Goal: Task Accomplishment & Management: Manage account settings

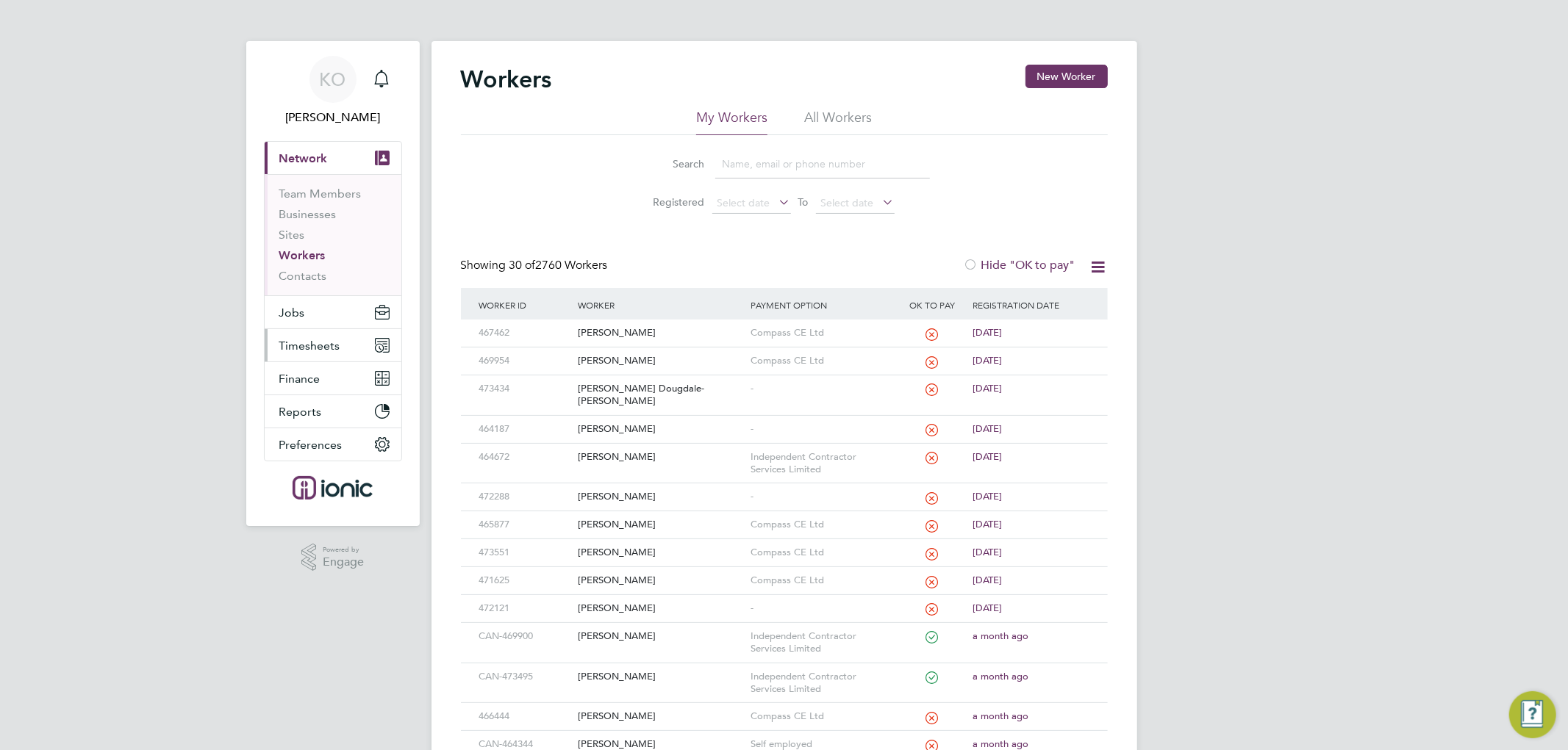
click at [314, 339] on span "Timesheets" at bounding box center [310, 345] width 61 height 14
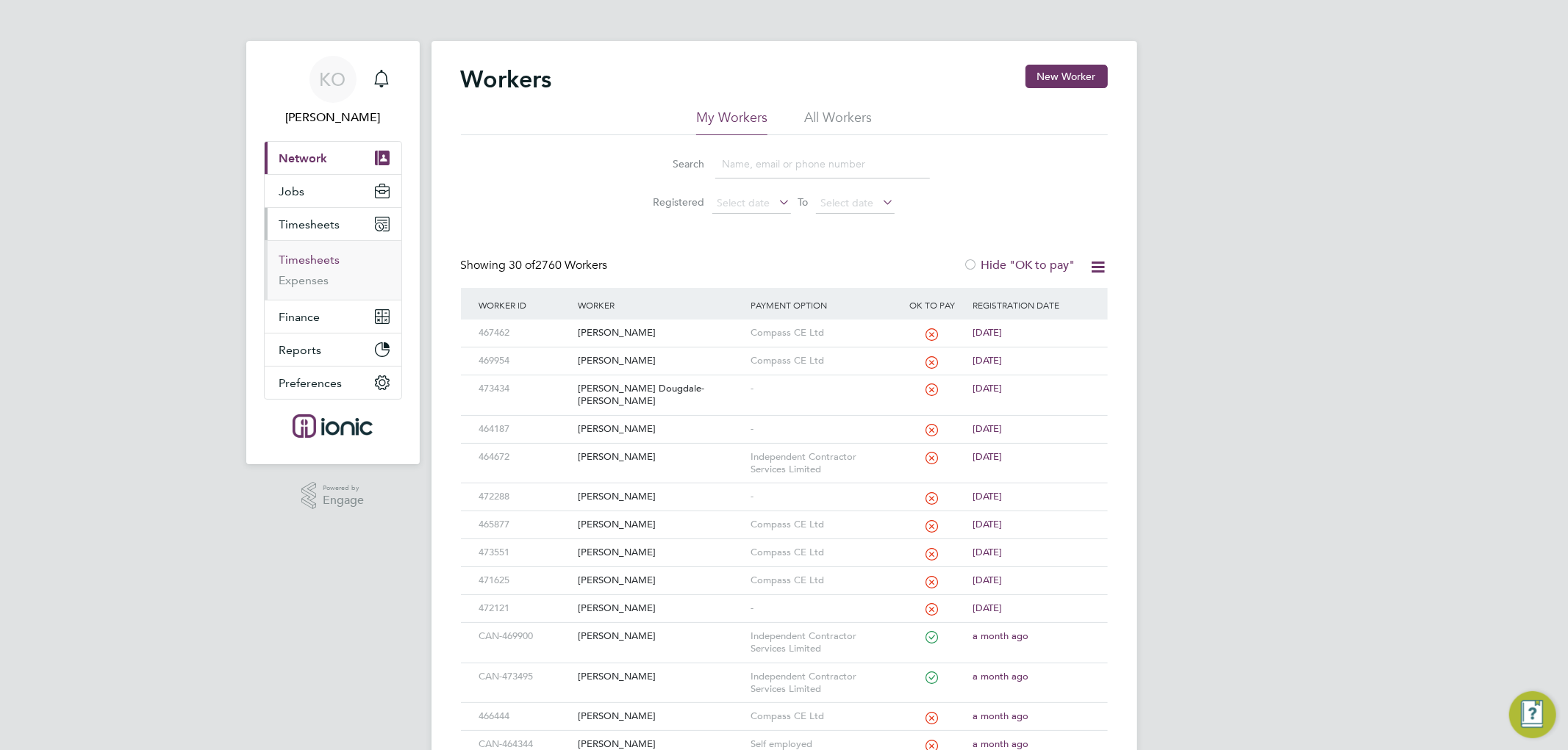
click at [320, 262] on link "Timesheets" at bounding box center [310, 259] width 61 height 14
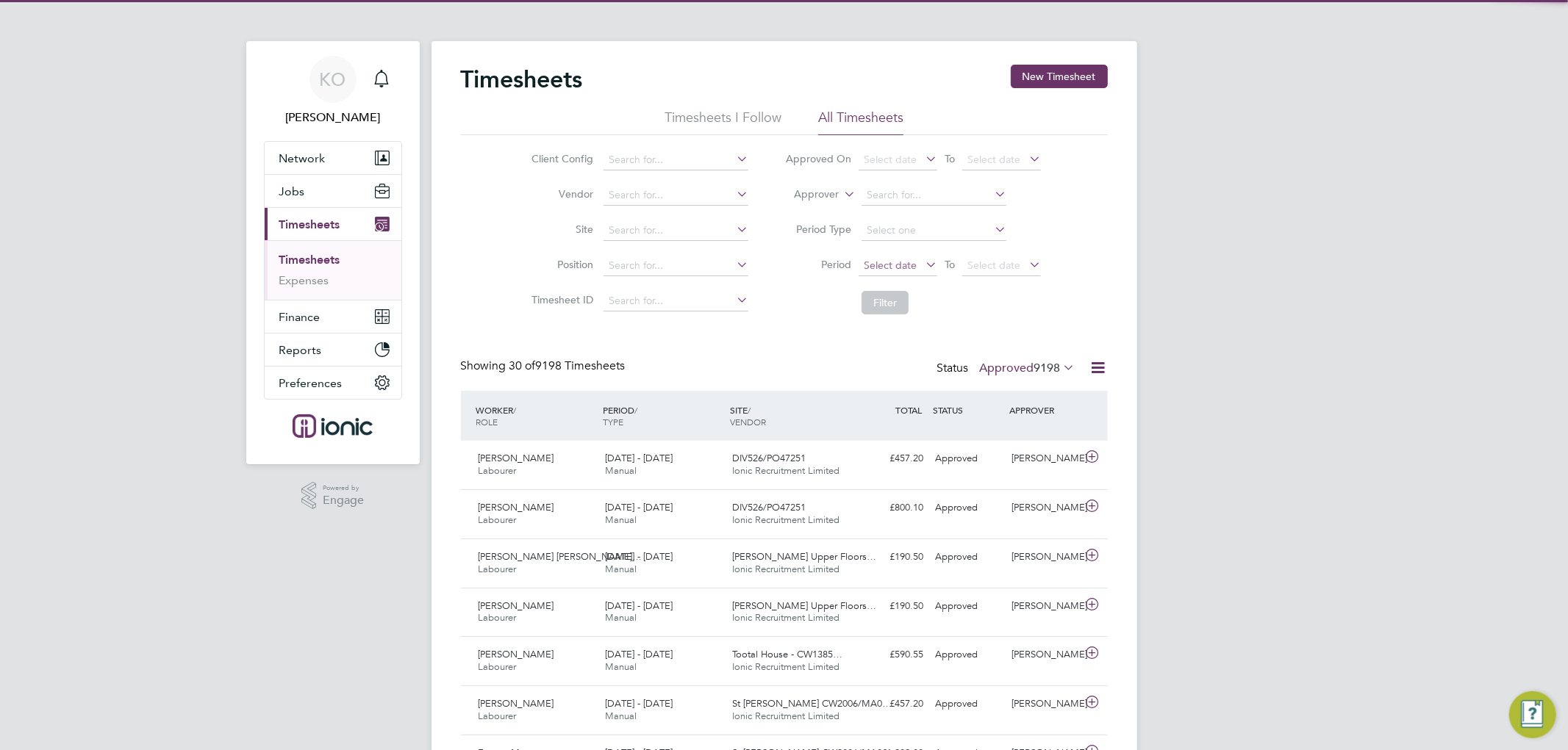
click at [897, 265] on span "Select date" at bounding box center [890, 265] width 53 height 13
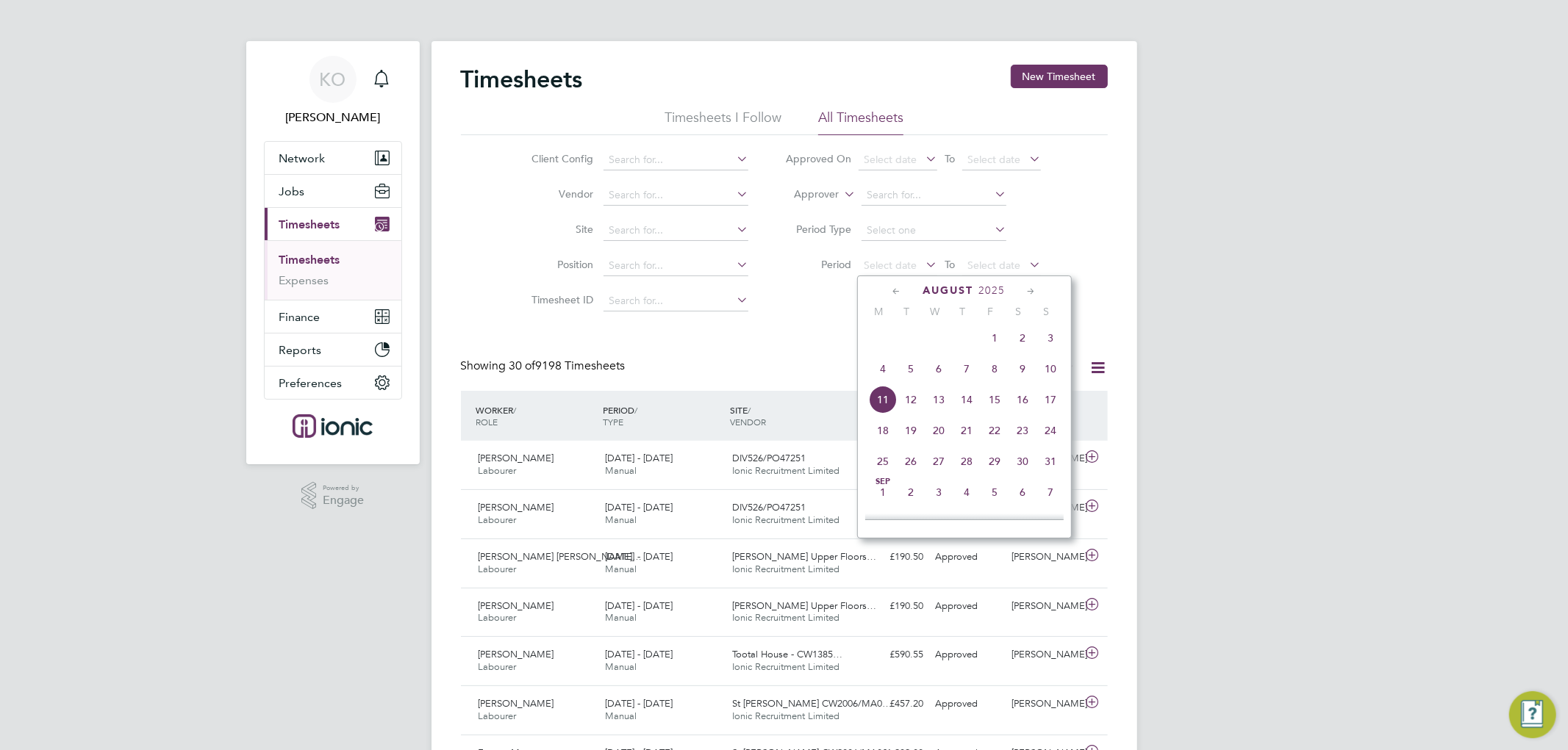
click at [884, 373] on span "4" at bounding box center [882, 369] width 28 height 28
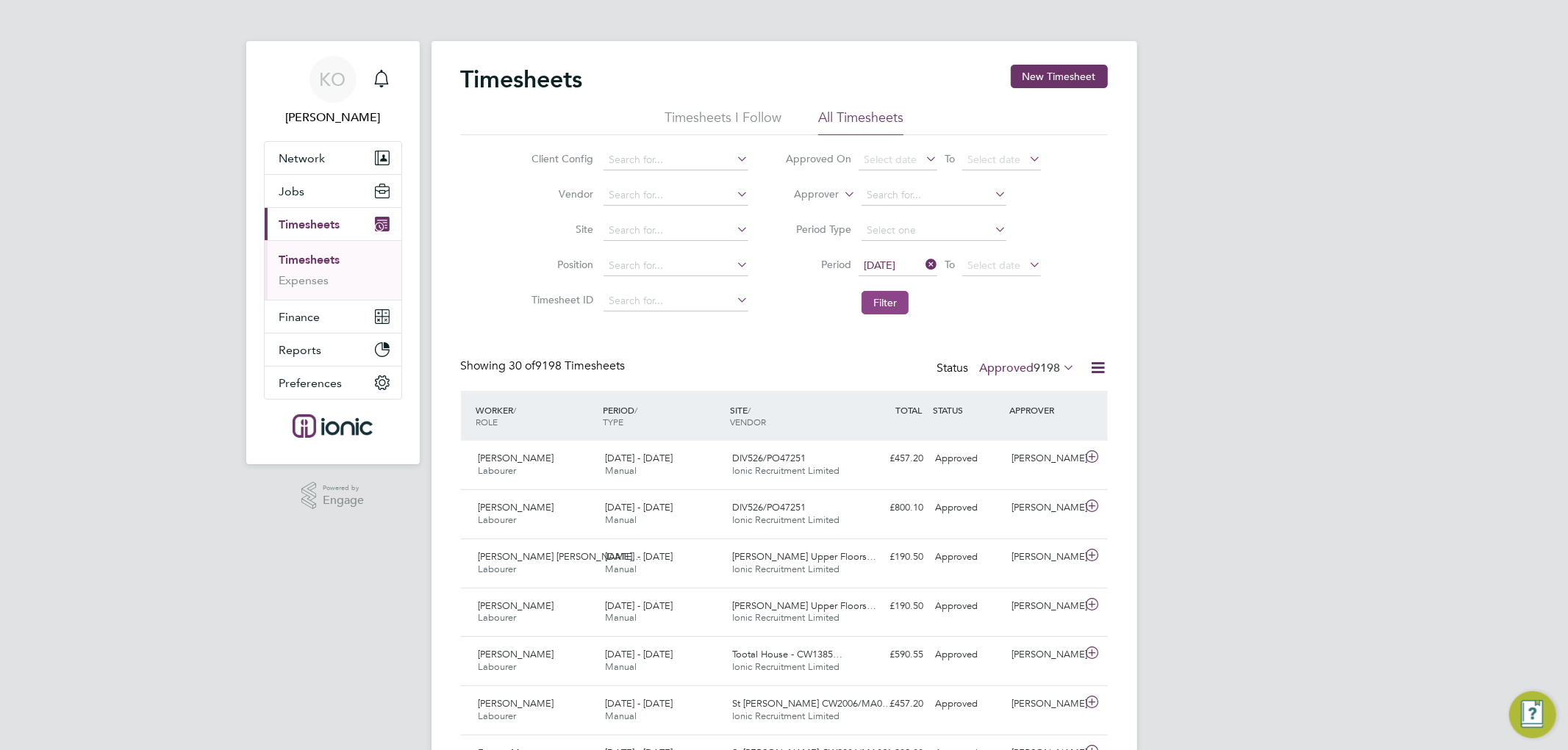
click at [883, 296] on button "Filter" at bounding box center [885, 302] width 47 height 23
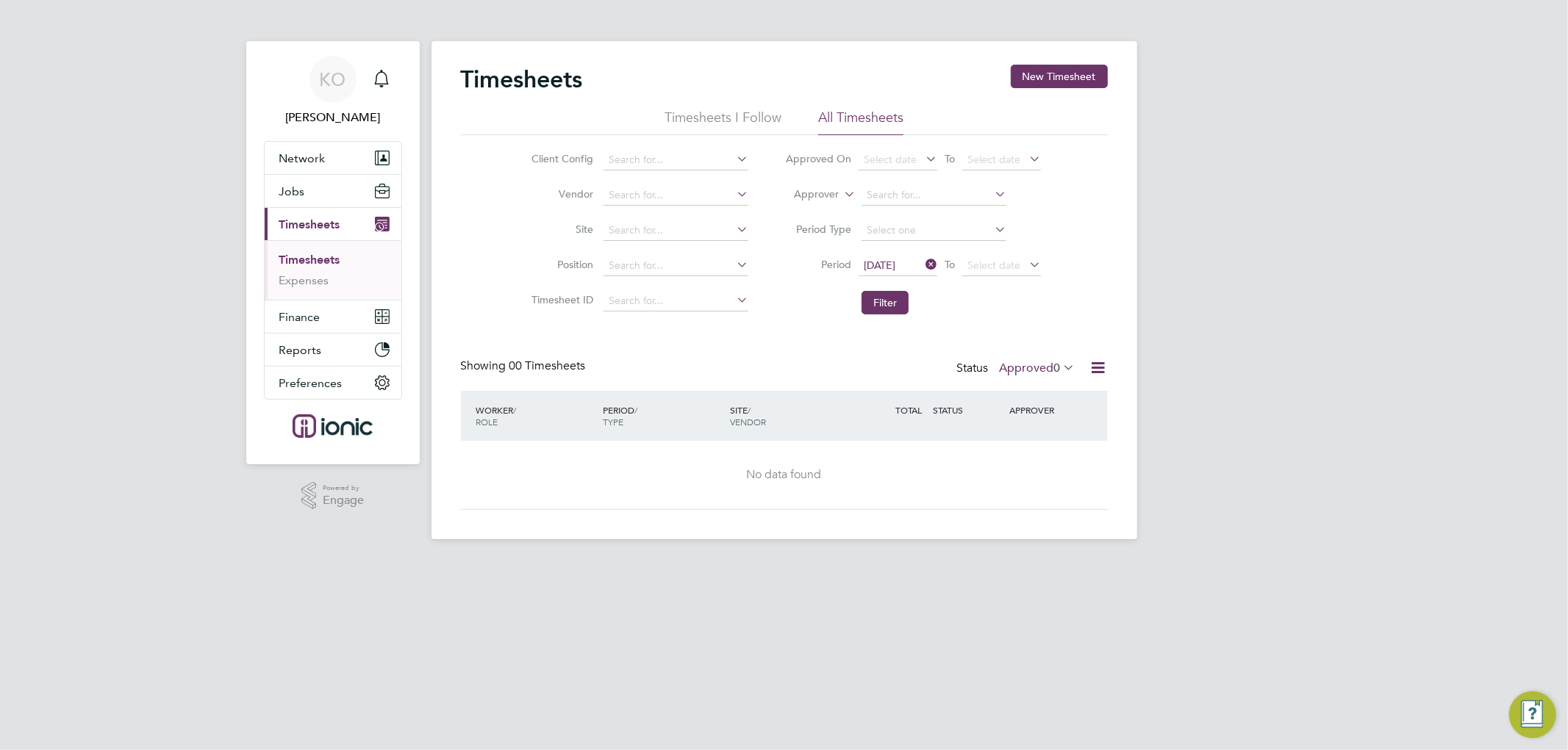
click at [1031, 371] on label "Approved 0" at bounding box center [1037, 368] width 75 height 15
click at [1040, 435] on li "Submitted" at bounding box center [1032, 434] width 67 height 20
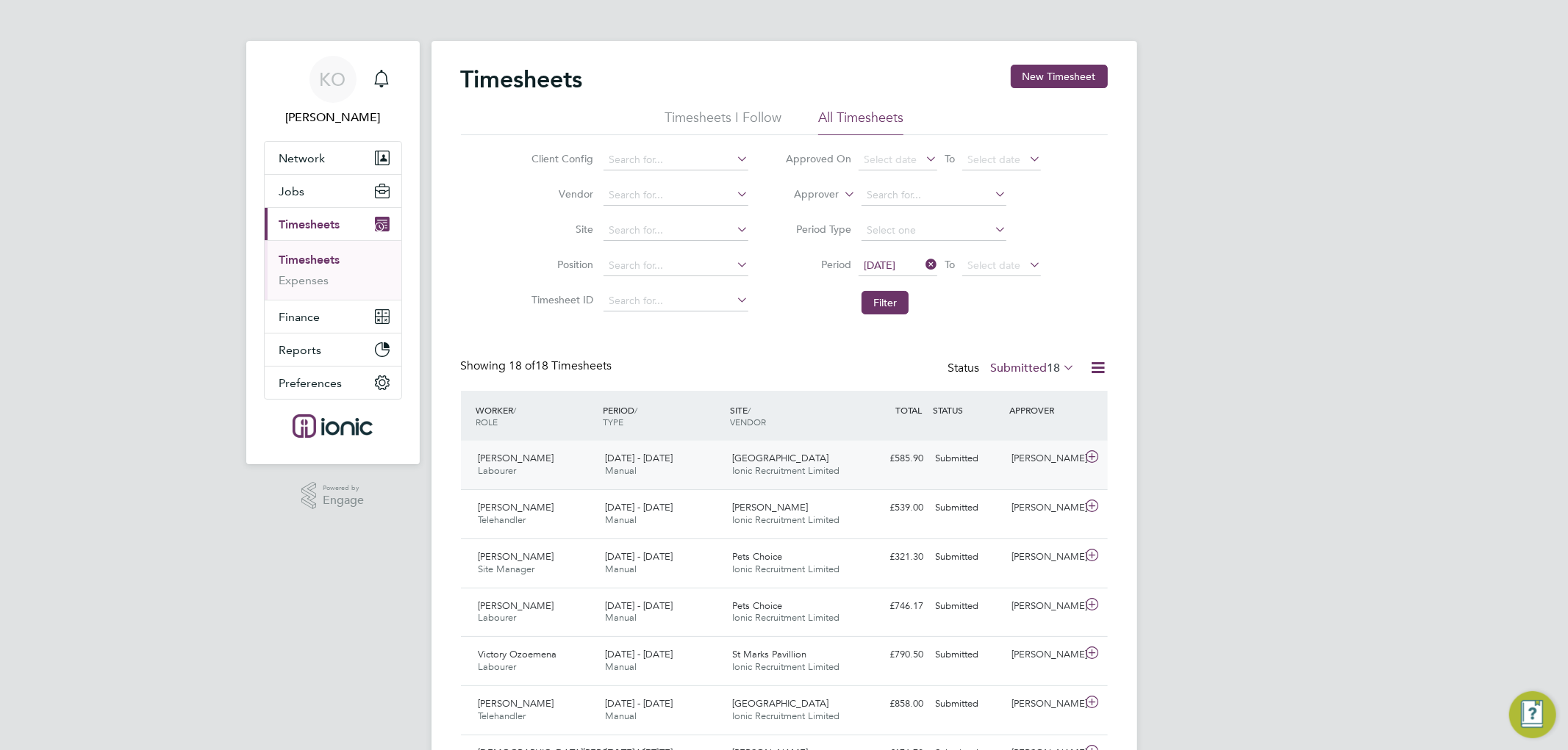
click at [798, 460] on div "[GEOGRAPHIC_DATA] Ionic Recruitment Limited" at bounding box center [789, 464] width 127 height 36
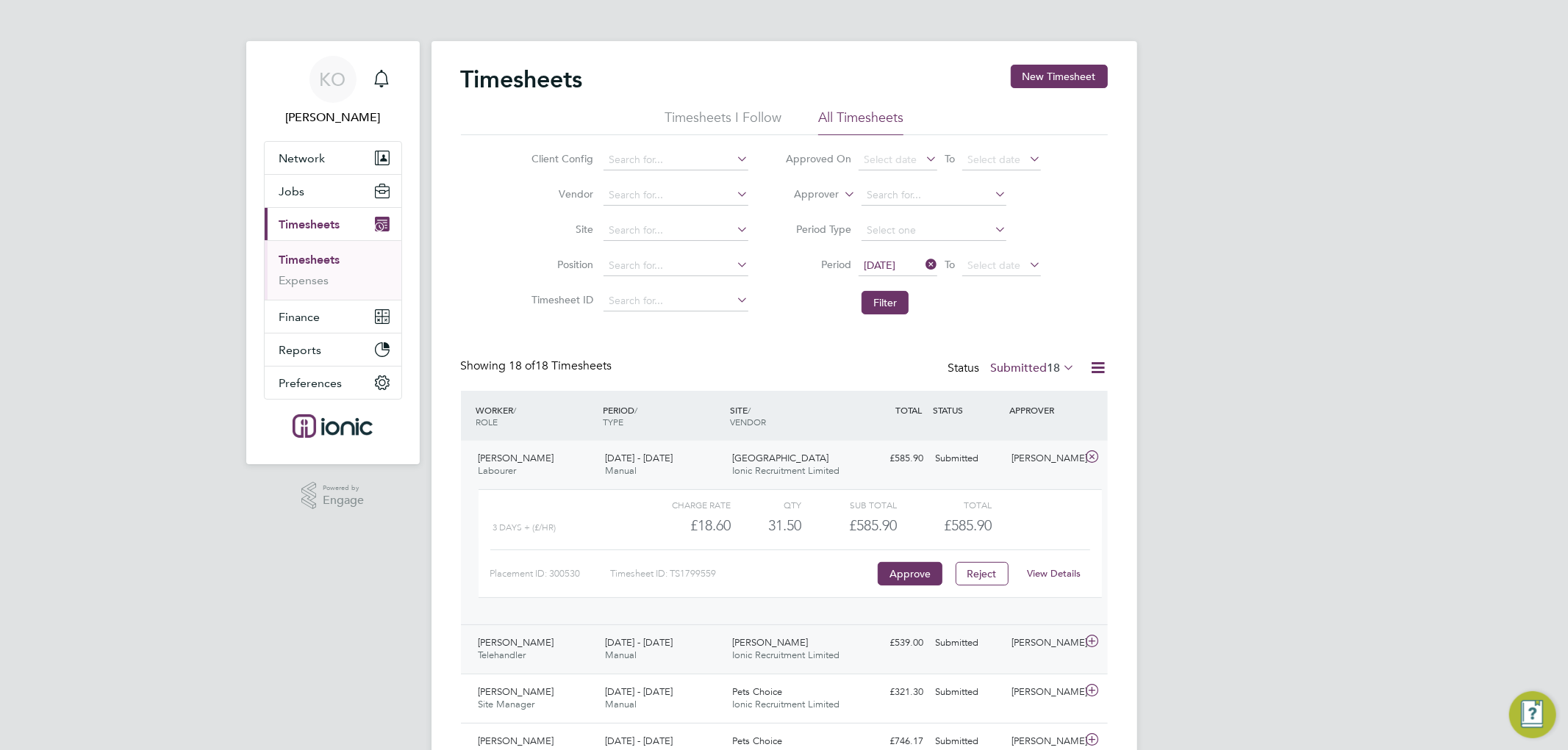
click at [586, 651] on div "[PERSON_NAME] Telehandler [DATE] - [DATE]" at bounding box center [536, 649] width 127 height 36
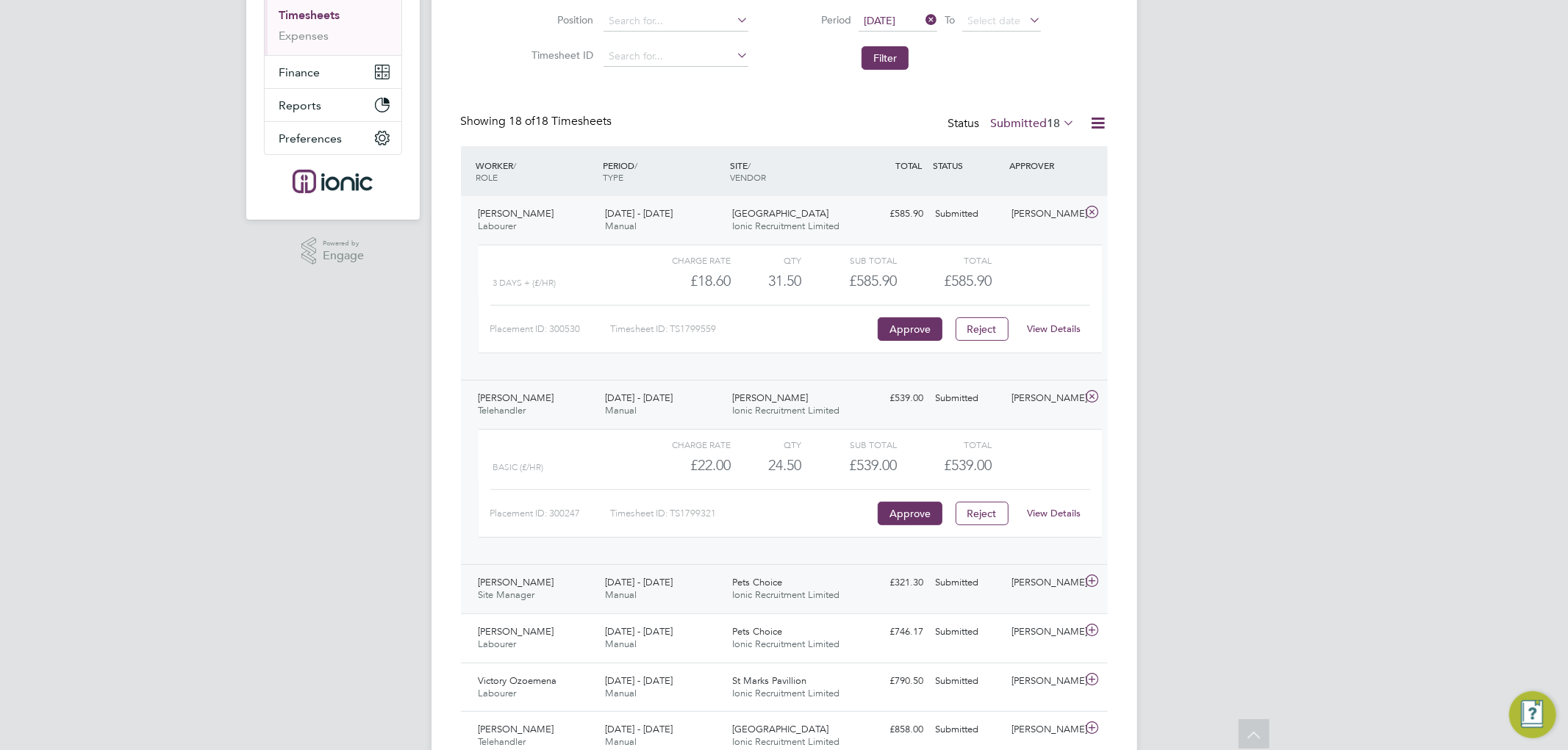
click at [553, 594] on div "[PERSON_NAME] Site Manager [DATE] - [DATE]" at bounding box center [536, 589] width 127 height 36
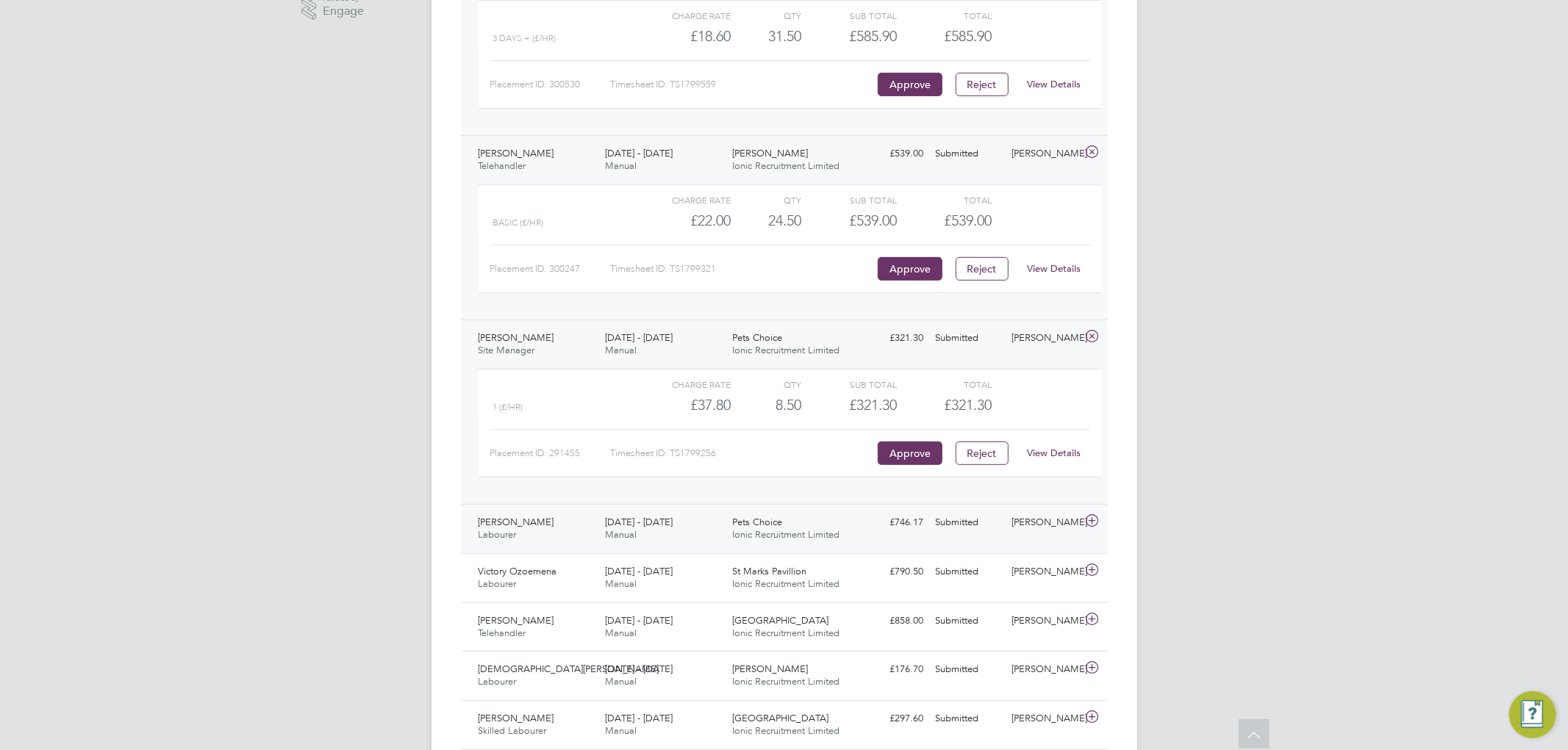
click at [603, 520] on div "[DATE] - [DATE] Manual" at bounding box center [662, 528] width 127 height 36
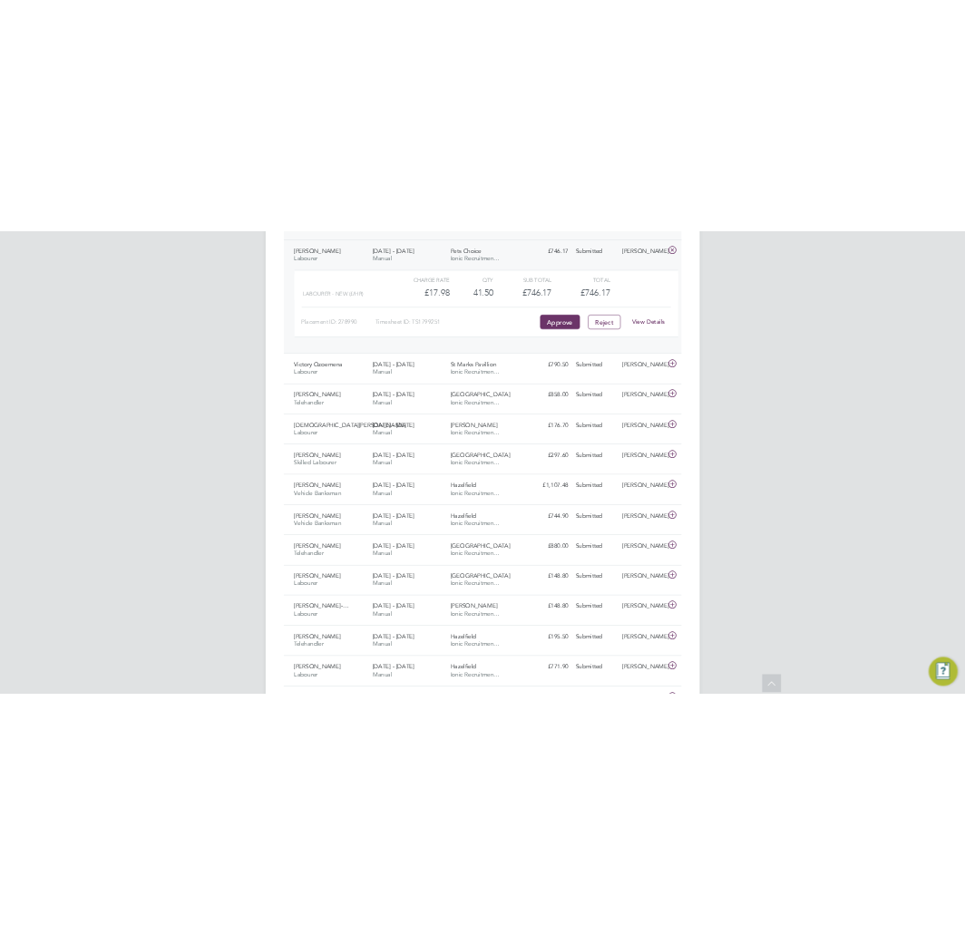
scroll to position [45, 120]
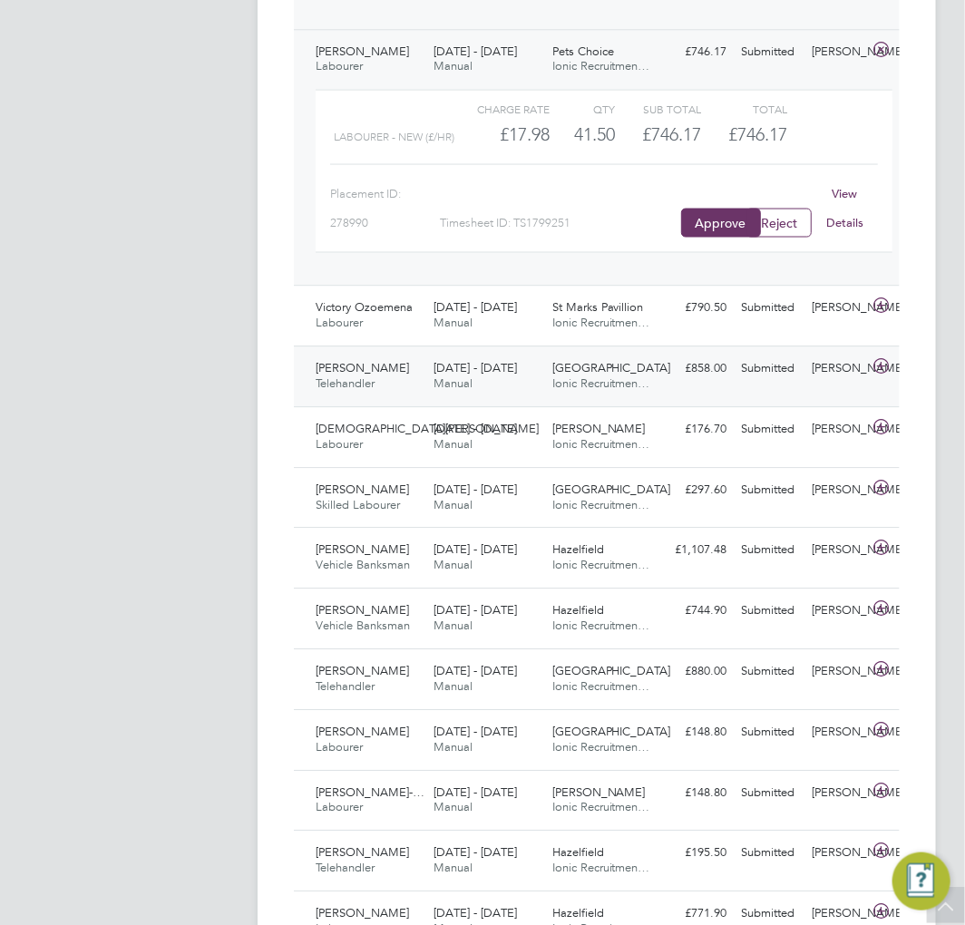
click at [426, 354] on div "[DATE] - [DATE] Manual" at bounding box center [485, 376] width 118 height 45
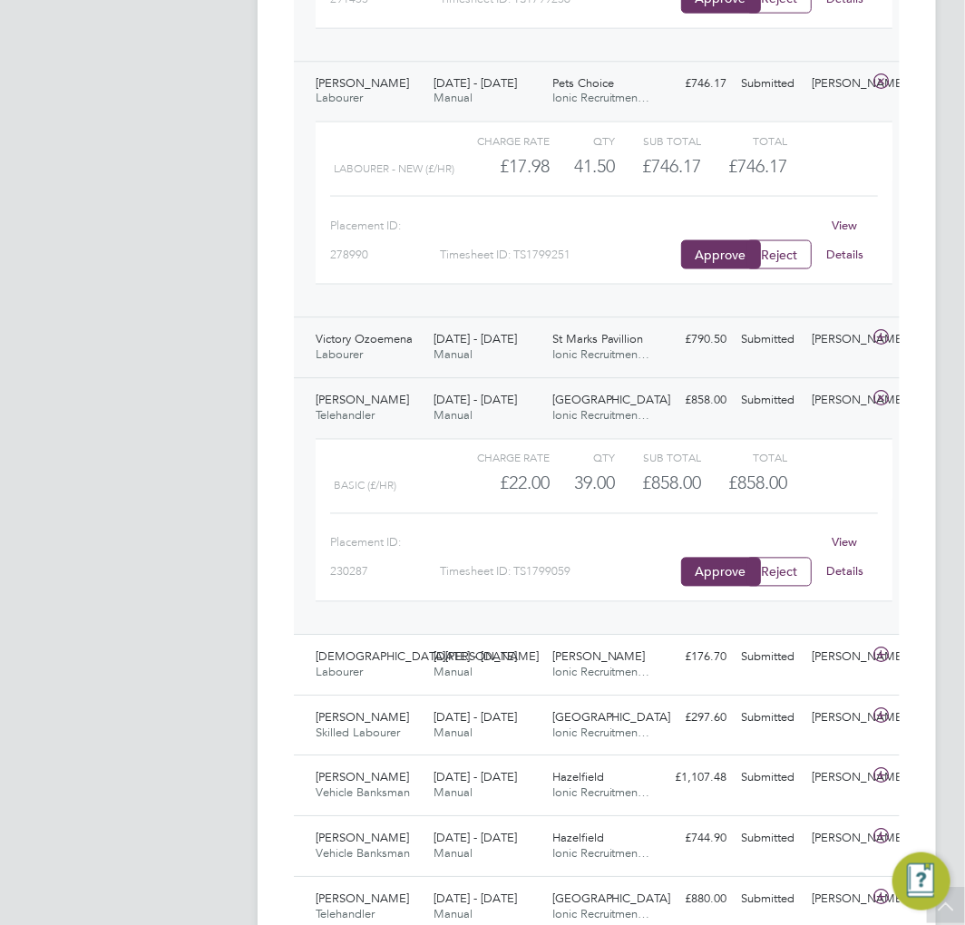
click at [512, 346] on span "[DATE] - [DATE]" at bounding box center [475, 338] width 83 height 15
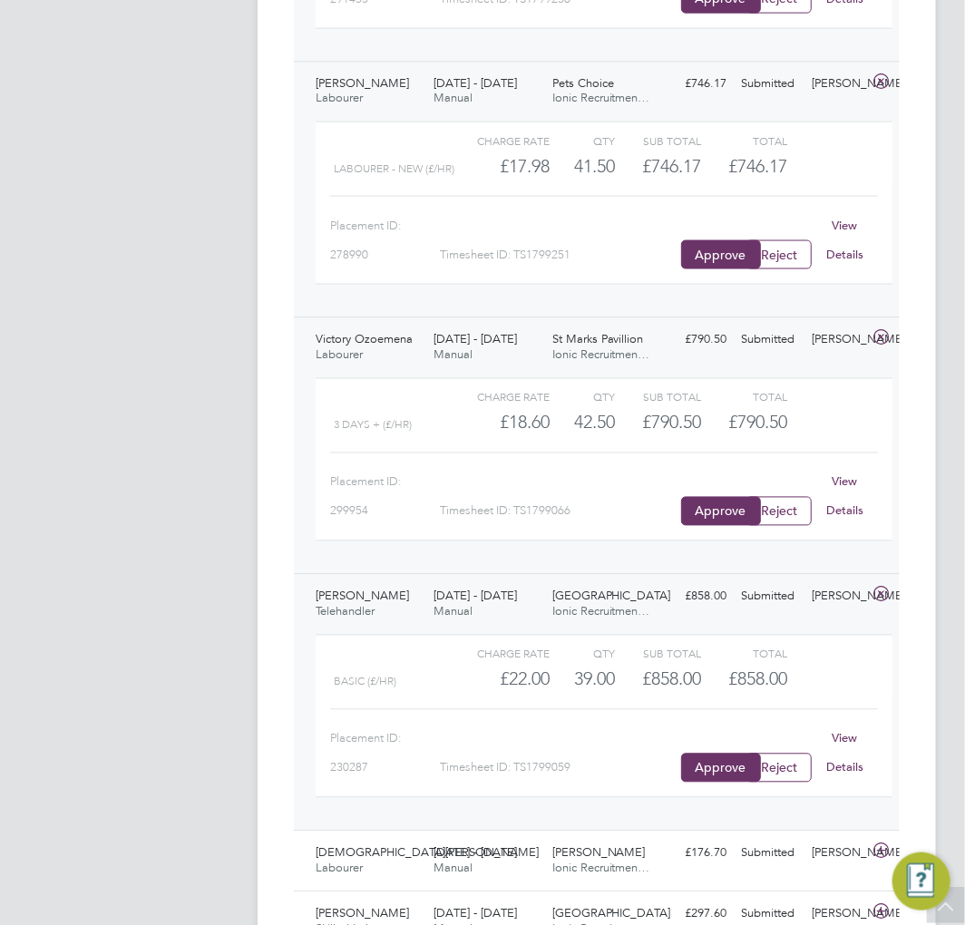
click at [454, 606] on span "Manual" at bounding box center [453, 610] width 39 height 15
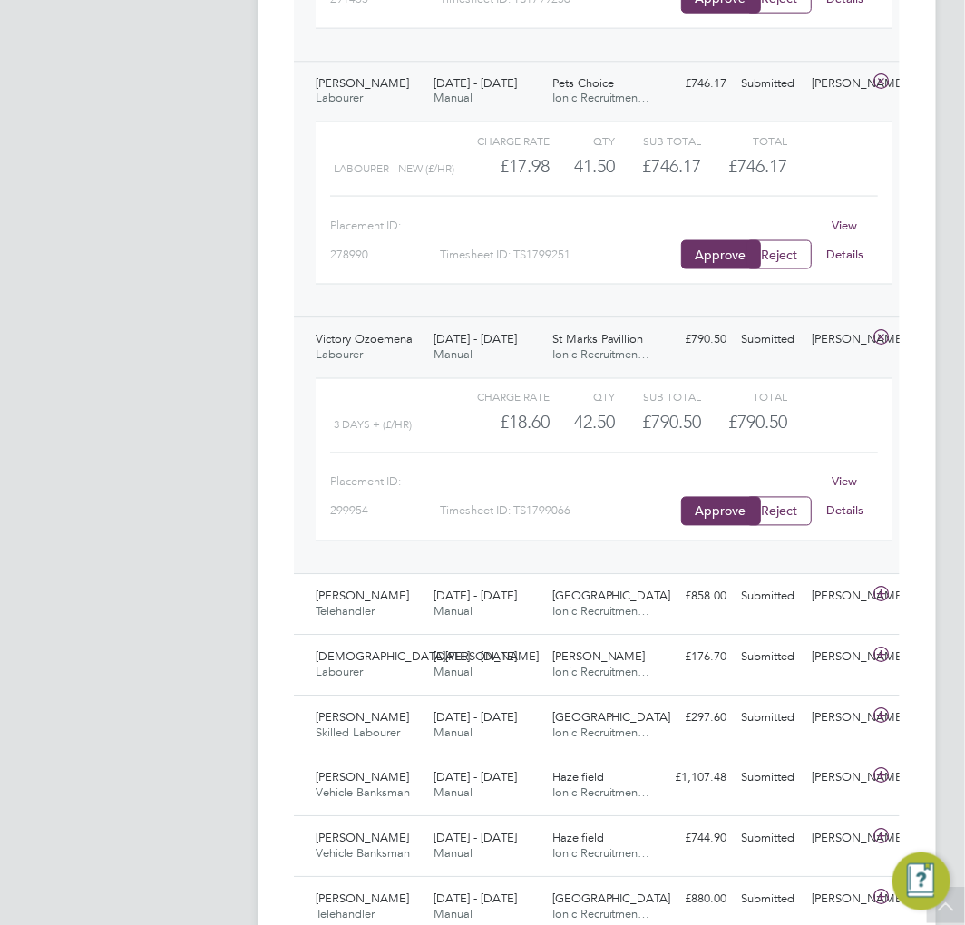
click at [518, 357] on div "[DATE] - [DATE] Manual" at bounding box center [485, 347] width 118 height 45
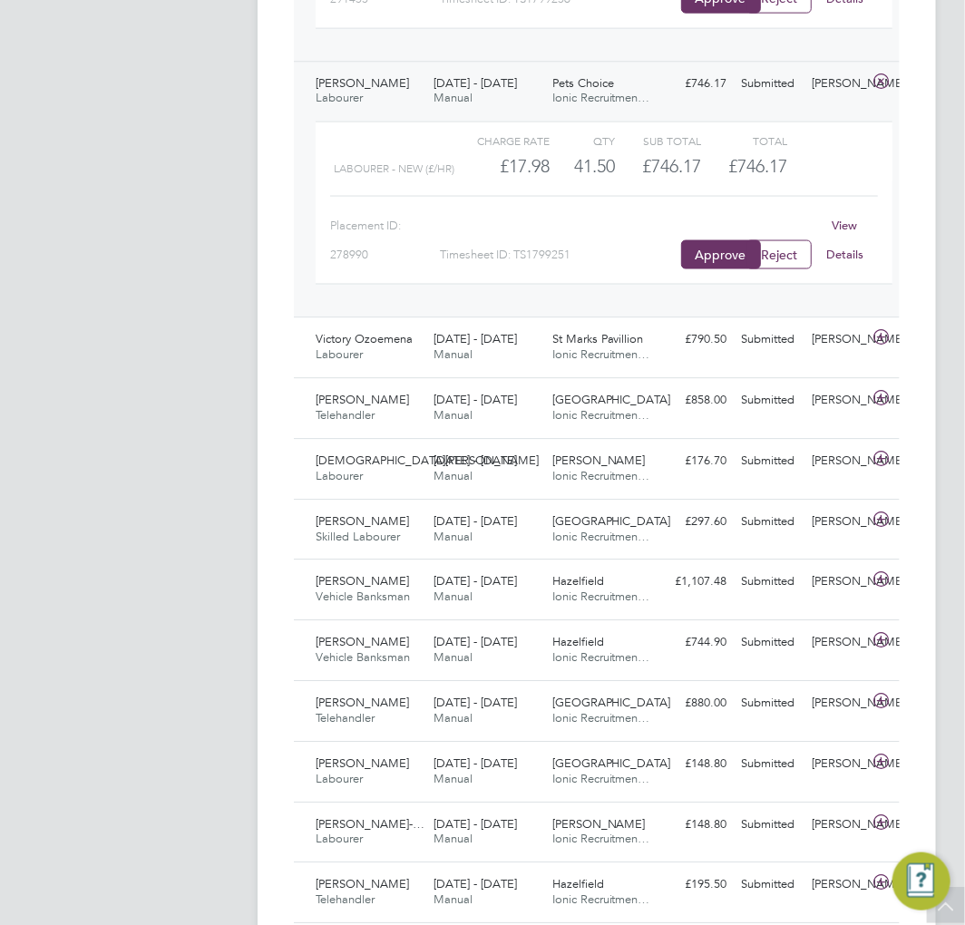
click at [563, 93] on span "Ionic Recruitmen…" at bounding box center [601, 97] width 98 height 15
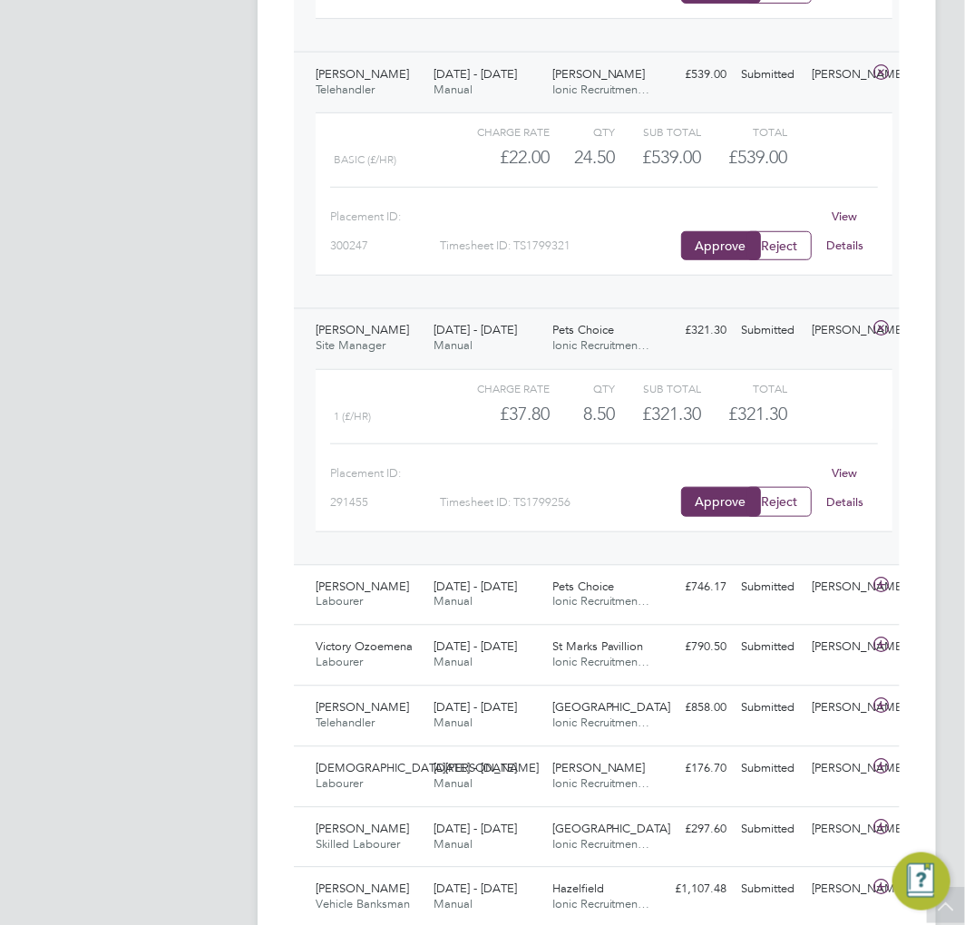
scroll to position [874, 0]
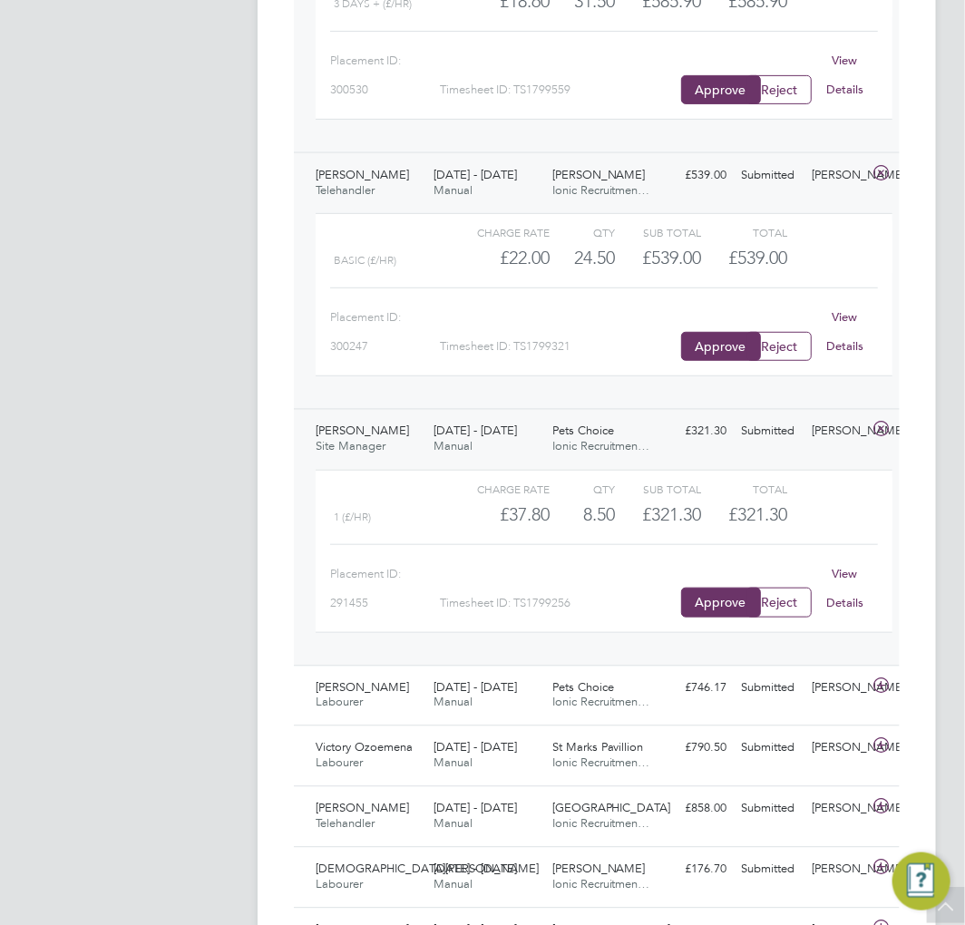
click at [522, 440] on div "[DATE] - [DATE] Manual" at bounding box center [485, 439] width 118 height 45
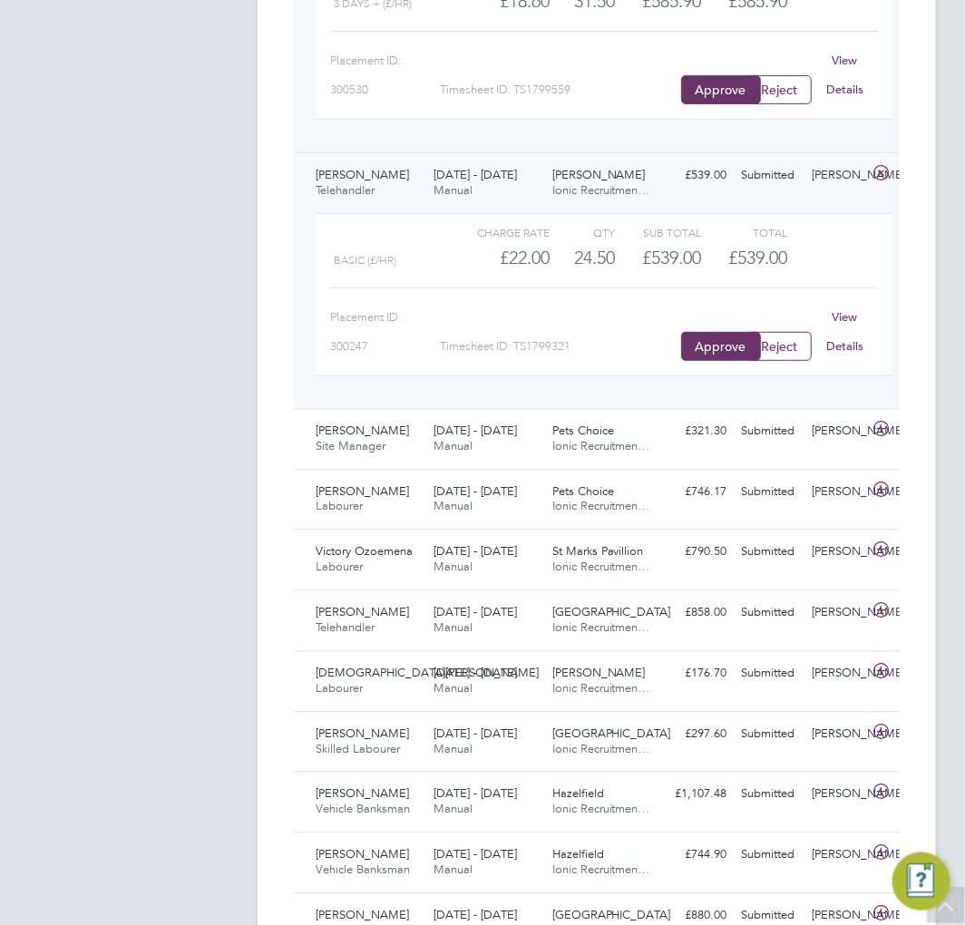
drag, startPoint x: 571, startPoint y: 174, endPoint x: 561, endPoint y: 203, distance: 31.0
click at [570, 174] on span "[PERSON_NAME]" at bounding box center [598, 174] width 93 height 15
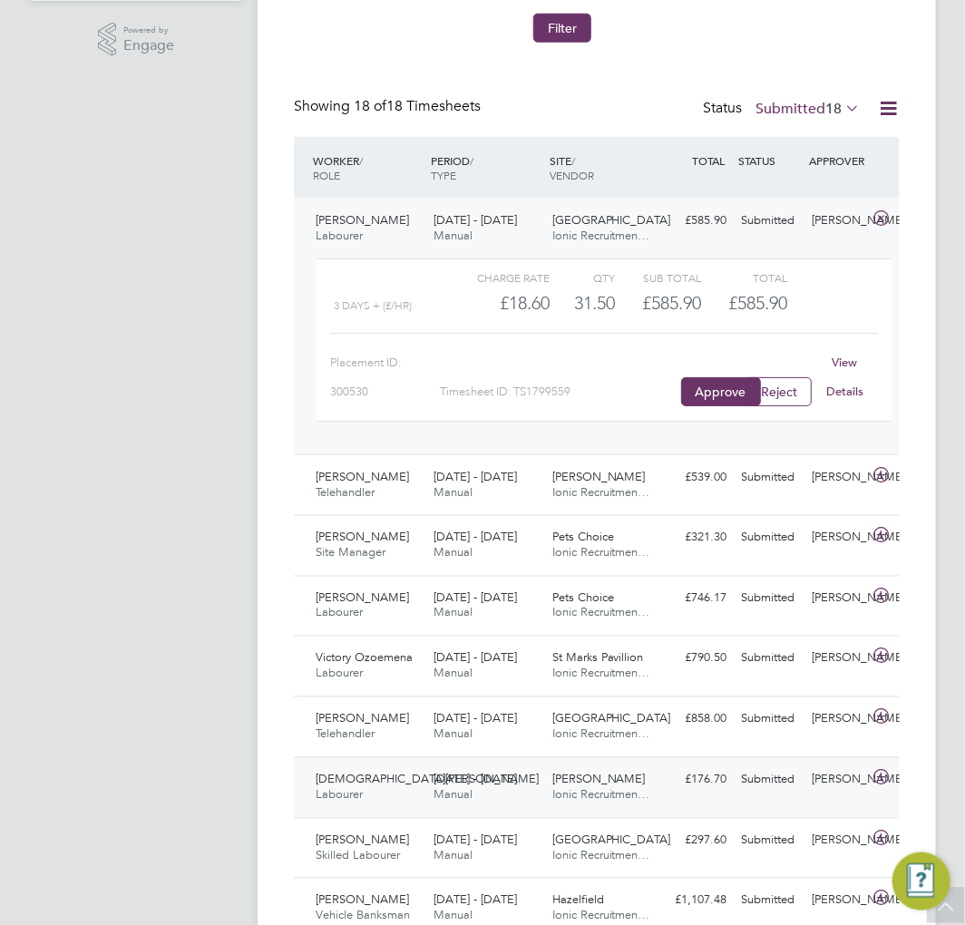
scroll to position [169, 0]
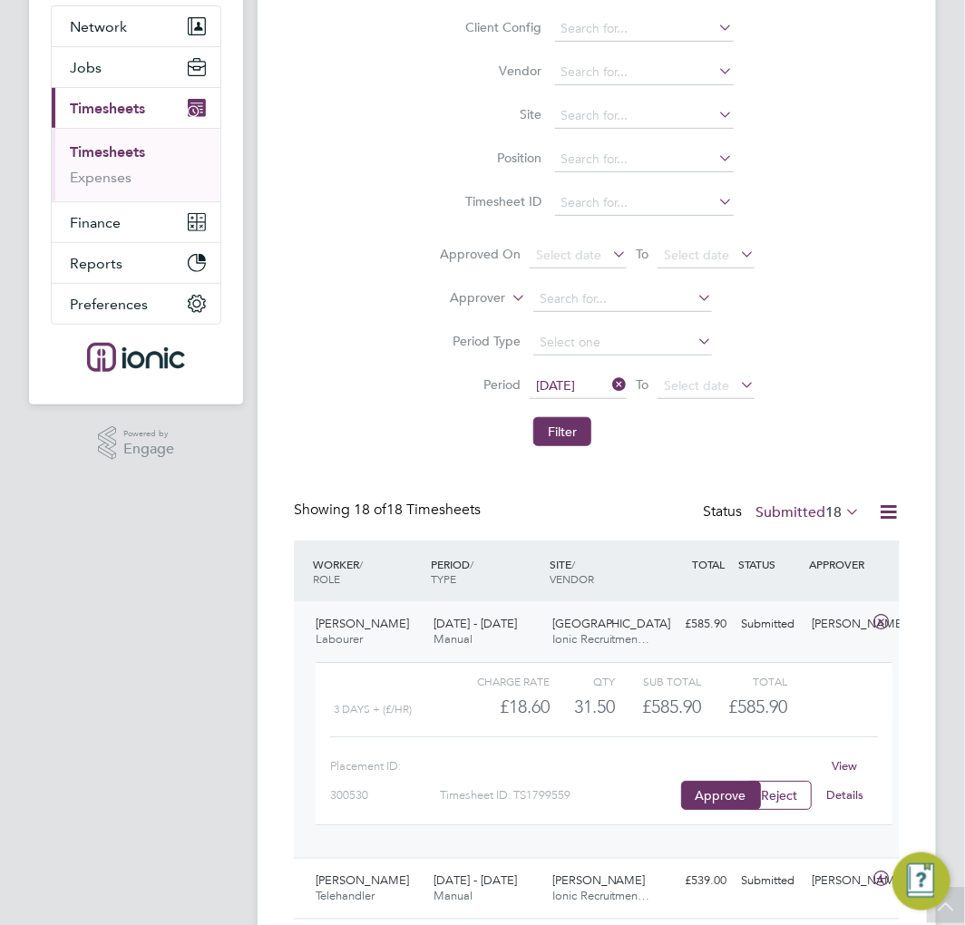
click at [511, 635] on div "[DATE] - [DATE] Manual" at bounding box center [485, 632] width 118 height 45
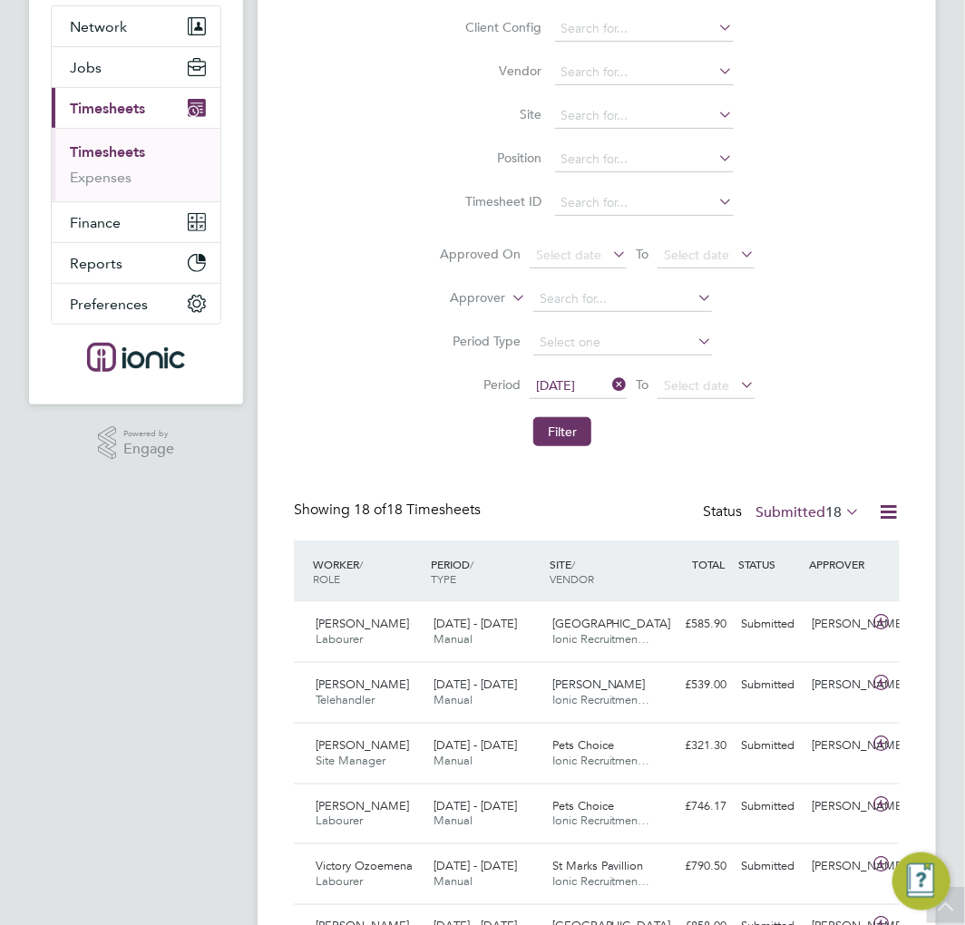
scroll to position [0, 0]
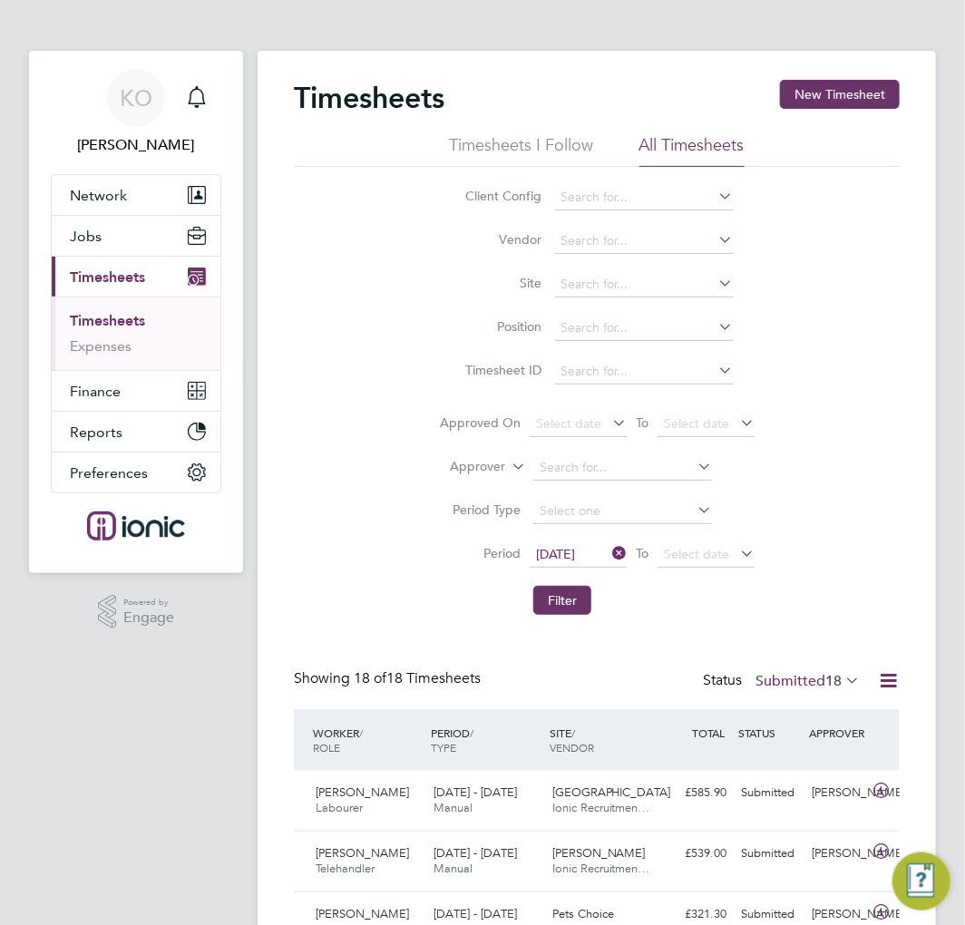
click at [102, 323] on link "Timesheets" at bounding box center [107, 320] width 75 height 17
click at [576, 597] on button "Filter" at bounding box center [562, 600] width 58 height 29
click at [571, 596] on button "Filter" at bounding box center [562, 600] width 58 height 29
click at [562, 604] on button "Filter" at bounding box center [562, 600] width 58 height 29
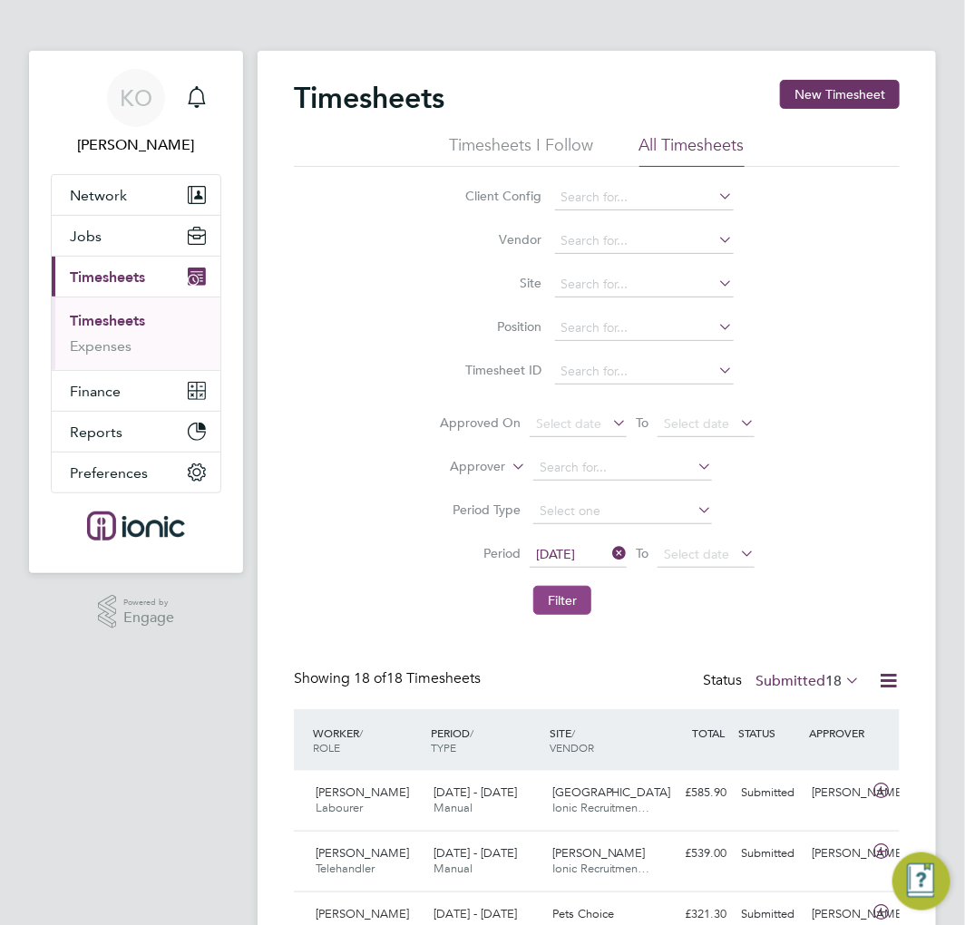
click at [580, 606] on button "Filter" at bounding box center [562, 600] width 58 height 29
click at [562, 608] on button "Filter" at bounding box center [562, 600] width 58 height 29
click at [566, 599] on button "Filter" at bounding box center [562, 600] width 58 height 29
click at [560, 605] on button "Filter" at bounding box center [562, 600] width 58 height 29
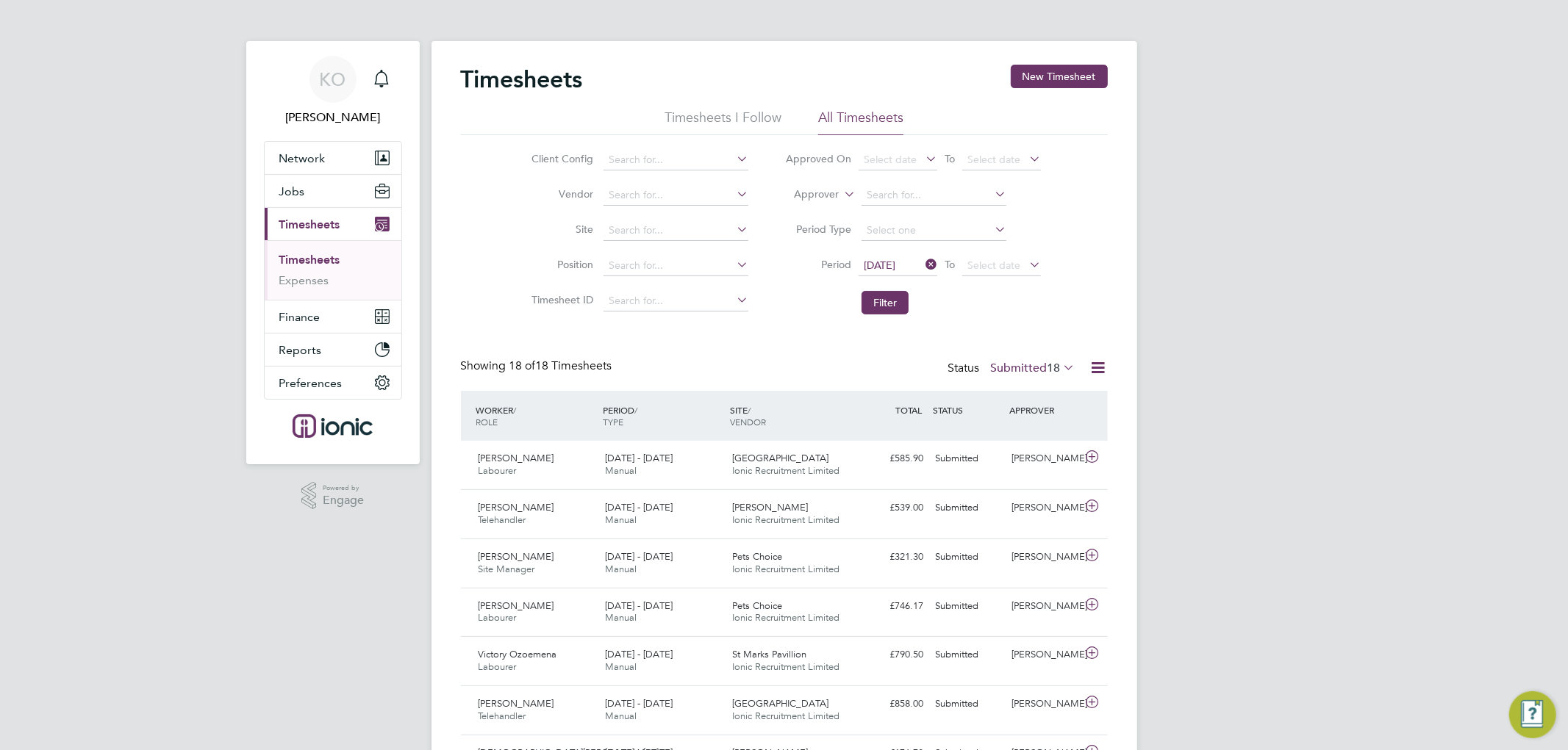
scroll to position [7, 8]
click at [880, 312] on button "Filter" at bounding box center [885, 302] width 47 height 23
click at [836, 322] on div "Timesheets New Timesheet Timesheets I Follow All Timesheets Client Config Vendo…" at bounding box center [784, 694] width 647 height 1259
click at [1048, 359] on div "Status Submitted 18" at bounding box center [1013, 369] width 130 height 20
click at [1038, 366] on label "Submitted 18" at bounding box center [1033, 368] width 84 height 15
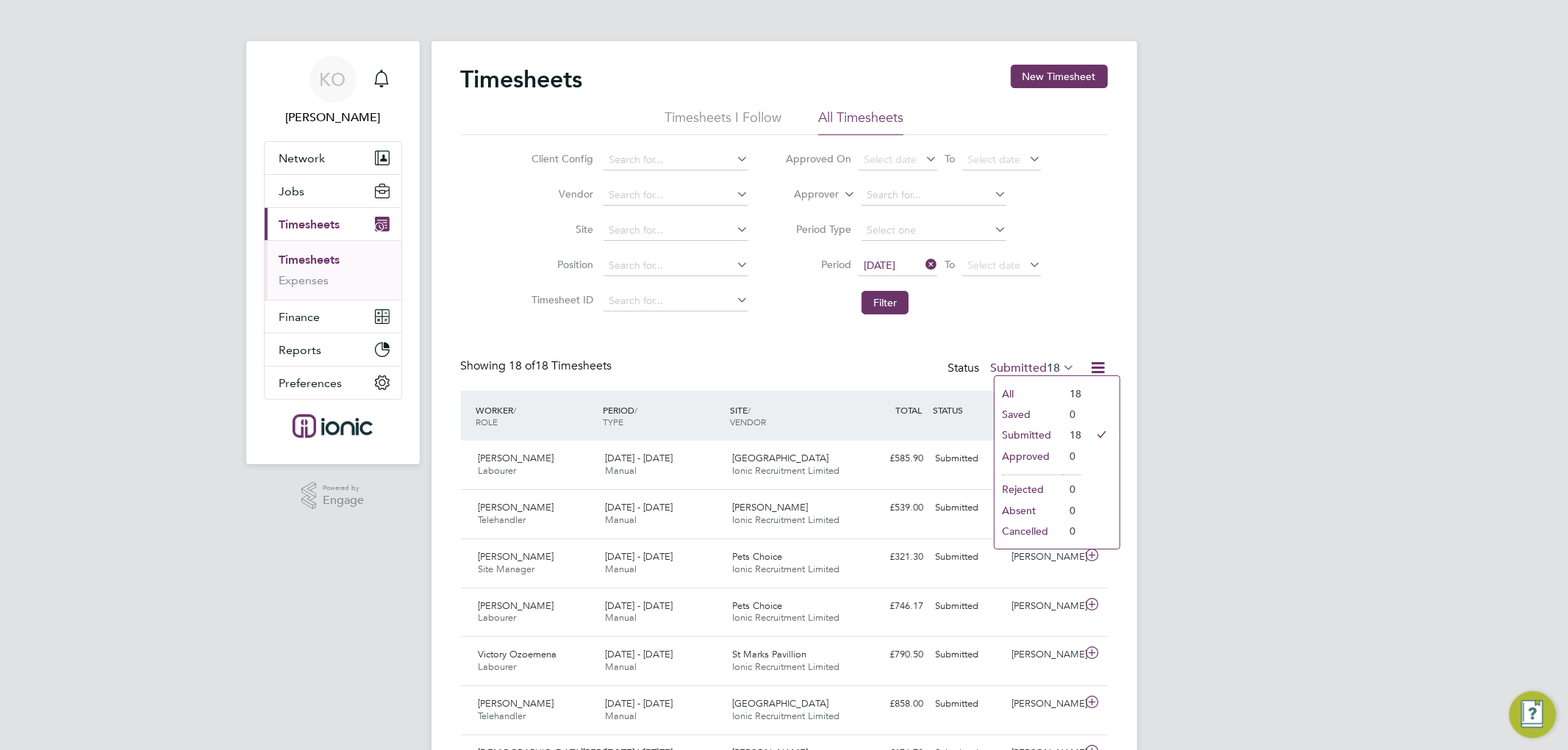
click at [798, 352] on div "Timesheets New Timesheet Timesheets I Follow All Timesheets Client Config Vendo…" at bounding box center [784, 694] width 647 height 1259
click at [303, 316] on span "Finance" at bounding box center [300, 317] width 41 height 14
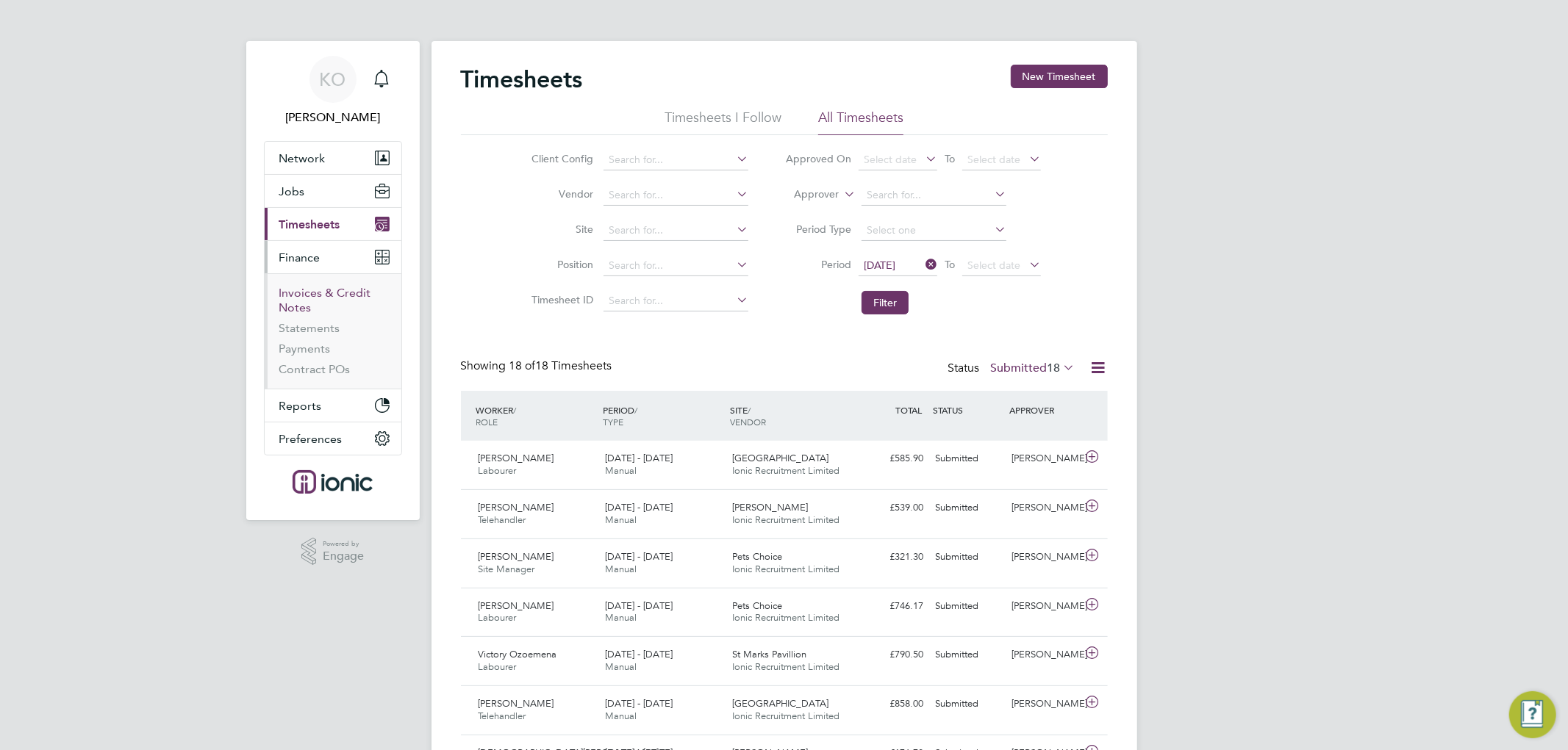
click at [314, 295] on link "Invoices & Credit Notes" at bounding box center [325, 300] width 92 height 28
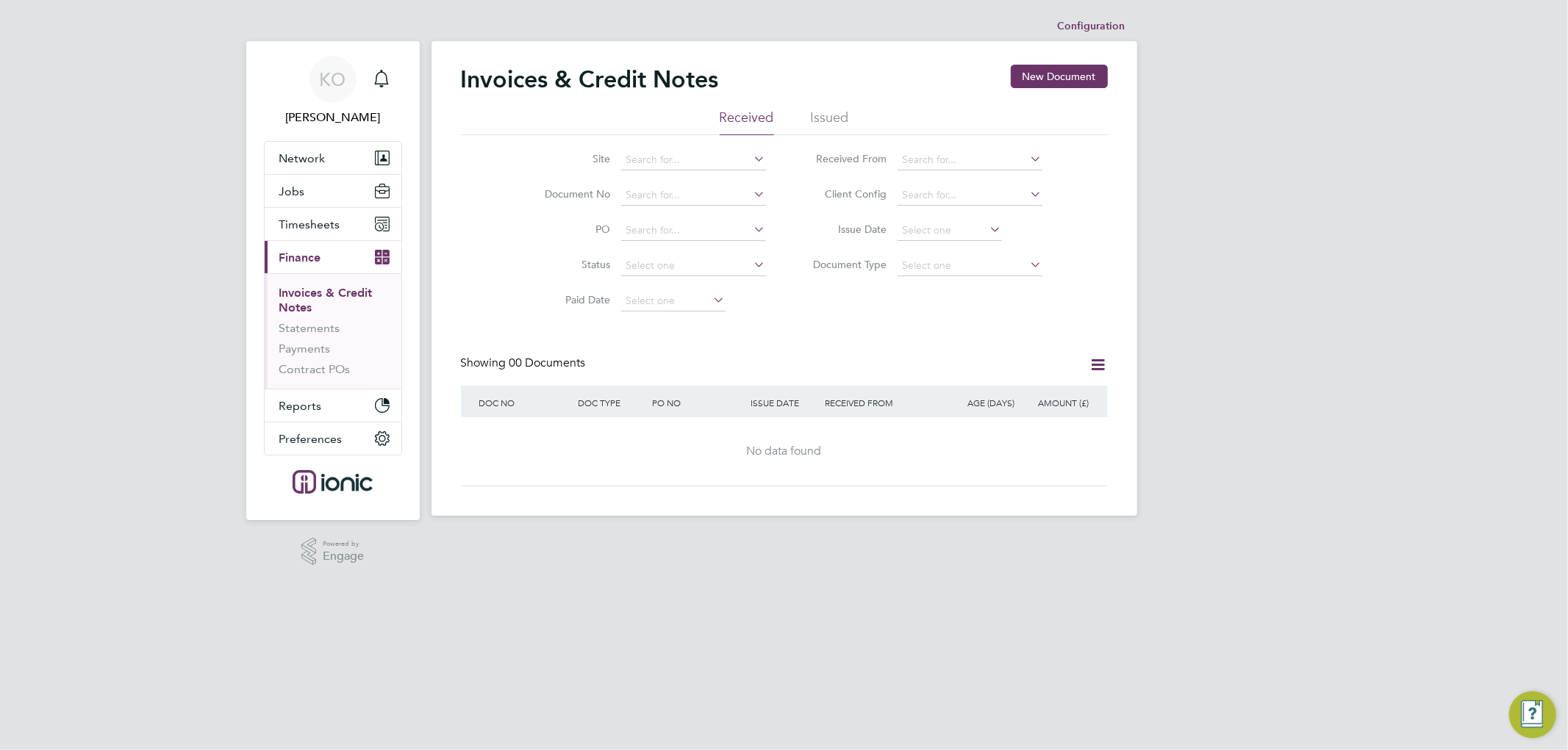
click at [836, 117] on li "Issued" at bounding box center [829, 121] width 38 height 27
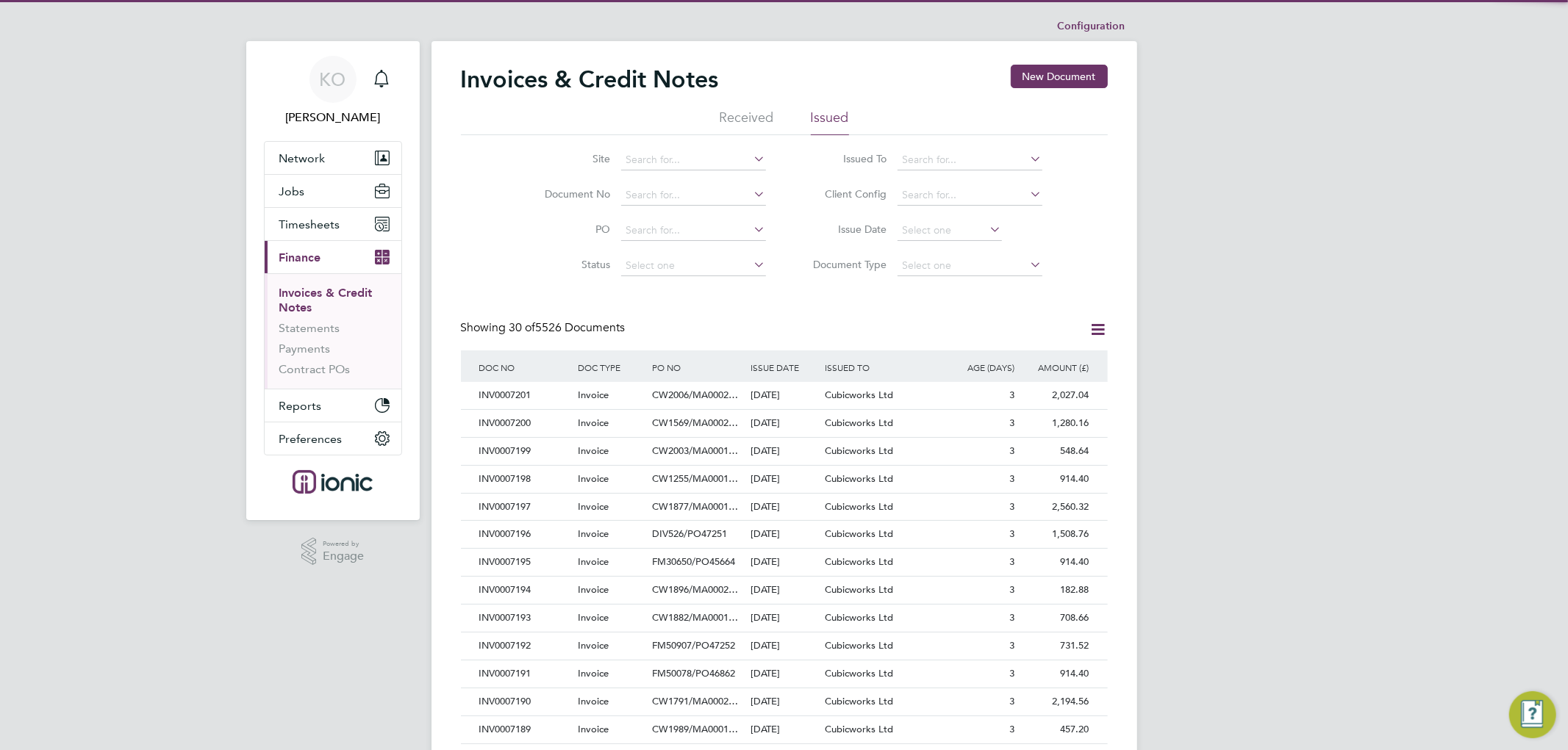
scroll to position [28, 99]
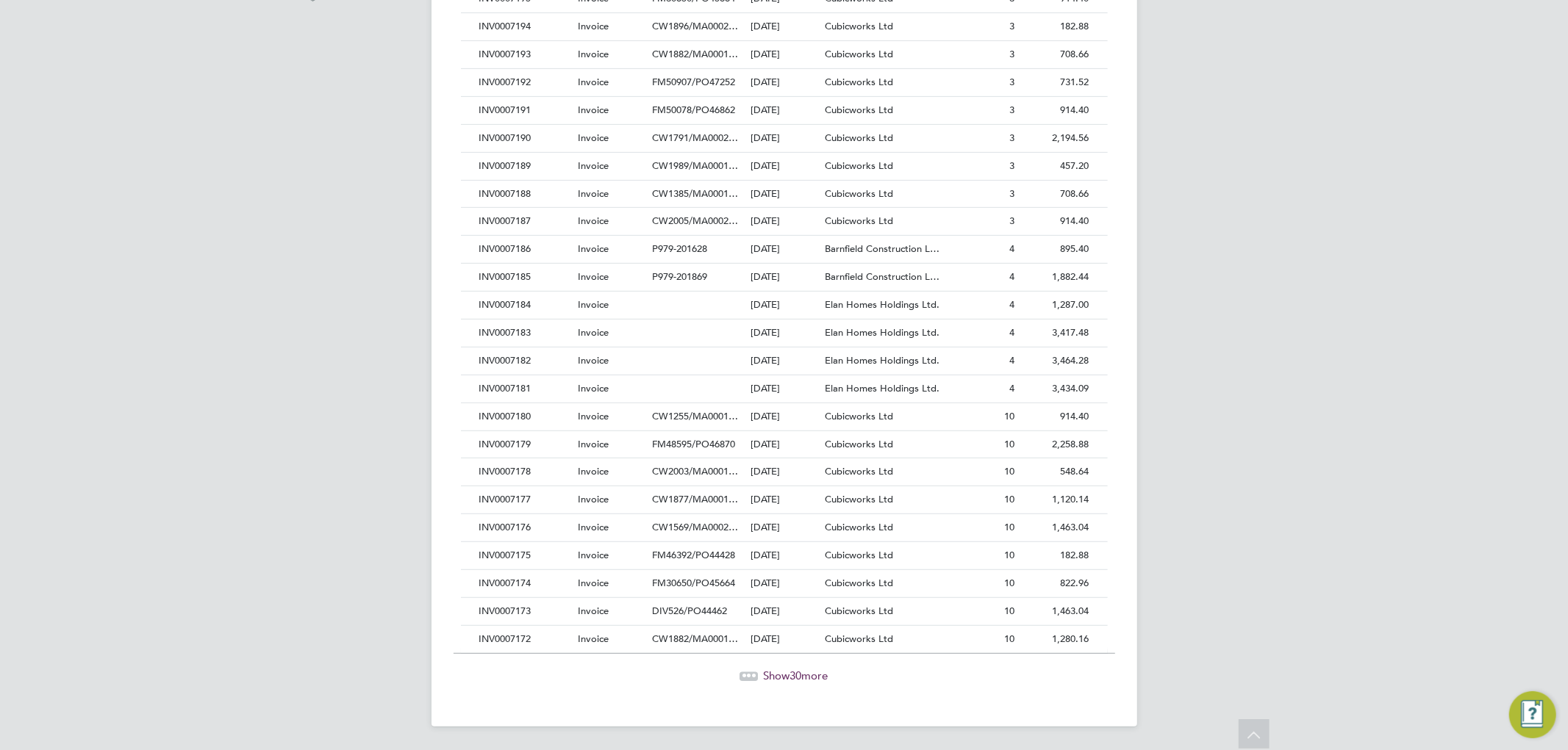
click at [778, 679] on span "Show 30 more" at bounding box center [796, 675] width 65 height 14
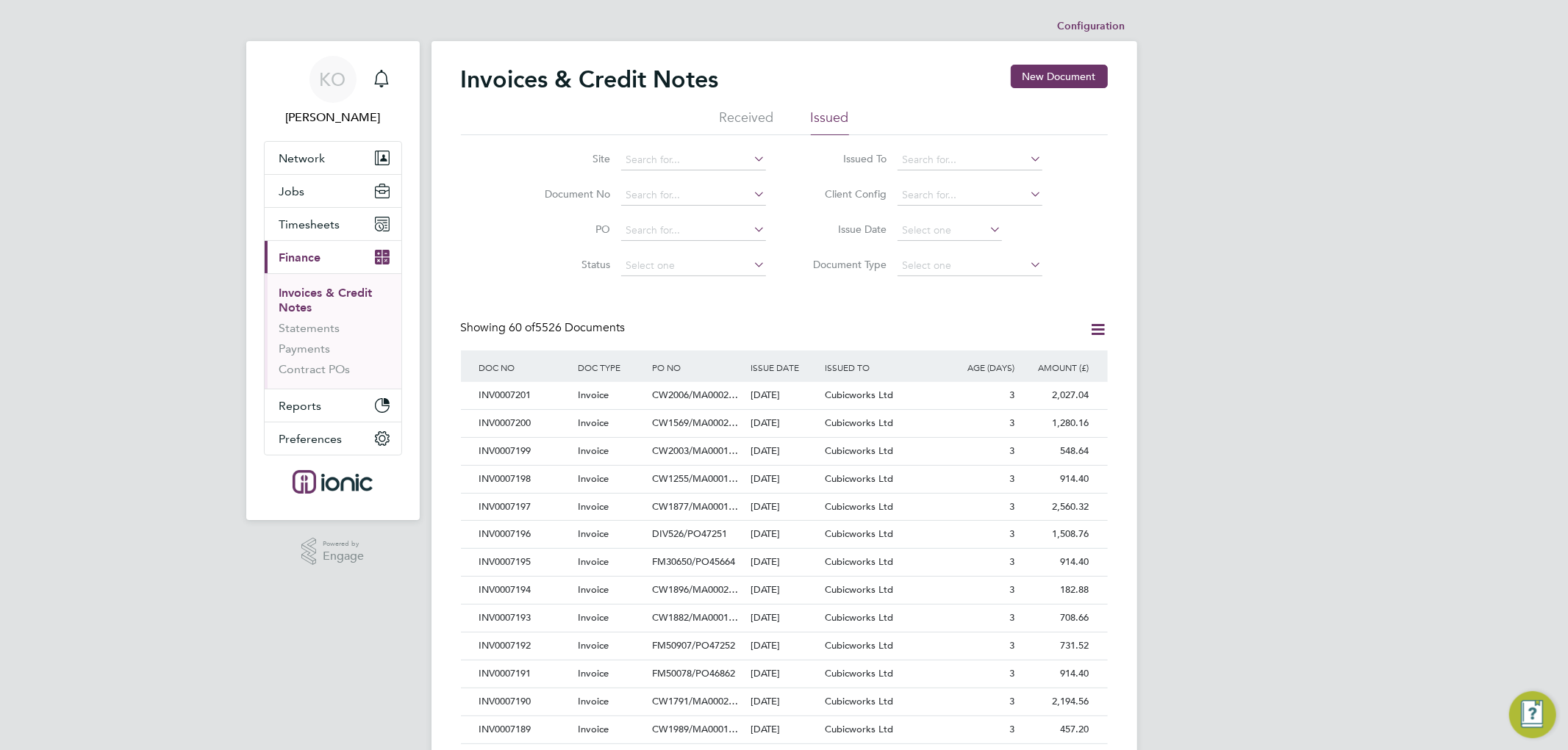
click at [934, 214] on li "Issue Date" at bounding box center [922, 231] width 276 height 36
click at [927, 225] on input at bounding box center [949, 230] width 105 height 20
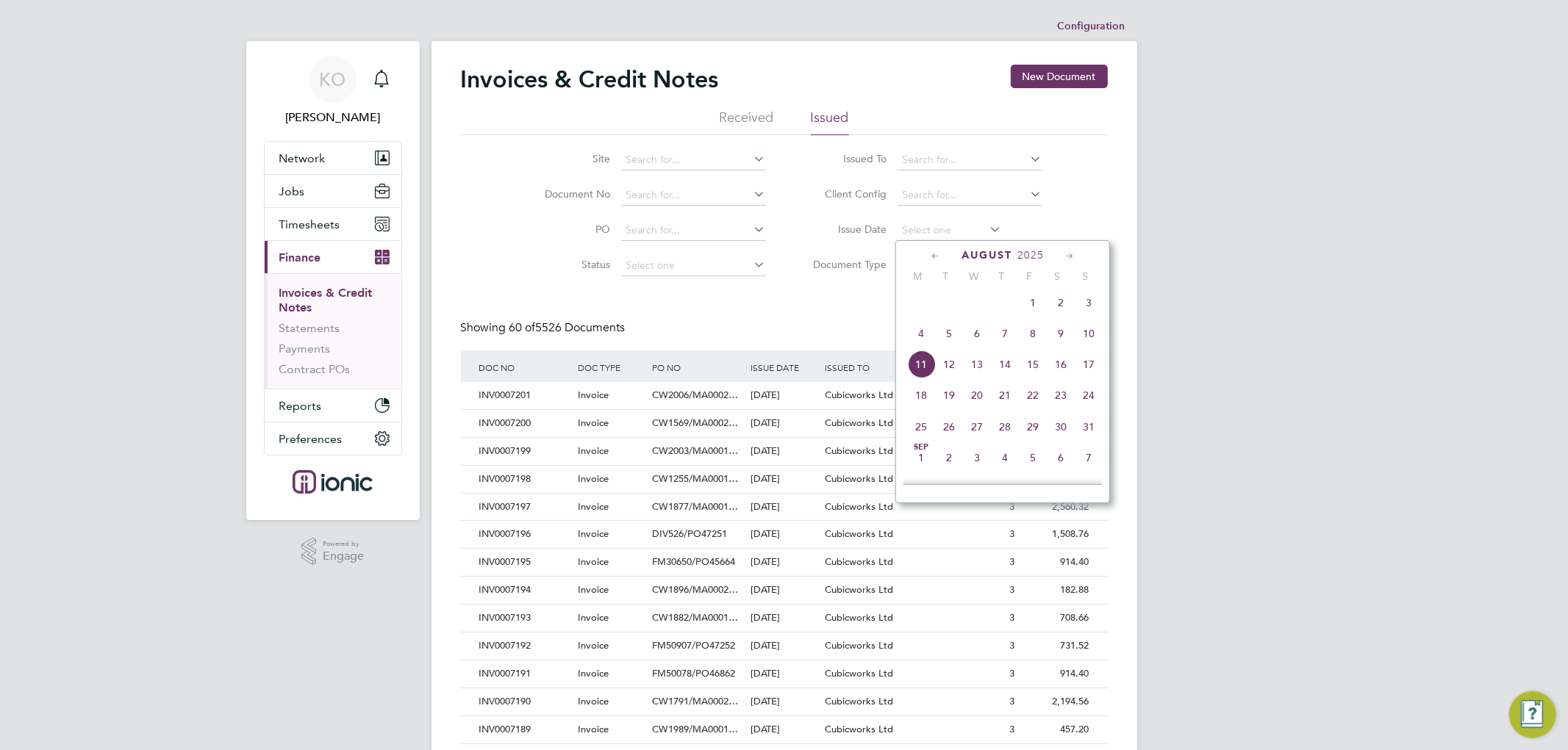
click at [935, 249] on icon at bounding box center [935, 257] width 14 height 16
click at [1003, 434] on span "31" at bounding box center [1005, 428] width 28 height 28
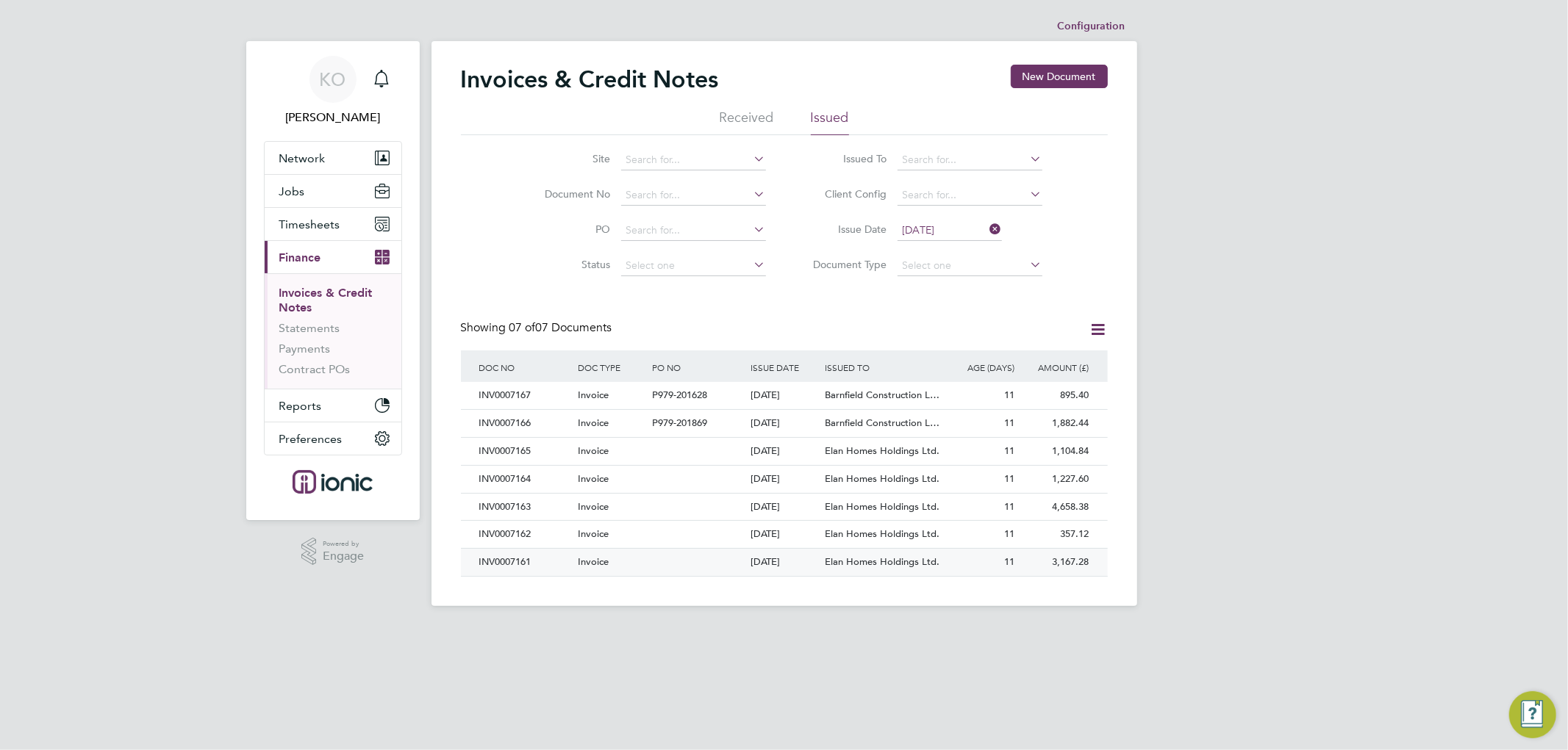
click at [621, 563] on div "Invoice" at bounding box center [611, 563] width 75 height 28
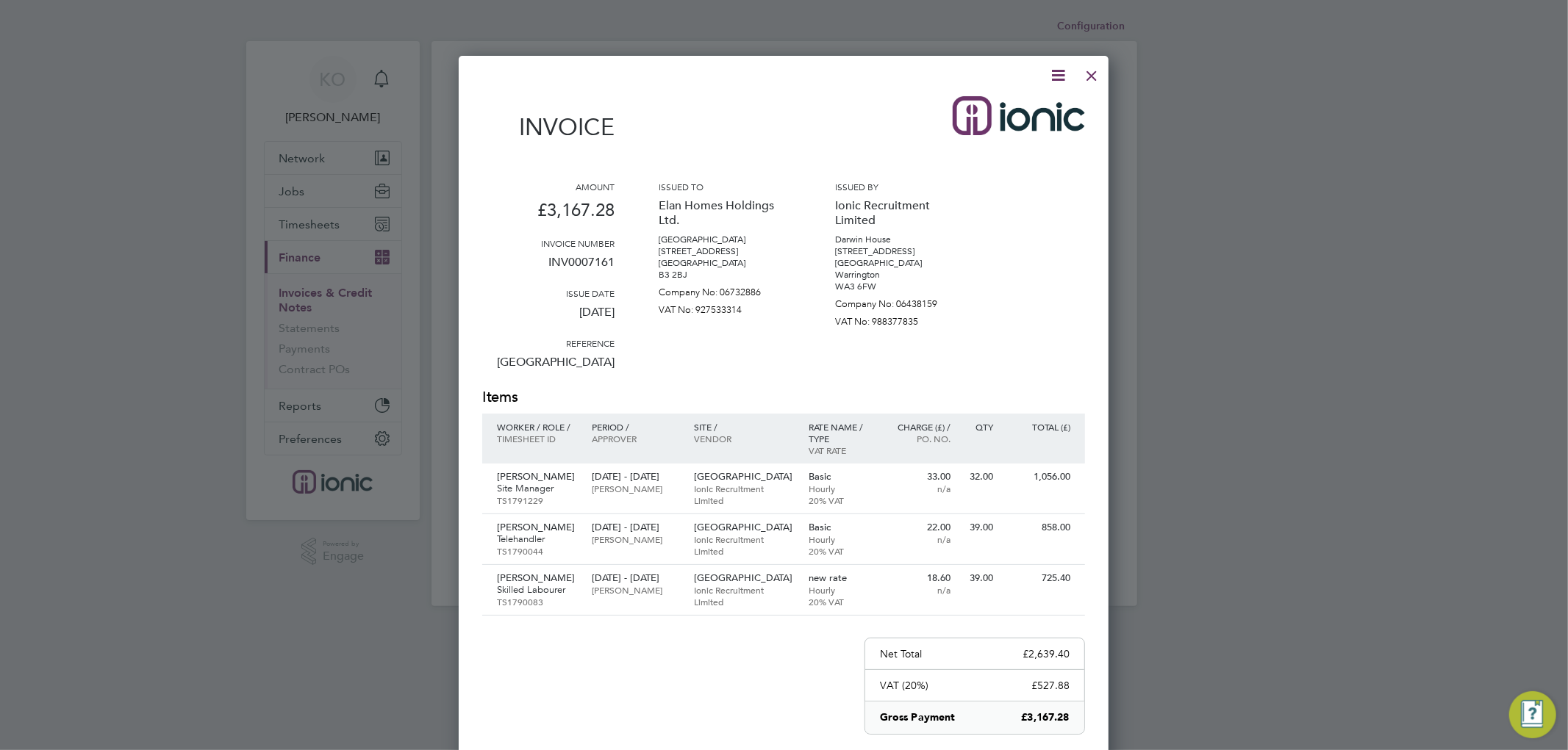
click at [1057, 72] on icon at bounding box center [1057, 75] width 19 height 19
click at [1013, 107] on li "Download Invoice" at bounding box center [1012, 109] width 101 height 20
click at [1091, 70] on div at bounding box center [1092, 72] width 27 height 27
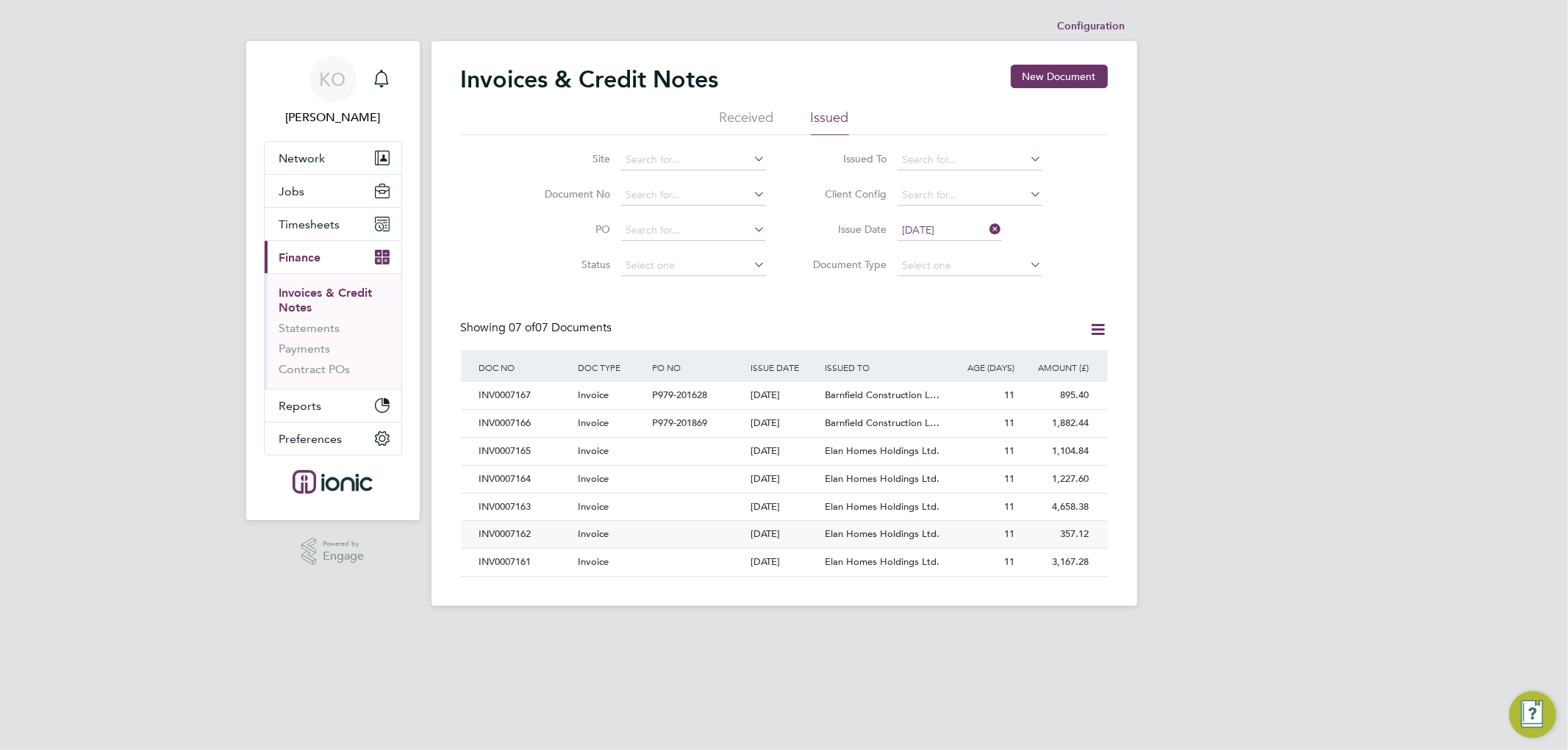
click at [655, 534] on div at bounding box center [698, 535] width 99 height 28
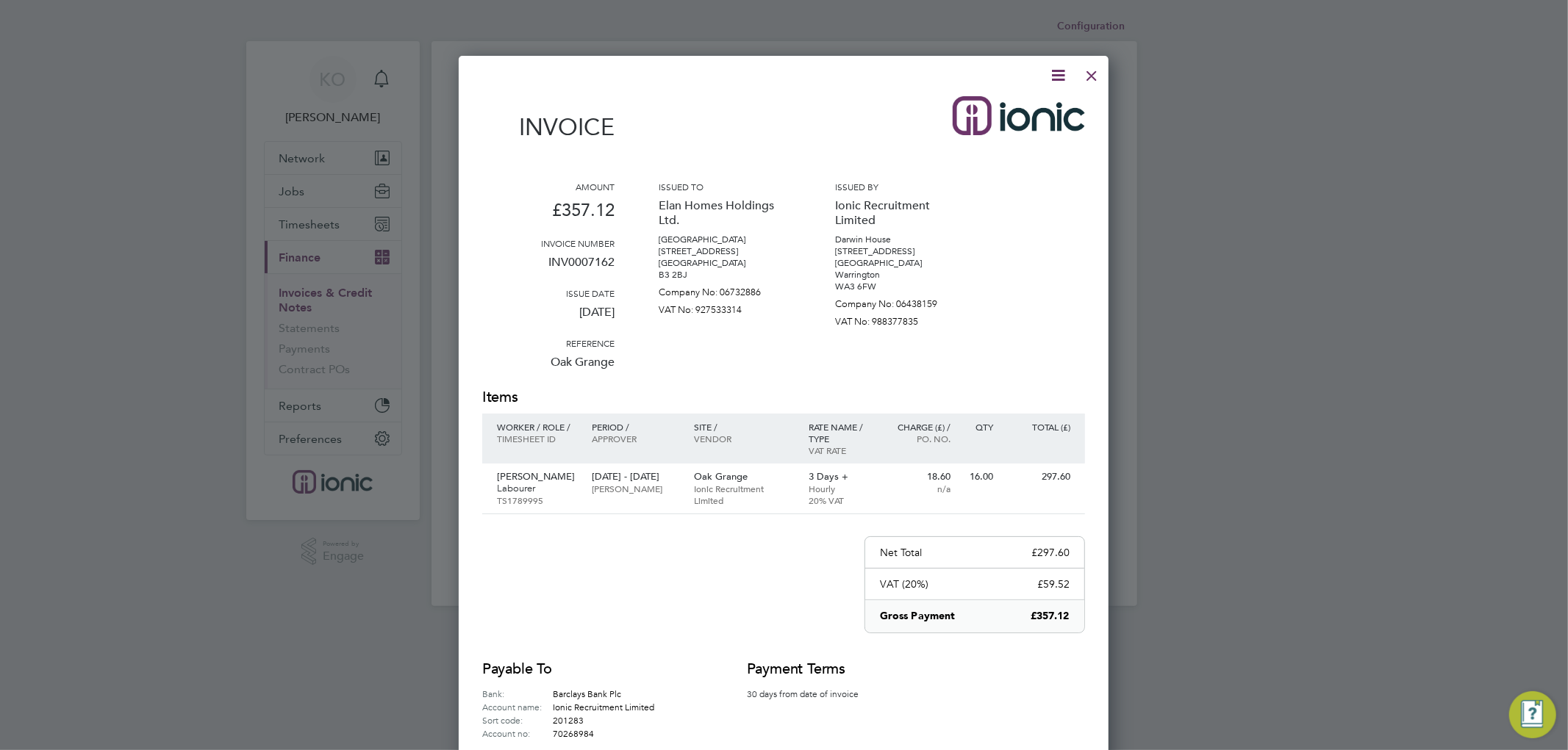
click at [1063, 75] on icon at bounding box center [1057, 75] width 19 height 19
click at [1035, 107] on li "Download Invoice" at bounding box center [1012, 109] width 101 height 20
click at [1096, 71] on div at bounding box center [1092, 72] width 27 height 27
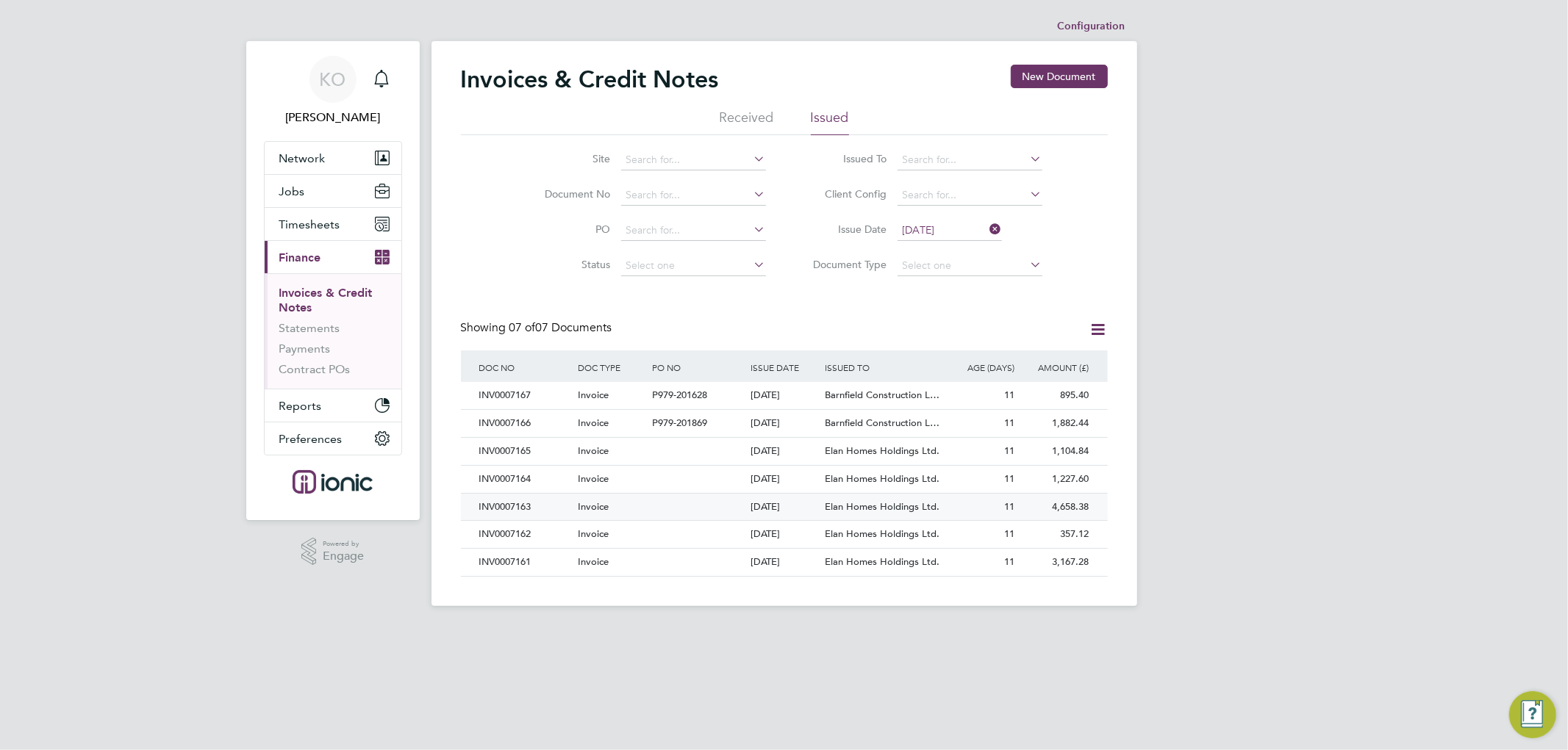
click at [614, 501] on div "Invoice" at bounding box center [611, 508] width 75 height 28
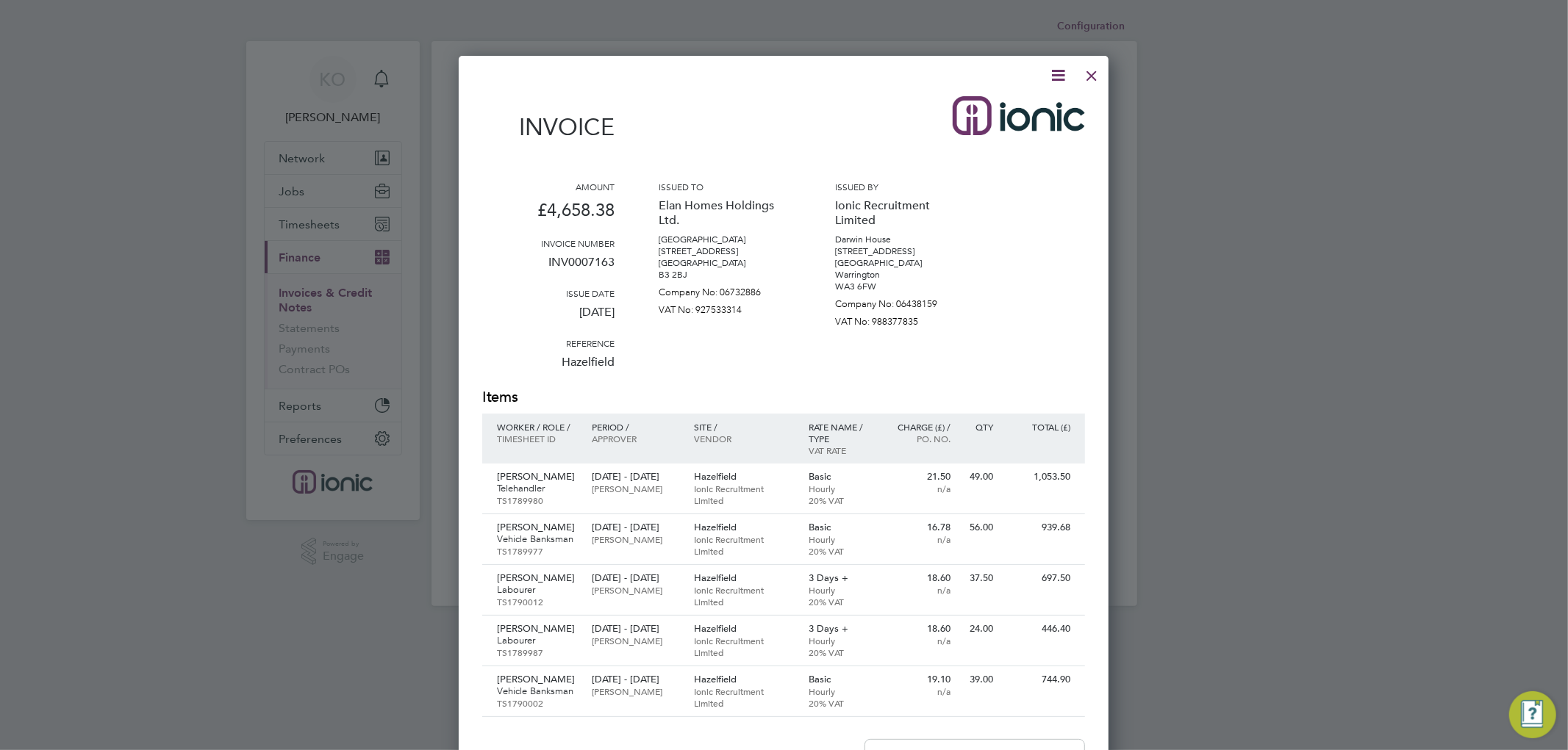
click at [1057, 70] on icon at bounding box center [1057, 75] width 19 height 19
click at [1028, 107] on li "Download Invoice" at bounding box center [1012, 109] width 101 height 20
click at [1090, 74] on div at bounding box center [1092, 72] width 27 height 27
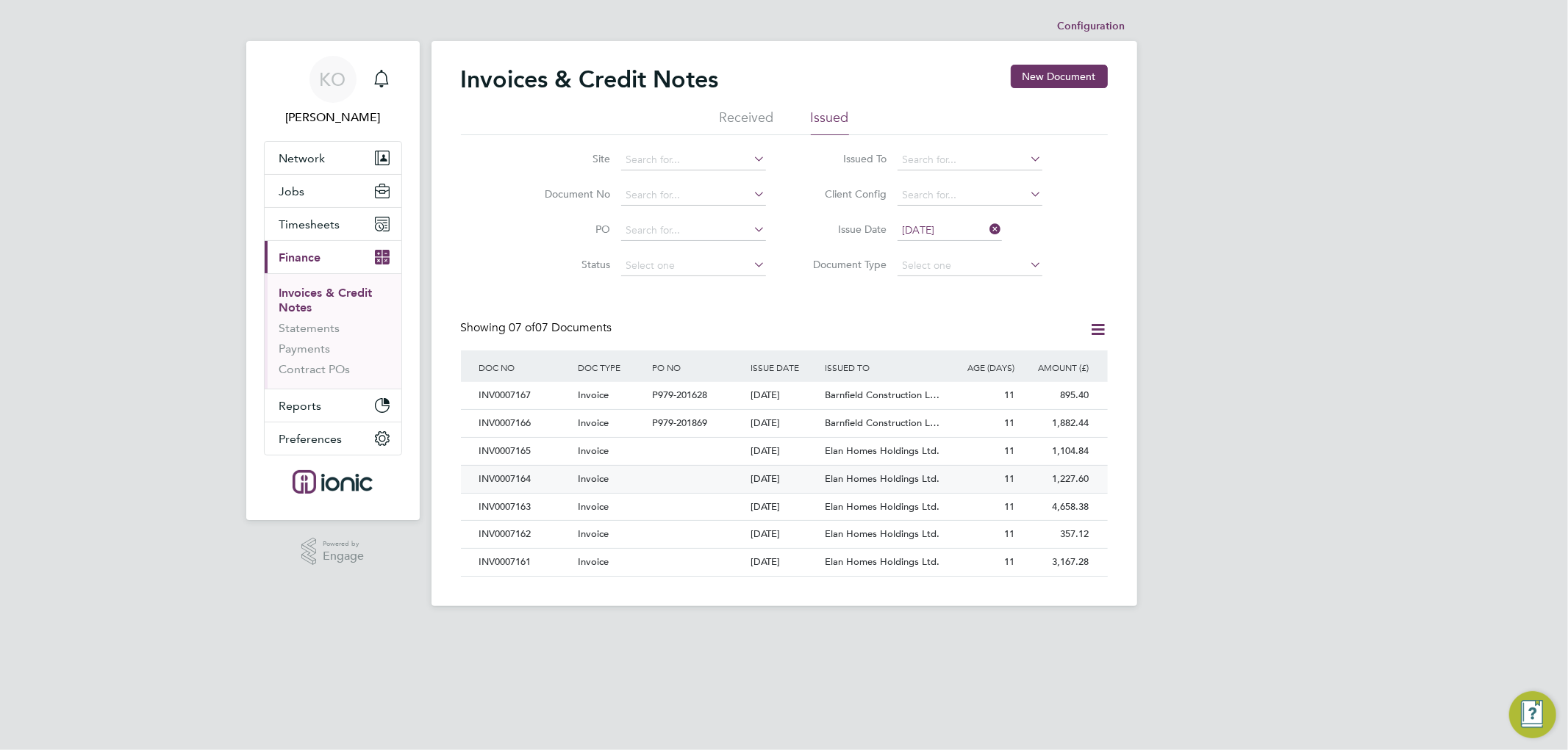
click at [558, 473] on div "INV0007164" at bounding box center [525, 479] width 99 height 28
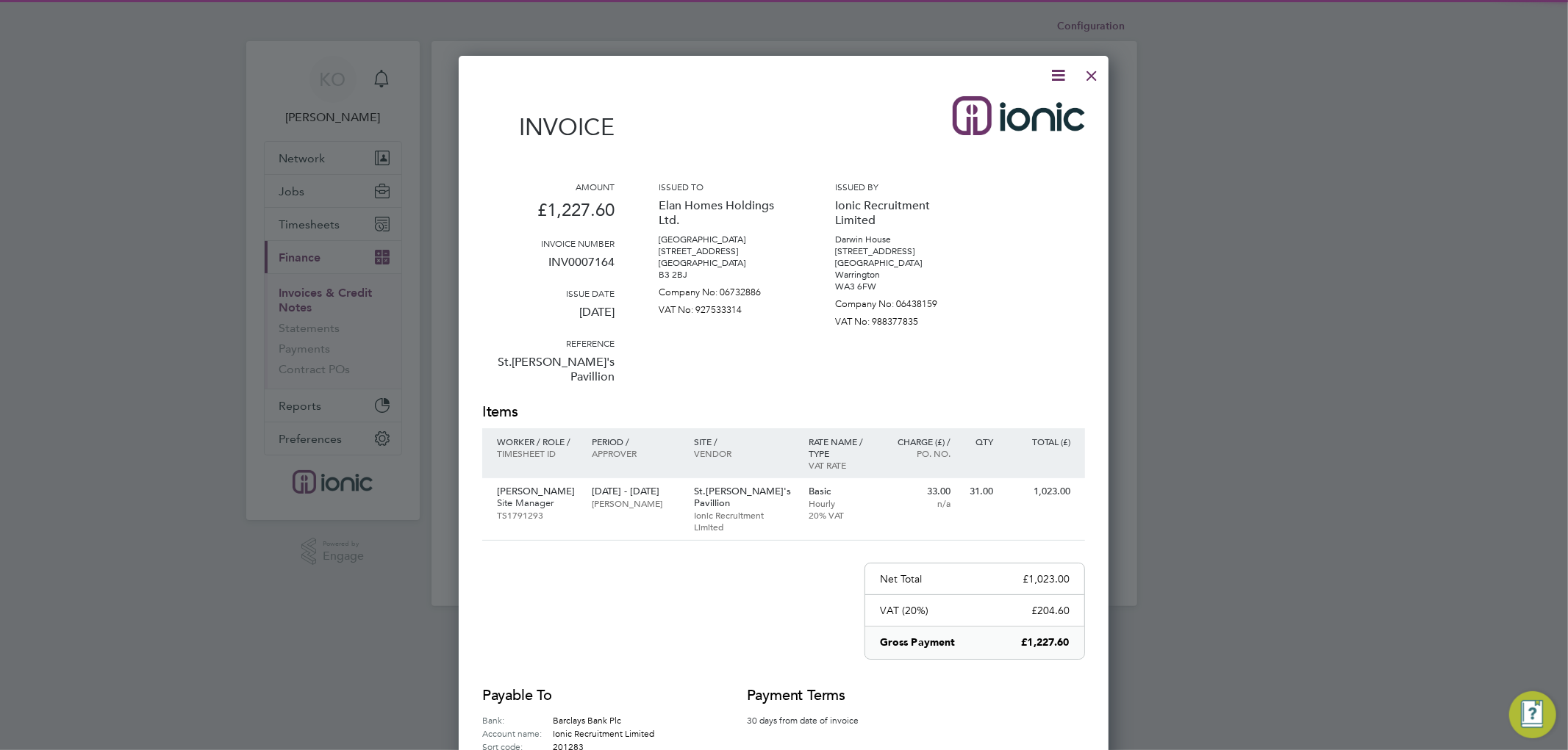
click at [1056, 70] on icon at bounding box center [1057, 75] width 19 height 19
click at [1028, 109] on li "Download Invoice" at bounding box center [1012, 109] width 101 height 20
click at [1097, 70] on div at bounding box center [1092, 72] width 27 height 27
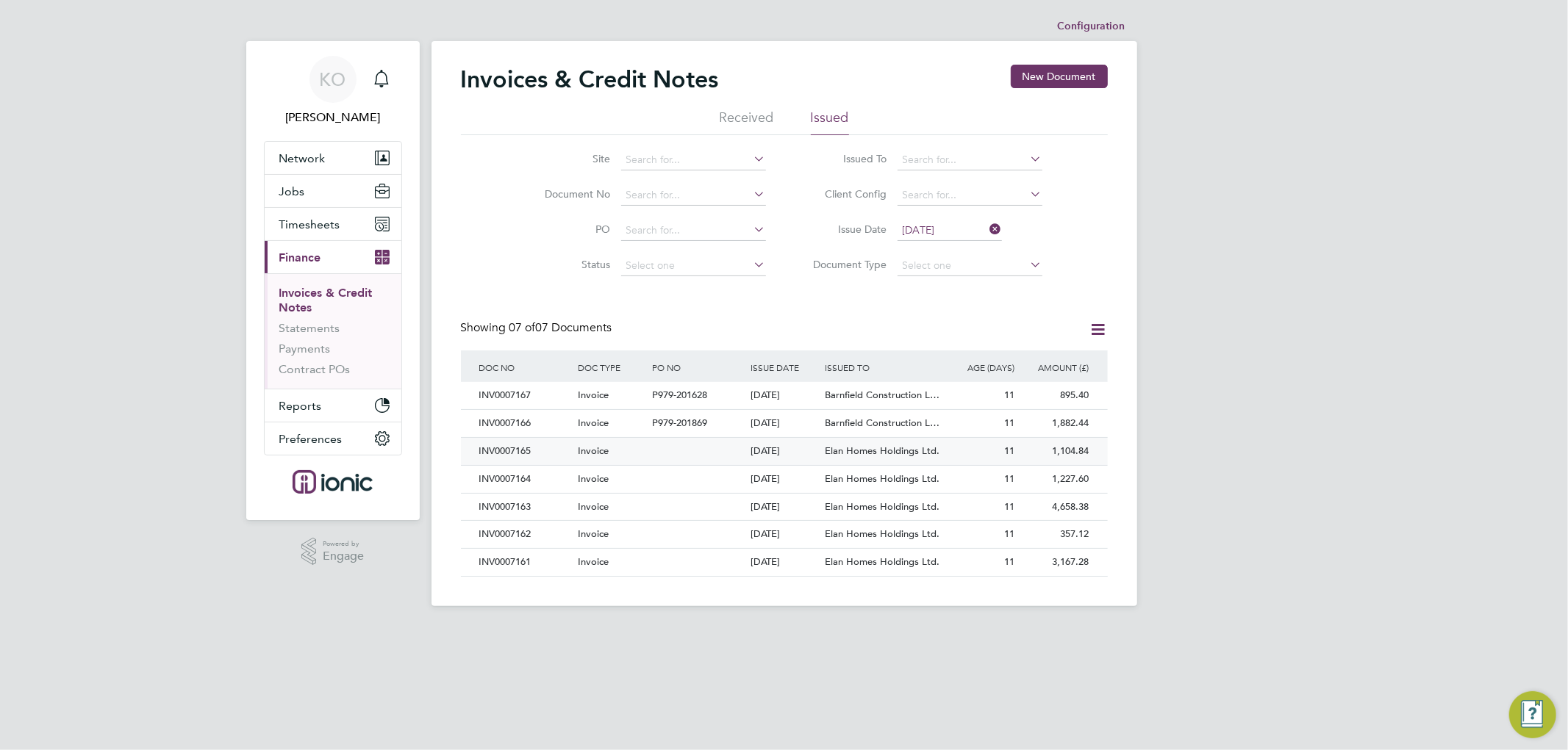
click at [559, 444] on div "INV0007165" at bounding box center [525, 452] width 99 height 28
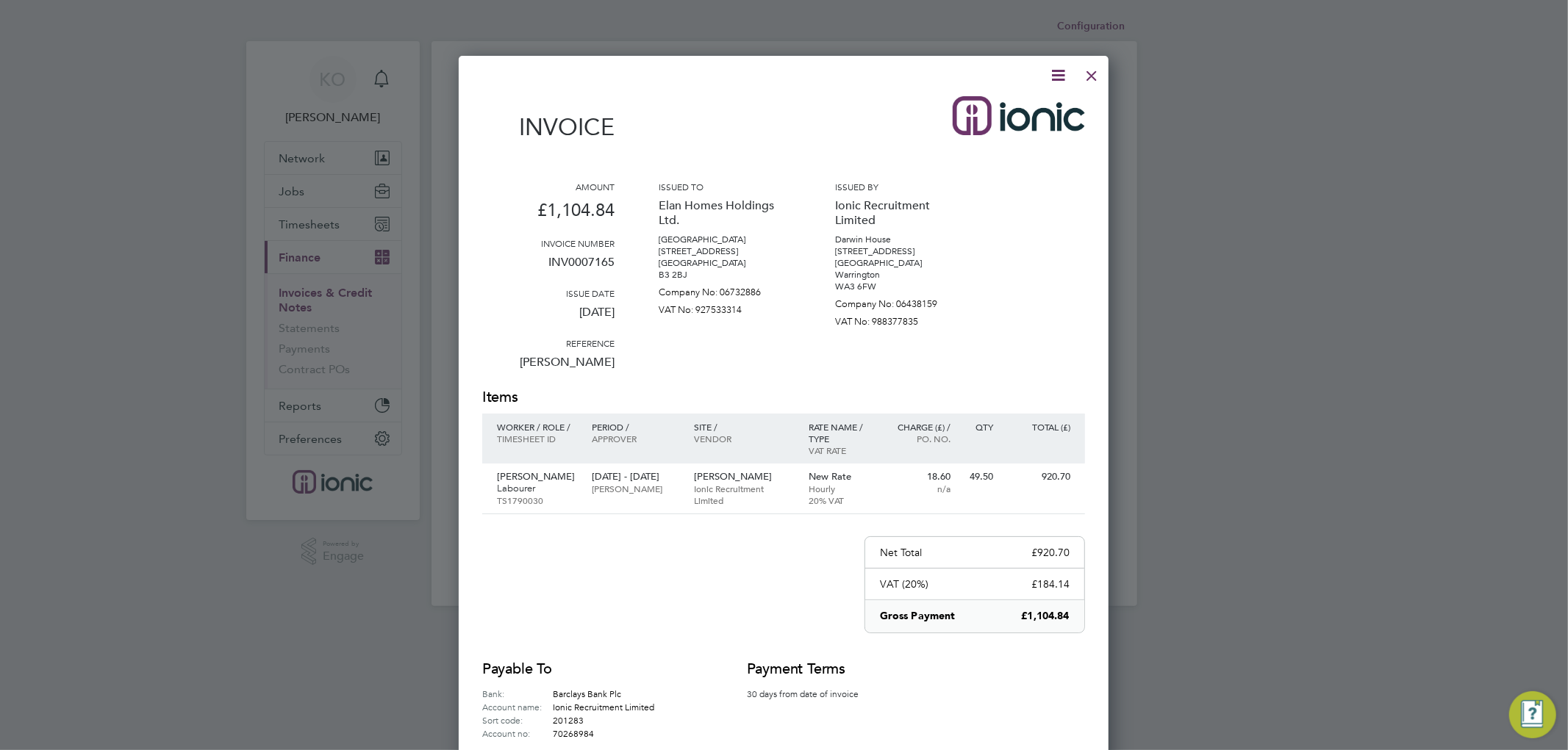
click at [1062, 67] on icon at bounding box center [1057, 75] width 19 height 19
click at [1035, 109] on li "Download Invoice" at bounding box center [1012, 109] width 101 height 20
click at [1085, 70] on div at bounding box center [1092, 72] width 27 height 27
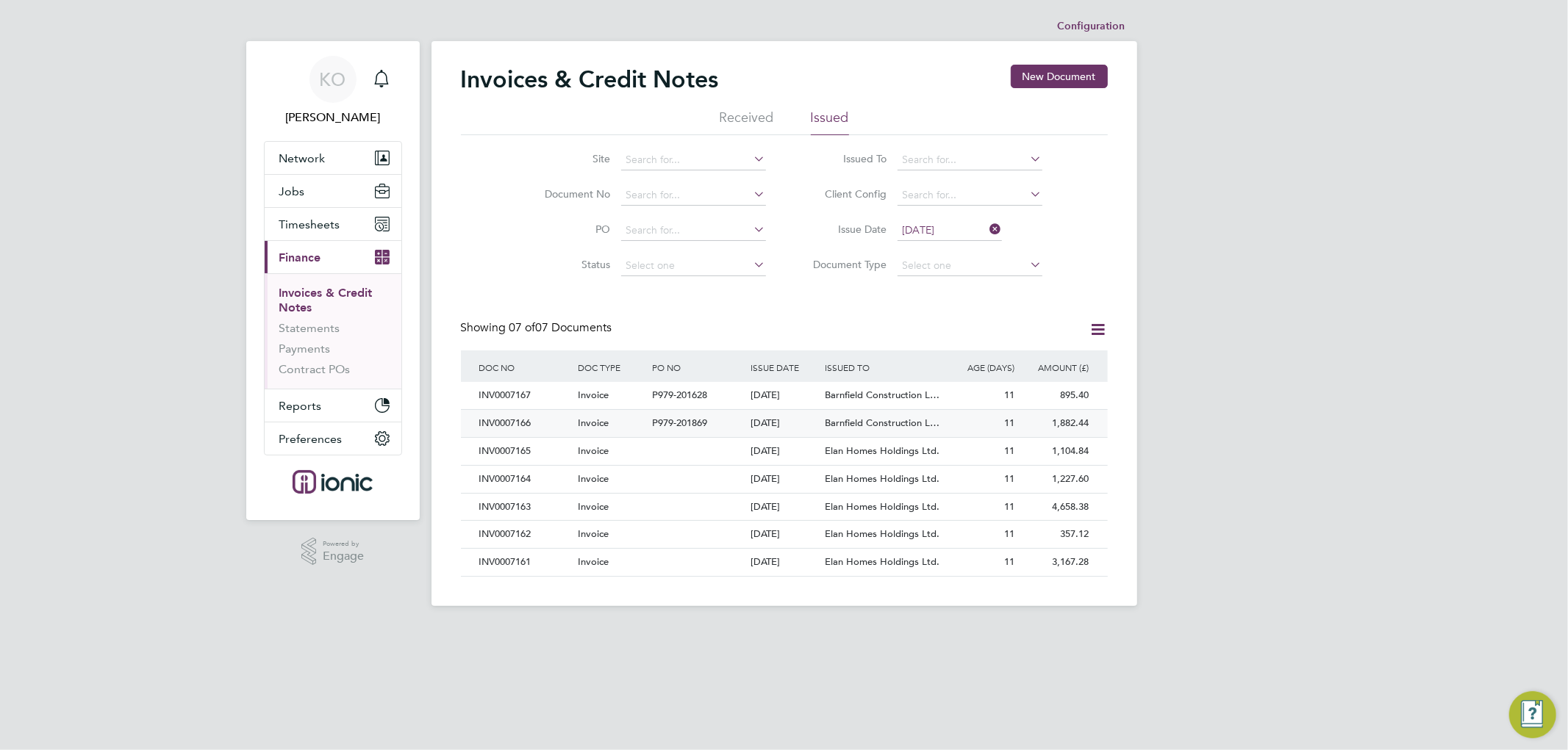
click at [584, 422] on span "Invoice" at bounding box center [593, 422] width 31 height 12
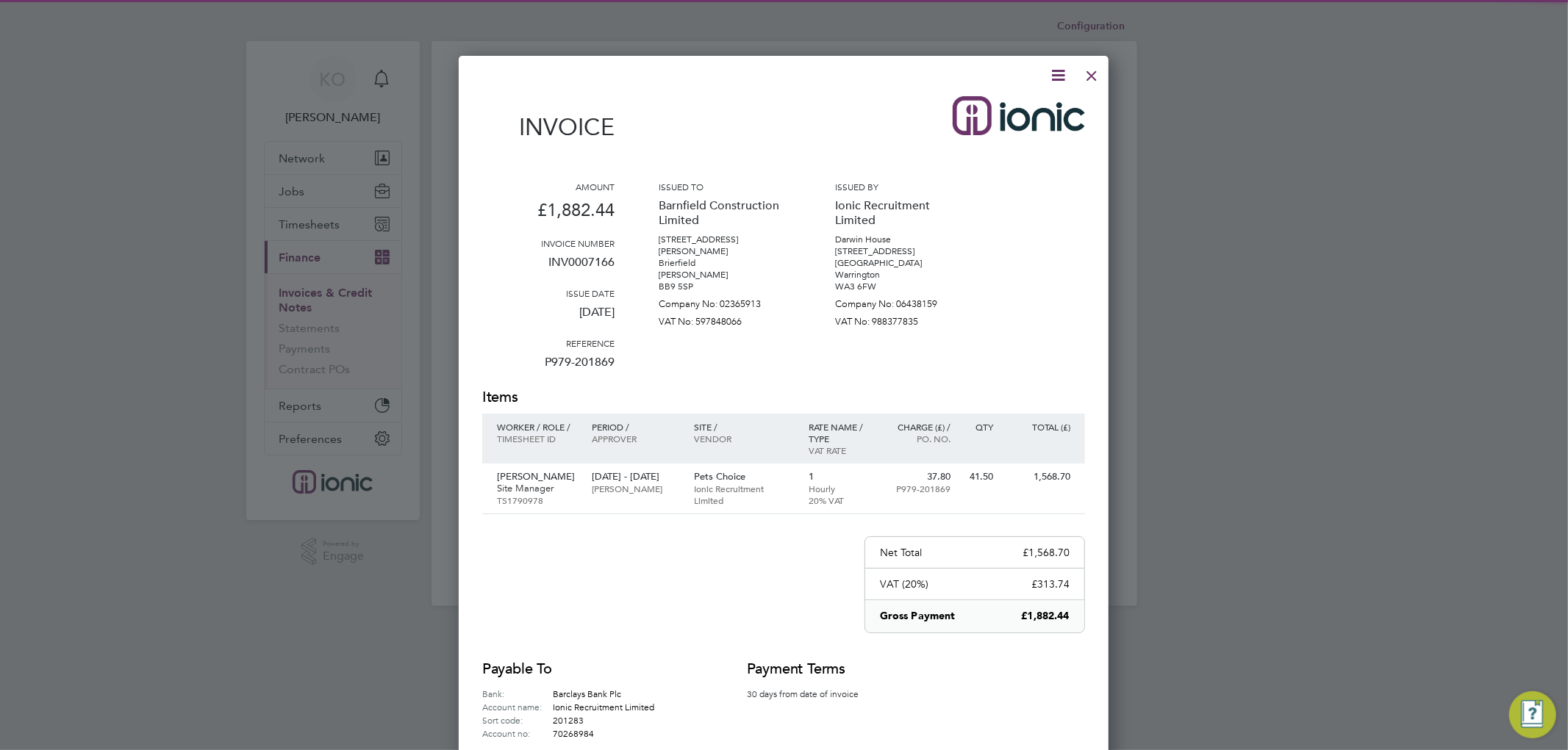
click at [1055, 68] on icon at bounding box center [1057, 75] width 19 height 19
click at [1020, 108] on li "Download Invoice" at bounding box center [1012, 109] width 101 height 20
click at [1087, 79] on div at bounding box center [1092, 72] width 27 height 27
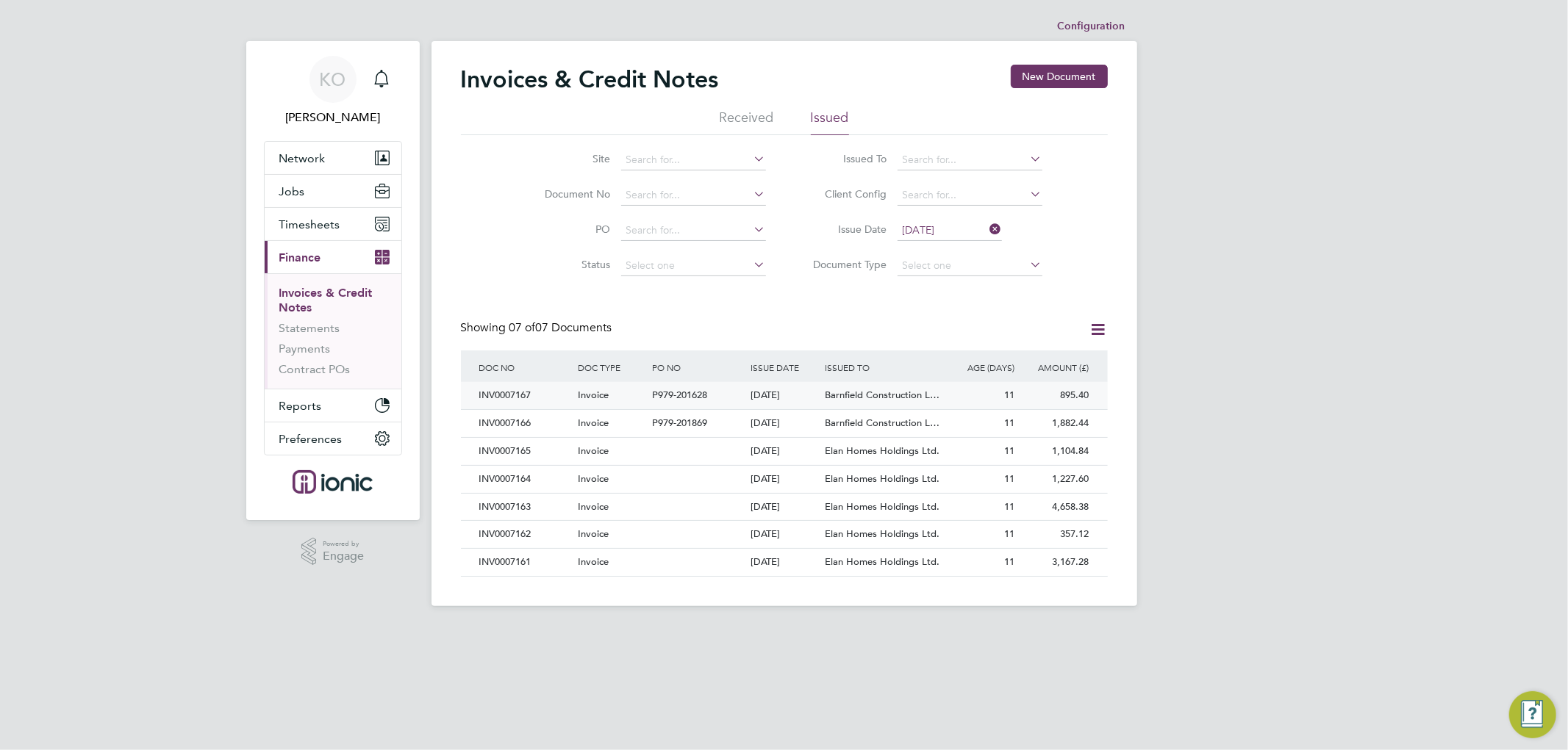
click at [579, 395] on span "Invoice" at bounding box center [593, 394] width 31 height 12
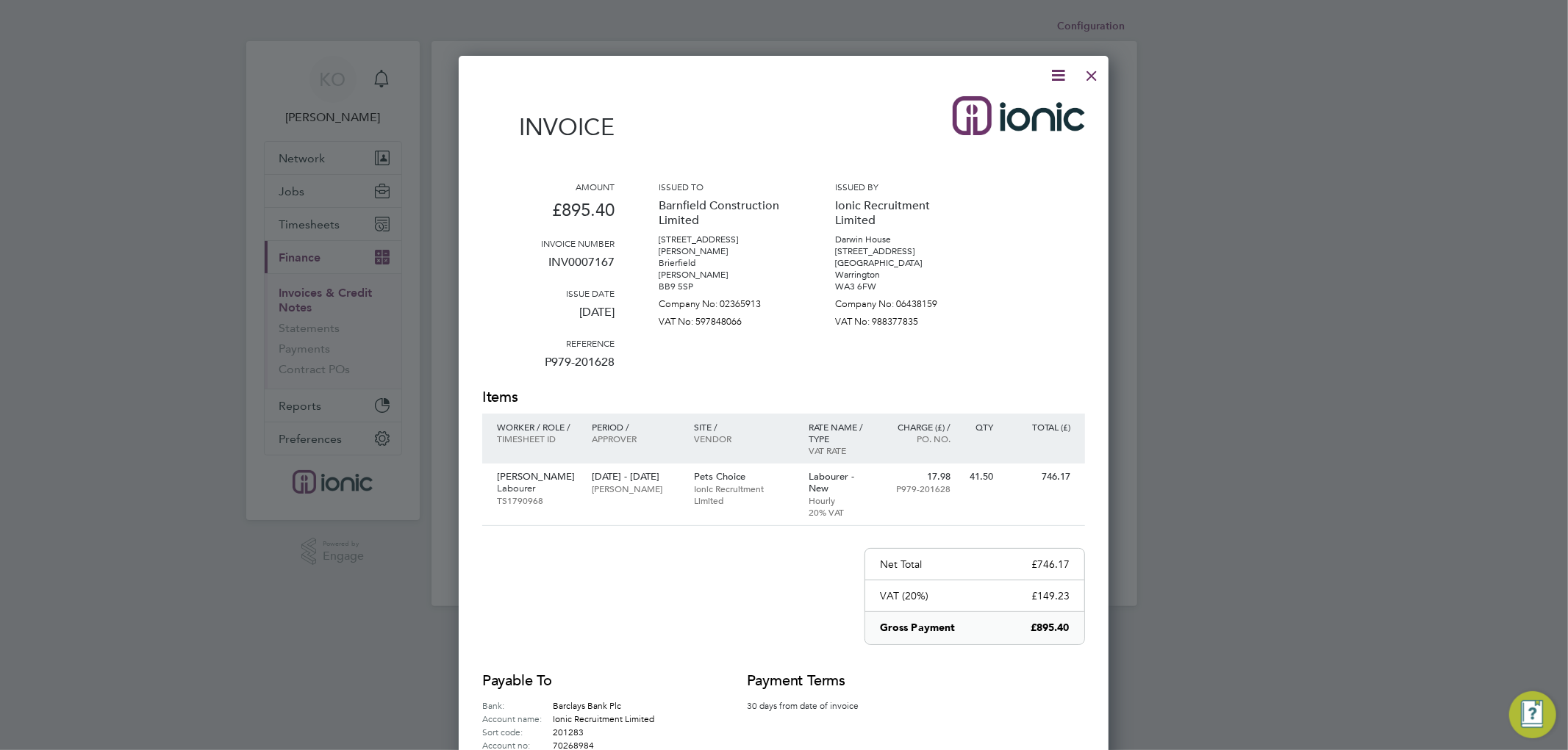
click at [1059, 70] on icon at bounding box center [1057, 75] width 19 height 19
click at [1024, 109] on li "Download Invoice" at bounding box center [1012, 109] width 101 height 20
click at [1092, 72] on div at bounding box center [1092, 72] width 27 height 27
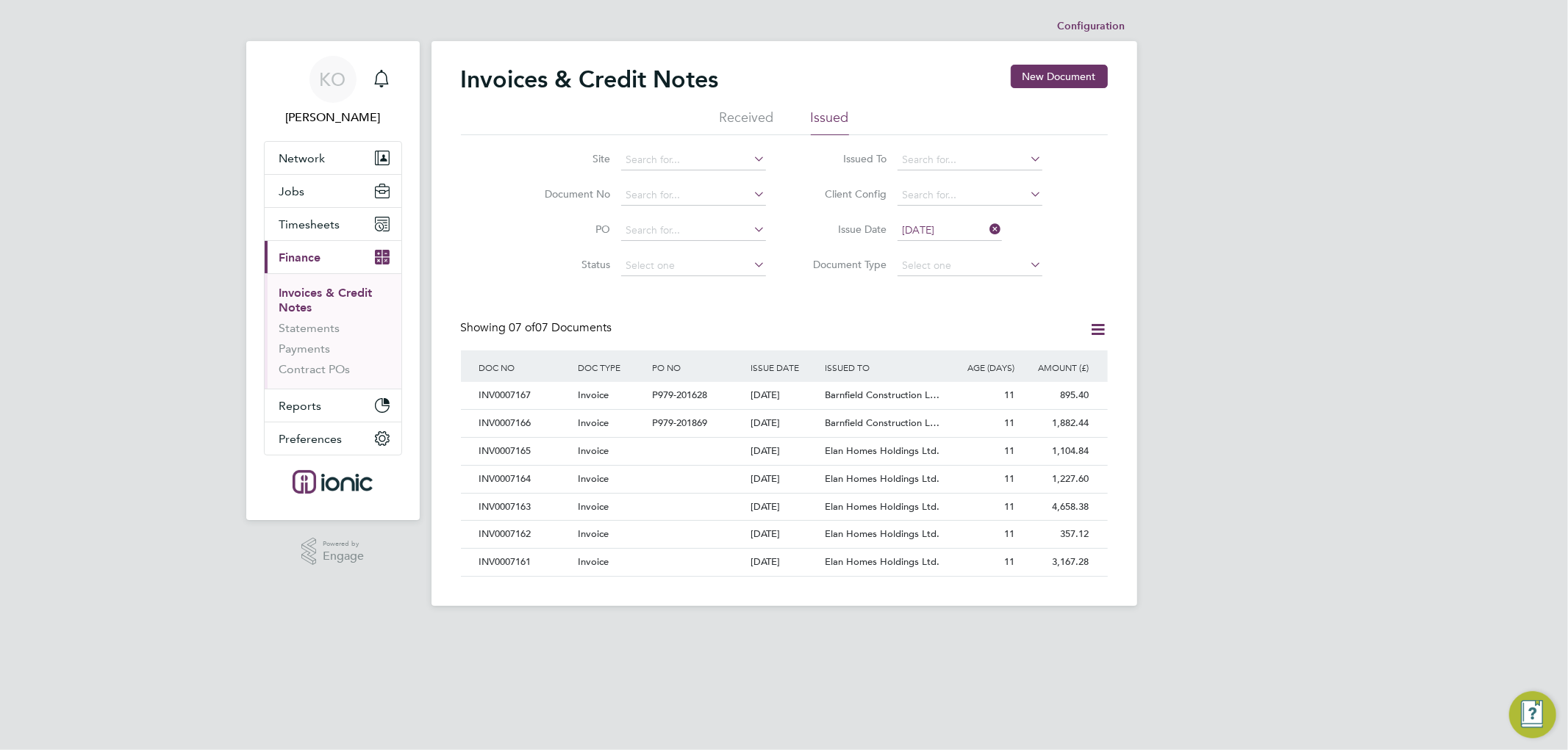
click at [949, 224] on input "[DATE]" at bounding box center [949, 230] width 105 height 20
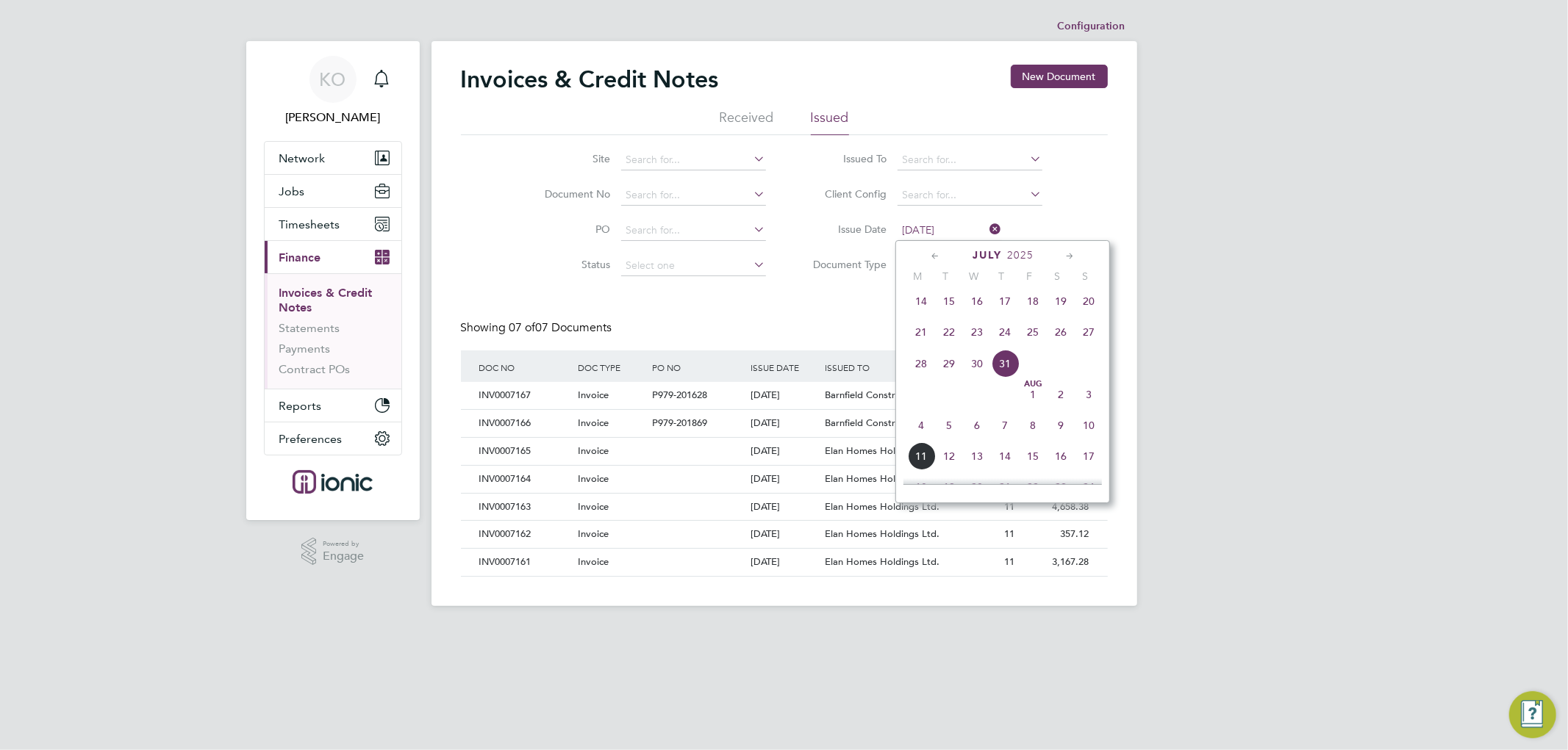
click at [1024, 404] on span "[DATE]" at bounding box center [1032, 394] width 28 height 28
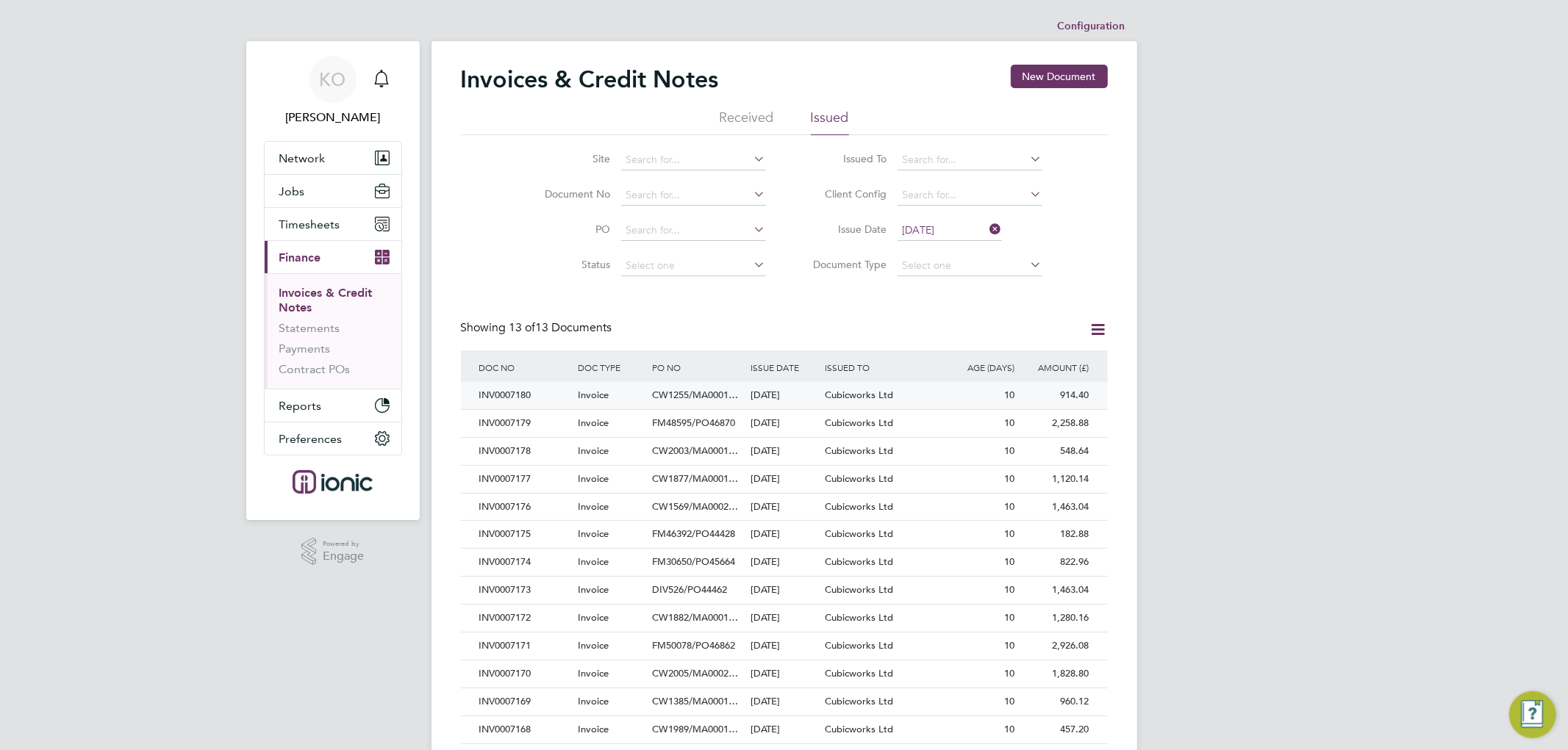
click at [686, 391] on span "CW1255/MA0001…" at bounding box center [695, 394] width 86 height 12
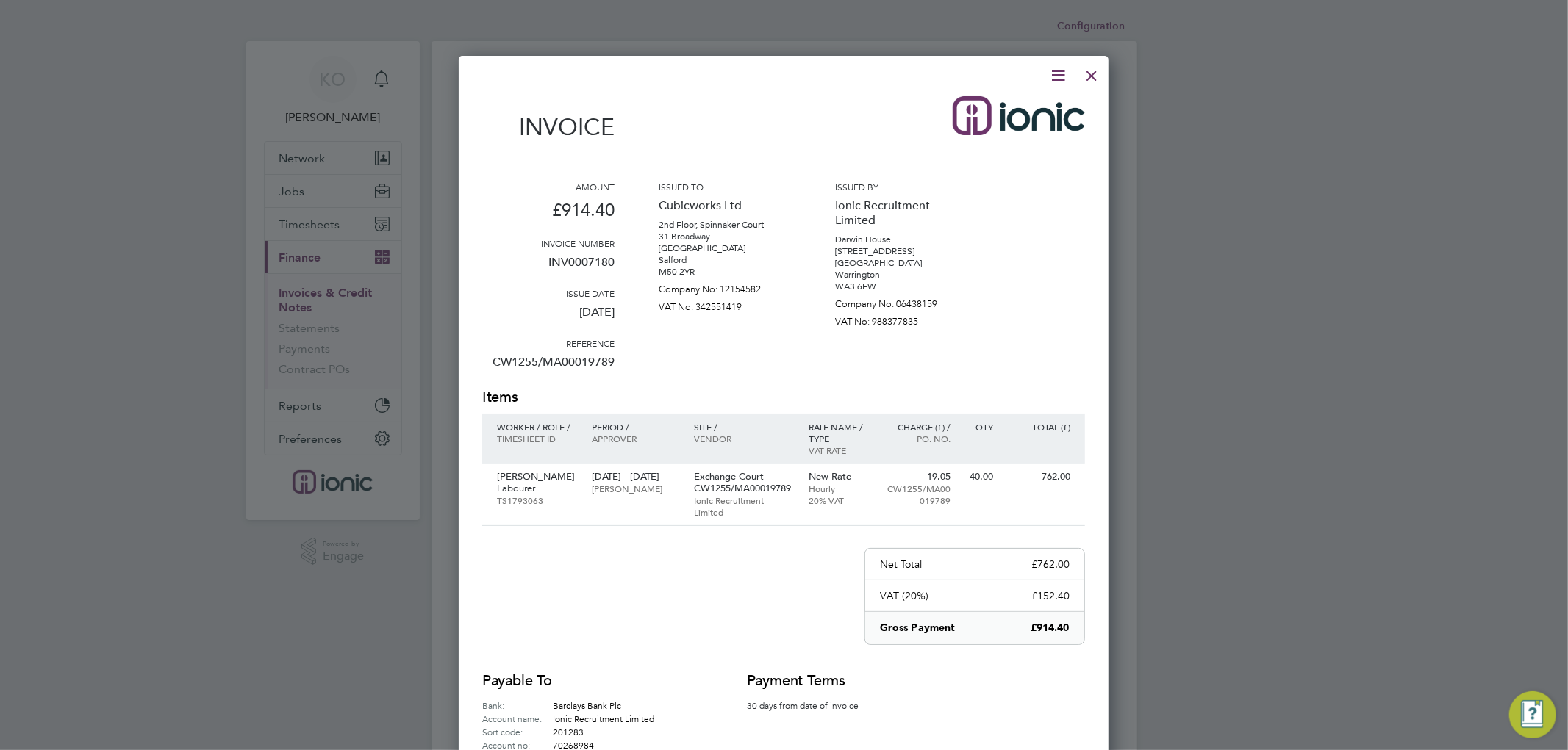
click at [1066, 79] on icon at bounding box center [1057, 75] width 19 height 19
click at [1025, 105] on li "Download Invoice" at bounding box center [1012, 109] width 101 height 20
click at [1096, 74] on div at bounding box center [1092, 72] width 27 height 27
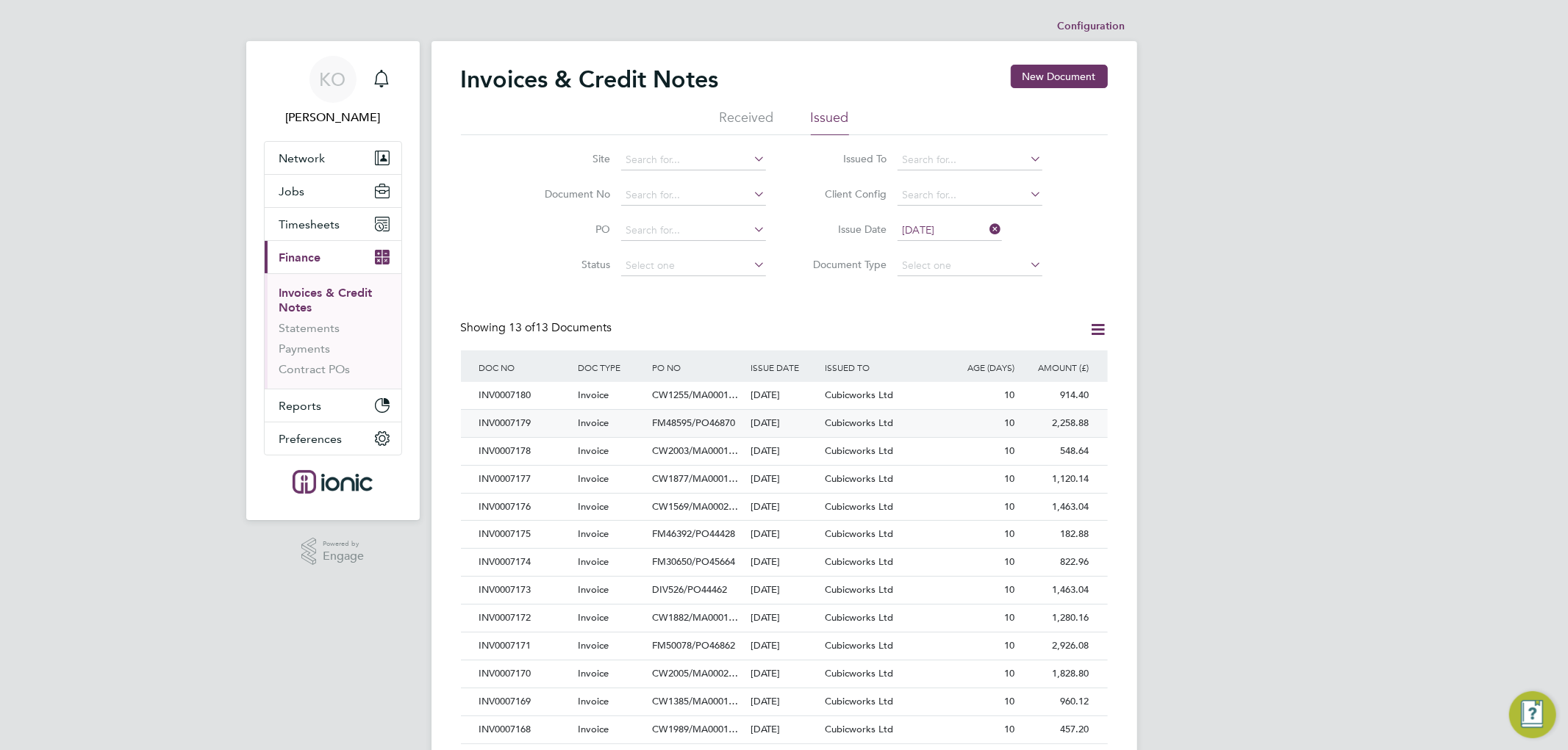
click at [571, 409] on div "INV0007179 Invoice FM48595/PO46870 [DATE] Cubicworks Ltd Ionic Recruitment Limi…" at bounding box center [784, 423] width 647 height 28
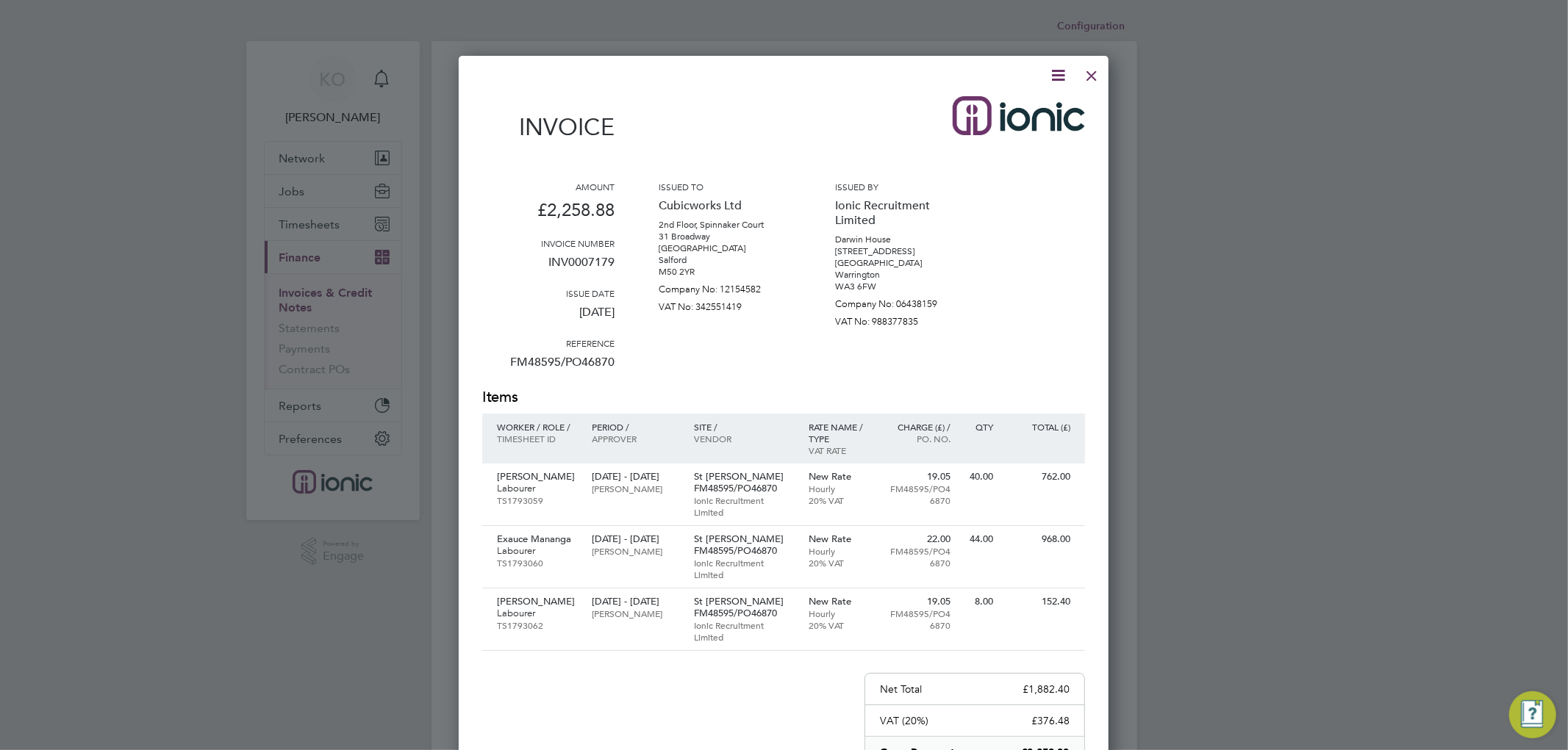
click at [1061, 68] on icon at bounding box center [1057, 75] width 19 height 19
click at [1037, 111] on li "Download Invoice" at bounding box center [1012, 109] width 101 height 20
click at [1093, 70] on div at bounding box center [1092, 72] width 27 height 27
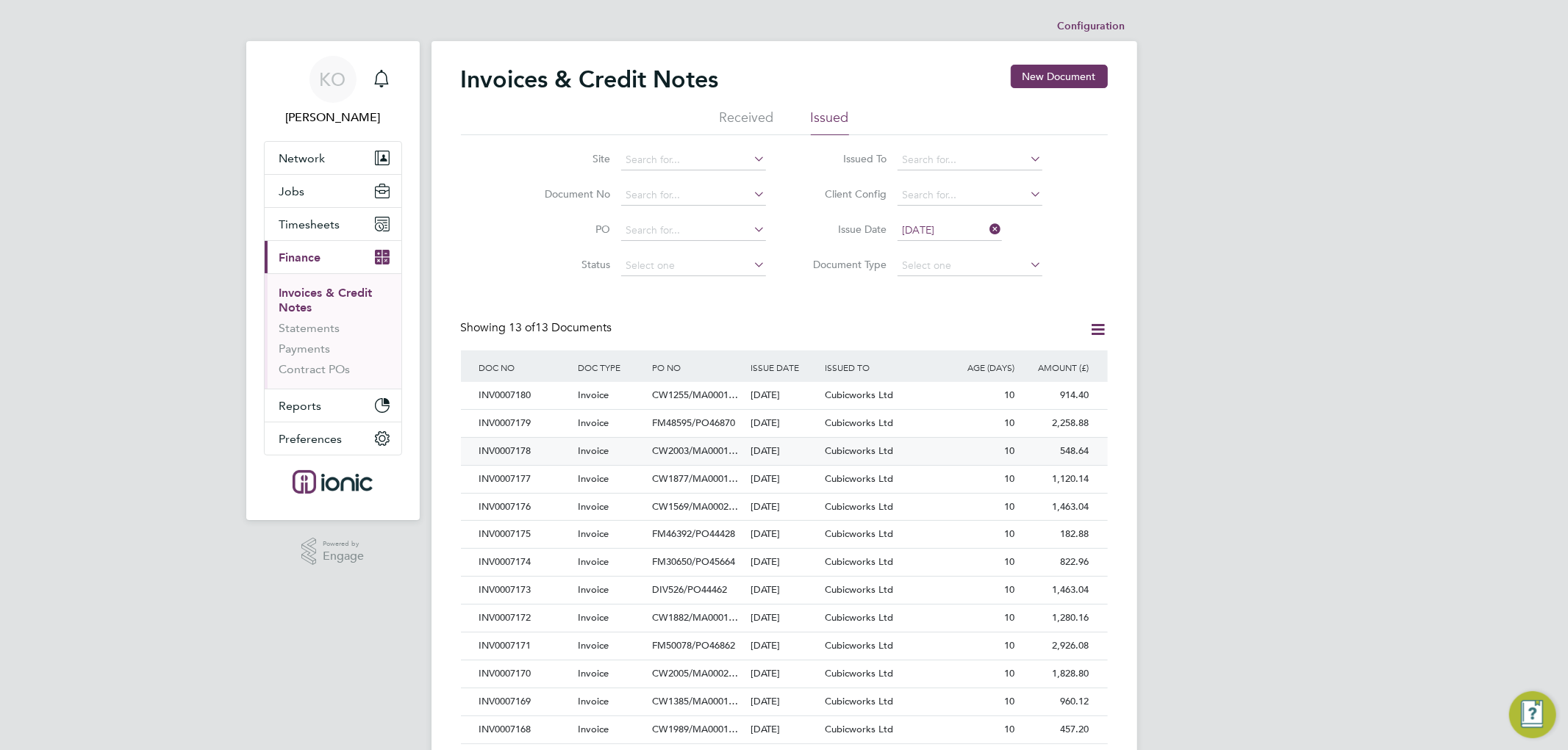
click at [542, 450] on div "INV0007178" at bounding box center [525, 452] width 99 height 28
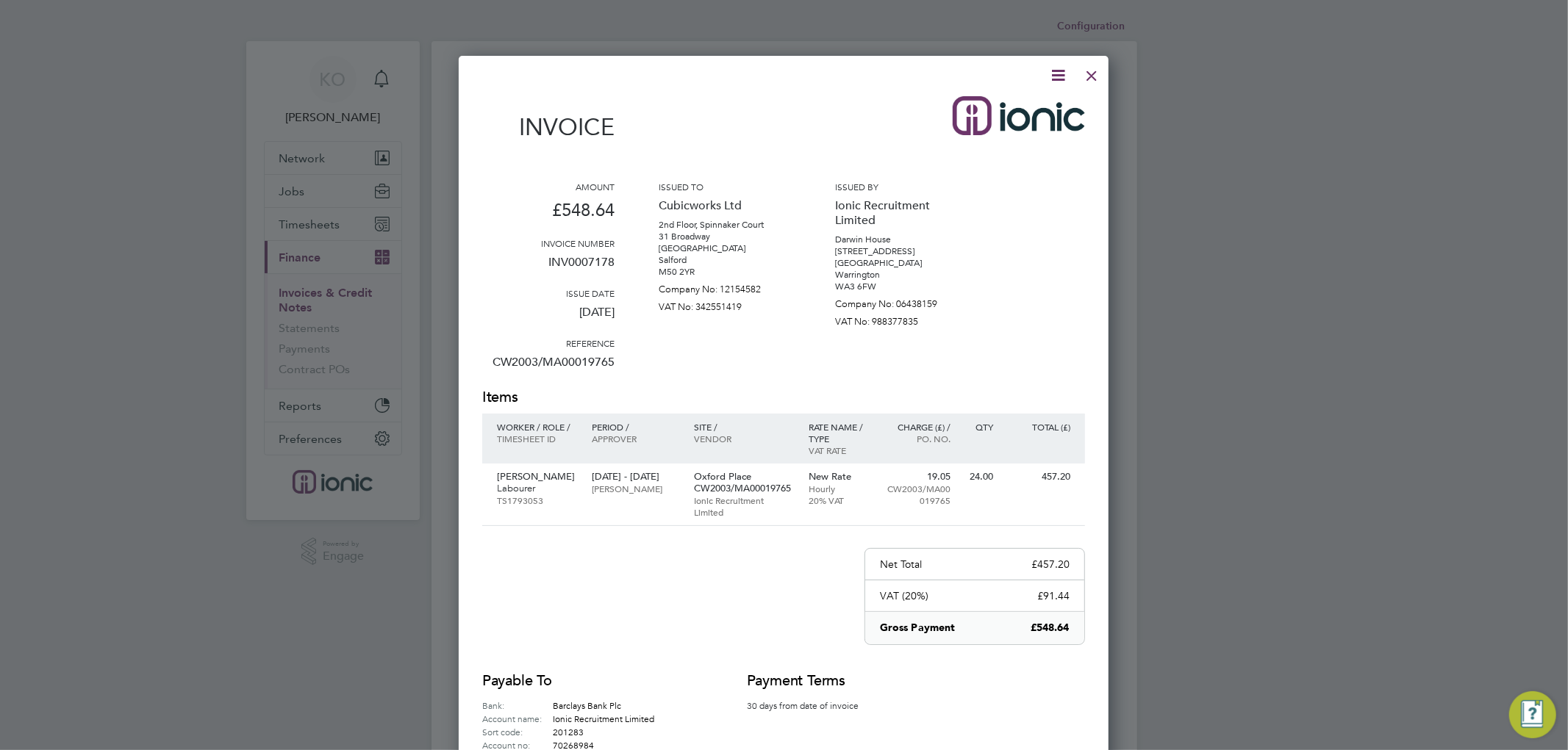
click at [1055, 74] on icon at bounding box center [1057, 75] width 19 height 19
click at [1038, 107] on li "Download Invoice" at bounding box center [1012, 109] width 101 height 20
click at [1089, 70] on div at bounding box center [1092, 72] width 27 height 27
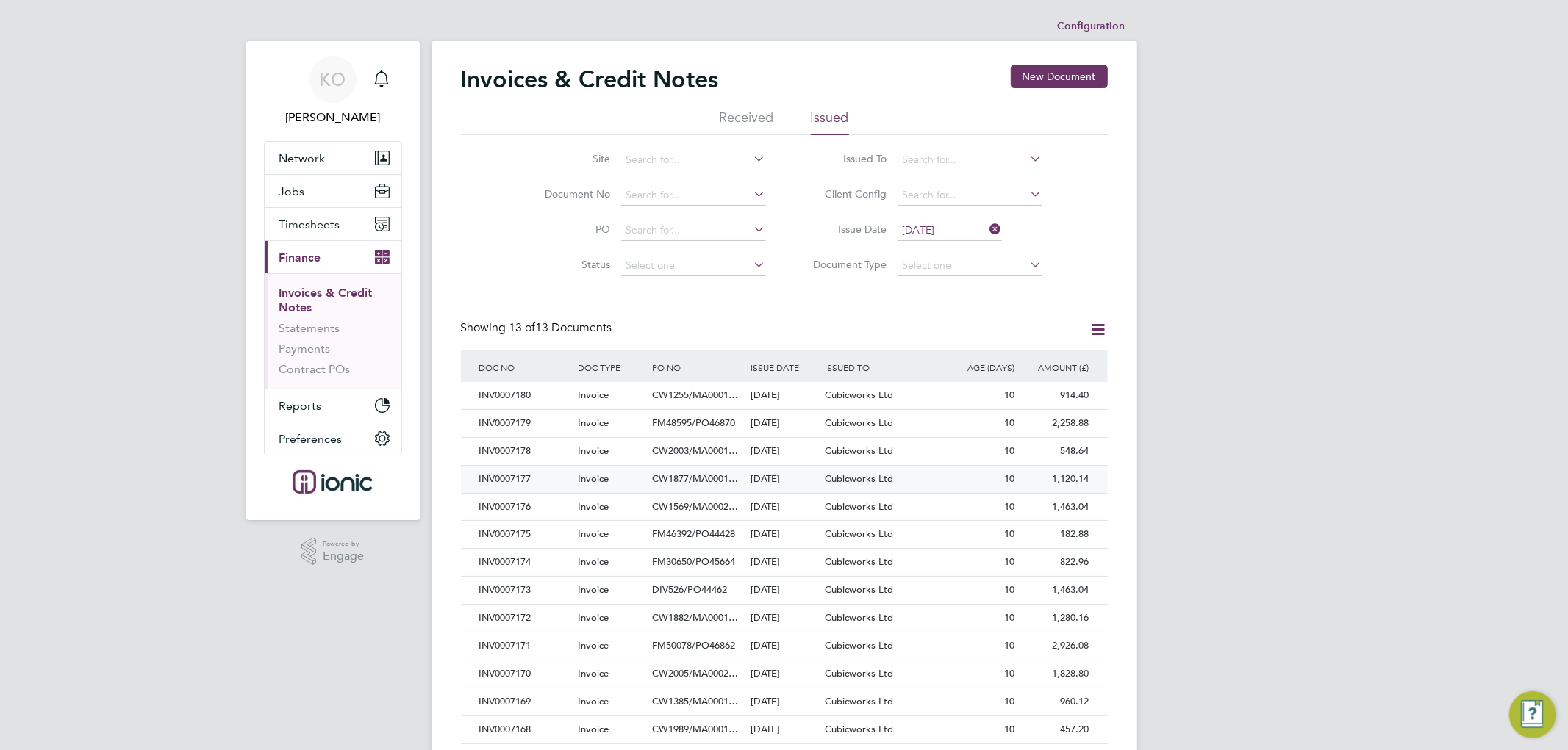
click at [540, 474] on div "INV0007177" at bounding box center [525, 479] width 99 height 28
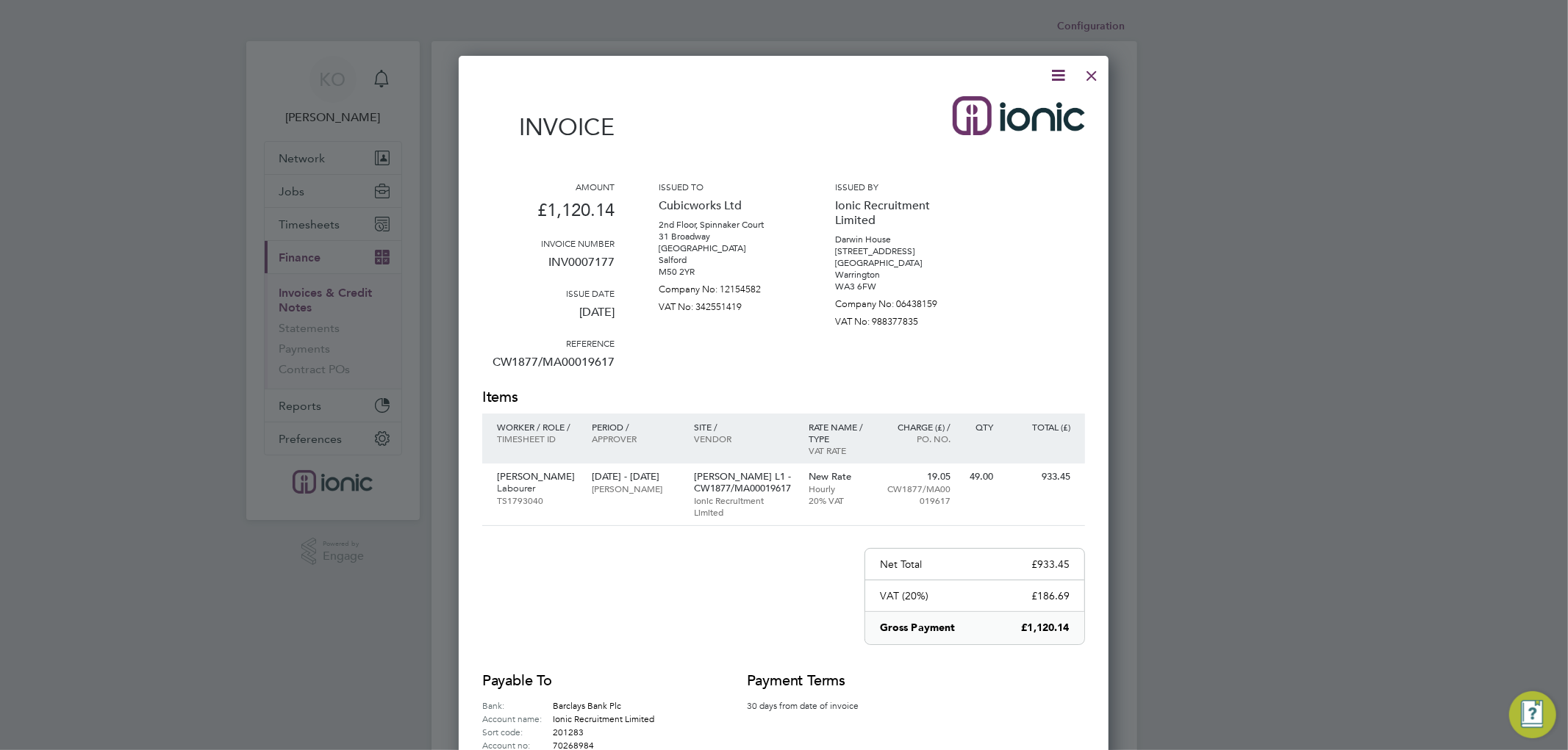
click at [1064, 67] on icon at bounding box center [1057, 75] width 19 height 19
click at [1029, 110] on li "Download Invoice" at bounding box center [1012, 109] width 101 height 20
click at [1094, 75] on div at bounding box center [1092, 72] width 27 height 27
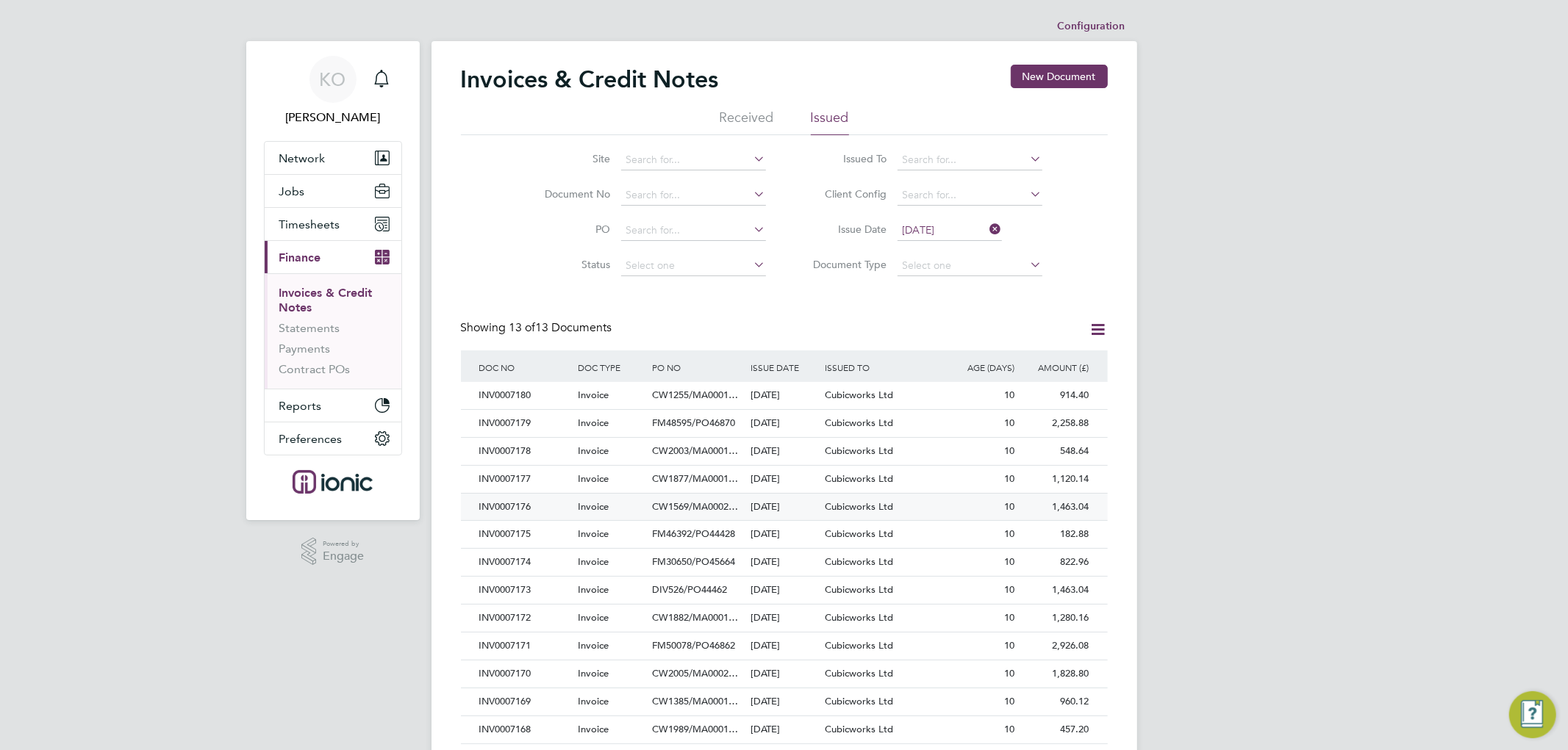
click at [532, 501] on div "INV0007176" at bounding box center [525, 508] width 99 height 28
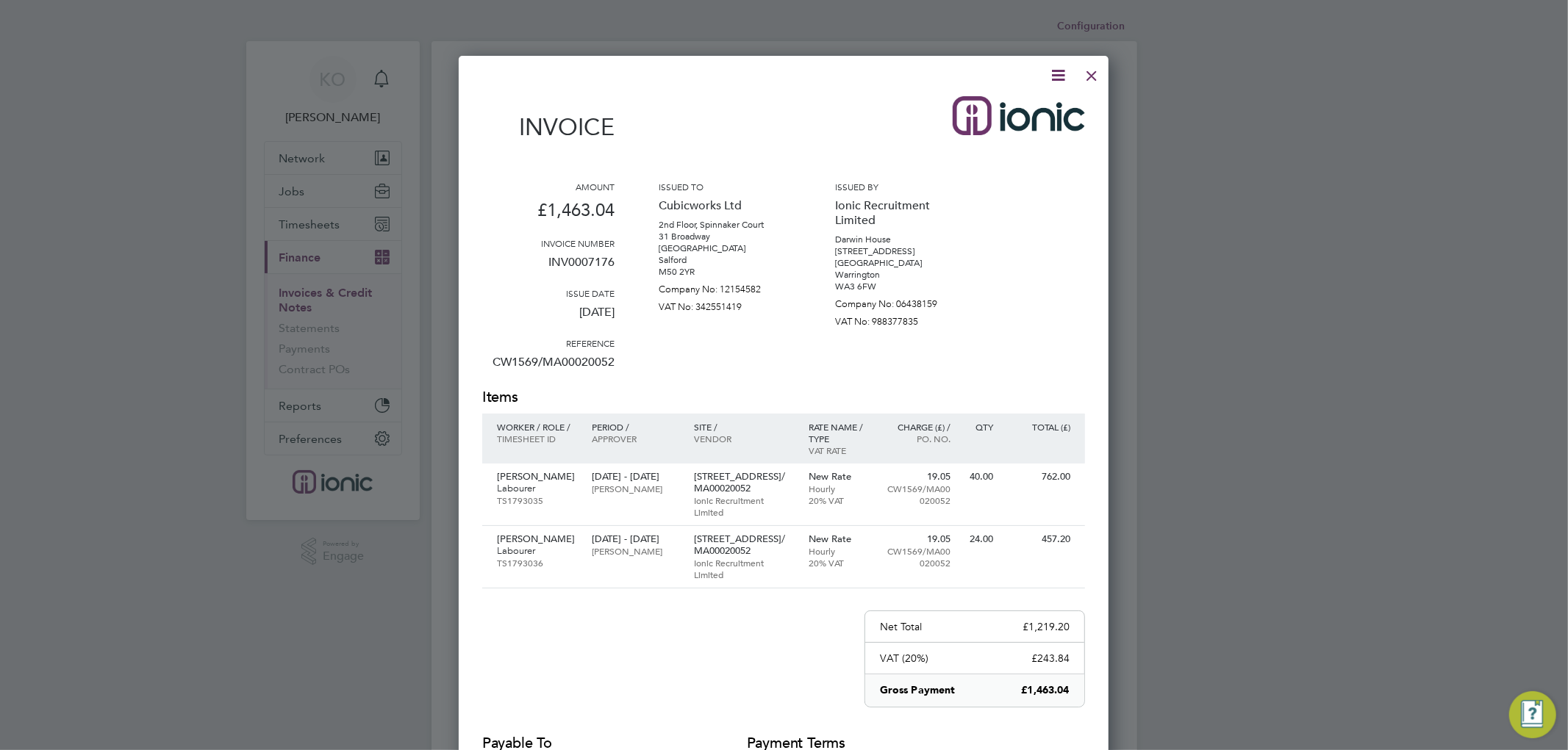
click at [1058, 75] on icon at bounding box center [1057, 75] width 19 height 19
click at [1032, 110] on li "Download Invoice" at bounding box center [1012, 109] width 101 height 20
click at [1096, 79] on div at bounding box center [1092, 72] width 27 height 27
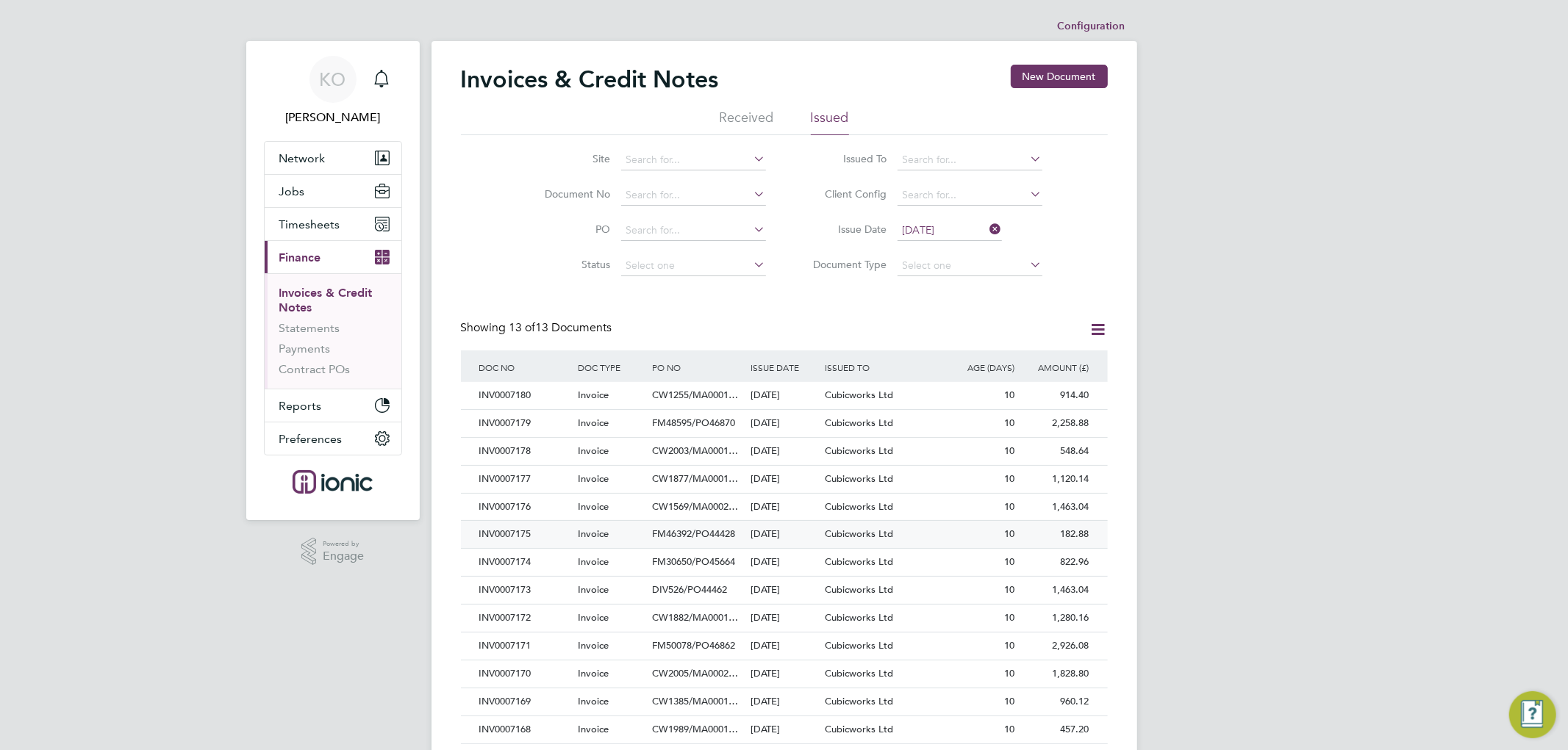
click at [544, 532] on div "INV0007175" at bounding box center [525, 535] width 99 height 28
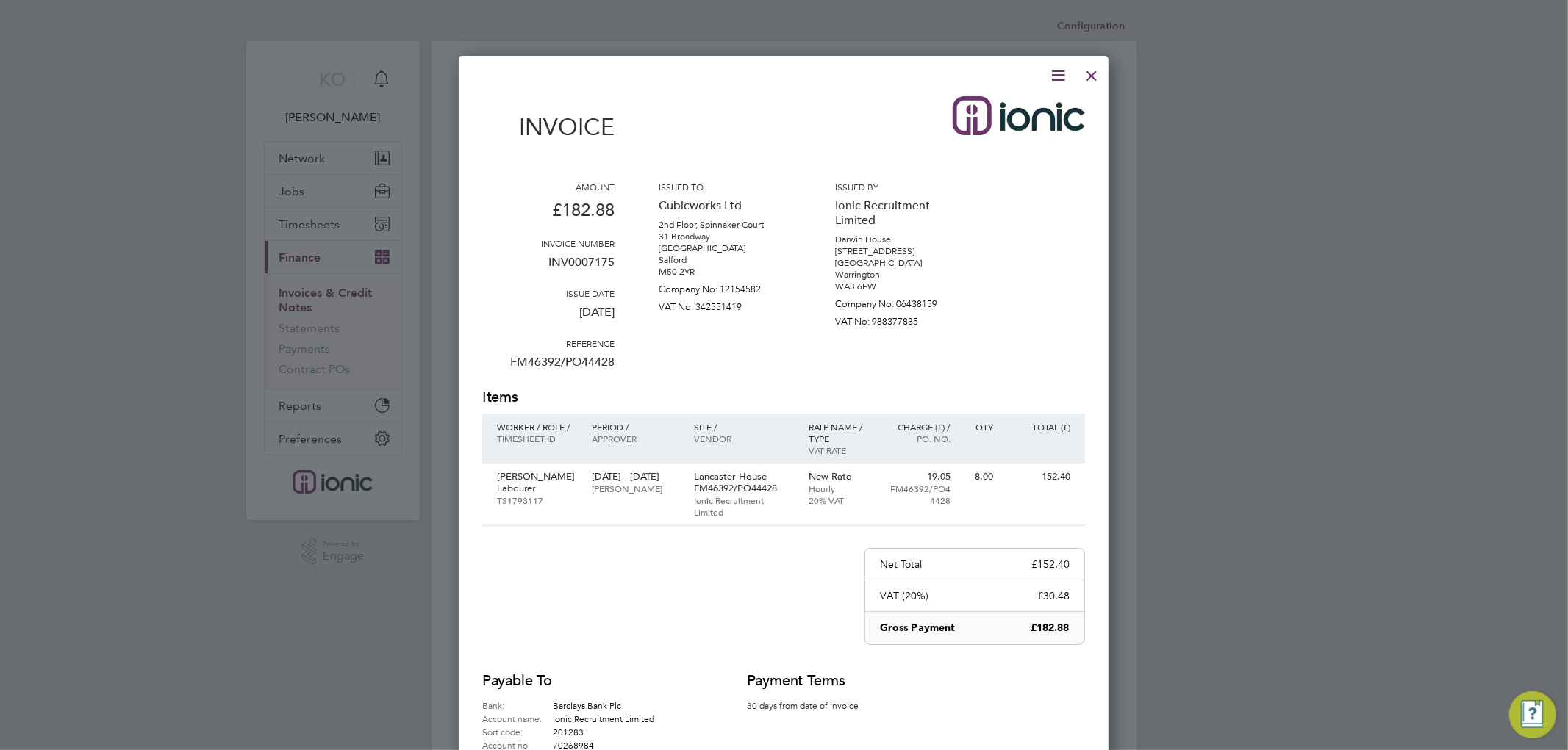
click at [1057, 75] on icon at bounding box center [1057, 75] width 19 height 19
click at [1034, 105] on li "Download Invoice" at bounding box center [1012, 109] width 101 height 20
click at [1087, 71] on div at bounding box center [1092, 72] width 27 height 27
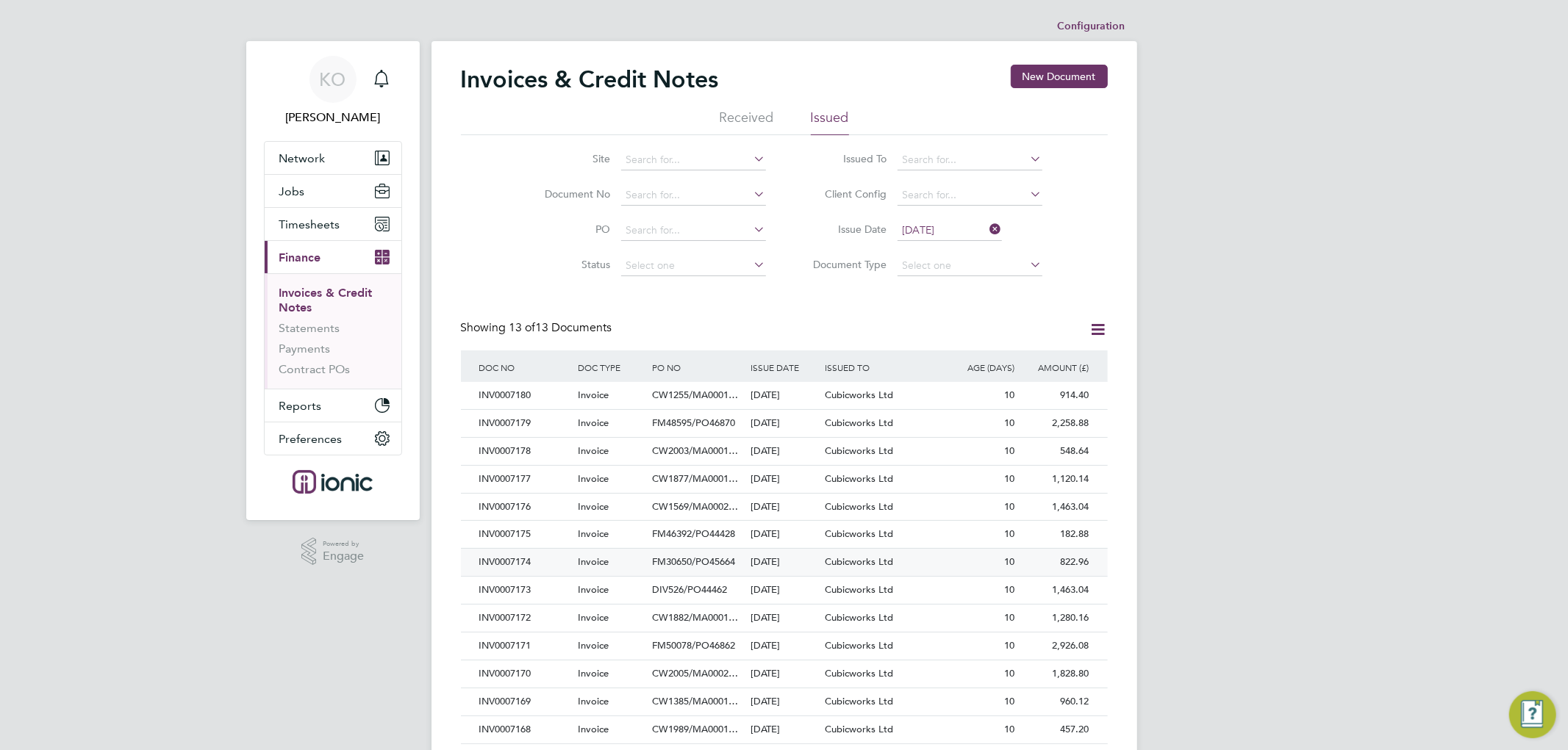
click at [540, 560] on div "INV0007174" at bounding box center [525, 563] width 99 height 28
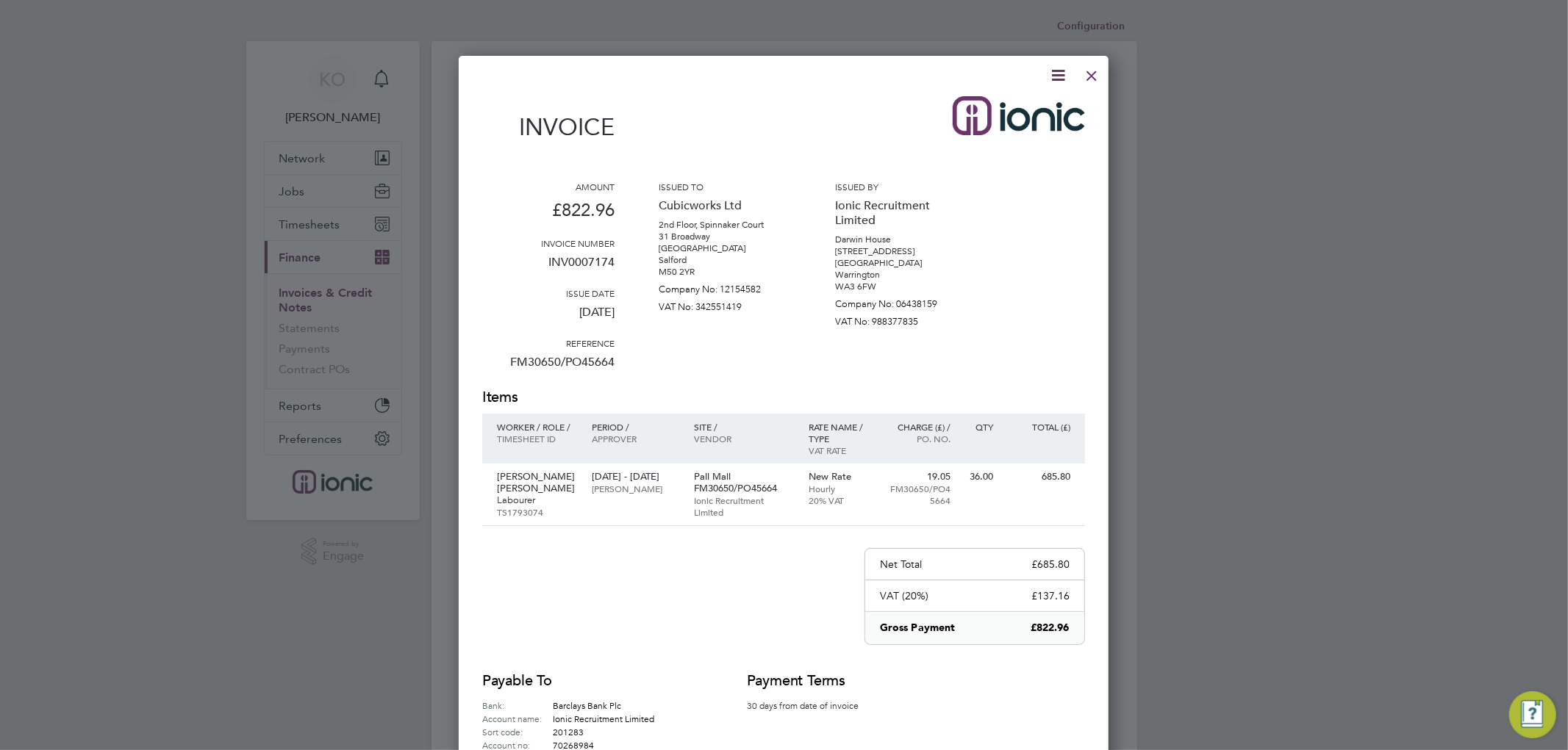
click at [1066, 69] on icon at bounding box center [1057, 75] width 19 height 19
click at [1035, 111] on li "Download Invoice" at bounding box center [1012, 109] width 101 height 20
click at [1096, 75] on div at bounding box center [1092, 72] width 27 height 27
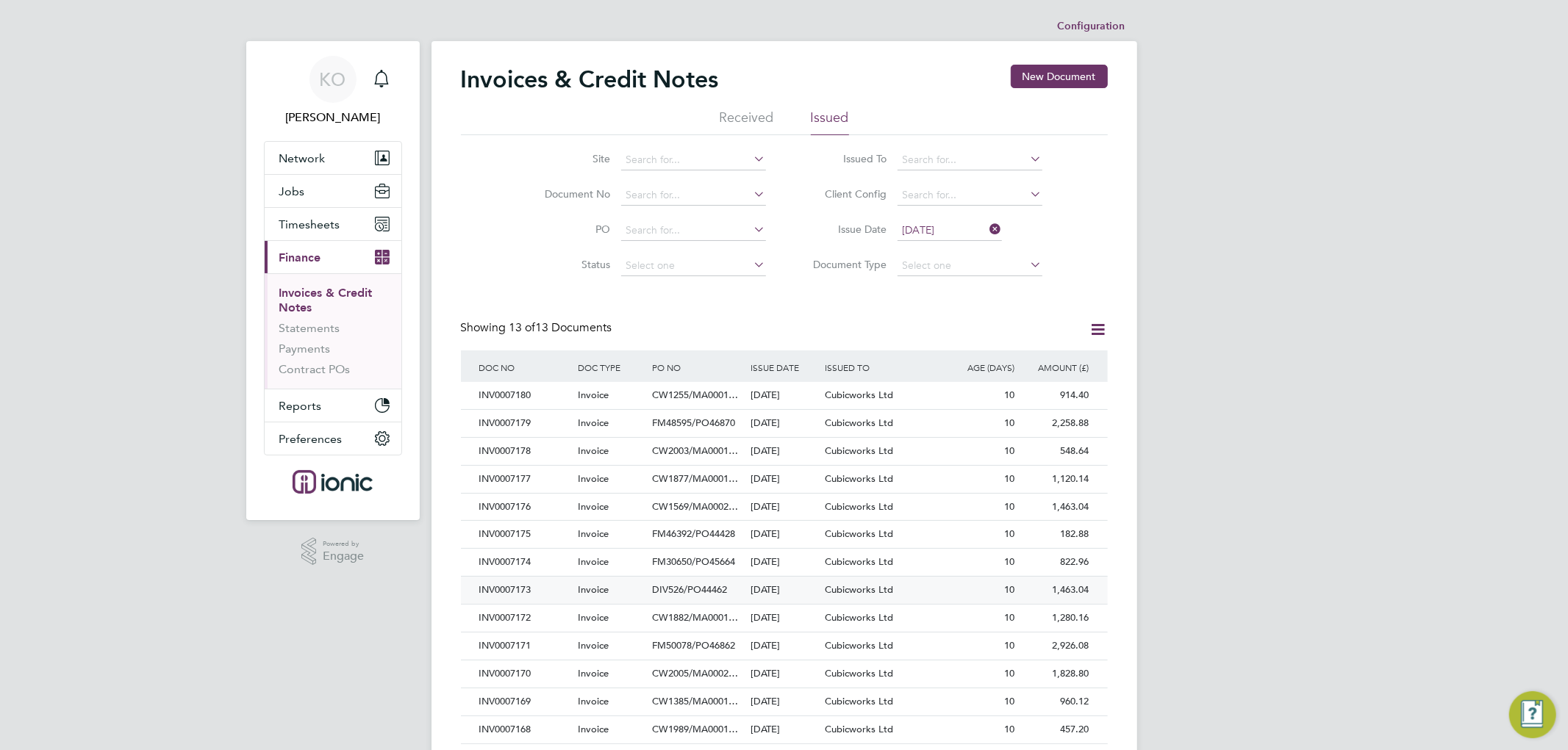
click at [533, 589] on div "INV0007173" at bounding box center [525, 590] width 99 height 28
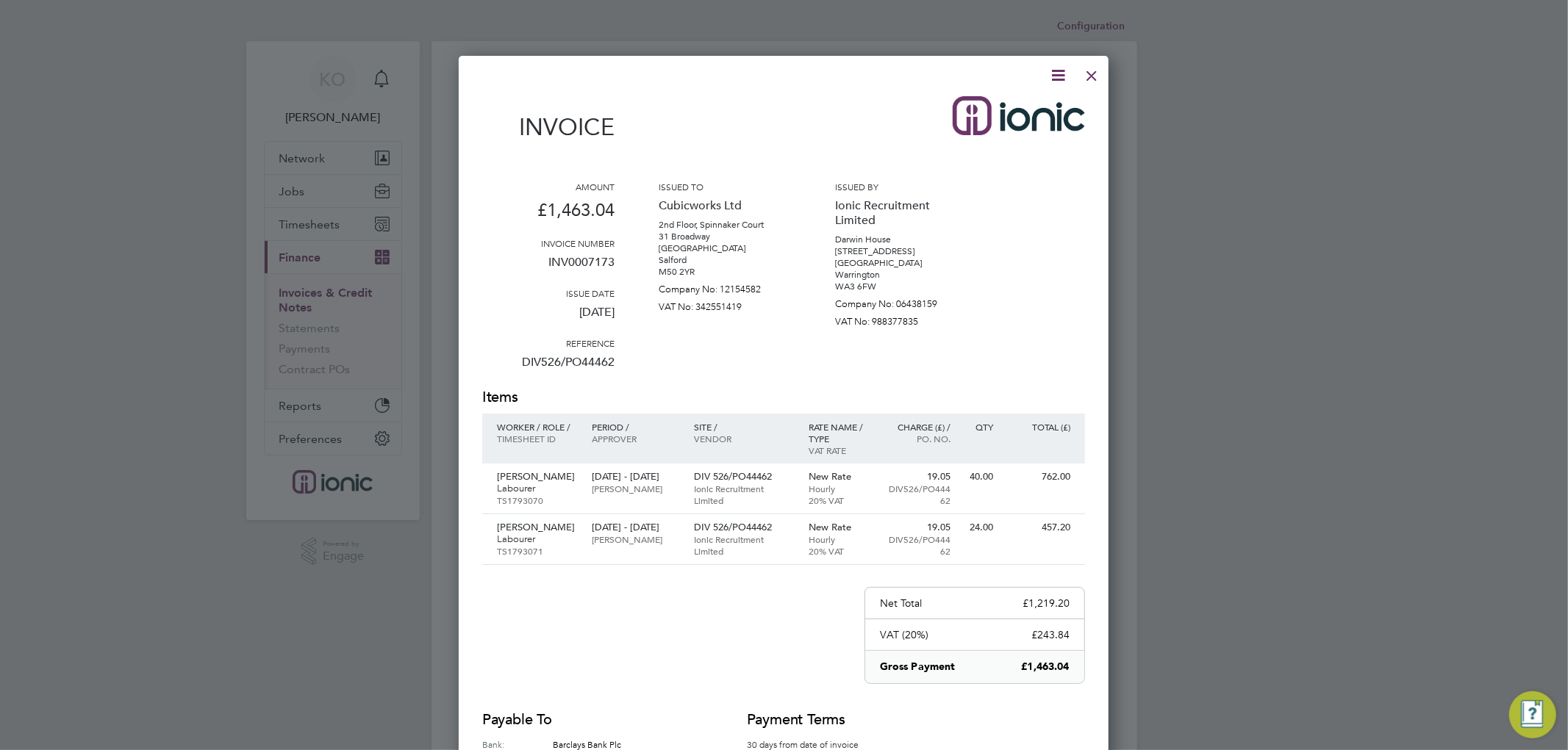
click at [1057, 75] on icon at bounding box center [1057, 75] width 19 height 19
click at [1016, 109] on li "Download Invoice" at bounding box center [1012, 109] width 101 height 20
click at [1088, 78] on div at bounding box center [1092, 72] width 27 height 27
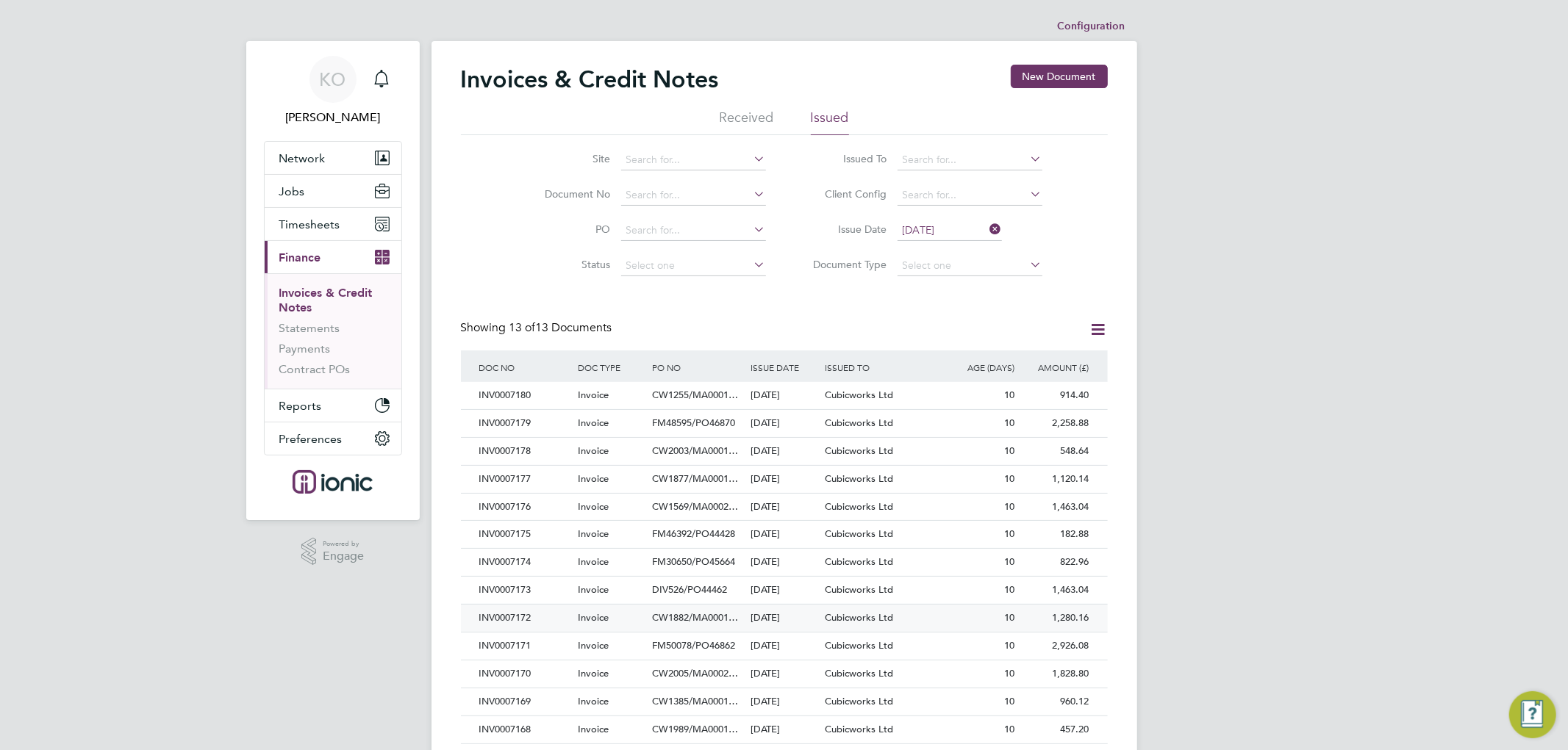
click at [538, 619] on div "INV0007172" at bounding box center [525, 618] width 99 height 28
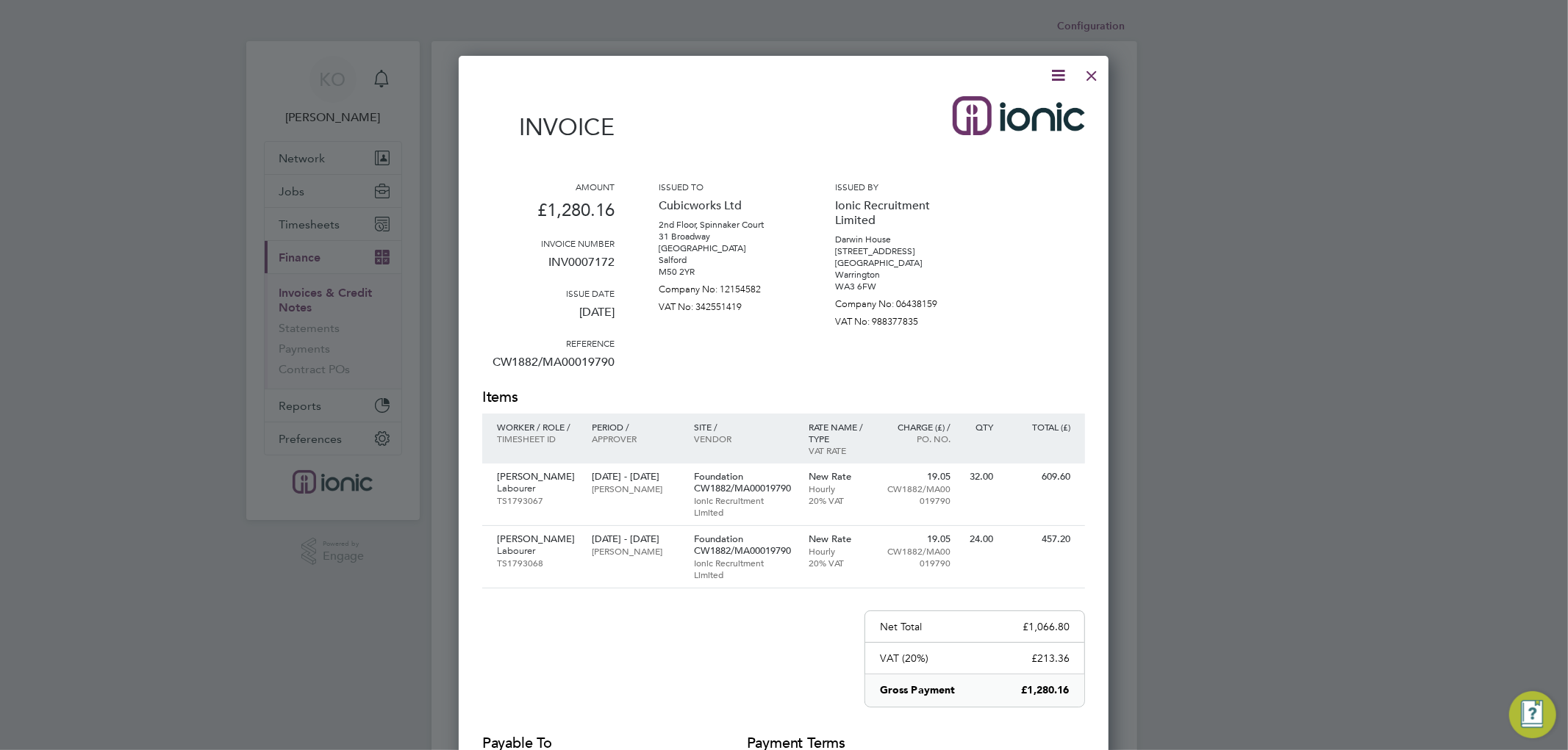
click at [1062, 71] on icon at bounding box center [1057, 75] width 19 height 19
click at [1034, 108] on li "Download Invoice" at bounding box center [1012, 109] width 101 height 20
click at [1091, 71] on div at bounding box center [1092, 72] width 27 height 27
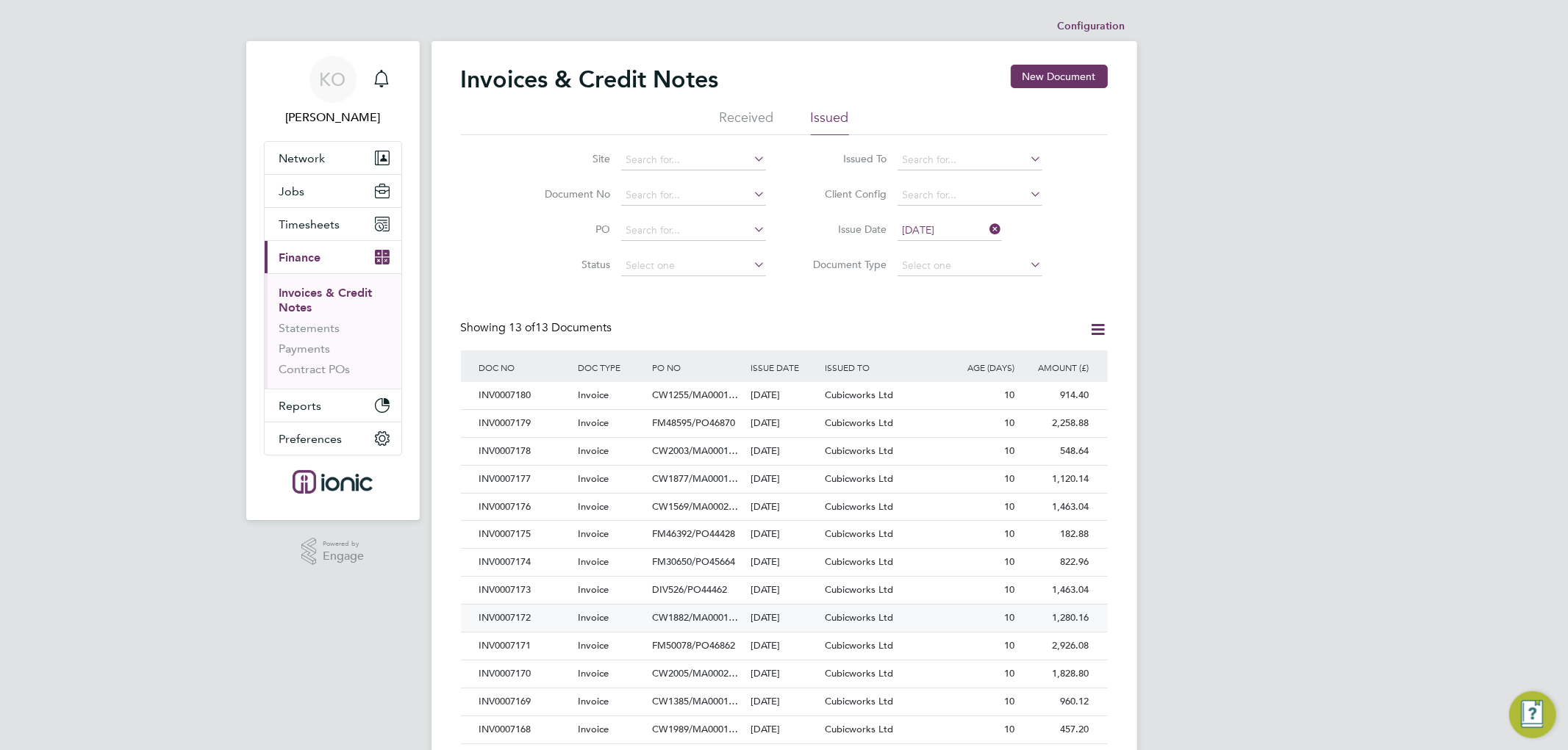
drag, startPoint x: 533, startPoint y: 637, endPoint x: 558, endPoint y: 629, distance: 26.2
click at [533, 637] on div "INV0007171" at bounding box center [525, 646] width 99 height 28
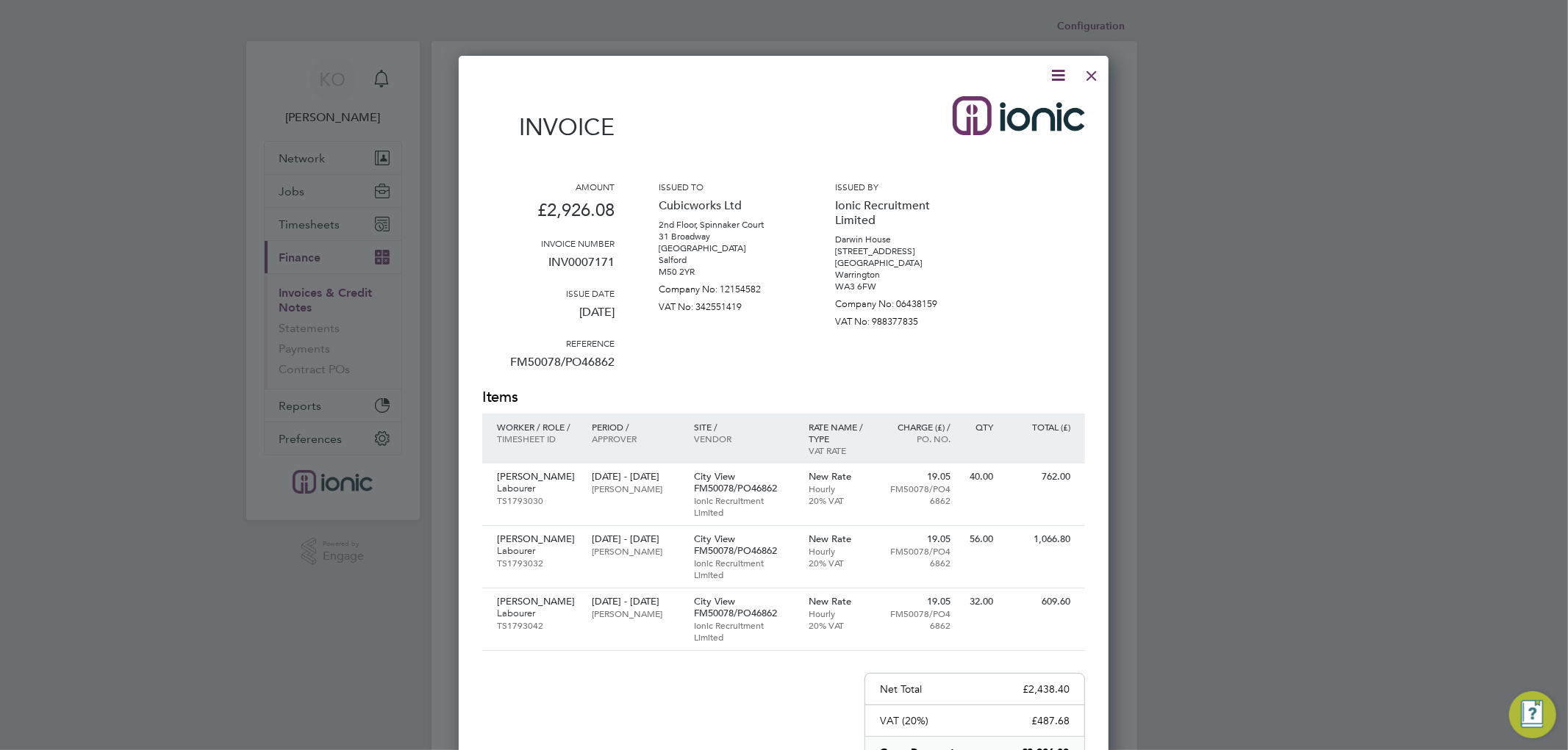
click at [1057, 75] on icon at bounding box center [1057, 75] width 19 height 19
click at [1030, 107] on li "Download Invoice" at bounding box center [1012, 109] width 101 height 20
click at [1091, 76] on div at bounding box center [1092, 72] width 27 height 27
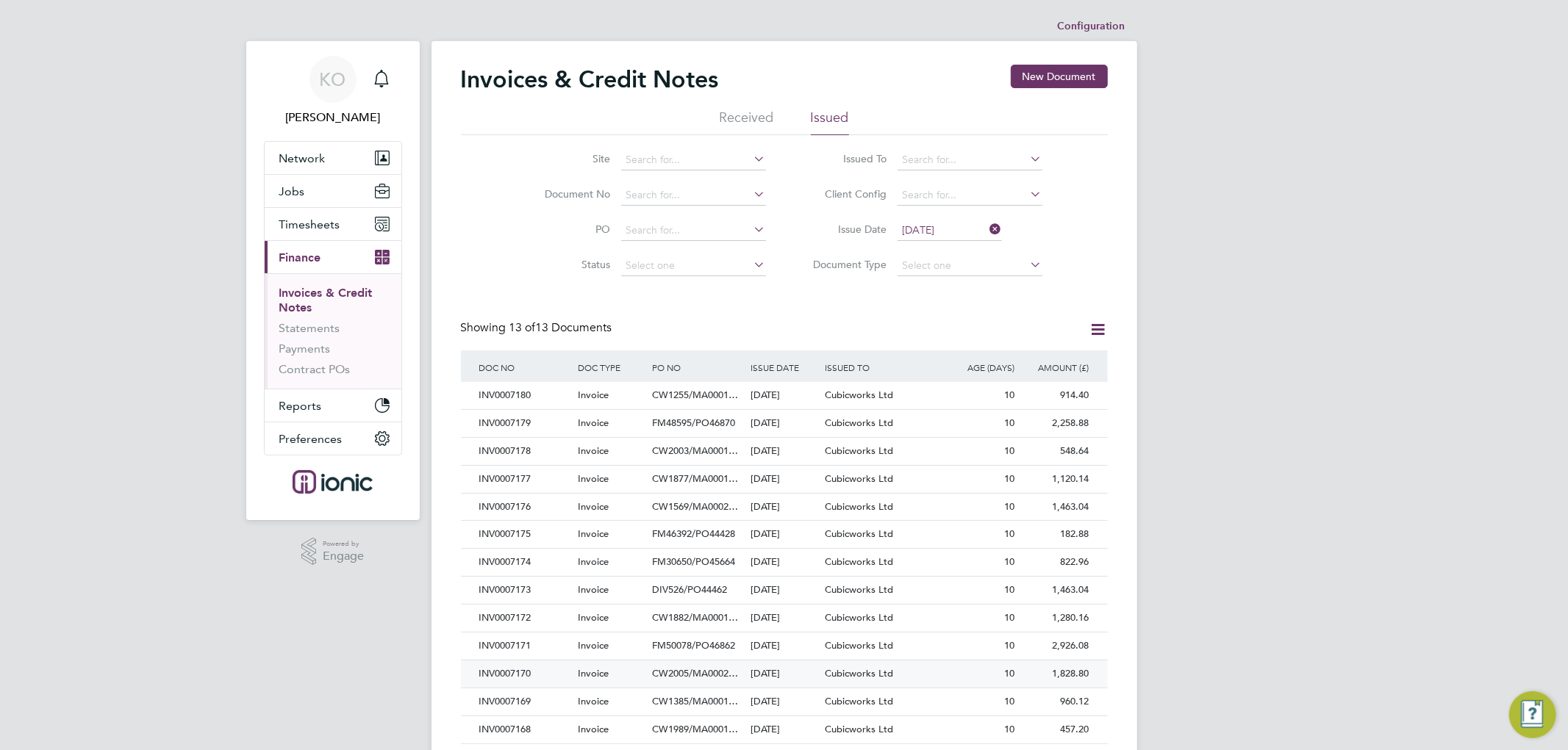
click at [560, 668] on div "INV0007170" at bounding box center [525, 674] width 99 height 28
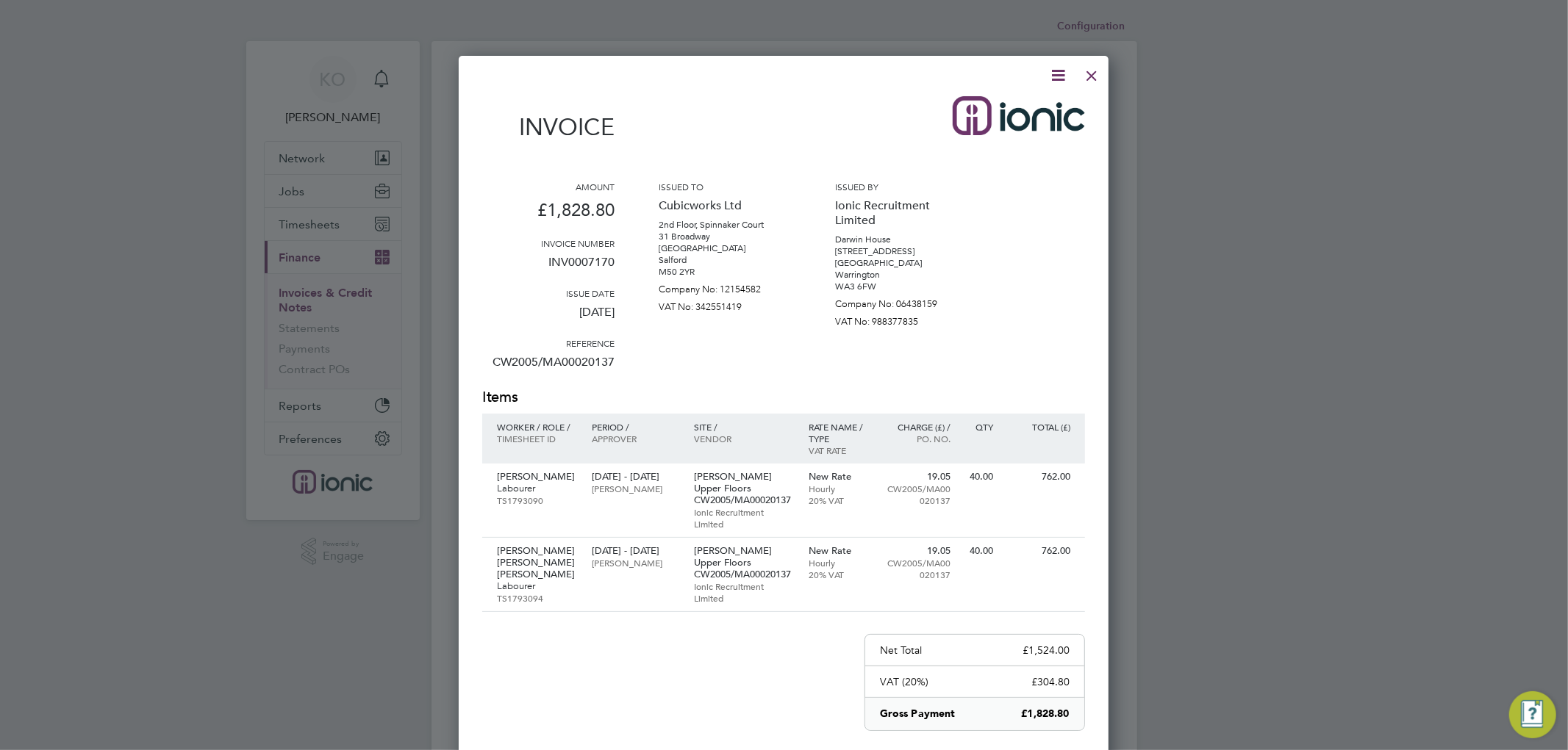
click at [1059, 75] on icon at bounding box center [1057, 75] width 19 height 19
click at [1015, 109] on li "Download Invoice" at bounding box center [1012, 109] width 101 height 20
click at [1091, 79] on div at bounding box center [1092, 72] width 27 height 27
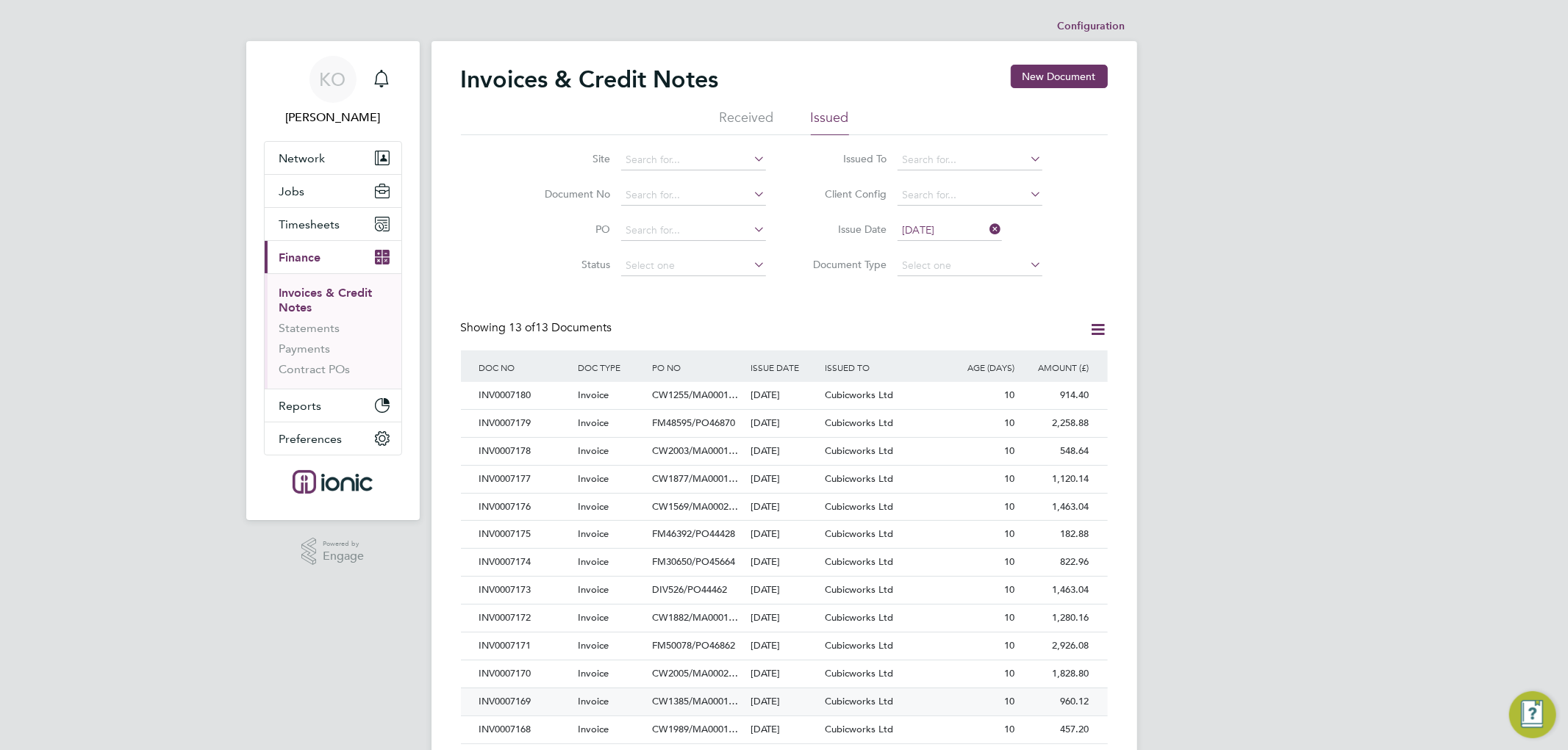
click at [527, 703] on div "INV0007169" at bounding box center [525, 702] width 99 height 28
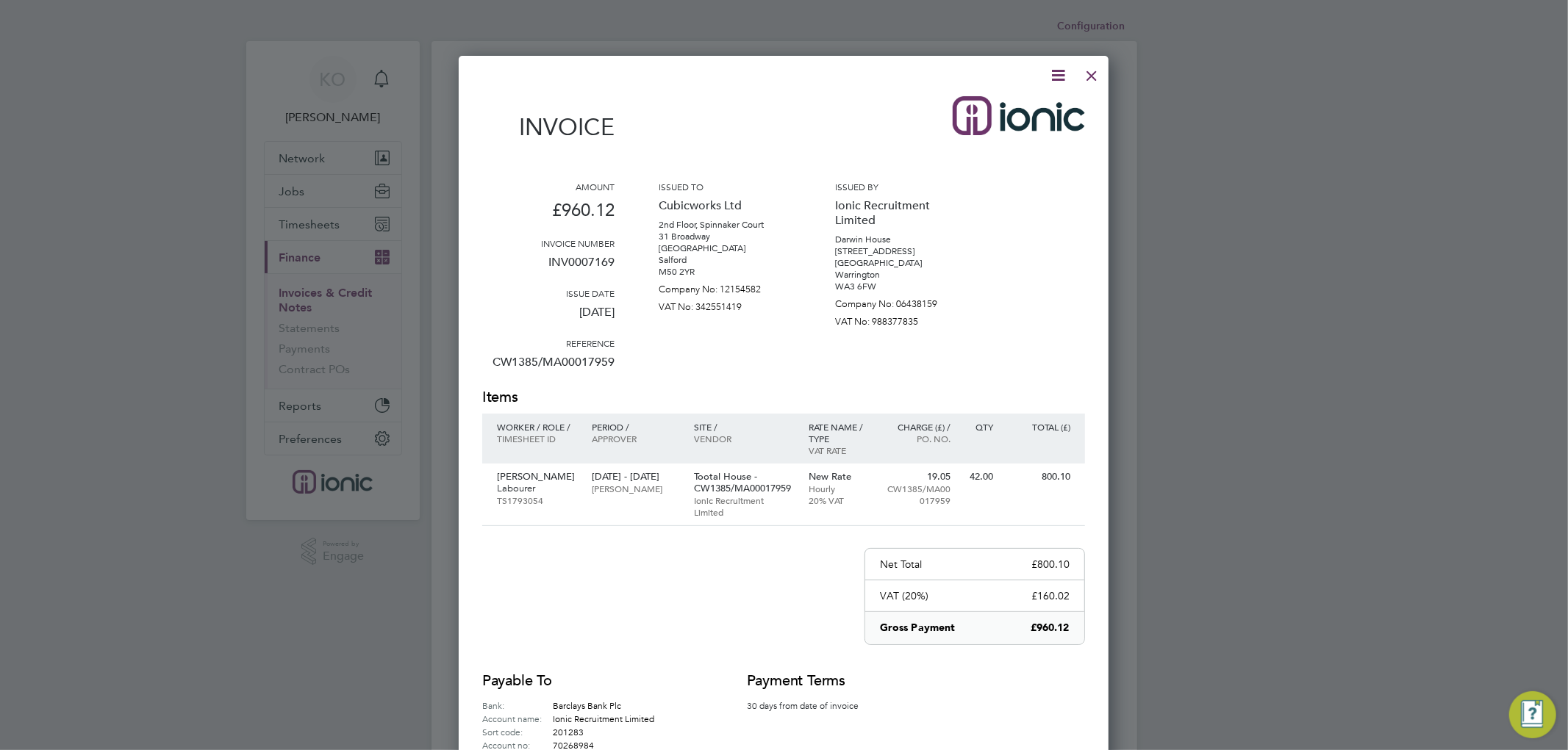
click at [1055, 72] on icon at bounding box center [1057, 75] width 19 height 19
click at [1040, 105] on li "Download Invoice" at bounding box center [1012, 109] width 101 height 20
click at [1096, 77] on div at bounding box center [1092, 72] width 27 height 27
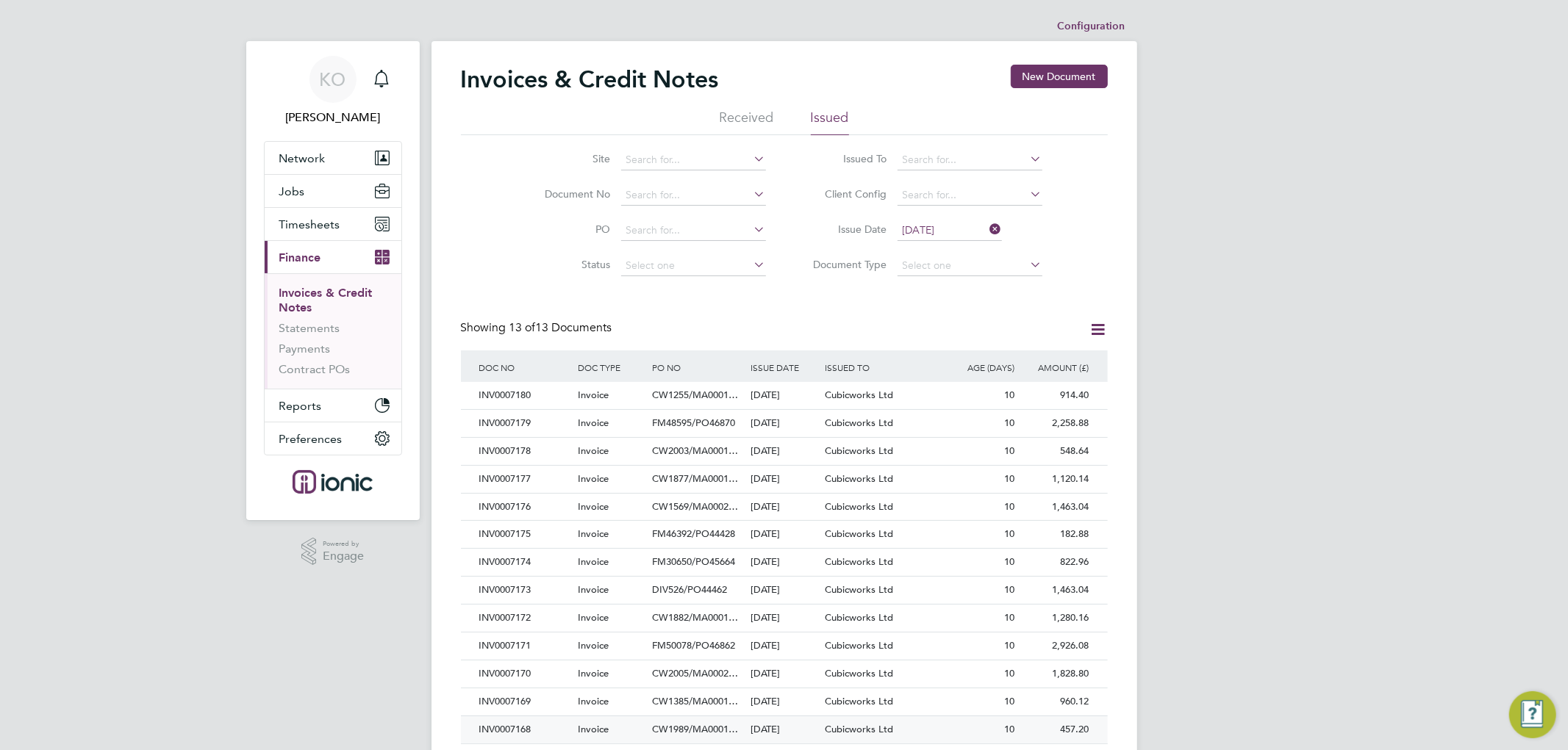
click at [533, 729] on div "INV0007168" at bounding box center [525, 730] width 99 height 28
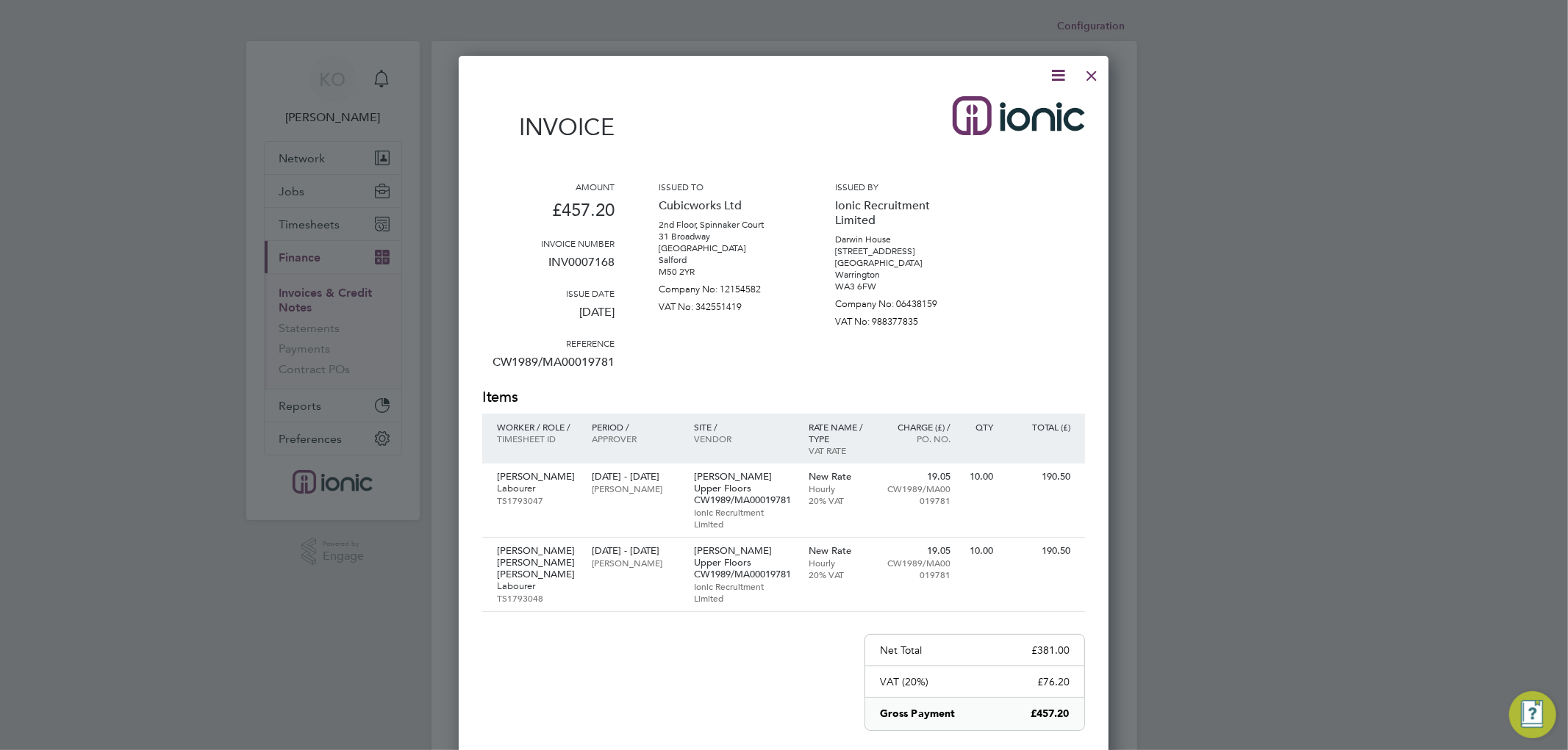
click at [1063, 68] on icon at bounding box center [1057, 75] width 19 height 19
click at [1042, 104] on li "Download Invoice" at bounding box center [1012, 109] width 101 height 20
click at [1093, 77] on div at bounding box center [1092, 72] width 27 height 27
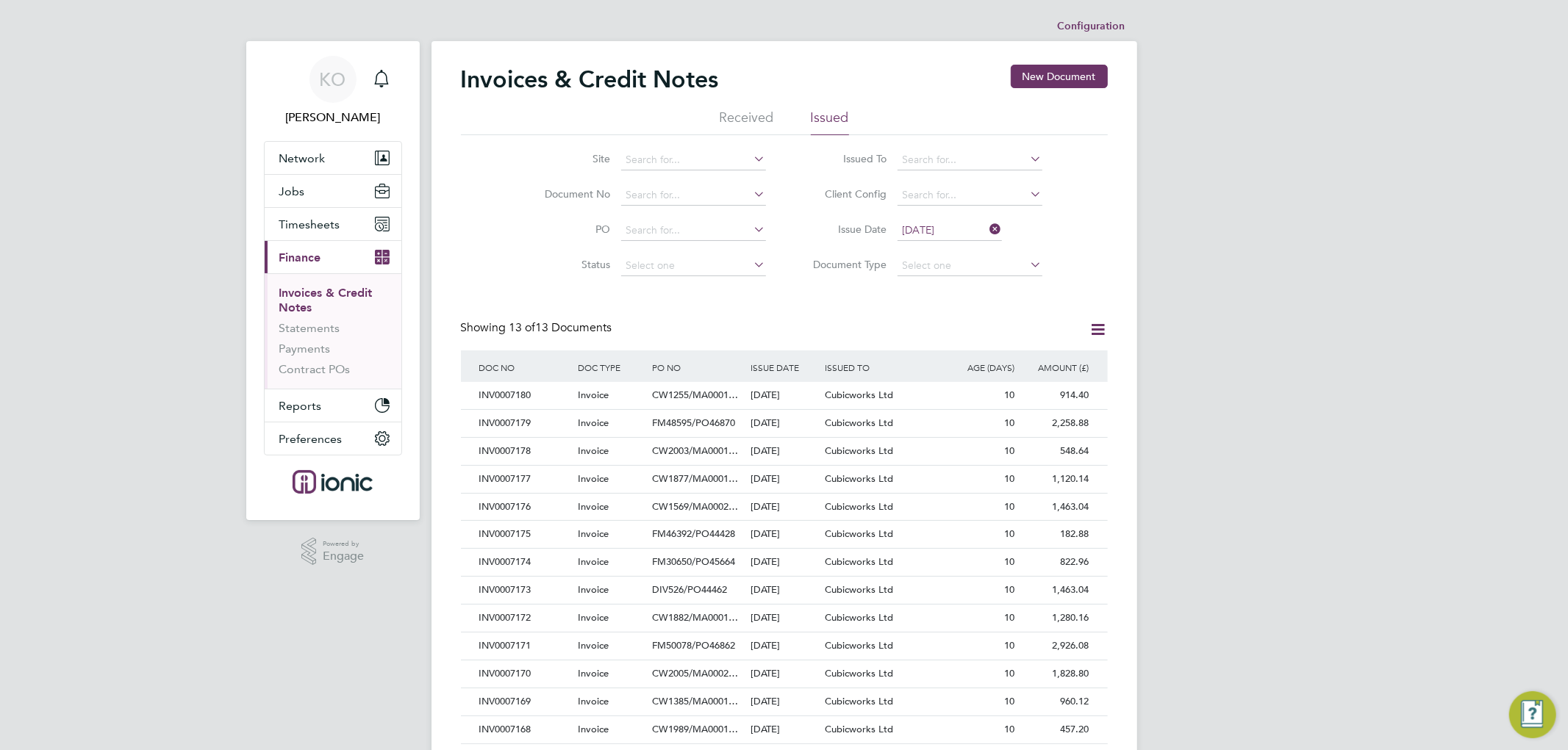
click at [956, 215] on li "Issue Date [DATE]" at bounding box center [922, 231] width 276 height 36
click at [951, 224] on input "[DATE]" at bounding box center [949, 230] width 105 height 20
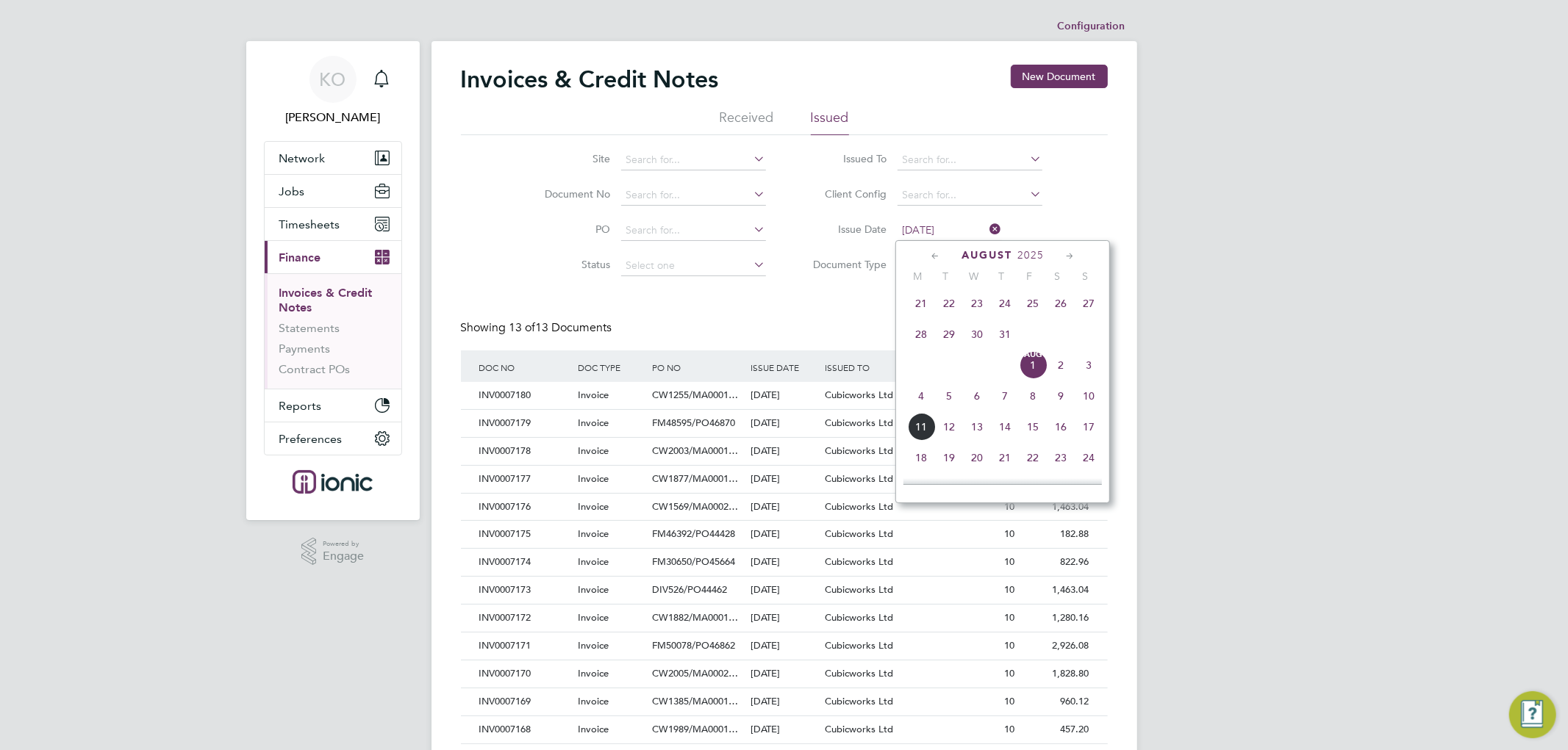
click at [1009, 399] on span "7" at bounding box center [1005, 396] width 28 height 28
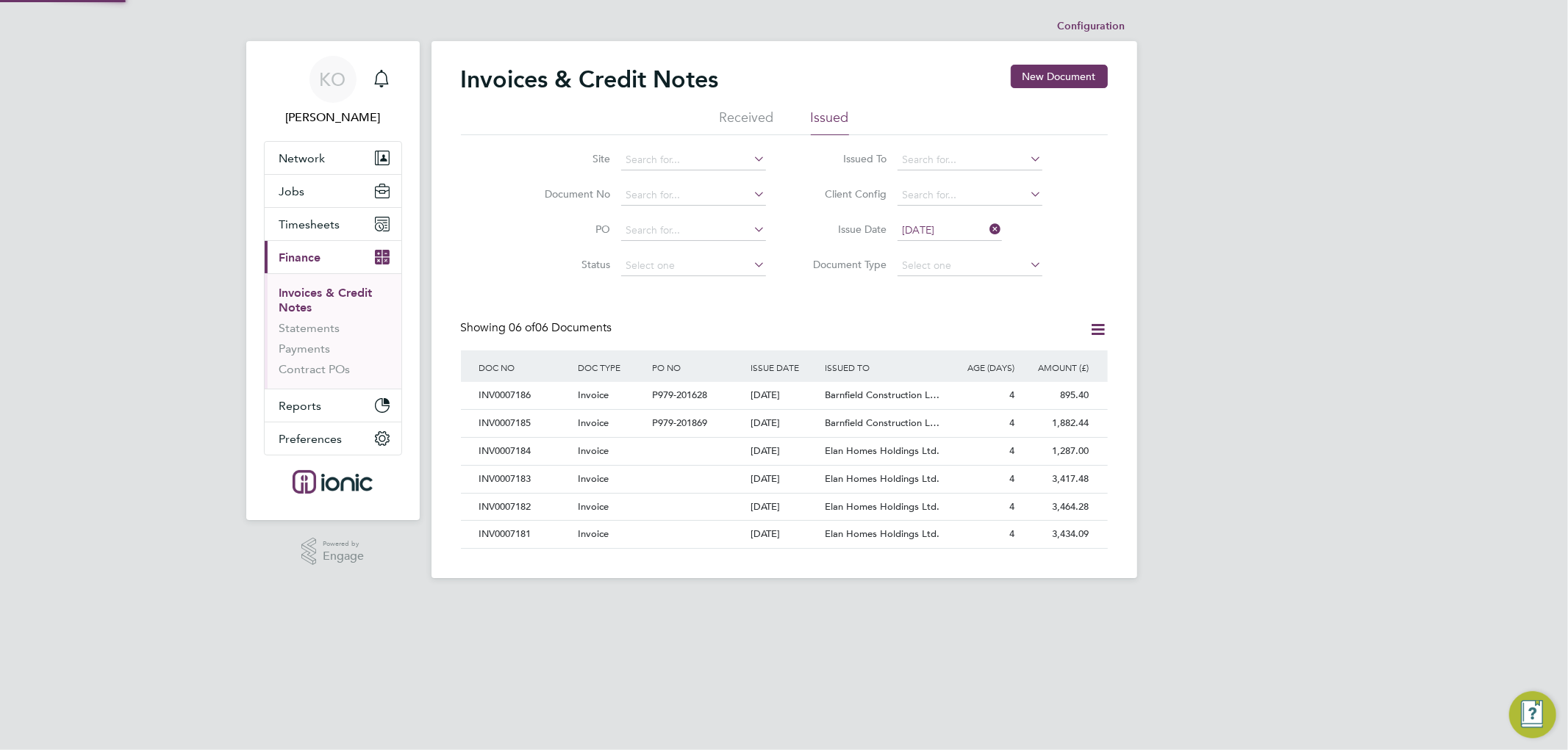
scroll to position [7, 7]
click at [879, 394] on span "Barnfield Construction L…" at bounding box center [882, 394] width 114 height 12
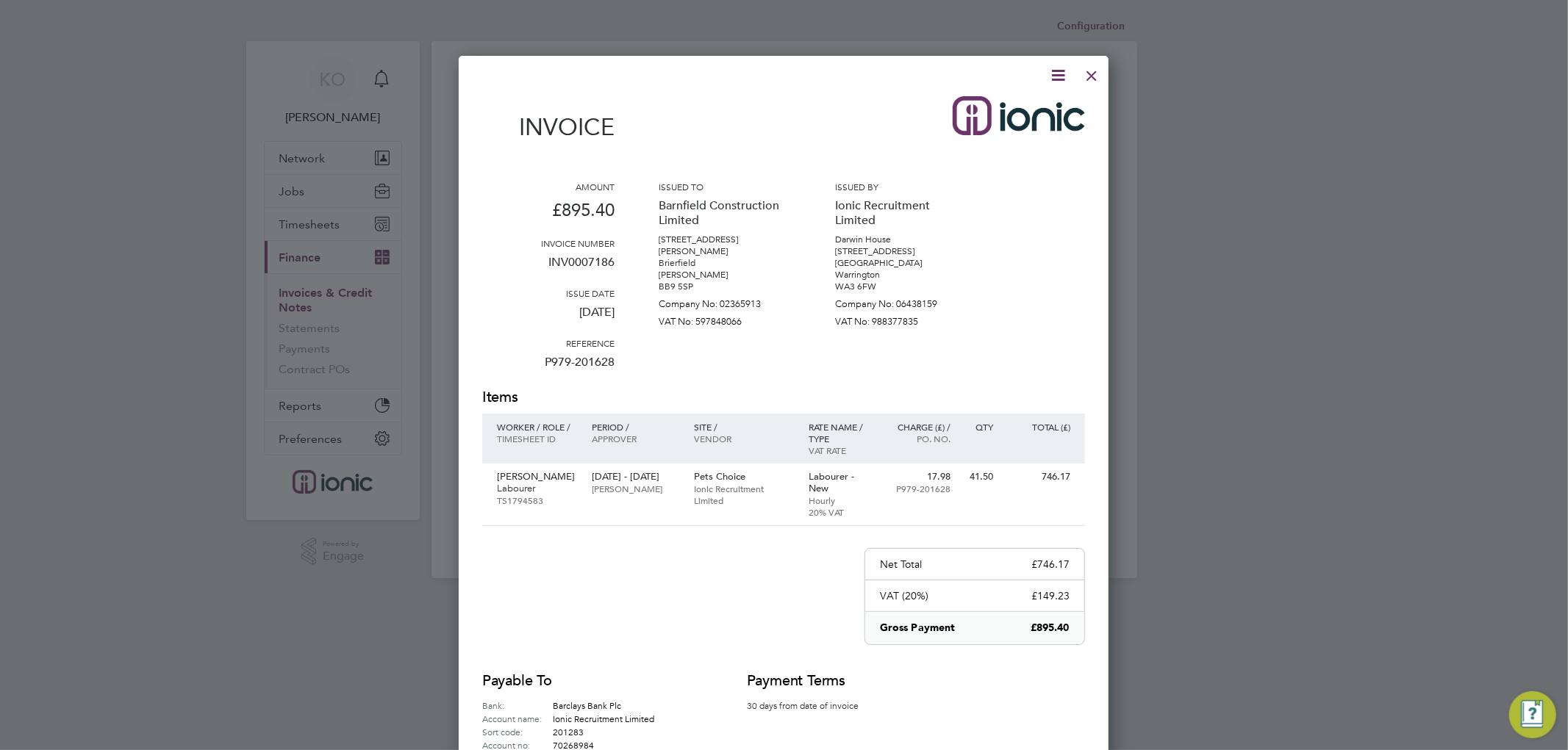
click at [1062, 69] on icon at bounding box center [1057, 75] width 19 height 19
click at [1024, 110] on li "Download Invoice" at bounding box center [1012, 109] width 101 height 20
click at [1086, 75] on div at bounding box center [1092, 72] width 27 height 27
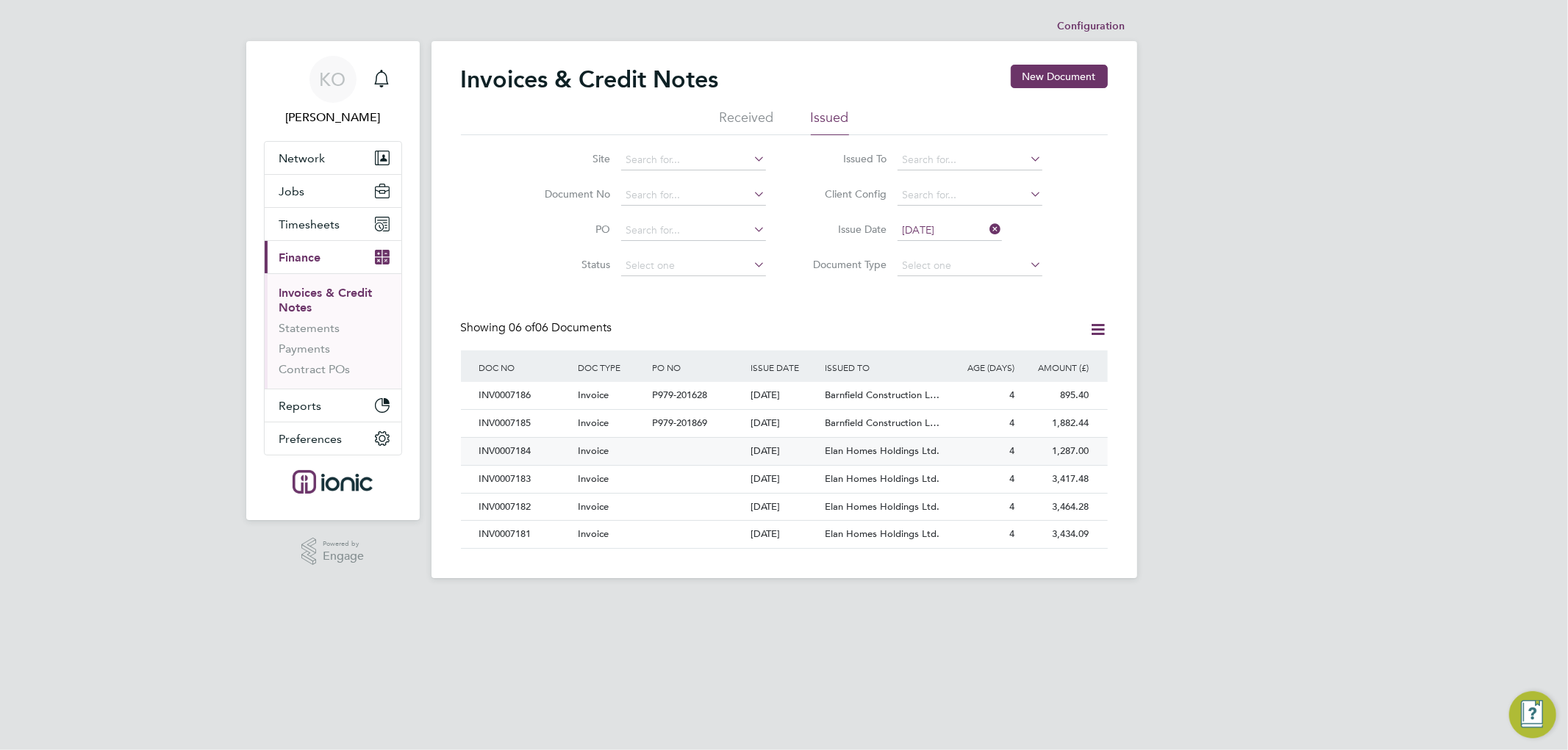
click at [630, 438] on div "Invoice" at bounding box center [611, 452] width 75 height 28
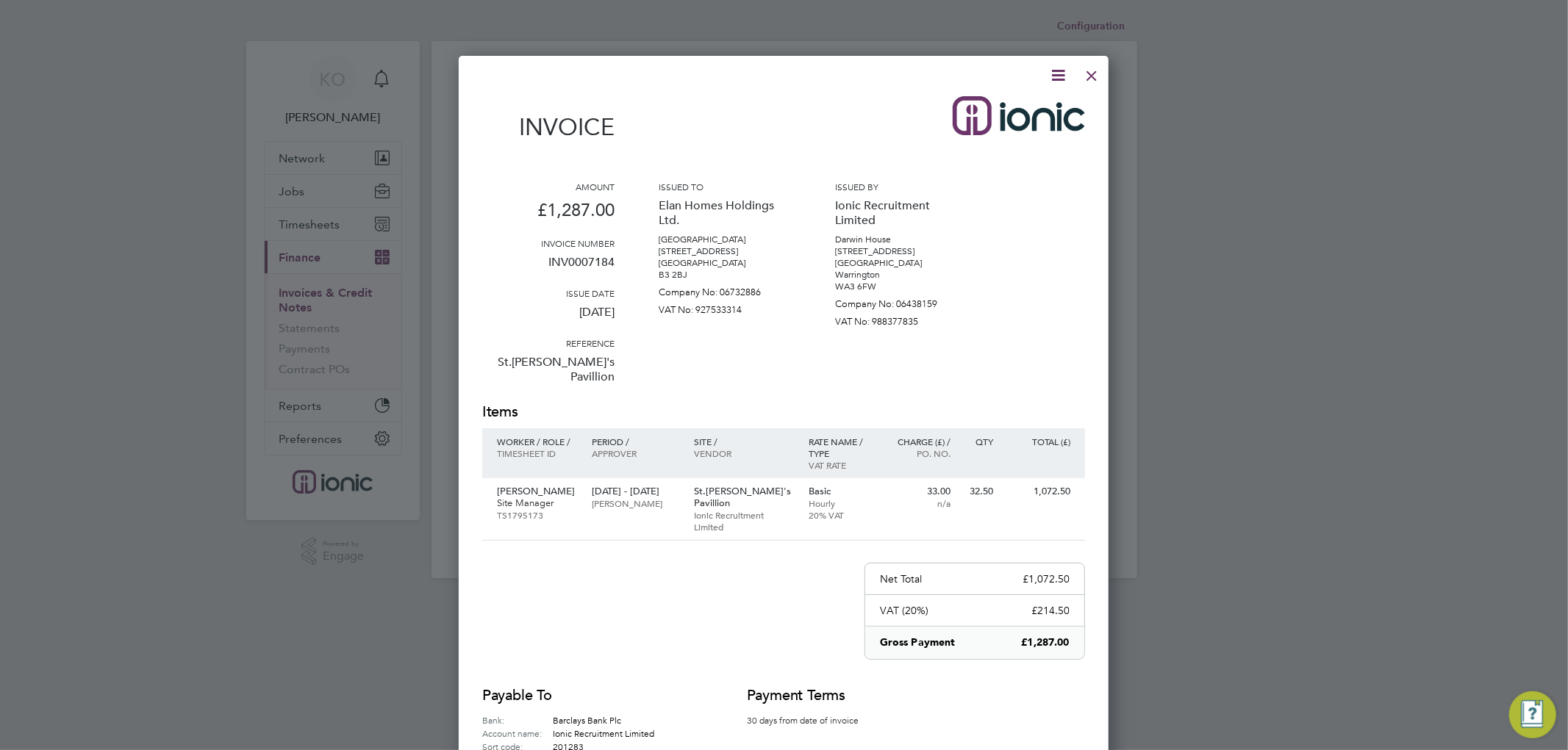
click at [1061, 71] on icon at bounding box center [1057, 75] width 19 height 19
click at [1023, 112] on li "Download Invoice" at bounding box center [1012, 109] width 101 height 20
click at [1089, 78] on div at bounding box center [1092, 72] width 27 height 27
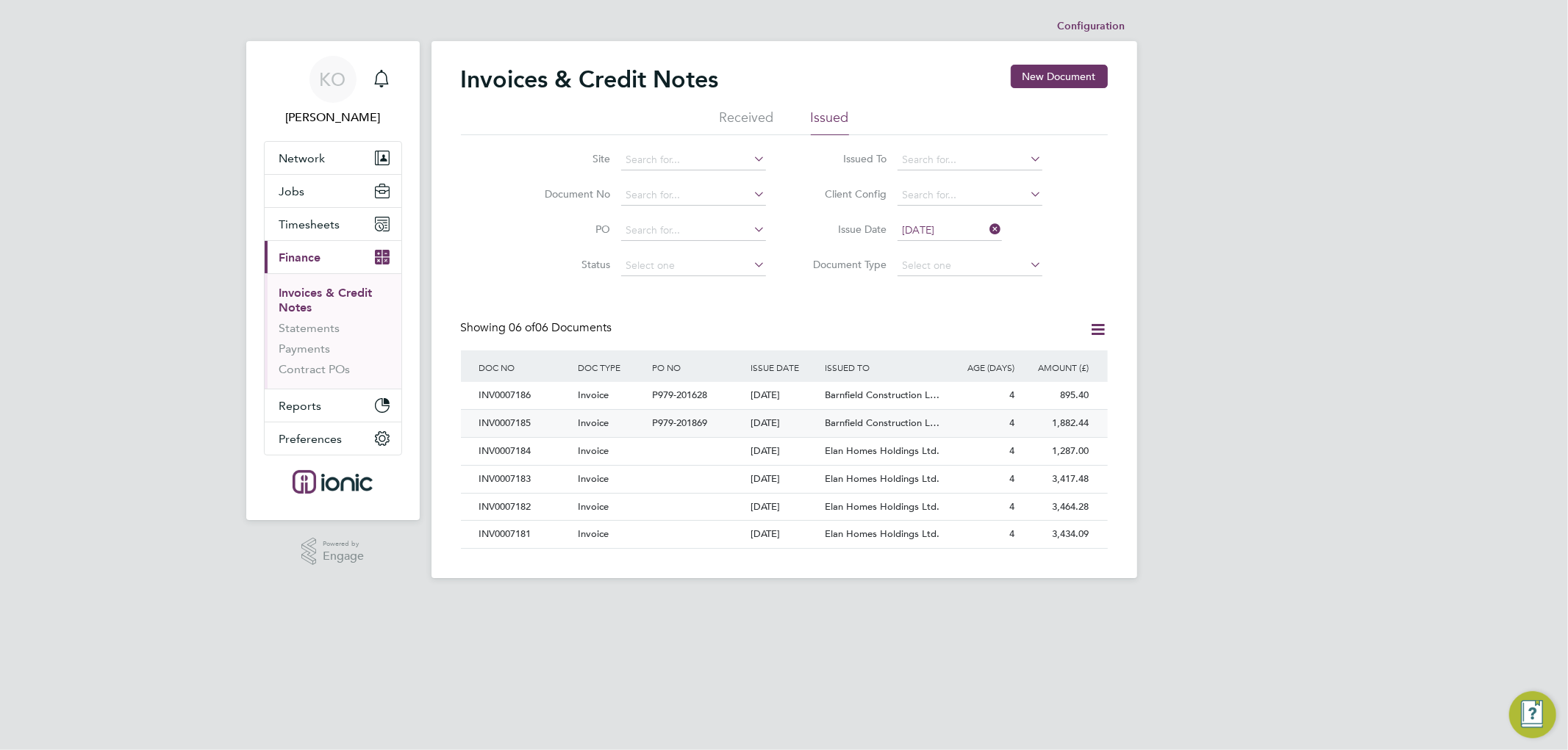
click at [621, 430] on div "Invoice" at bounding box center [611, 424] width 75 height 28
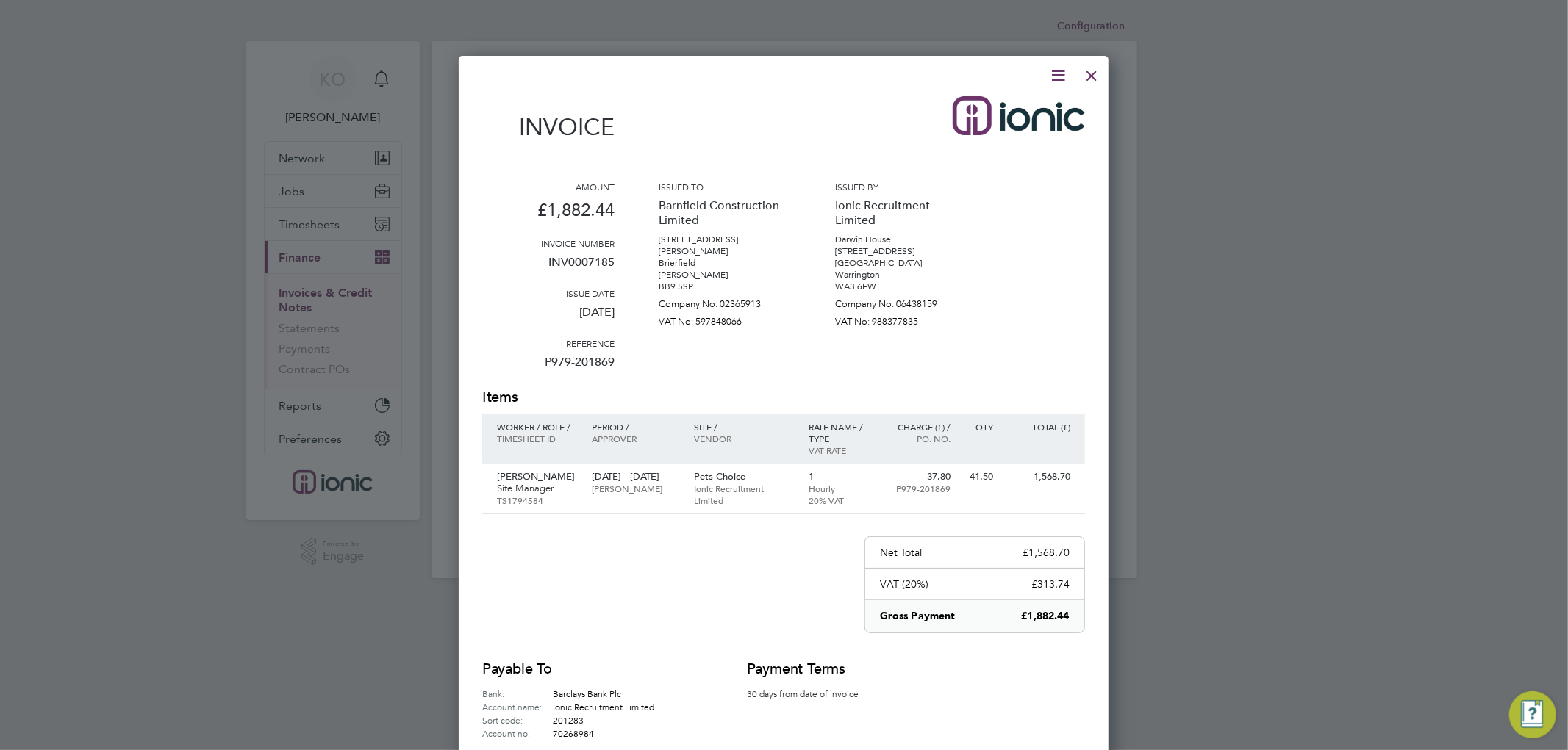
click at [1060, 72] on icon at bounding box center [1057, 75] width 19 height 19
click at [1023, 108] on li "Download Invoice" at bounding box center [1012, 109] width 101 height 20
click at [1096, 67] on div at bounding box center [1092, 72] width 27 height 27
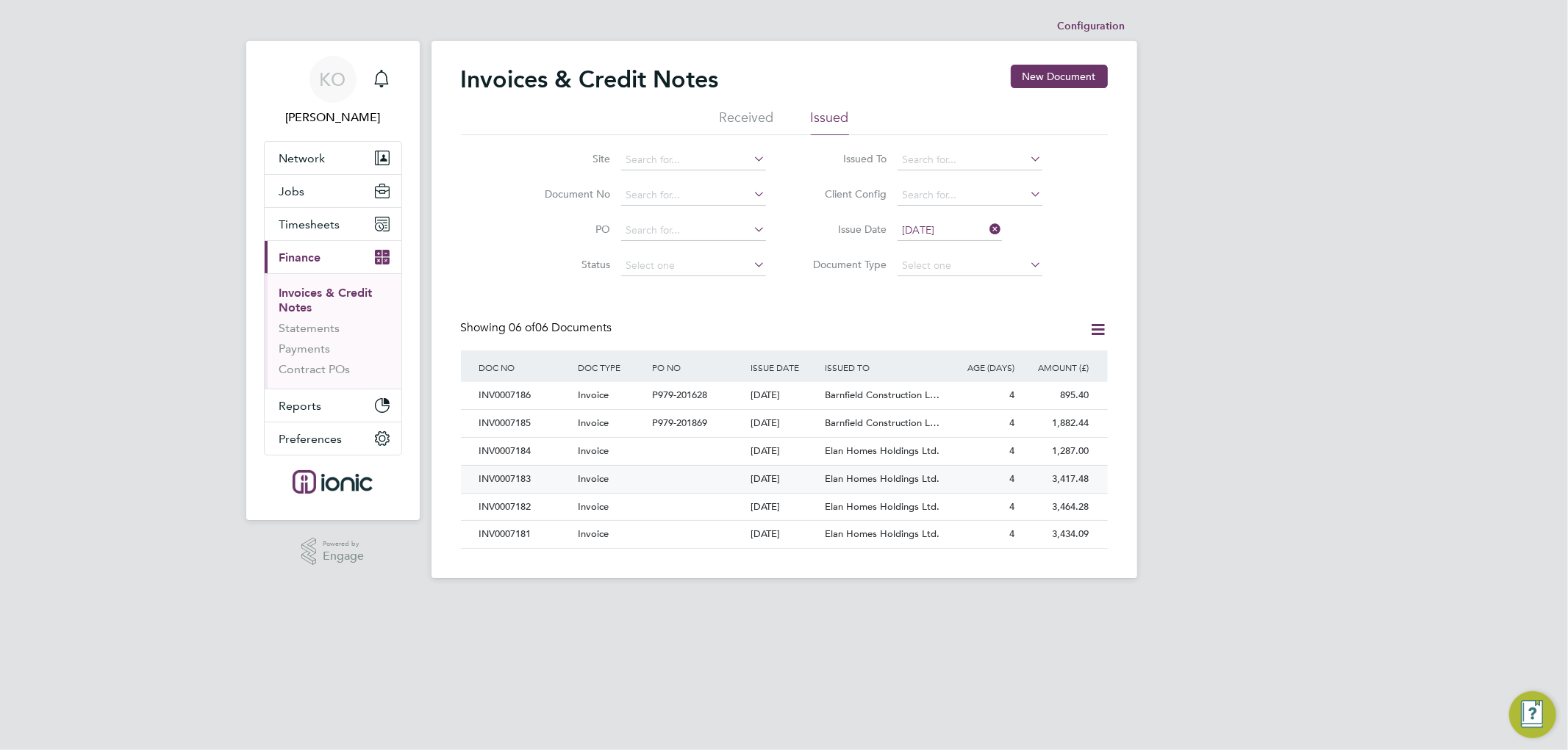
click at [634, 485] on div "Invoice" at bounding box center [611, 479] width 75 height 28
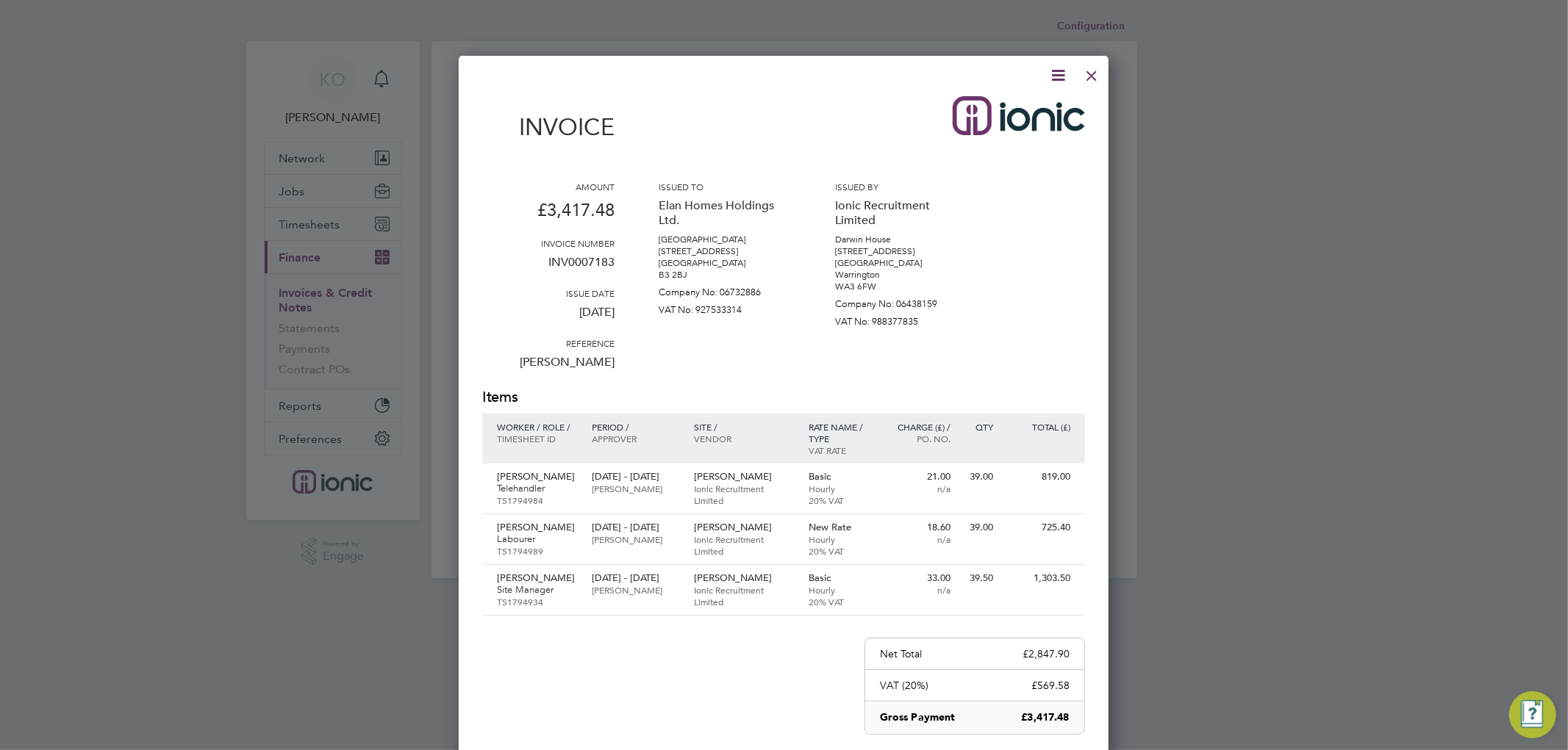
click at [1060, 76] on icon at bounding box center [1057, 75] width 19 height 19
click at [1032, 103] on li "Download Invoice" at bounding box center [1012, 109] width 101 height 20
click at [1090, 72] on div at bounding box center [1092, 72] width 27 height 27
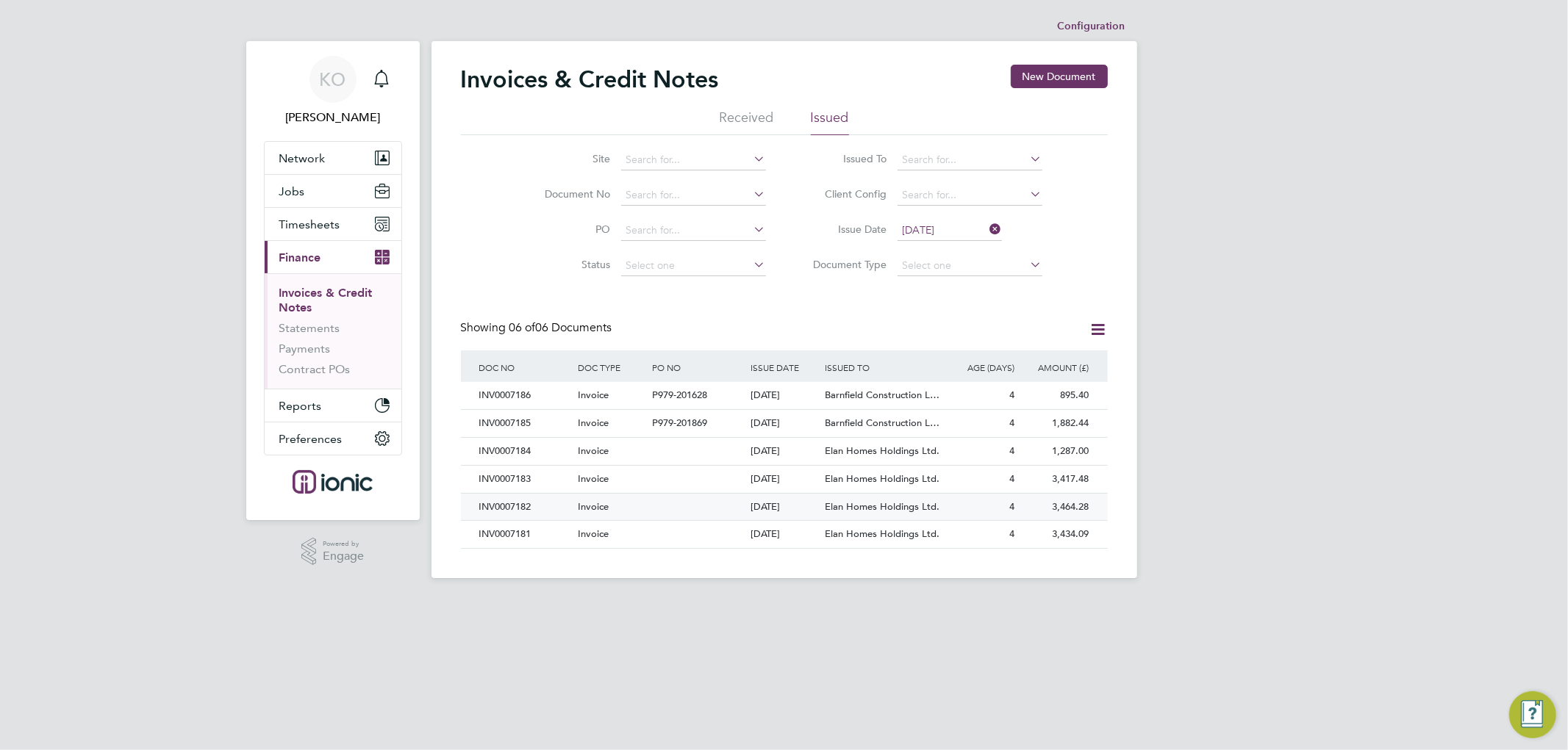
click at [652, 511] on span at bounding box center [654, 506] width 3 height 12
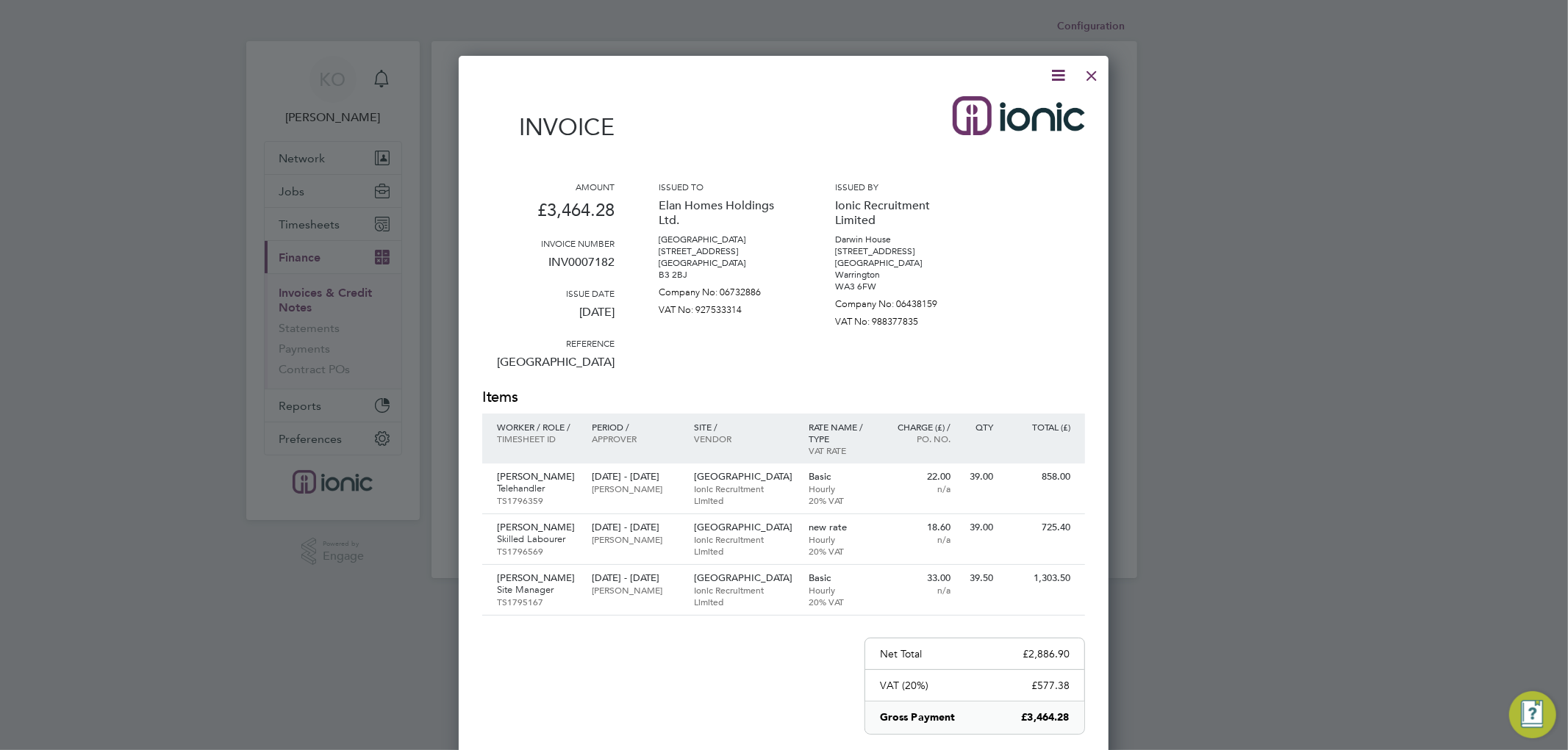
click at [1057, 74] on icon at bounding box center [1057, 75] width 19 height 19
click at [1016, 109] on li "Download Invoice" at bounding box center [1012, 109] width 101 height 20
click at [1096, 70] on div at bounding box center [1092, 72] width 27 height 27
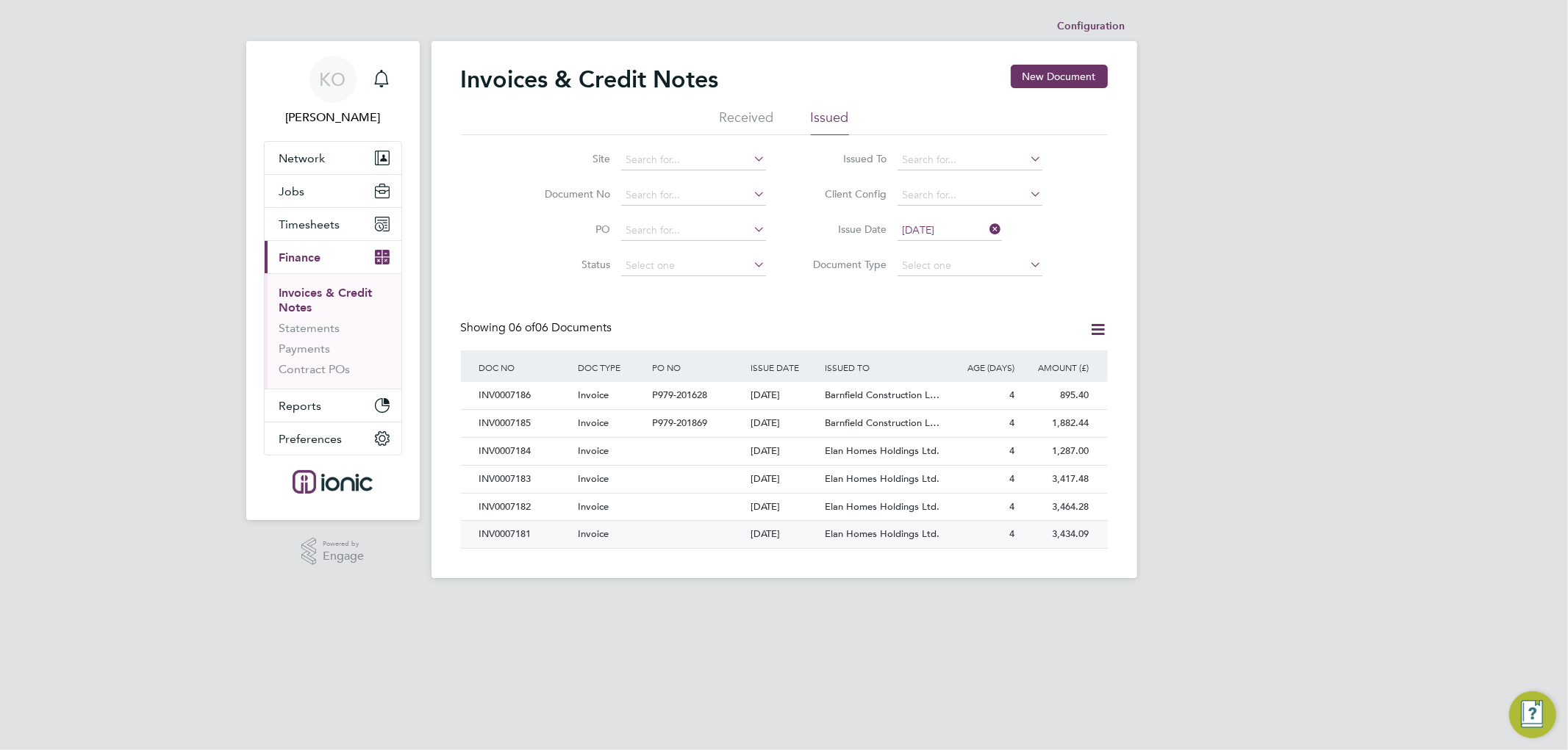
click at [642, 523] on div "Invoice" at bounding box center [611, 535] width 75 height 28
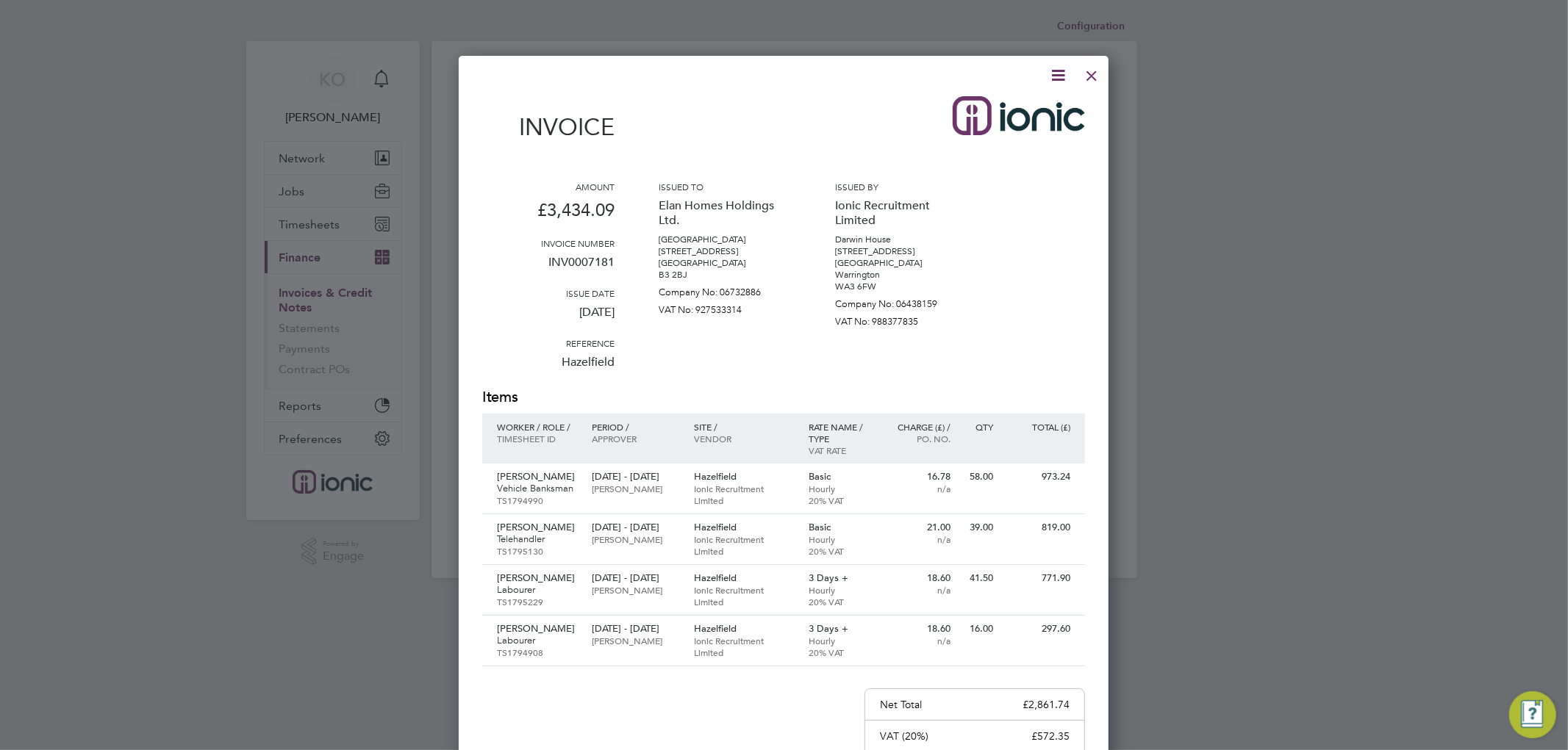
click at [1053, 77] on icon at bounding box center [1057, 75] width 19 height 19
click at [1031, 107] on li "Download Invoice" at bounding box center [1012, 109] width 101 height 20
click at [1092, 81] on div at bounding box center [1092, 72] width 27 height 27
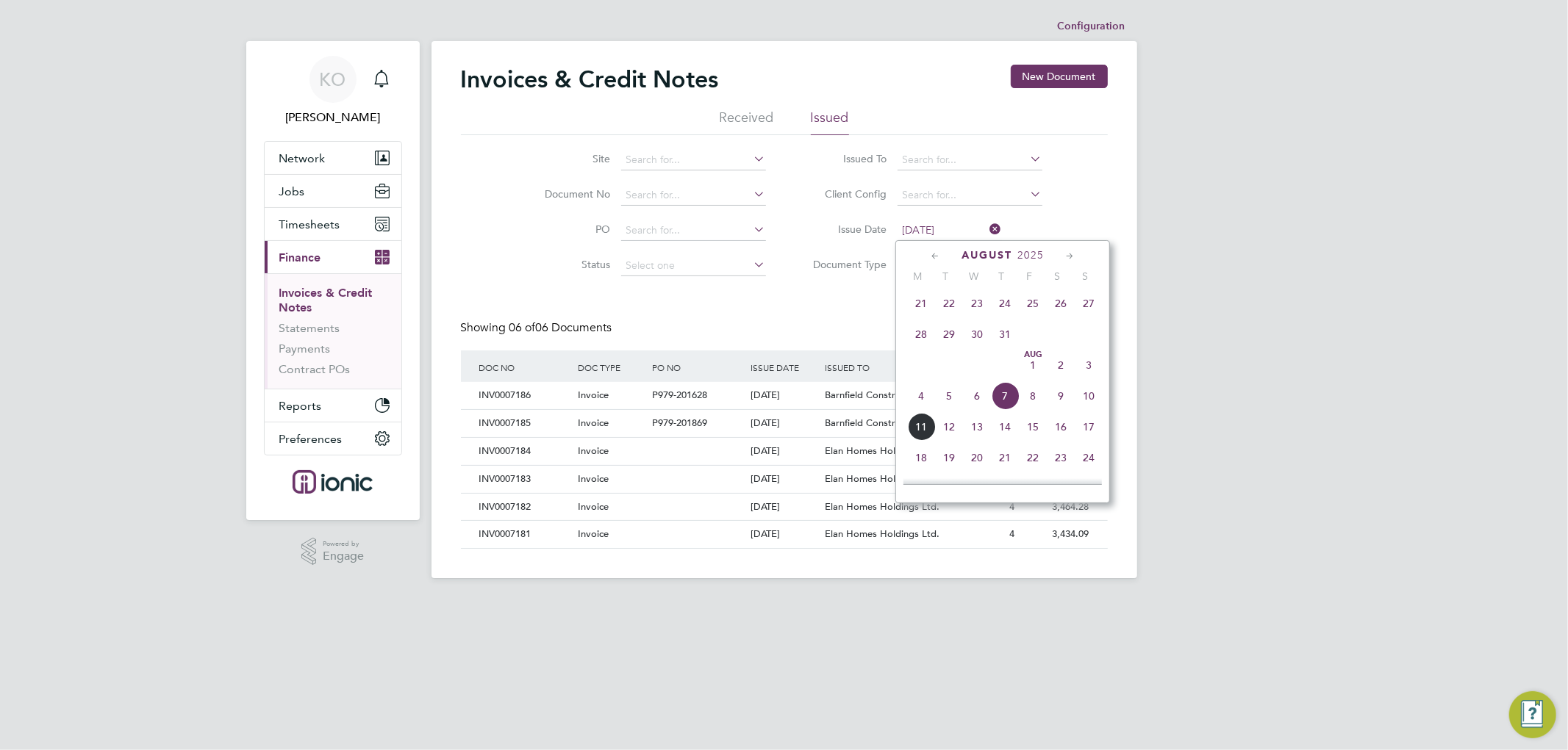
click at [942, 231] on input "[DATE]" at bounding box center [949, 230] width 105 height 20
click at [1032, 365] on span "8" at bounding box center [1032, 364] width 28 height 28
type input "[DATE]"
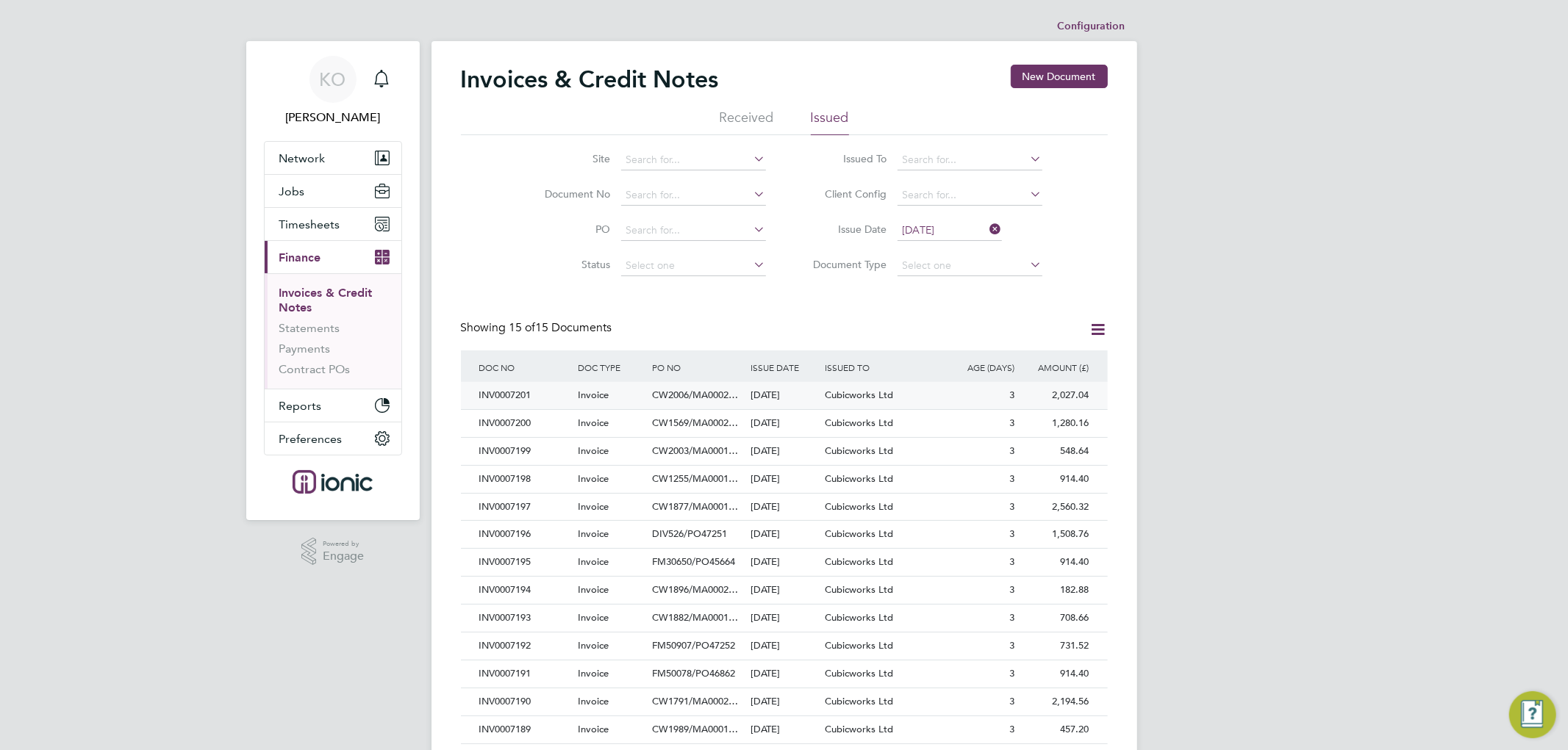
click at [696, 399] on span "CW2006/MA0002…" at bounding box center [695, 394] width 86 height 12
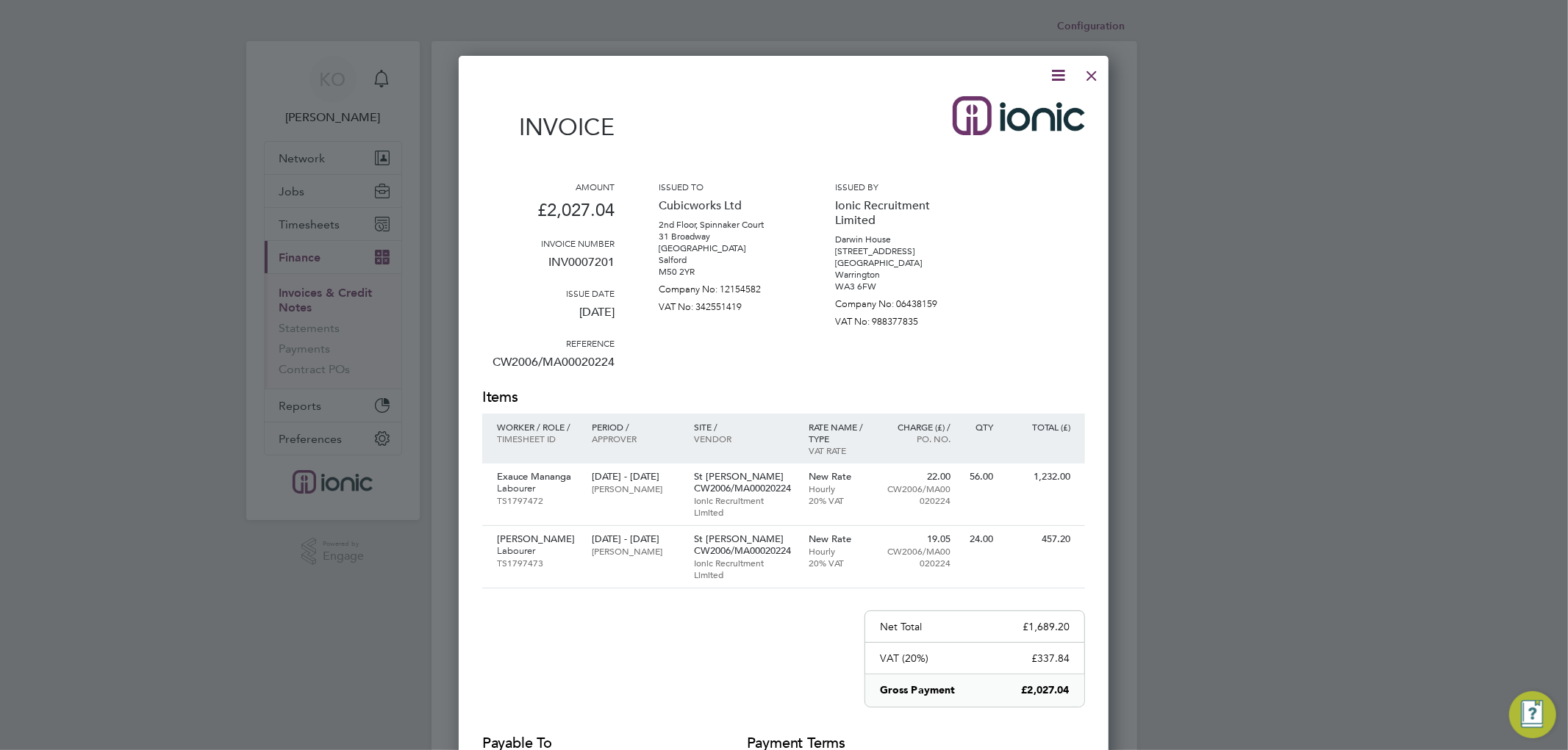
click at [1063, 71] on icon at bounding box center [1057, 75] width 19 height 19
click at [1022, 108] on li "Download Invoice" at bounding box center [1012, 109] width 101 height 20
click at [1092, 69] on div at bounding box center [1092, 72] width 27 height 27
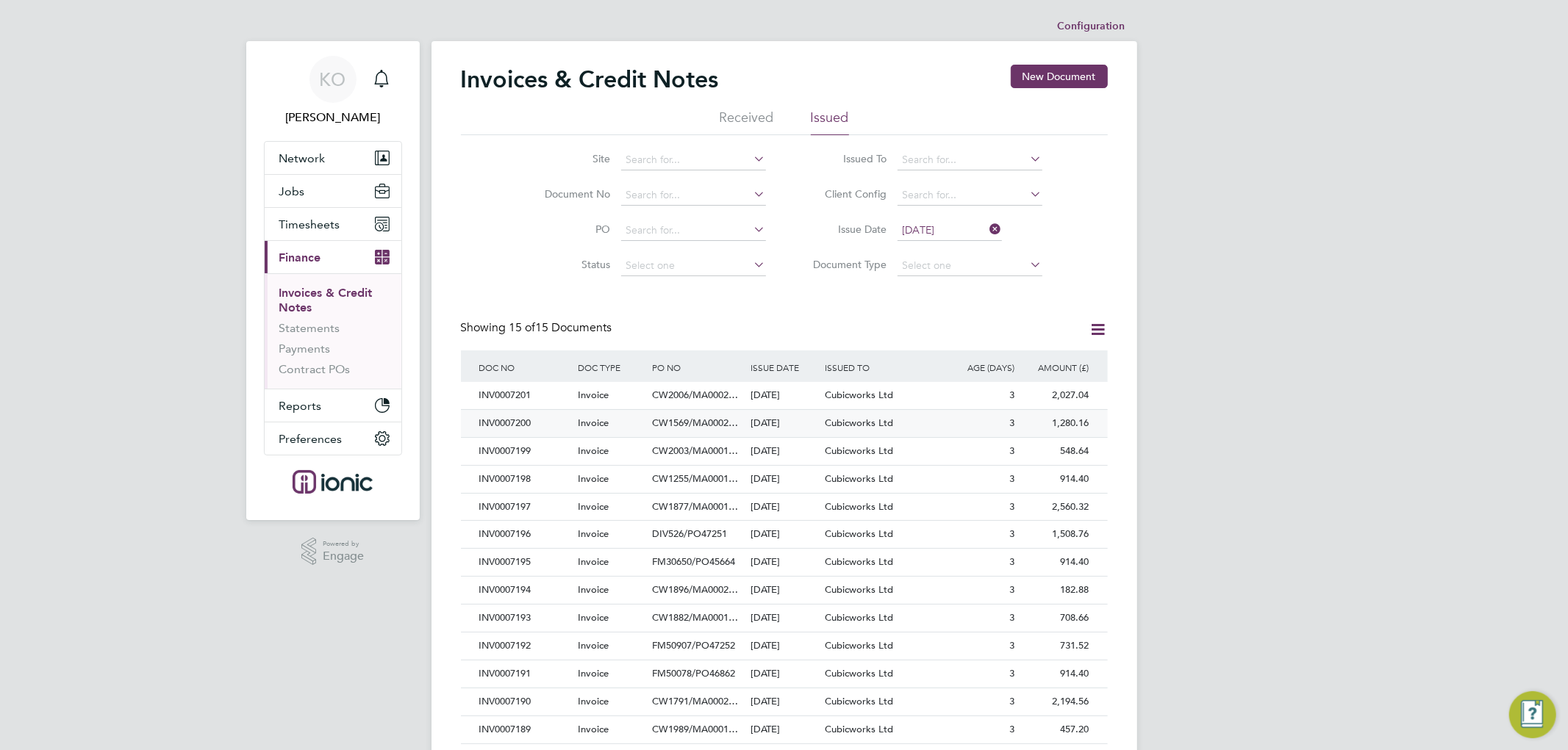
click at [682, 424] on span "CW1569/MA0002…" at bounding box center [695, 422] width 86 height 12
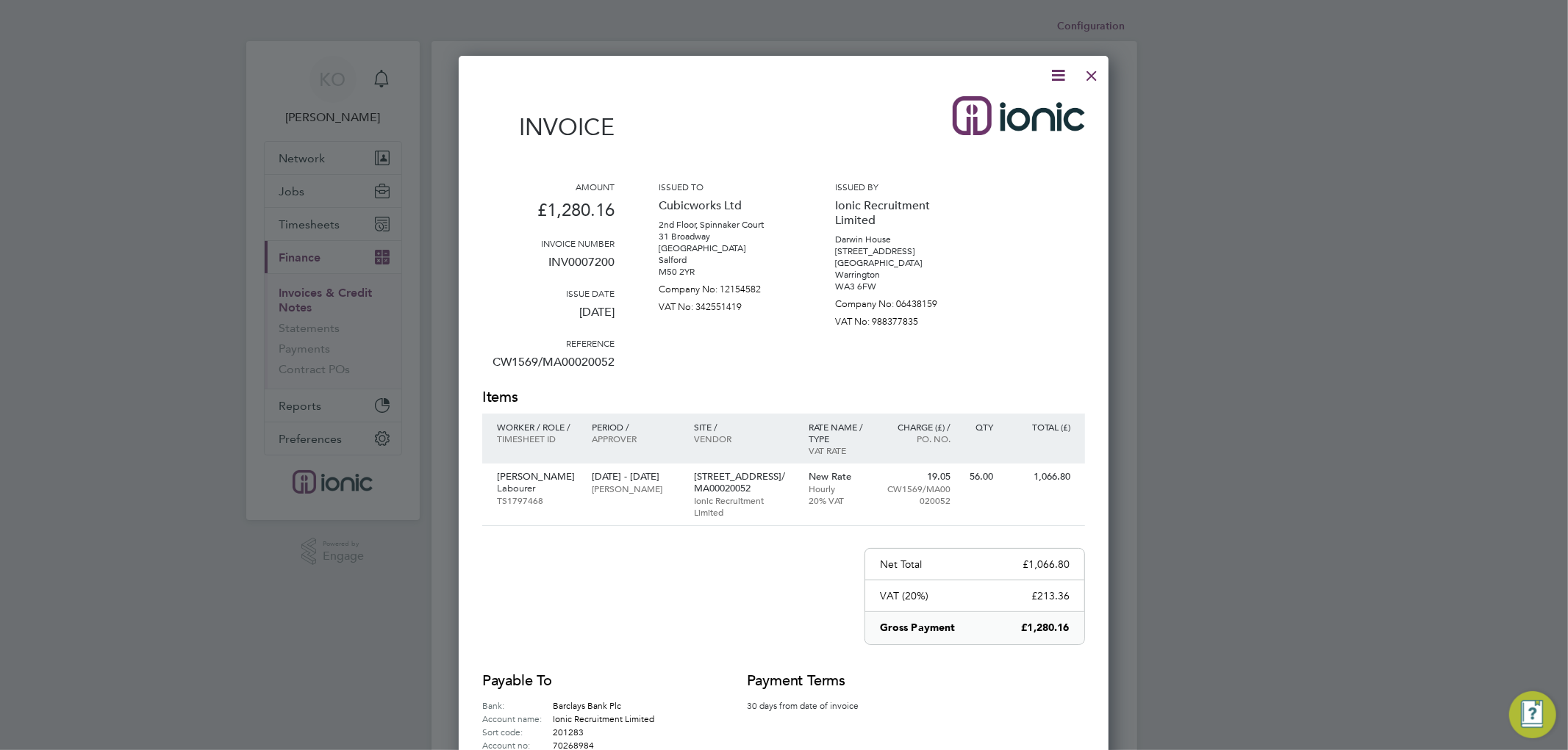
click at [1061, 70] on icon at bounding box center [1057, 75] width 19 height 19
click at [1016, 109] on li "Download Invoice" at bounding box center [1012, 109] width 101 height 20
click at [1094, 82] on div at bounding box center [1092, 72] width 27 height 27
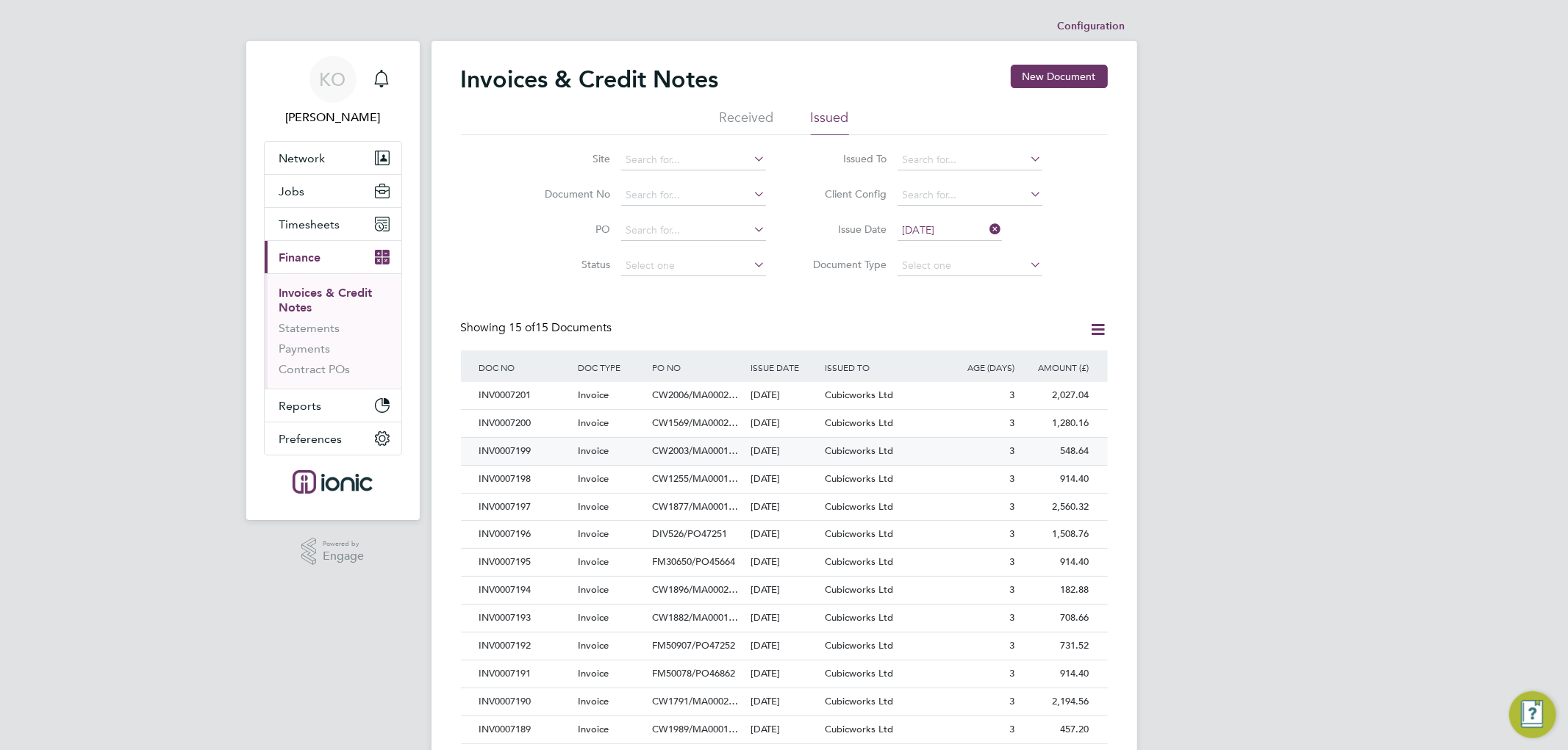
click at [626, 454] on div "Invoice" at bounding box center [611, 452] width 75 height 28
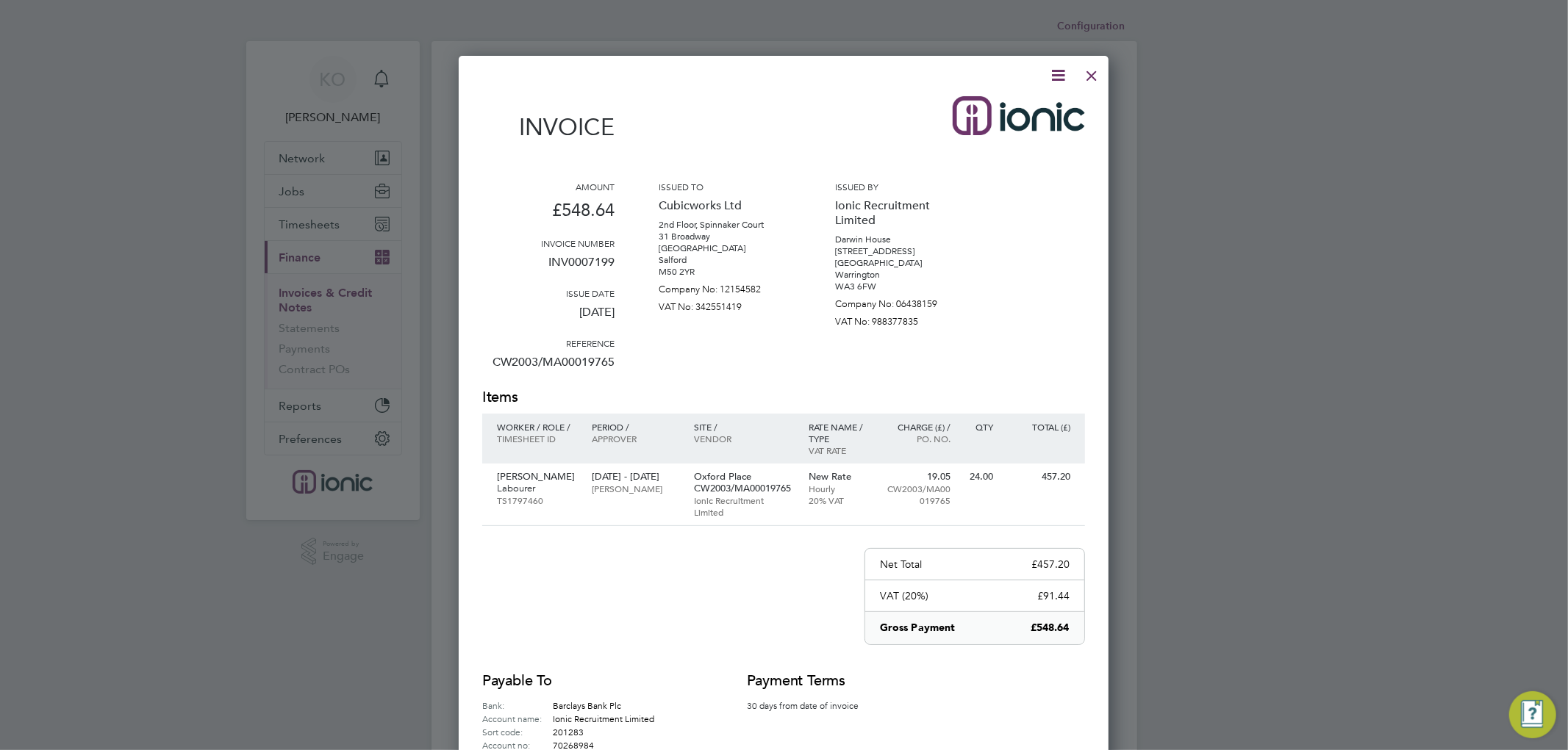
click at [1062, 74] on icon at bounding box center [1057, 75] width 19 height 19
click at [1007, 107] on li "Download Invoice" at bounding box center [1012, 109] width 101 height 20
click at [1086, 75] on div at bounding box center [1092, 72] width 27 height 27
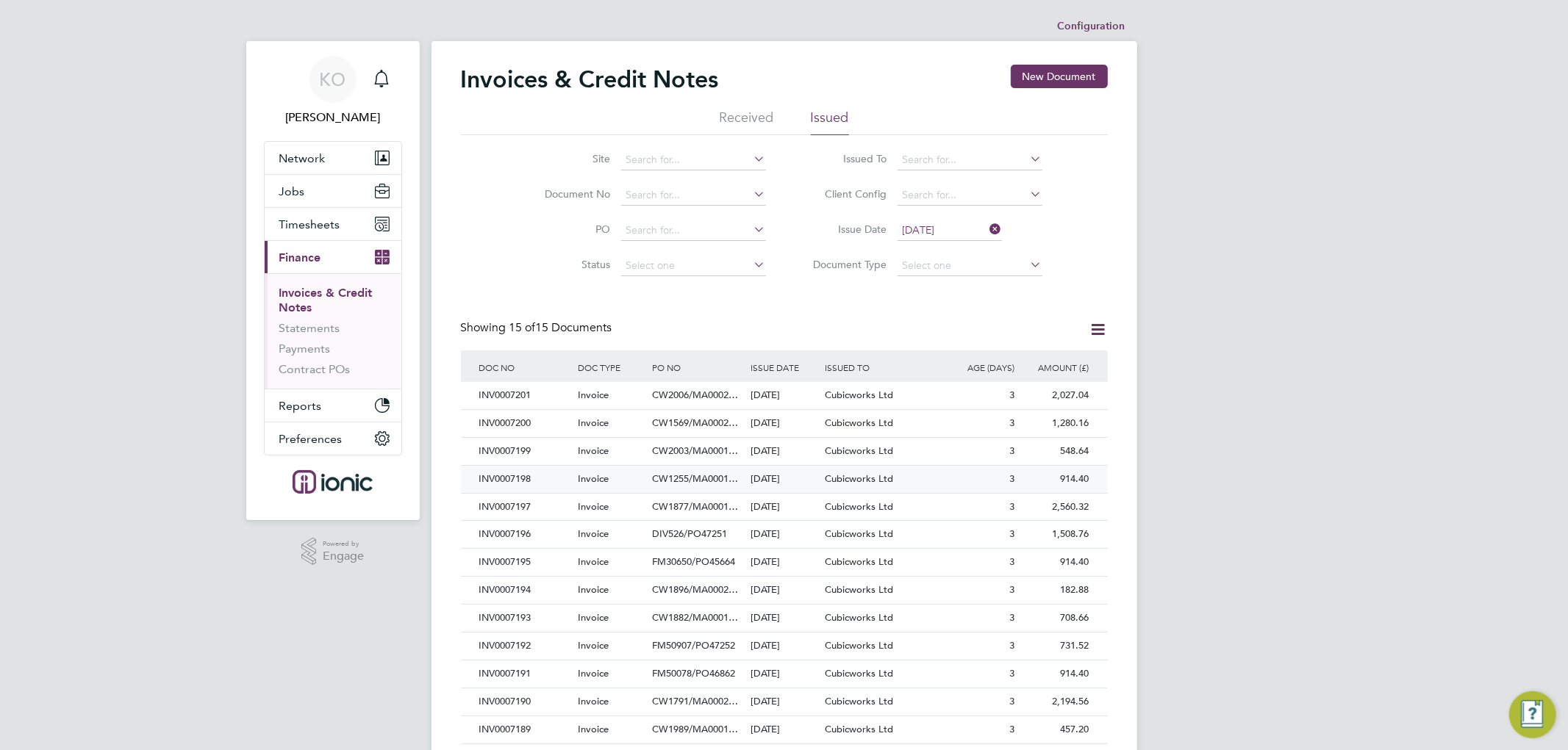
click at [561, 473] on div "INV0007198" at bounding box center [525, 479] width 99 height 28
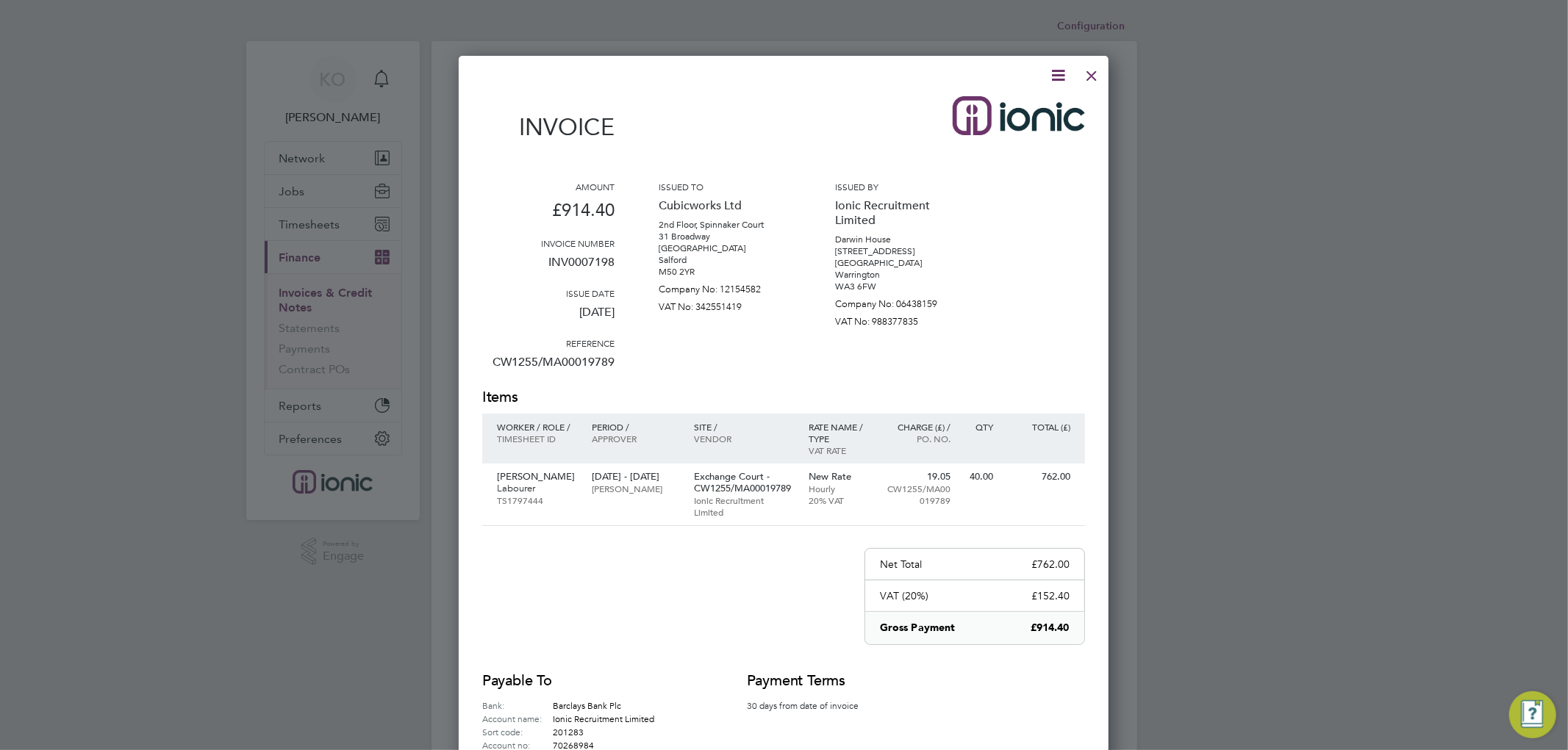
click at [1056, 69] on icon at bounding box center [1057, 75] width 19 height 19
click at [1010, 107] on li "Download Invoice" at bounding box center [1012, 109] width 101 height 20
click at [1091, 74] on div at bounding box center [1092, 72] width 27 height 27
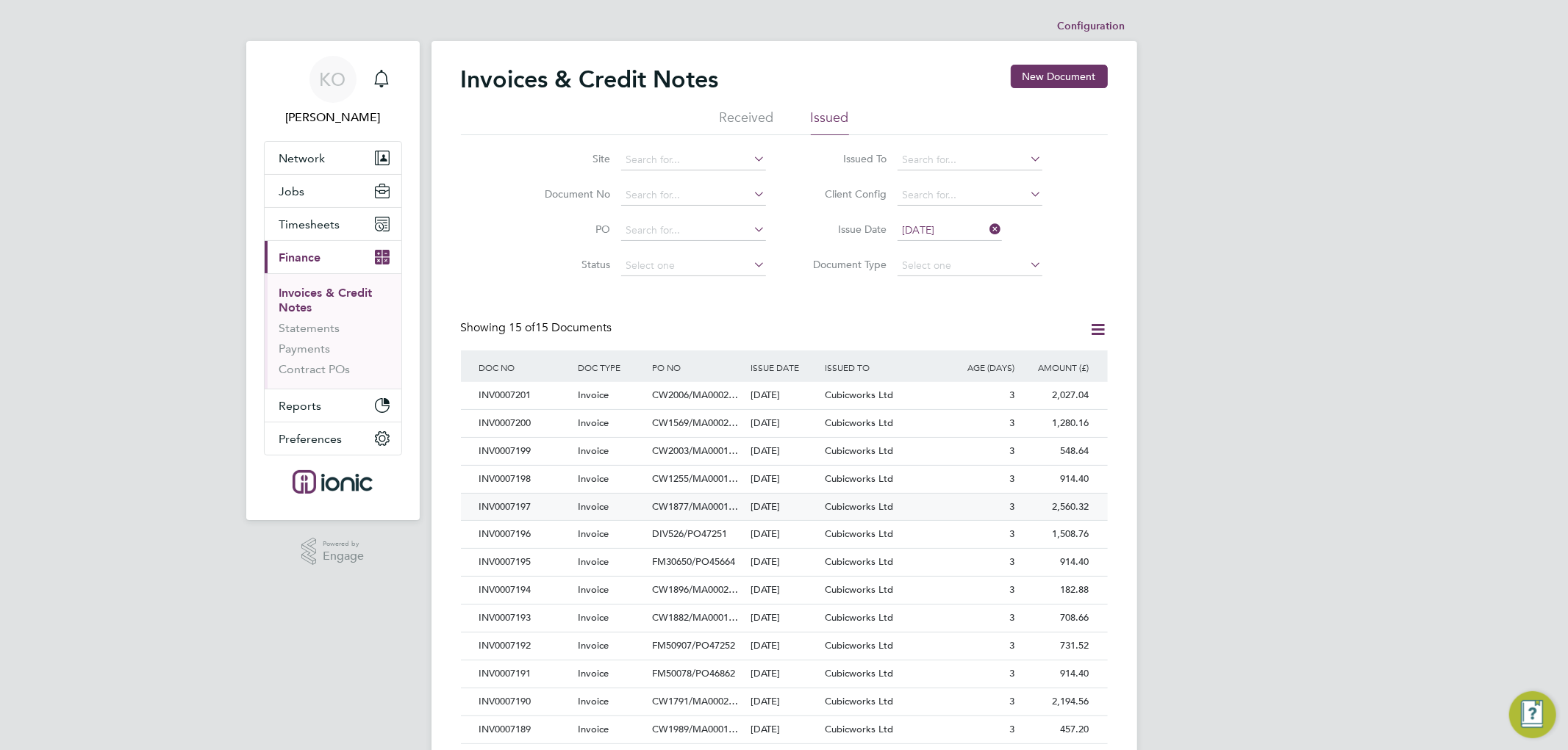
click at [532, 504] on div "INV0007197" at bounding box center [525, 508] width 99 height 28
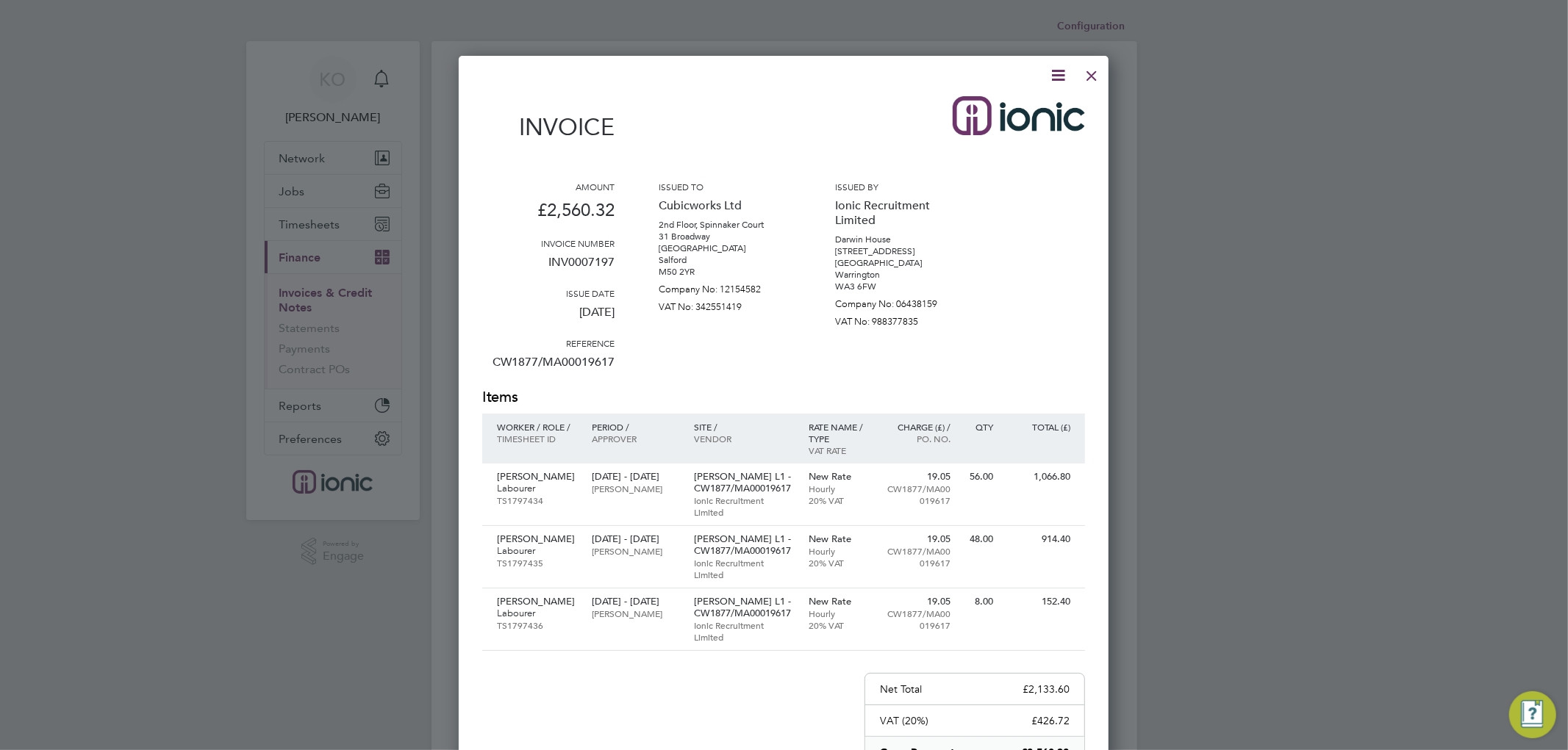
click at [1058, 70] on icon at bounding box center [1057, 75] width 19 height 19
click at [1024, 108] on li "Download Invoice" at bounding box center [1012, 109] width 101 height 20
click at [1088, 76] on div at bounding box center [1092, 72] width 27 height 27
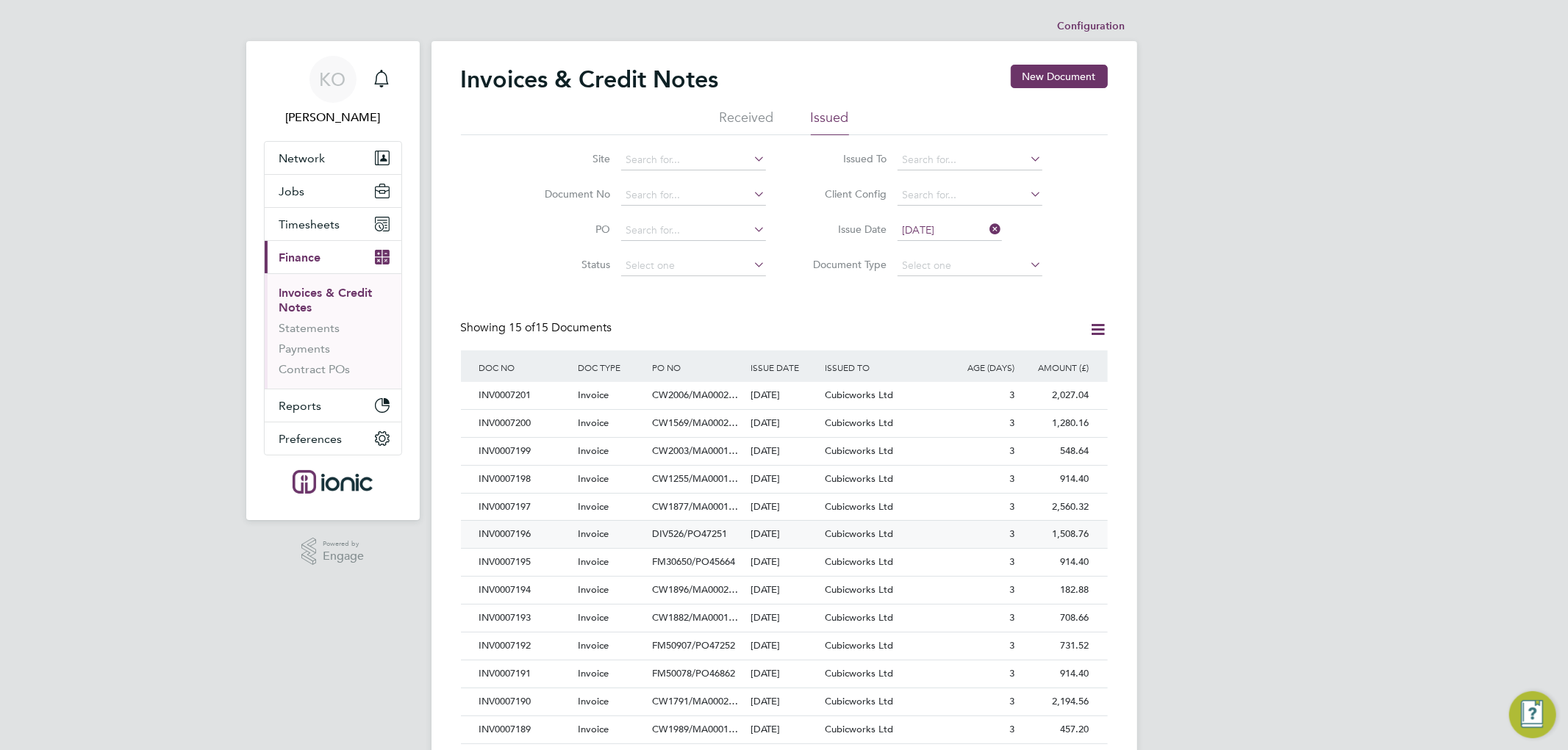
click at [540, 537] on div "INV0007196" at bounding box center [525, 535] width 99 height 28
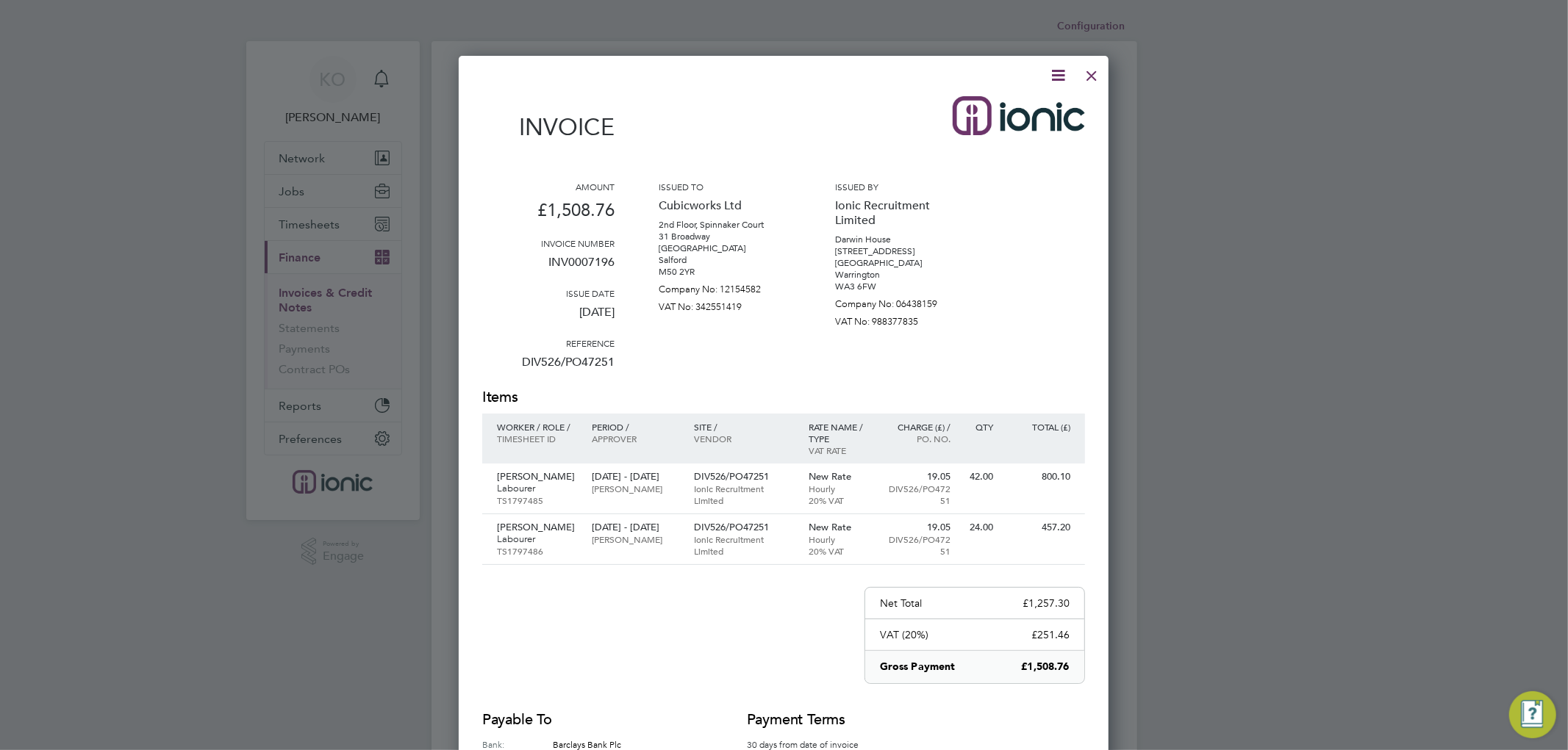
click at [1057, 71] on icon at bounding box center [1057, 75] width 19 height 19
click at [1031, 101] on li "Download Invoice" at bounding box center [1012, 109] width 101 height 20
click at [1096, 72] on div at bounding box center [1092, 72] width 27 height 27
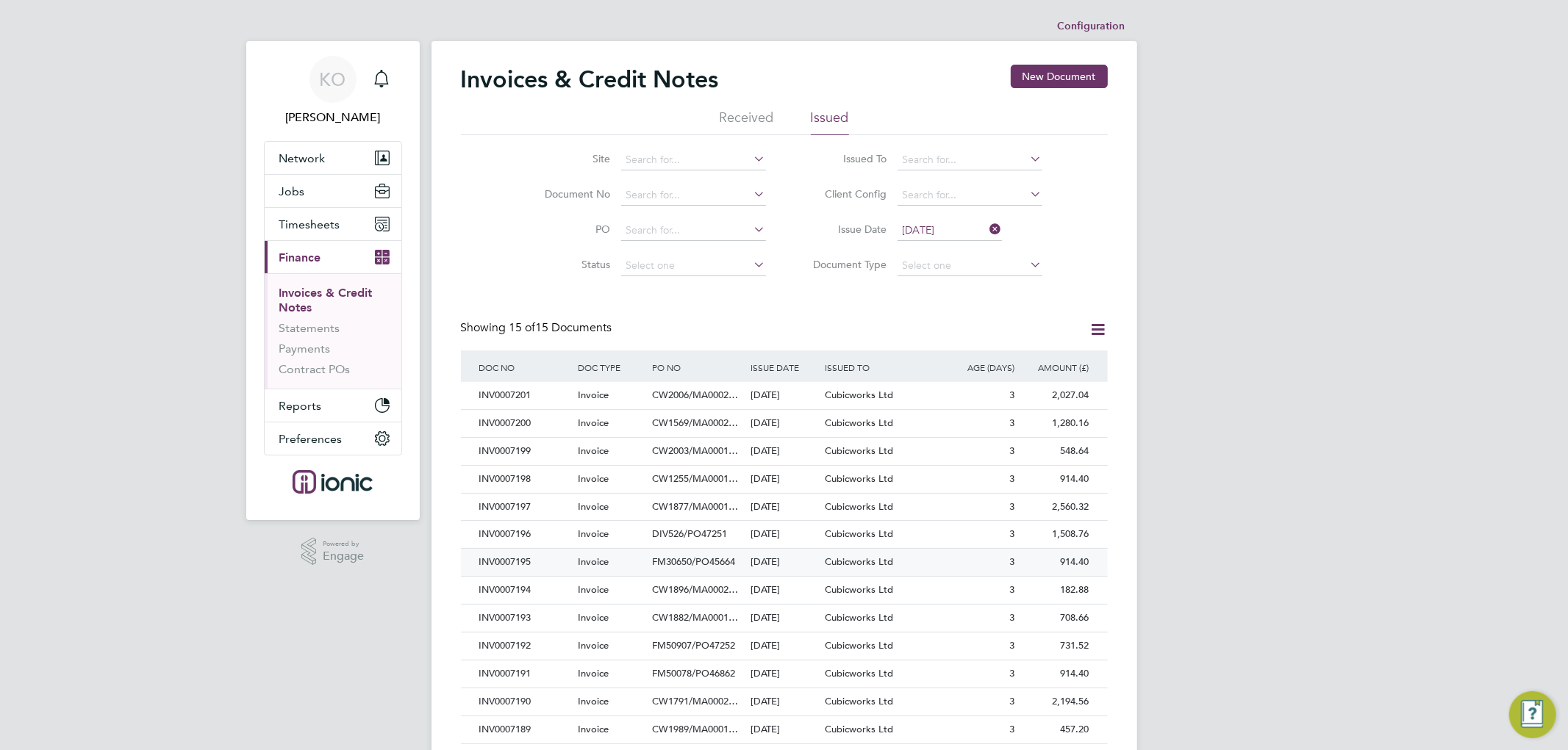
click at [599, 569] on div "Invoice" at bounding box center [611, 563] width 75 height 28
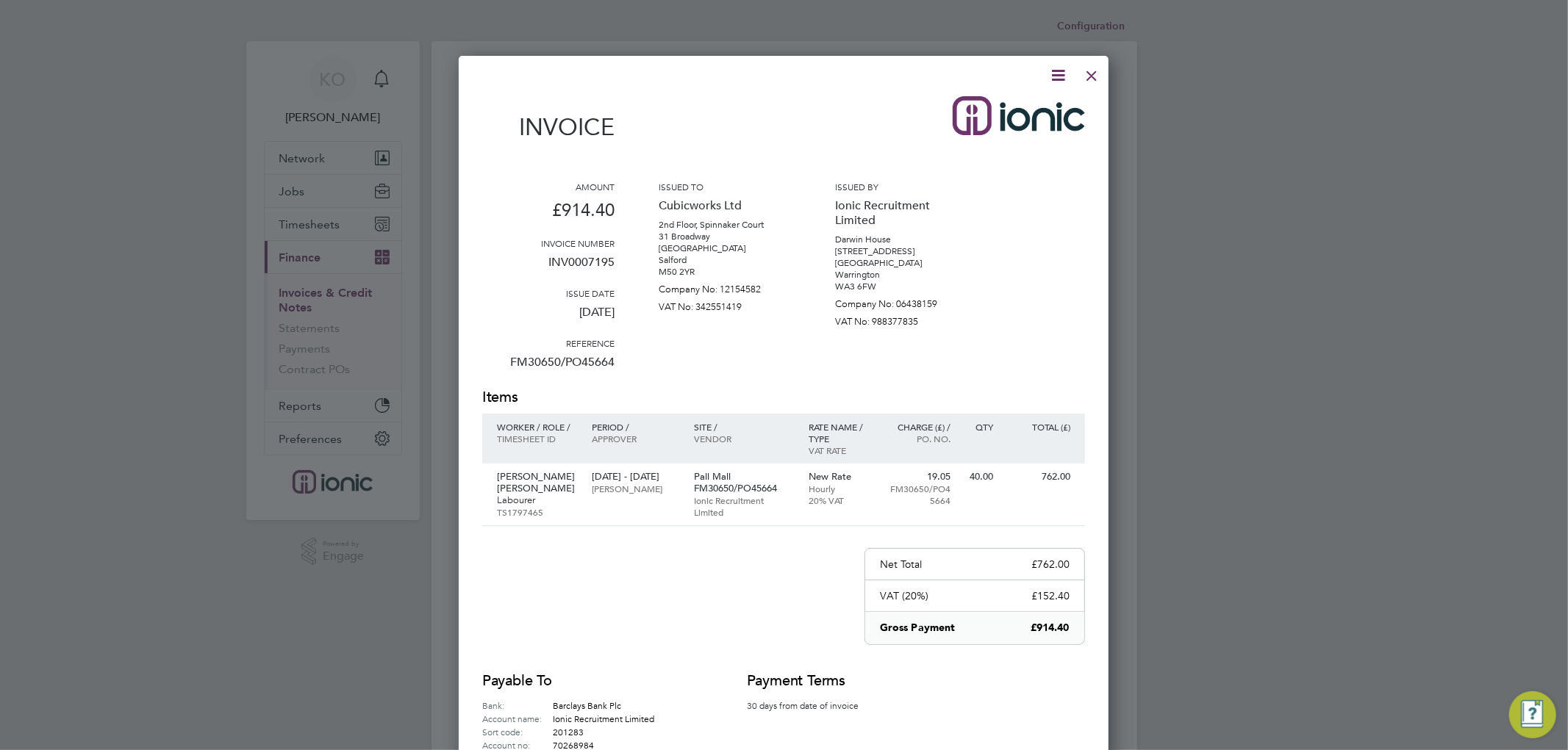
click at [1060, 71] on icon at bounding box center [1057, 75] width 19 height 19
click at [1030, 111] on li "Download Invoice" at bounding box center [1012, 109] width 101 height 20
click at [1095, 75] on div at bounding box center [1092, 72] width 27 height 27
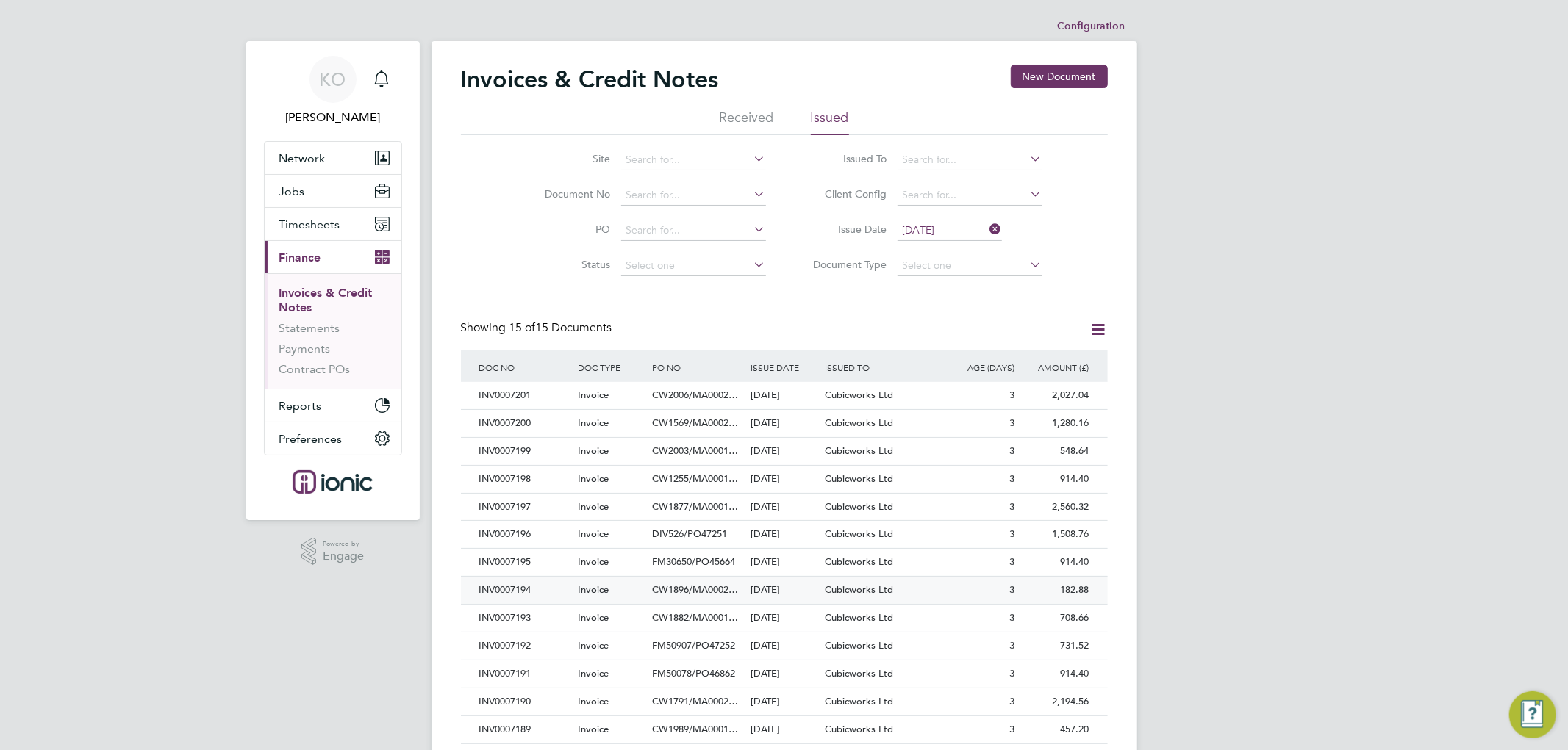
click at [541, 589] on div "INV0007194" at bounding box center [525, 590] width 99 height 28
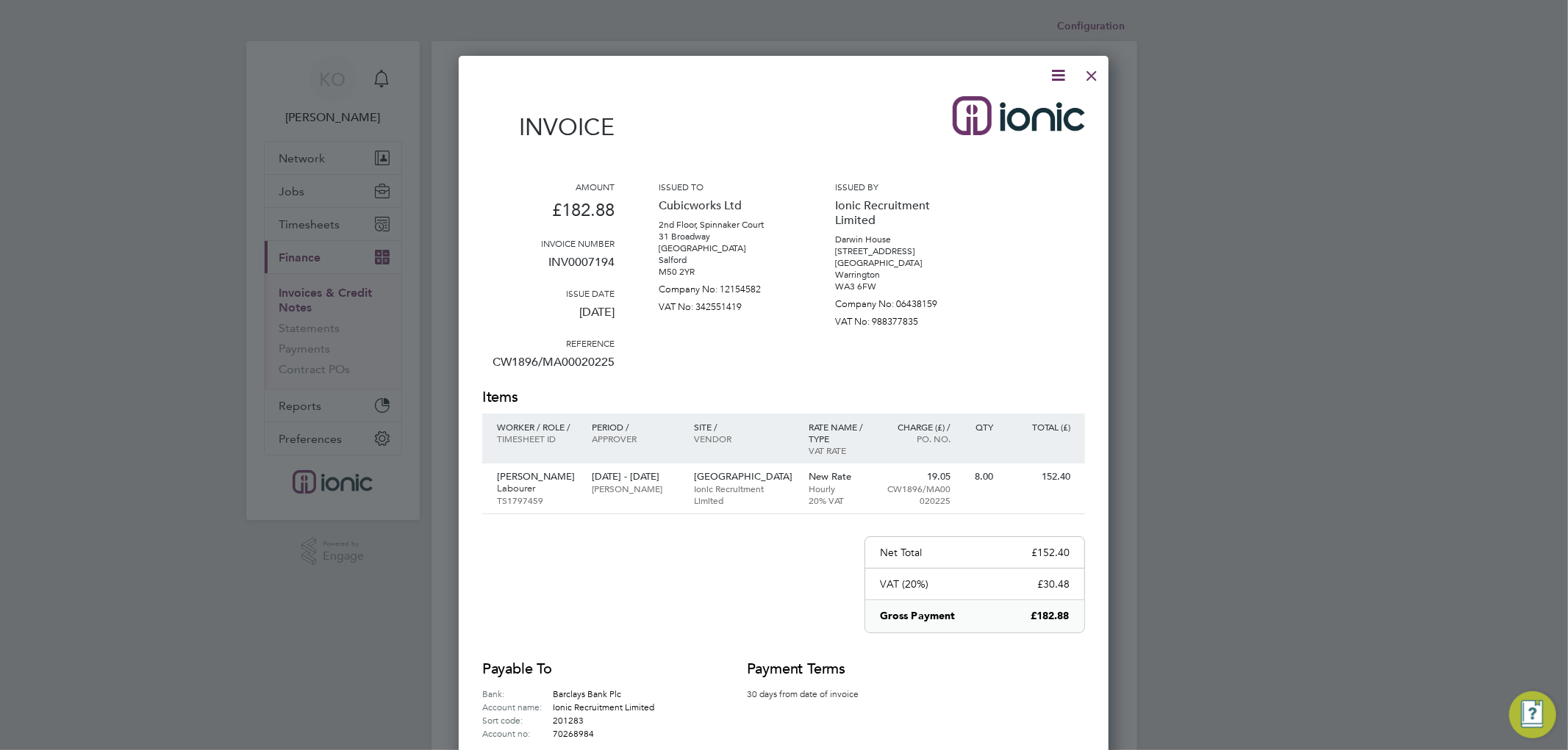
click at [1053, 69] on icon at bounding box center [1057, 75] width 19 height 19
click at [1004, 113] on li "Download Invoice" at bounding box center [1012, 109] width 101 height 20
click at [1091, 71] on div at bounding box center [1092, 72] width 27 height 27
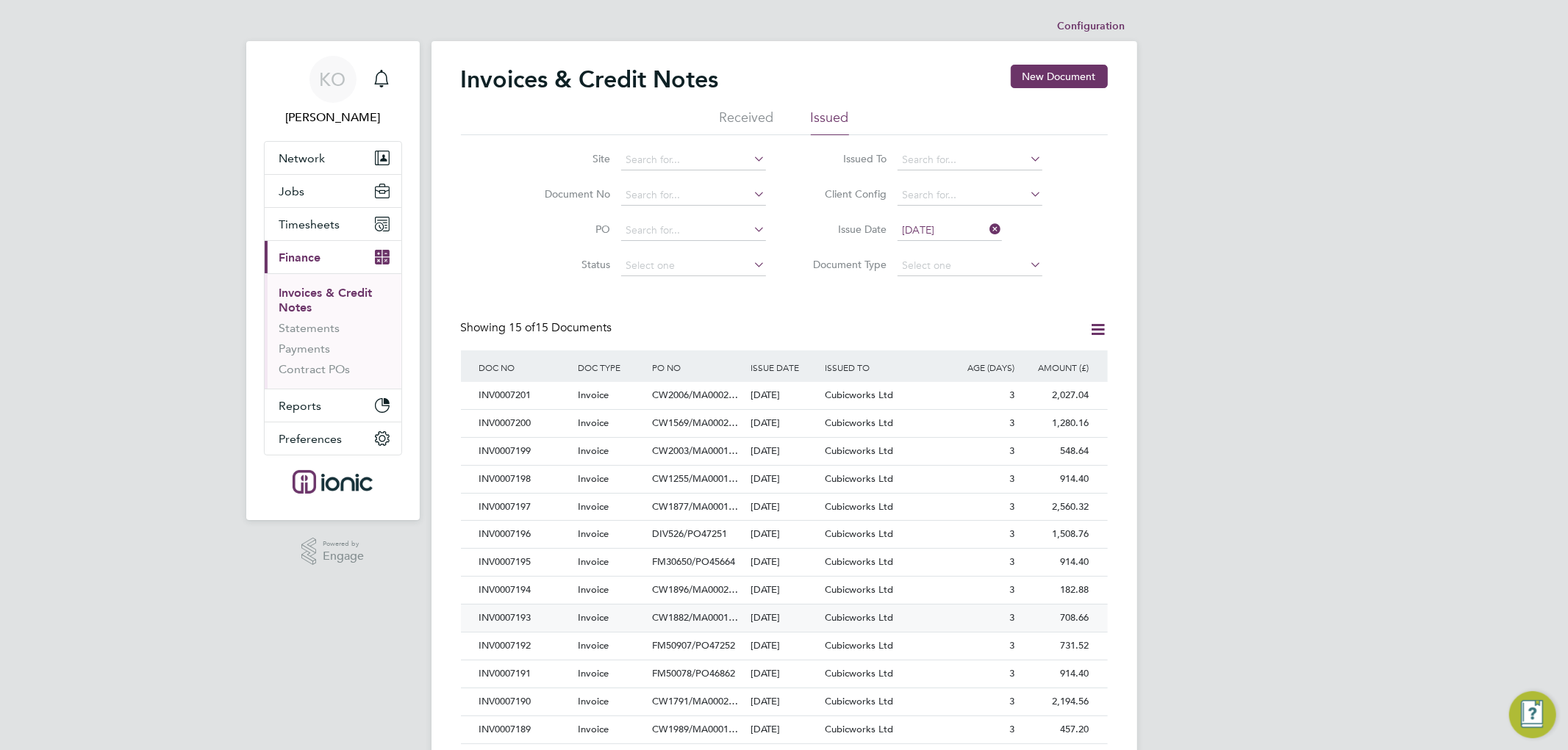
click at [552, 617] on div "INV0007193" at bounding box center [525, 618] width 99 height 28
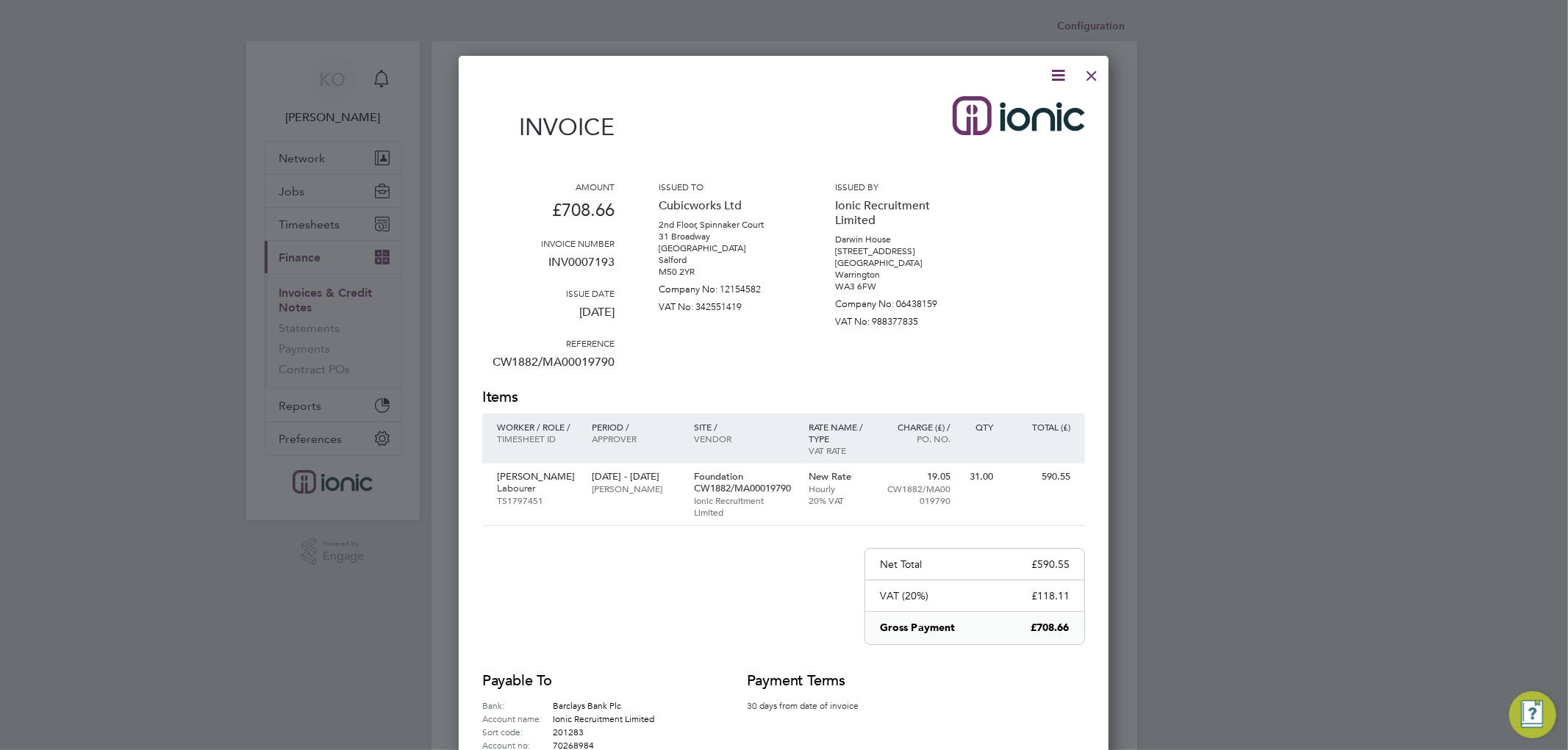
click at [1056, 68] on icon at bounding box center [1057, 75] width 19 height 19
click at [1028, 106] on li "Download Invoice" at bounding box center [1012, 109] width 101 height 20
click at [1092, 75] on div at bounding box center [1092, 72] width 27 height 27
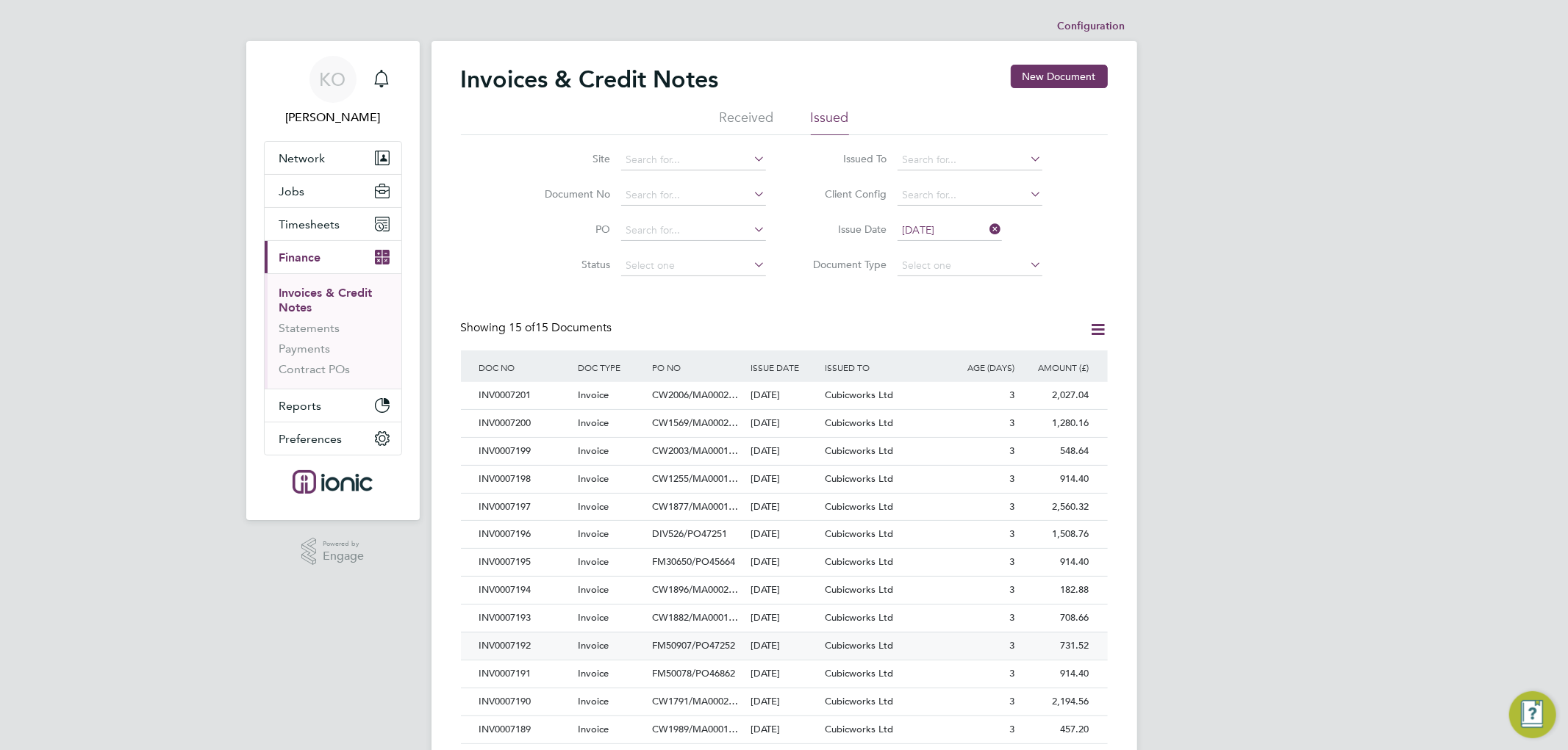
click at [523, 650] on div "INV0007192" at bounding box center [525, 646] width 99 height 28
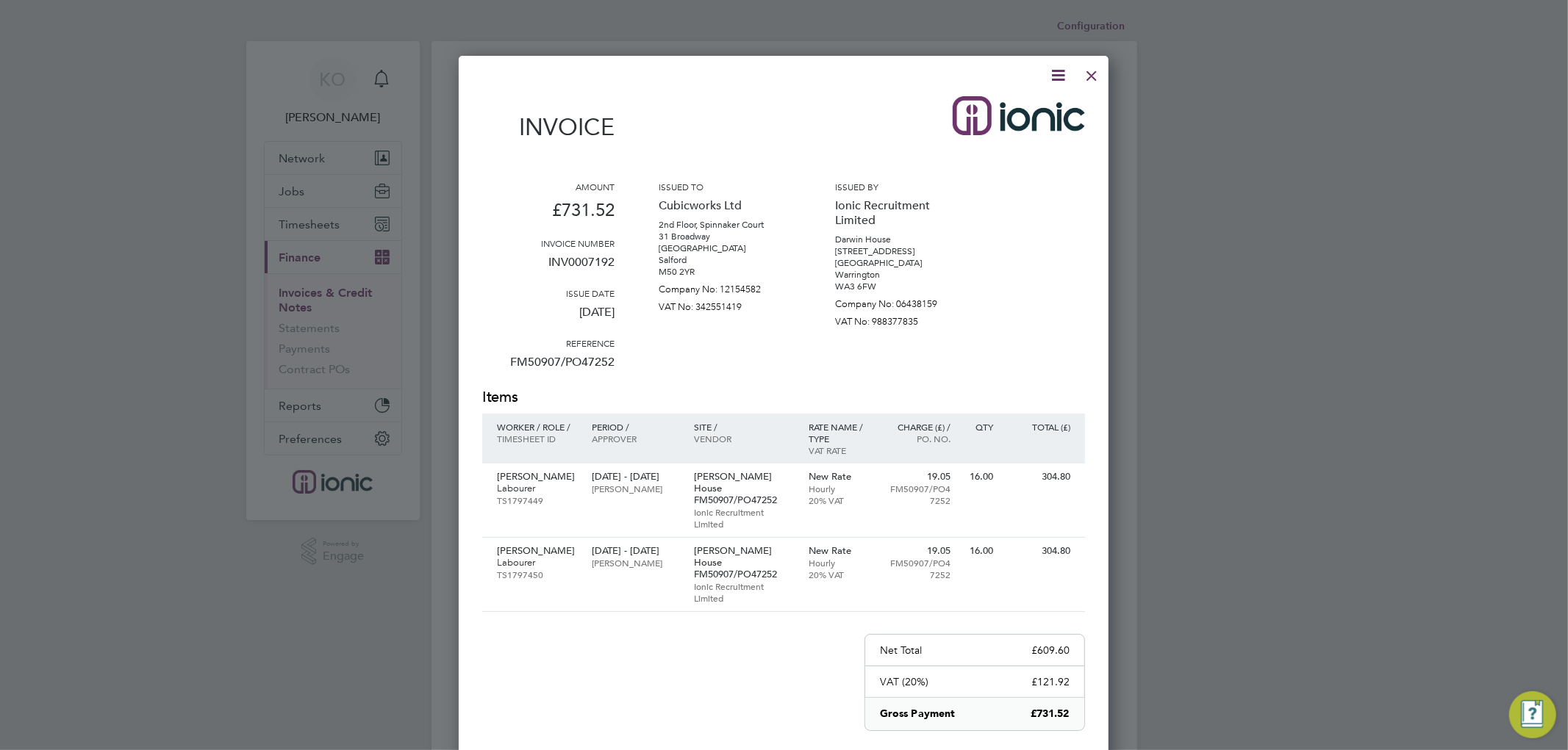
click at [1059, 75] on icon at bounding box center [1057, 75] width 19 height 19
click at [1024, 109] on li "Download Invoice" at bounding box center [1012, 109] width 101 height 20
click at [1095, 72] on div at bounding box center [1092, 72] width 27 height 27
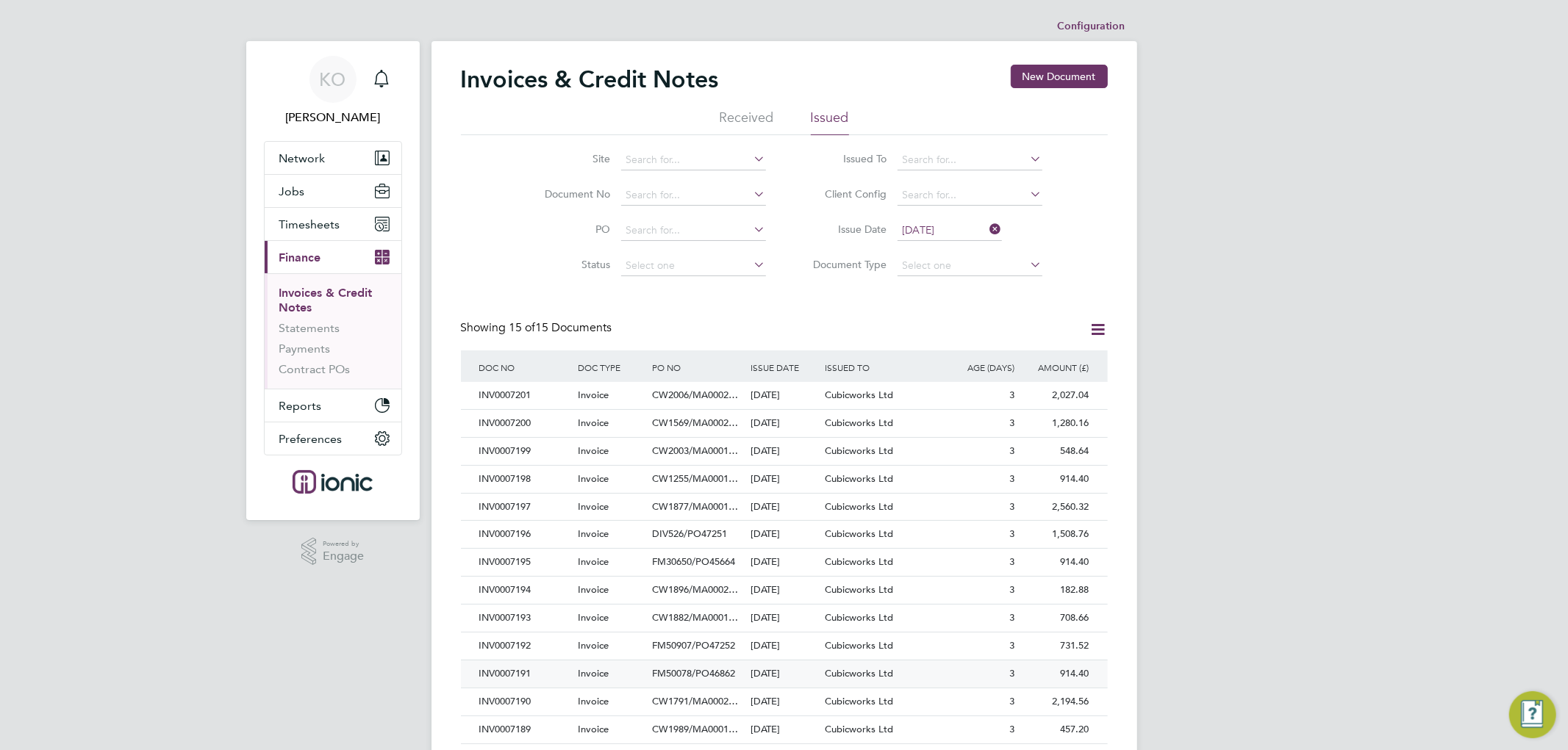
click at [540, 676] on div "INV0007191" at bounding box center [525, 674] width 99 height 28
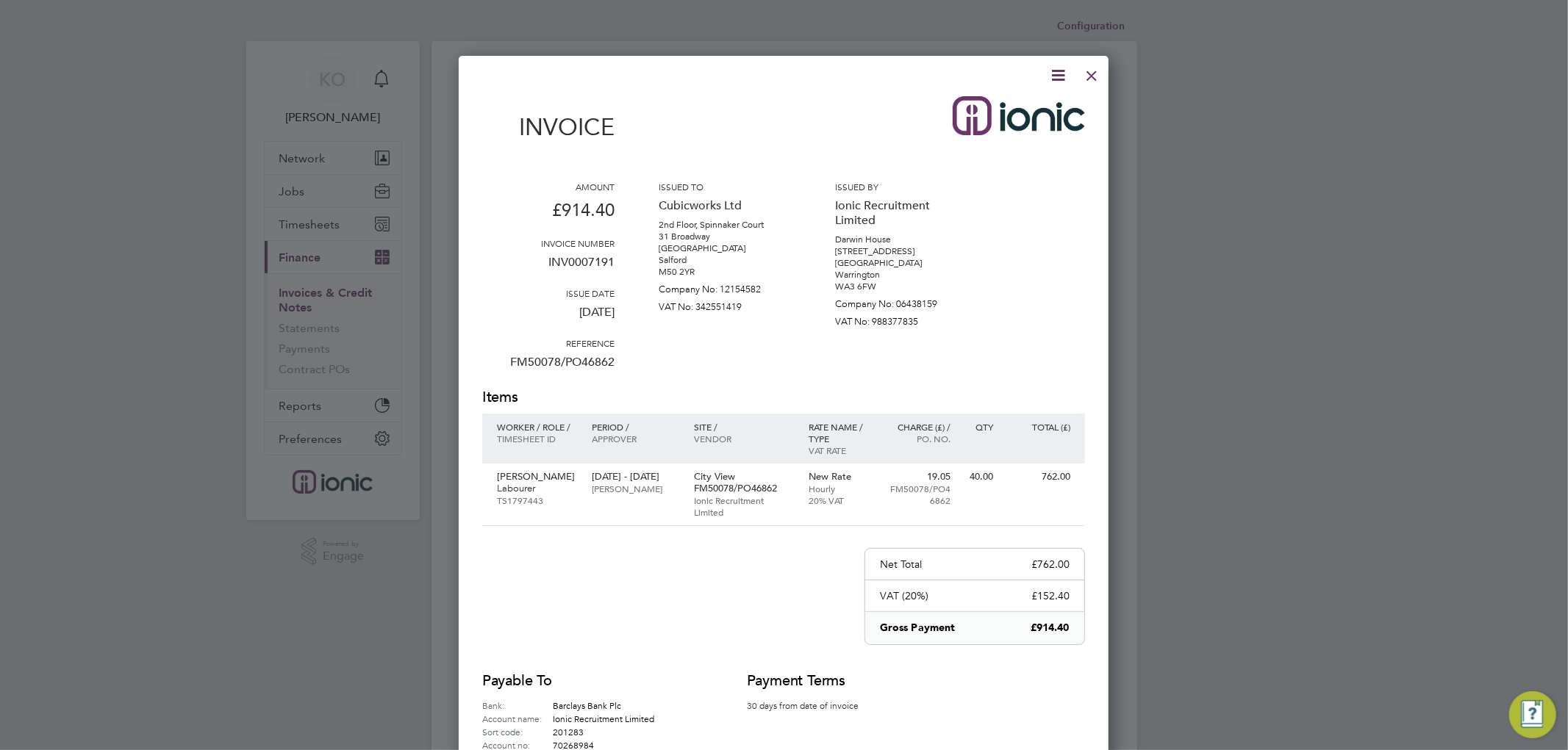
click at [1056, 75] on icon at bounding box center [1057, 75] width 19 height 19
click at [1016, 112] on li "Download Invoice" at bounding box center [1012, 109] width 101 height 20
click at [1092, 76] on div at bounding box center [1092, 72] width 27 height 27
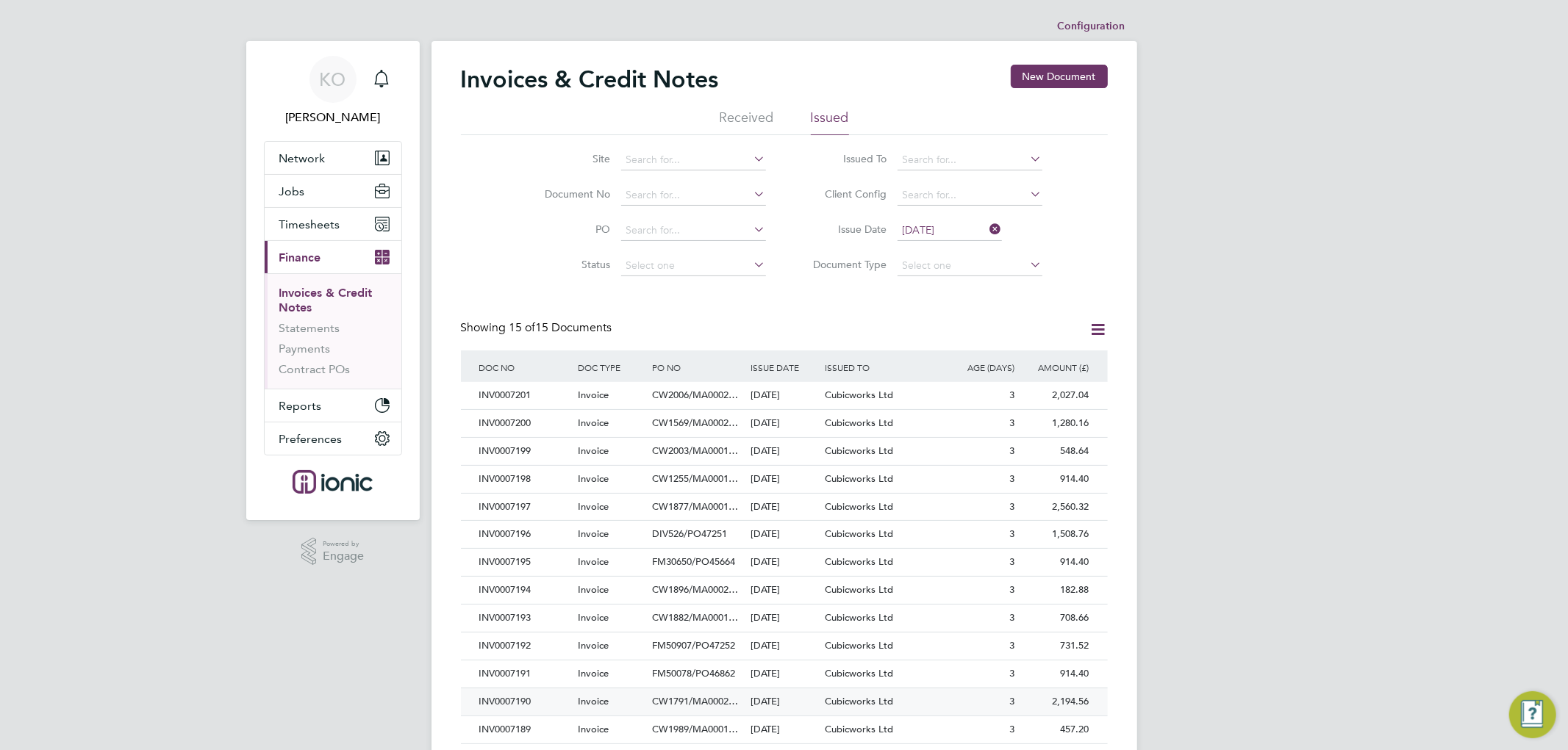
click at [531, 700] on div "INV0007190" at bounding box center [525, 702] width 99 height 28
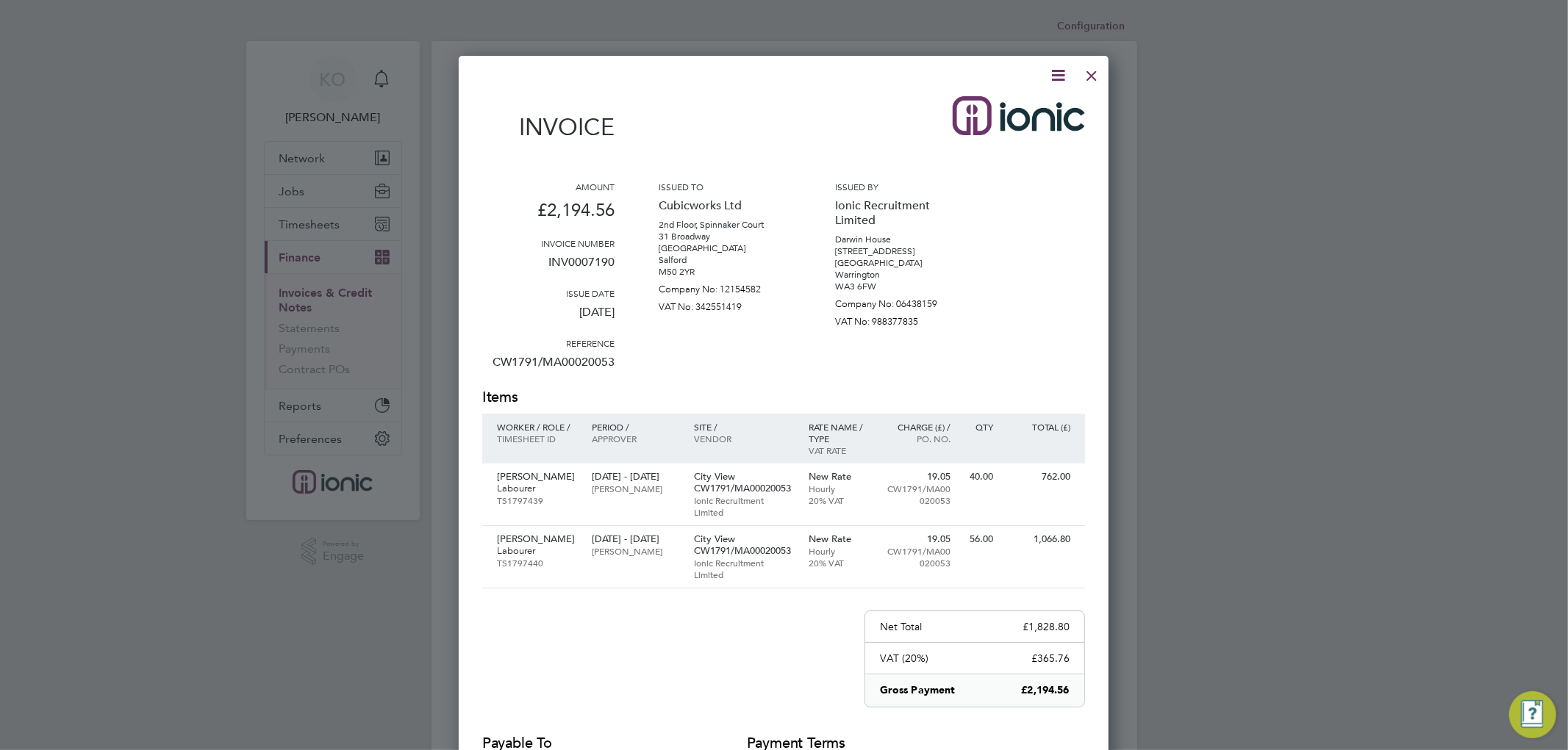
click at [1058, 76] on icon at bounding box center [1057, 75] width 19 height 19
click at [1020, 111] on li "Download Invoice" at bounding box center [1012, 109] width 101 height 20
click at [1091, 75] on div at bounding box center [1092, 72] width 27 height 27
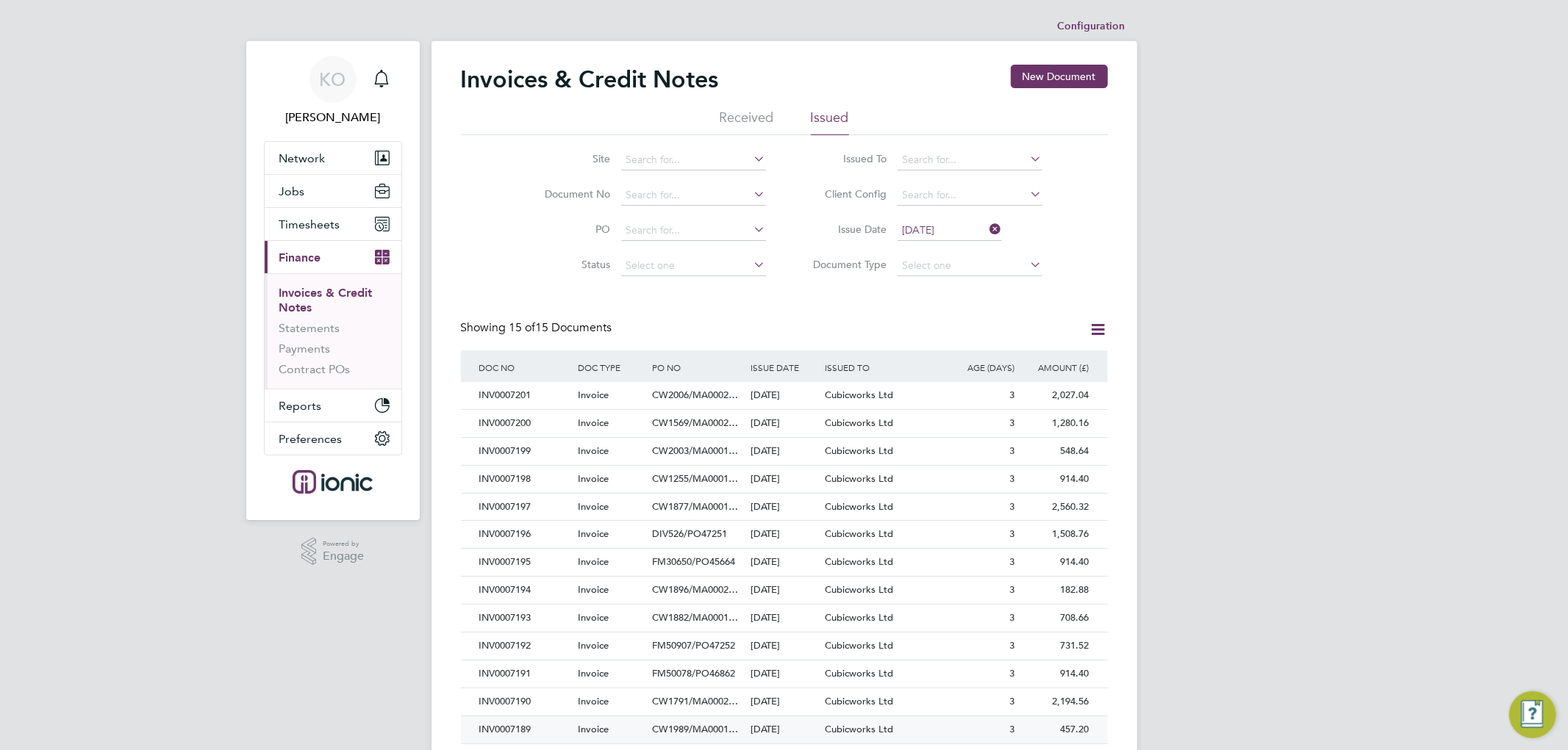
click at [549, 731] on div "INV0007189" at bounding box center [525, 730] width 99 height 28
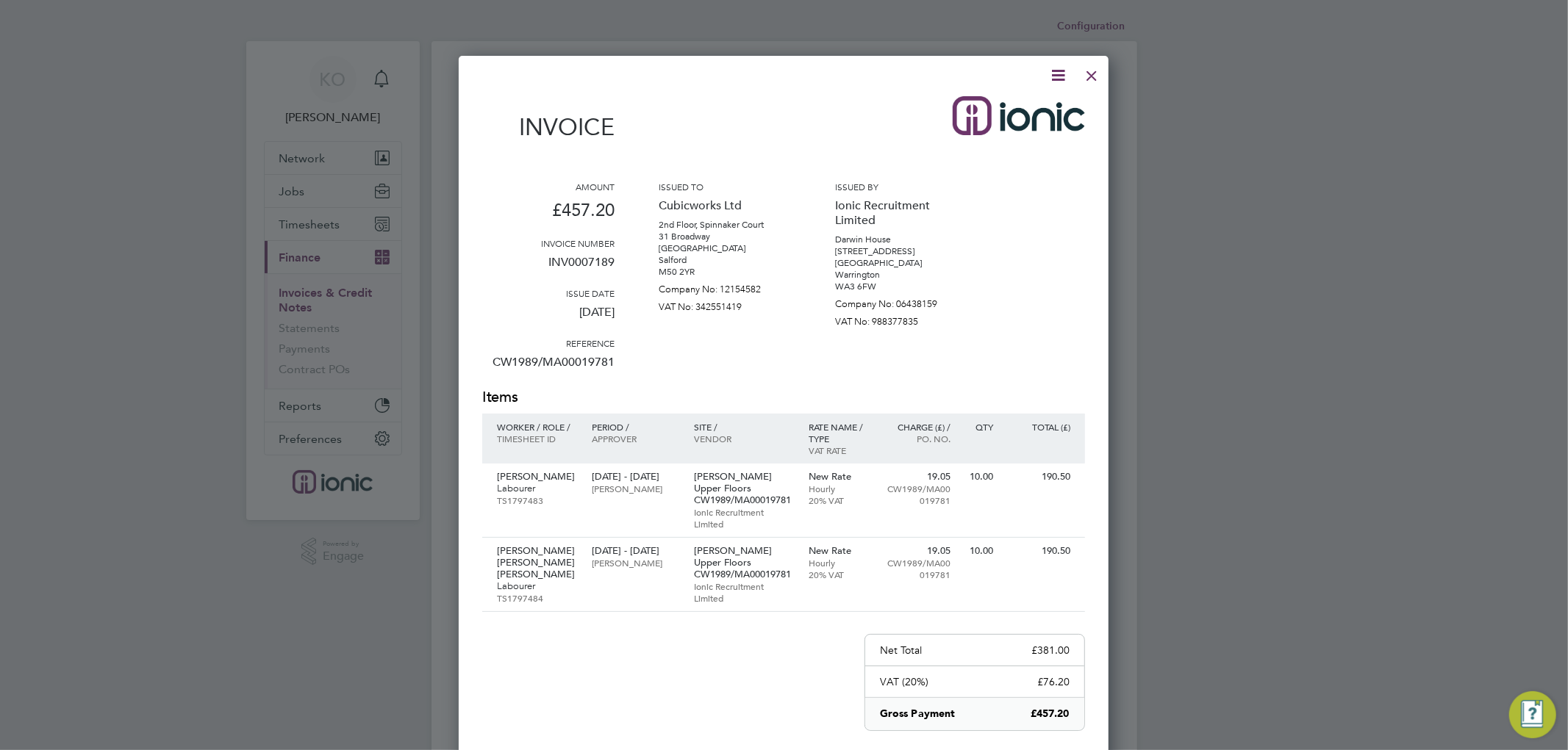
click at [1063, 66] on icon at bounding box center [1057, 75] width 19 height 19
click at [1013, 112] on li "Download Invoice" at bounding box center [1012, 109] width 101 height 20
click at [1092, 76] on div at bounding box center [1092, 72] width 27 height 27
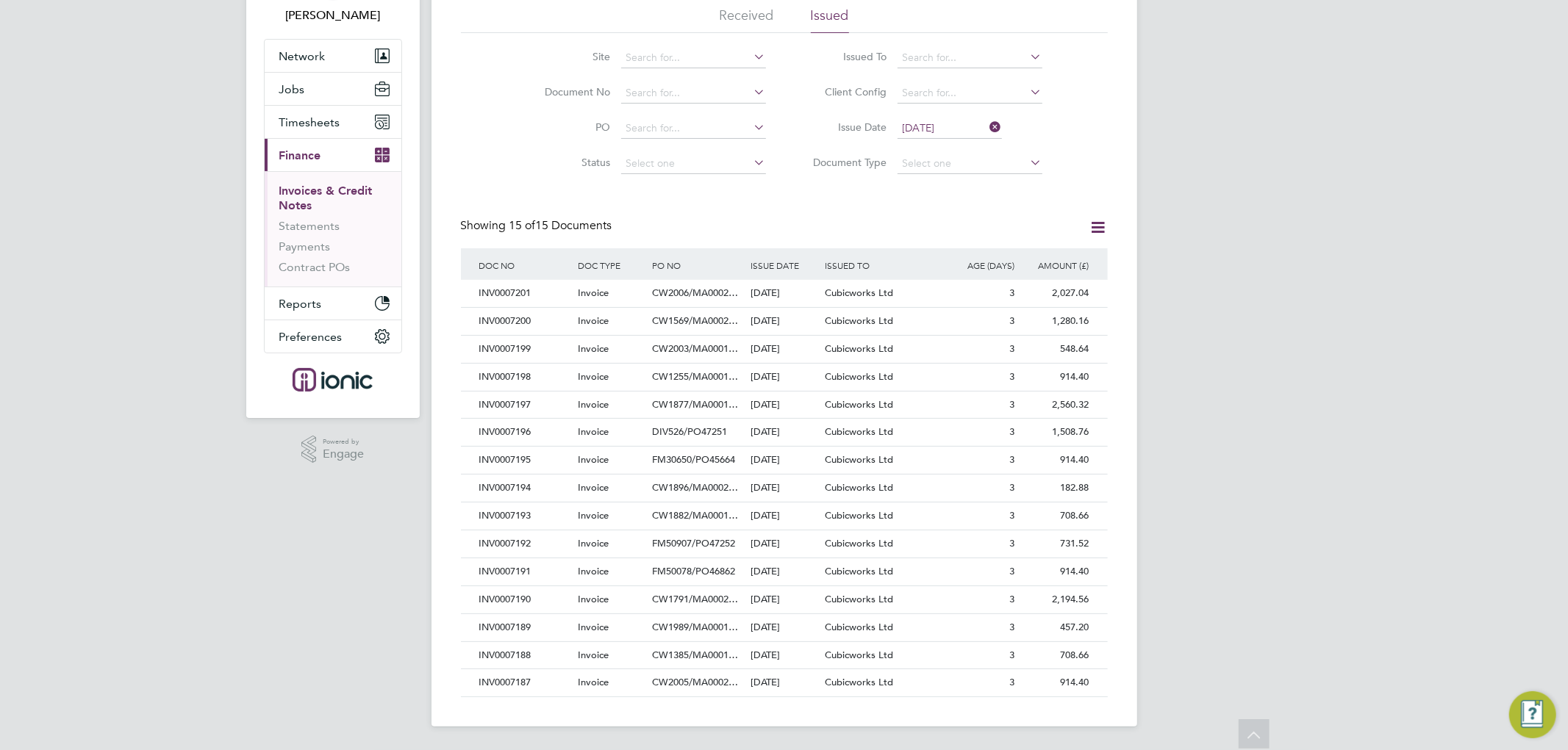
click at [956, 104] on li "Client Config" at bounding box center [922, 93] width 276 height 36
click at [938, 126] on input "[DATE]" at bounding box center [949, 128] width 105 height 20
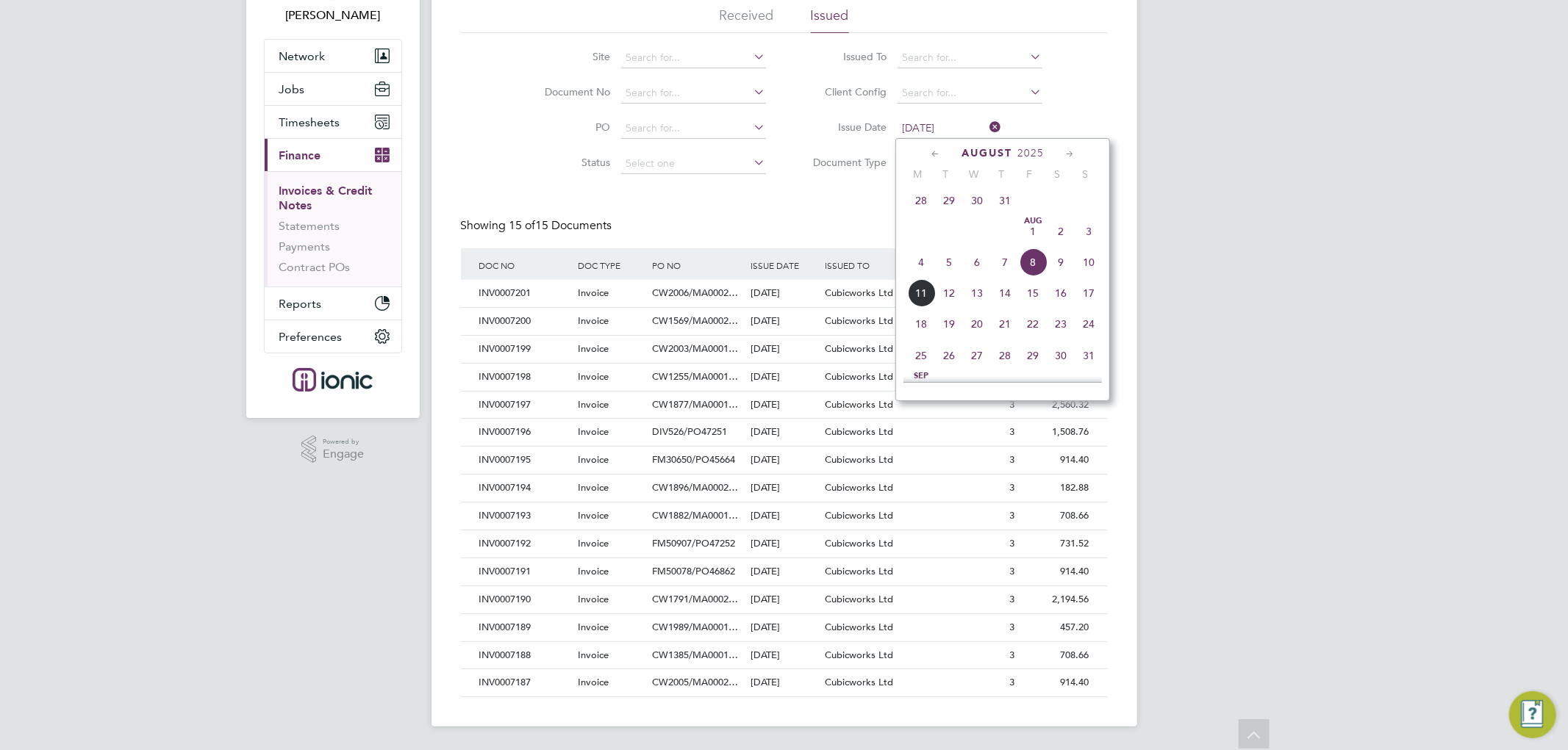
click at [1094, 114] on div "Site Document No PO Status Paid Date Issued To Received From Client Config Issu…" at bounding box center [784, 107] width 647 height 148
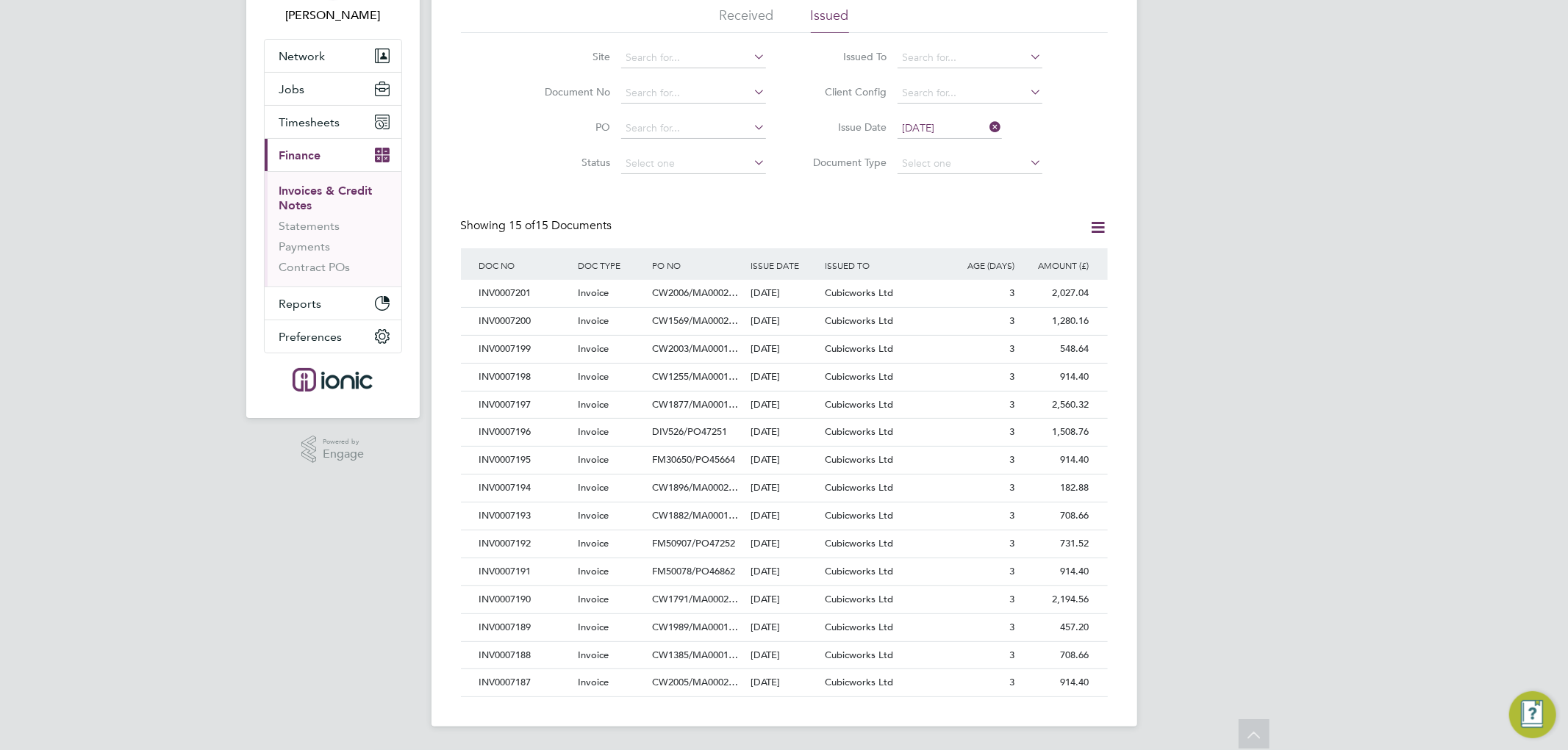
click at [835, 199] on div "Invoices & Credit Notes New Document Received Issued Site Document No PO Status…" at bounding box center [784, 330] width 647 height 735
click at [987, 129] on icon at bounding box center [987, 126] width 0 height 20
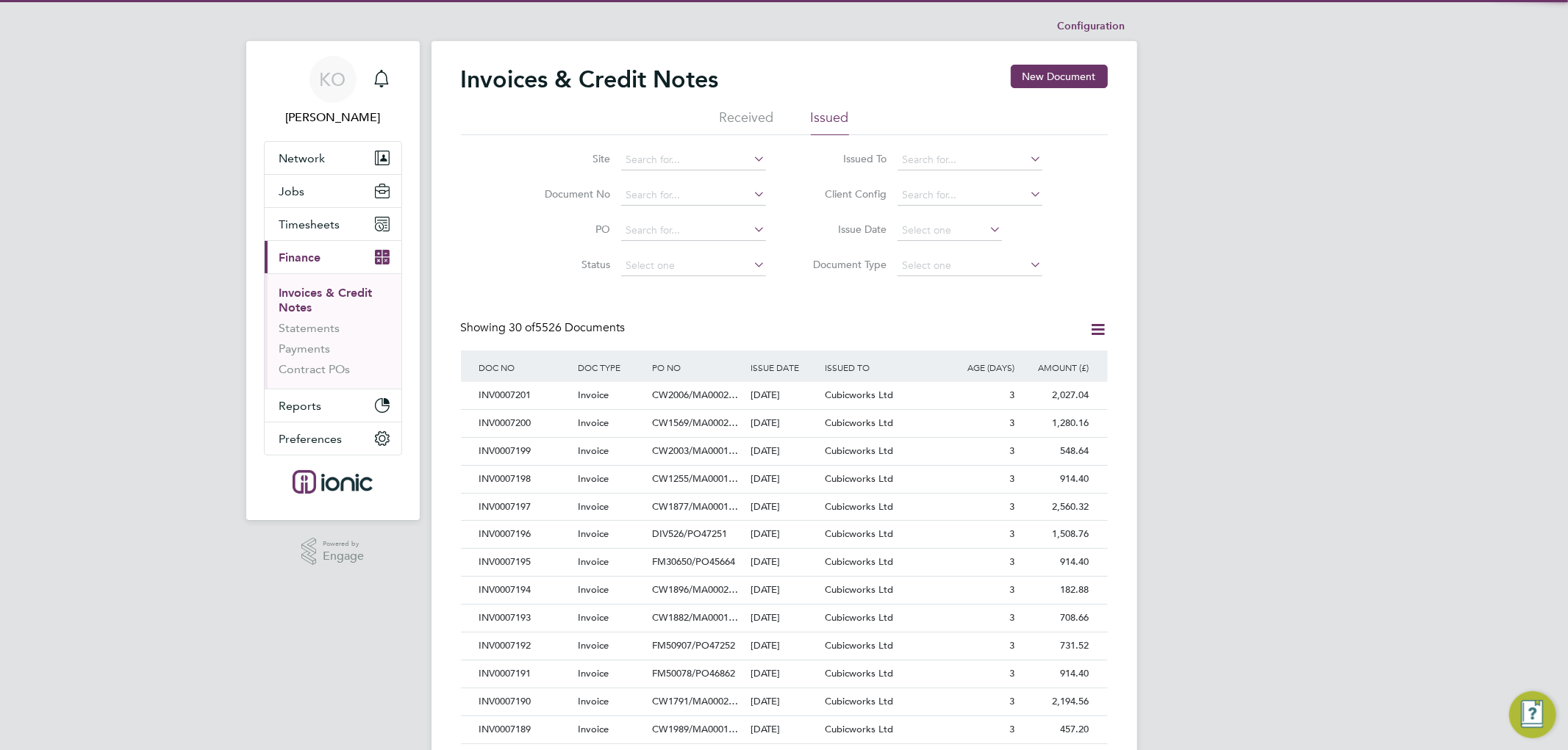
scroll to position [28, 99]
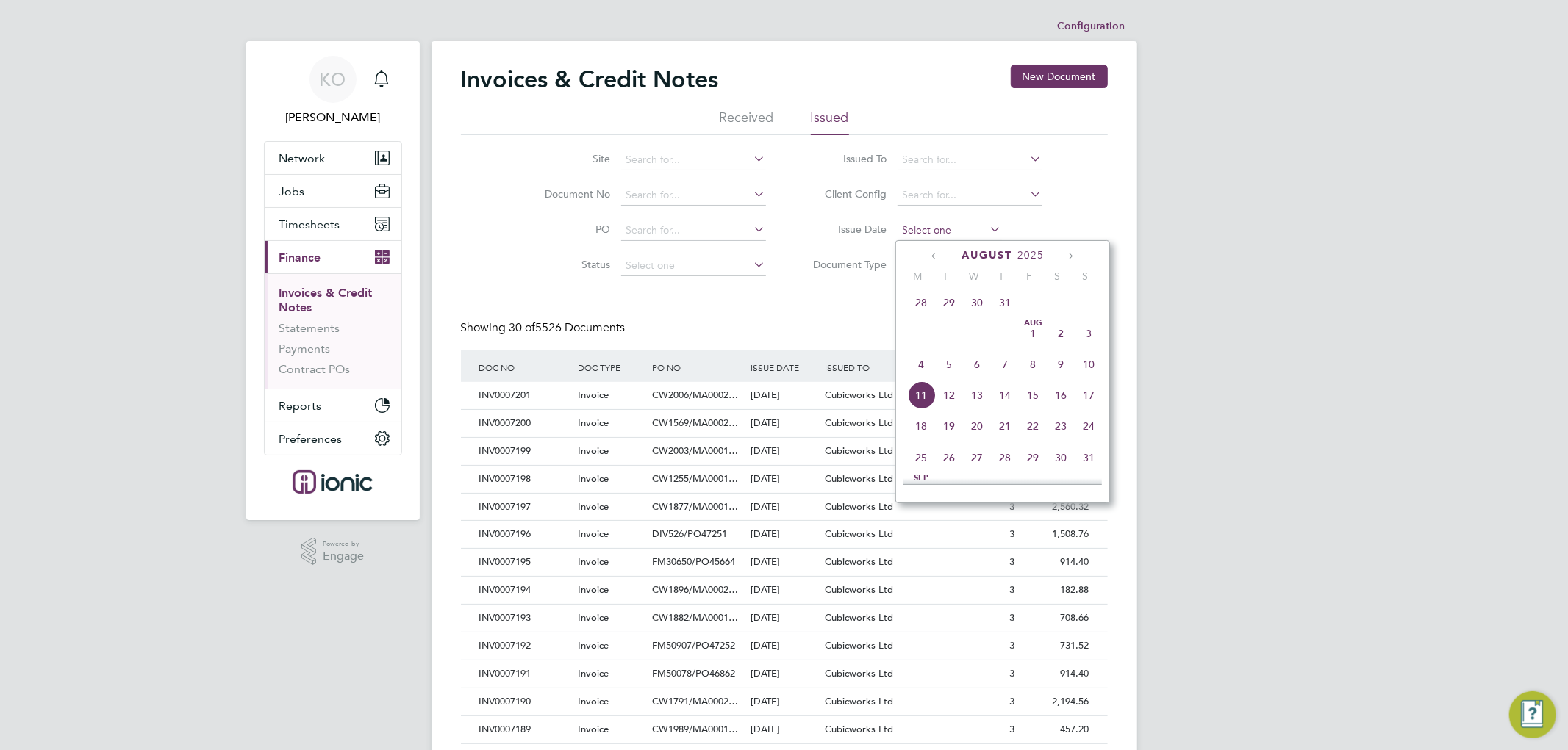
click at [925, 232] on input at bounding box center [949, 230] width 105 height 20
click at [810, 314] on div "Invoices & Credit Notes New Document Received Issued Site Document No PO Status…" at bounding box center [784, 655] width 647 height 1181
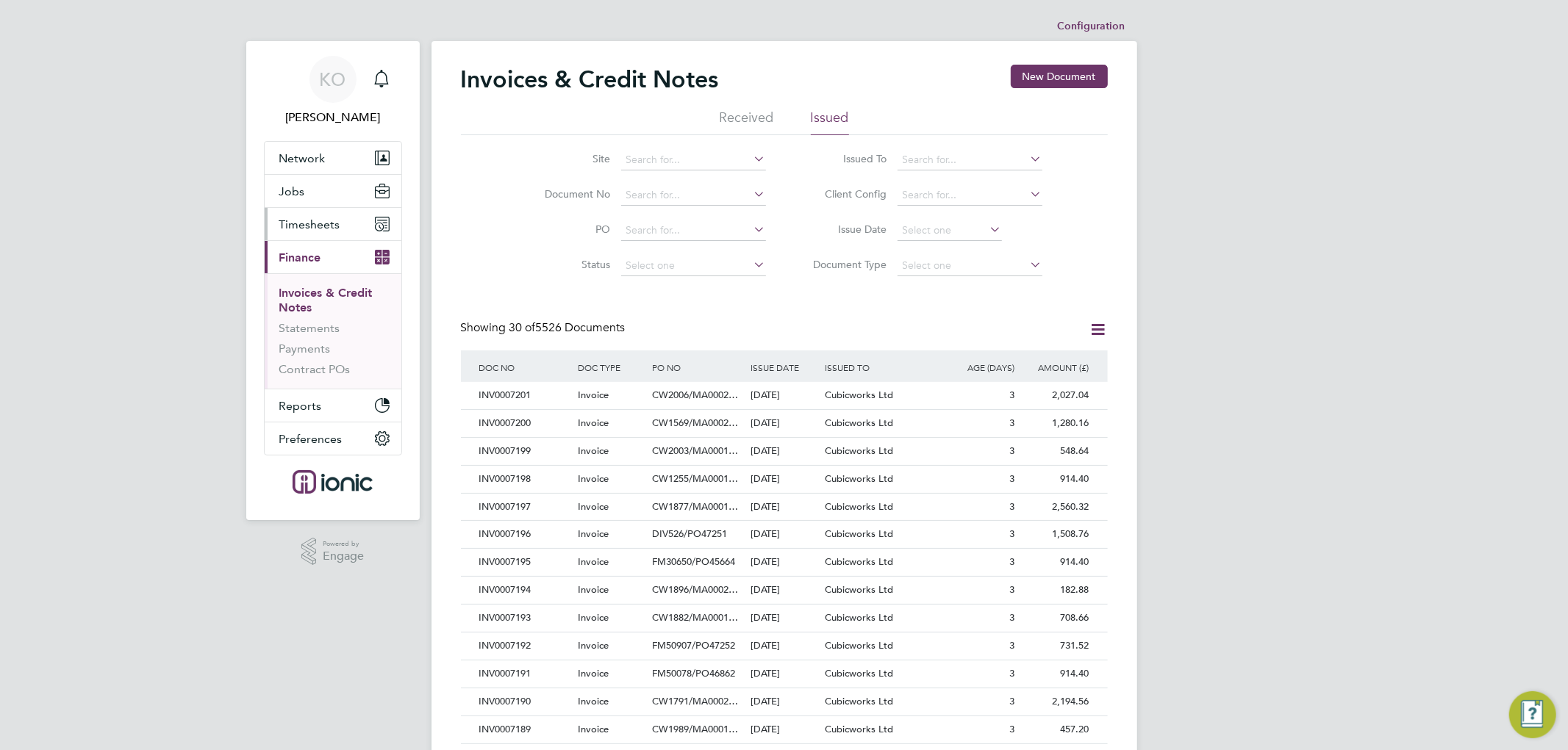
click at [329, 224] on span "Timesheets" at bounding box center [310, 224] width 61 height 14
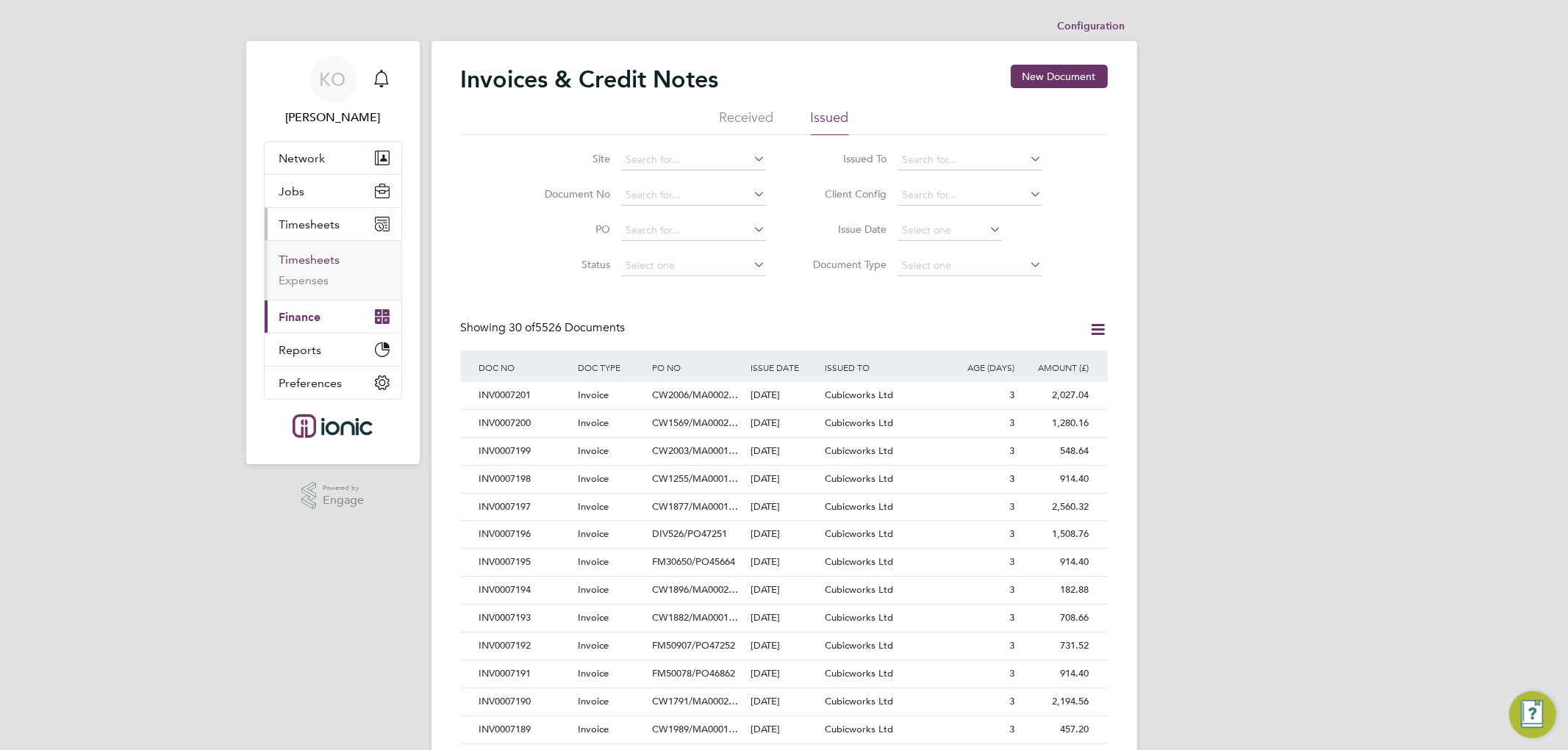
click at [309, 261] on link "Timesheets" at bounding box center [310, 259] width 61 height 14
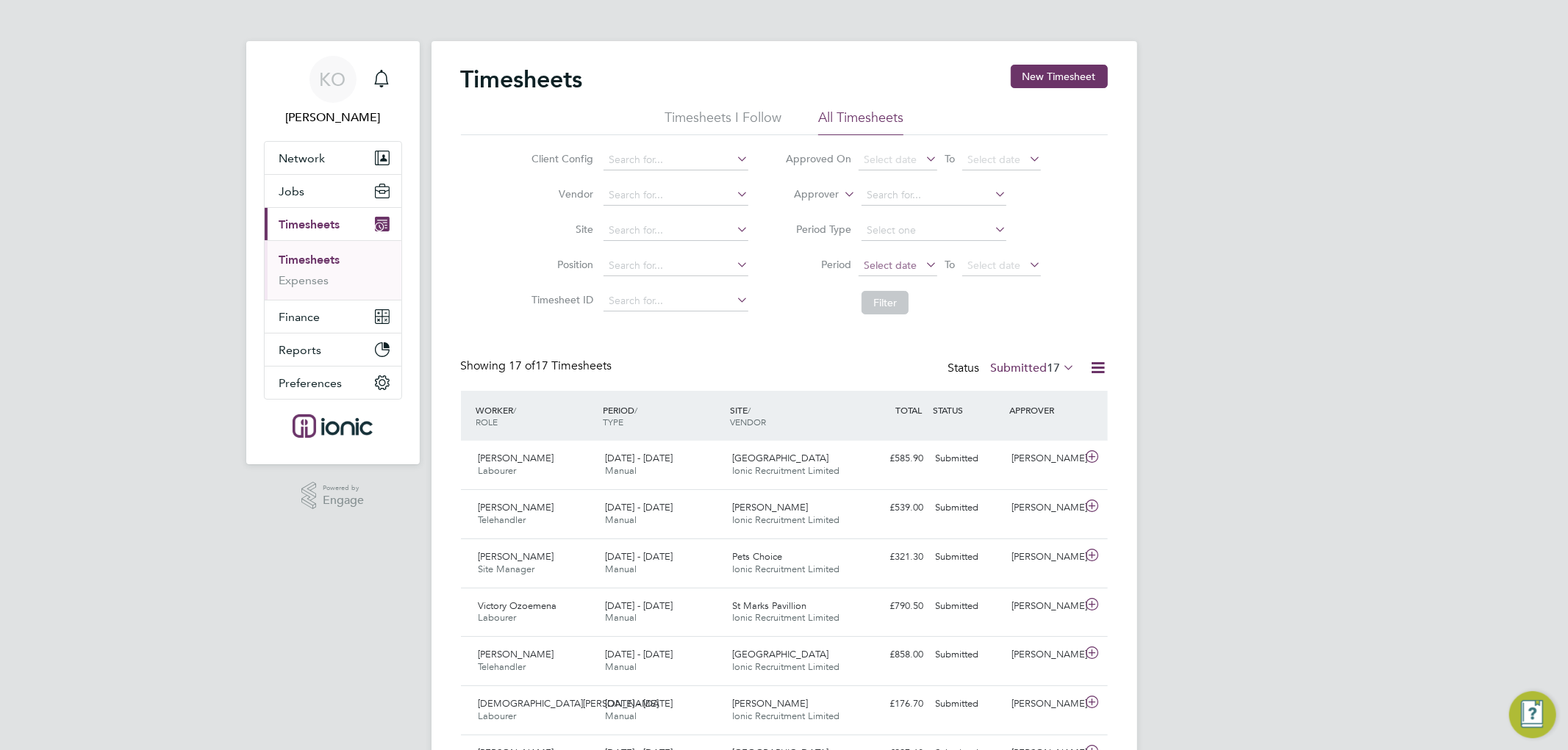
click at [912, 262] on span "Select date" at bounding box center [890, 265] width 53 height 13
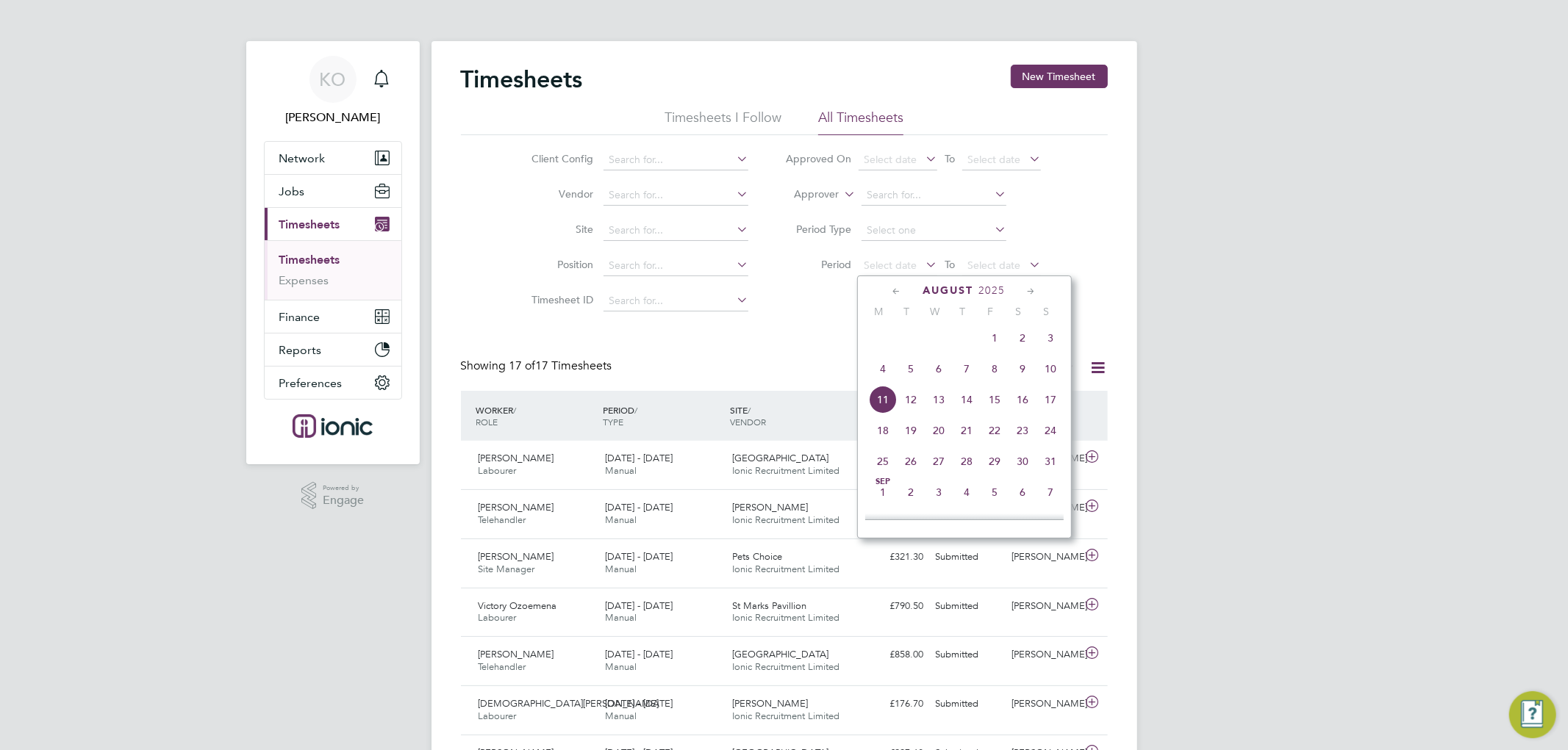
click at [885, 381] on span "4" at bounding box center [882, 369] width 28 height 28
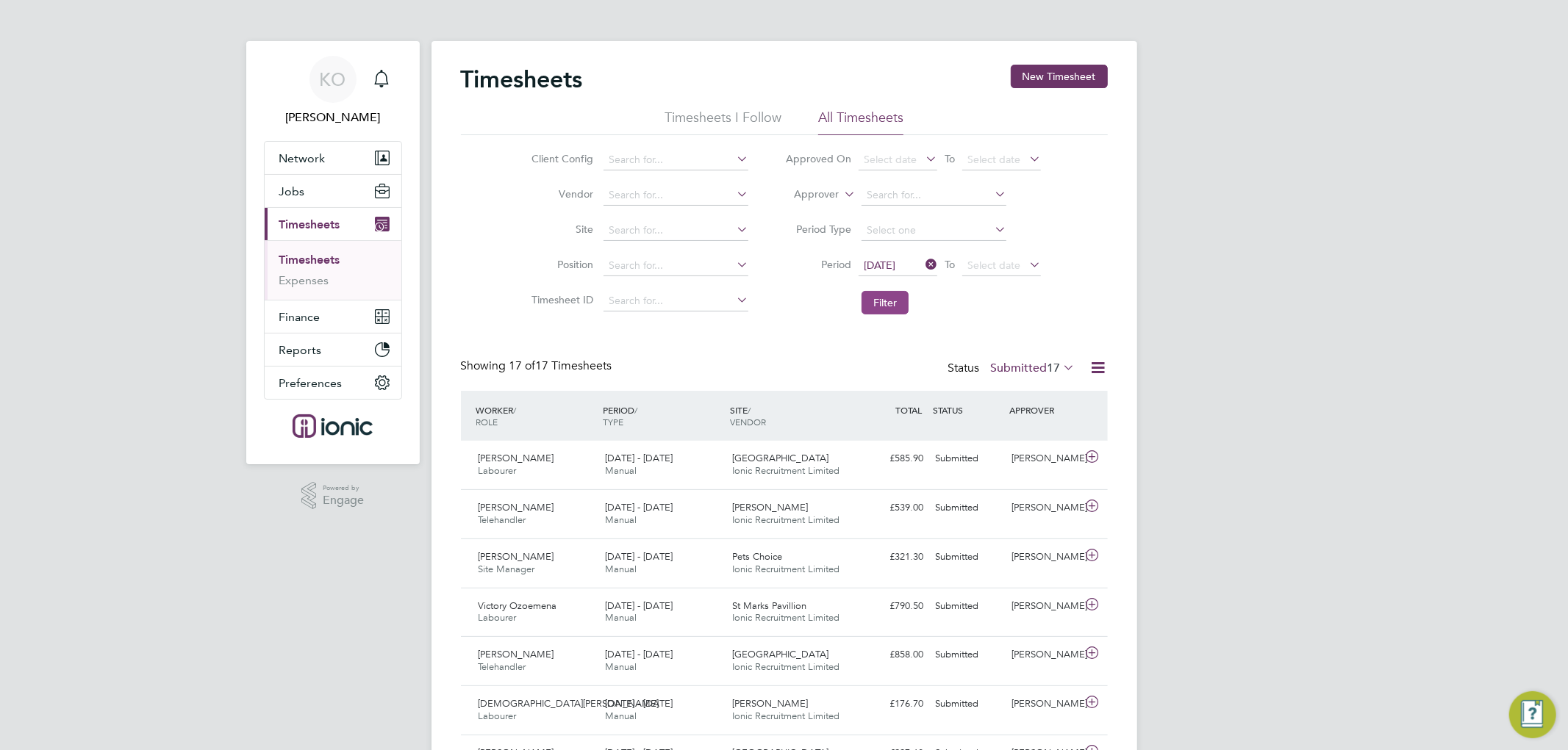
click at [882, 300] on button "Filter" at bounding box center [885, 302] width 47 height 23
click at [298, 191] on span "Jobs" at bounding box center [293, 191] width 26 height 14
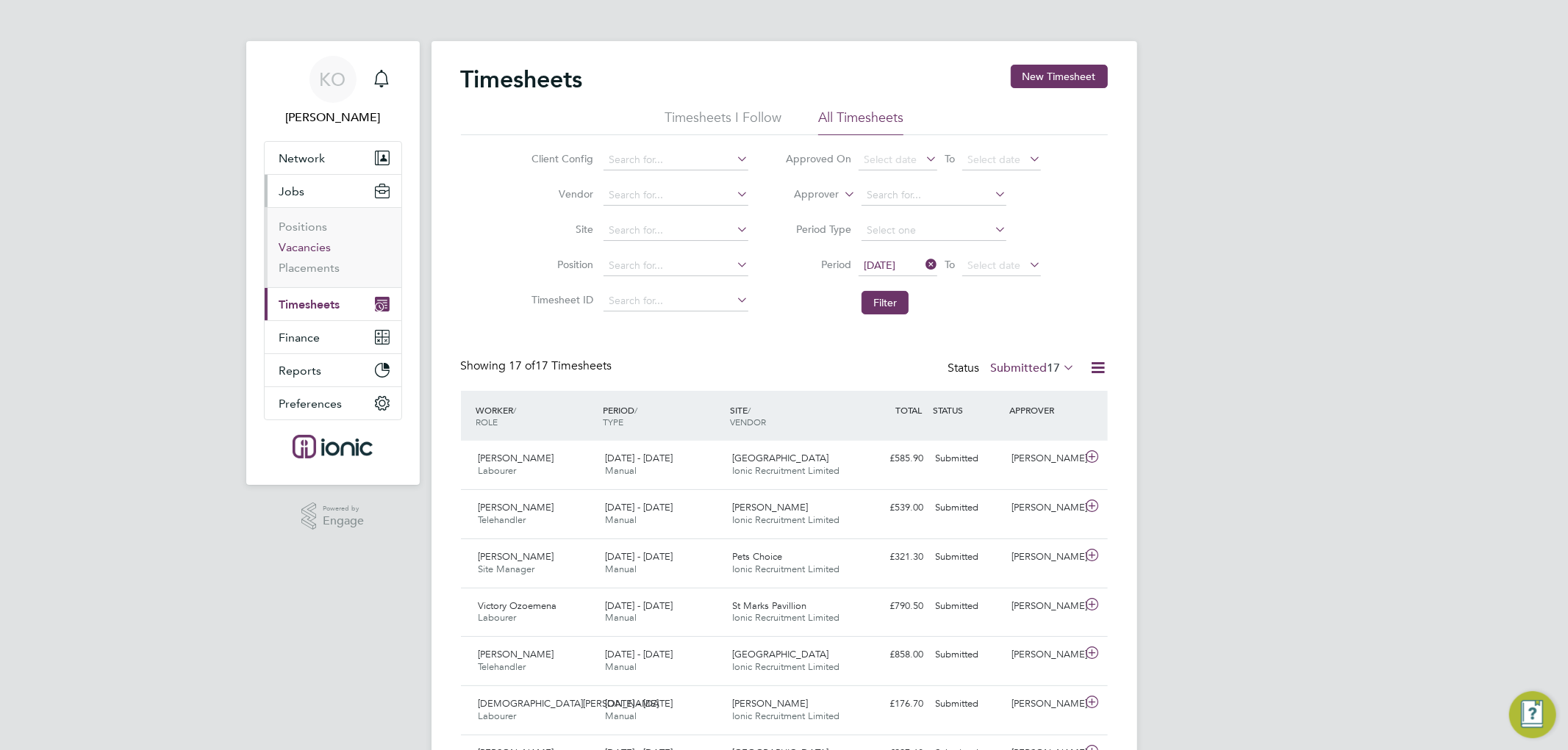
click at [310, 251] on link "Vacancies" at bounding box center [305, 247] width 52 height 14
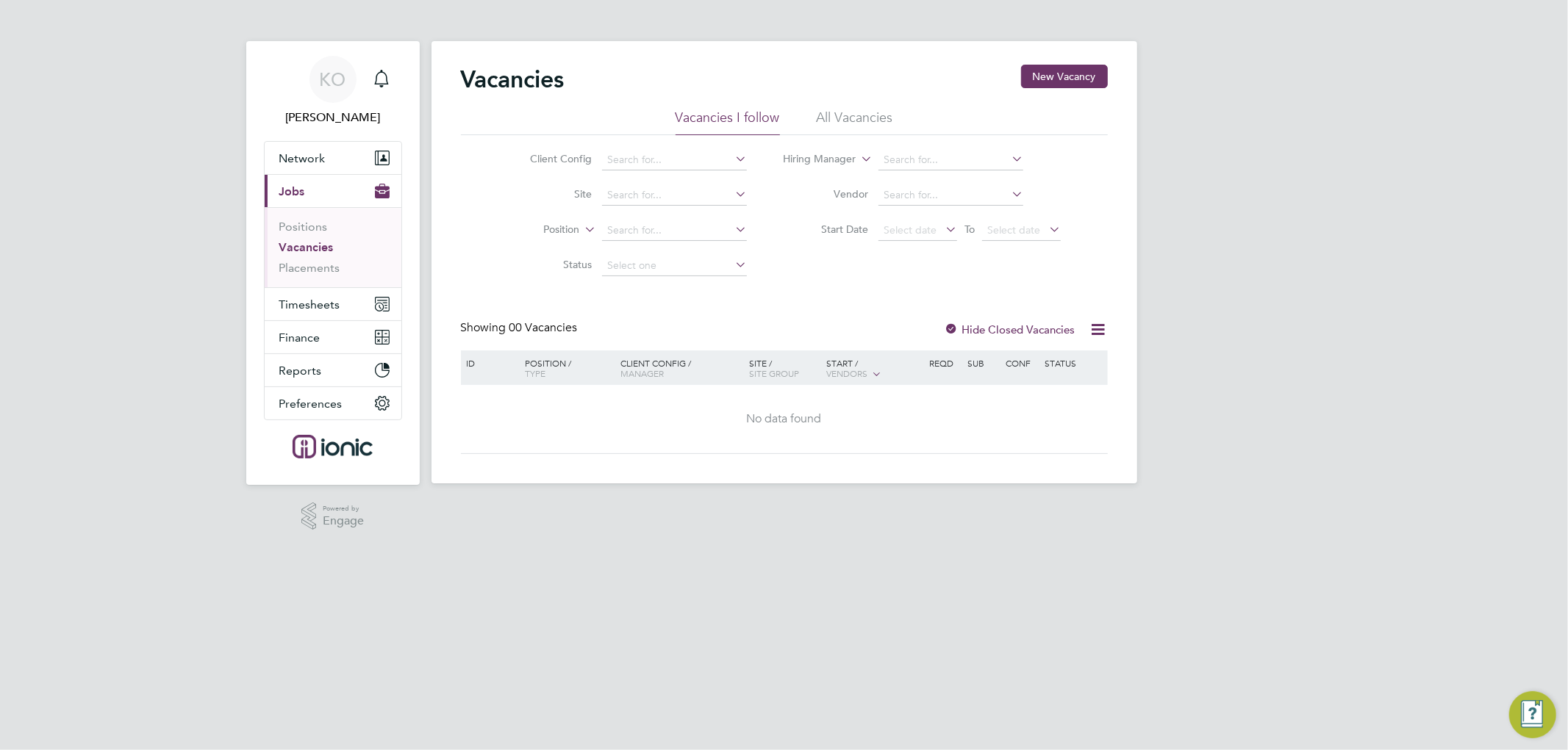
click at [845, 117] on li "All Vacancies" at bounding box center [855, 121] width 76 height 27
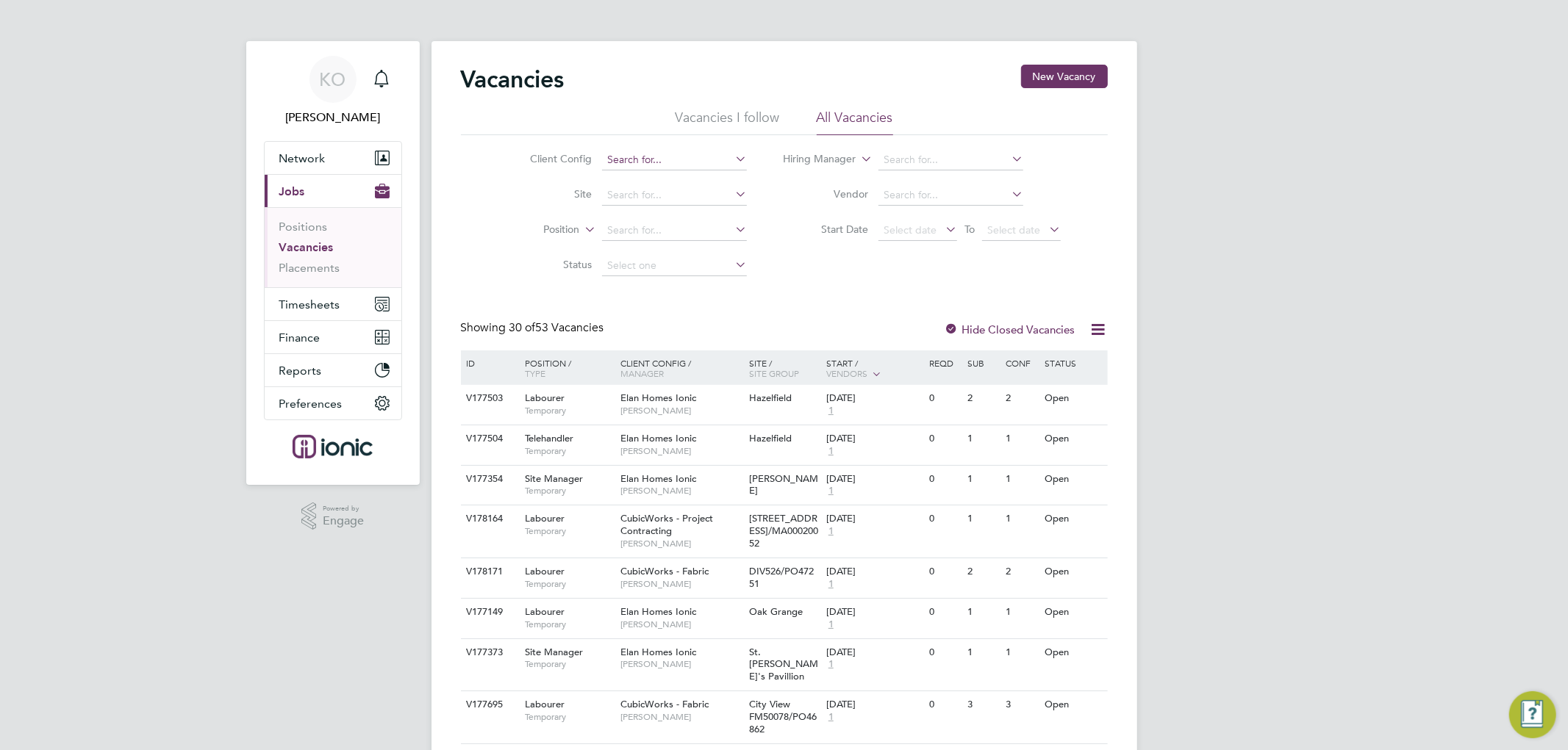
click at [691, 162] on input at bounding box center [674, 160] width 145 height 20
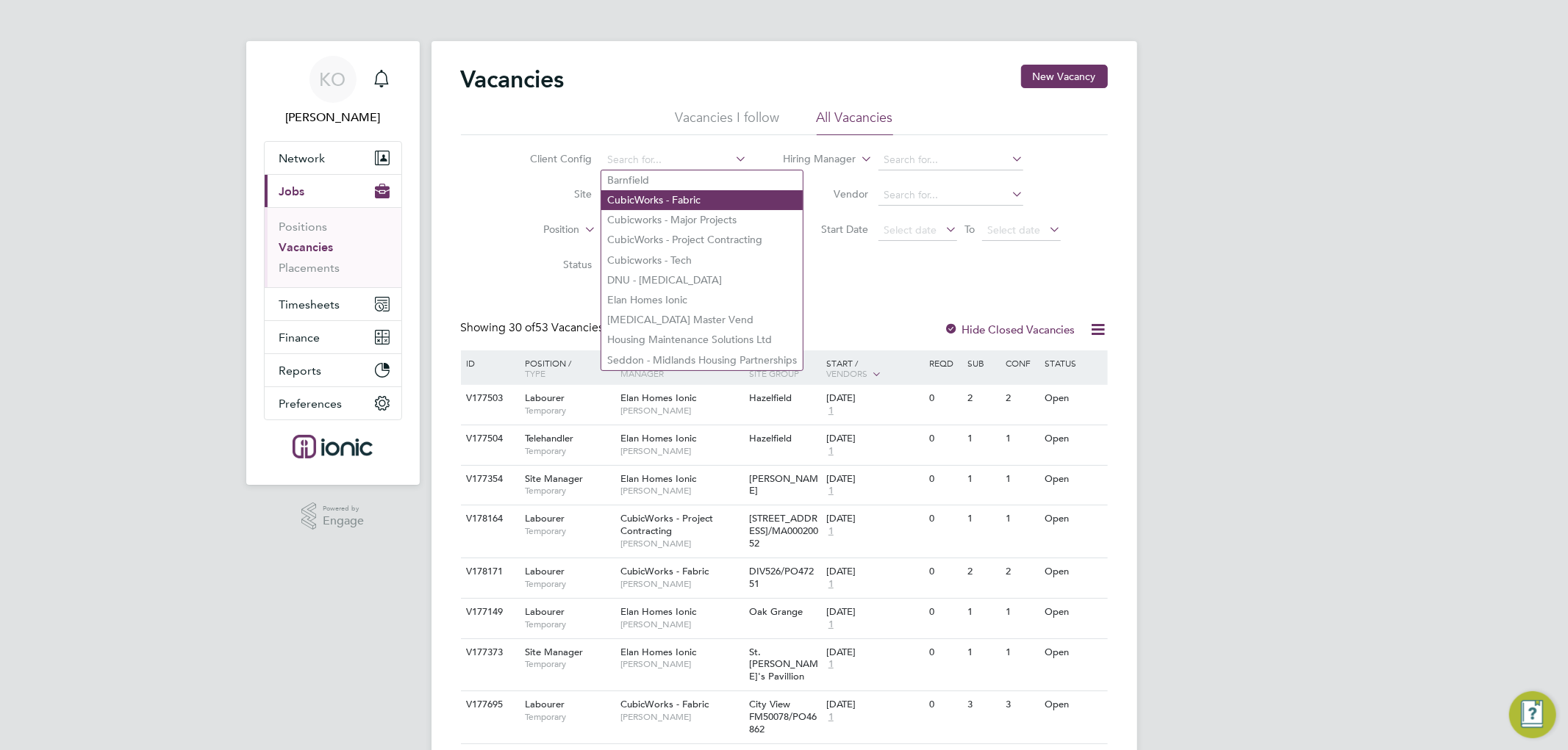
click at [677, 194] on li "CubicWorks - Fabric" at bounding box center [702, 200] width 202 height 19
type input "CubicWorks - Fabric"
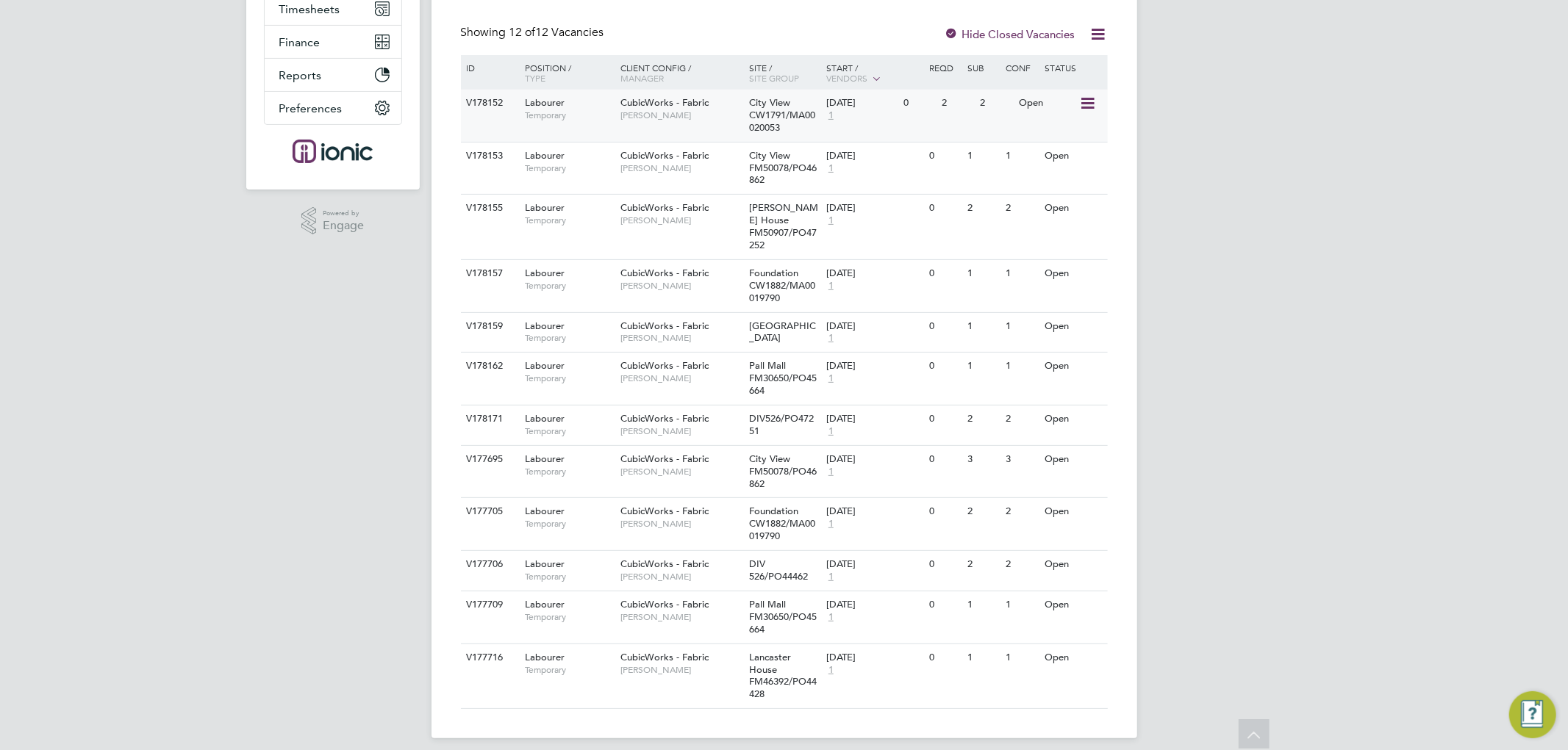
click at [1087, 103] on icon at bounding box center [1086, 104] width 15 height 18
click at [1039, 174] on li "Update Status" at bounding box center [1050, 178] width 85 height 20
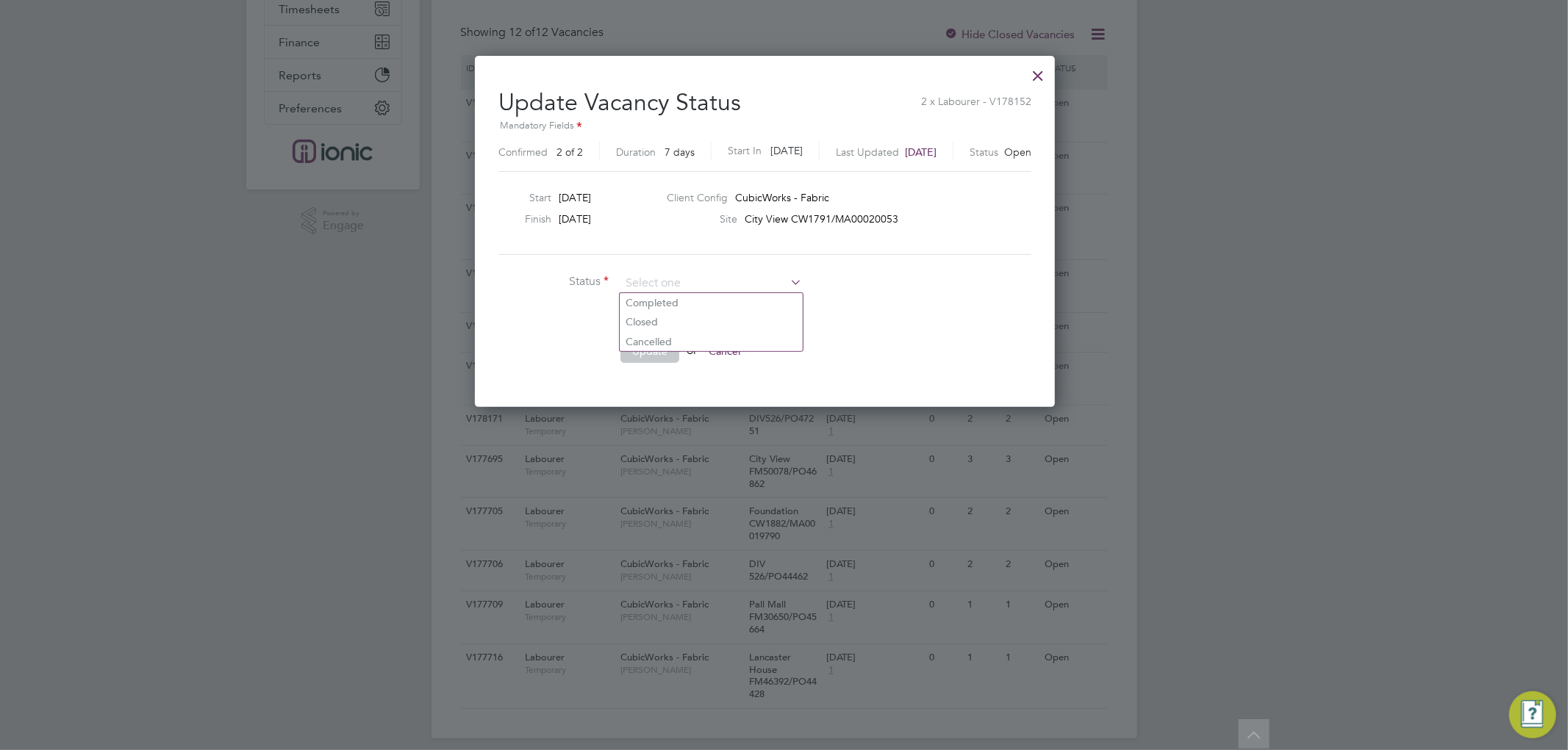
click at [703, 292] on ul "Completed Closed Cancelled" at bounding box center [711, 322] width 185 height 59
click at [694, 296] on li "Status" at bounding box center [719, 291] width 441 height 36
click at [710, 279] on input at bounding box center [711, 283] width 182 height 22
click at [684, 296] on li "Completed" at bounding box center [711, 303] width 183 height 19
type input "Completed"
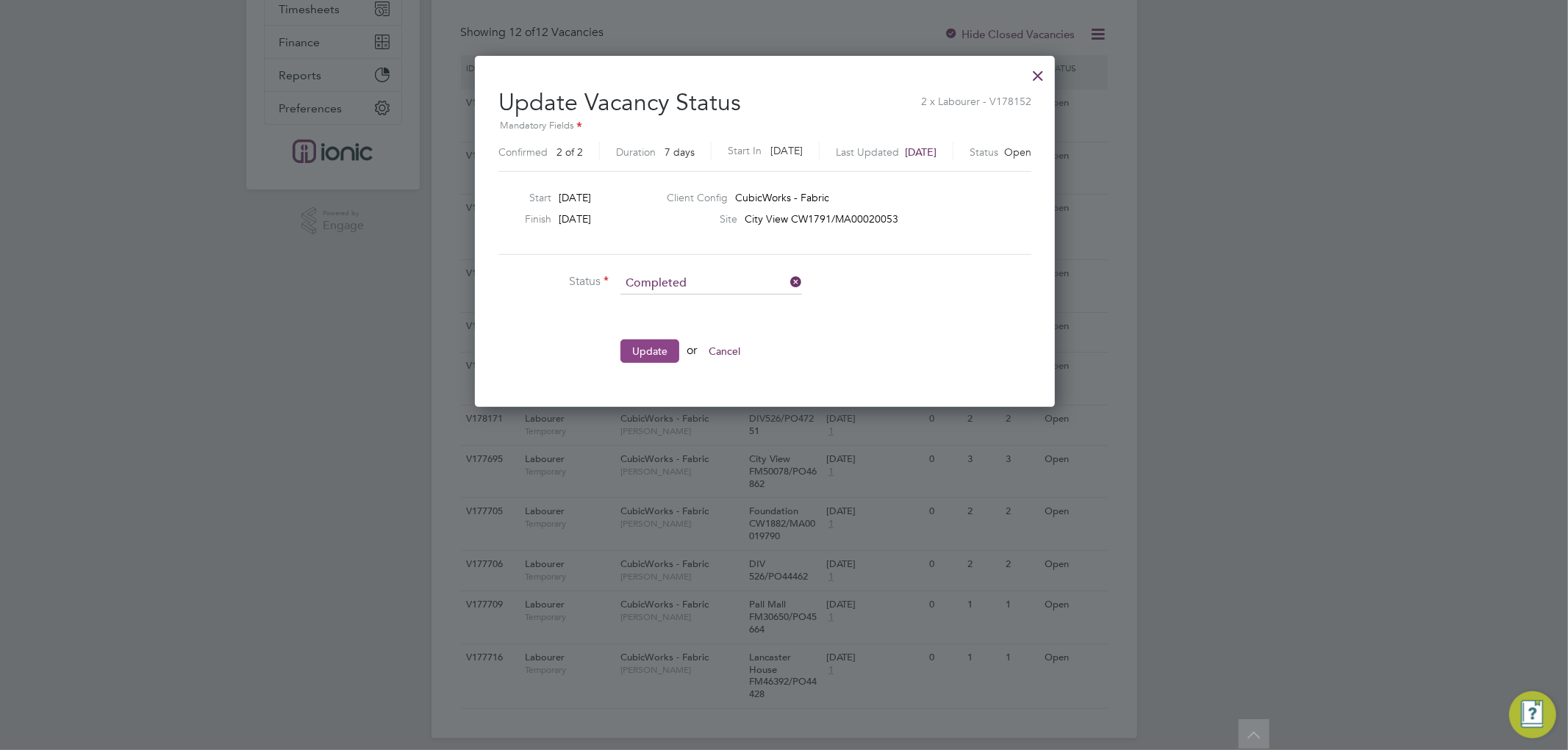
click at [660, 348] on button "Update" at bounding box center [650, 351] width 59 height 23
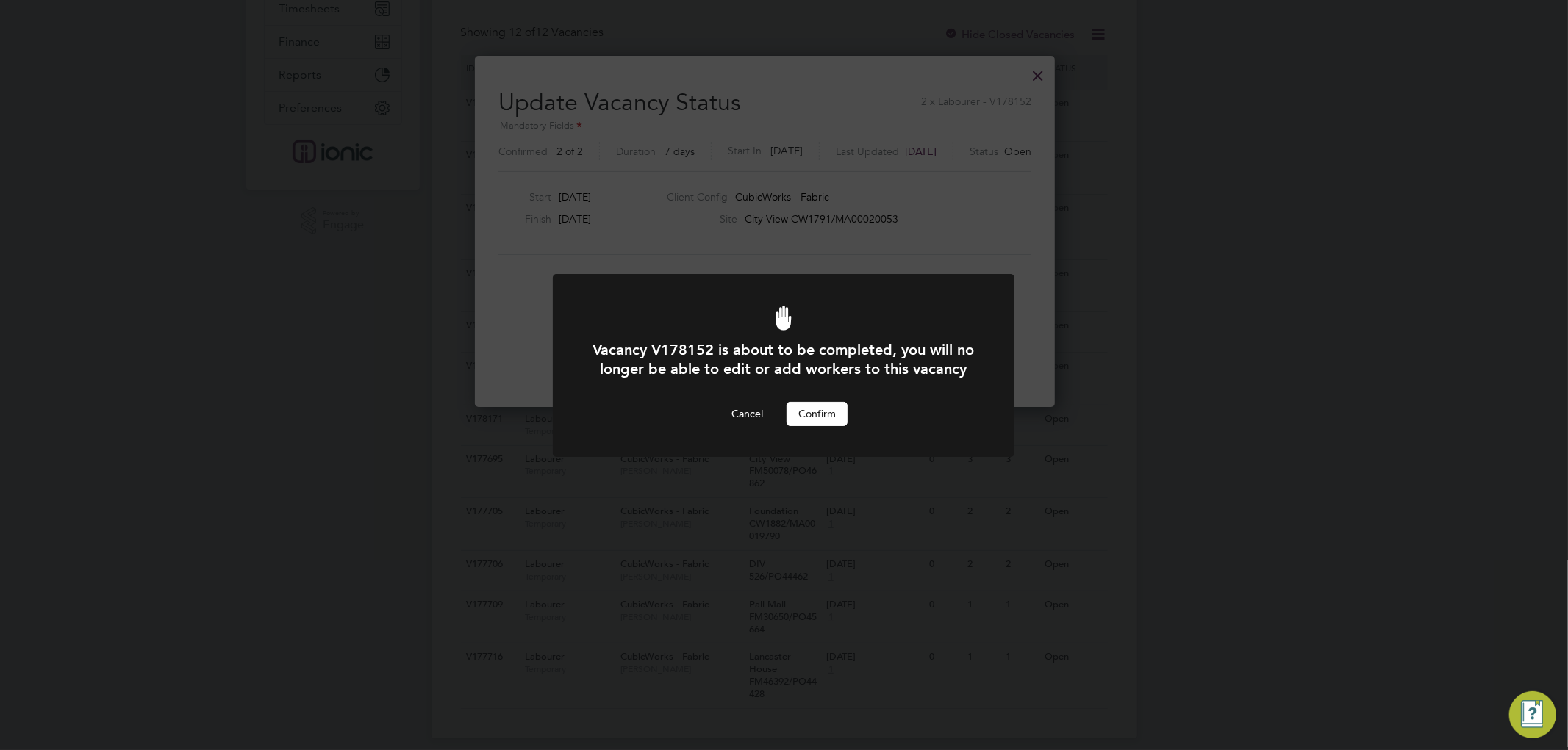
click at [826, 425] on button "Confirm" at bounding box center [817, 413] width 61 height 23
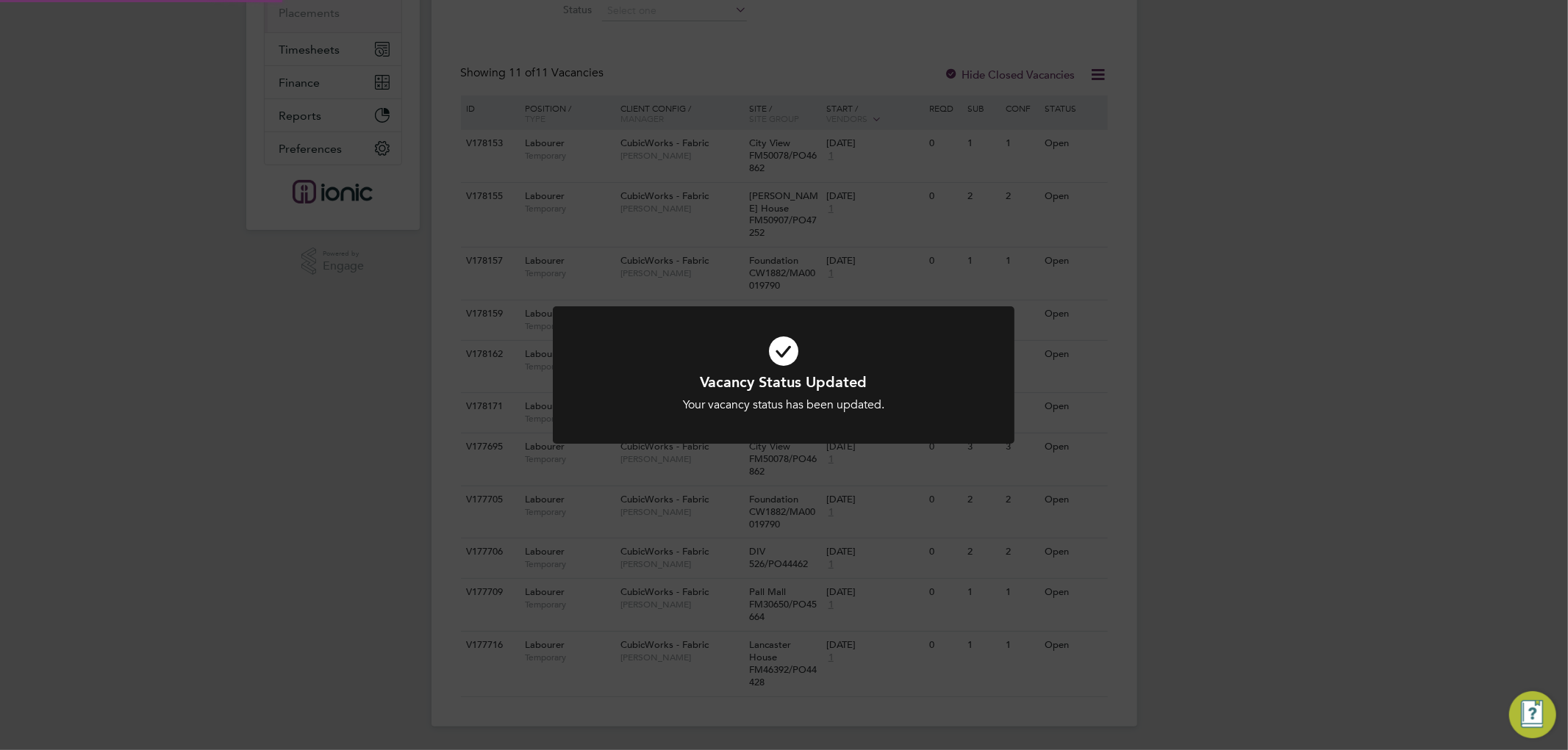
click at [1372, 249] on div "Vacancy Status Updated Your vacancy status has been updated. Cancel Okay" at bounding box center [784, 375] width 1568 height 750
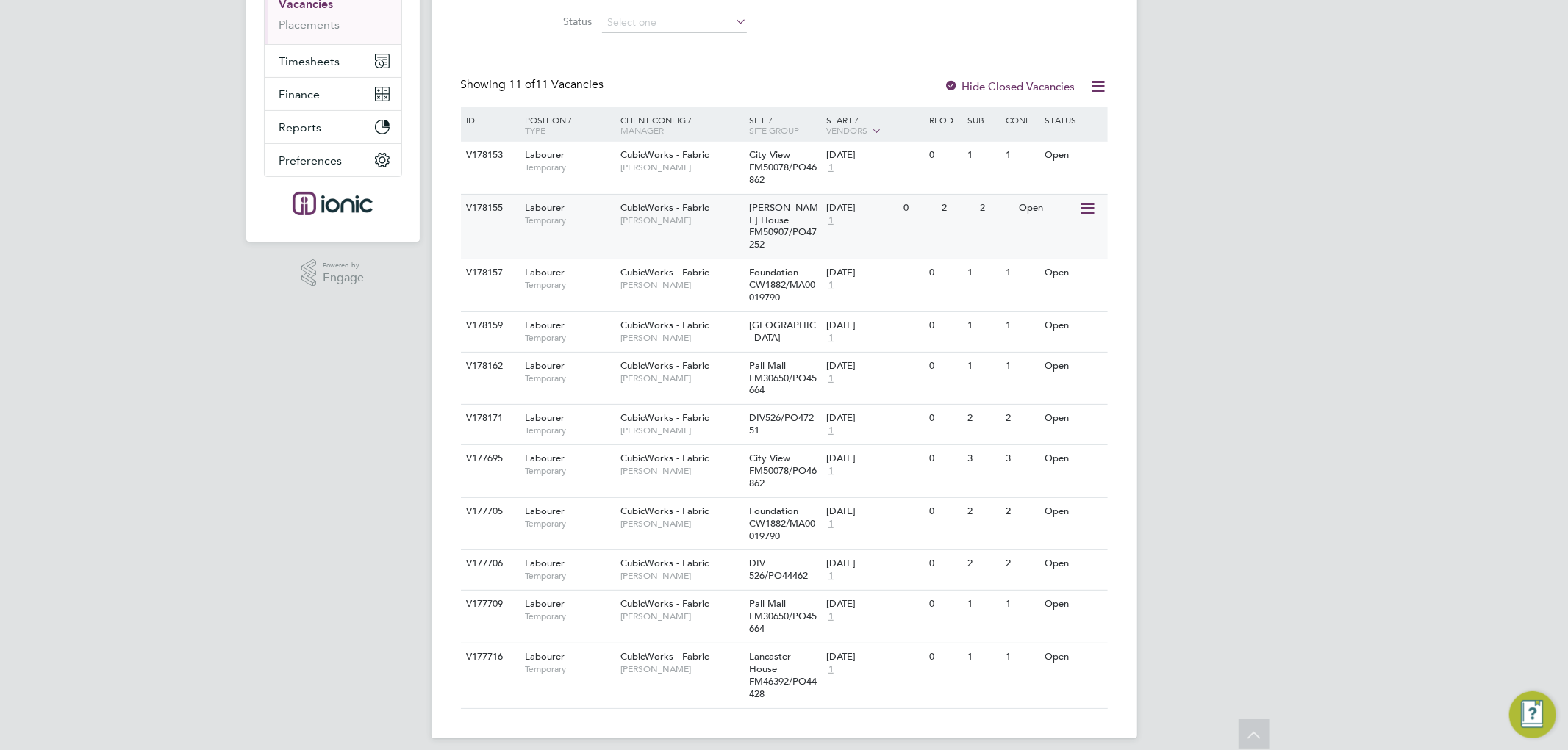
click at [1081, 202] on icon at bounding box center [1086, 209] width 15 height 18
click at [1053, 283] on li "Update Status" at bounding box center [1050, 283] width 85 height 20
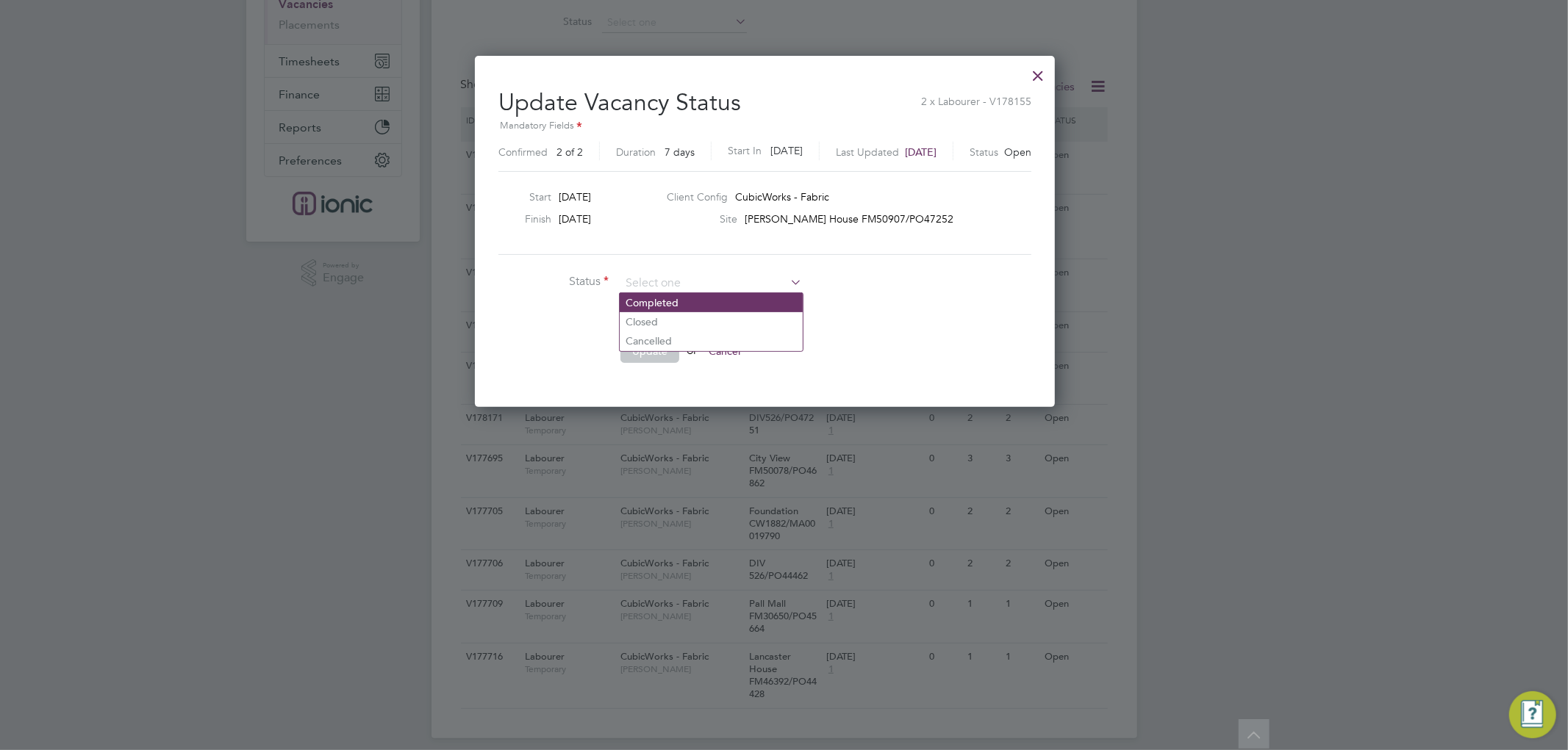
click at [686, 305] on li "Completed" at bounding box center [711, 303] width 183 height 19
type input "Completed"
click at [647, 343] on button "Update" at bounding box center [650, 351] width 59 height 23
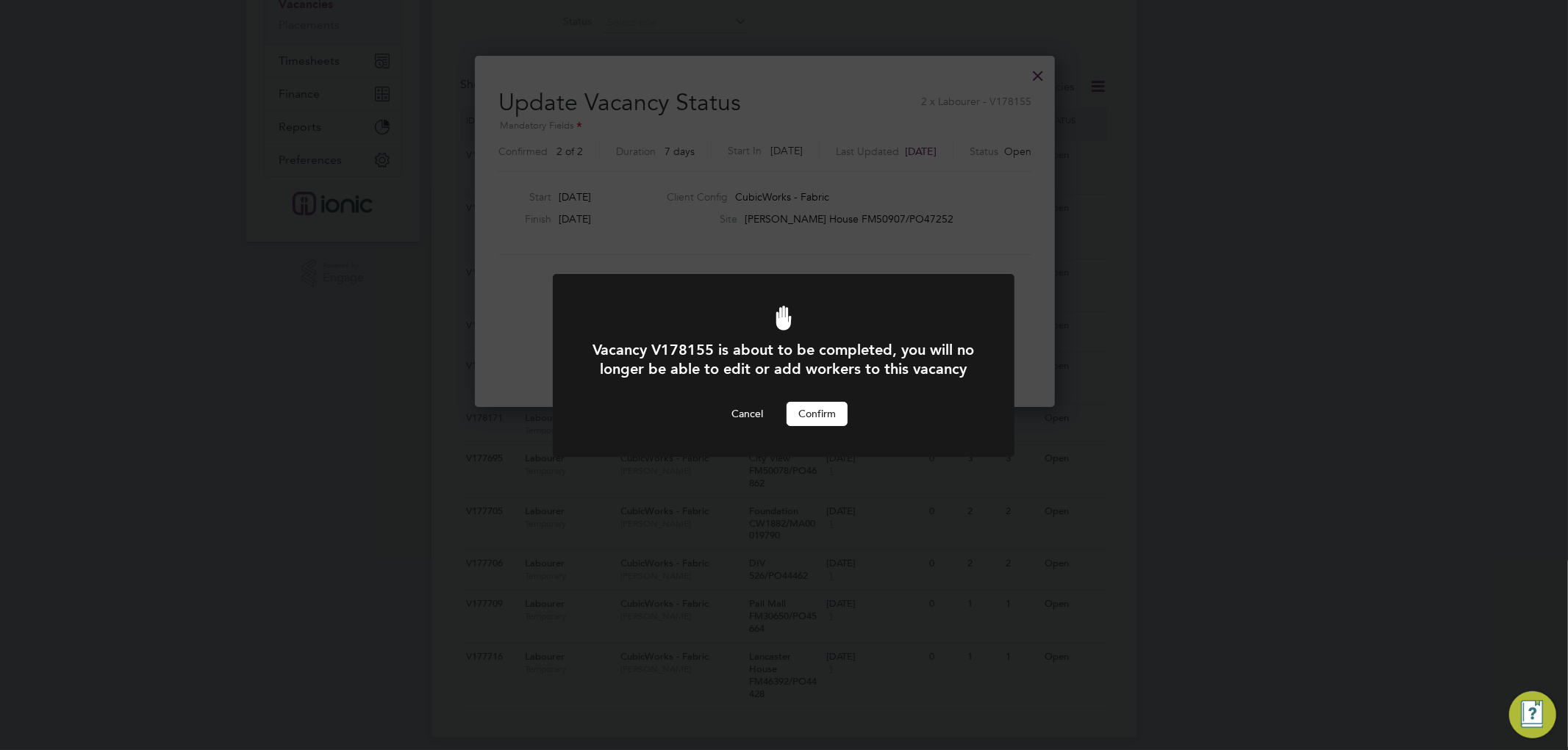
click at [805, 425] on button "Confirm" at bounding box center [817, 413] width 61 height 23
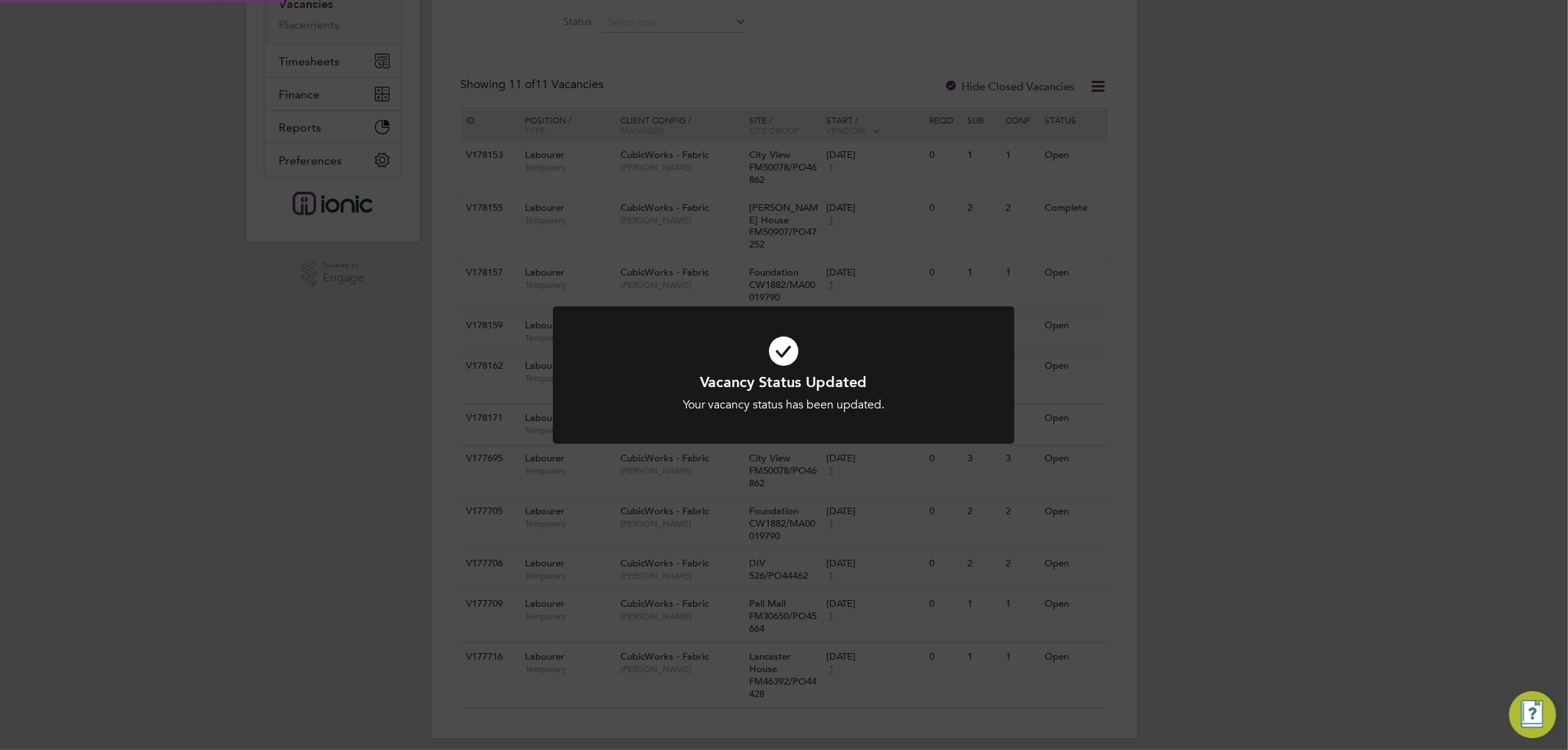
click at [1333, 294] on div "Vacancy Status Updated Your vacancy status has been updated. Cancel Okay" at bounding box center [784, 375] width 1568 height 750
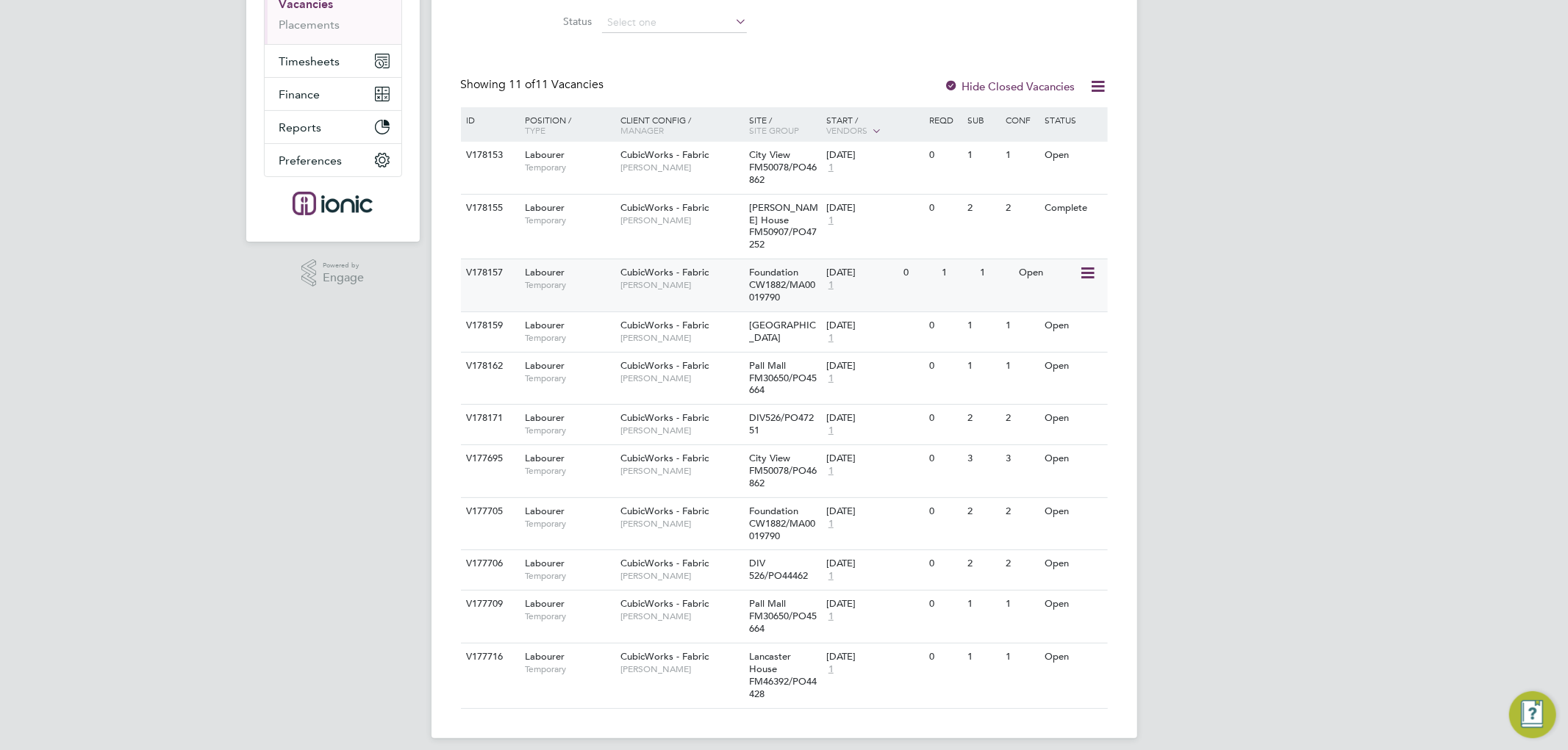
click at [1083, 265] on icon at bounding box center [1086, 274] width 15 height 18
click at [1047, 335] on li "Update Status" at bounding box center [1050, 336] width 85 height 20
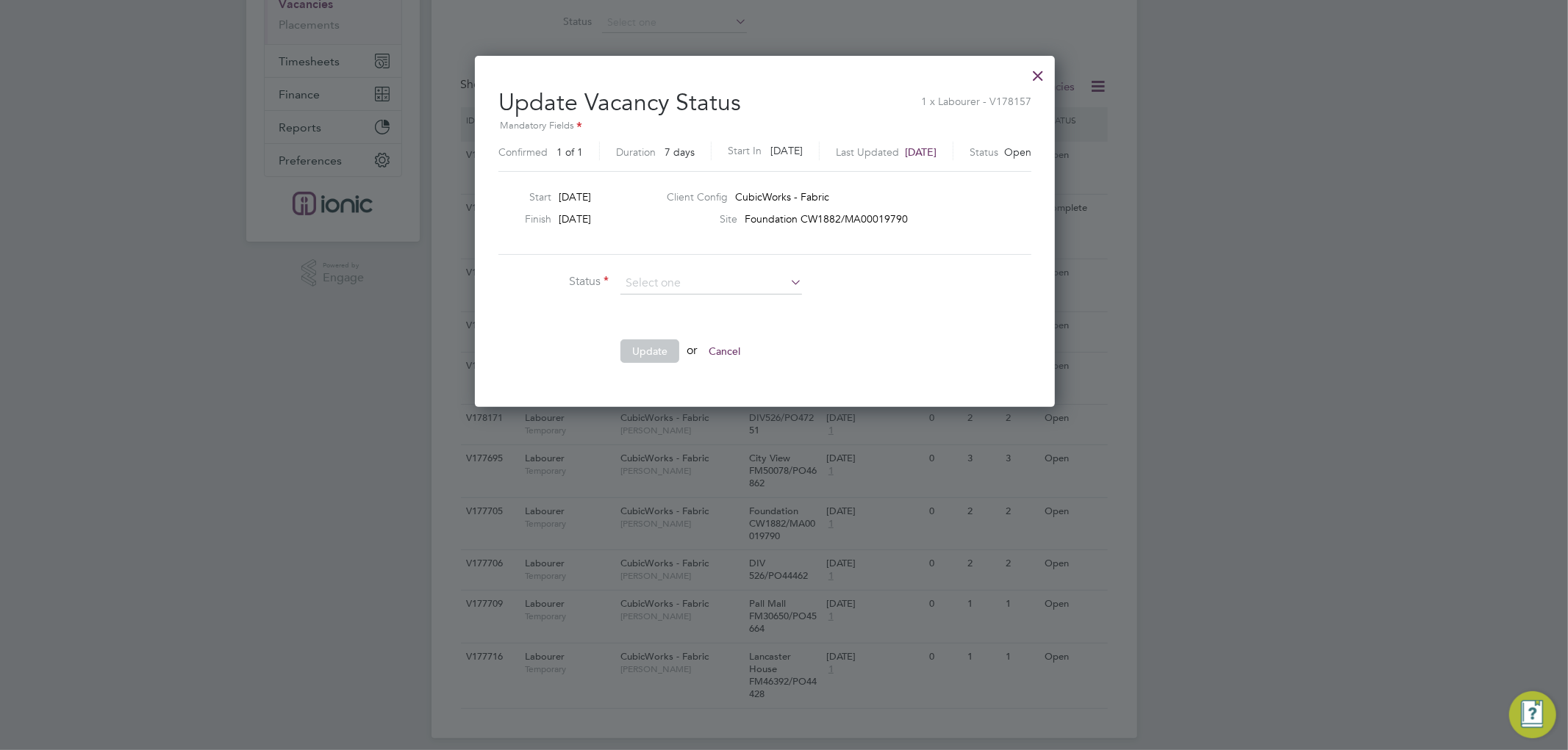
click at [678, 304] on li "Completed" at bounding box center [711, 303] width 183 height 19
type input "Completed"
click at [654, 353] on button "Update" at bounding box center [650, 351] width 59 height 23
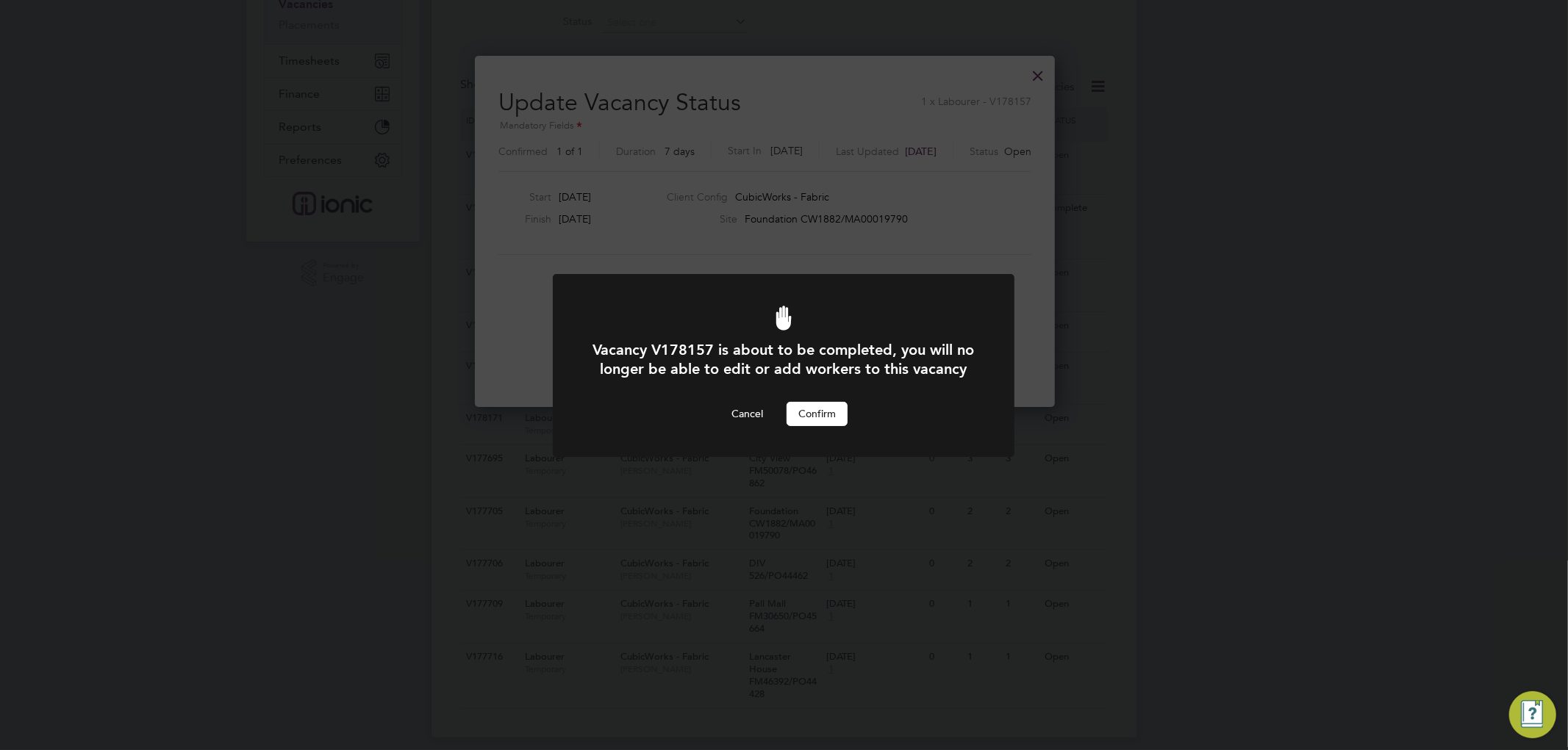
click at [831, 425] on button "Confirm" at bounding box center [817, 413] width 61 height 23
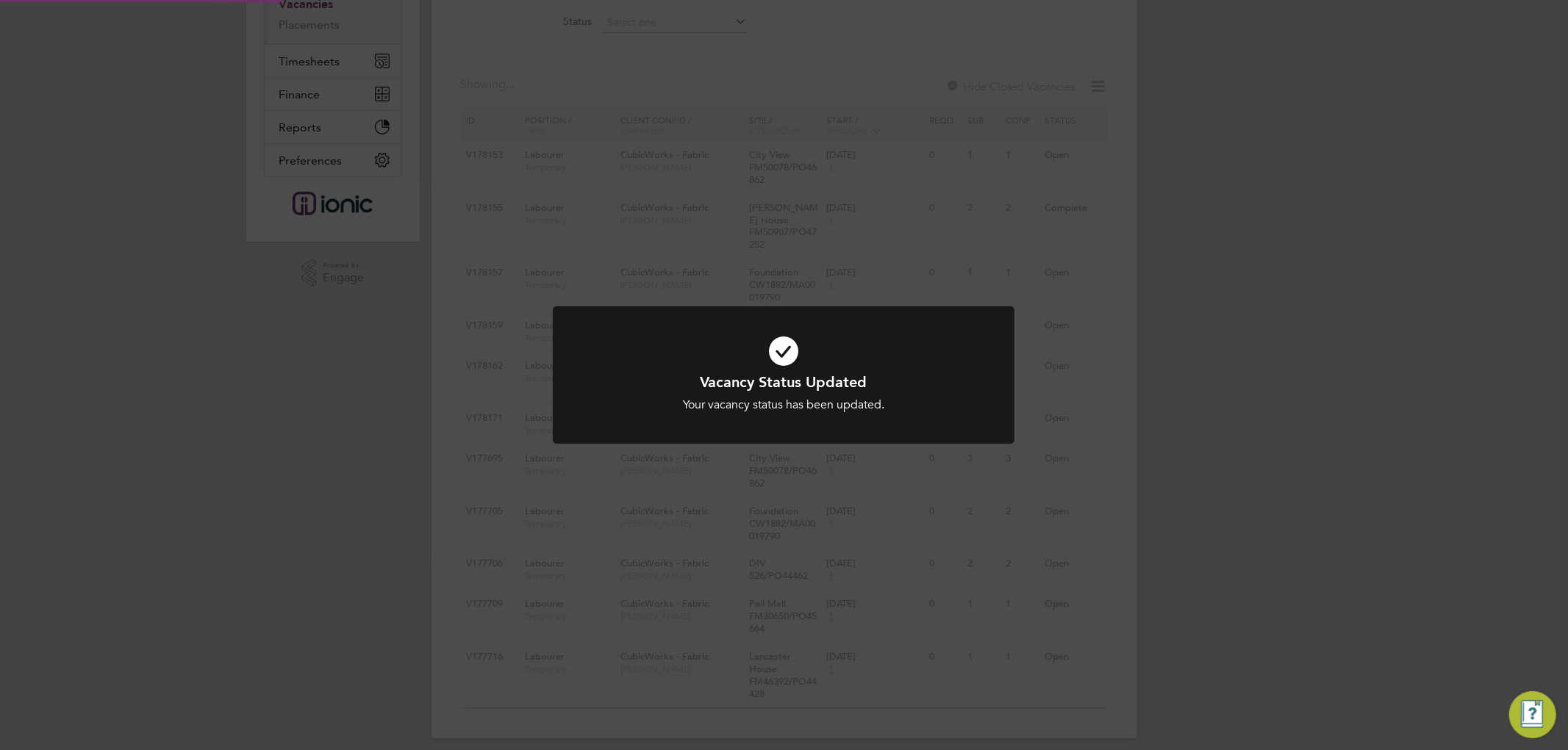
click at [1324, 368] on div "Vacancy Status Updated Your vacancy status has been updated. Cancel Okay" at bounding box center [784, 375] width 1568 height 750
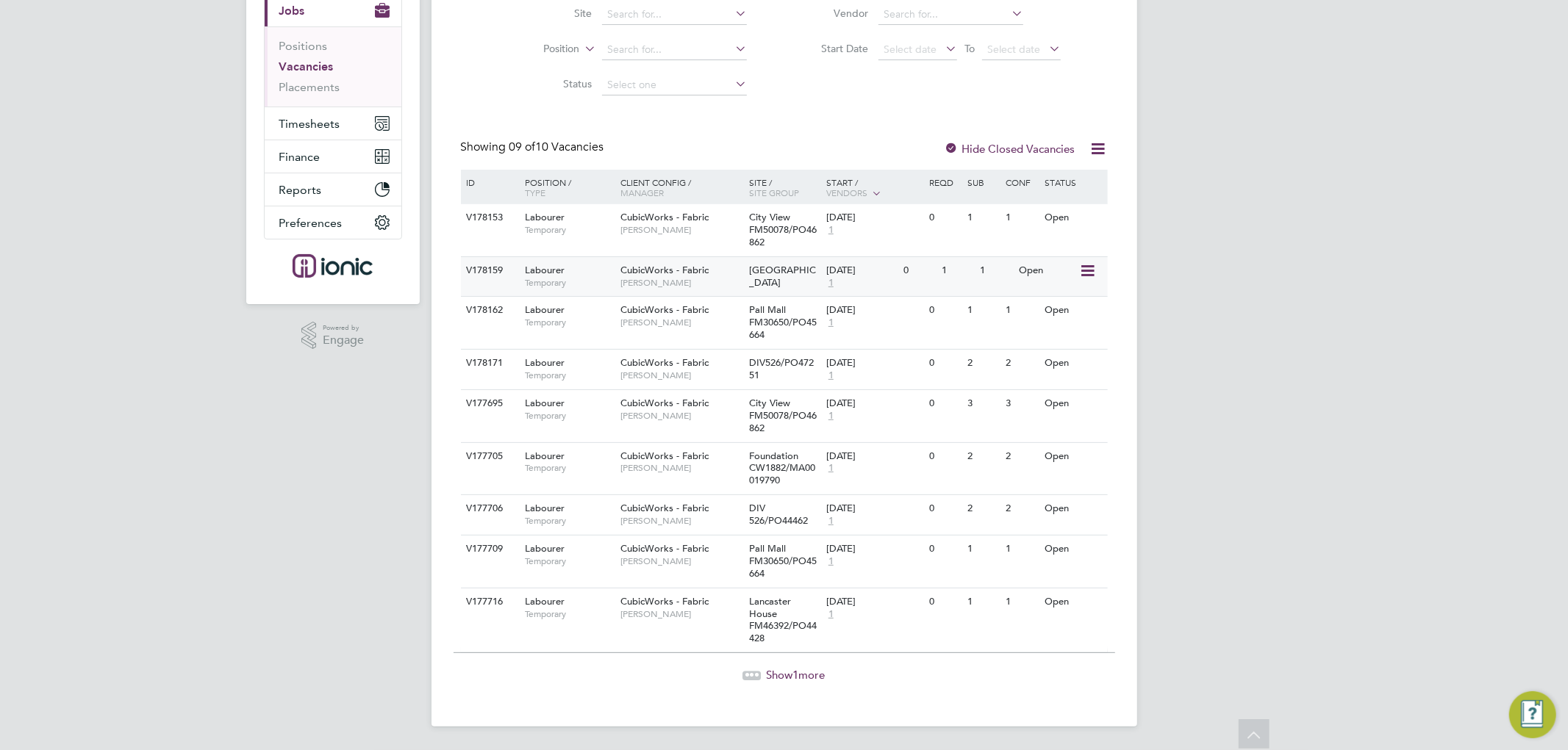
click at [1089, 267] on icon at bounding box center [1086, 271] width 15 height 18
click at [1053, 343] on li "Update Status" at bounding box center [1050, 346] width 85 height 20
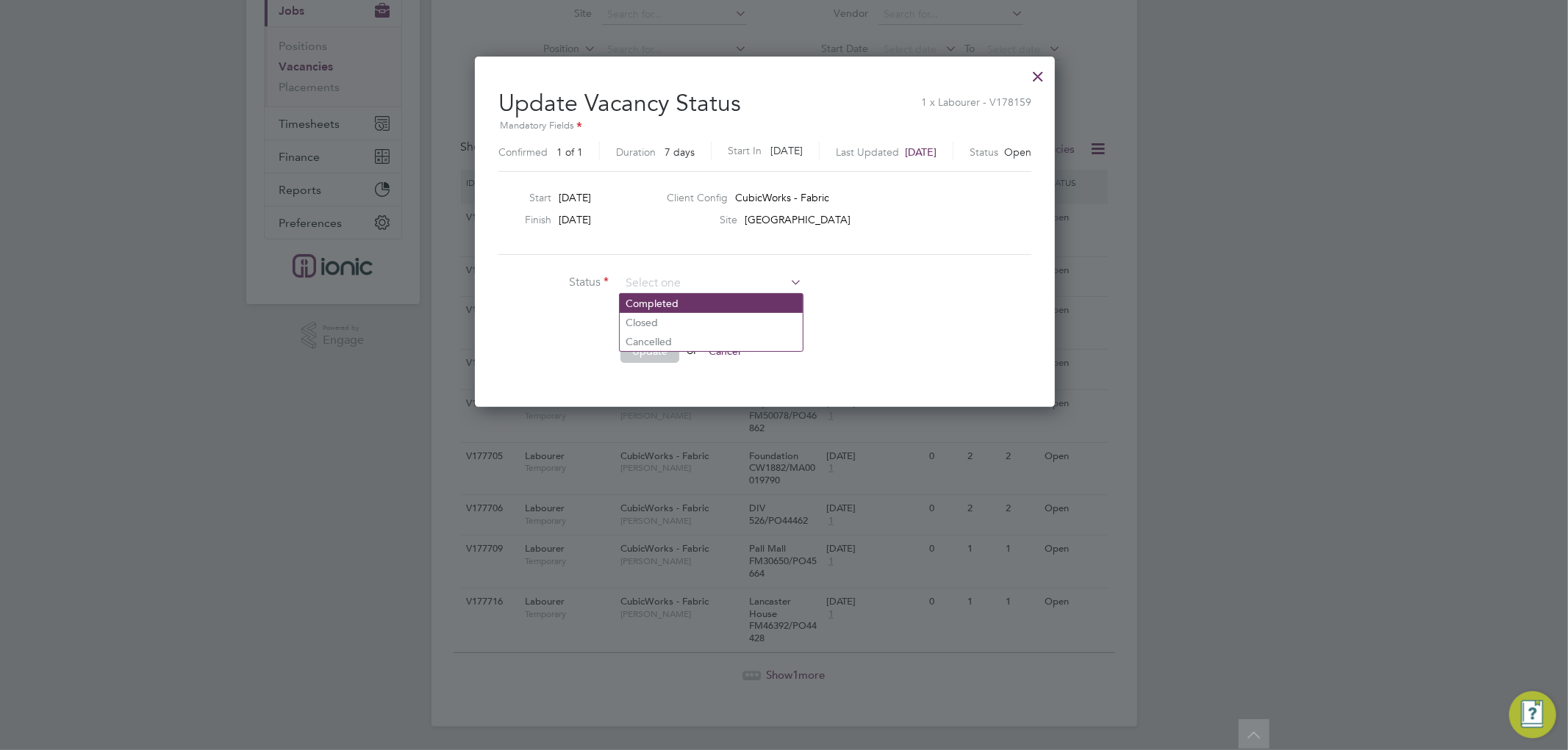
click at [686, 298] on li "Completed" at bounding box center [711, 304] width 183 height 19
type input "Completed"
click at [657, 342] on button "Update" at bounding box center [650, 351] width 59 height 23
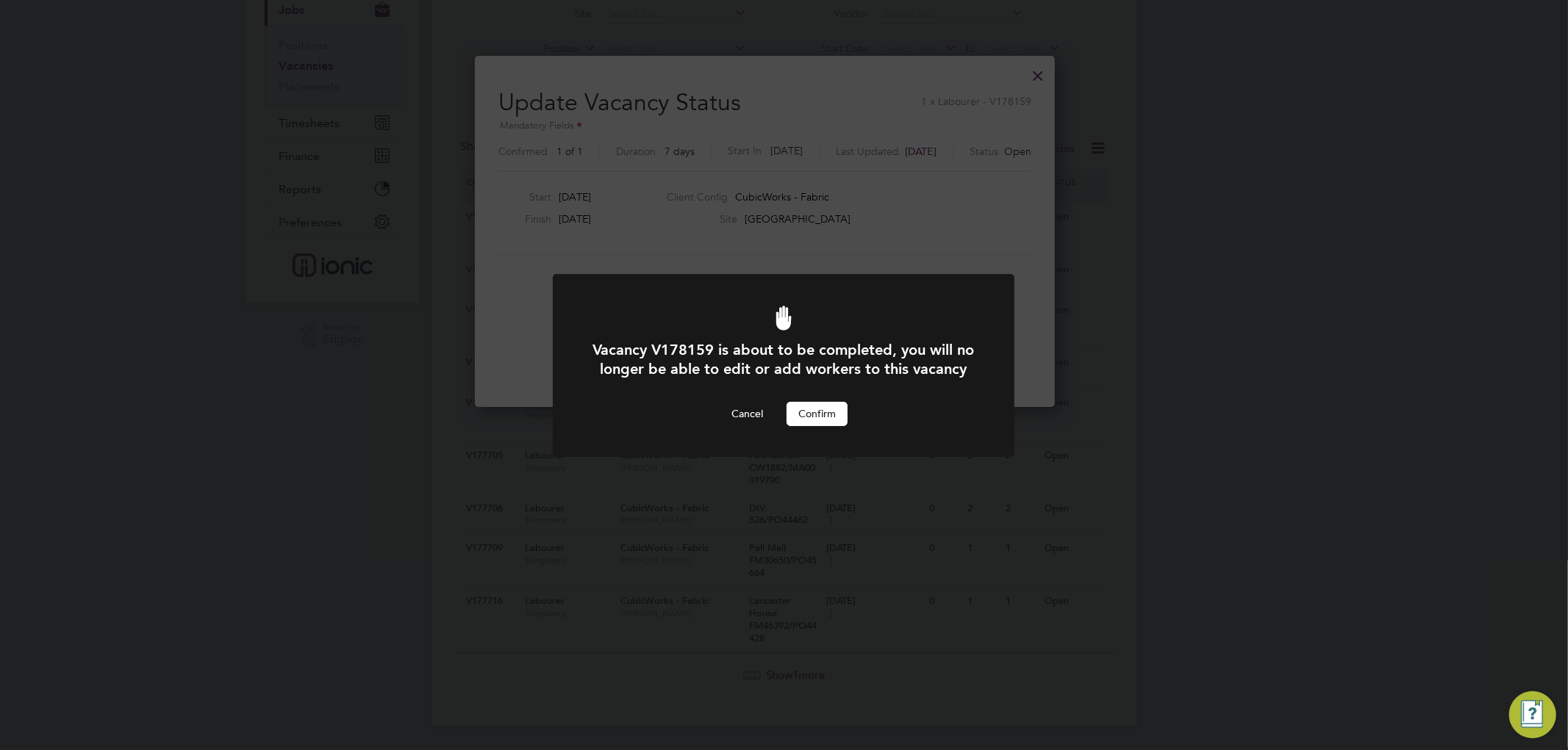
click at [810, 425] on button "Confirm" at bounding box center [817, 413] width 61 height 23
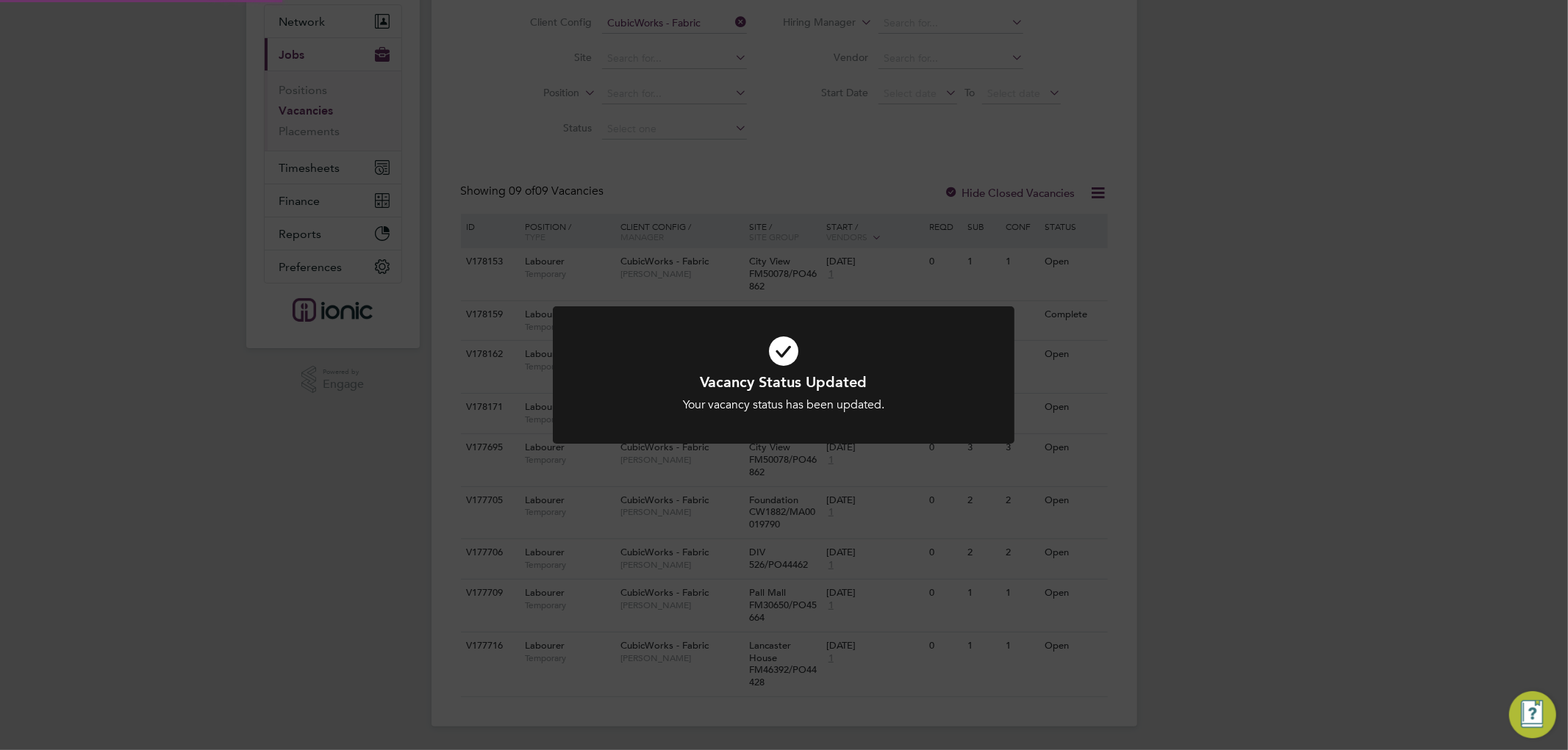
click at [1334, 284] on div "Vacancy Status Updated Your vacancy status has been updated. Cancel Okay" at bounding box center [784, 375] width 1568 height 750
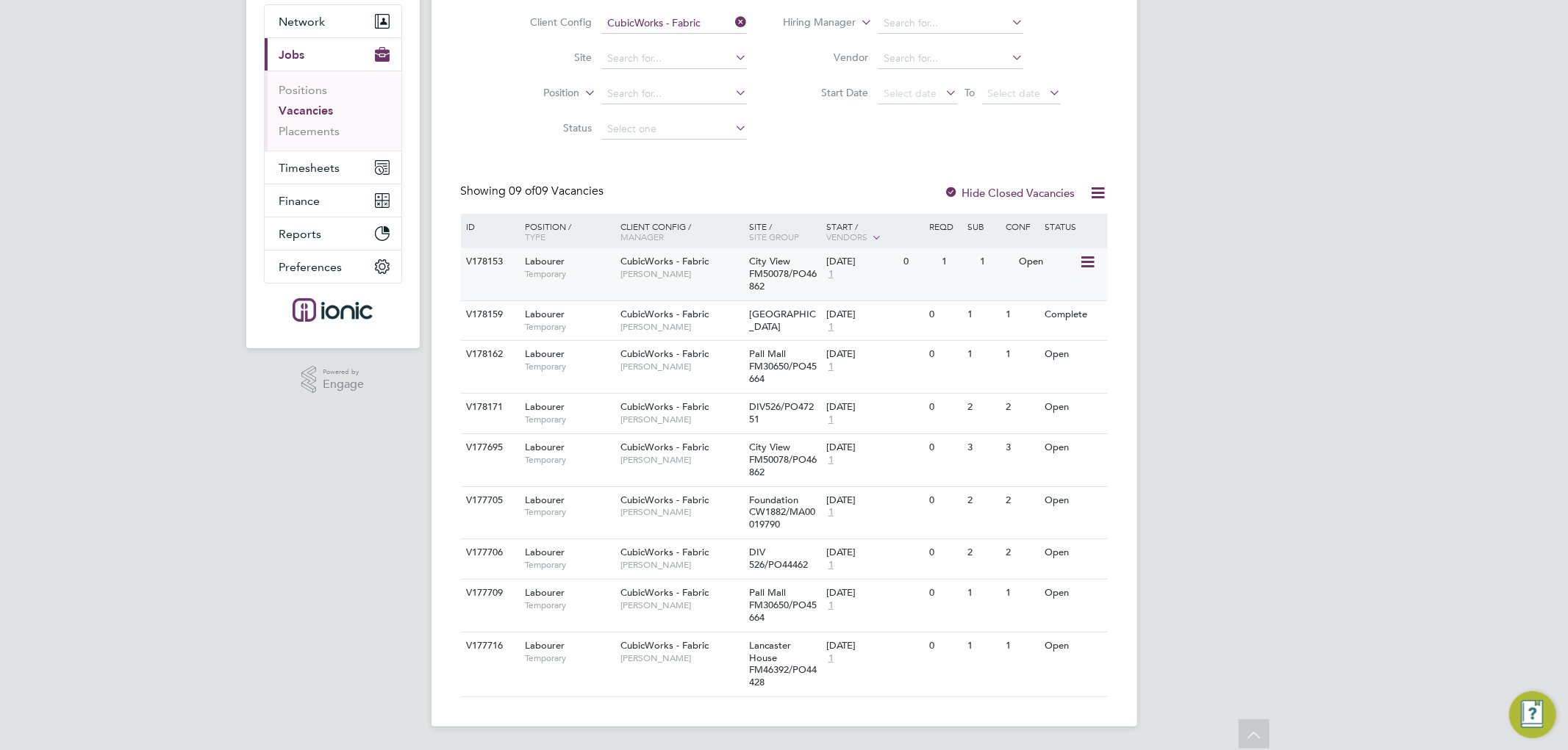
click at [1087, 262] on icon at bounding box center [1086, 262] width 15 height 18
click at [1048, 336] on li "Update Status" at bounding box center [1050, 337] width 85 height 20
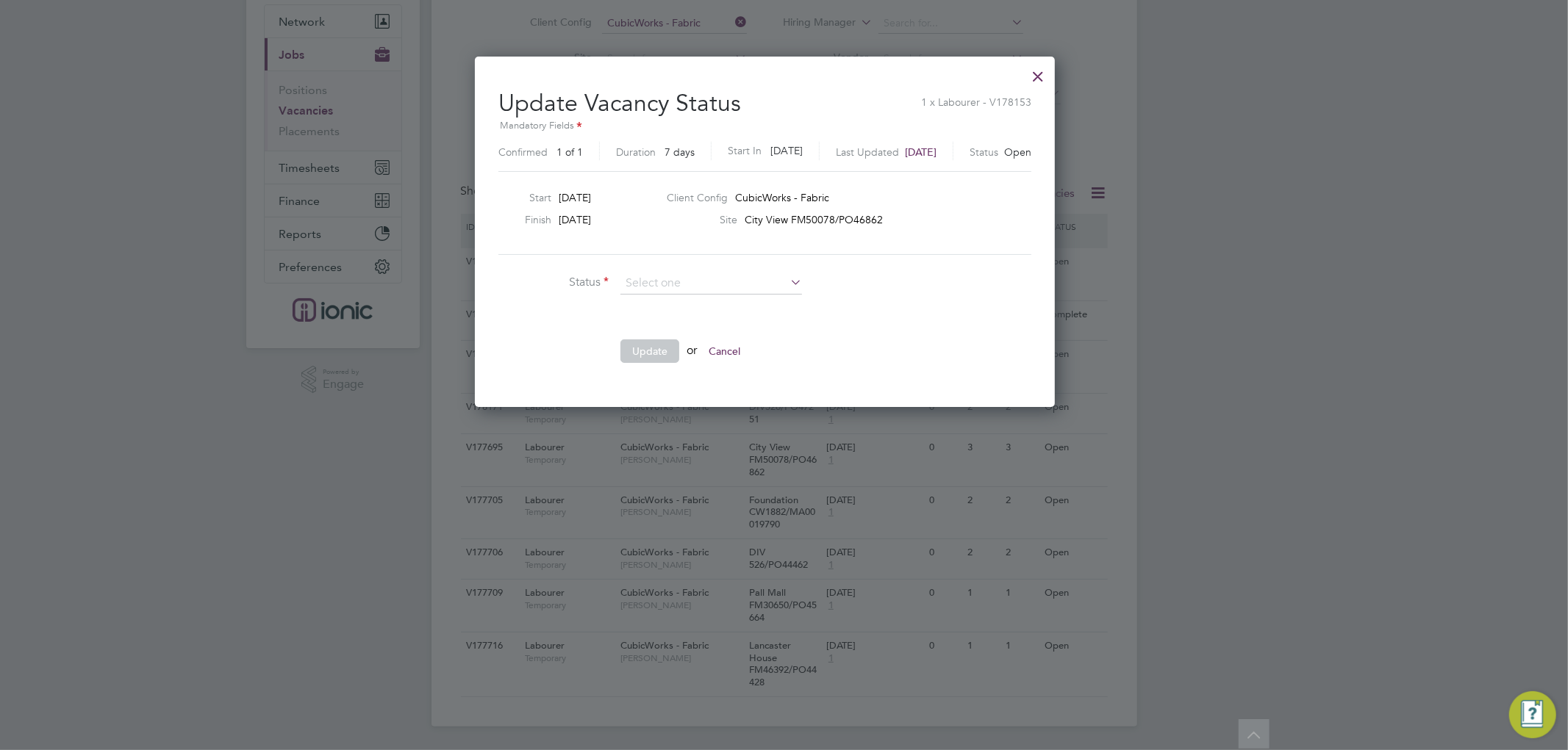
click at [662, 305] on li "Completed" at bounding box center [711, 304] width 183 height 19
type input "Completed"
click at [648, 345] on button "Update" at bounding box center [650, 351] width 59 height 23
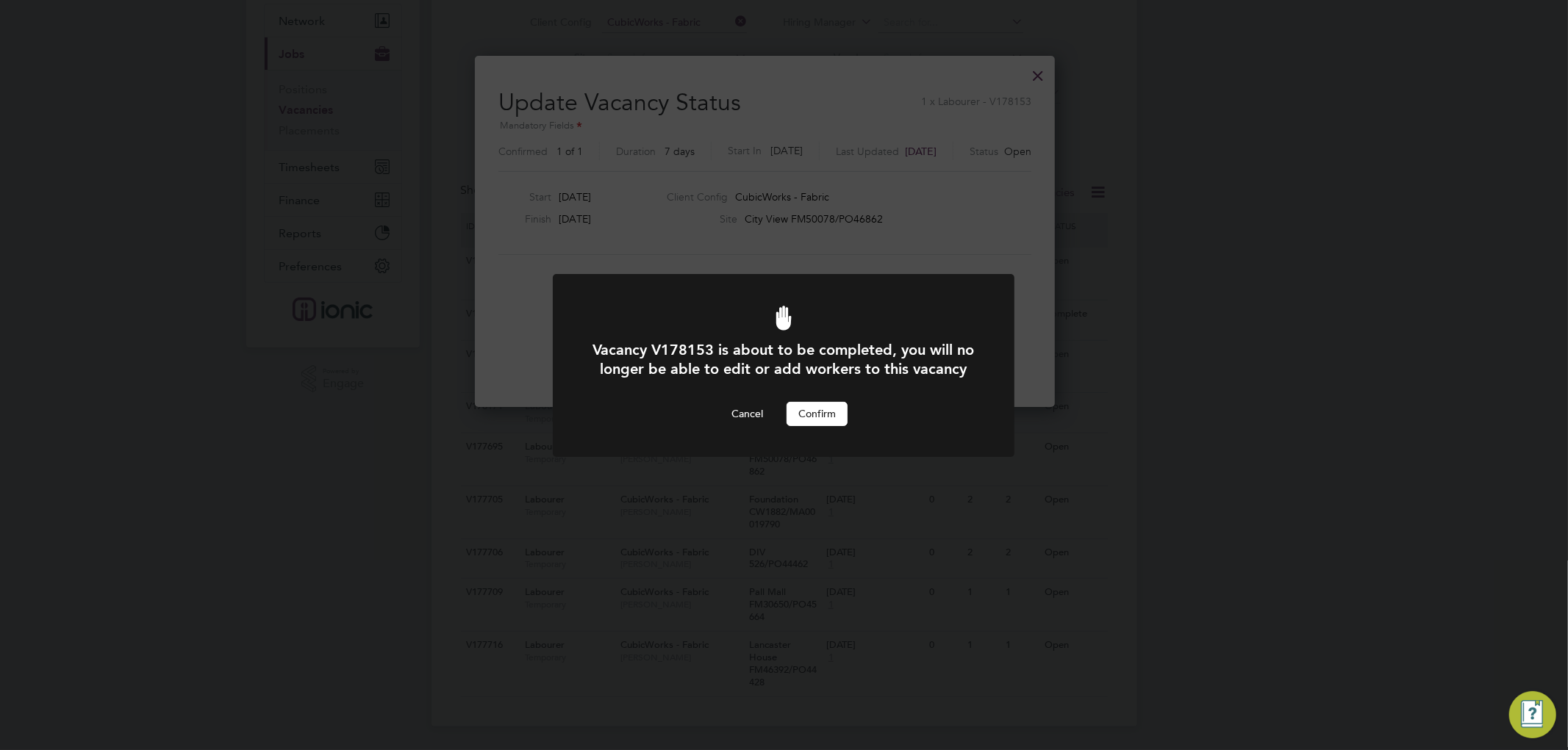
click at [809, 425] on button "Confirm" at bounding box center [817, 413] width 61 height 23
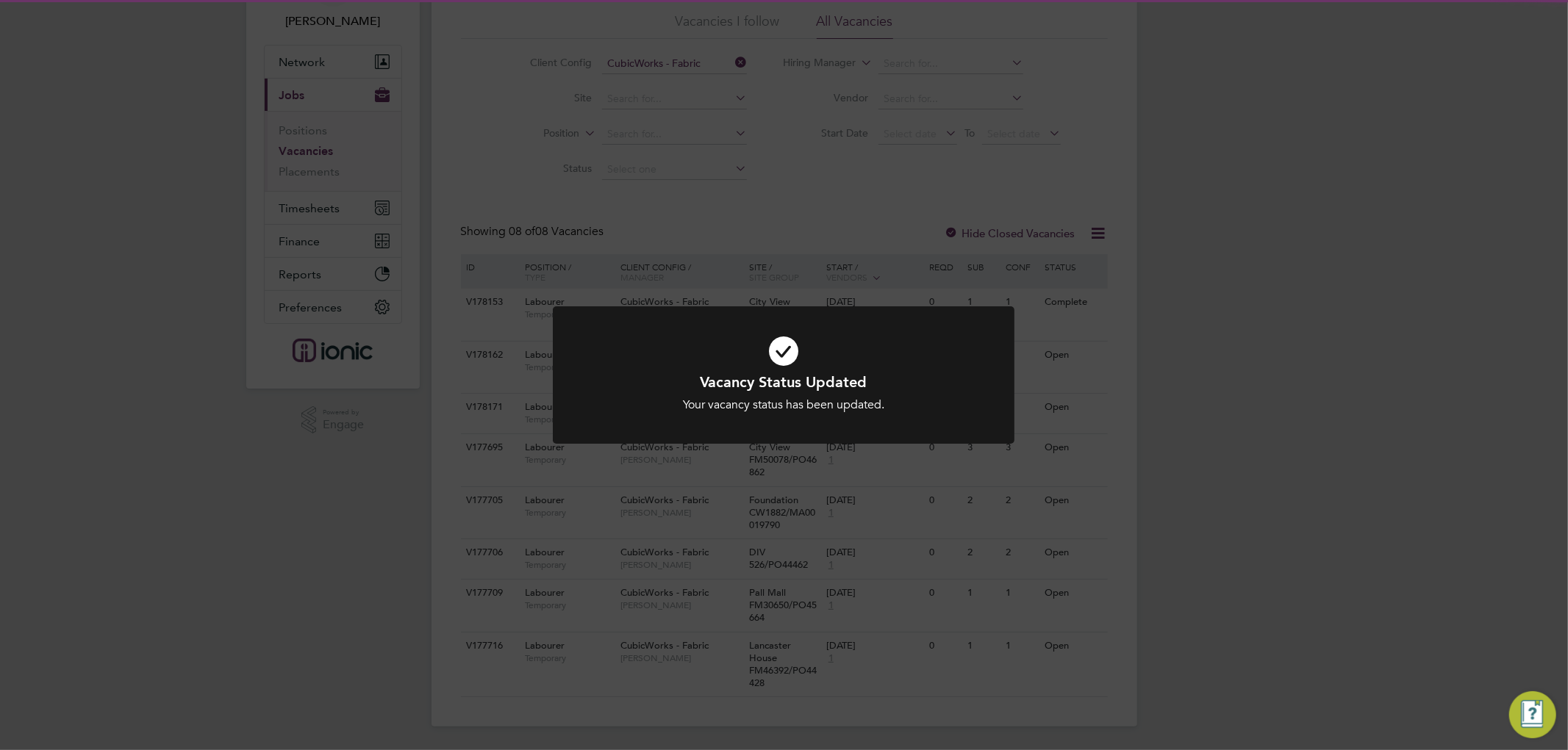
click at [1287, 320] on div "Vacancy Status Updated Your vacancy status has been updated. Cancel Okay" at bounding box center [784, 375] width 1568 height 750
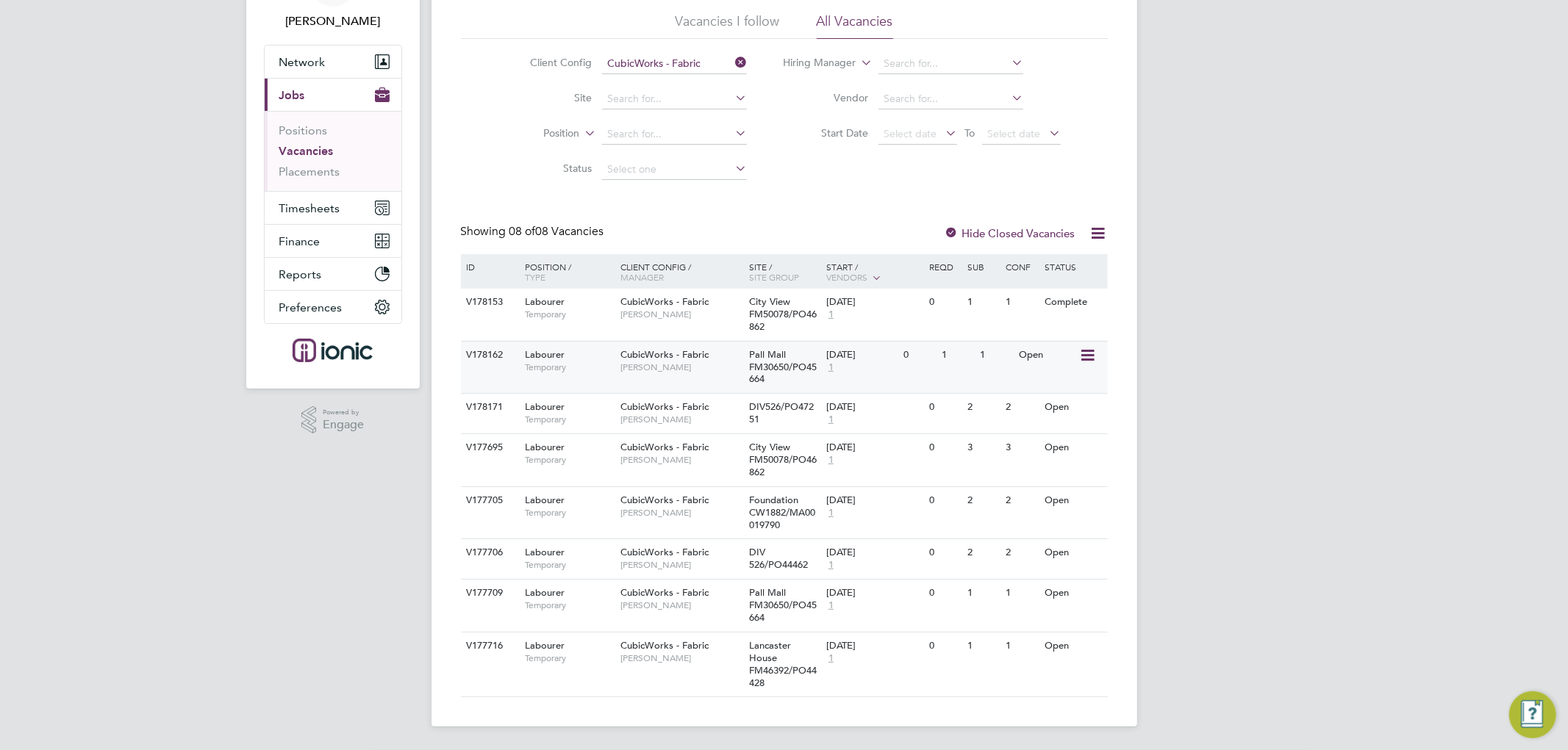
click at [1081, 349] on icon at bounding box center [1086, 356] width 15 height 18
click at [1051, 427] on li "Update Status" at bounding box center [1050, 430] width 85 height 20
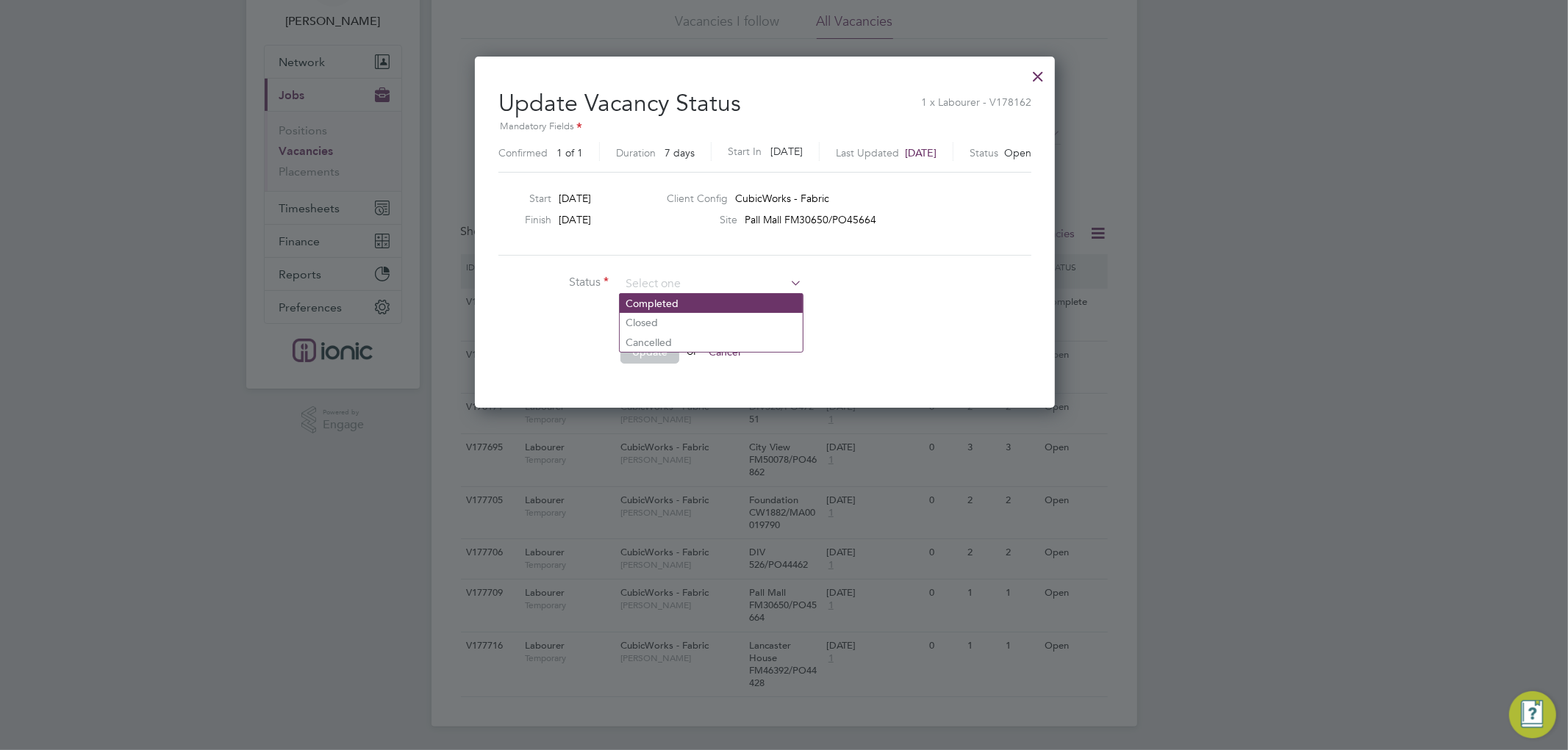
click at [675, 301] on li "Completed" at bounding box center [711, 304] width 183 height 19
type input "Completed"
click at [647, 341] on button "Update" at bounding box center [650, 352] width 59 height 23
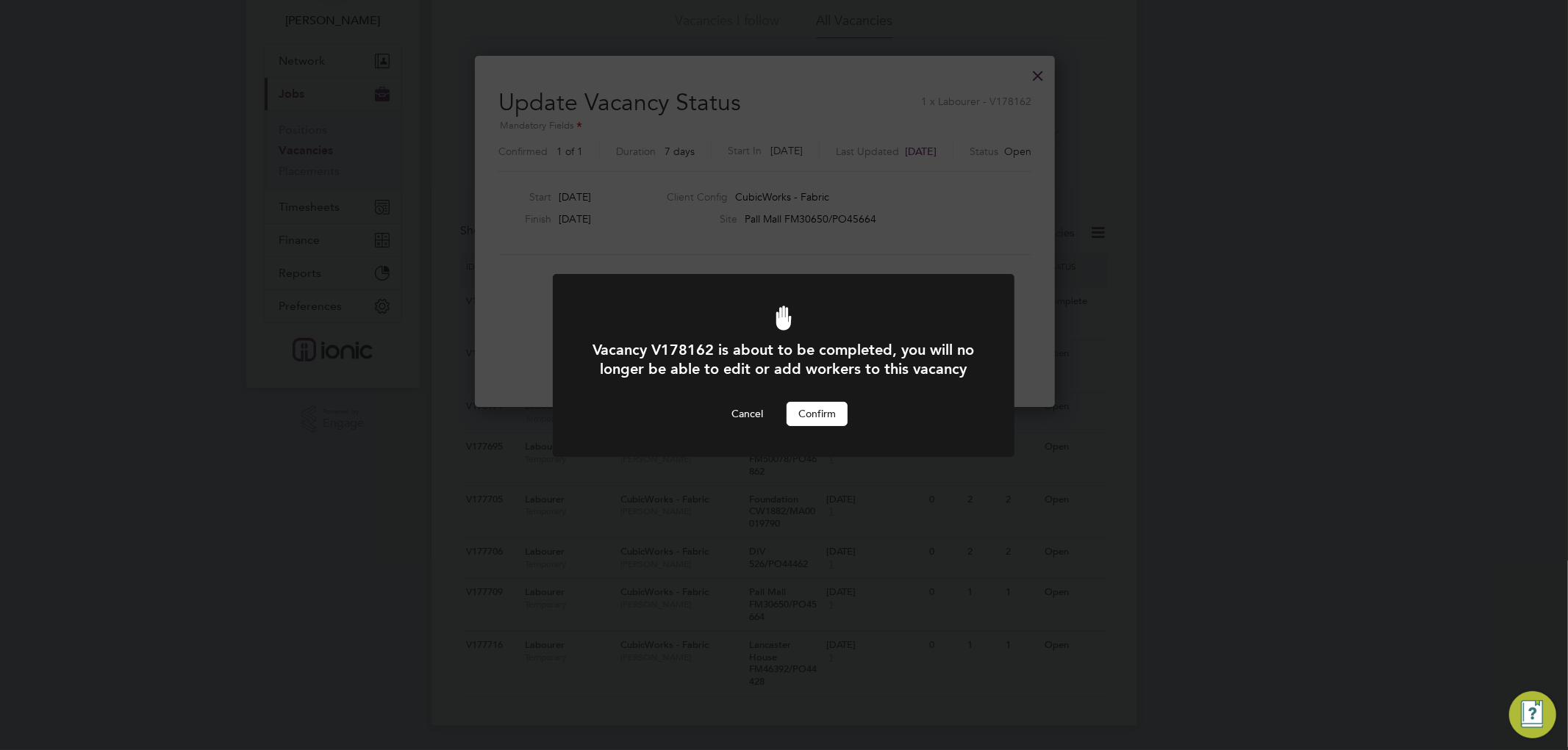
click at [810, 419] on div "Vacancy V178162 is about to be completed, you will no longer be able to edit or…" at bounding box center [784, 382] width 382 height 85
click at [814, 425] on button "Confirm" at bounding box center [817, 413] width 61 height 23
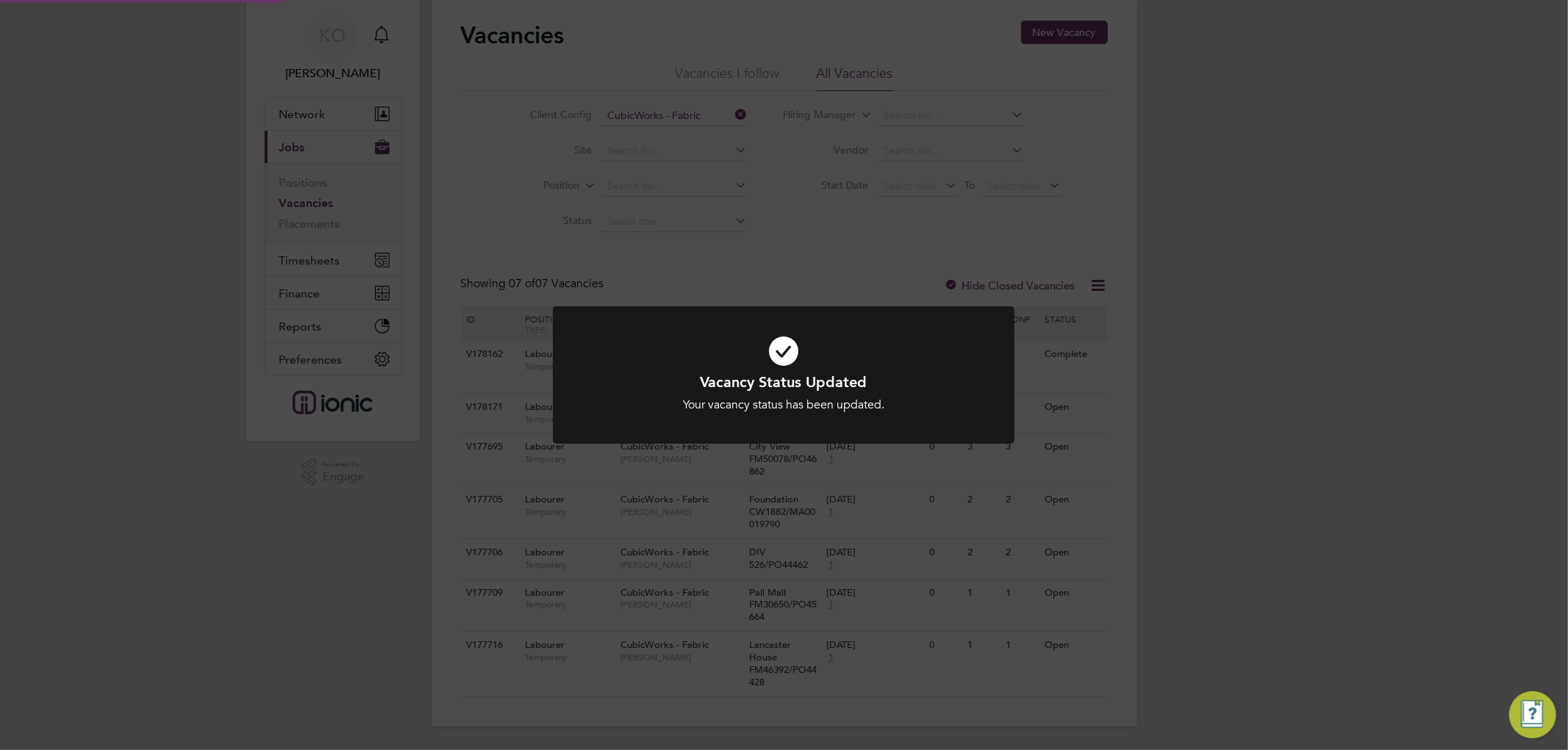
click at [1313, 353] on div "Vacancy Status Updated Your vacancy status has been updated. Cancel Okay" at bounding box center [784, 375] width 1568 height 750
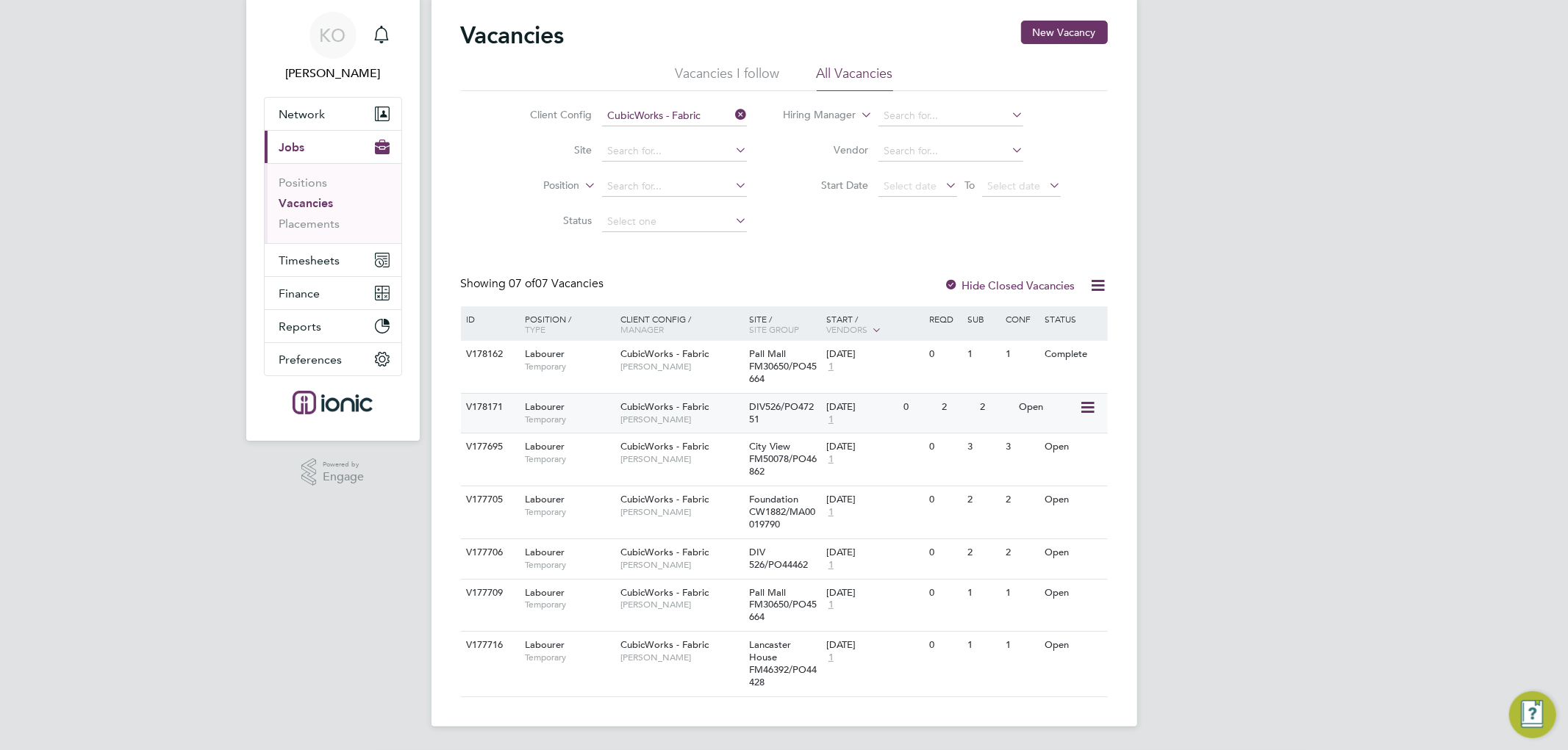
click at [1085, 406] on icon at bounding box center [1086, 408] width 15 height 18
click at [1049, 478] on li "Update Status" at bounding box center [1050, 482] width 85 height 20
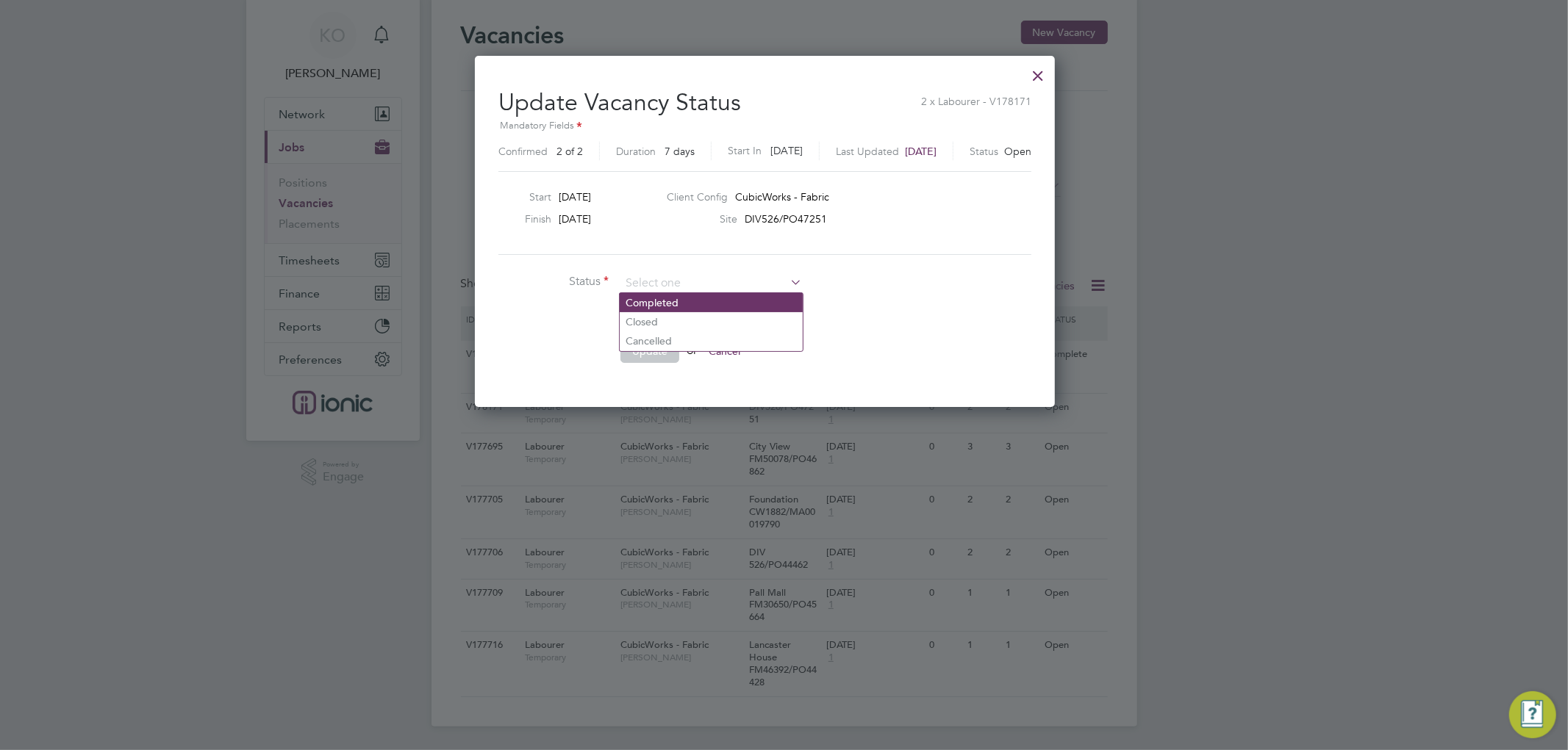
click at [667, 302] on li "Completed" at bounding box center [711, 303] width 183 height 19
type input "Completed"
click at [643, 347] on button "Update" at bounding box center [650, 351] width 59 height 23
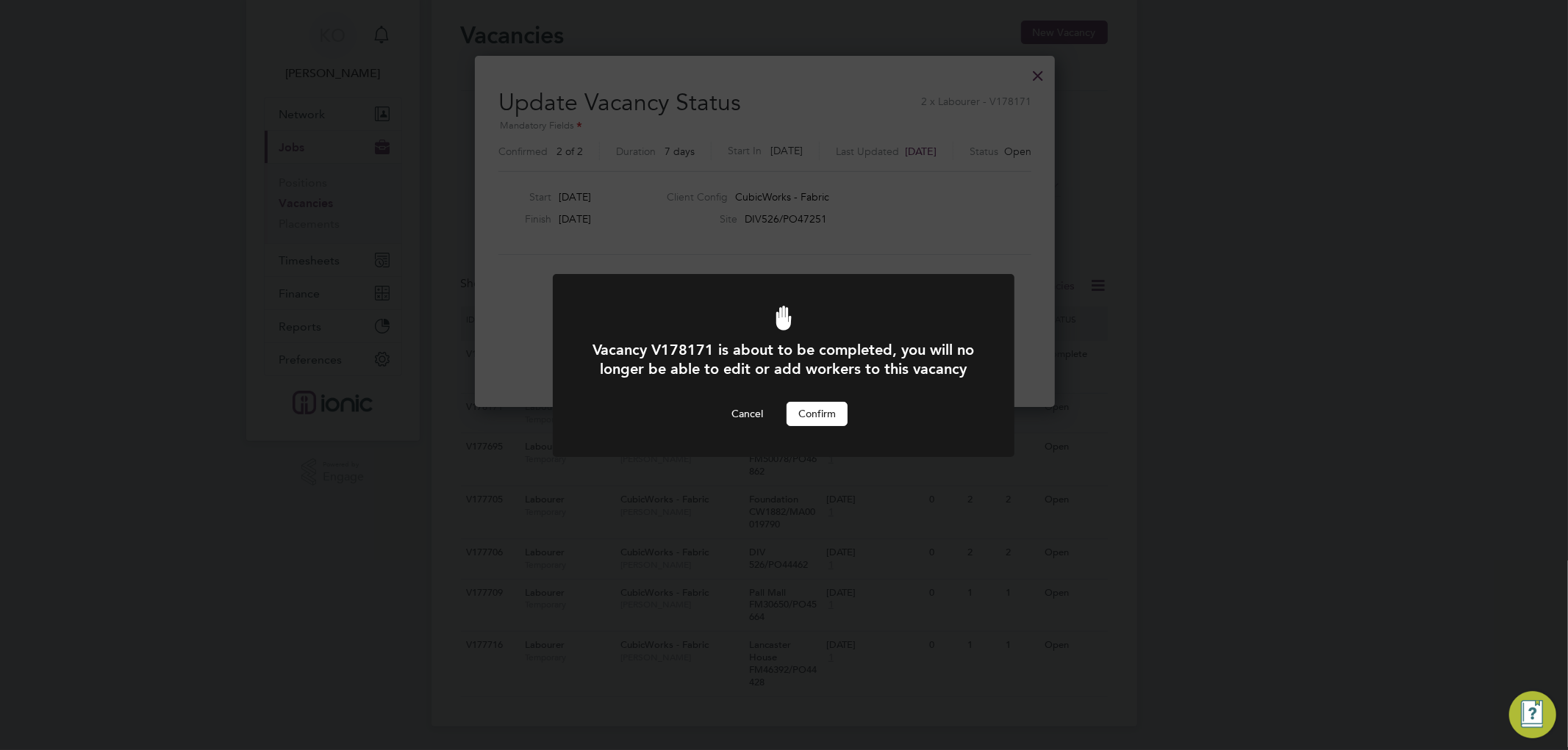
click at [818, 425] on button "Confirm" at bounding box center [817, 413] width 61 height 23
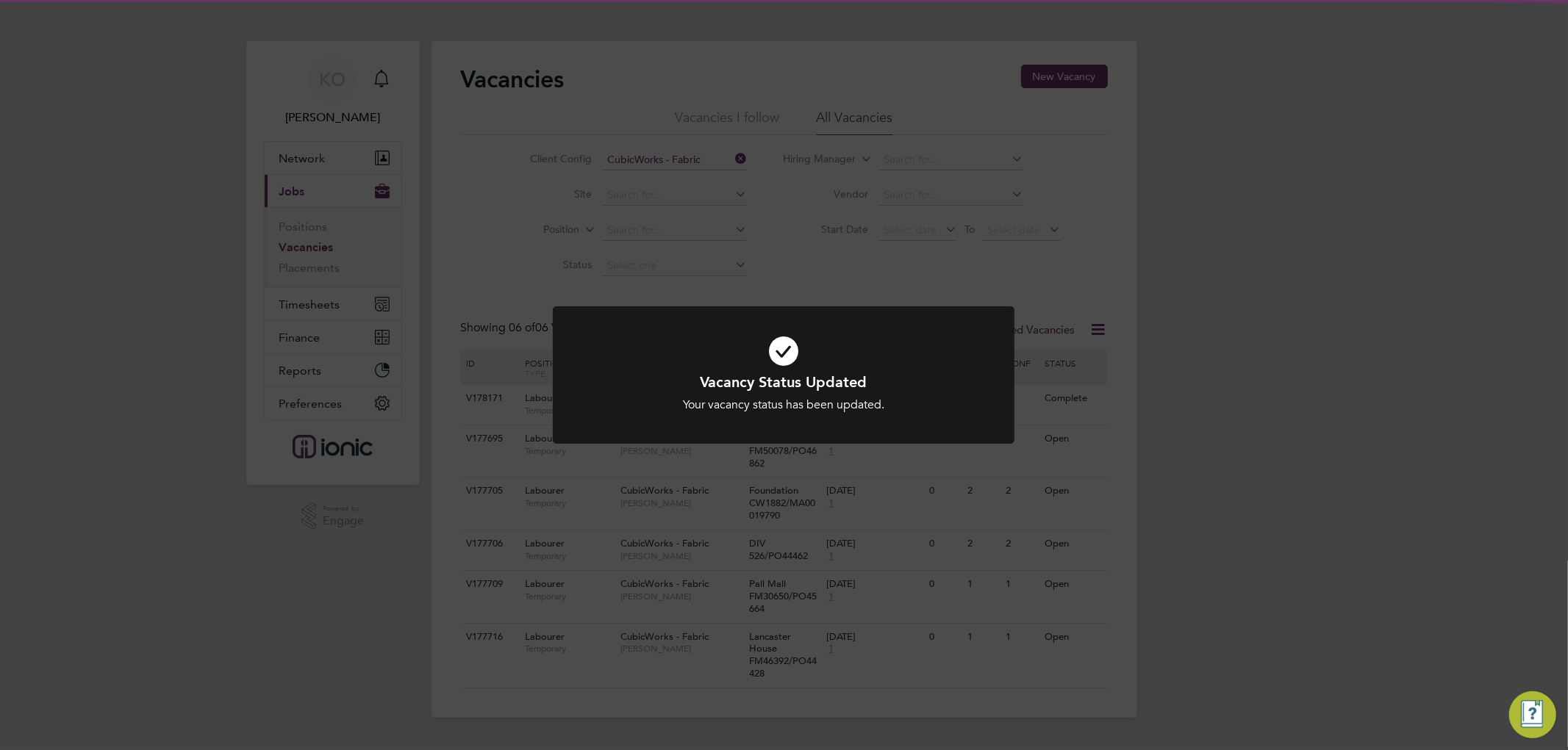
click at [1253, 468] on div "Vacancy Status Updated Your vacancy status has been updated. Cancel Okay" at bounding box center [784, 375] width 1568 height 750
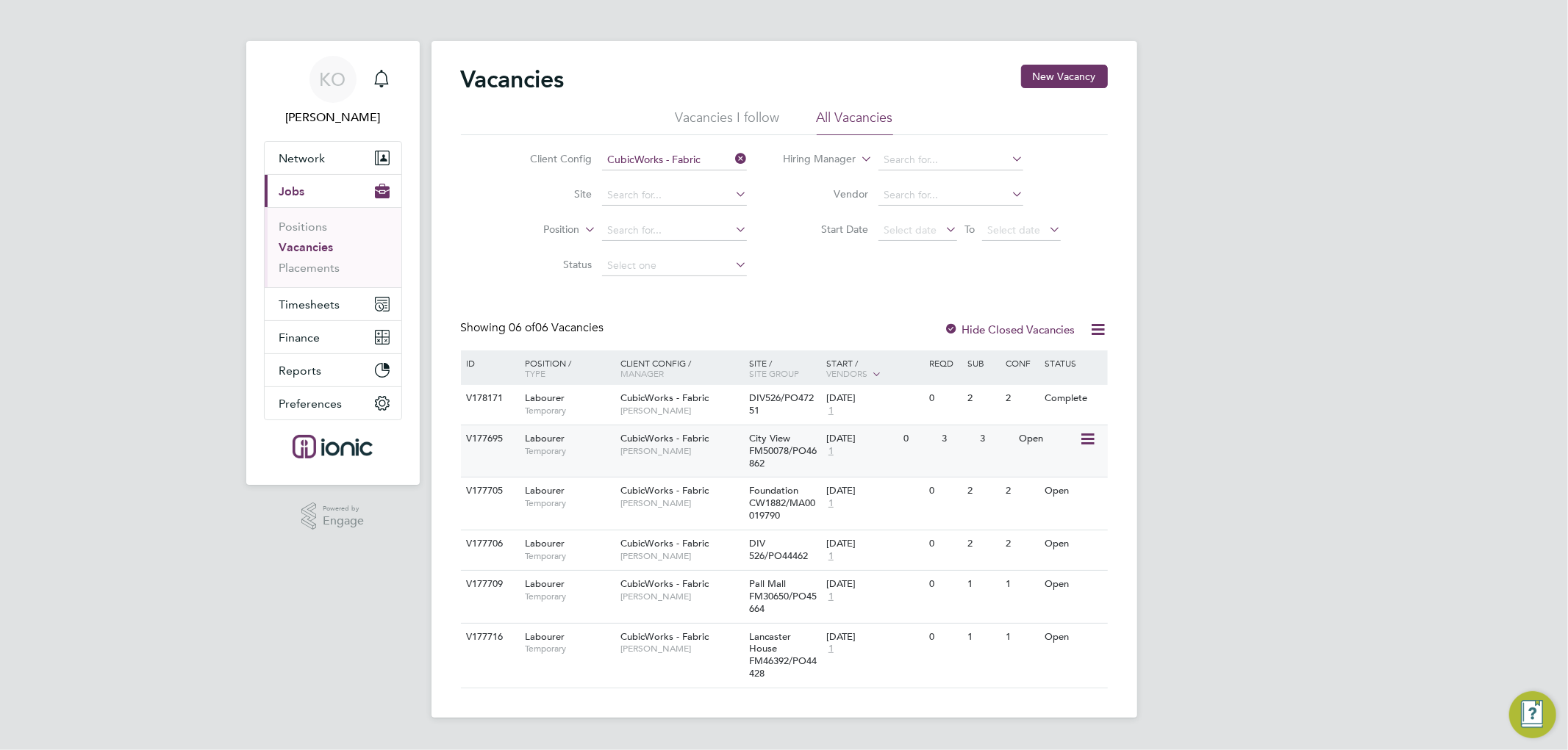
click at [1086, 435] on icon at bounding box center [1086, 440] width 15 height 18
click at [1037, 516] on li "Update Status" at bounding box center [1050, 513] width 85 height 20
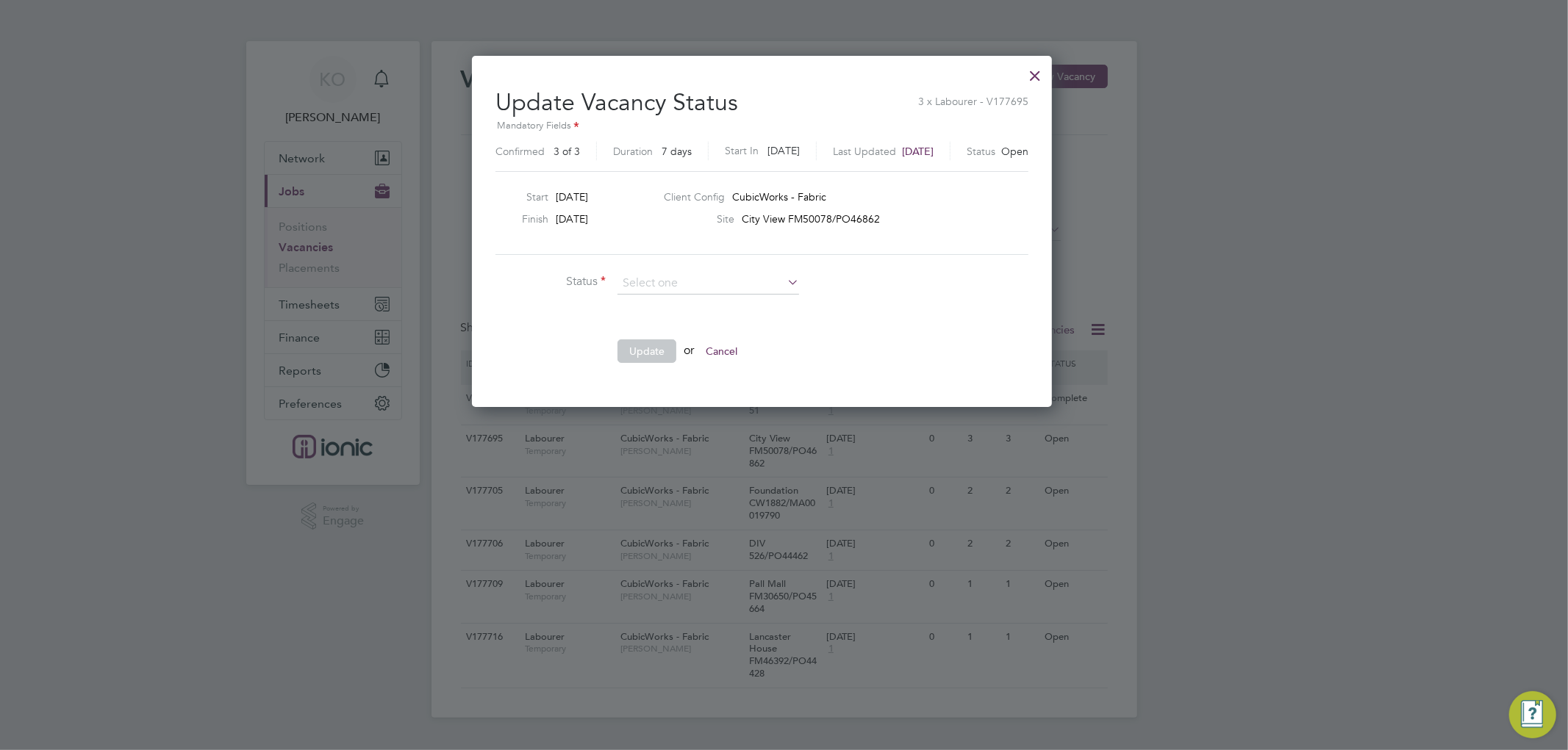
click at [667, 305] on li "Completed" at bounding box center [708, 303] width 183 height 19
type input "Completed"
click at [643, 346] on button "Update" at bounding box center [647, 351] width 59 height 23
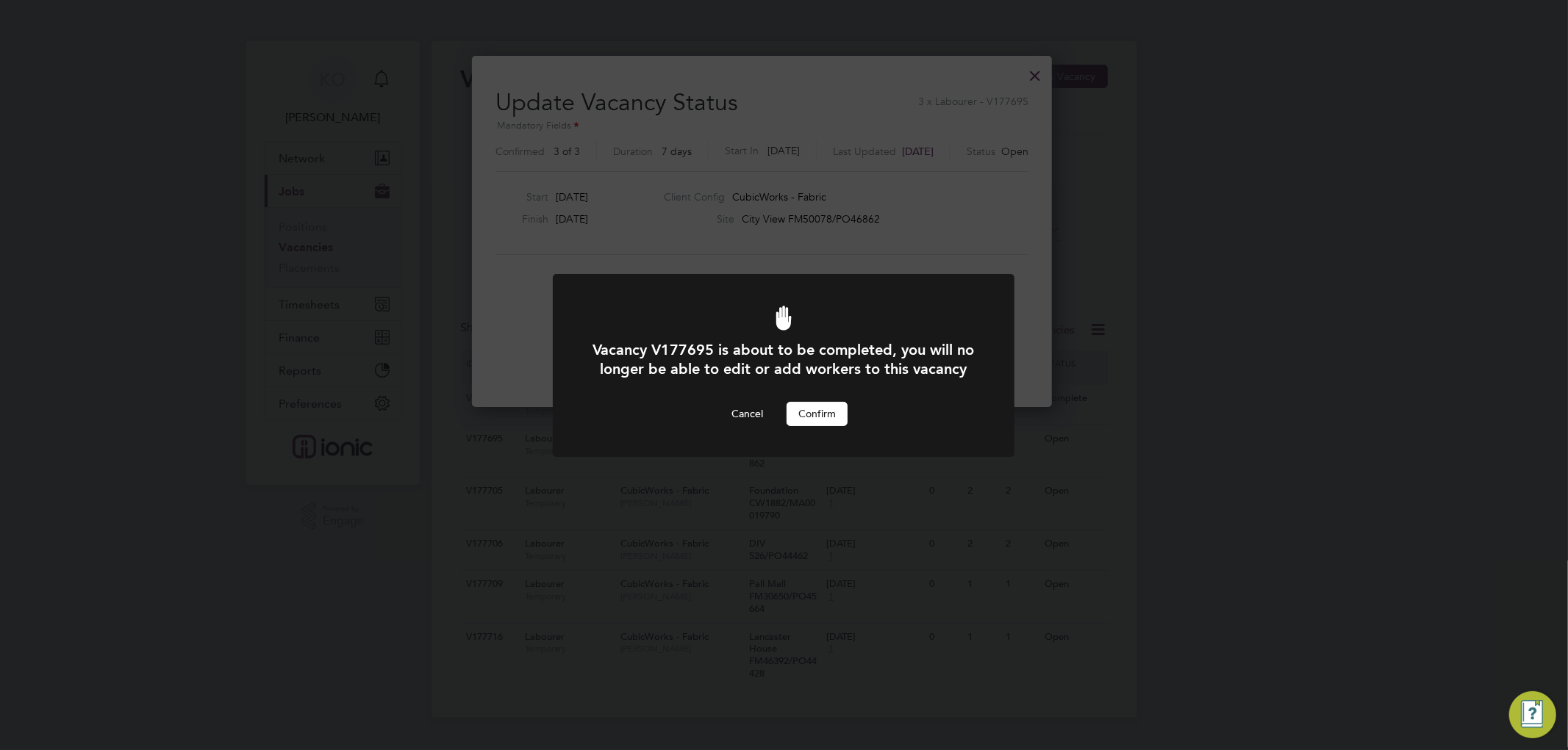
click at [810, 425] on button "Confirm" at bounding box center [817, 413] width 61 height 23
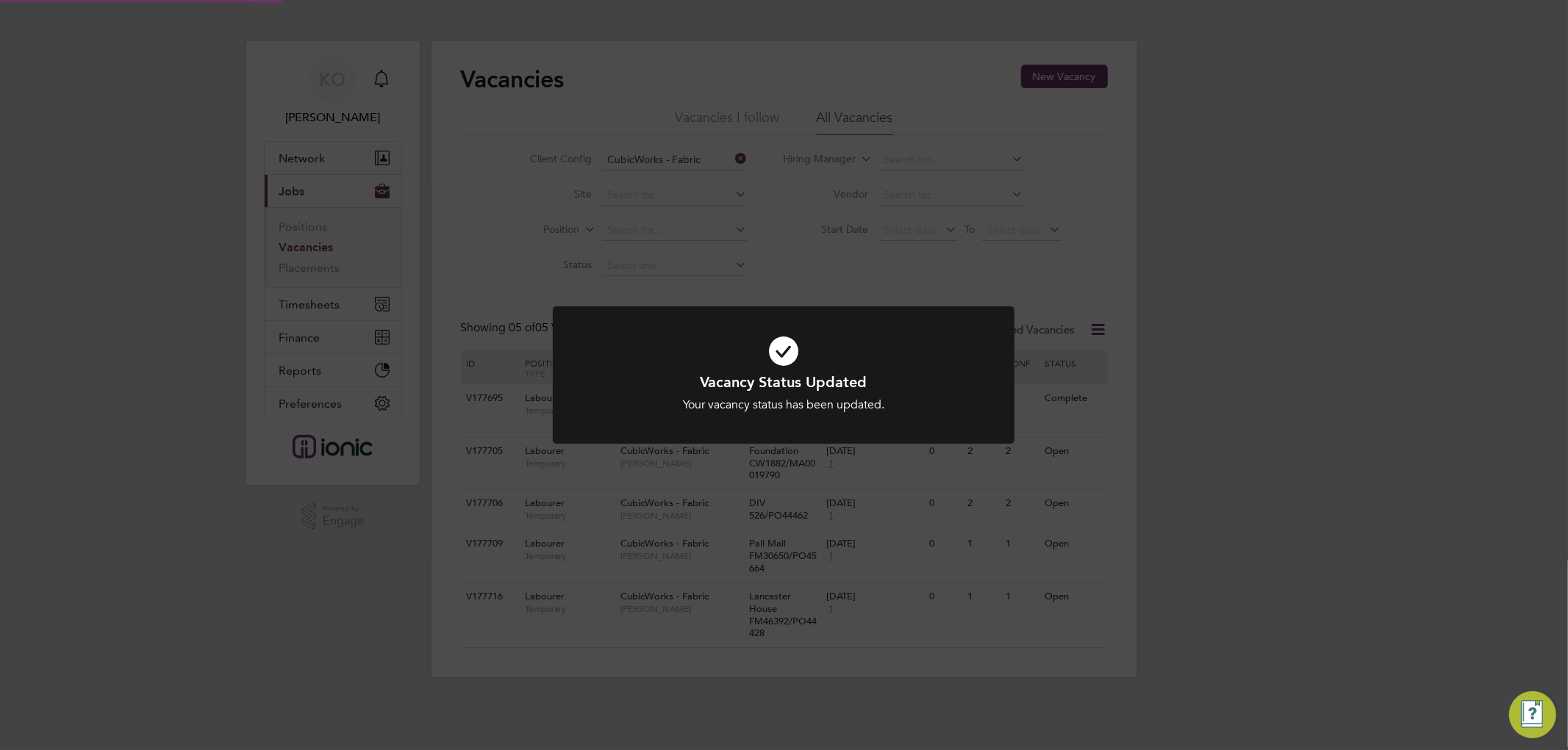
click at [1344, 451] on div "Vacancy Status Updated Your vacancy status has been updated. Cancel Okay" at bounding box center [784, 375] width 1568 height 750
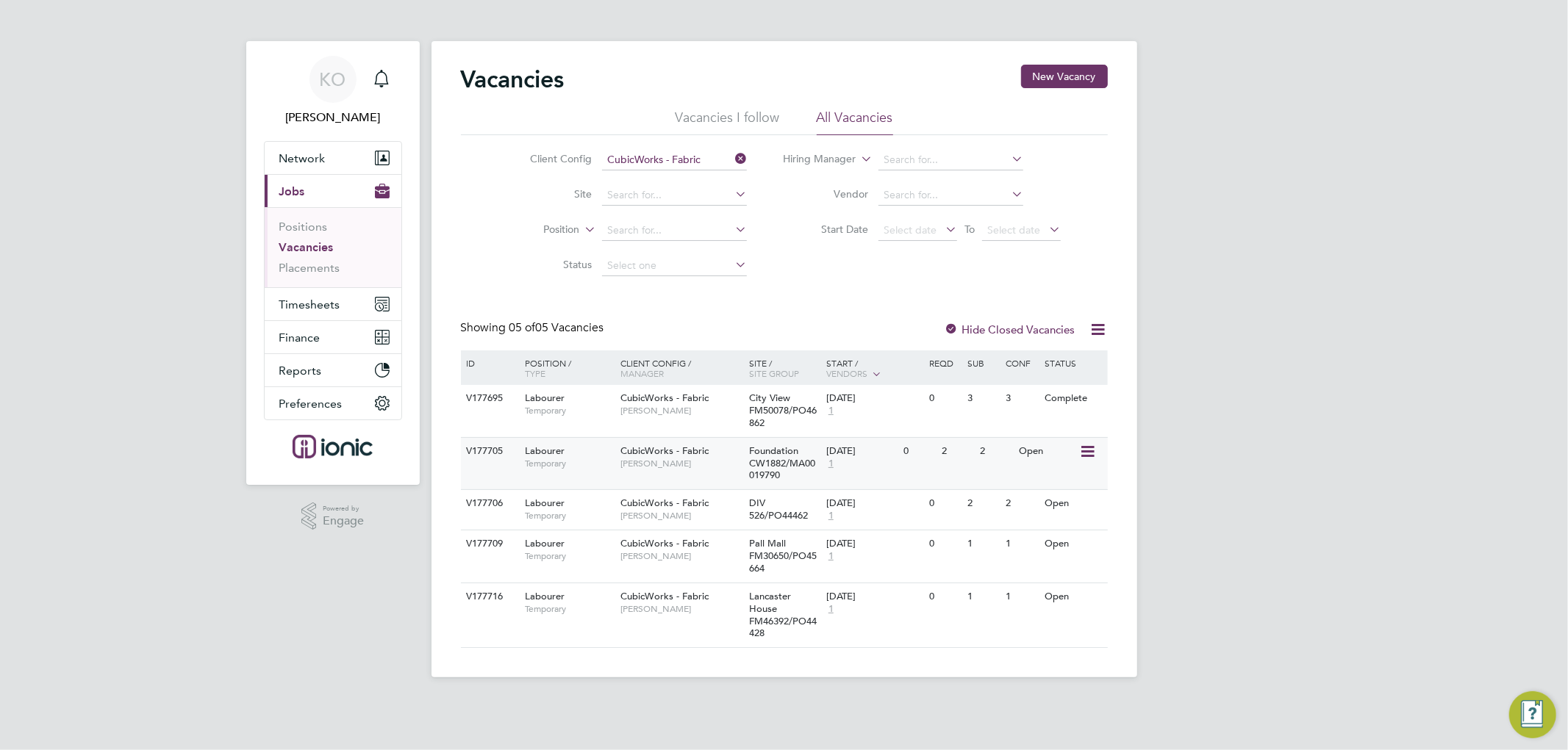
click at [1085, 446] on icon at bounding box center [1086, 452] width 15 height 18
click at [1057, 522] on li "Update Status" at bounding box center [1050, 526] width 85 height 20
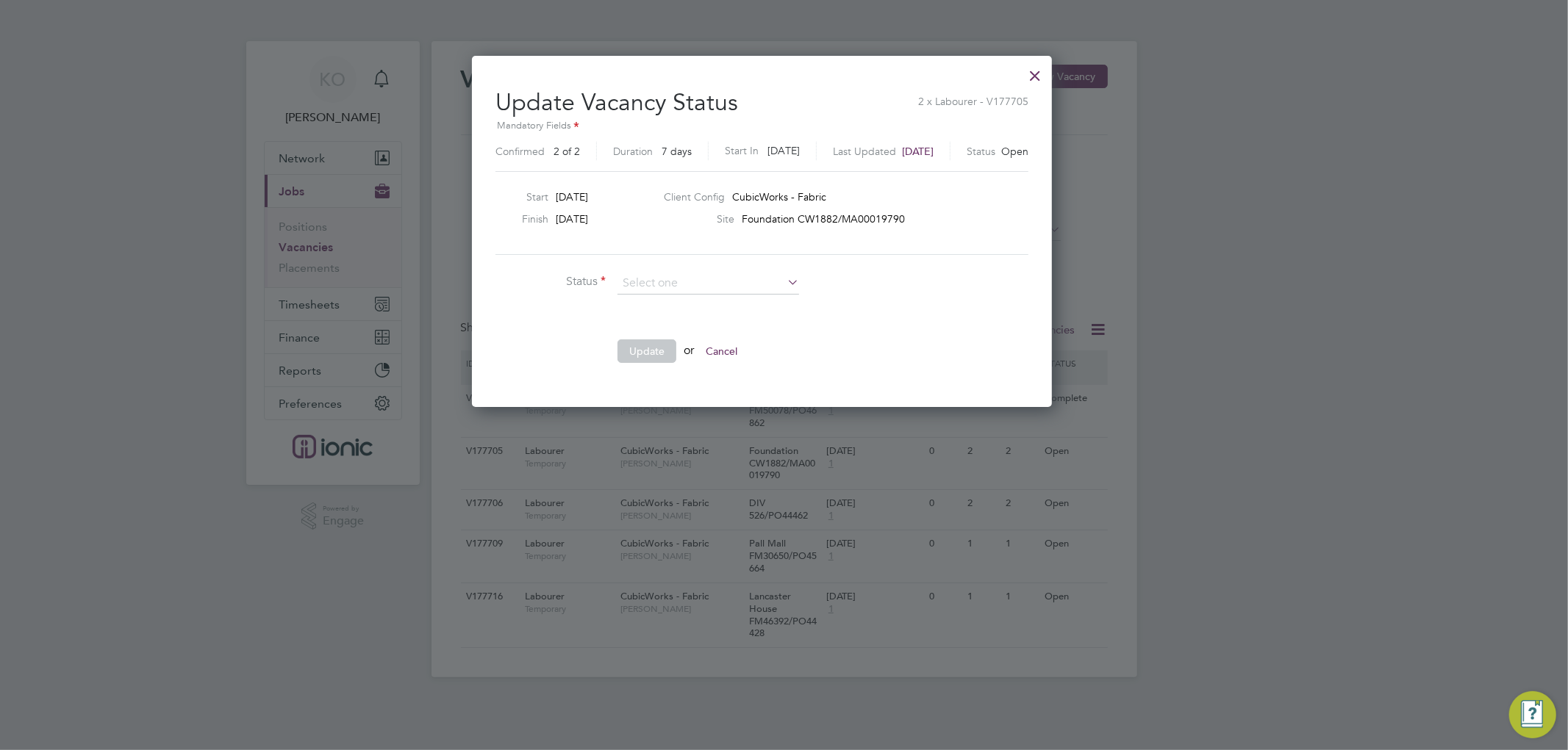
click at [701, 300] on li "Completed" at bounding box center [708, 303] width 183 height 19
type input "Completed"
click at [656, 351] on button "Update" at bounding box center [647, 351] width 59 height 23
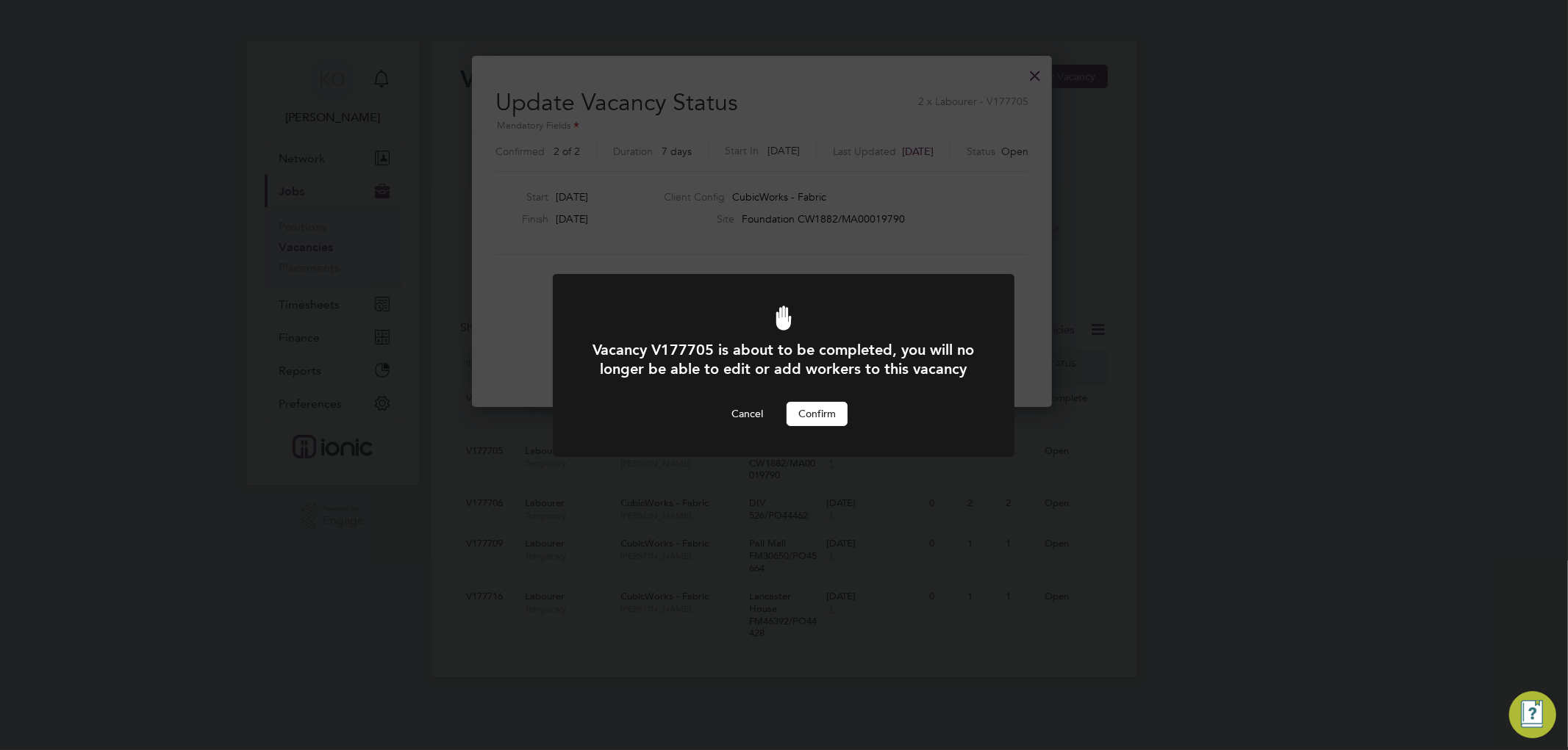
click at [810, 425] on button "Confirm" at bounding box center [817, 413] width 61 height 23
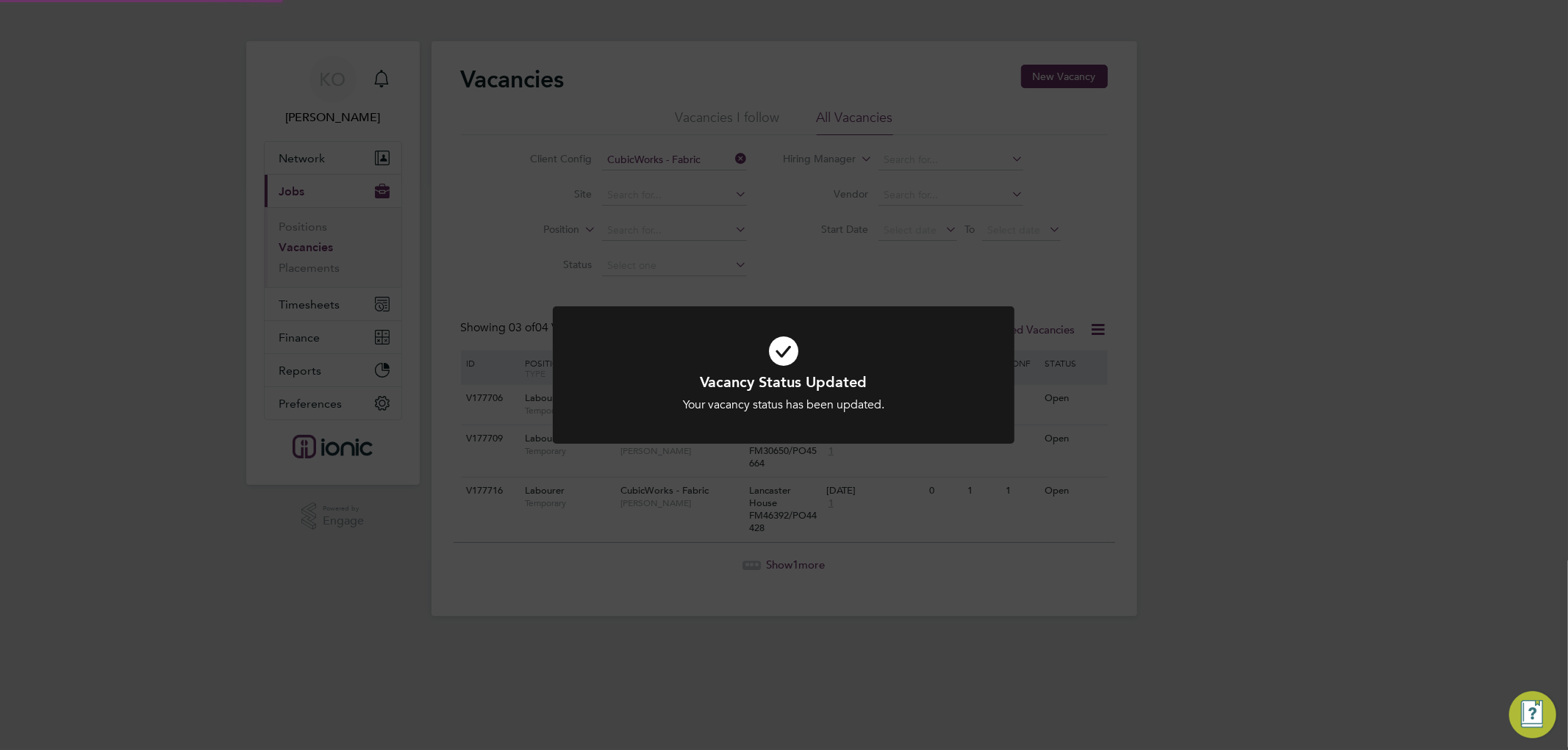
click at [1329, 441] on div "Vacancy Status Updated Your vacancy status has been updated. Cancel Okay" at bounding box center [784, 375] width 1568 height 750
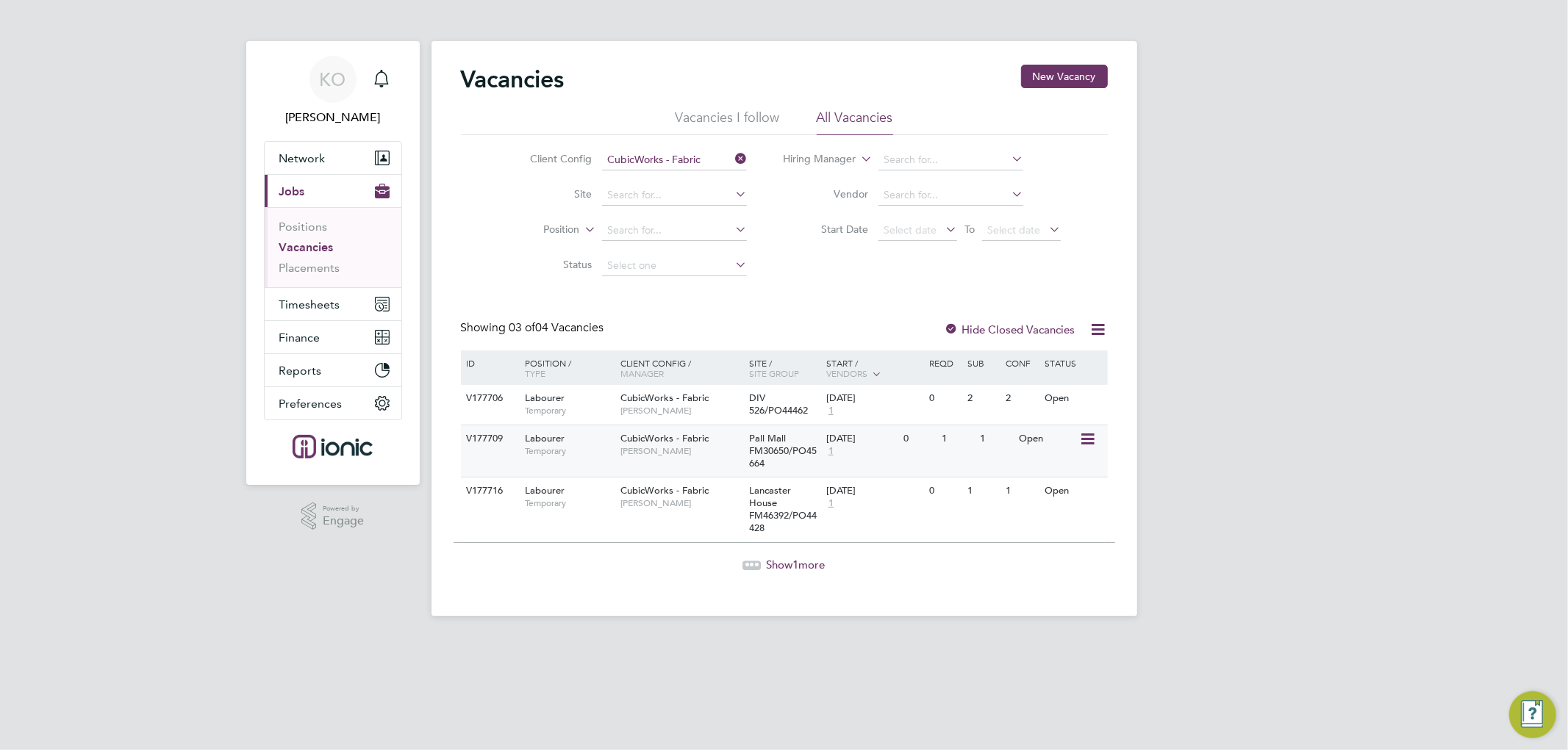
click at [1083, 438] on icon at bounding box center [1086, 440] width 15 height 18
click at [1055, 517] on li "Update Status" at bounding box center [1050, 513] width 85 height 20
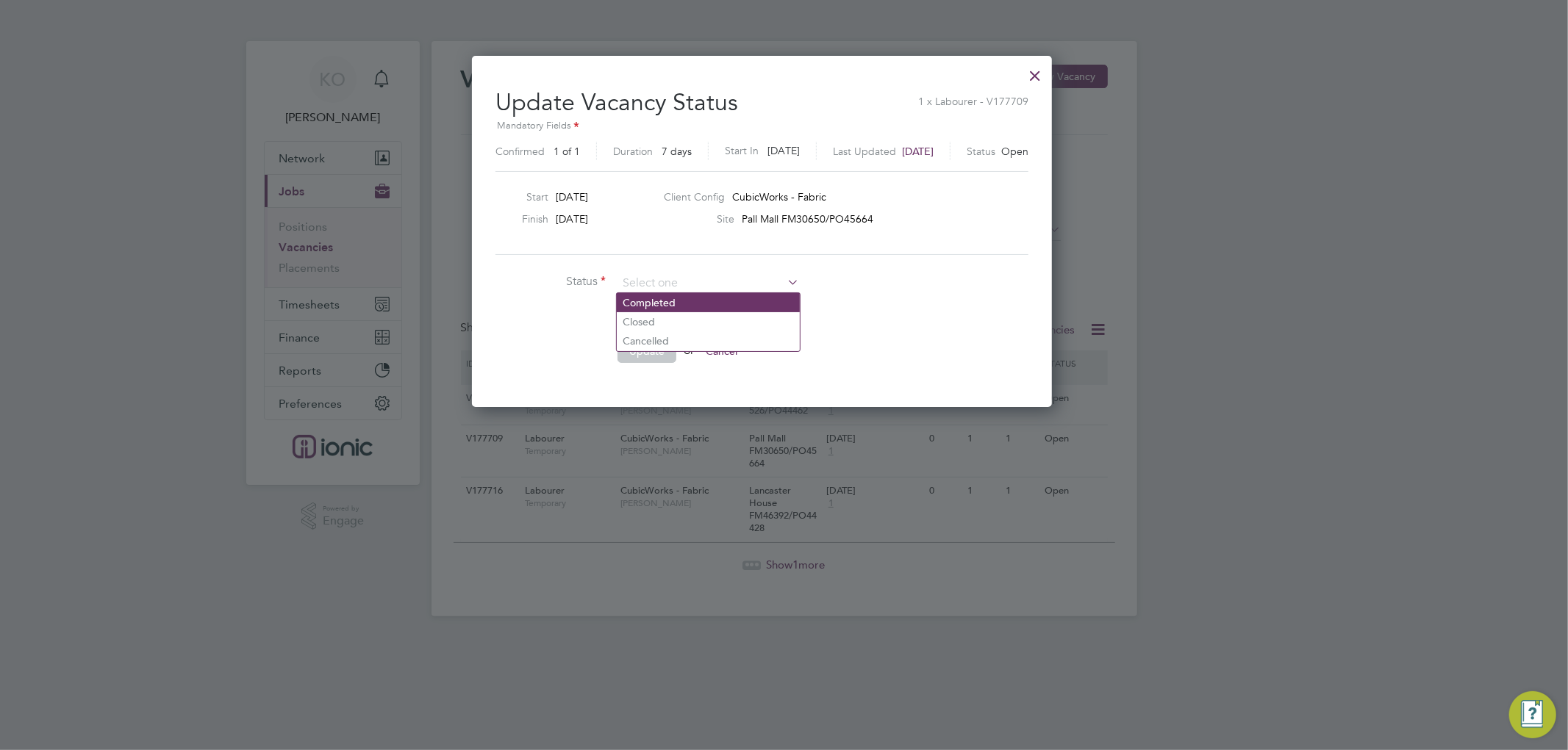
click at [692, 304] on li "Completed" at bounding box center [708, 303] width 183 height 19
type input "Completed"
click at [638, 345] on button "Update" at bounding box center [647, 351] width 59 height 23
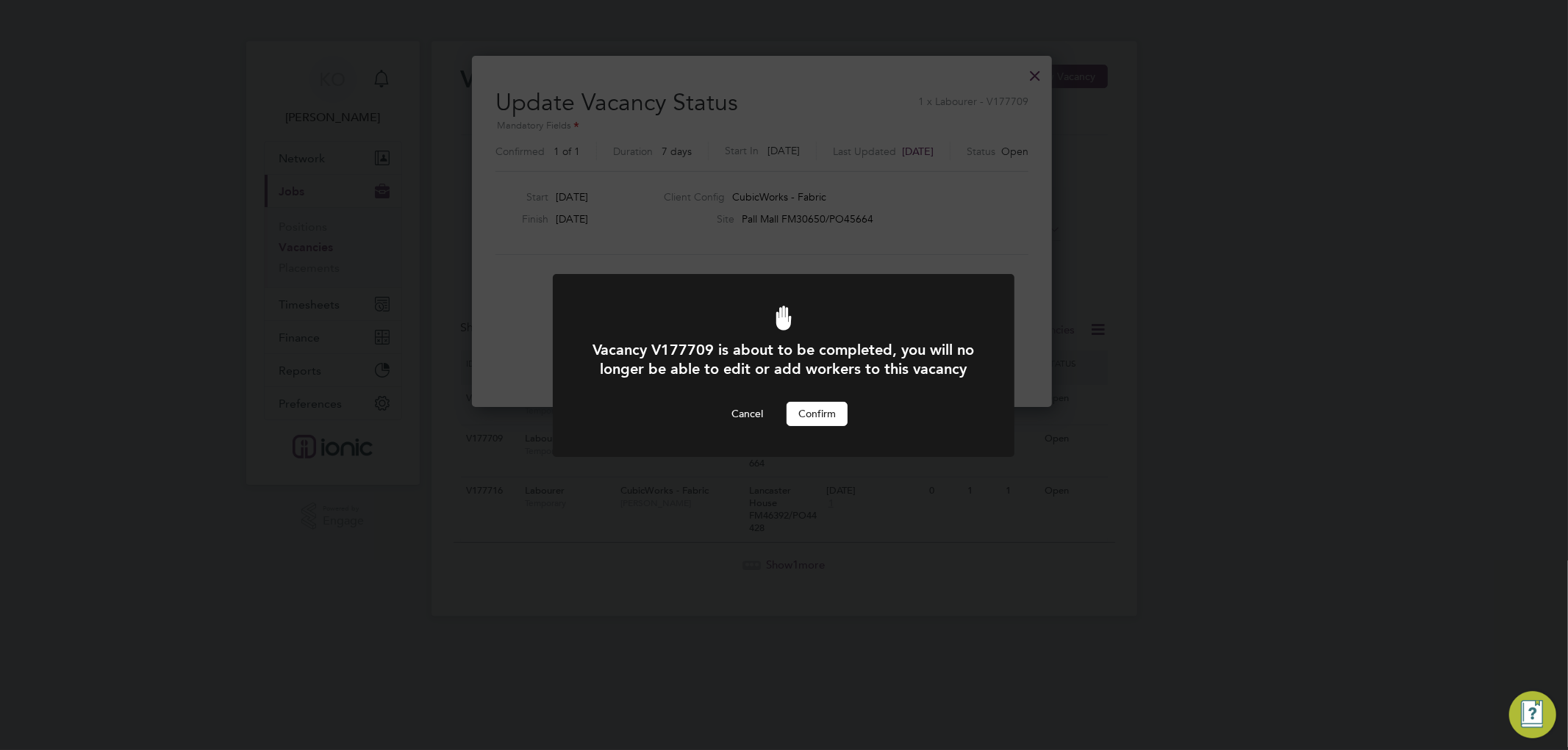
click at [834, 425] on button "Confirm" at bounding box center [817, 413] width 61 height 23
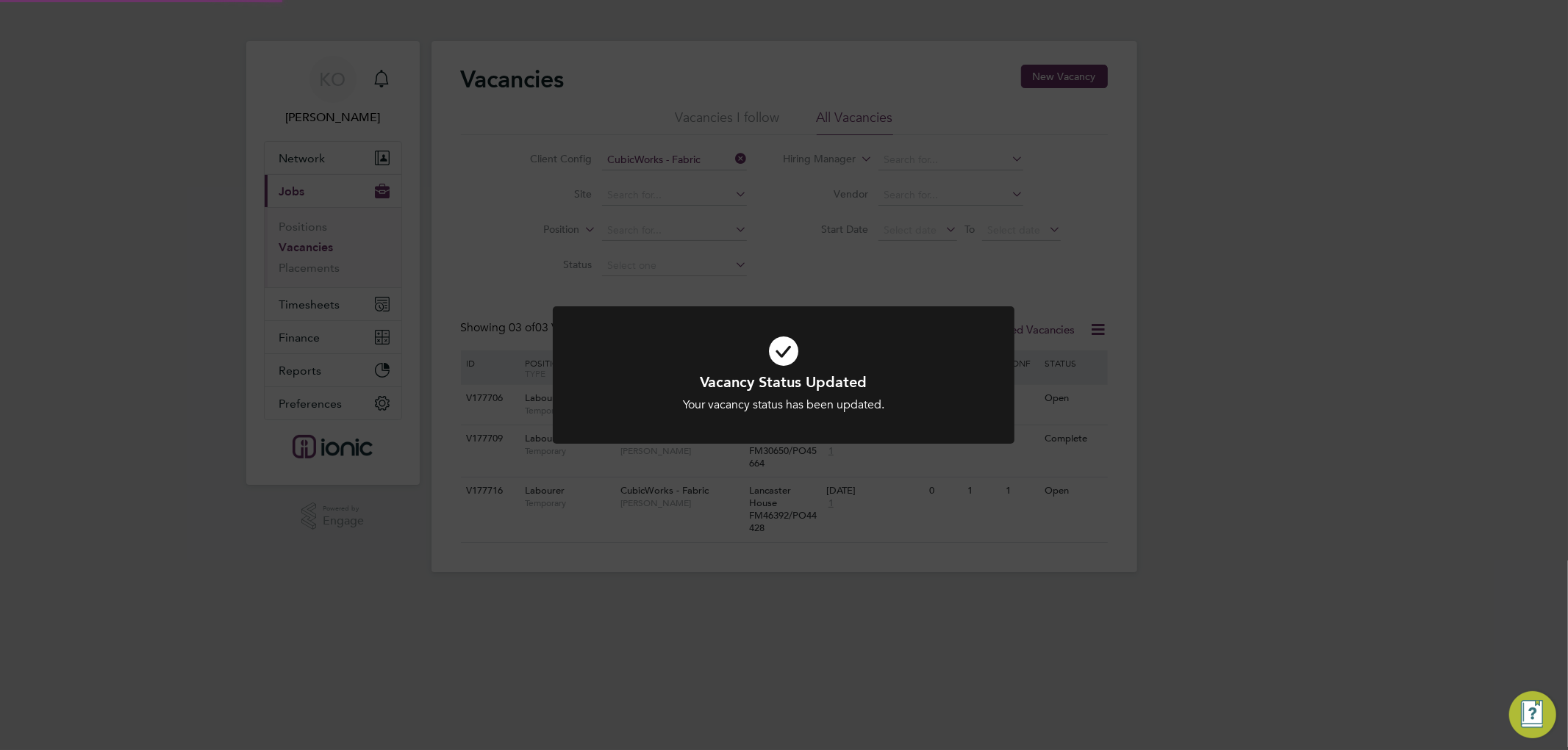
click at [1401, 394] on div "Vacancy Status Updated Your vacancy status has been updated. Cancel Okay" at bounding box center [784, 375] width 1568 height 750
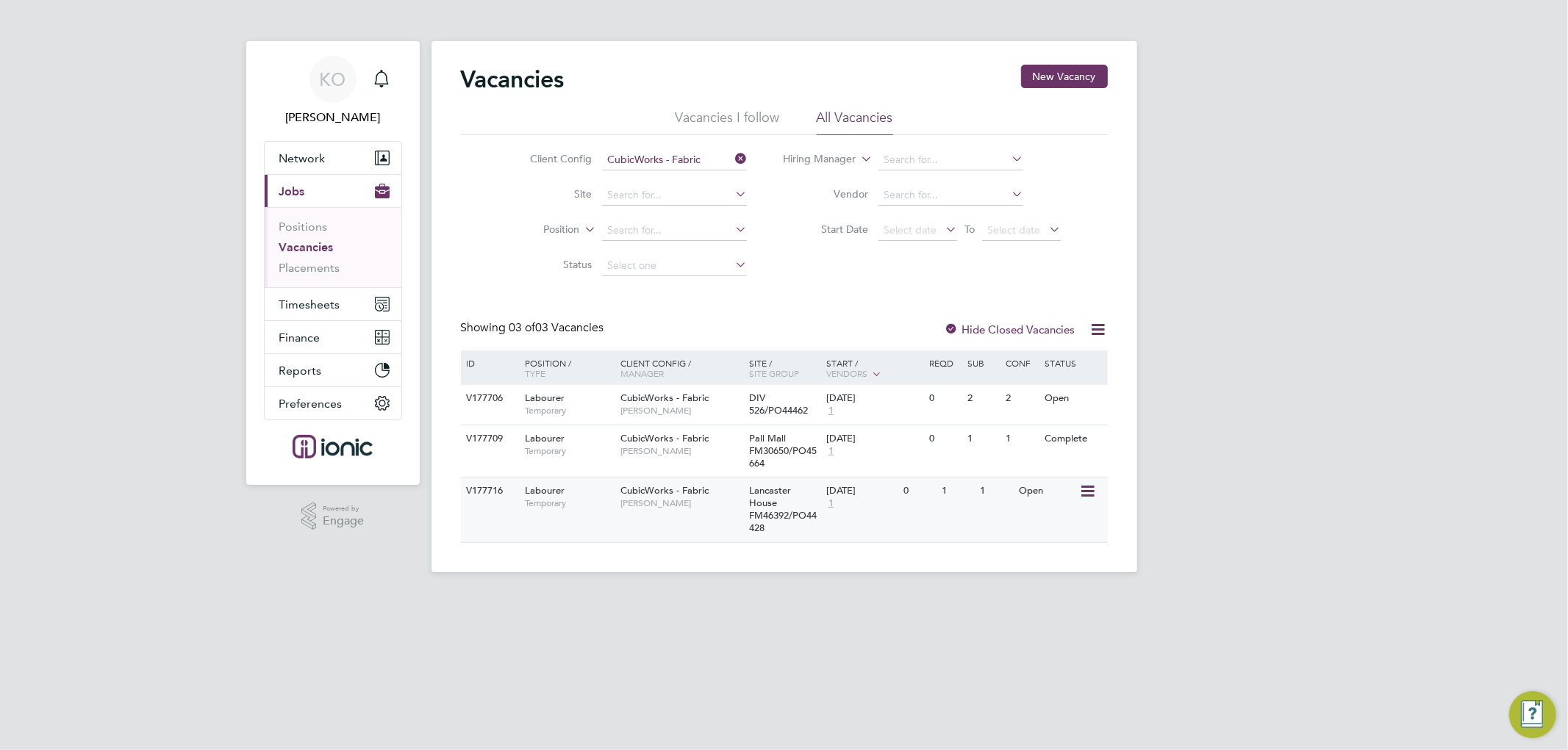
click at [1088, 488] on icon at bounding box center [1086, 492] width 15 height 18
click at [1045, 564] on li "Update Status" at bounding box center [1050, 567] width 85 height 20
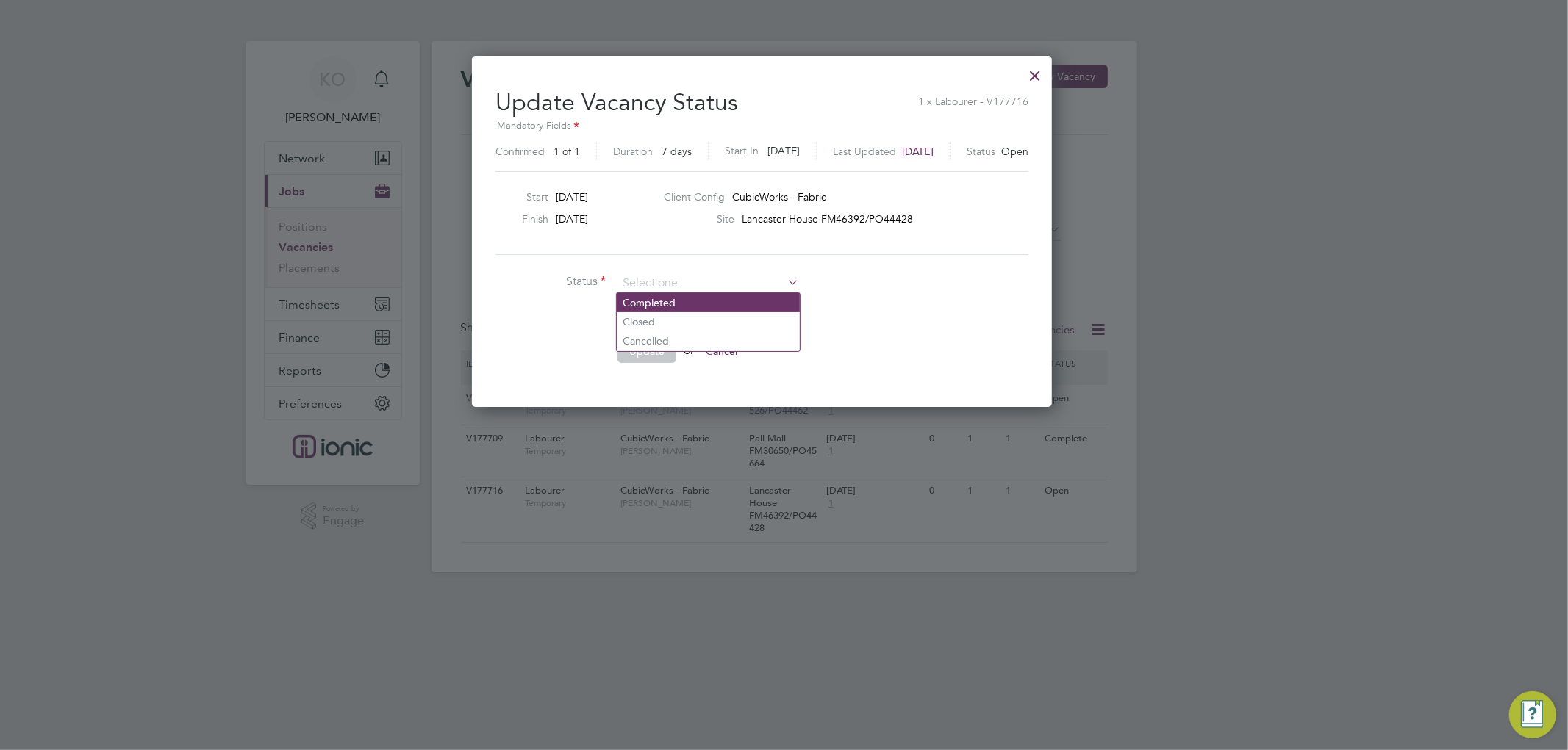
click at [688, 298] on li "Completed" at bounding box center [708, 303] width 183 height 19
type input "Completed"
click at [643, 340] on button "Update" at bounding box center [647, 351] width 59 height 23
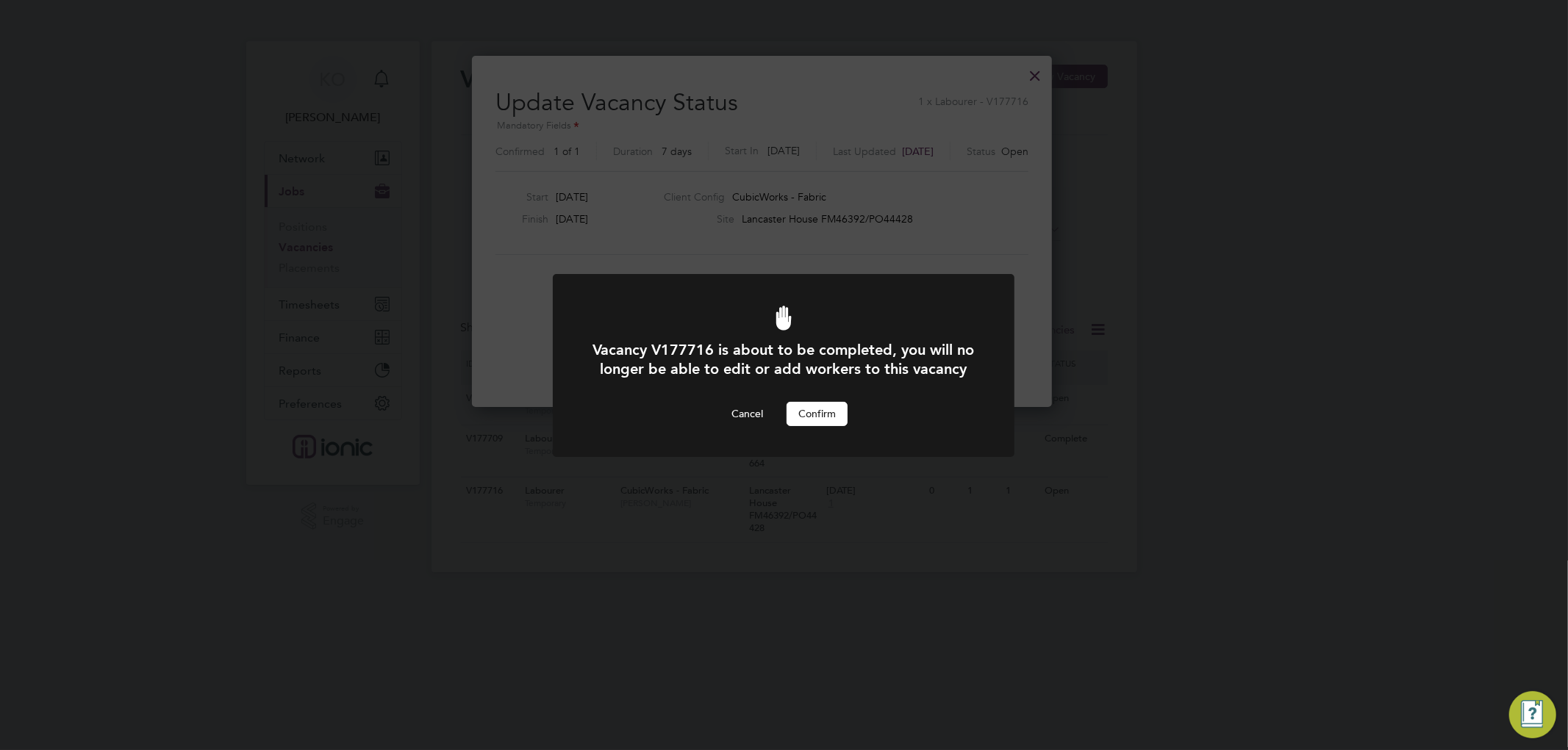
click at [814, 425] on button "Confirm" at bounding box center [817, 413] width 61 height 23
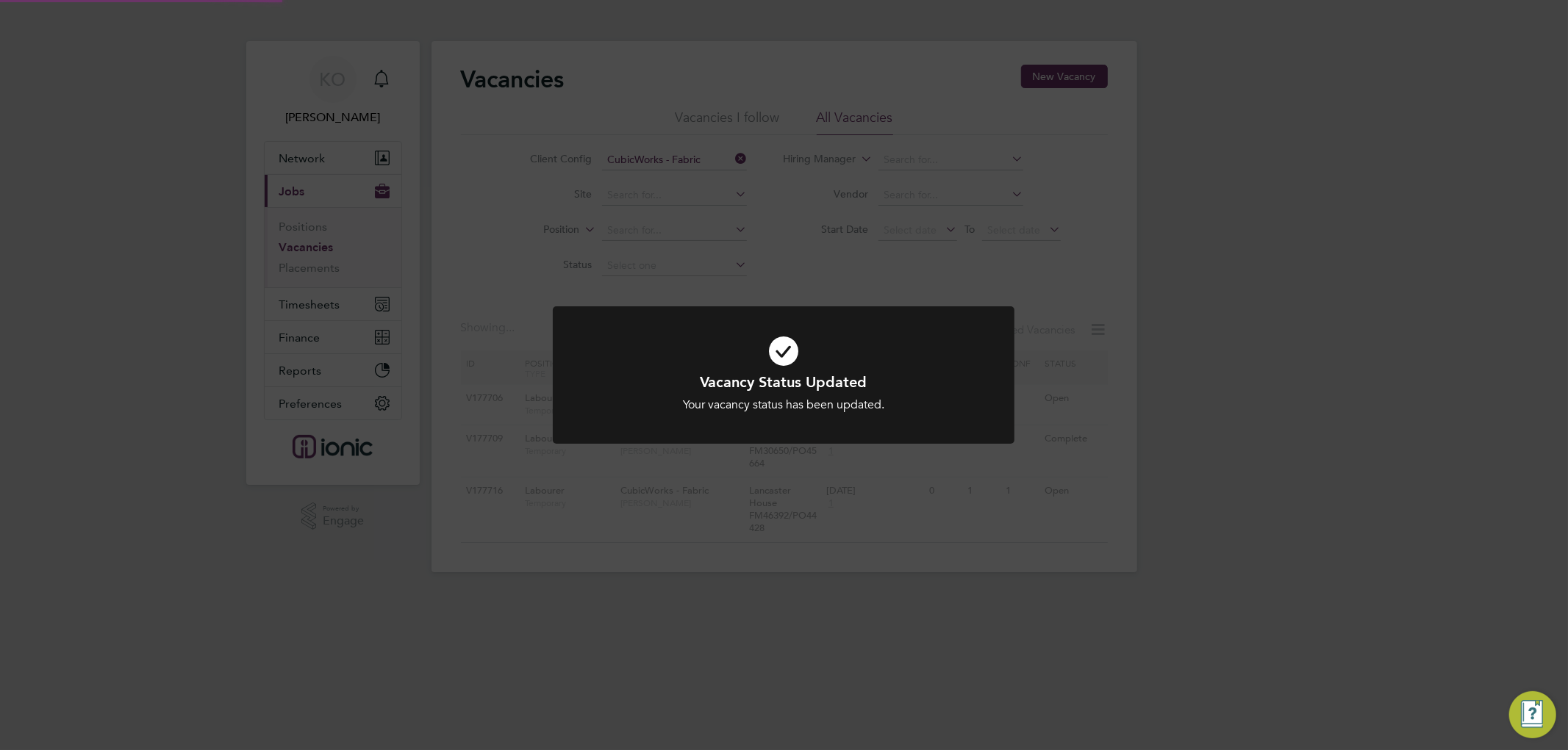
click at [1268, 340] on div "Vacancy Status Updated Your vacancy status has been updated. Cancel Okay" at bounding box center [784, 375] width 1568 height 750
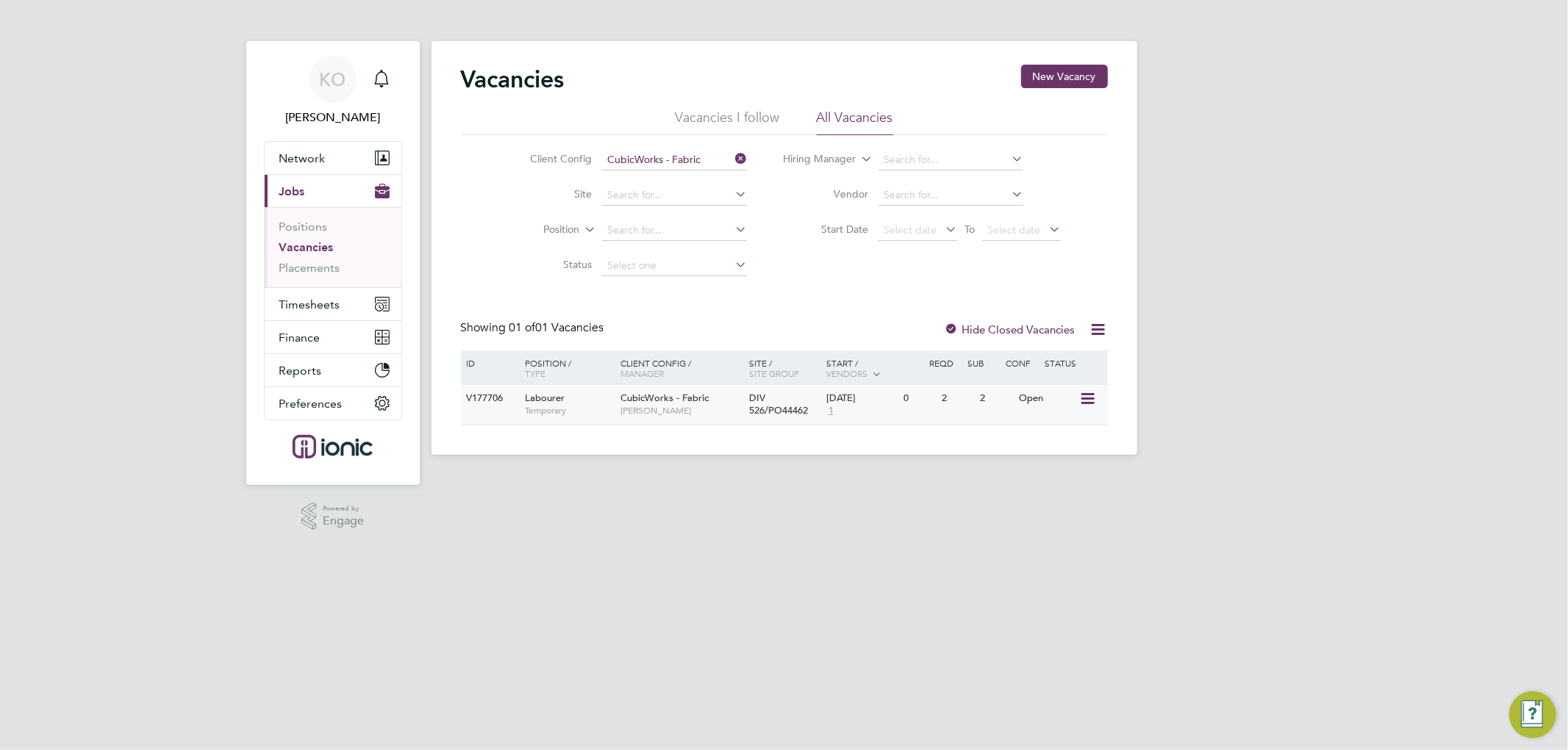
click at [1086, 392] on icon at bounding box center [1086, 399] width 15 height 18
click at [1040, 471] on li "Update Status" at bounding box center [1050, 473] width 85 height 20
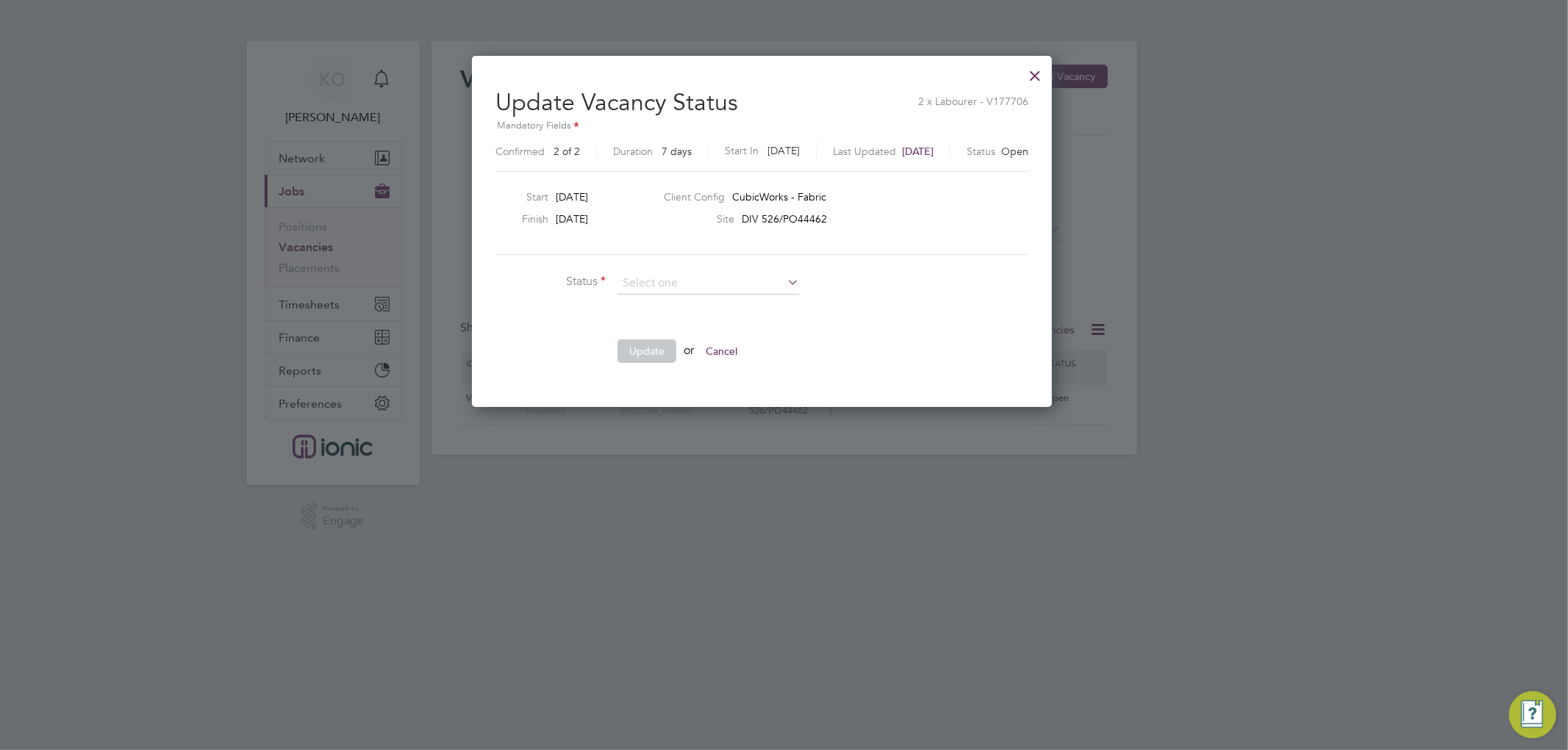
click at [670, 301] on li "Completed" at bounding box center [708, 303] width 183 height 19
type input "Completed"
click at [632, 368] on li "Update or Cancel" at bounding box center [716, 358] width 441 height 38
click at [643, 349] on button "Update" at bounding box center [647, 351] width 59 height 23
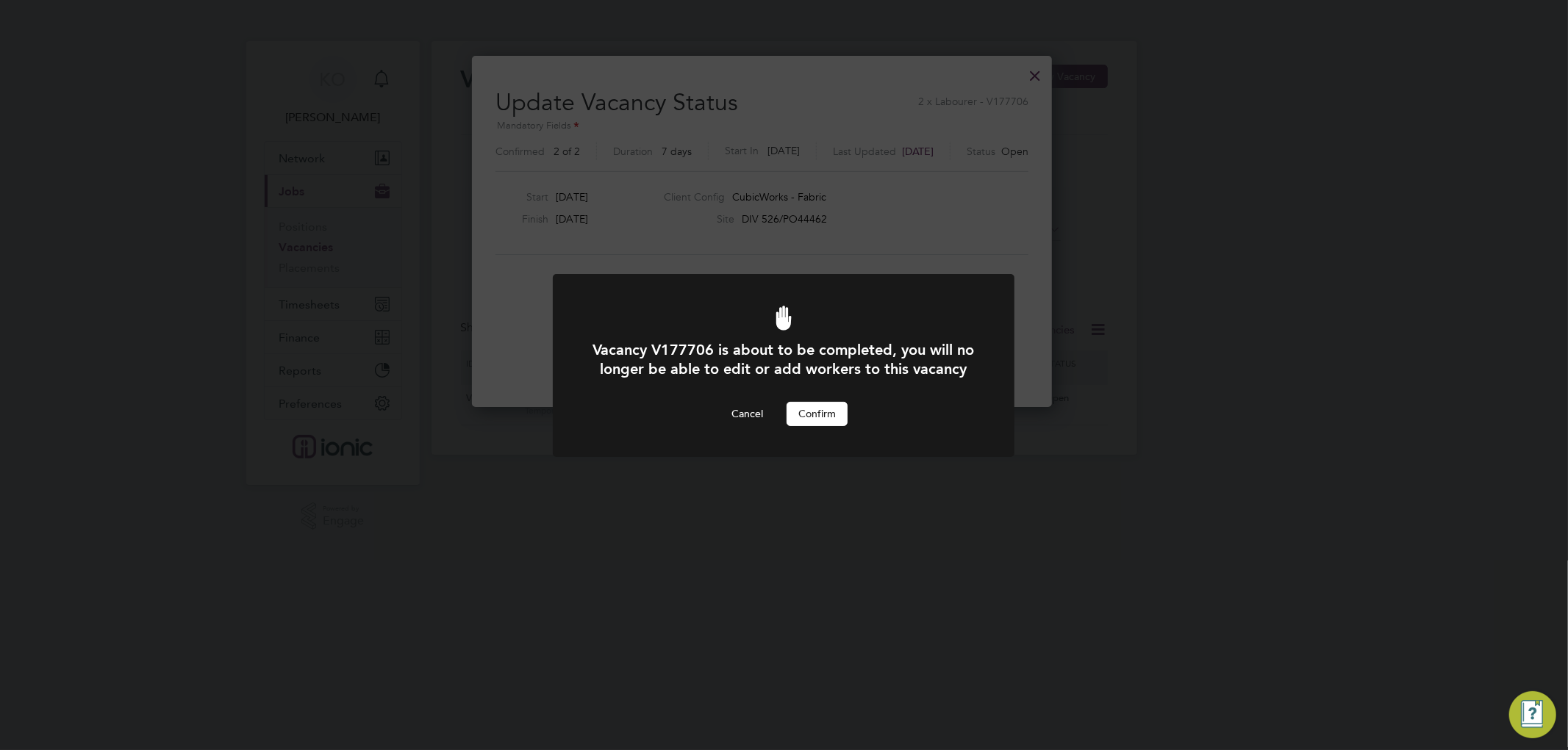
click at [810, 425] on button "Confirm" at bounding box center [817, 413] width 61 height 23
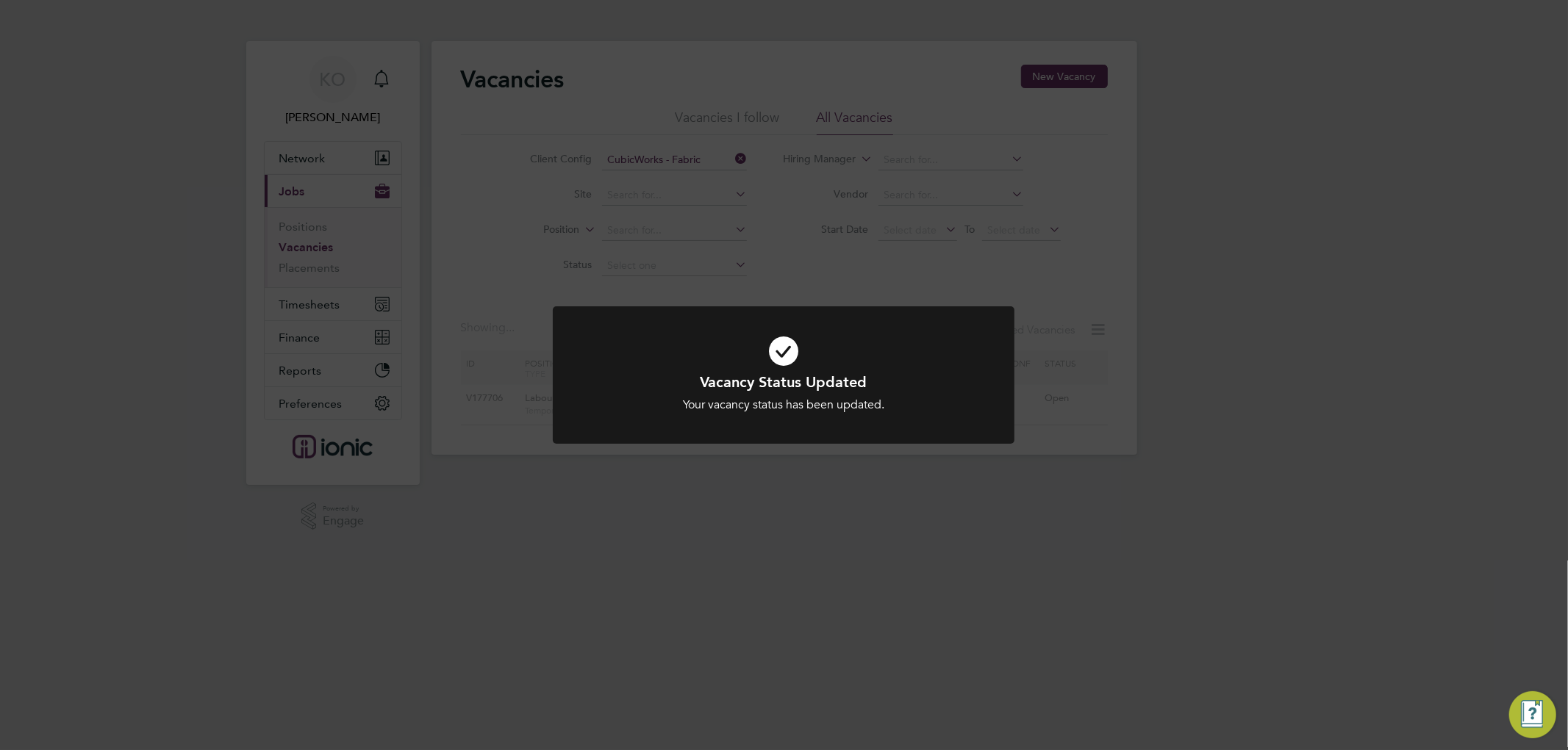
click at [1229, 390] on div "Vacancy Status Updated Your vacancy status has been updated. Cancel Okay" at bounding box center [784, 375] width 1568 height 750
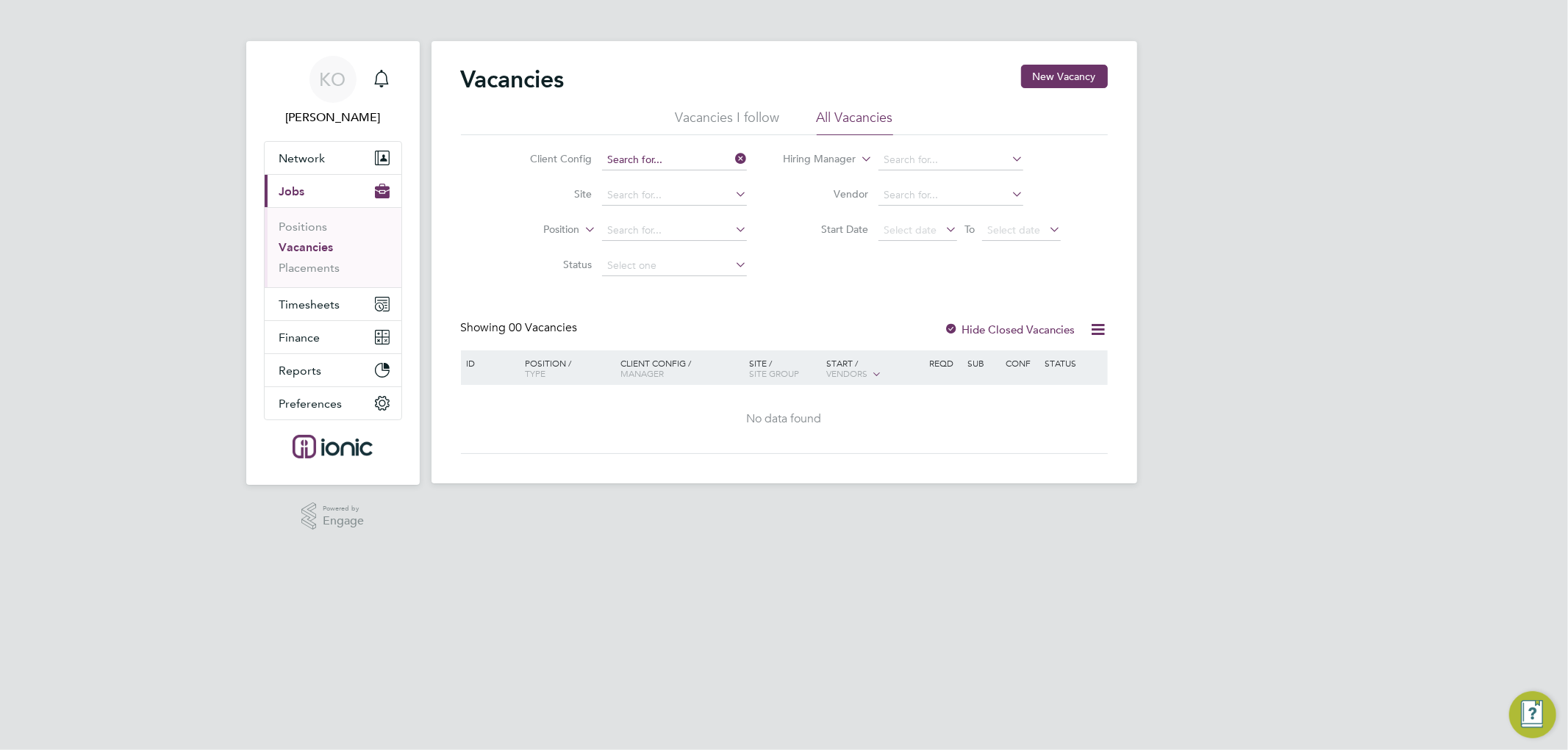
click at [703, 156] on input at bounding box center [674, 160] width 145 height 20
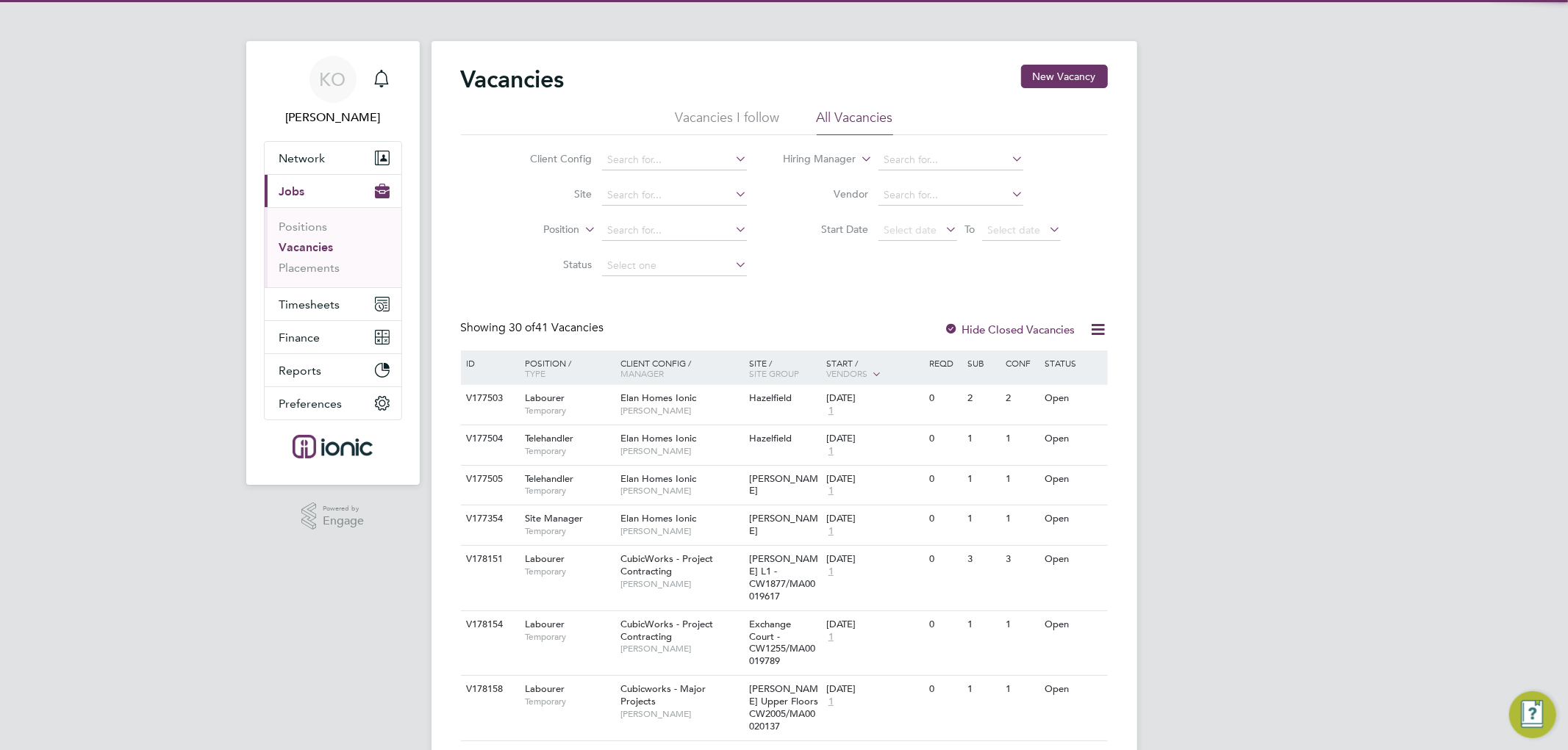
click at [699, 222] on li "Cubicworks - Major Projects" at bounding box center [702, 219] width 202 height 19
type input "Cubicworks - Major Projects"
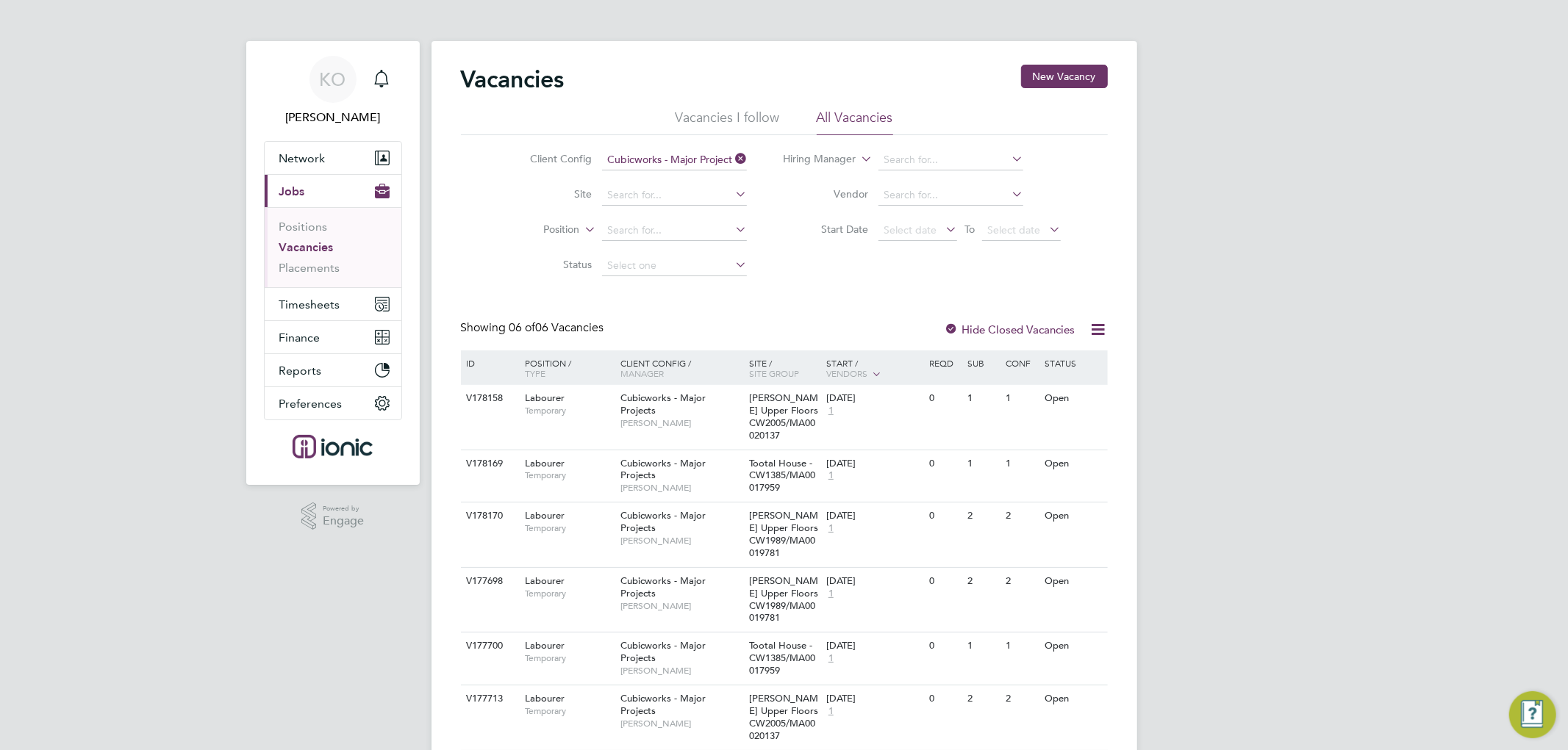
scroll to position [53, 0]
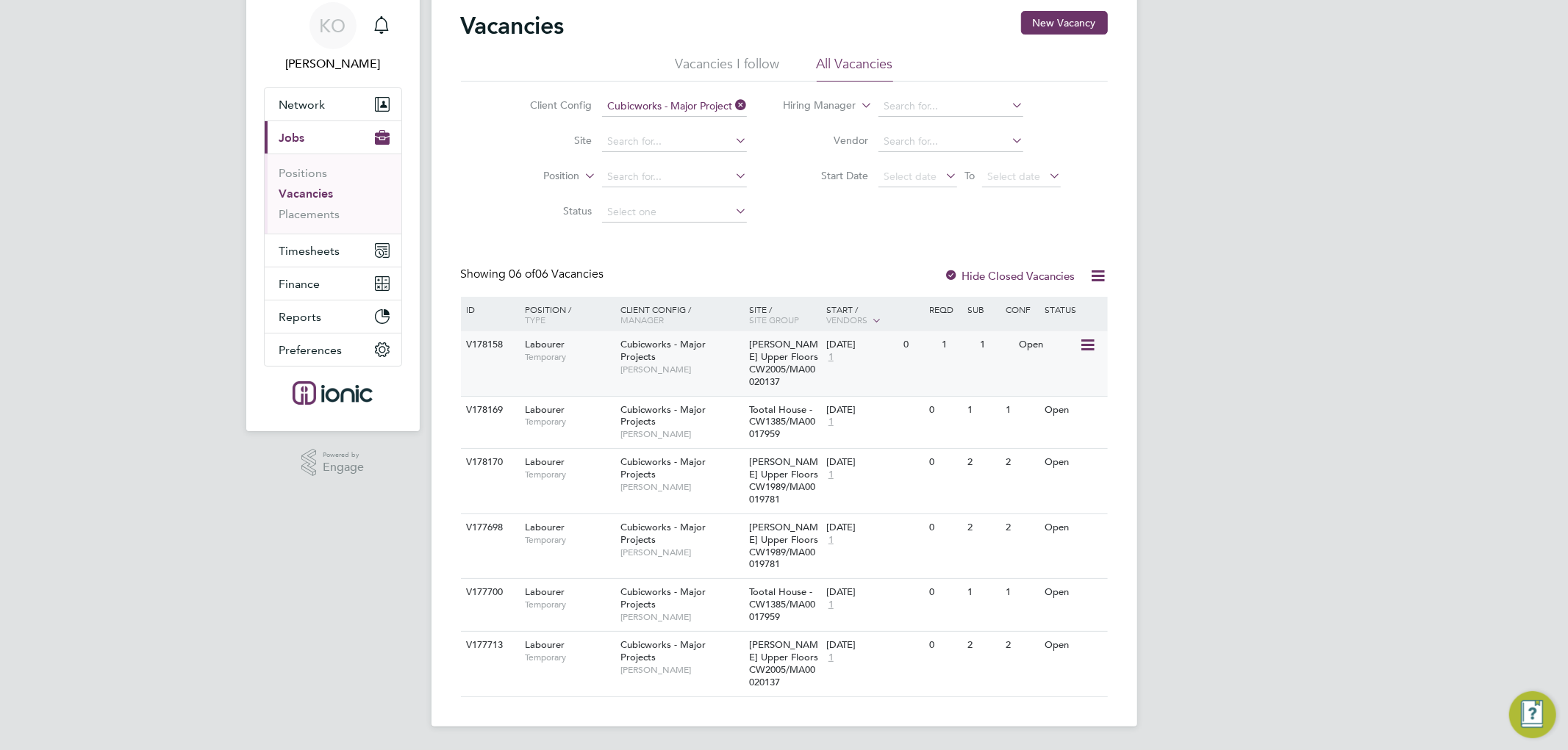
click at [1088, 343] on icon at bounding box center [1086, 345] width 15 height 18
click at [1057, 420] on li "Update Status" at bounding box center [1050, 420] width 85 height 20
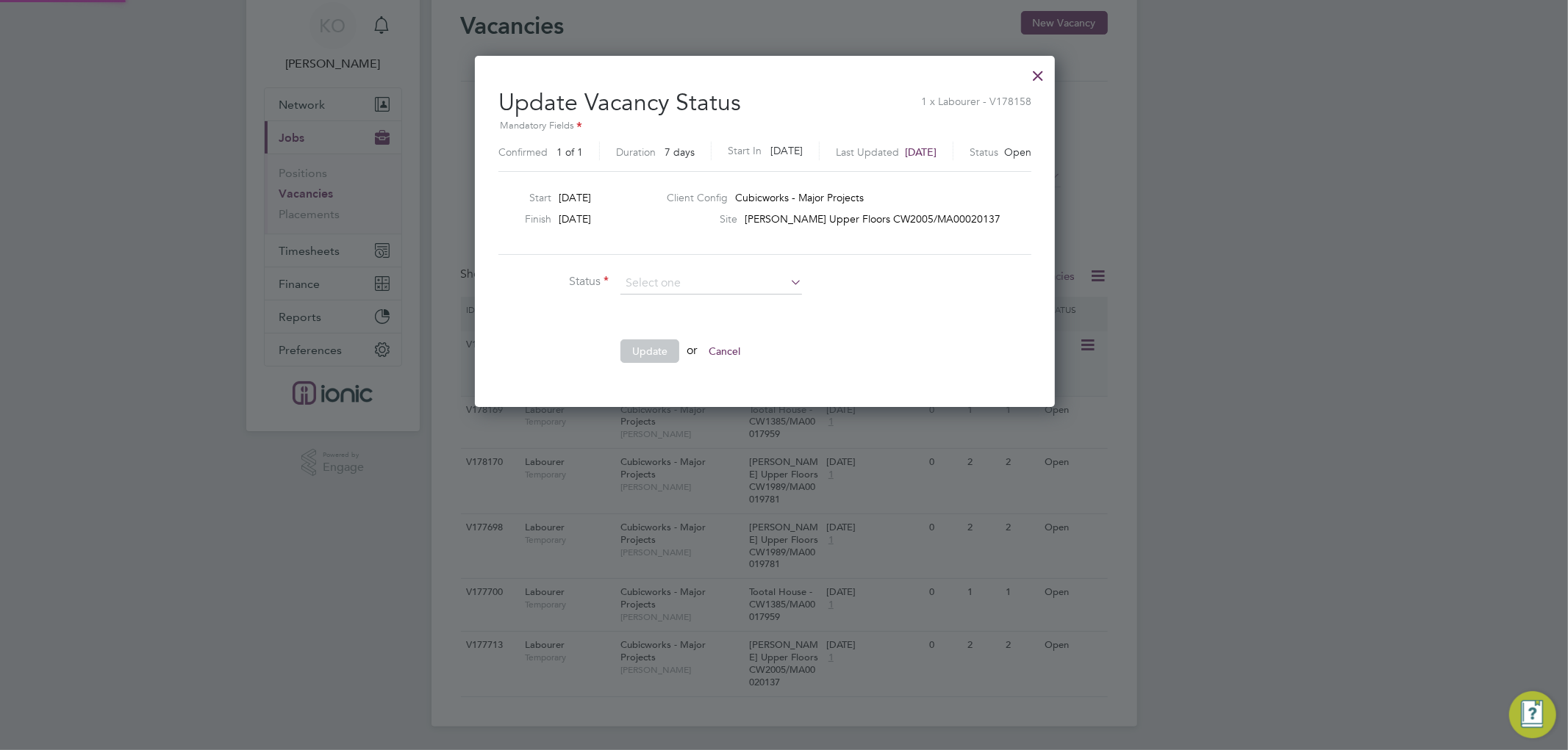
scroll to position [350, 617]
click at [718, 305] on li "Completed" at bounding box center [711, 303] width 183 height 19
type input "Completed"
click at [652, 349] on button "Update" at bounding box center [650, 351] width 59 height 23
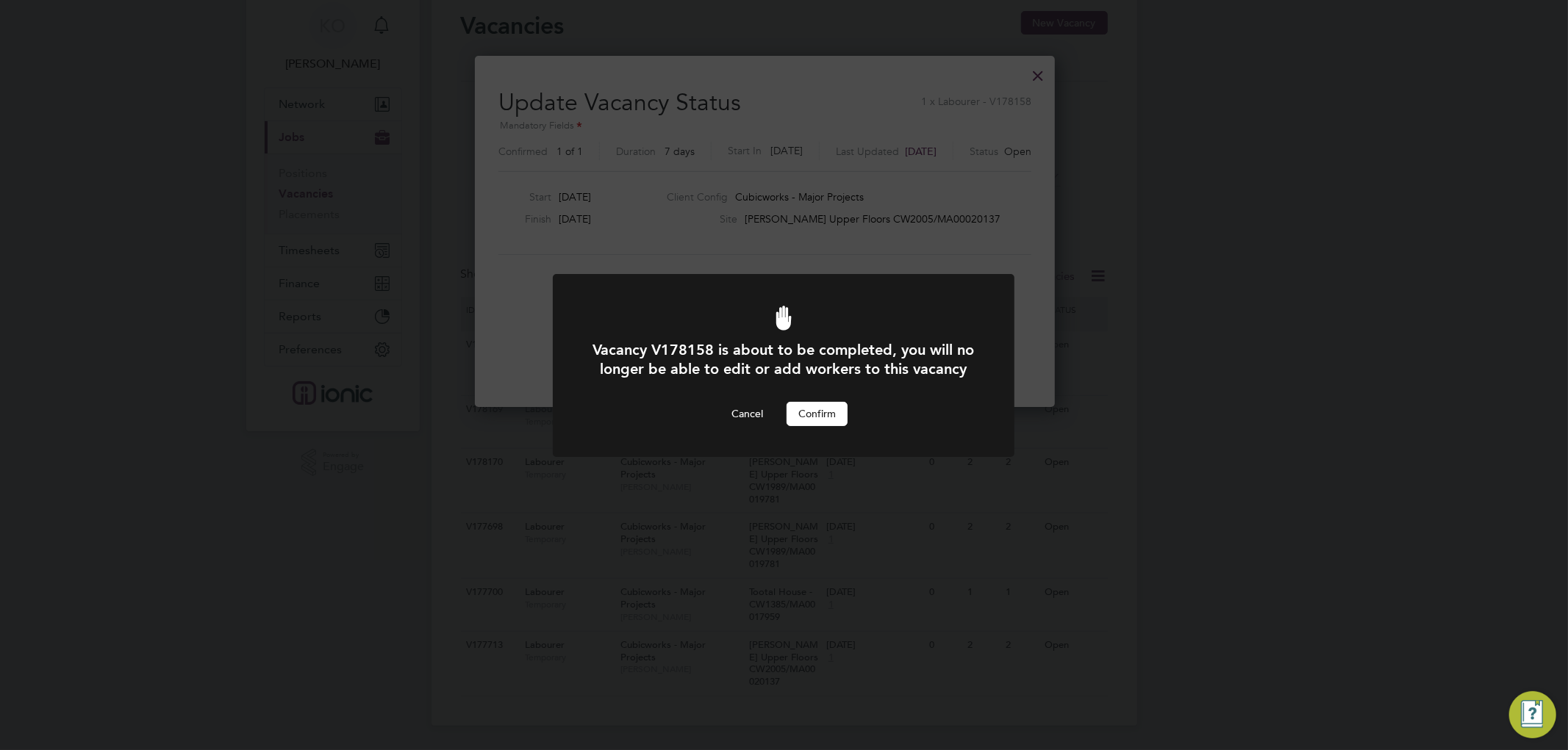
scroll to position [0, 0]
click at [818, 425] on button "Confirm" at bounding box center [817, 413] width 61 height 23
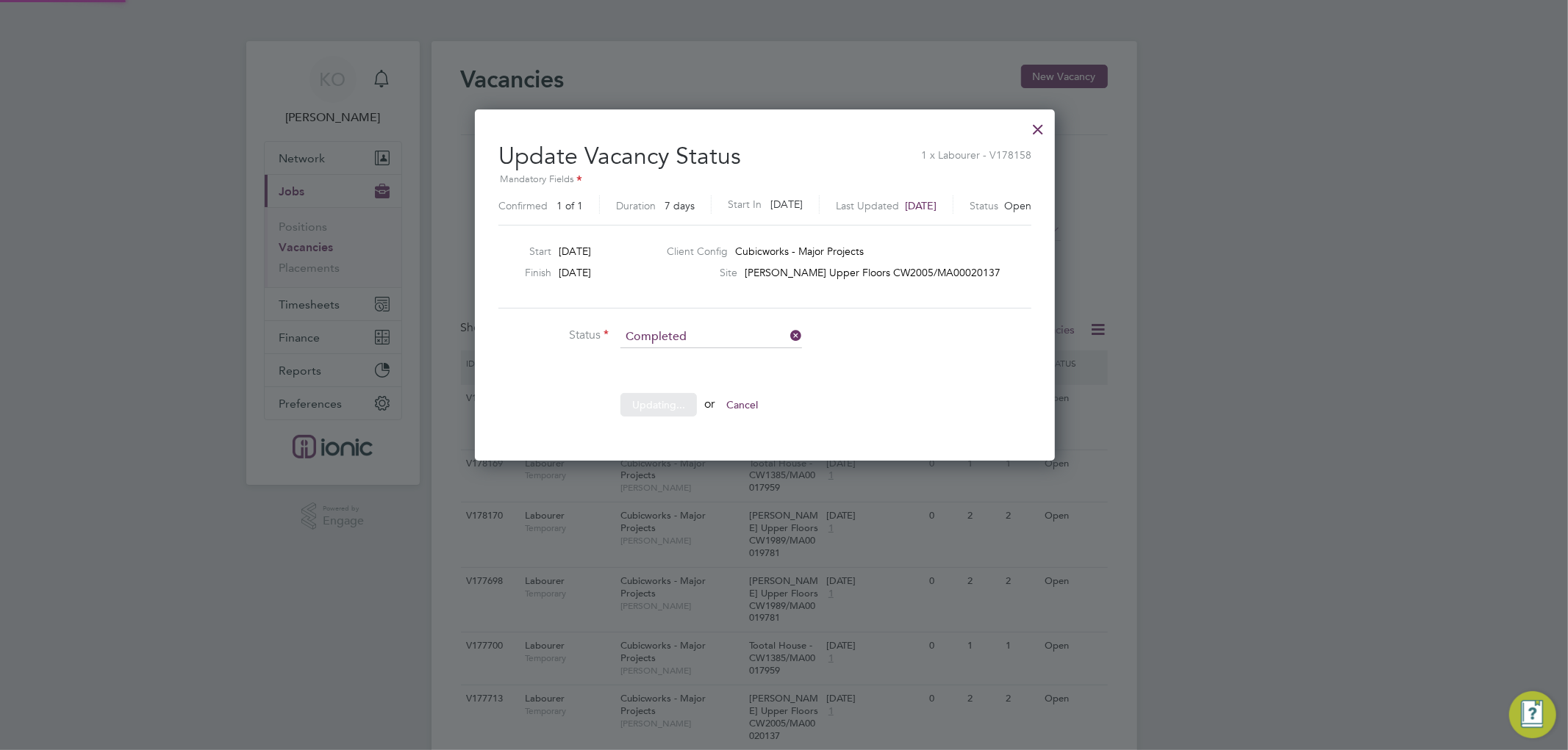
scroll to position [53, 0]
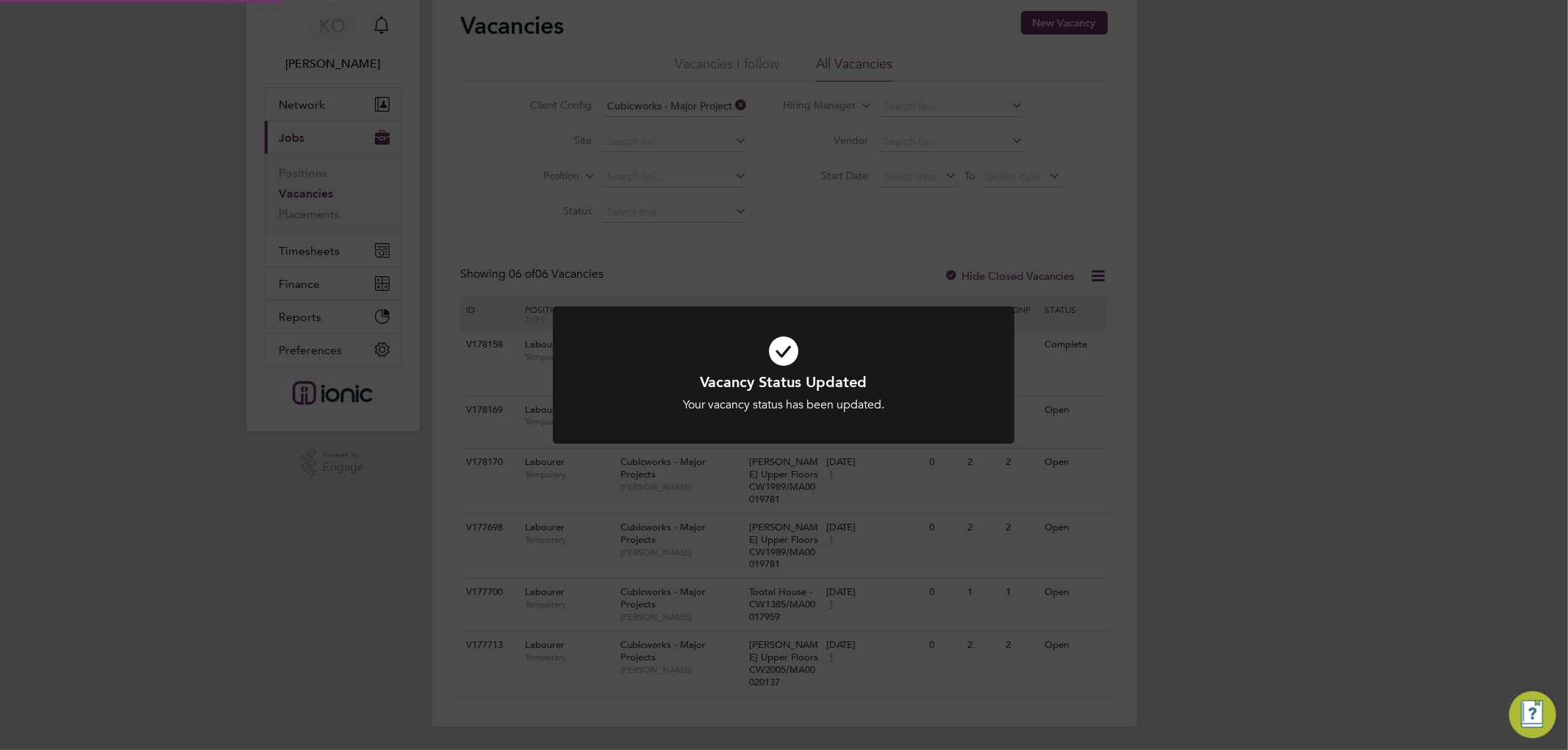
click at [1298, 383] on div "Vacancy Status Updated Your vacancy status has been updated. Cancel Okay" at bounding box center [784, 375] width 1568 height 750
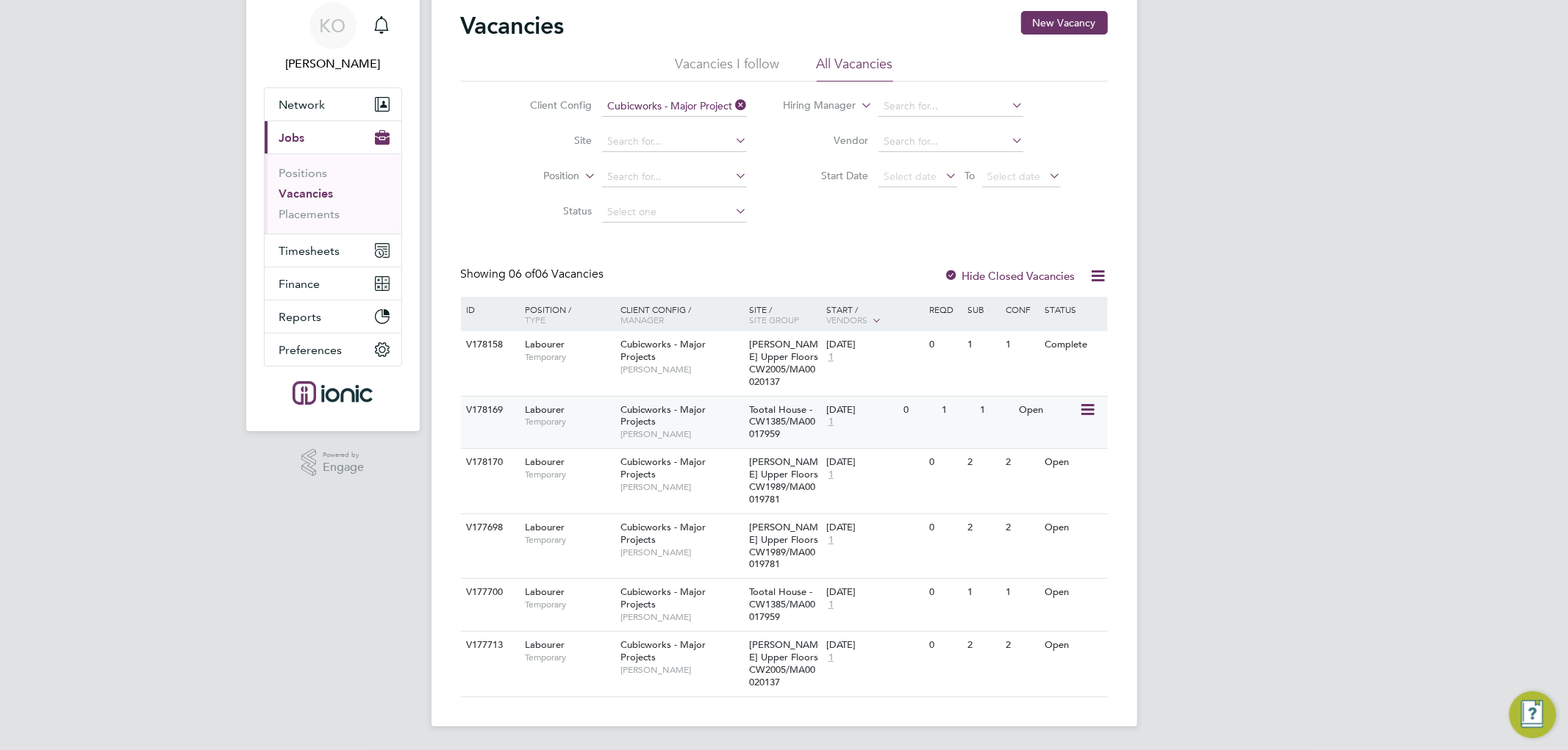
click at [1083, 410] on icon at bounding box center [1086, 410] width 15 height 18
click at [1055, 480] on li "Update Status" at bounding box center [1050, 485] width 85 height 20
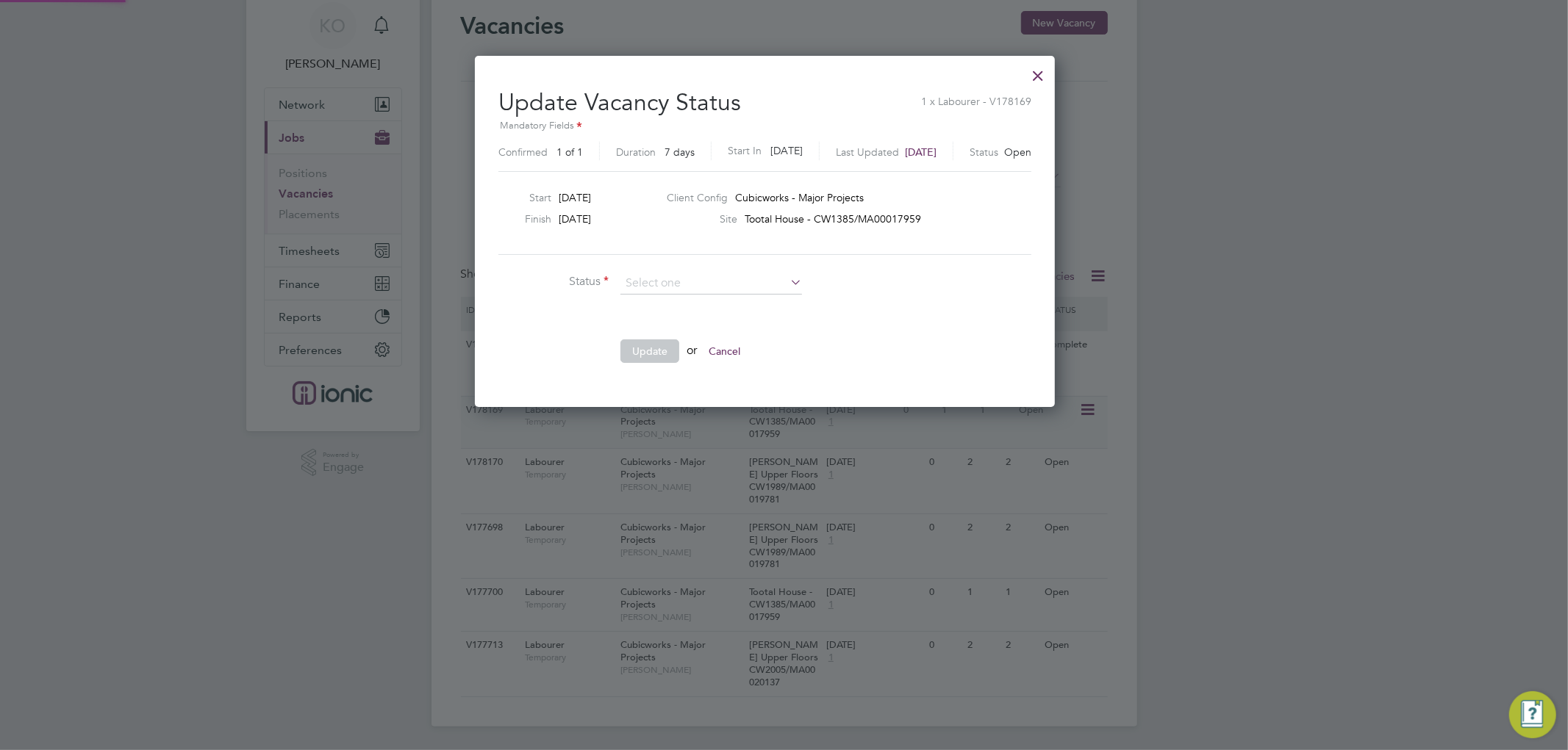
scroll to position [350, 617]
click at [681, 296] on li "Completed" at bounding box center [711, 303] width 183 height 19
type input "Completed"
click at [664, 345] on button "Update" at bounding box center [650, 351] width 59 height 23
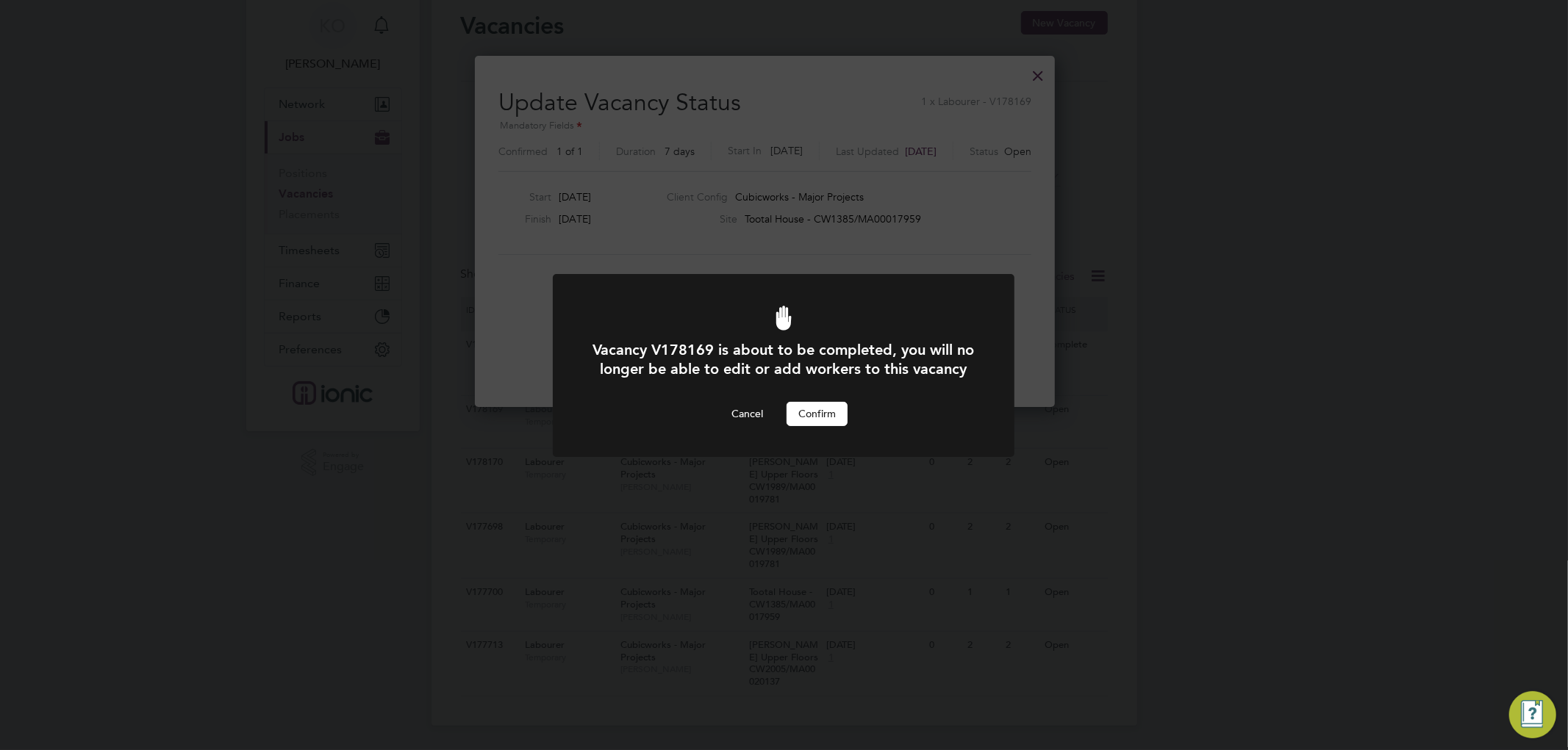
click at [848, 425] on div "Cancel Confirm" at bounding box center [784, 413] width 382 height 23
click at [828, 425] on button "Confirm" at bounding box center [817, 413] width 61 height 23
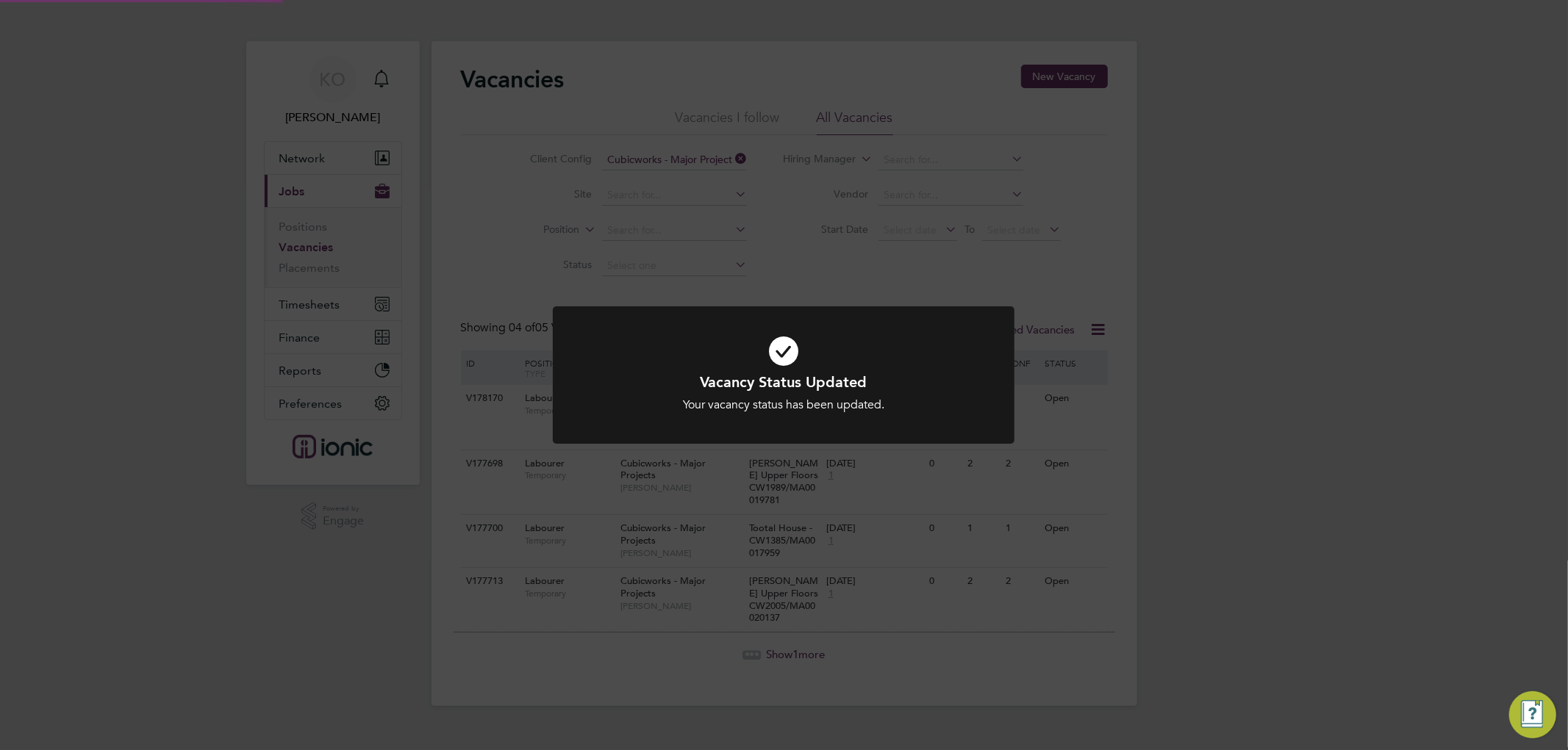
click at [1346, 472] on div "Vacancy Status Updated Your vacancy status has been updated. Cancel Okay" at bounding box center [784, 375] width 1568 height 750
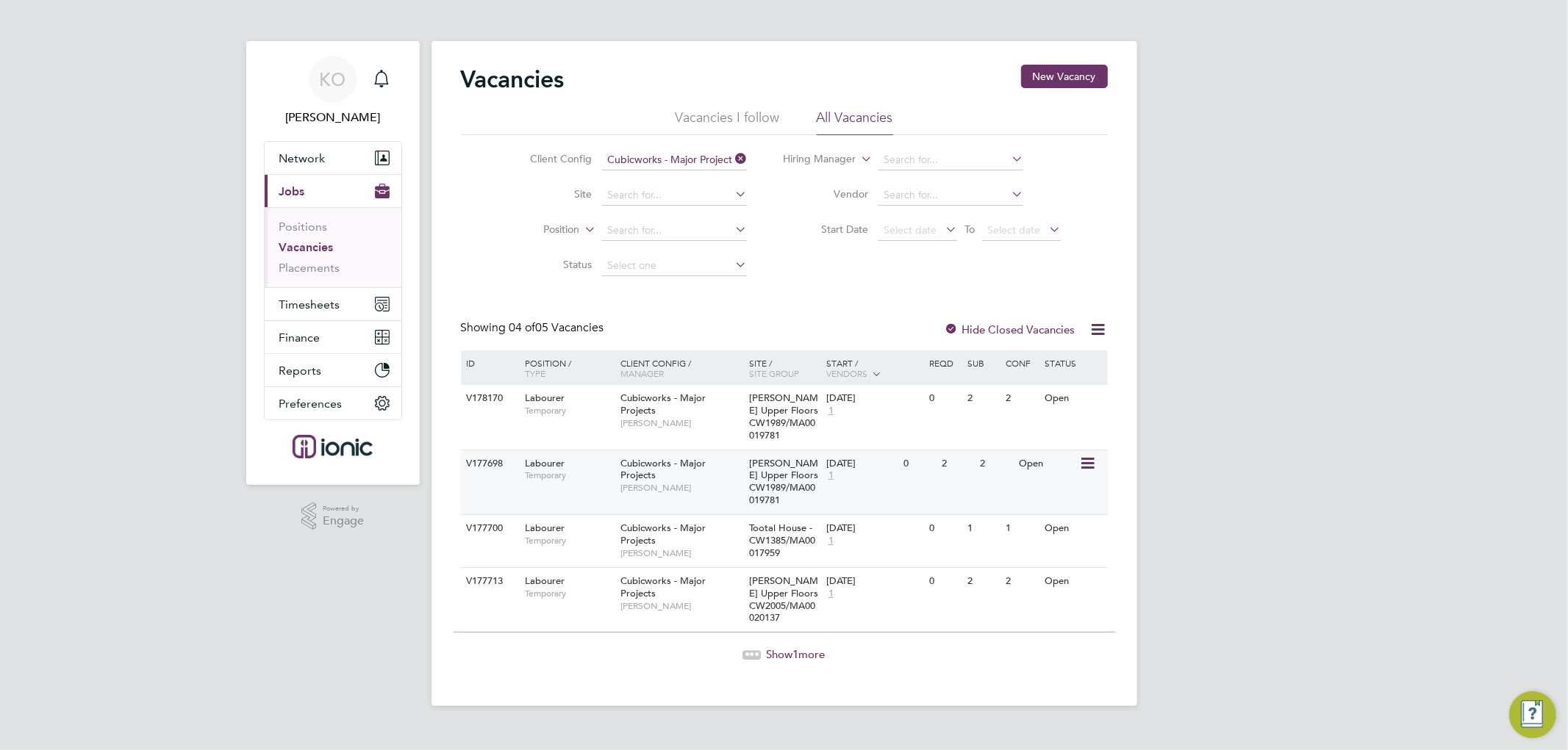
click at [1091, 459] on icon at bounding box center [1086, 463] width 15 height 18
click at [1058, 533] on li "Update Status" at bounding box center [1050, 539] width 85 height 20
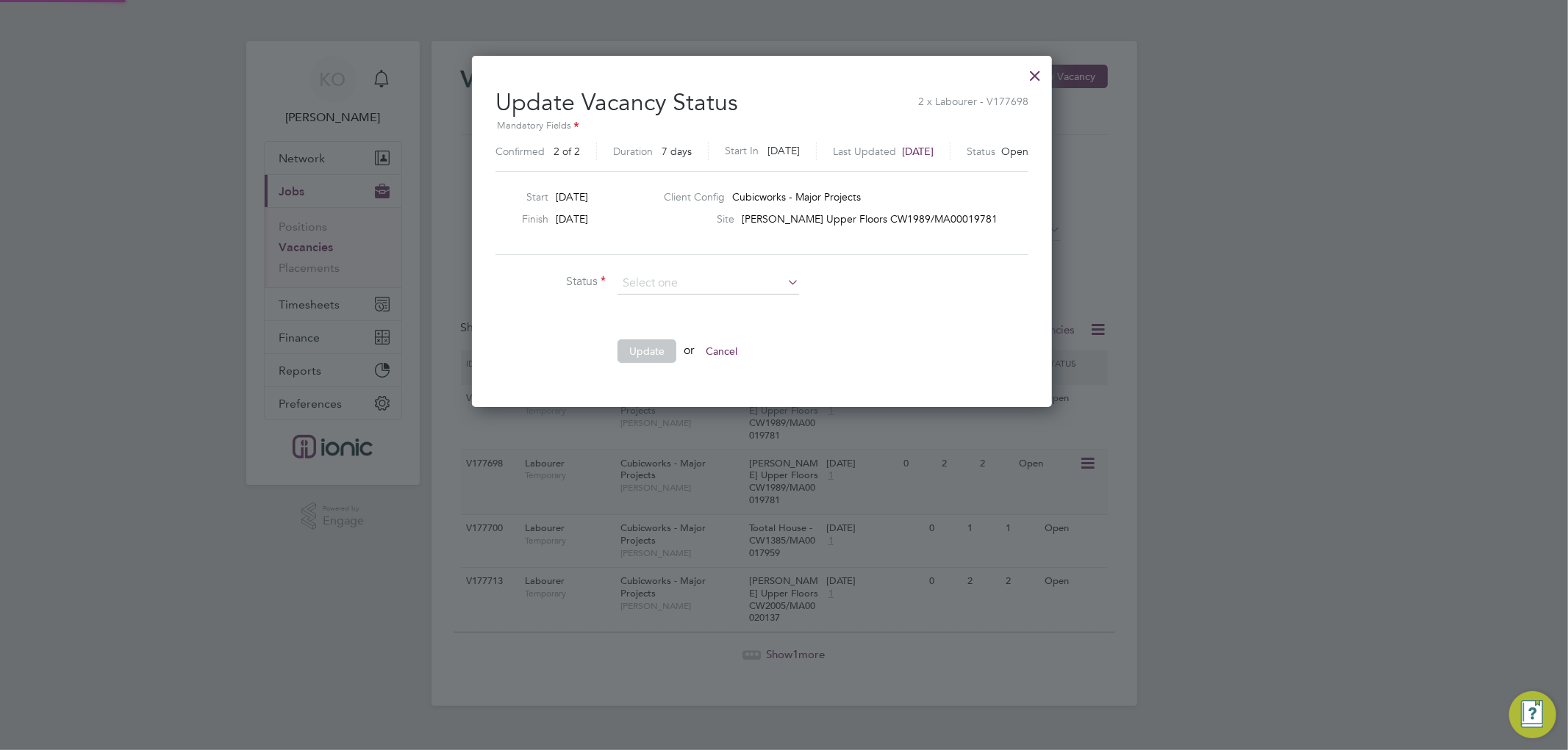
scroll to position [350, 622]
click at [684, 301] on li "Completed" at bounding box center [708, 303] width 183 height 19
type input "Completed"
click at [656, 345] on button "Update" at bounding box center [647, 351] width 59 height 23
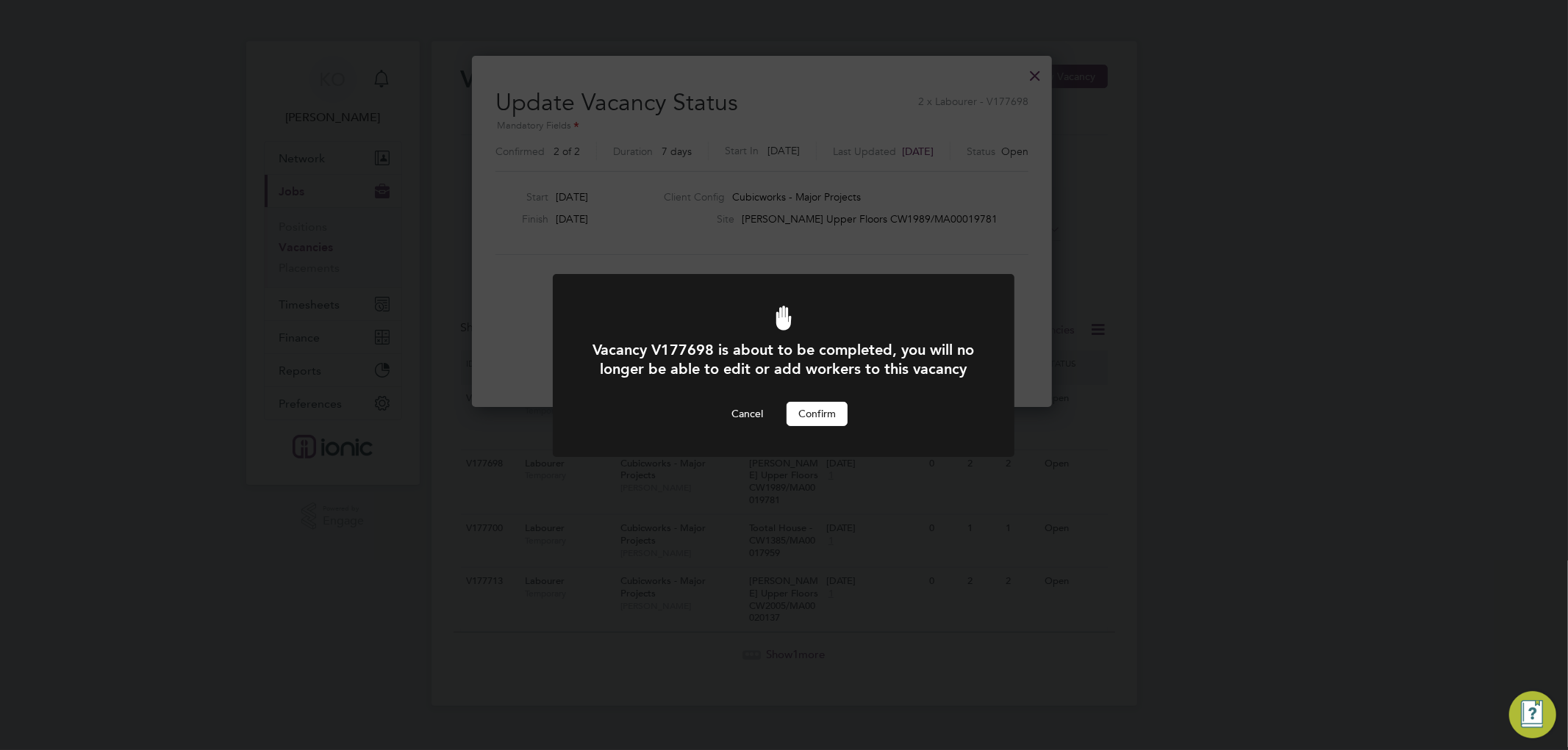
click at [809, 425] on button "Confirm" at bounding box center [817, 413] width 61 height 23
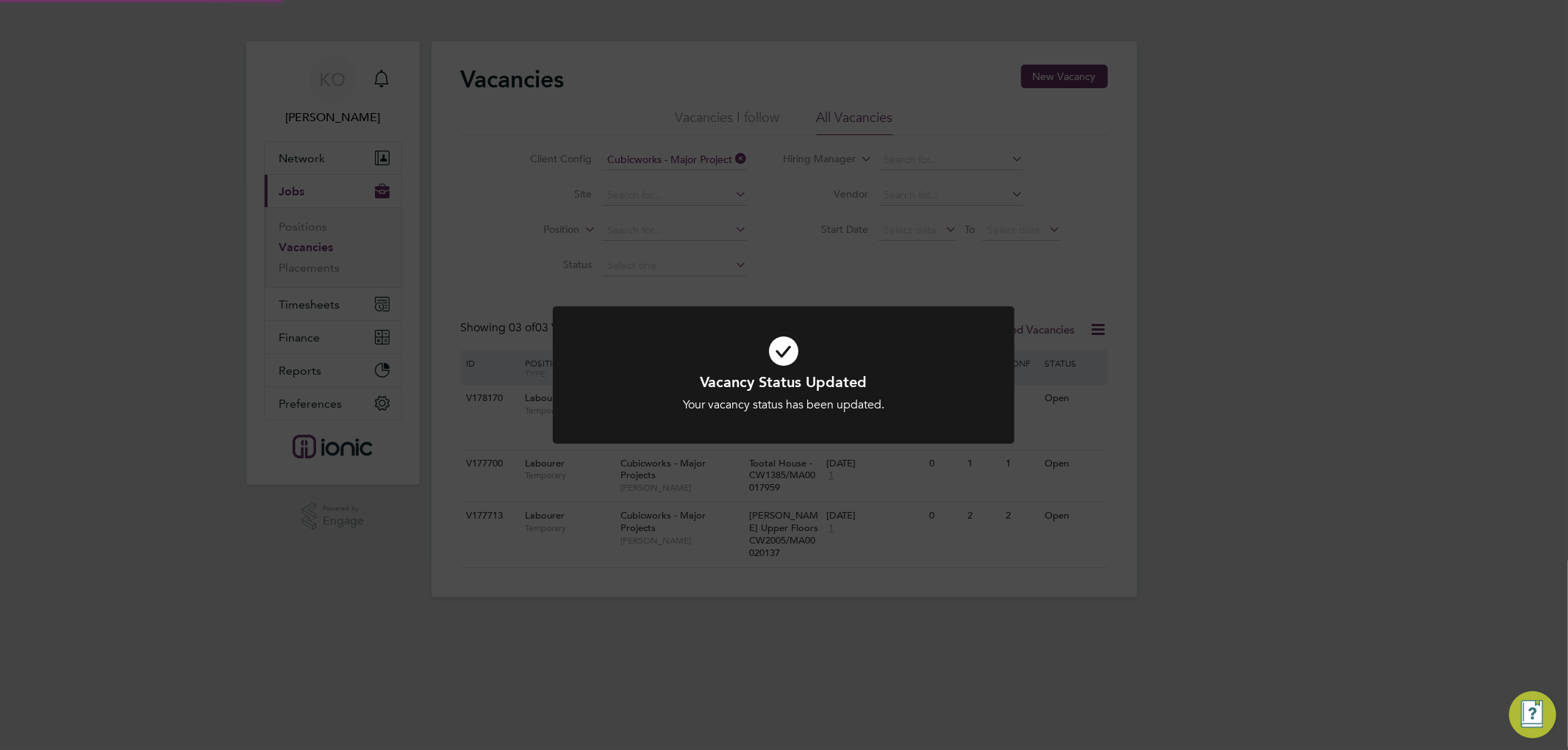
click at [1214, 428] on div "Vacancy Status Updated Your vacancy status has been updated. Cancel Okay" at bounding box center [784, 375] width 1568 height 750
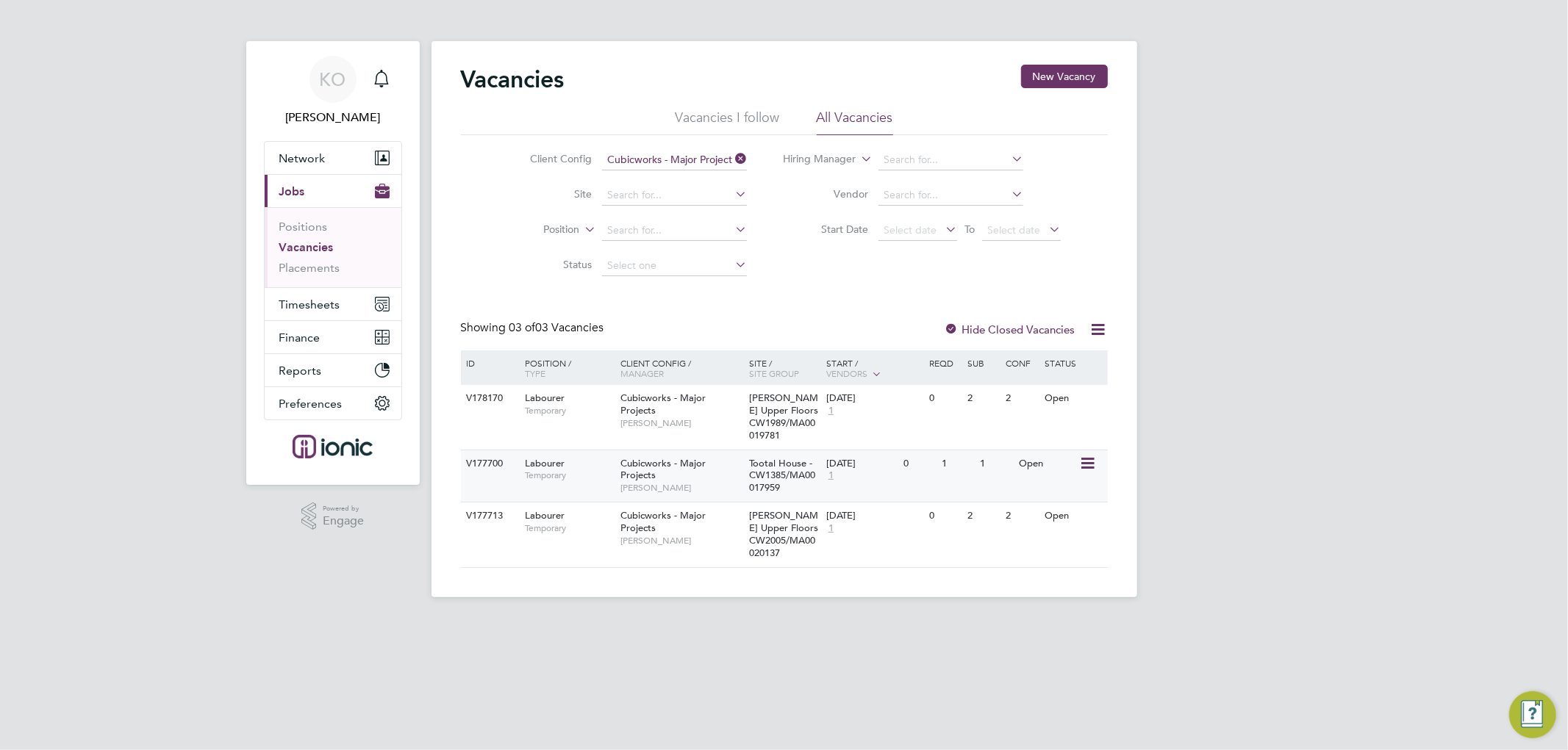
click at [1090, 461] on icon at bounding box center [1086, 463] width 15 height 18
click at [1045, 541] on li "Update Status" at bounding box center [1050, 539] width 85 height 20
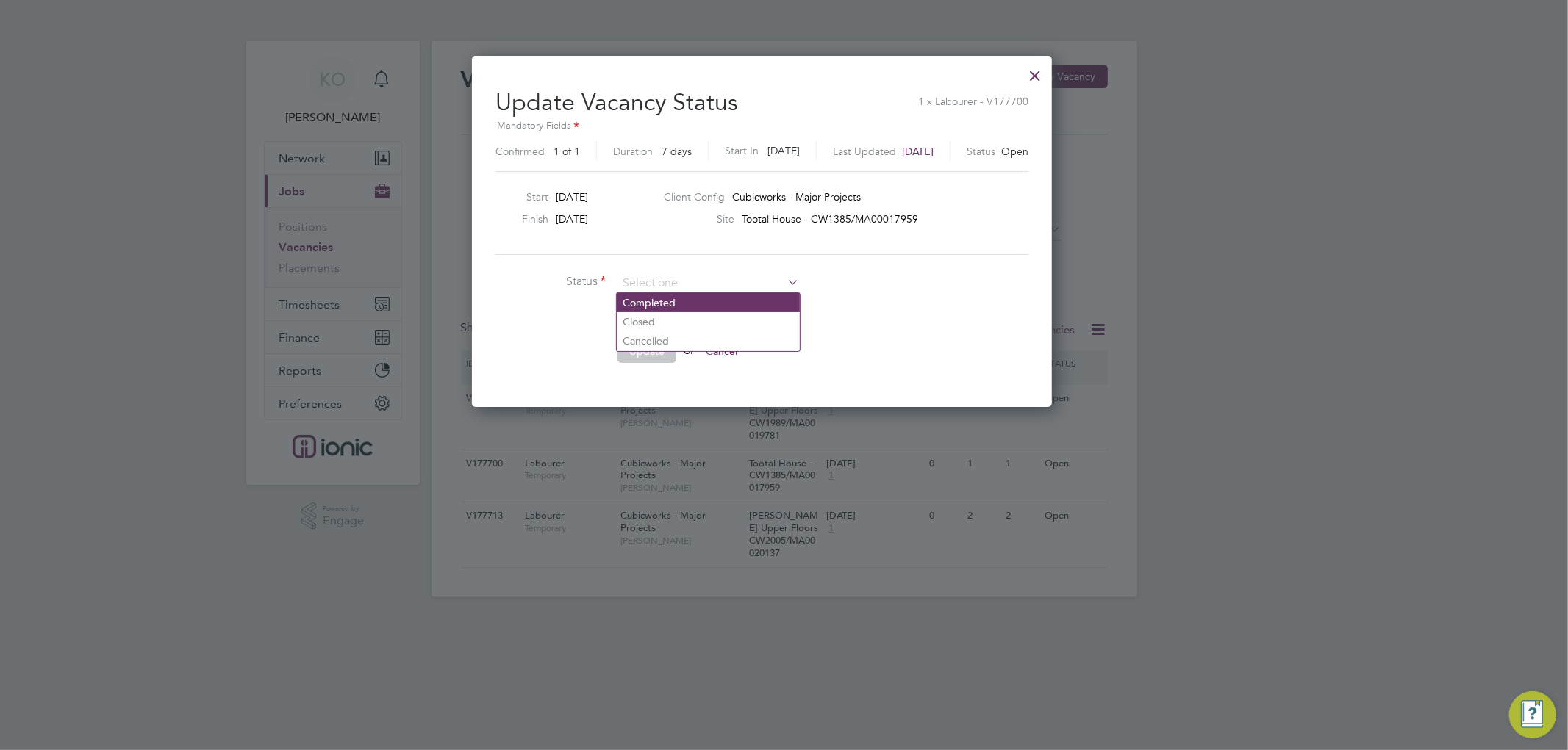
click at [649, 301] on li "Completed" at bounding box center [708, 303] width 183 height 19
type input "Completed"
click at [635, 348] on button "Update" at bounding box center [647, 351] width 59 height 23
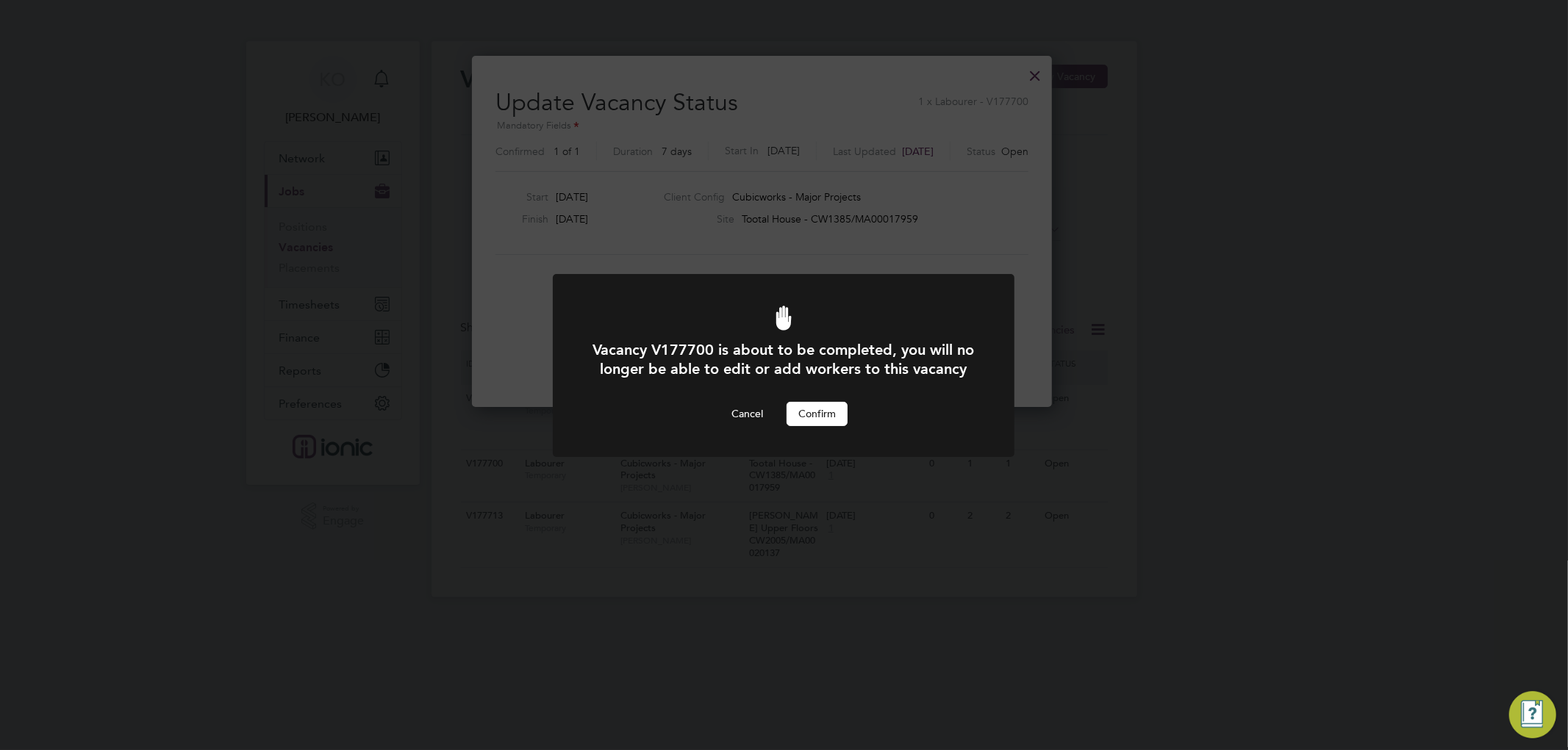
click at [821, 425] on button "Confirm" at bounding box center [817, 413] width 61 height 23
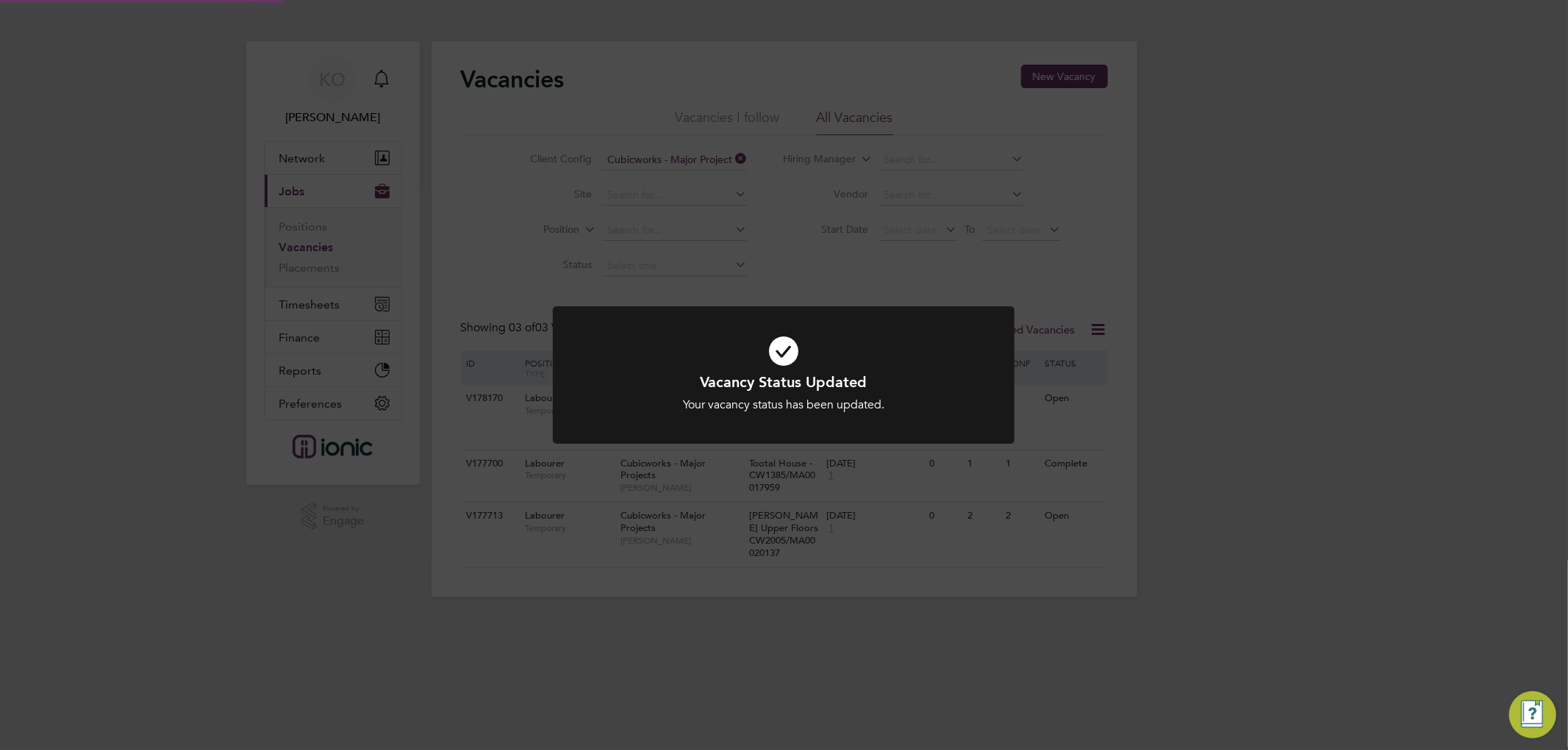
click at [1232, 400] on div "Vacancy Status Updated Your vacancy status has been updated. Cancel Okay" at bounding box center [784, 375] width 1568 height 750
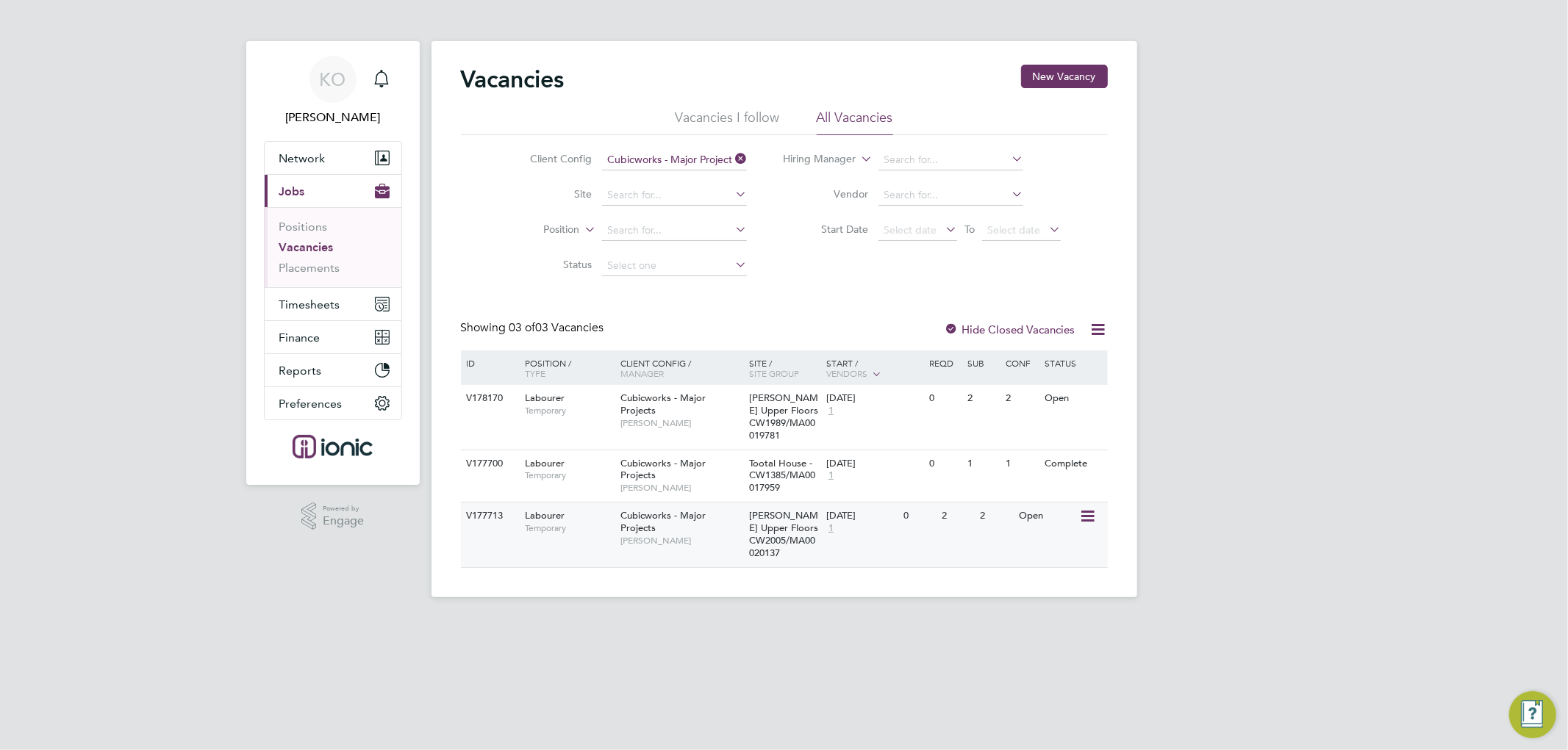
click at [1087, 509] on icon at bounding box center [1086, 517] width 15 height 18
click at [1040, 591] on li "Update Status" at bounding box center [1050, 591] width 85 height 20
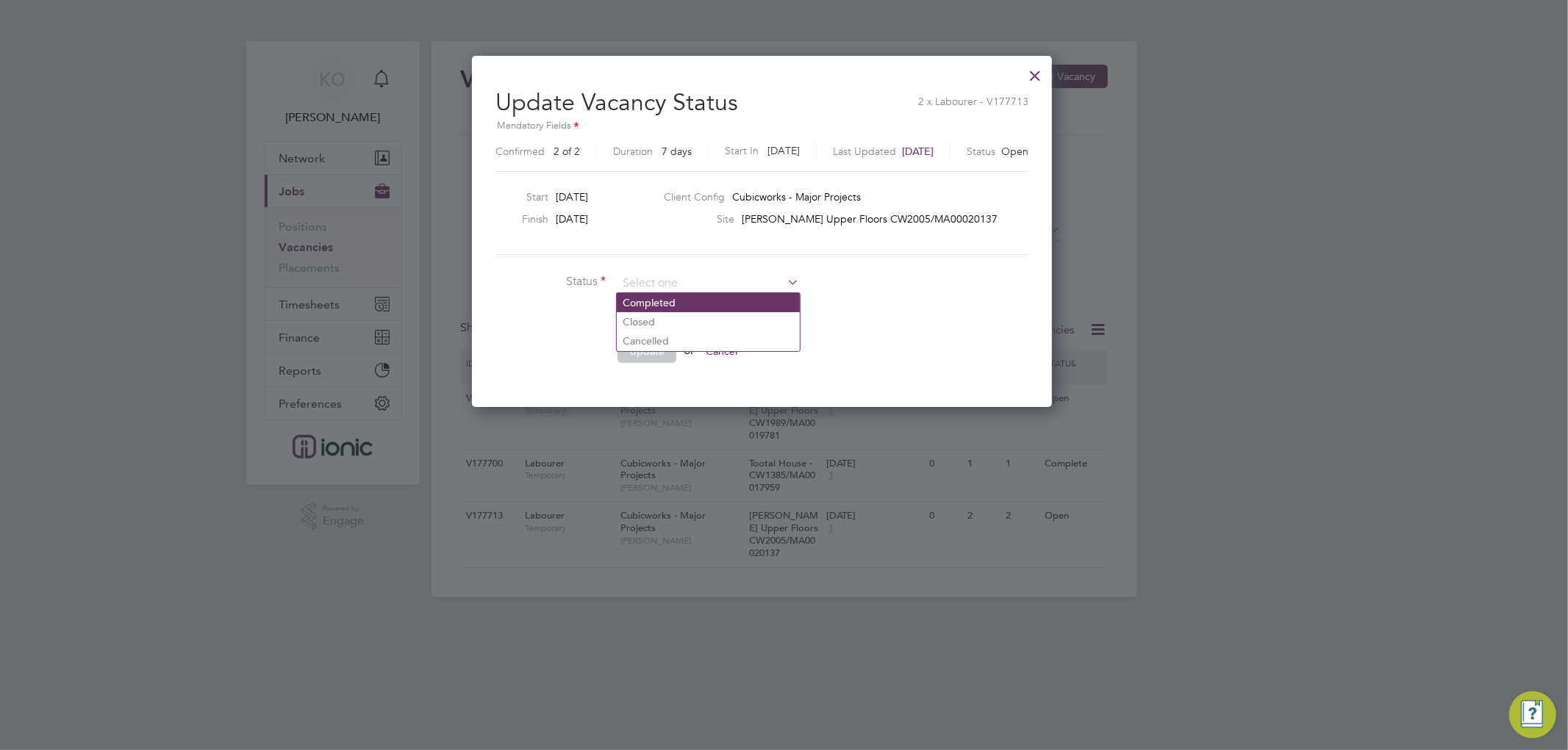
click at [676, 302] on li "Completed" at bounding box center [708, 303] width 183 height 19
type input "Completed"
click at [652, 350] on button "Update" at bounding box center [647, 351] width 59 height 23
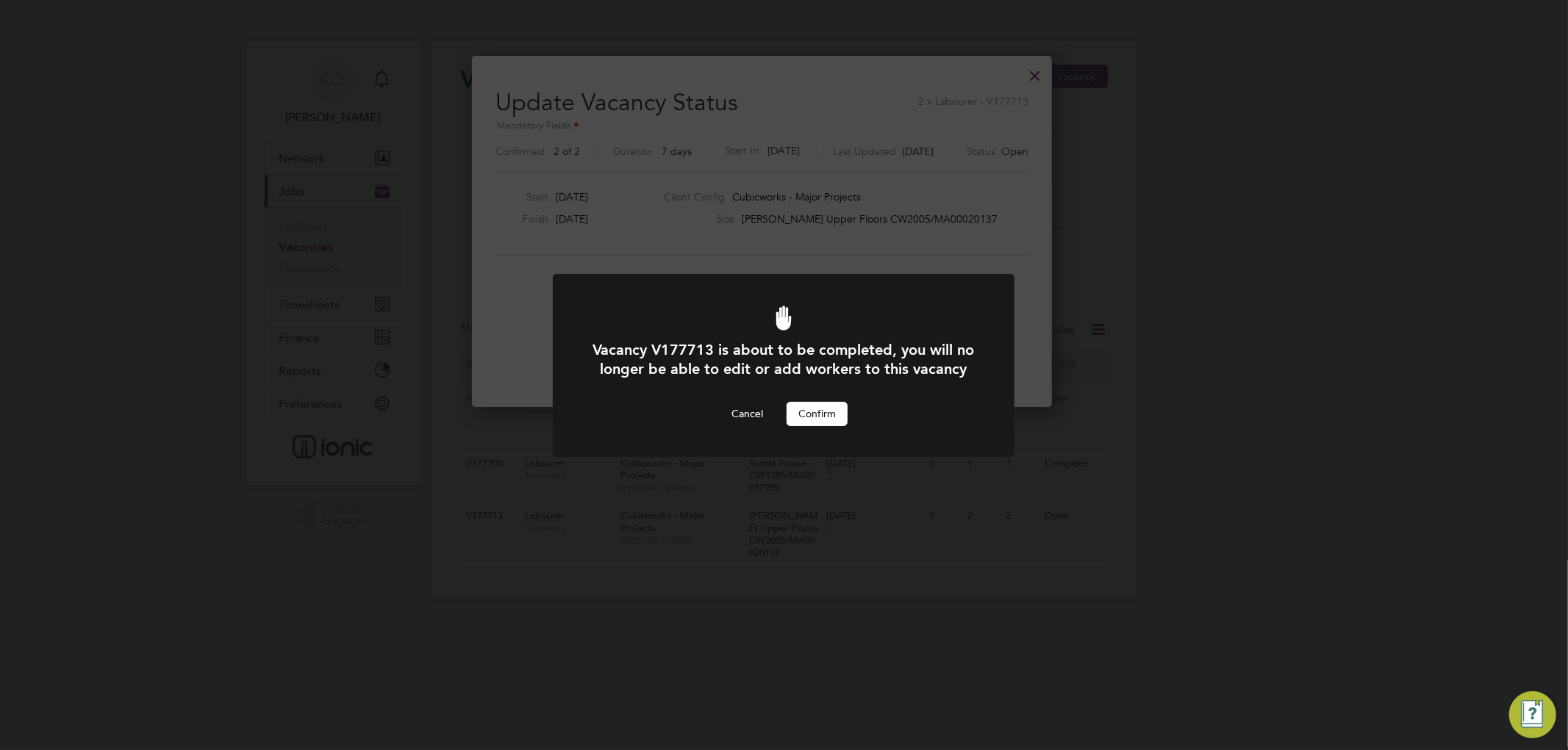
click at [812, 425] on button "Confirm" at bounding box center [817, 413] width 61 height 23
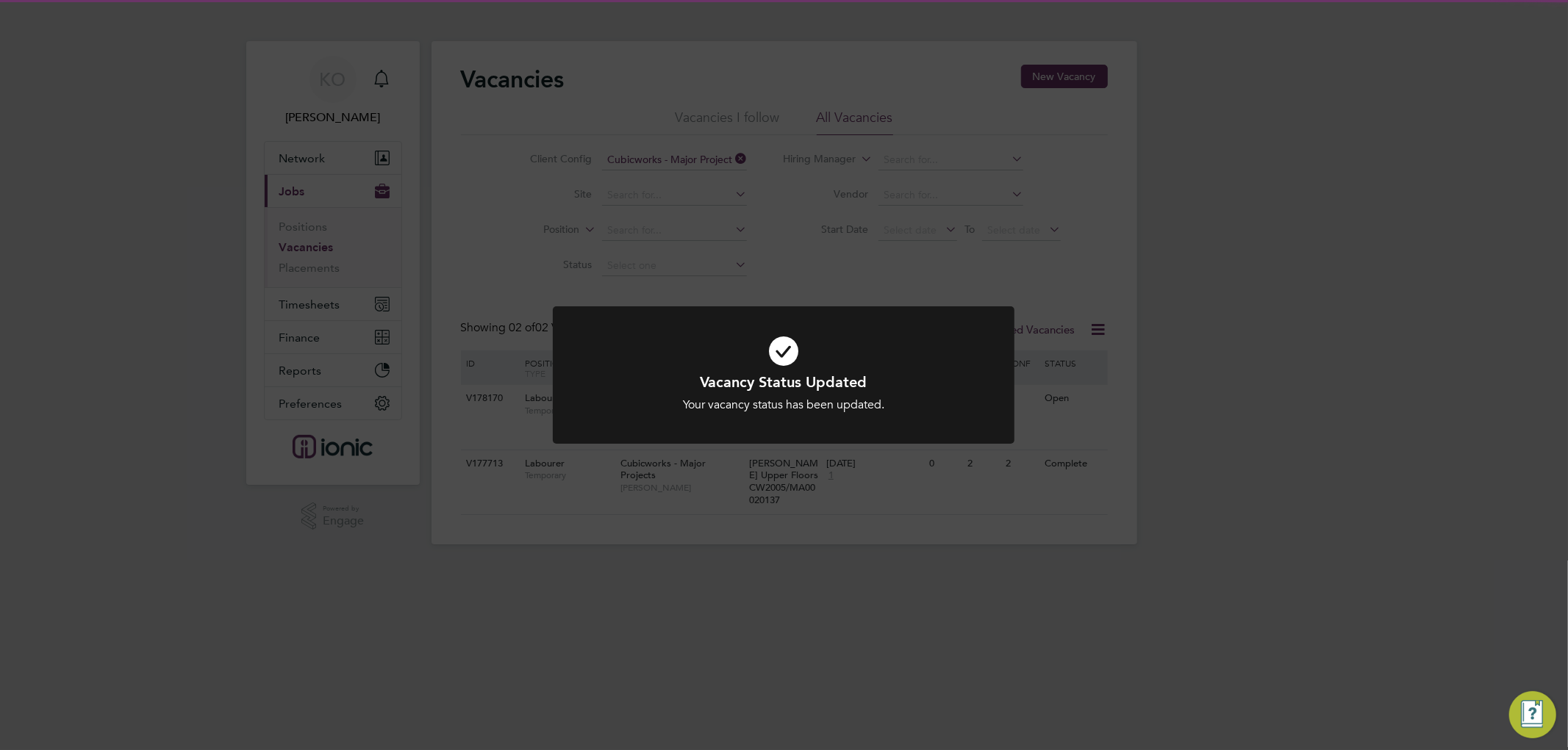
click at [1233, 404] on div "Vacancy Status Updated Your vacancy status has been updated. Cancel Okay" at bounding box center [784, 375] width 1568 height 750
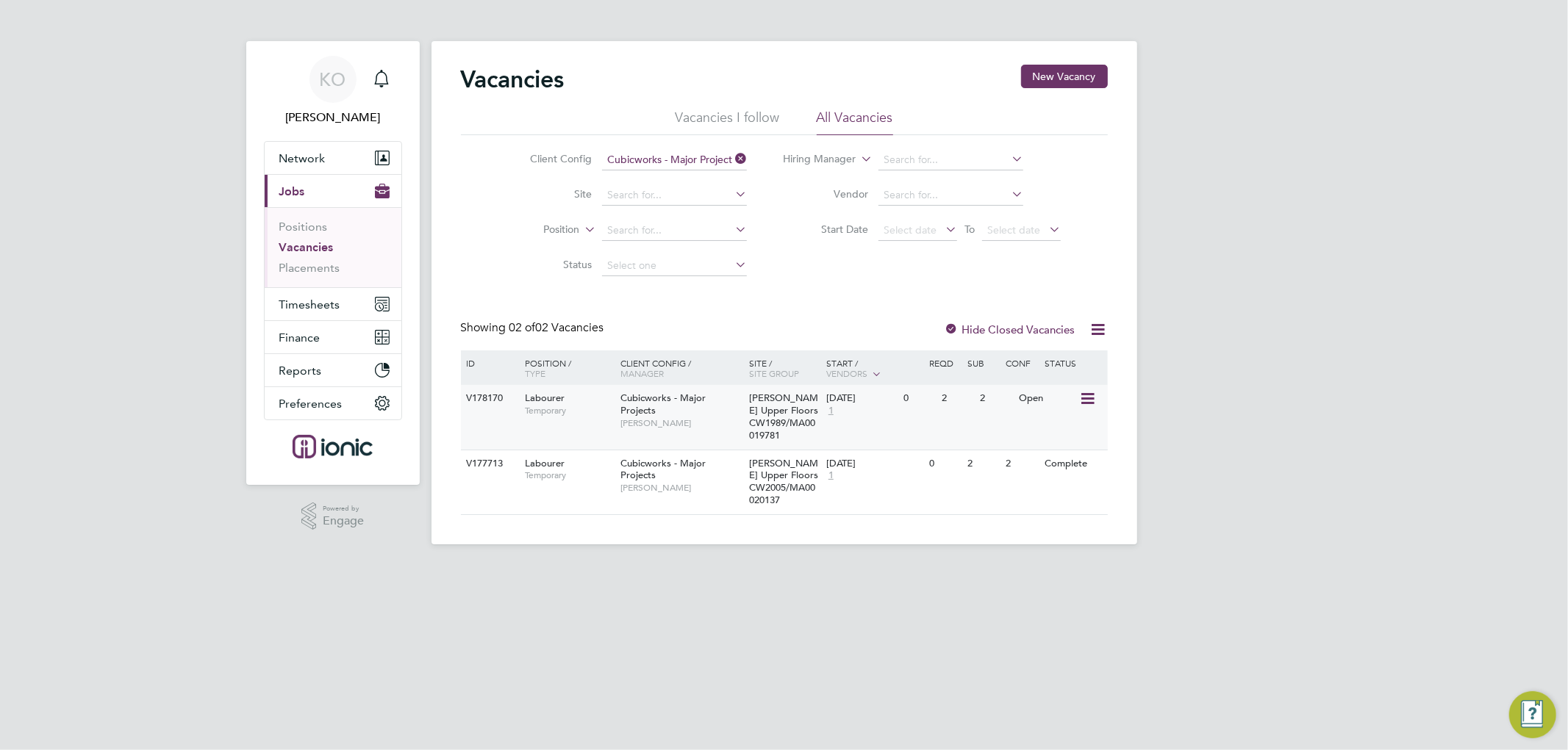
click at [1084, 390] on icon at bounding box center [1086, 399] width 15 height 18
click at [1041, 479] on li "Update Status" at bounding box center [1050, 473] width 85 height 20
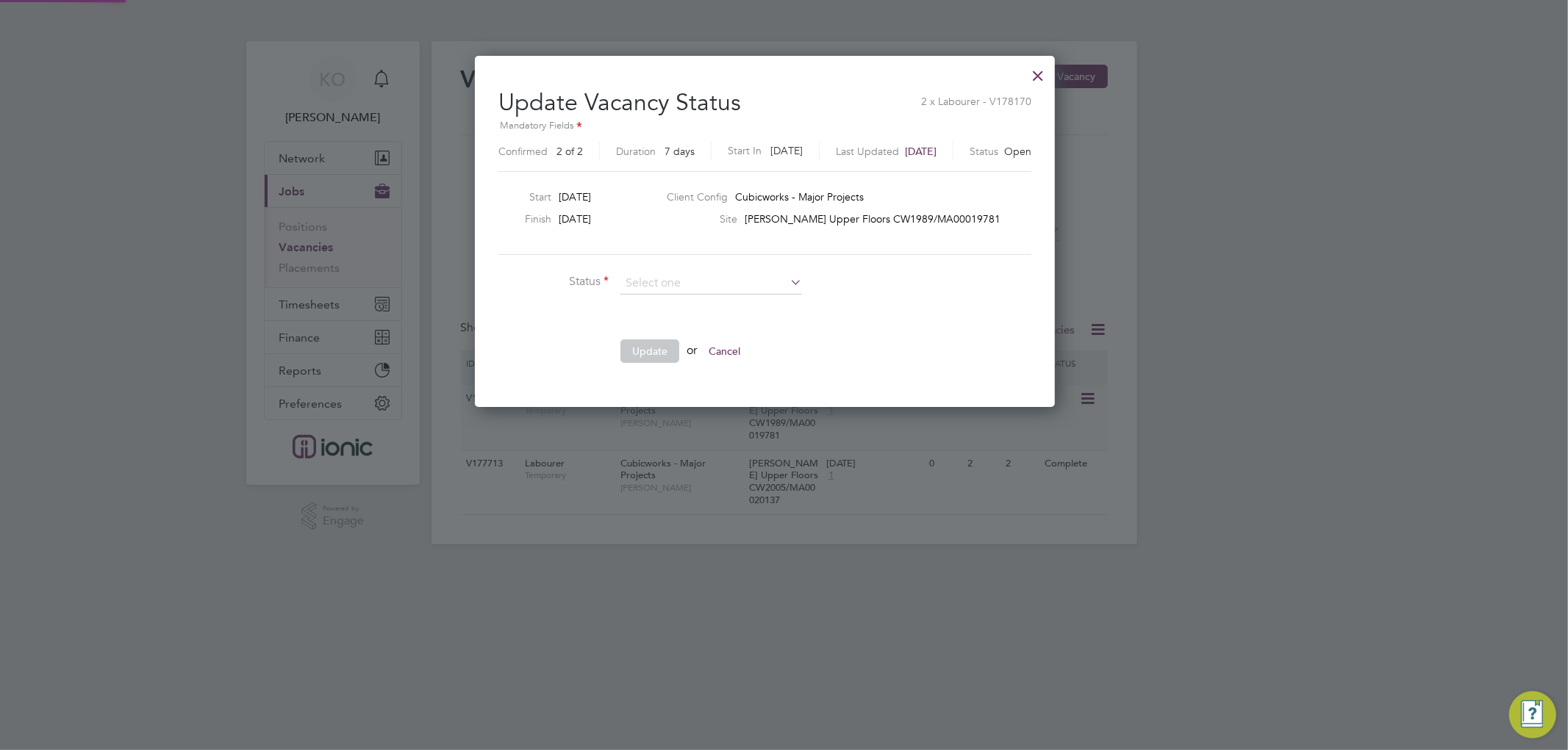
scroll to position [0, 0]
click at [673, 303] on li "Completed" at bounding box center [711, 303] width 183 height 19
type input "Completed"
click at [644, 343] on button "Update" at bounding box center [650, 351] width 59 height 23
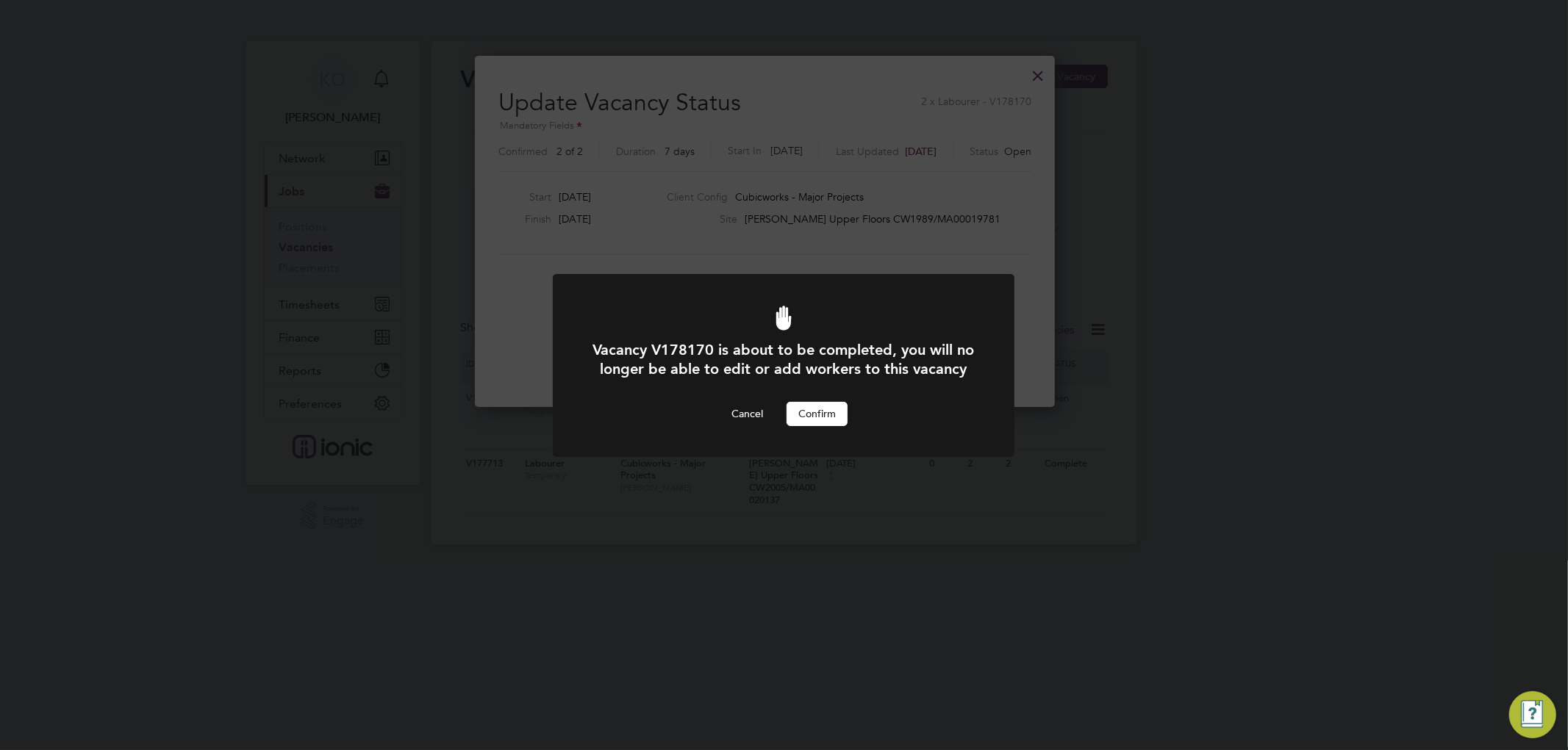
click at [818, 425] on button "Confirm" at bounding box center [817, 413] width 61 height 23
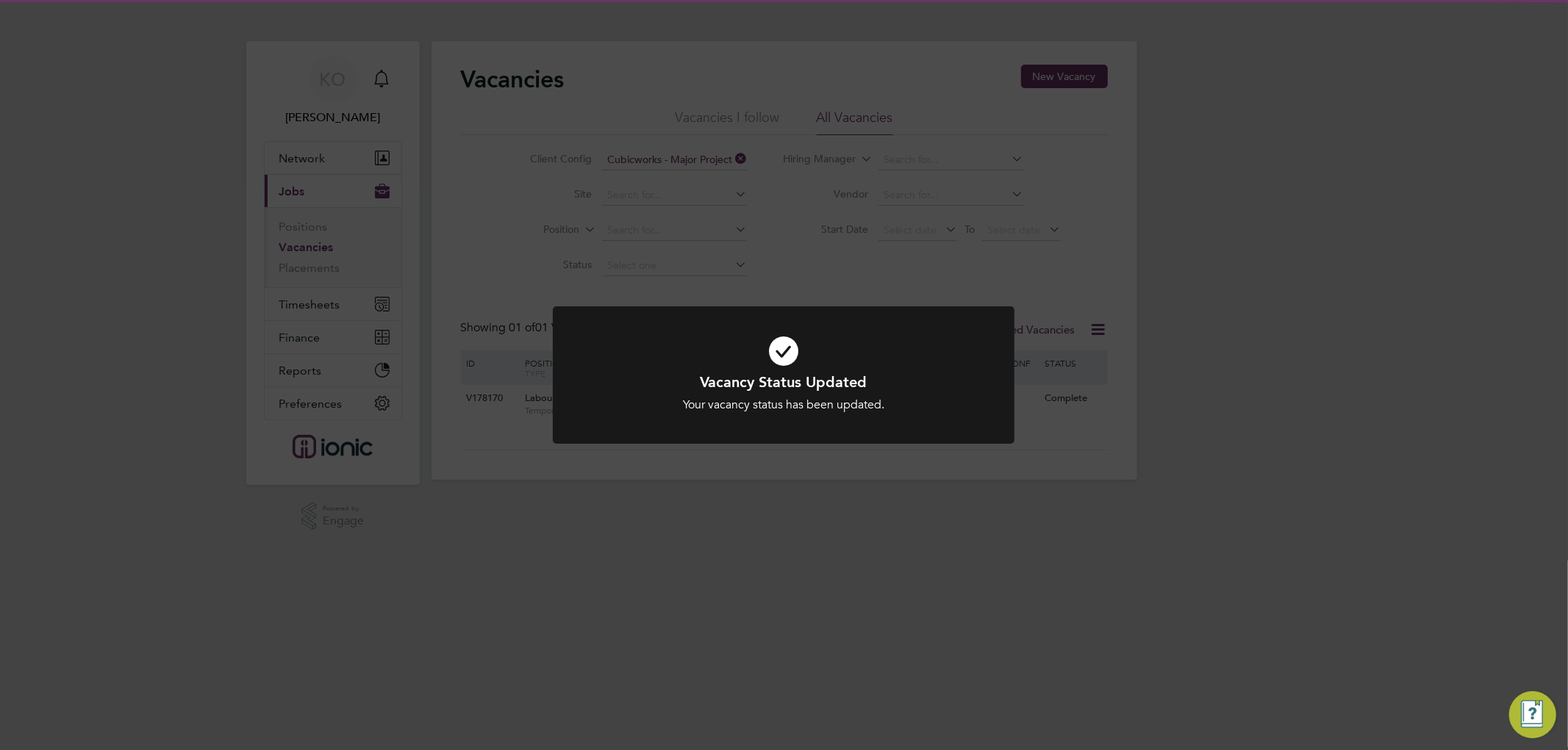
click at [1316, 336] on div "Vacancy Status Updated Your vacancy status has been updated. Cancel Okay" at bounding box center [784, 375] width 1568 height 750
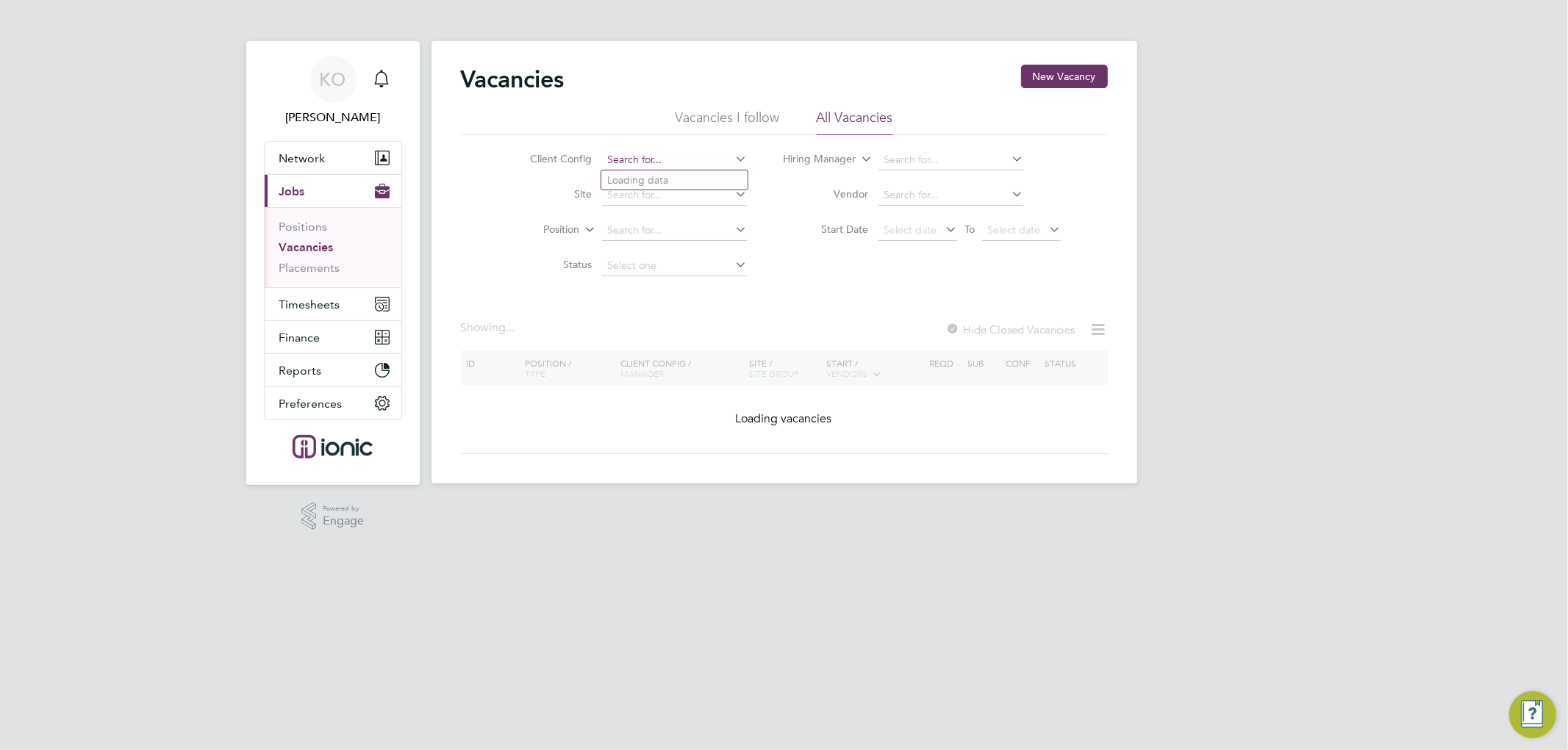
click at [684, 156] on input at bounding box center [674, 160] width 145 height 20
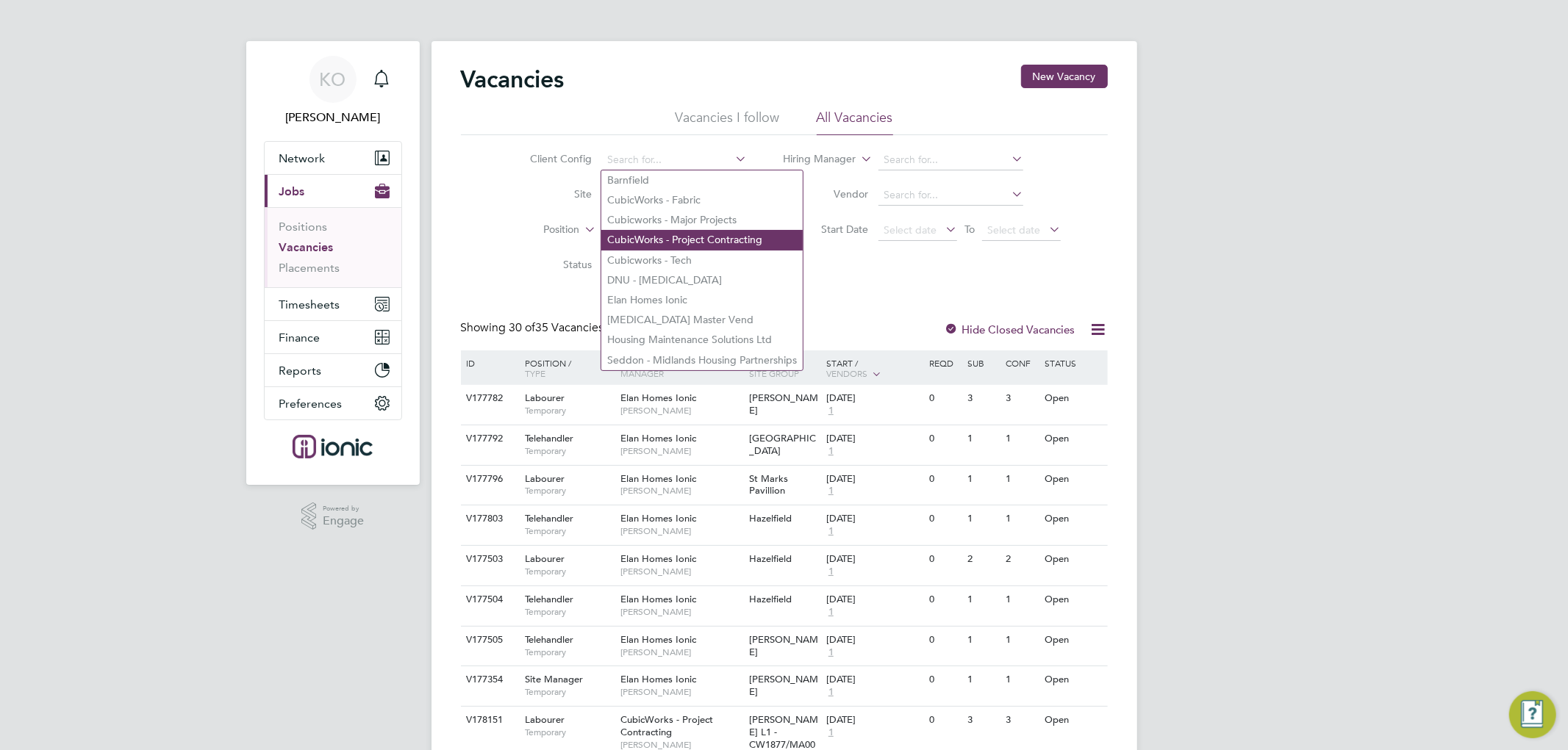
click at [714, 237] on li "CubicWorks - Project Contracting" at bounding box center [702, 240] width 202 height 19
type input "CubicWorks - Project Contracting"
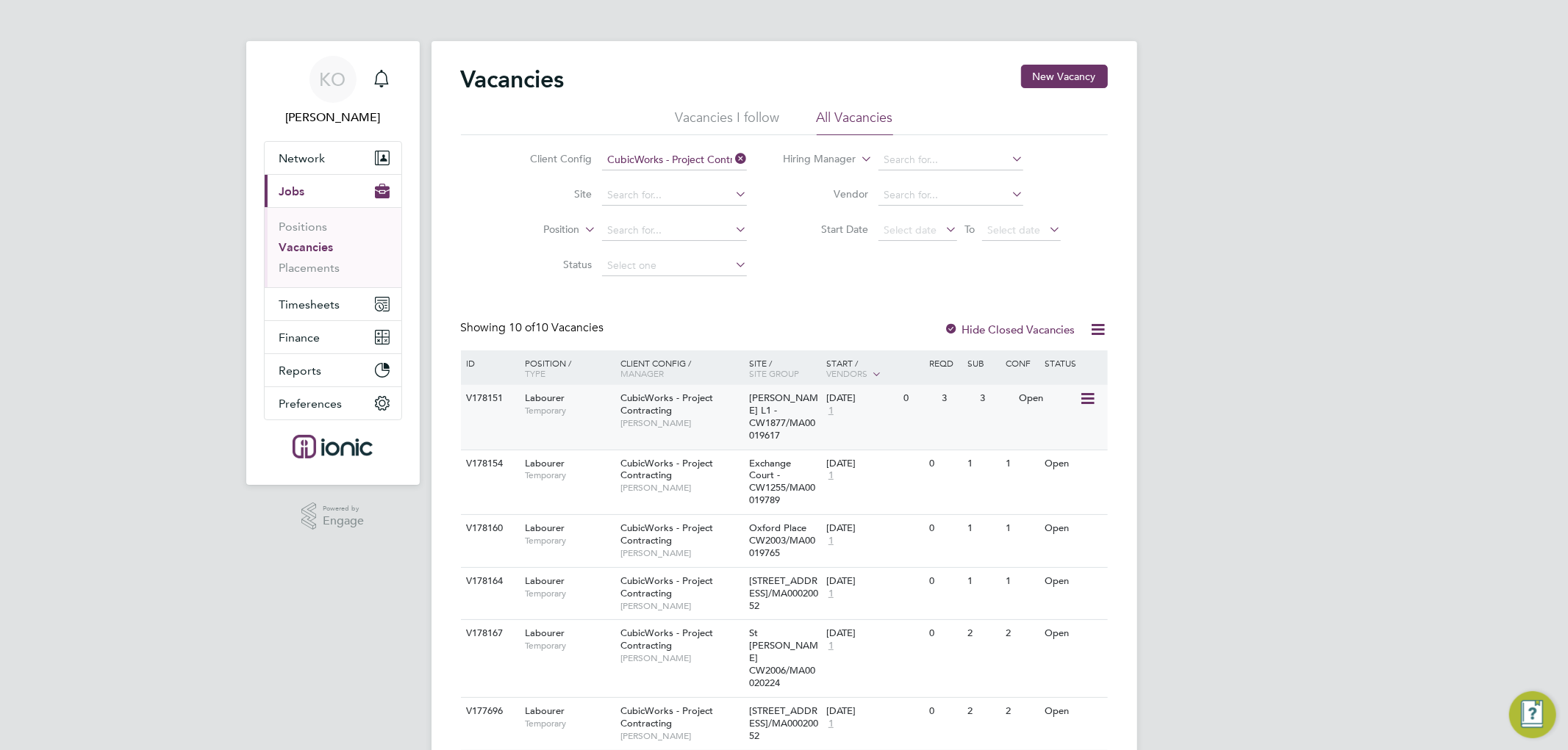
click at [1091, 390] on icon at bounding box center [1086, 399] width 15 height 18
click at [1041, 475] on li "Update Status" at bounding box center [1050, 473] width 85 height 20
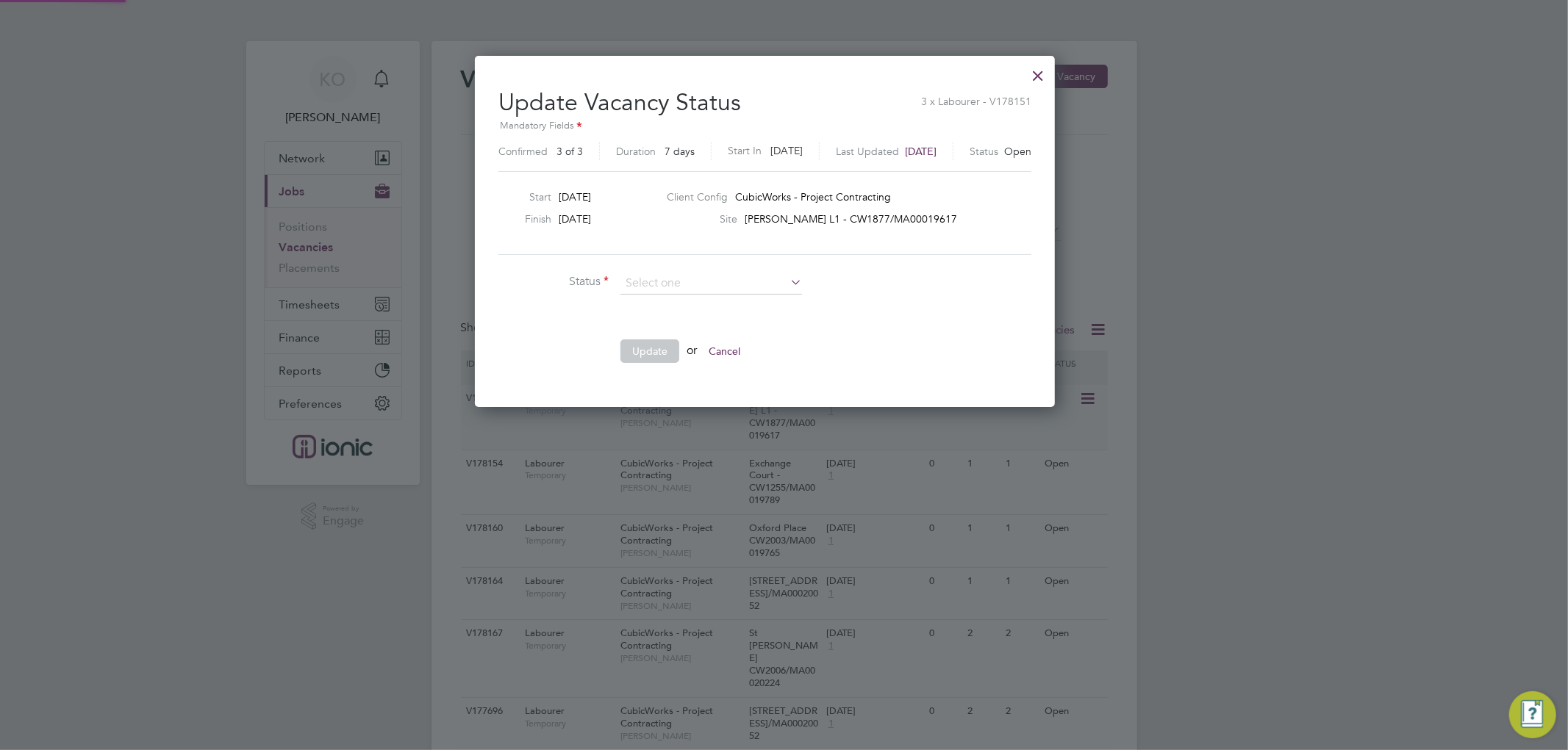
scroll to position [350, 617]
click at [681, 299] on li "Completed" at bounding box center [711, 303] width 183 height 19
type input "Completed"
click at [657, 348] on button "Update" at bounding box center [650, 351] width 59 height 23
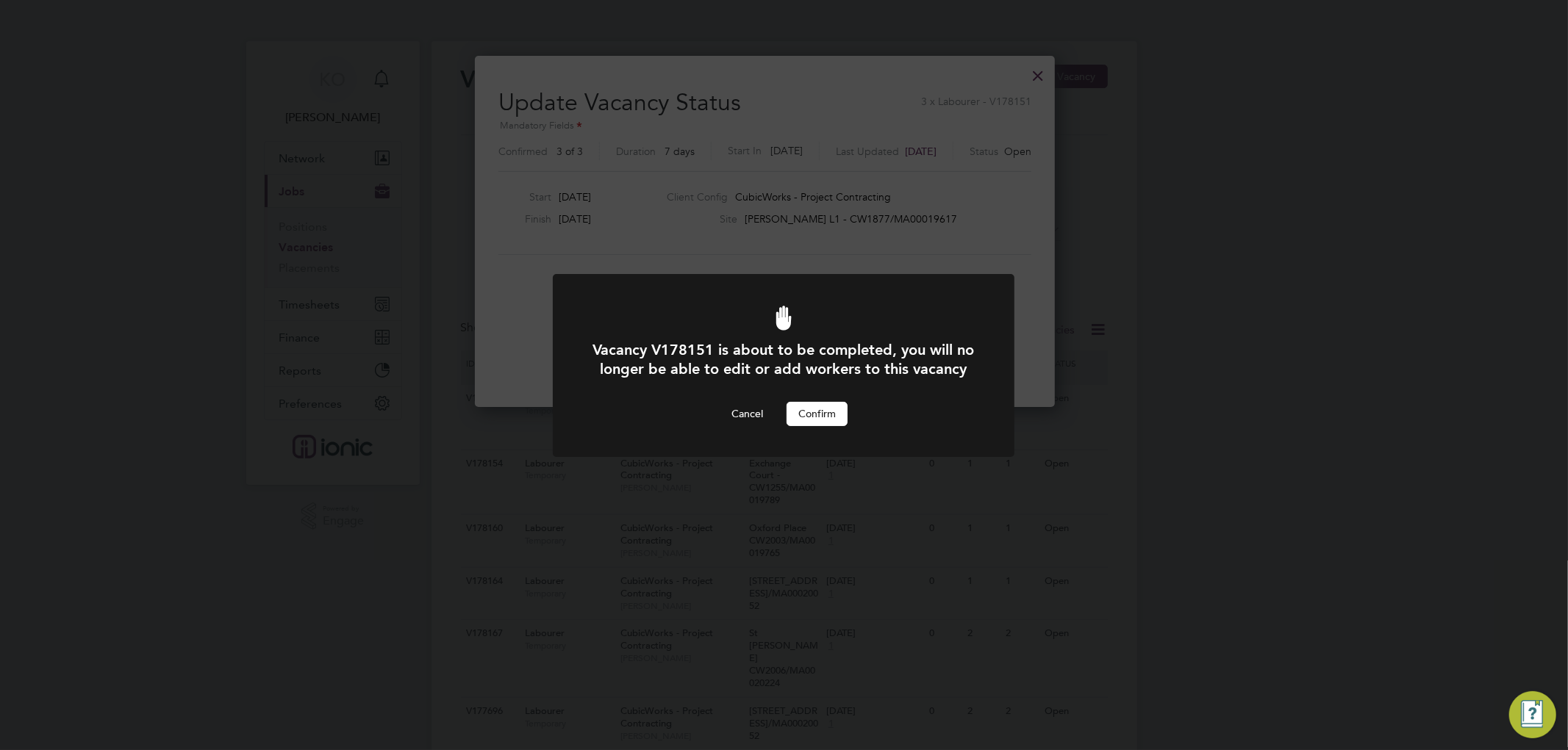
click at [836, 425] on button "Confirm" at bounding box center [817, 413] width 61 height 23
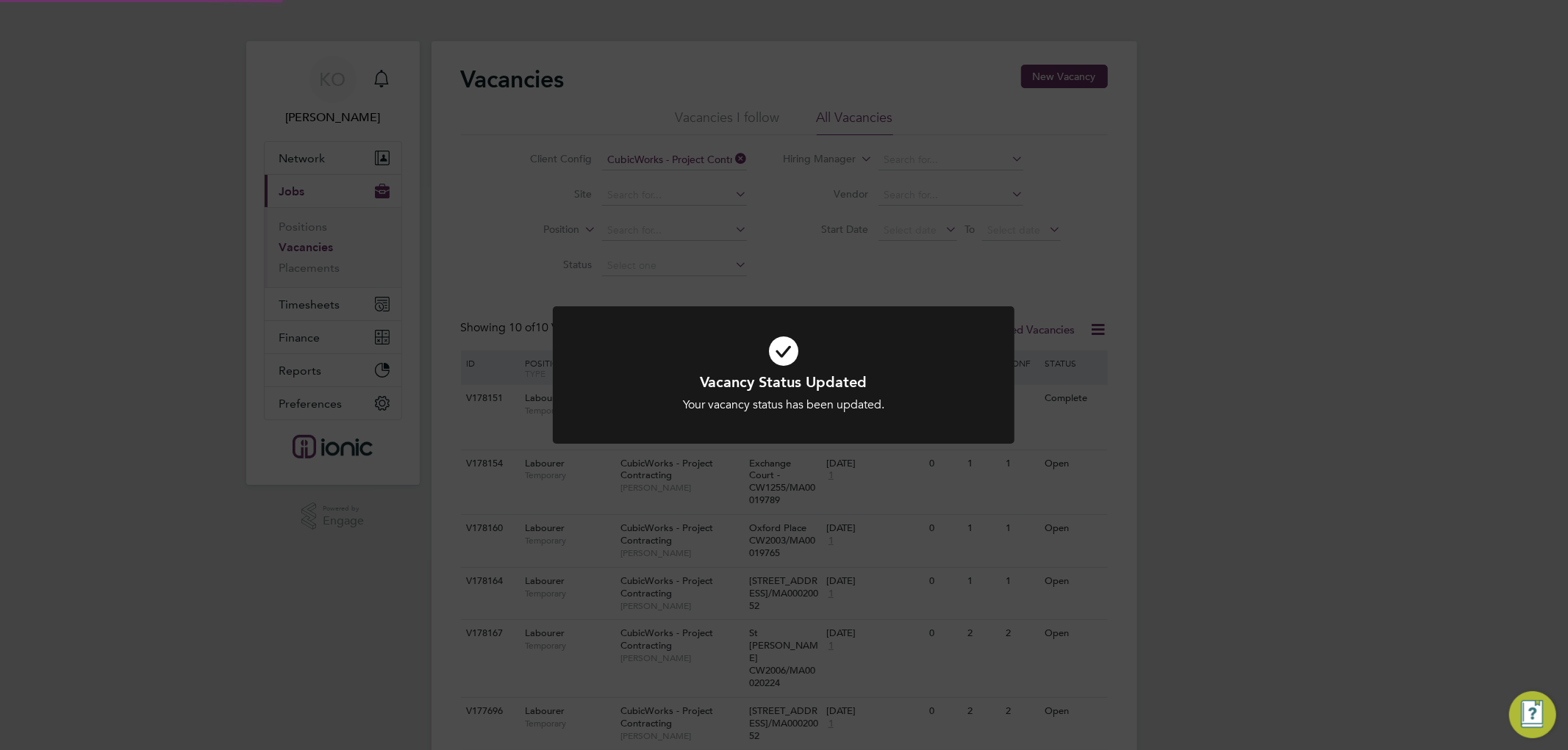
click at [1248, 455] on div "Vacancy Status Updated Your vacancy status has been updated. Cancel Okay" at bounding box center [784, 375] width 1568 height 750
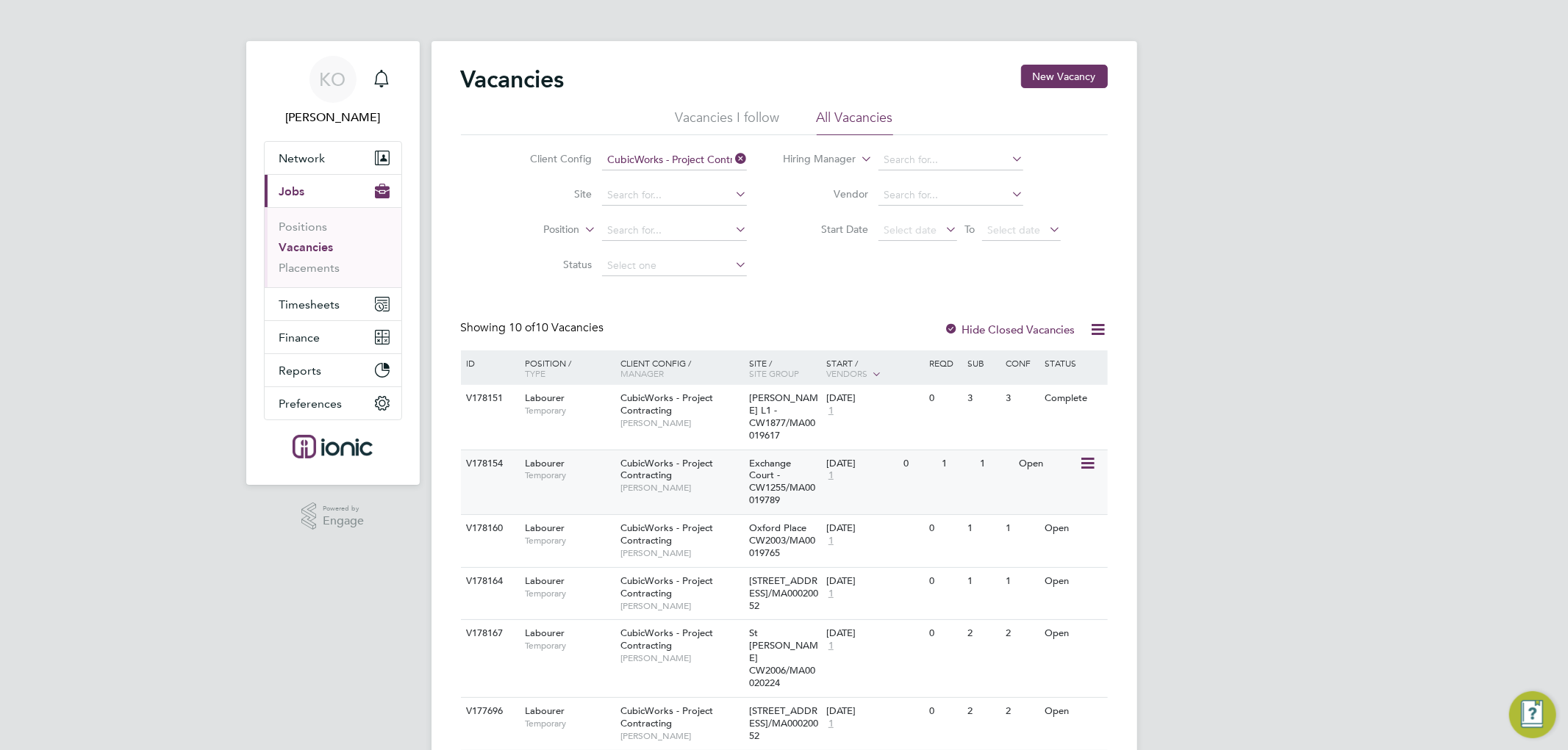
click at [1088, 454] on icon at bounding box center [1086, 463] width 15 height 18
click at [1057, 518] on li "Update Status" at bounding box center [1050, 526] width 85 height 20
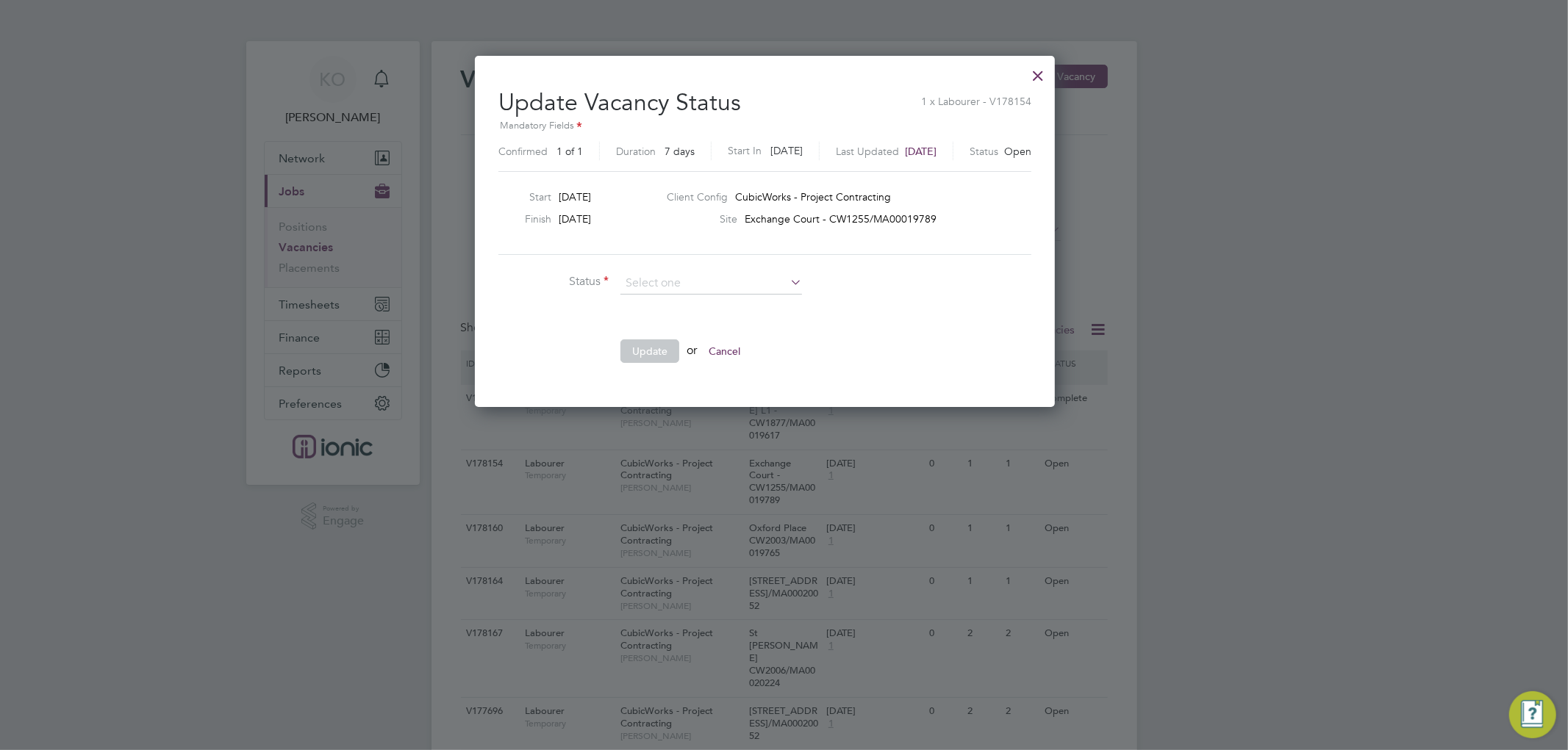
click at [703, 299] on li "Completed" at bounding box center [711, 303] width 183 height 19
type input "Completed"
click at [648, 351] on button "Update" at bounding box center [650, 351] width 59 height 23
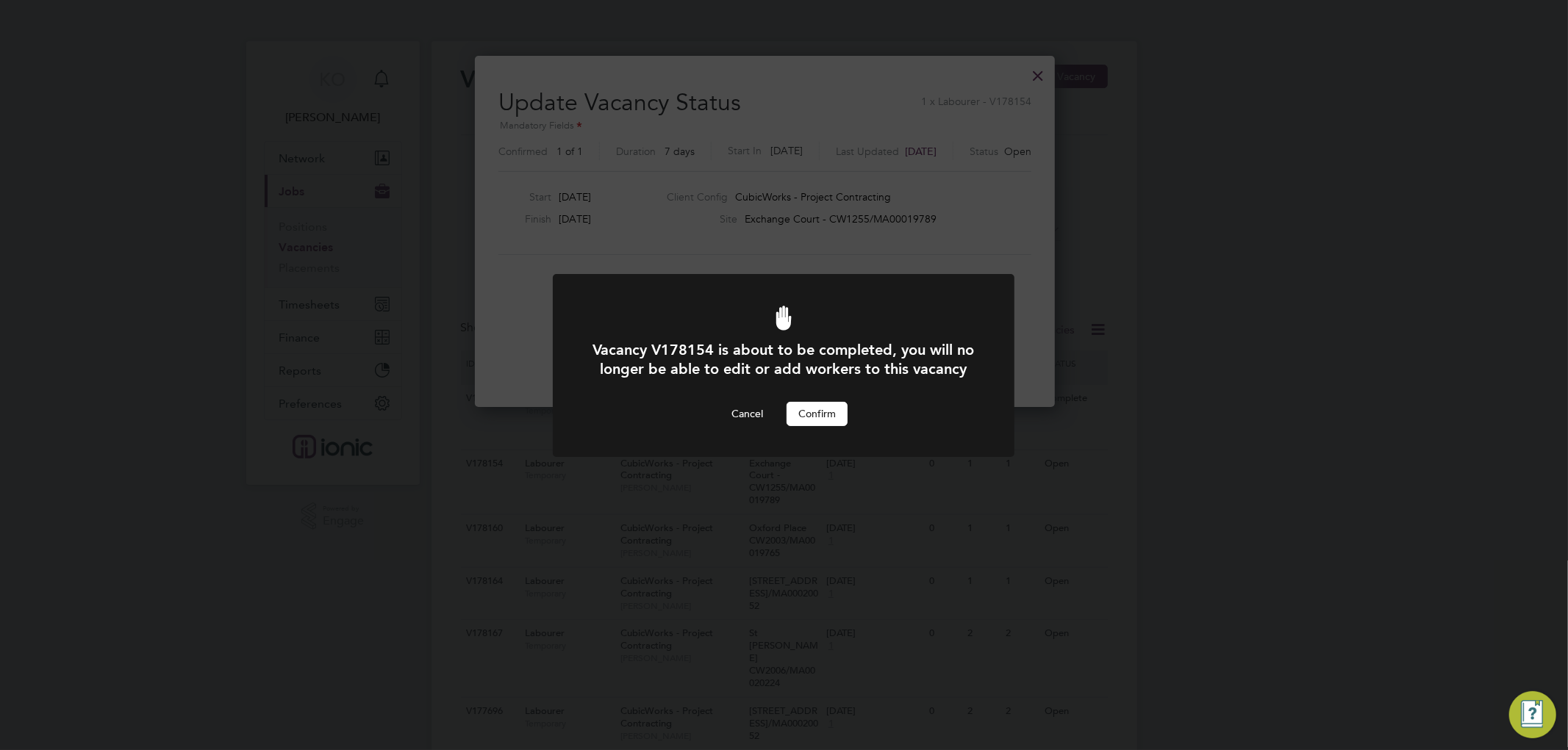
click at [831, 425] on button "Confirm" at bounding box center [817, 413] width 61 height 23
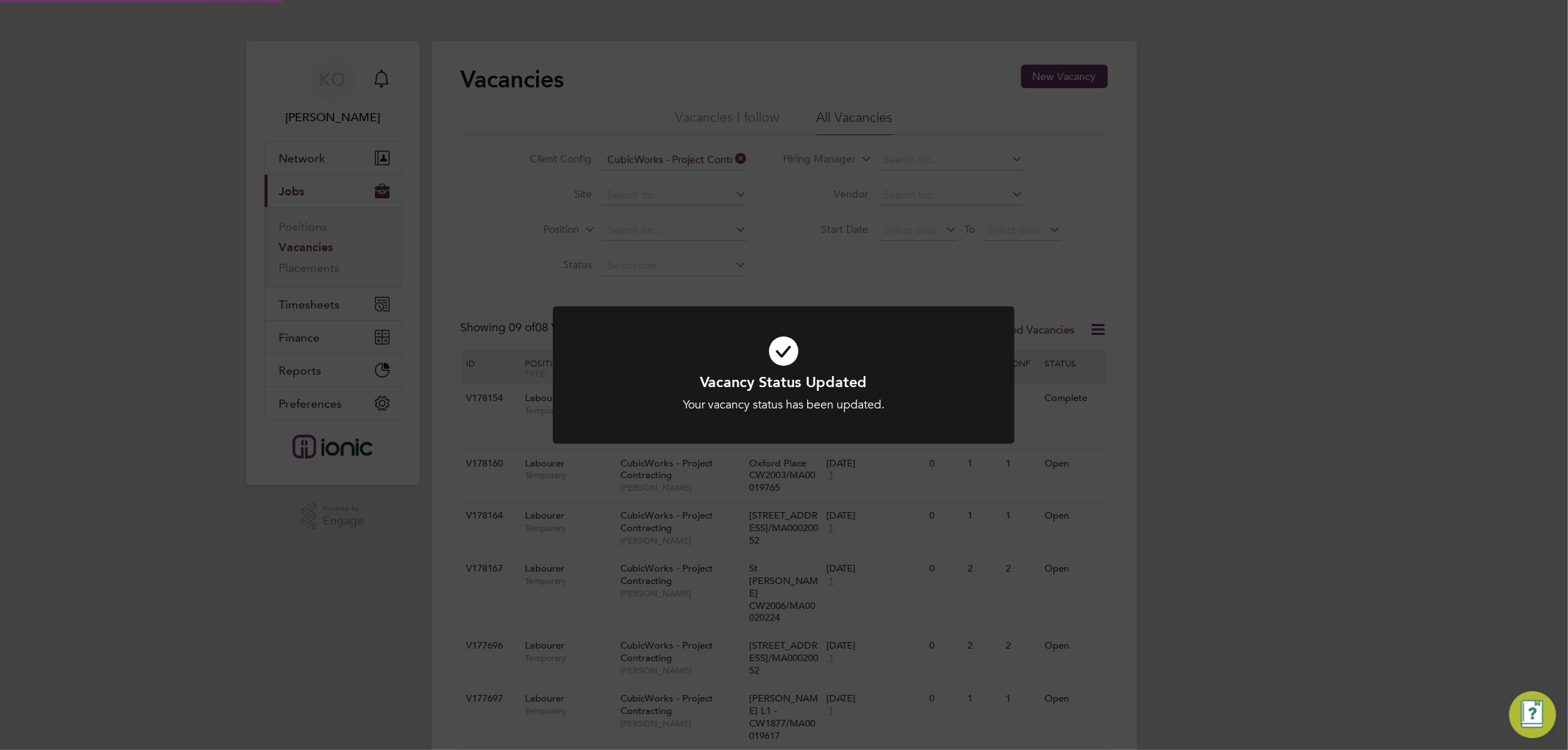
click at [1327, 526] on div "Vacancy Status Updated Your vacancy status has been updated. Cancel Okay" at bounding box center [784, 375] width 1568 height 750
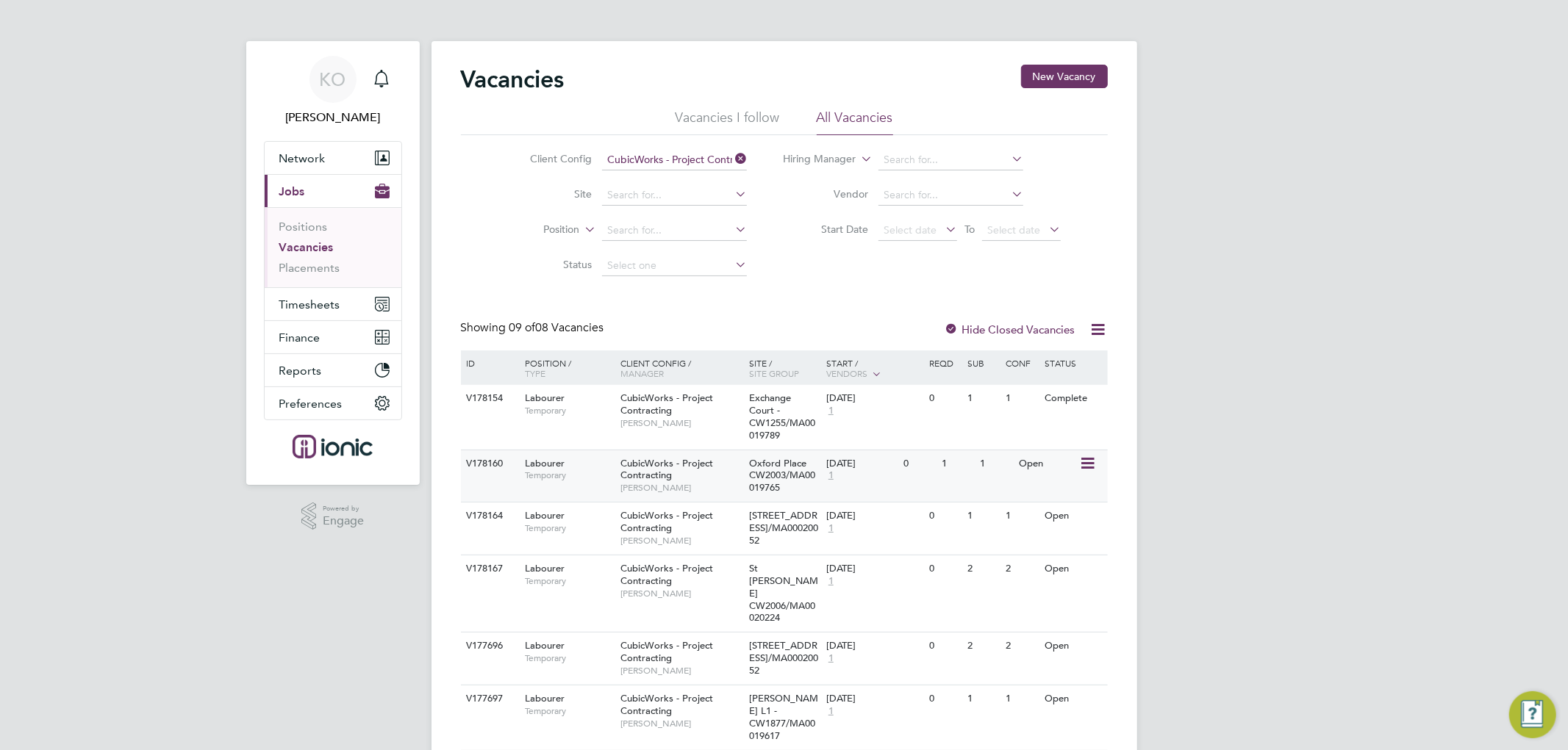
click at [1087, 467] on icon at bounding box center [1086, 463] width 15 height 18
click at [1059, 538] on li "Update Status" at bounding box center [1050, 539] width 85 height 20
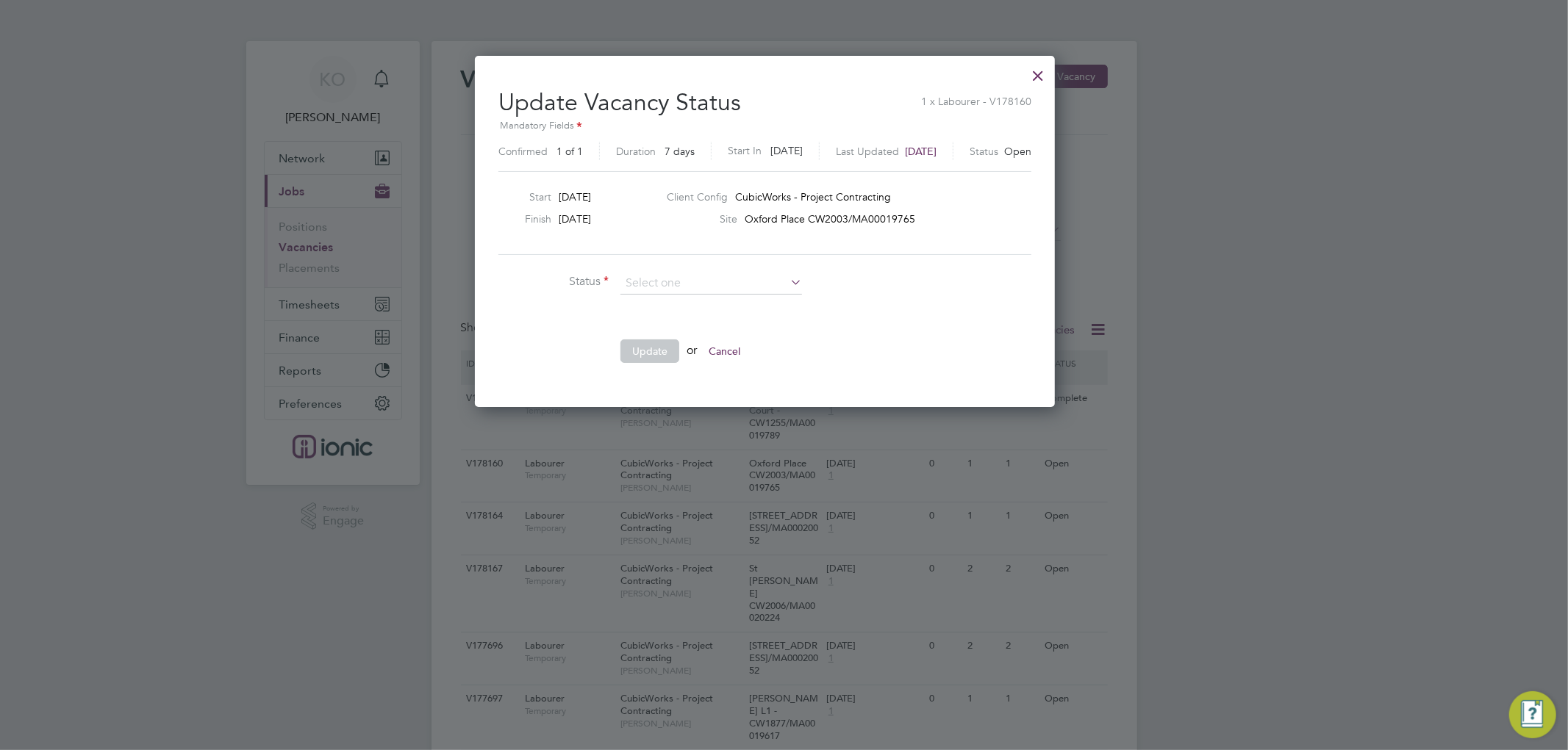
click at [669, 301] on li "Completed" at bounding box center [711, 303] width 183 height 19
type input "Completed"
click at [645, 343] on button "Update" at bounding box center [650, 351] width 59 height 23
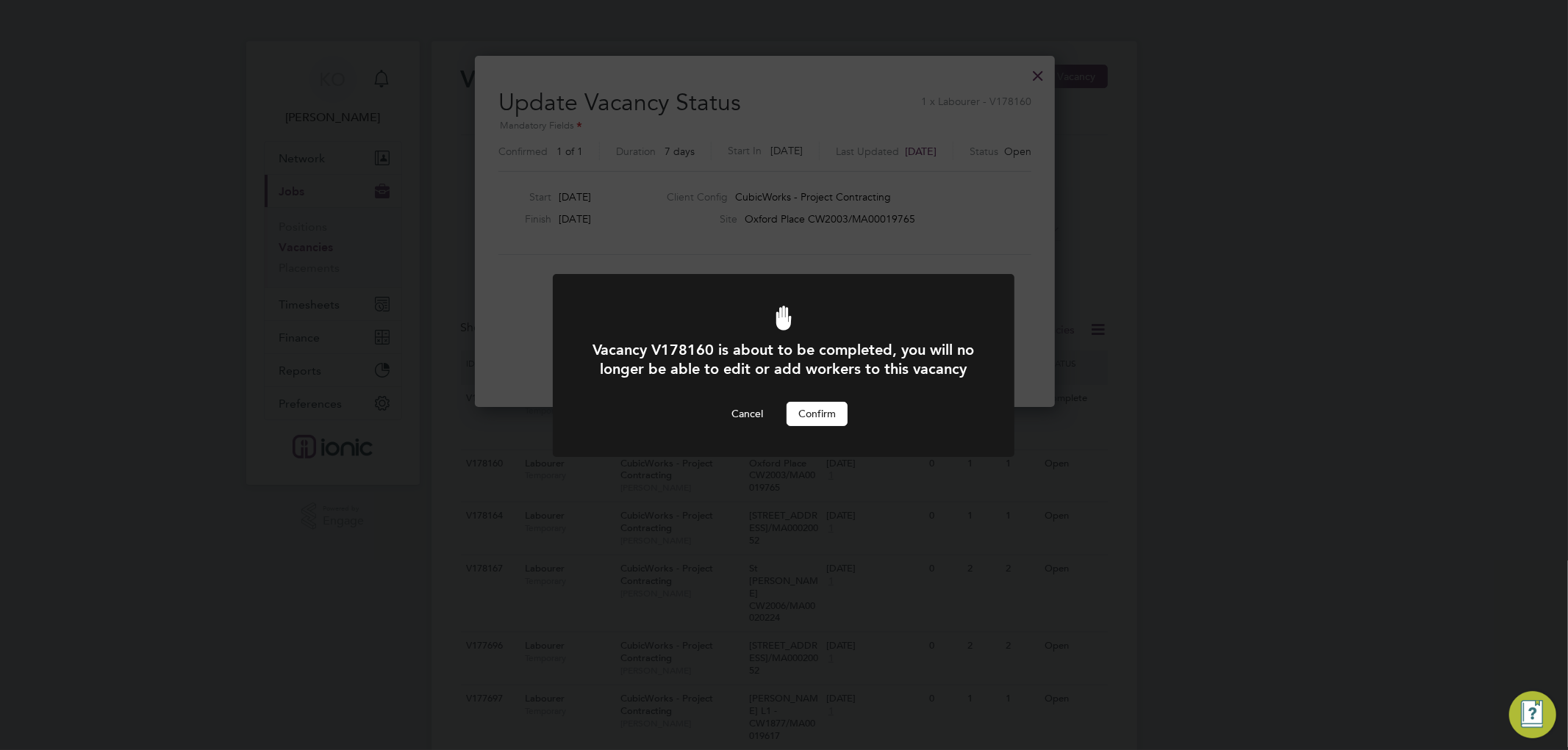
click at [825, 425] on button "Confirm" at bounding box center [817, 413] width 61 height 23
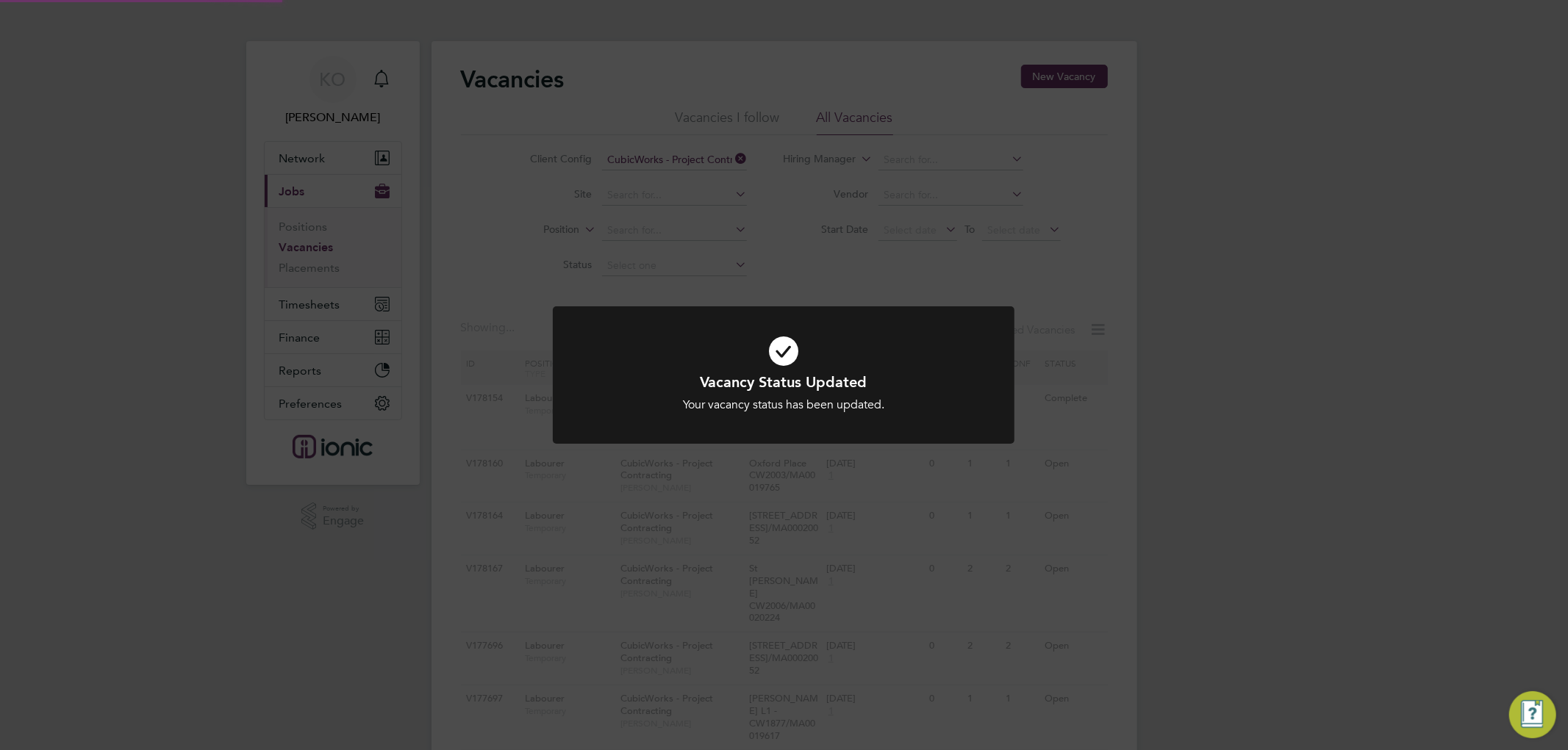
click at [1204, 446] on div "Vacancy Status Updated Your vacancy status has been updated. Cancel Okay" at bounding box center [784, 375] width 1568 height 750
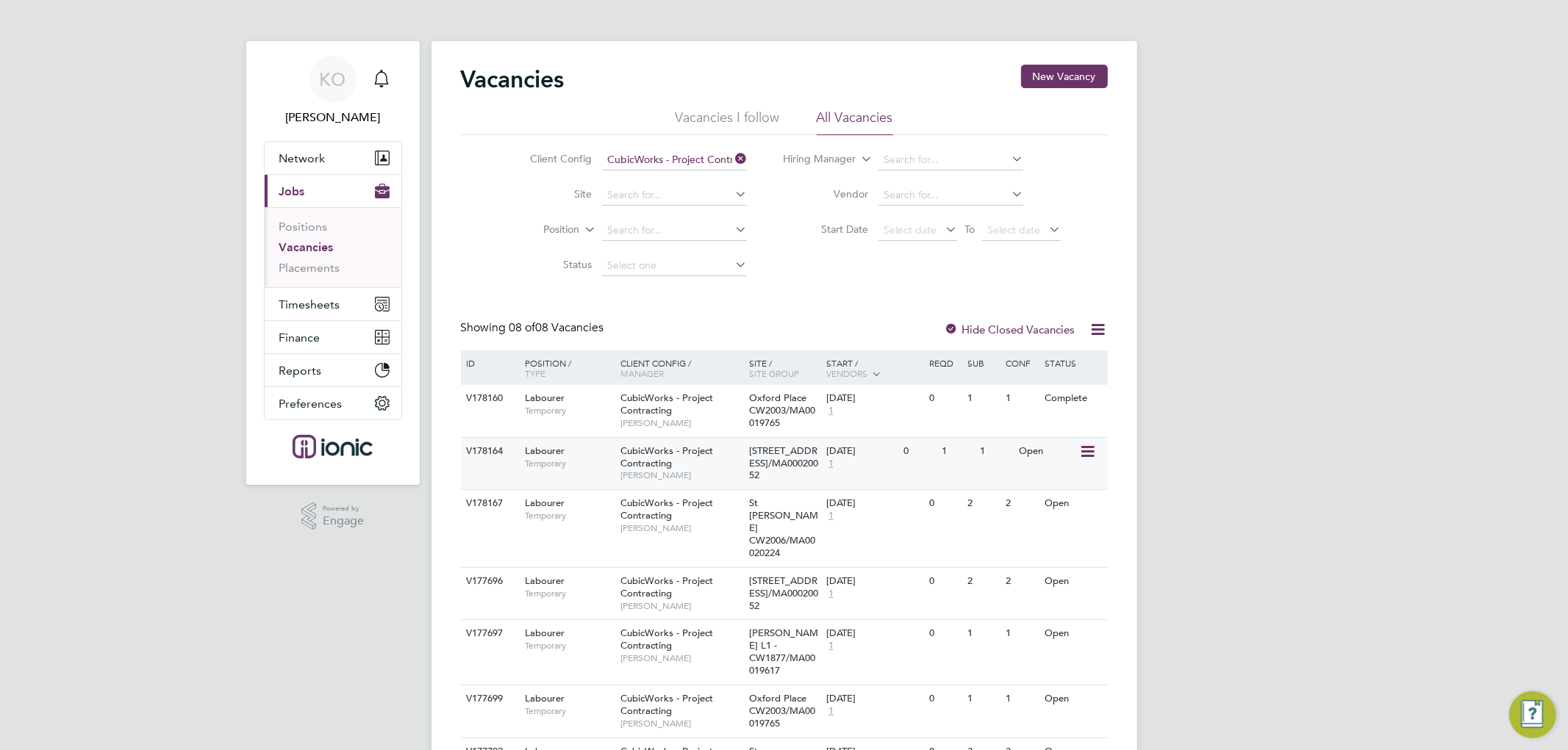
click at [1087, 448] on icon at bounding box center [1086, 452] width 15 height 18
click at [1068, 524] on li "Update Status" at bounding box center [1050, 526] width 85 height 20
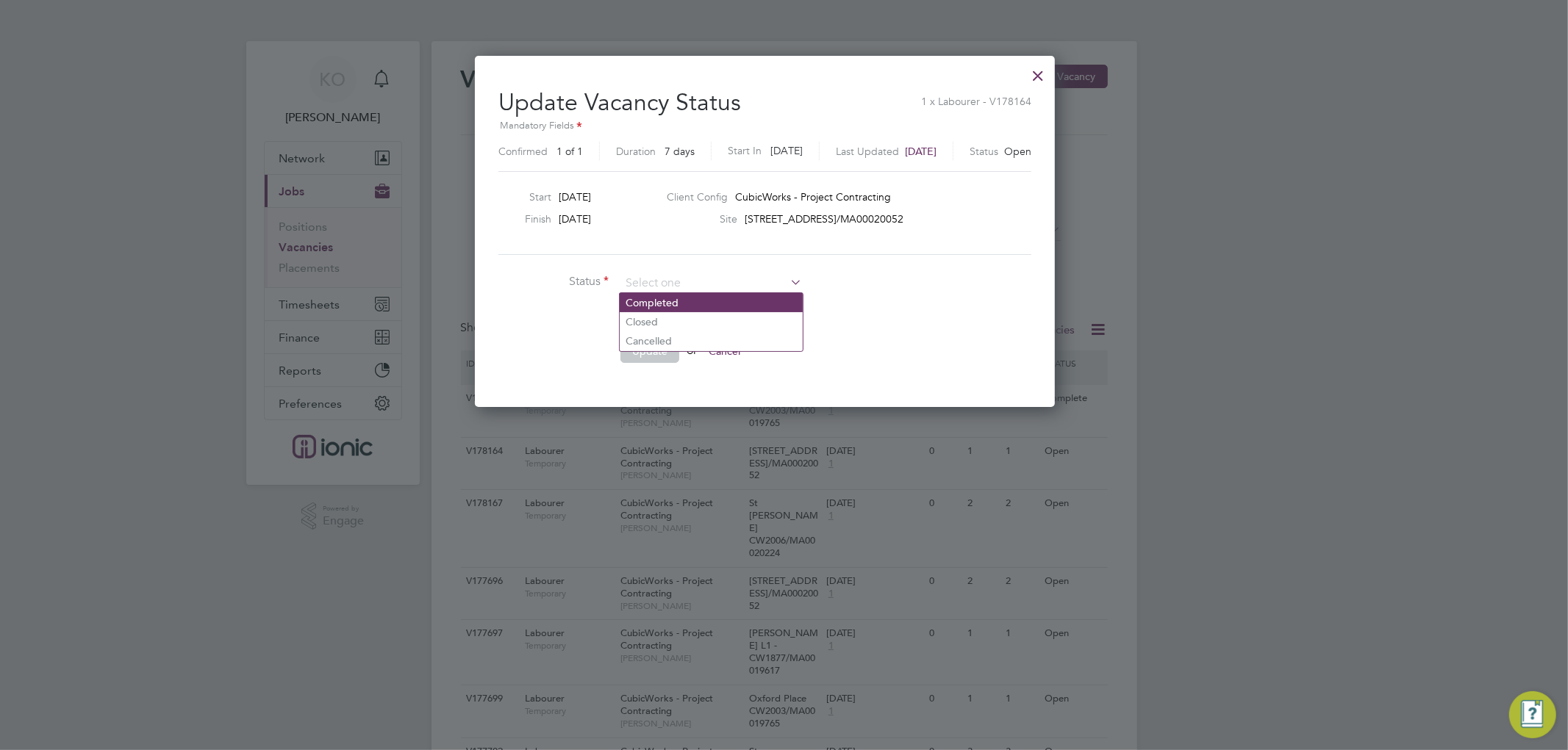
click at [655, 296] on li "Completed" at bounding box center [711, 303] width 183 height 19
type input "Completed"
click at [649, 345] on button "Update" at bounding box center [650, 351] width 59 height 23
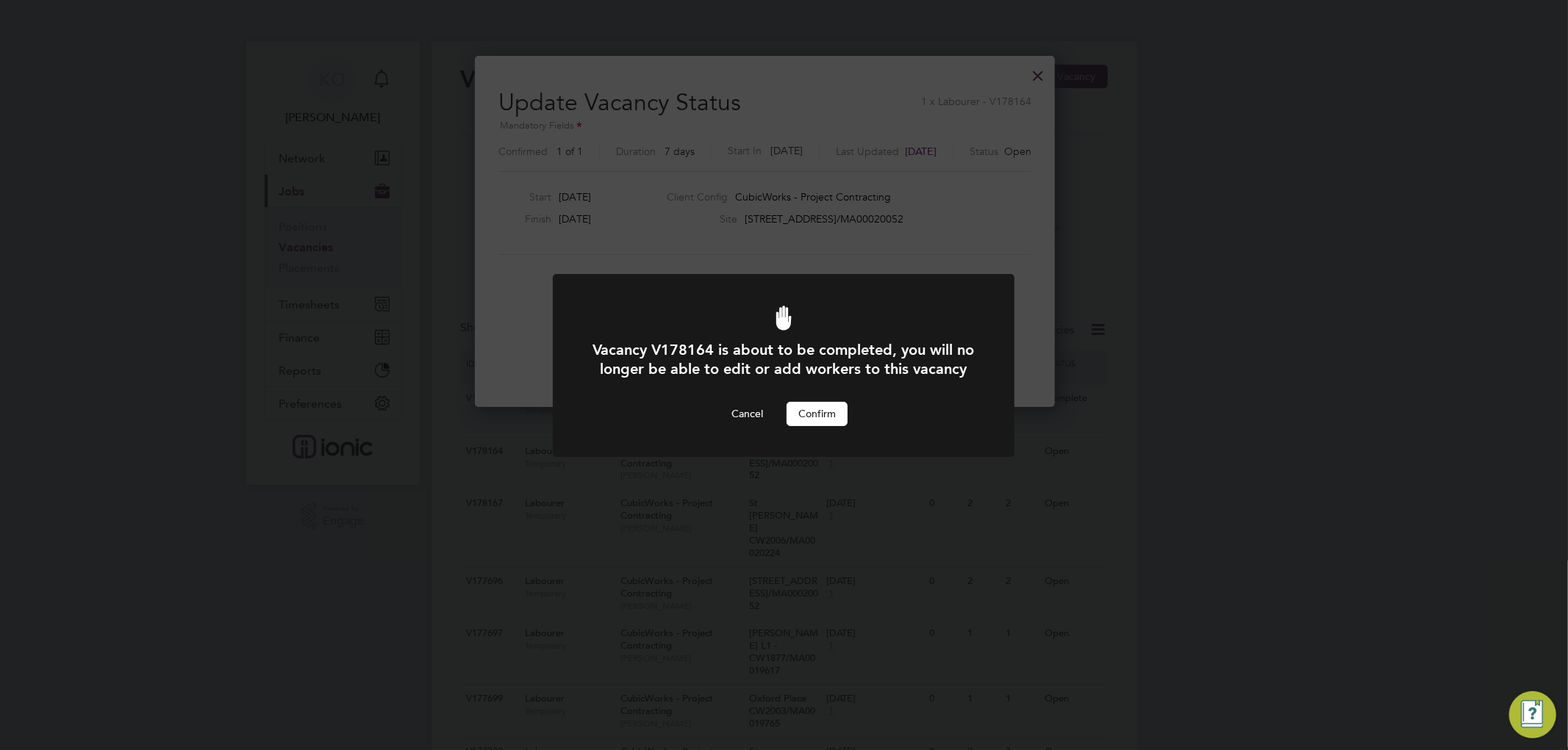
click at [811, 425] on button "Confirm" at bounding box center [817, 413] width 61 height 23
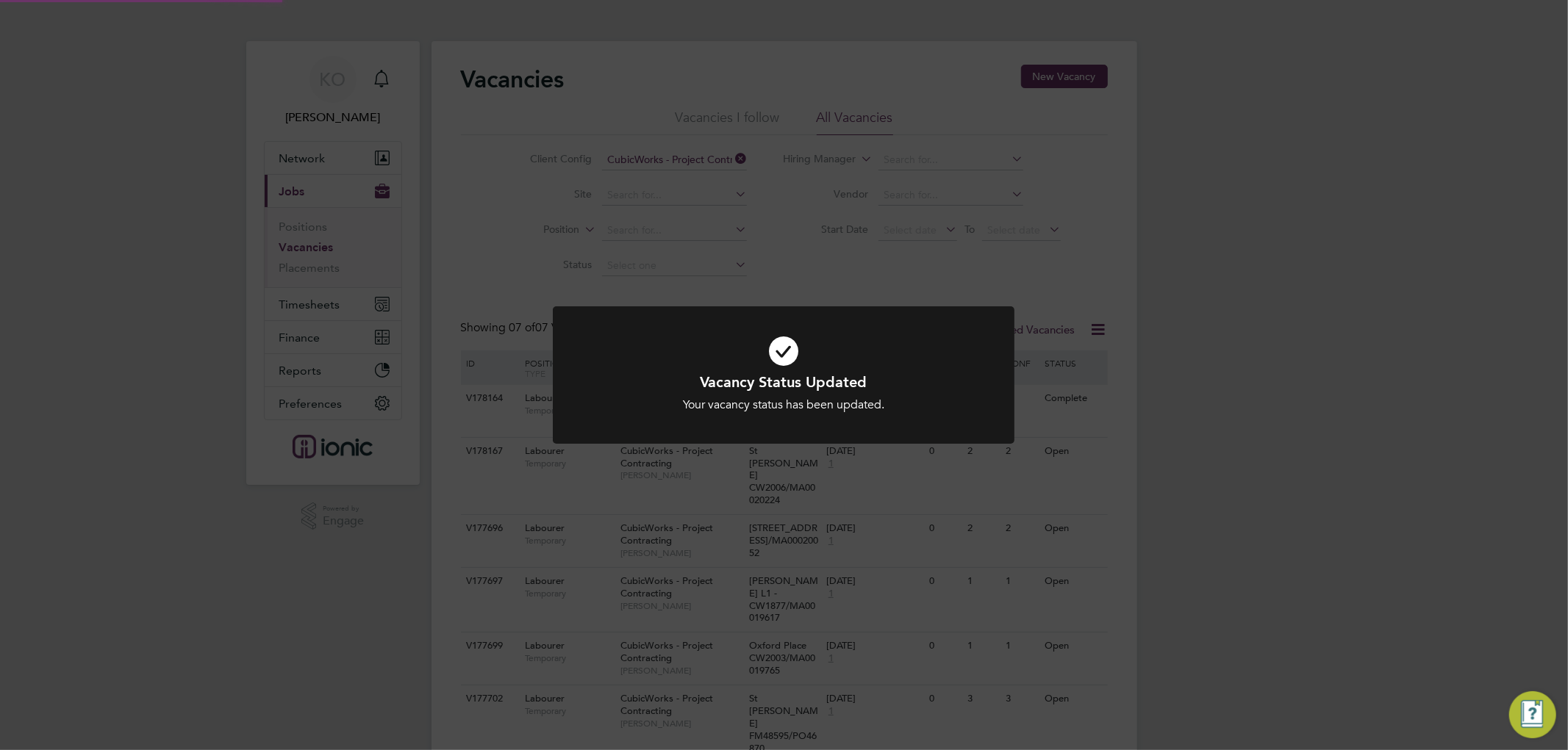
click at [1194, 435] on div "Vacancy Status Updated Your vacancy status has been updated. Cancel Okay" at bounding box center [784, 375] width 1568 height 750
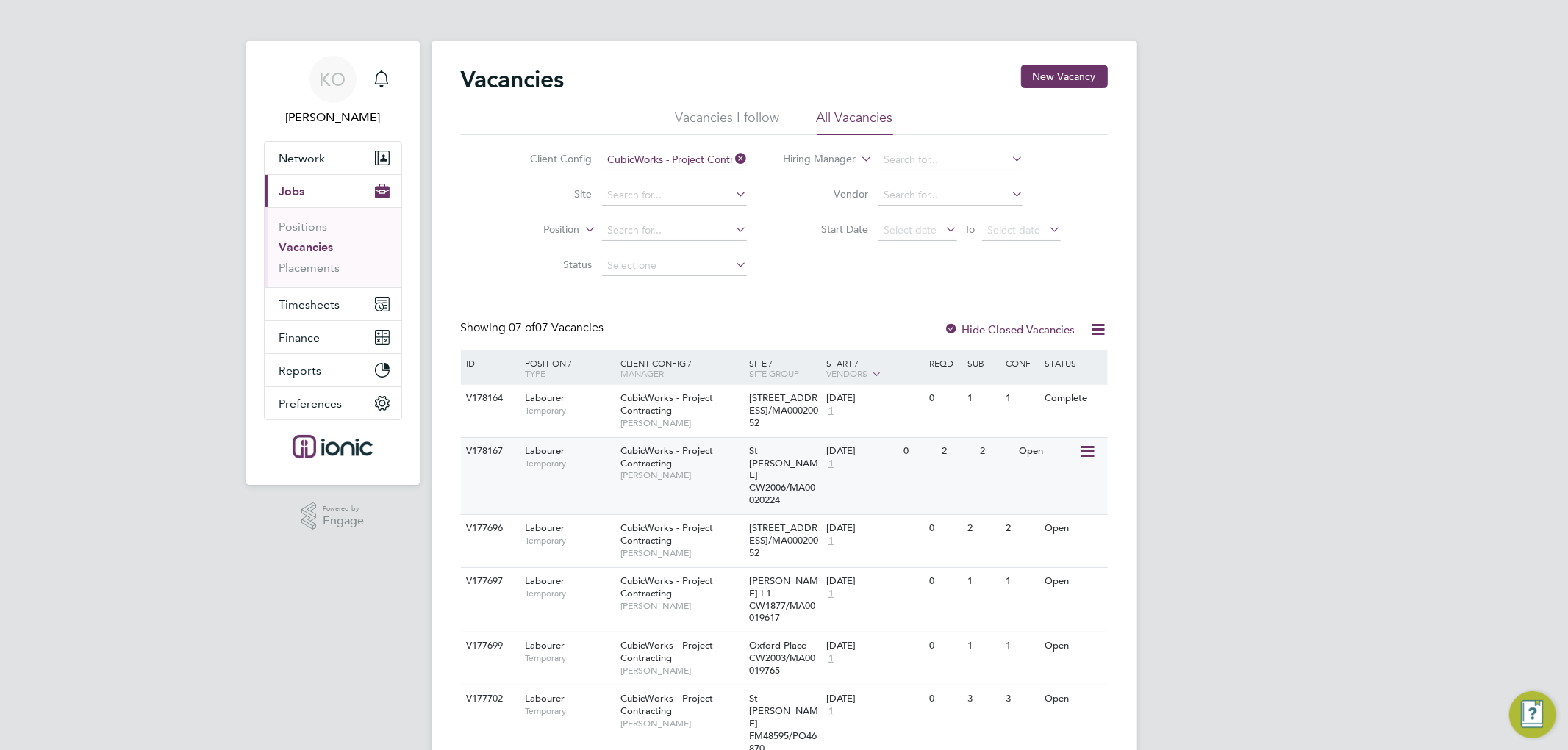
click at [1082, 459] on icon at bounding box center [1086, 452] width 15 height 18
click at [1058, 536] on li "Update Status" at bounding box center [1050, 539] width 85 height 20
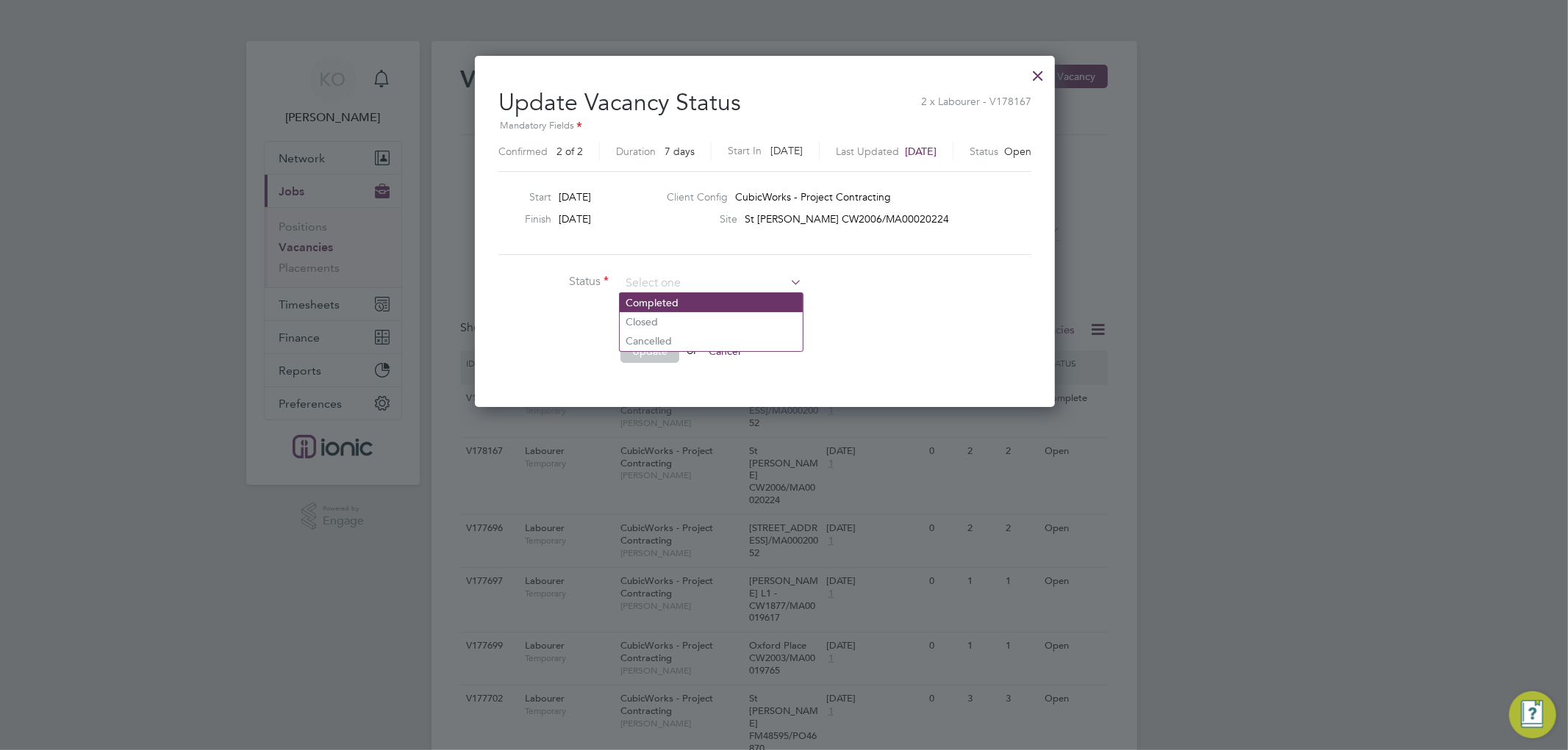
click at [660, 296] on li "Completed" at bounding box center [711, 303] width 183 height 19
type input "Completed"
click at [658, 349] on button "Update" at bounding box center [650, 351] width 59 height 23
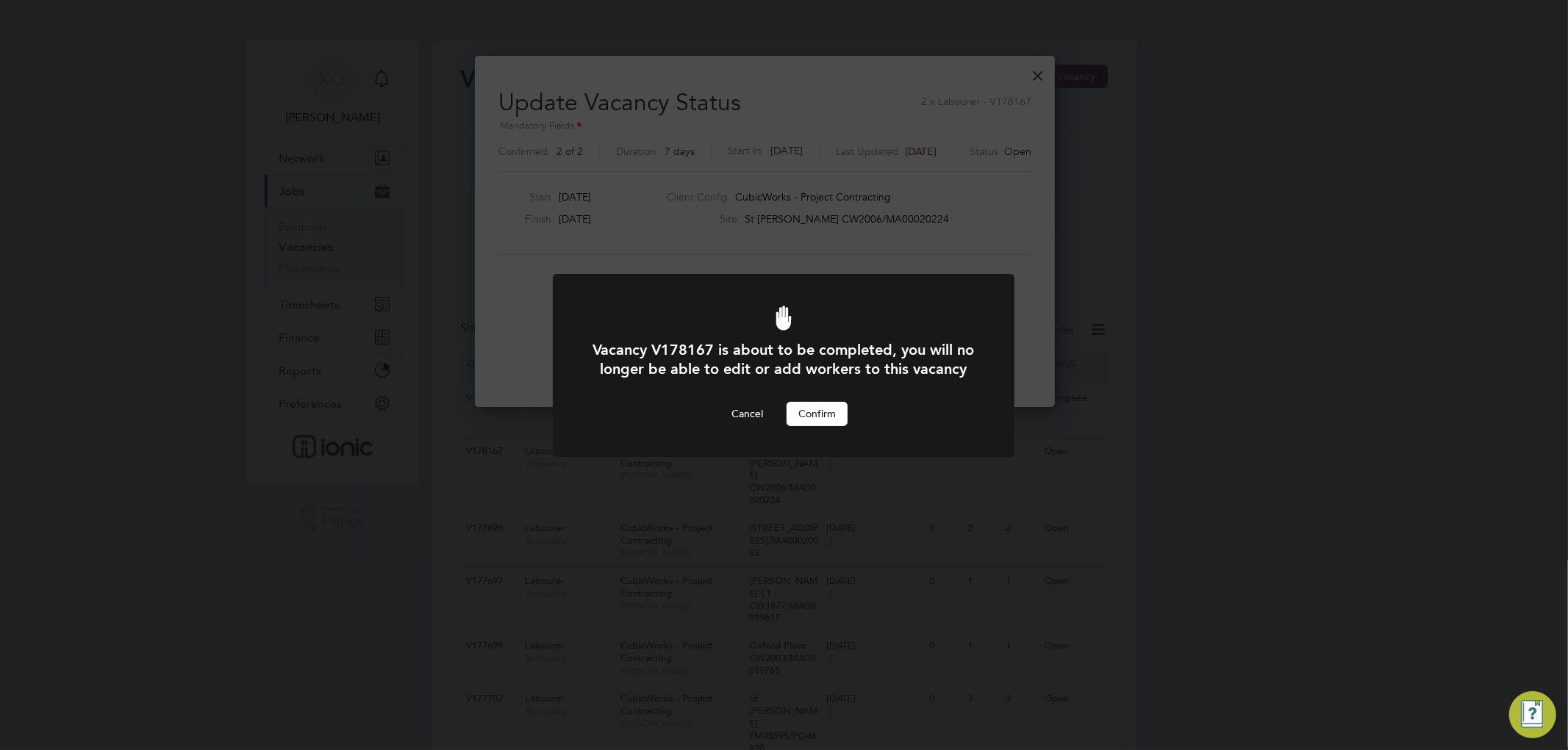
click at [834, 425] on button "Confirm" at bounding box center [817, 413] width 61 height 23
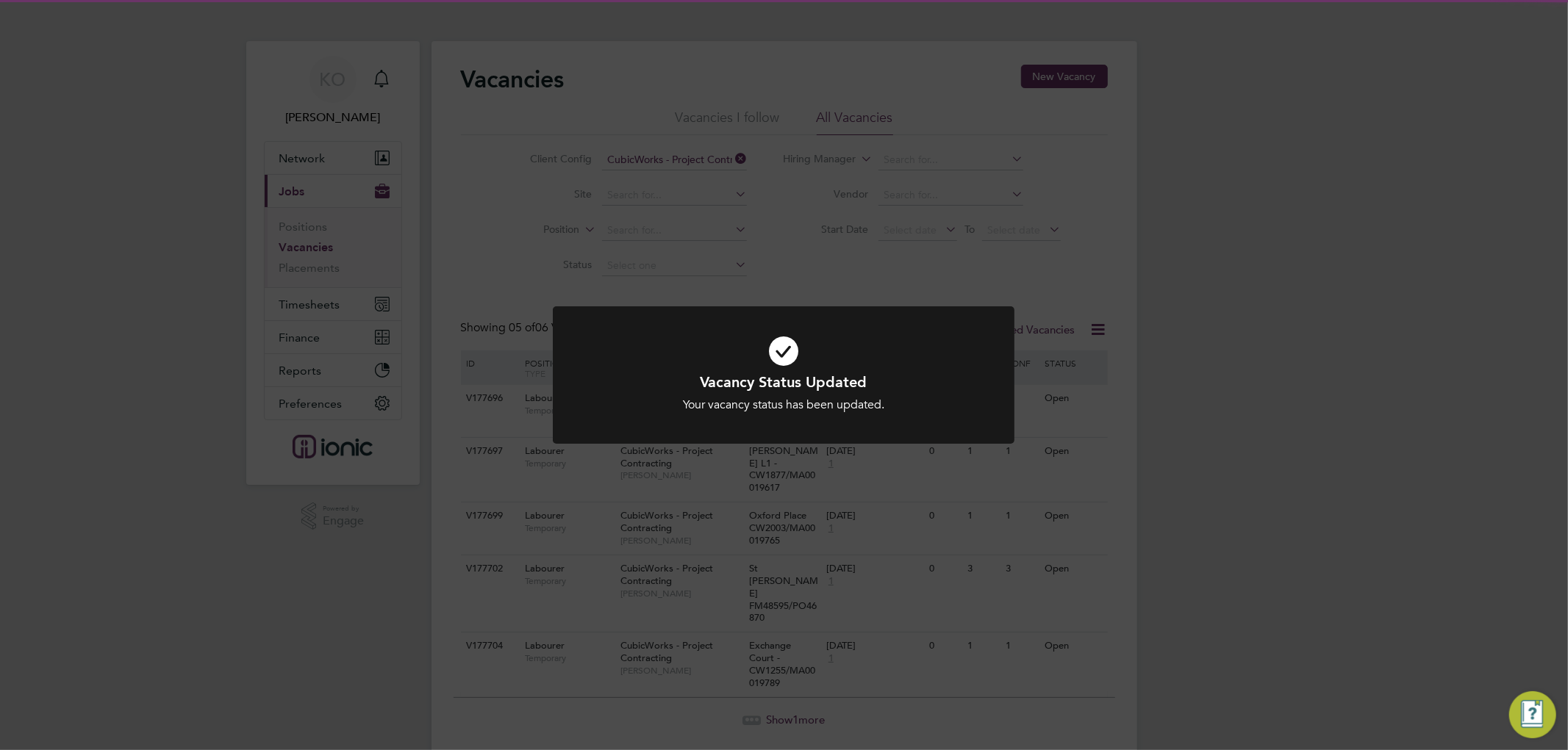
click at [1284, 484] on div "Vacancy Status Updated Your vacancy status has been updated. Cancel Okay" at bounding box center [784, 375] width 1568 height 750
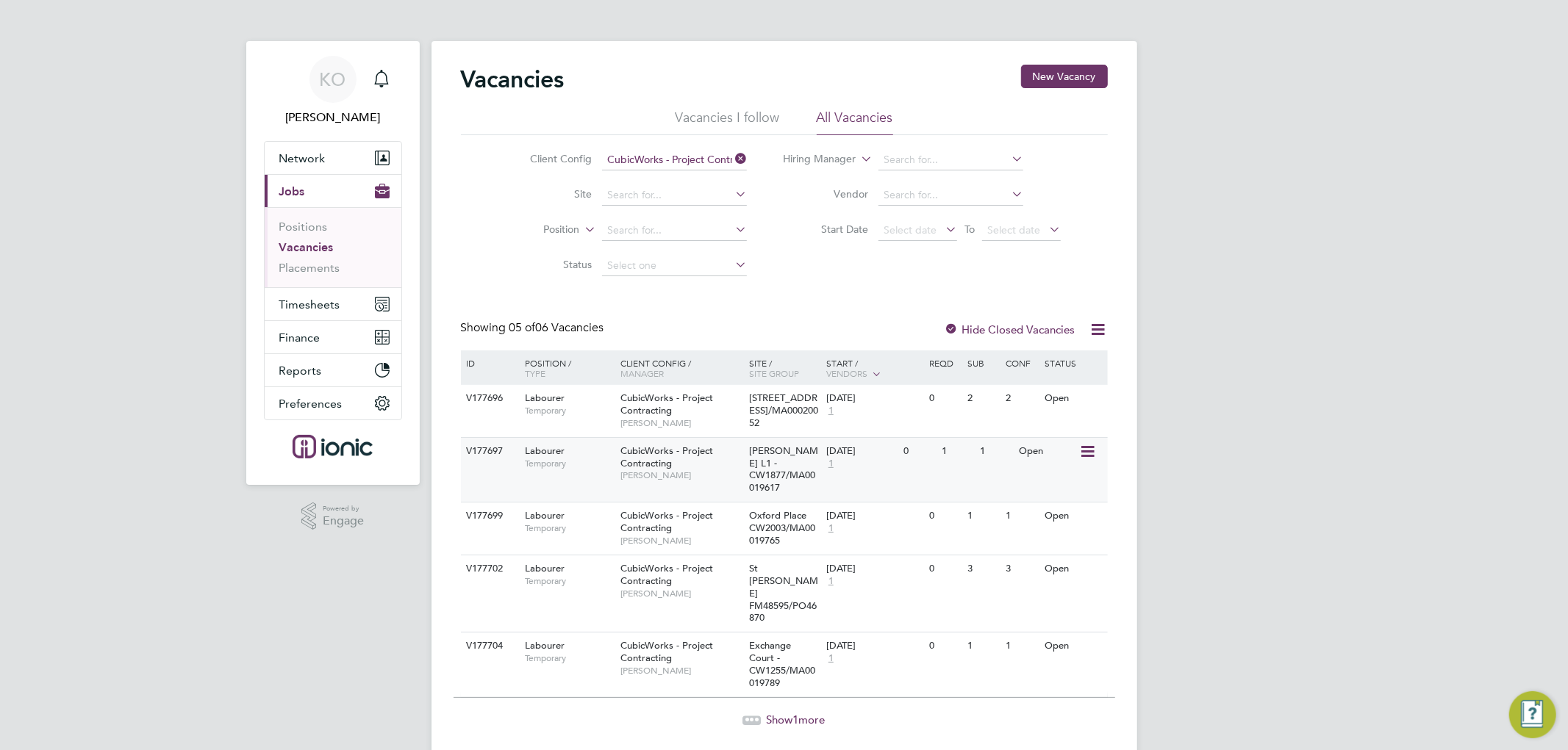
click at [1087, 459] on icon at bounding box center [1086, 452] width 15 height 18
click at [1041, 539] on li "Update Status" at bounding box center [1050, 539] width 85 height 20
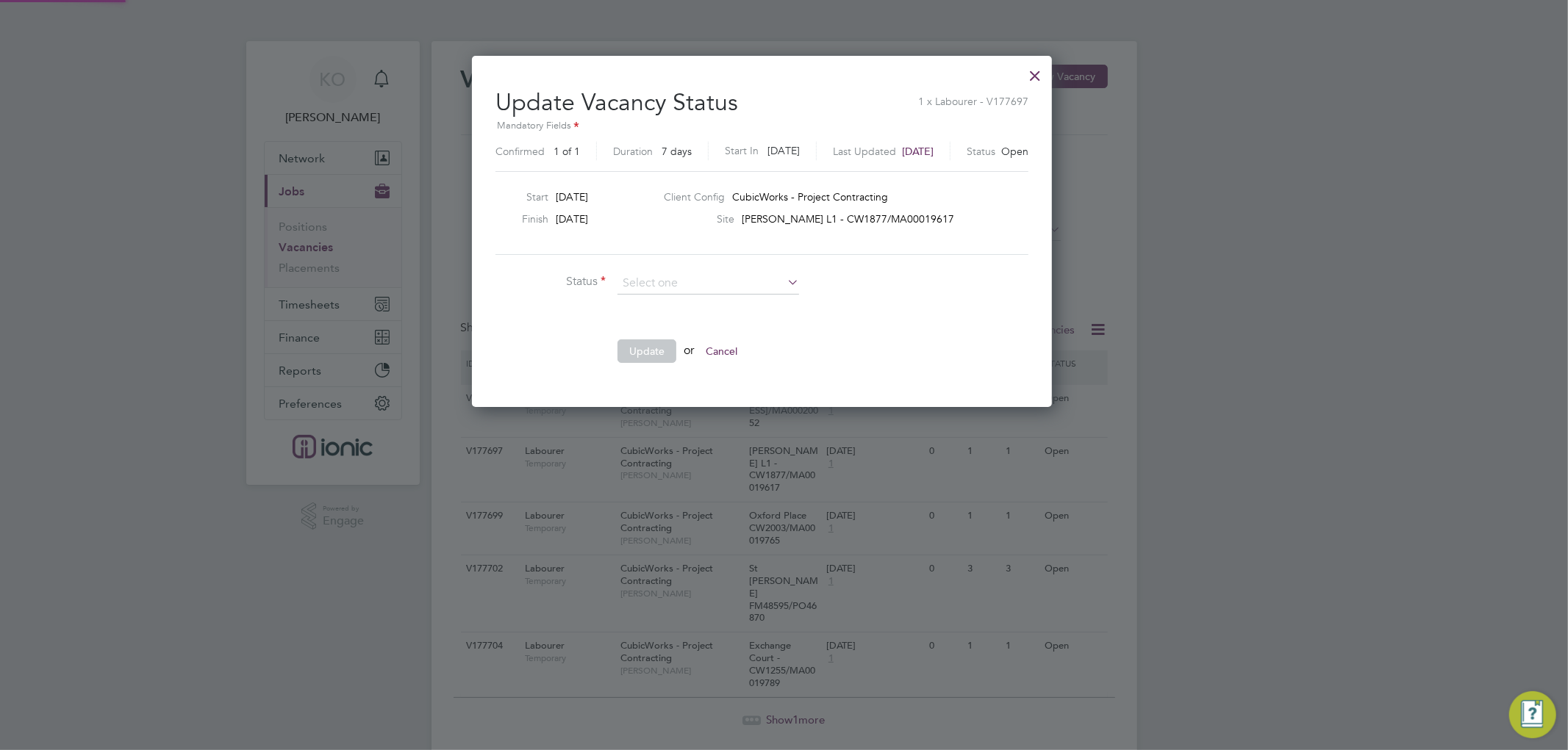
scroll to position [350, 622]
click at [634, 296] on li "Completed" at bounding box center [708, 303] width 183 height 19
type input "Completed"
click at [641, 340] on button "Update" at bounding box center [647, 351] width 59 height 23
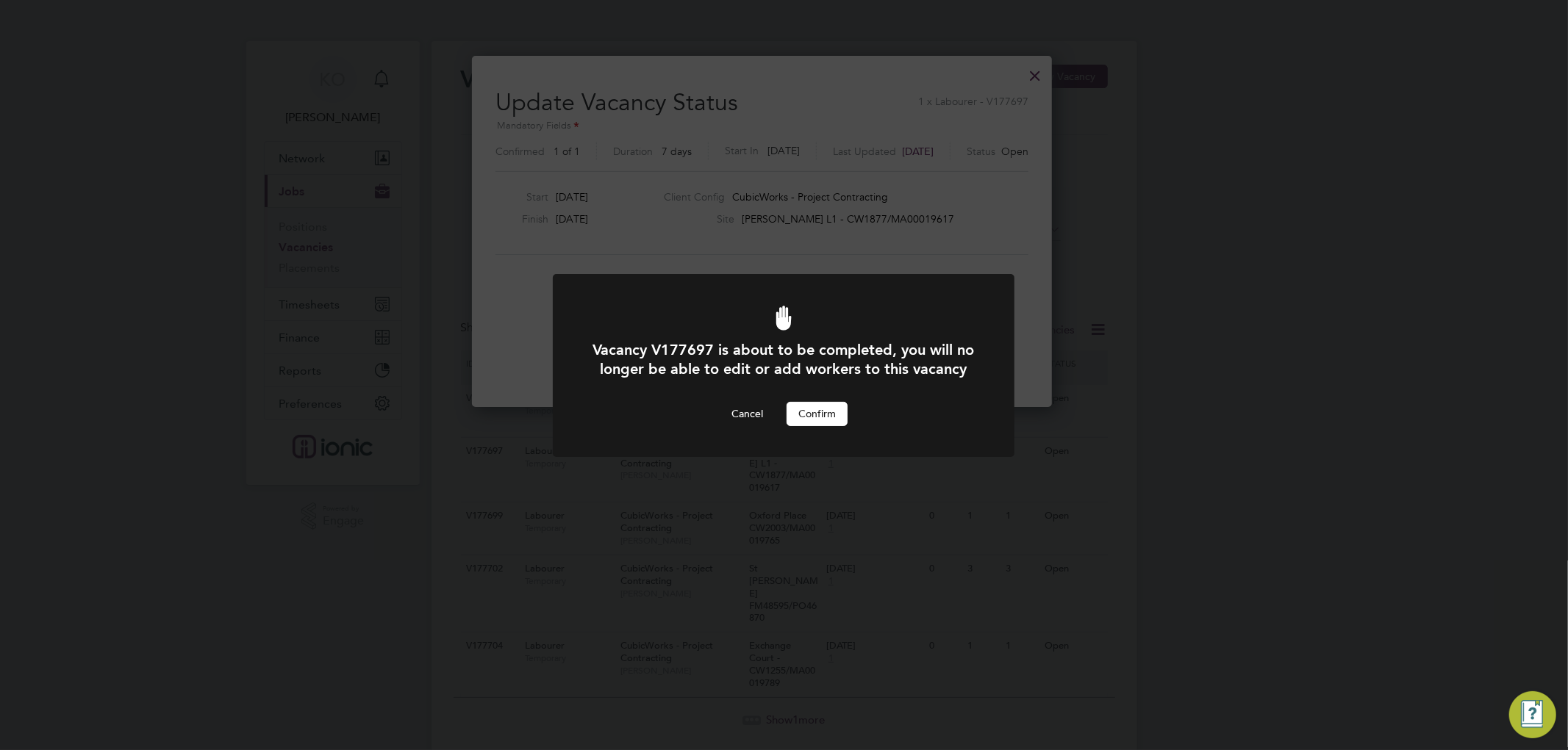
click at [826, 425] on button "Confirm" at bounding box center [817, 413] width 61 height 23
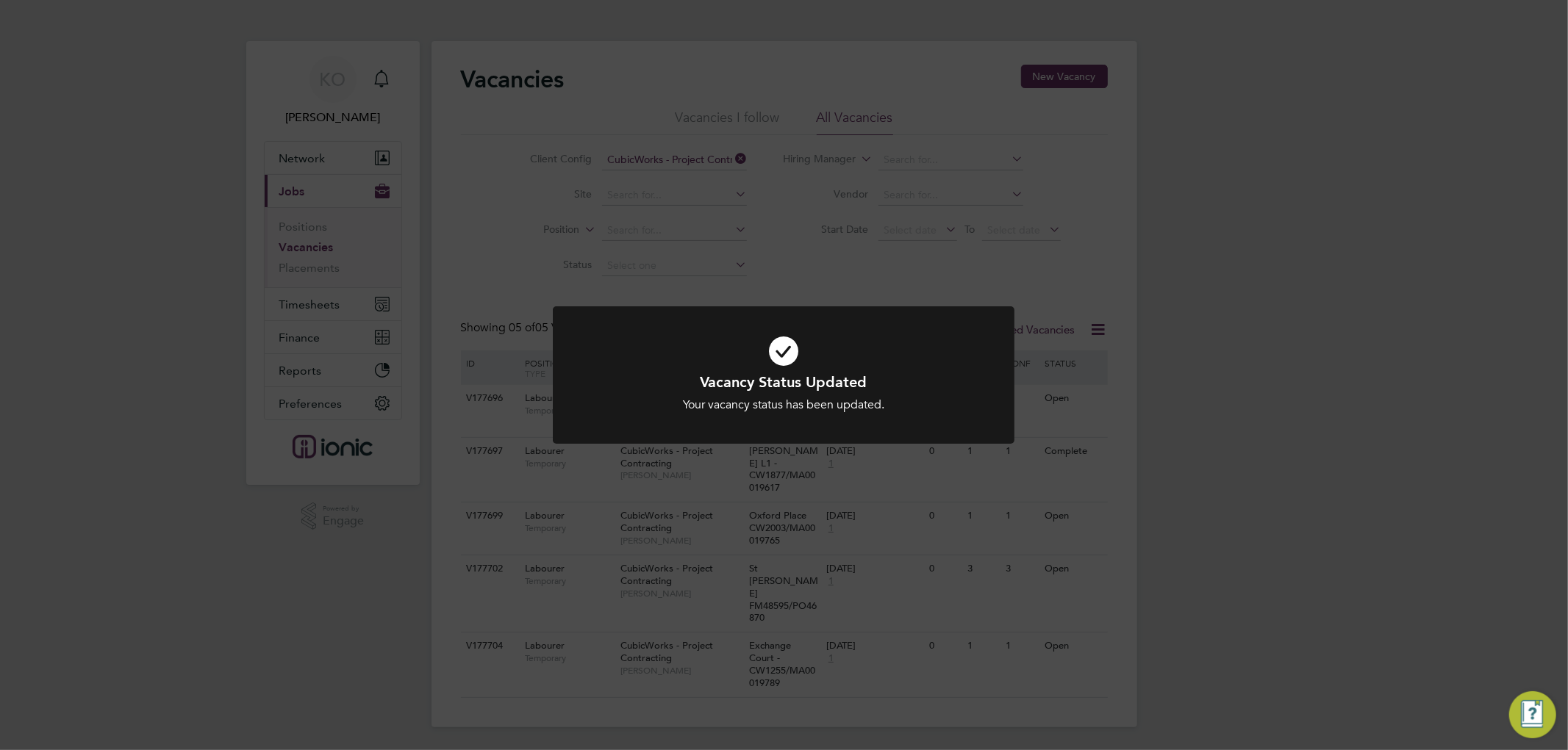
click at [1076, 510] on div "Vacancy Status Updated Your vacancy status has been updated. Cancel Okay" at bounding box center [784, 375] width 1568 height 750
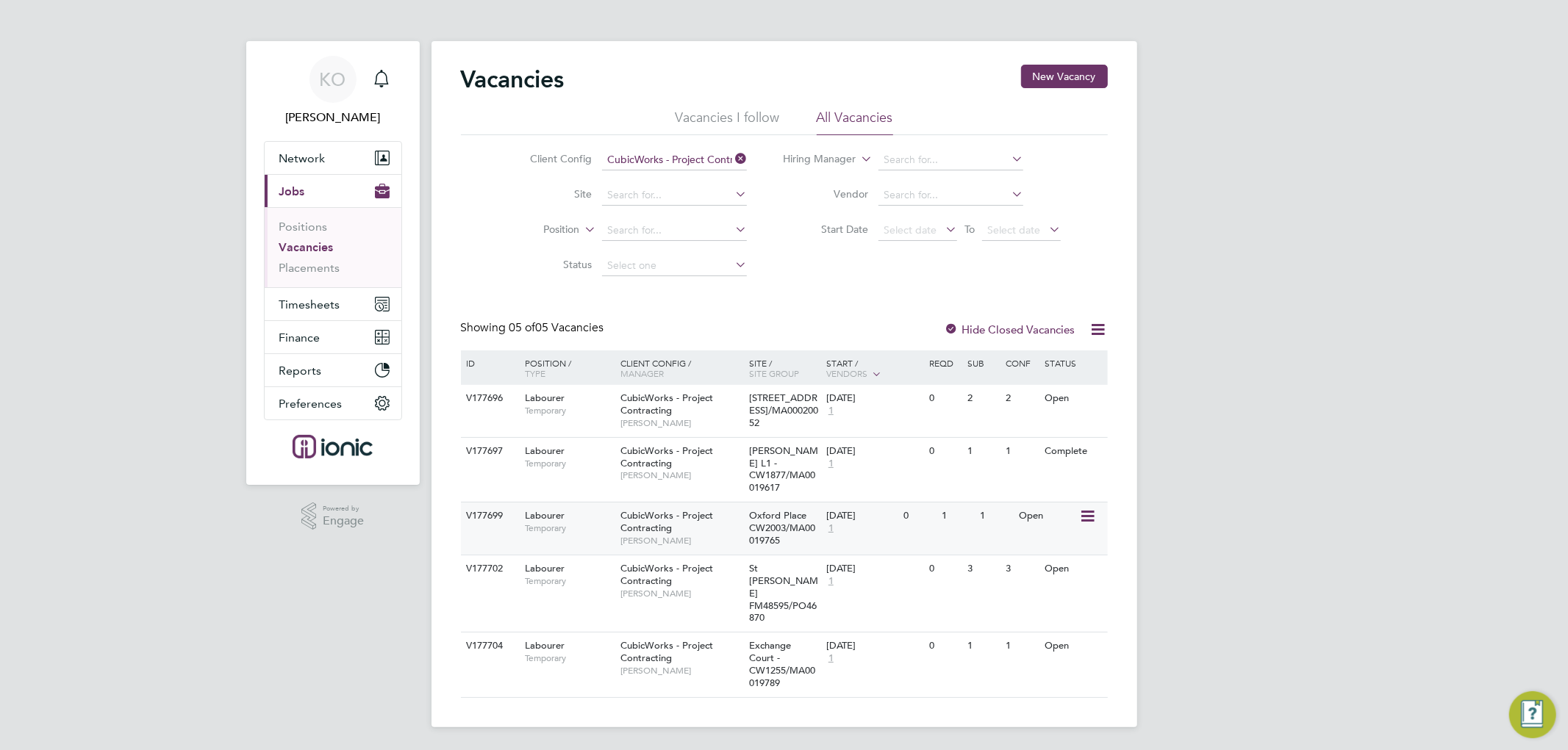
click at [1091, 511] on icon at bounding box center [1086, 517] width 15 height 18
click at [1047, 596] on li "Update Status" at bounding box center [1050, 591] width 85 height 20
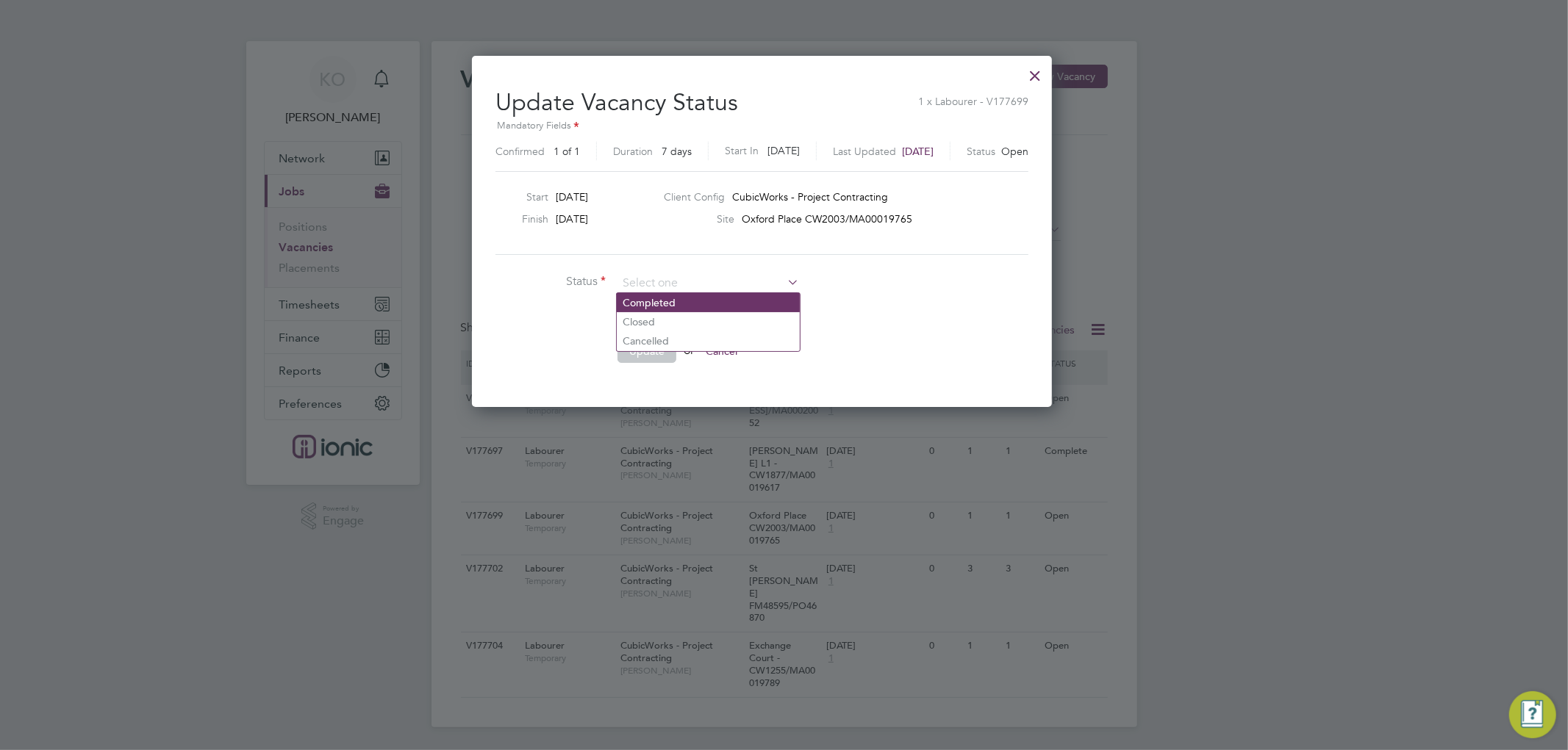
click at [668, 298] on li "Completed" at bounding box center [708, 303] width 183 height 19
type input "Completed"
click at [649, 348] on button "Update" at bounding box center [647, 351] width 59 height 23
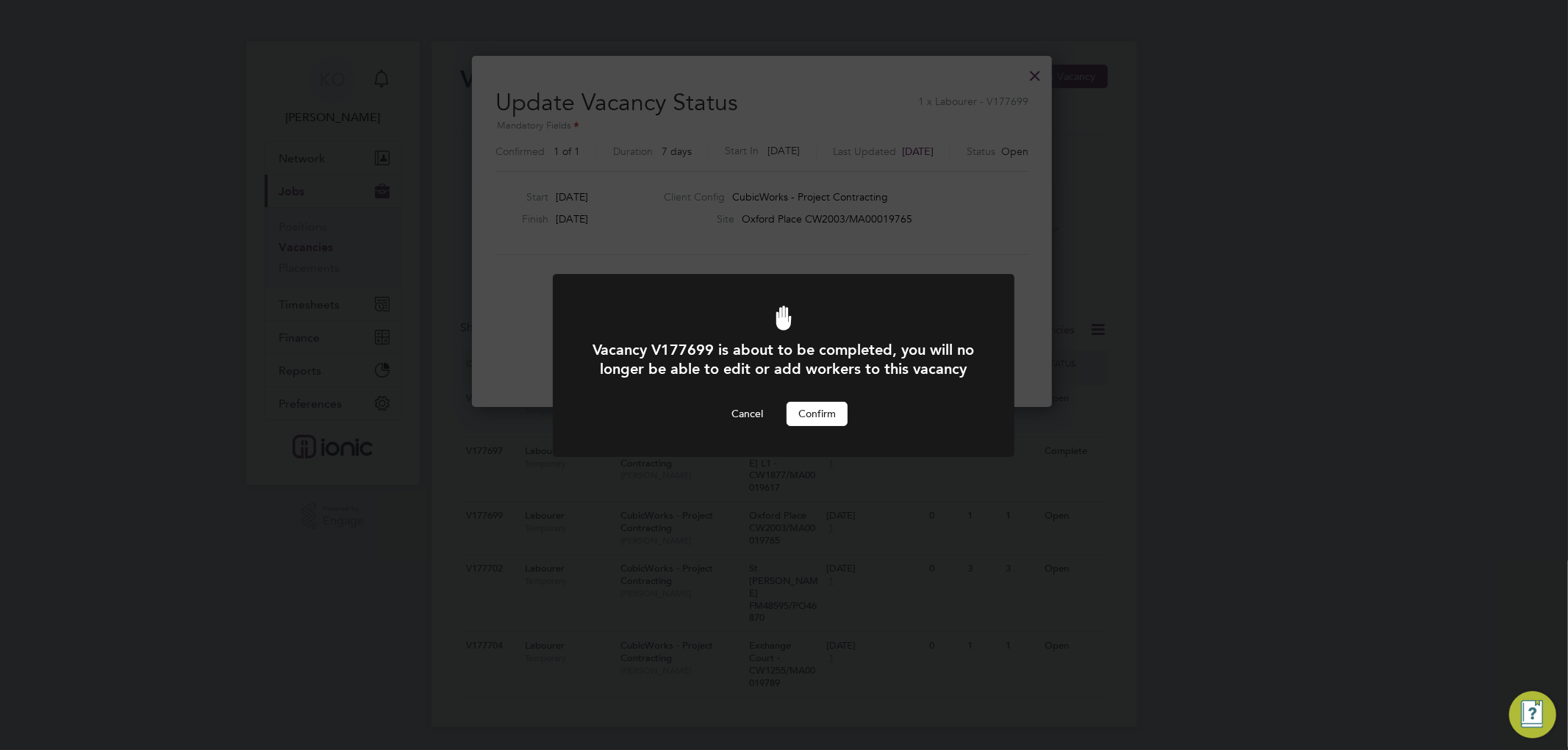
click at [820, 425] on button "Confirm" at bounding box center [817, 413] width 61 height 23
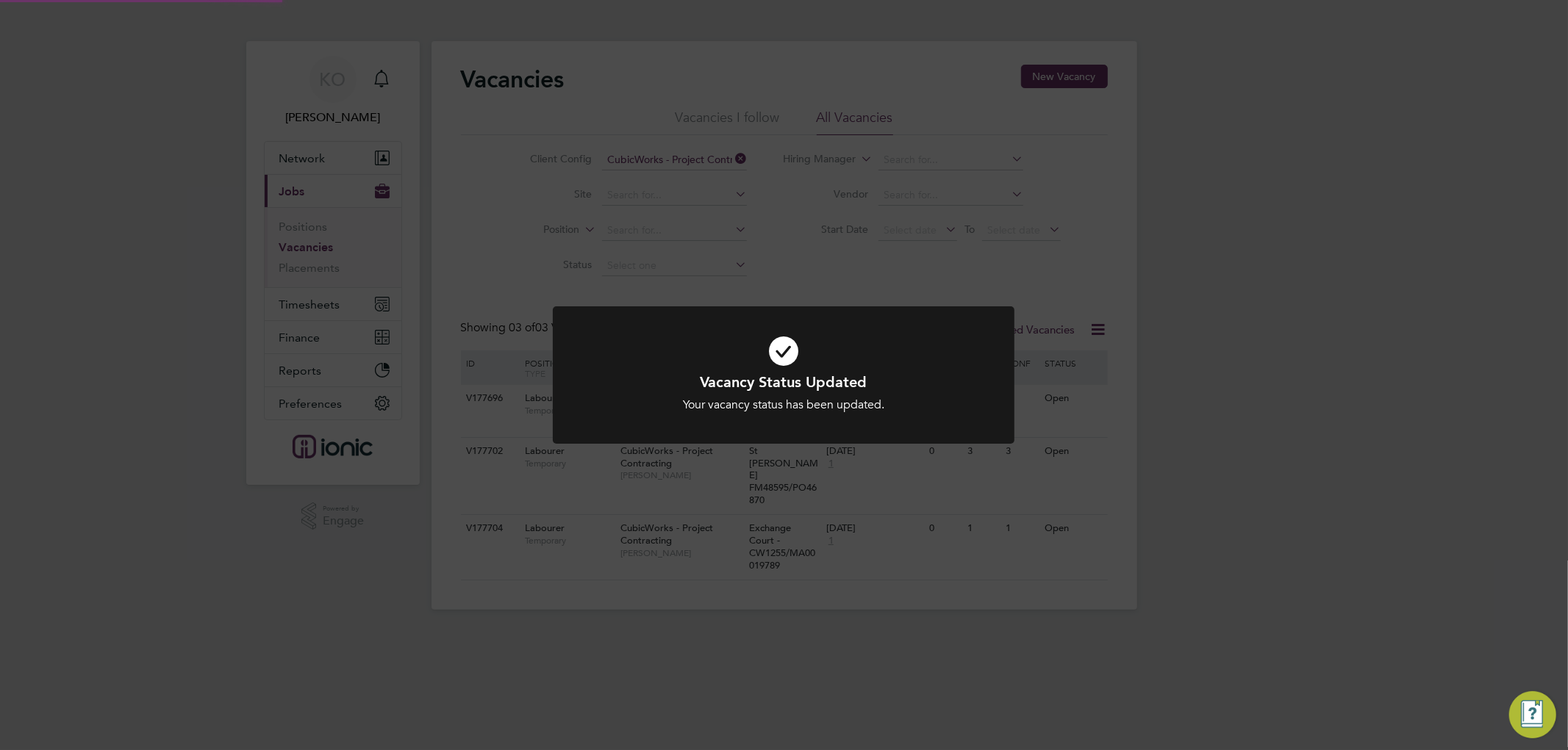
drag, startPoint x: 1241, startPoint y: 496, endPoint x: 1209, endPoint y: 501, distance: 32.4
click at [1241, 495] on div "Vacancy Status Updated Your vacancy status has been updated. Cancel Okay" at bounding box center [784, 375] width 1568 height 750
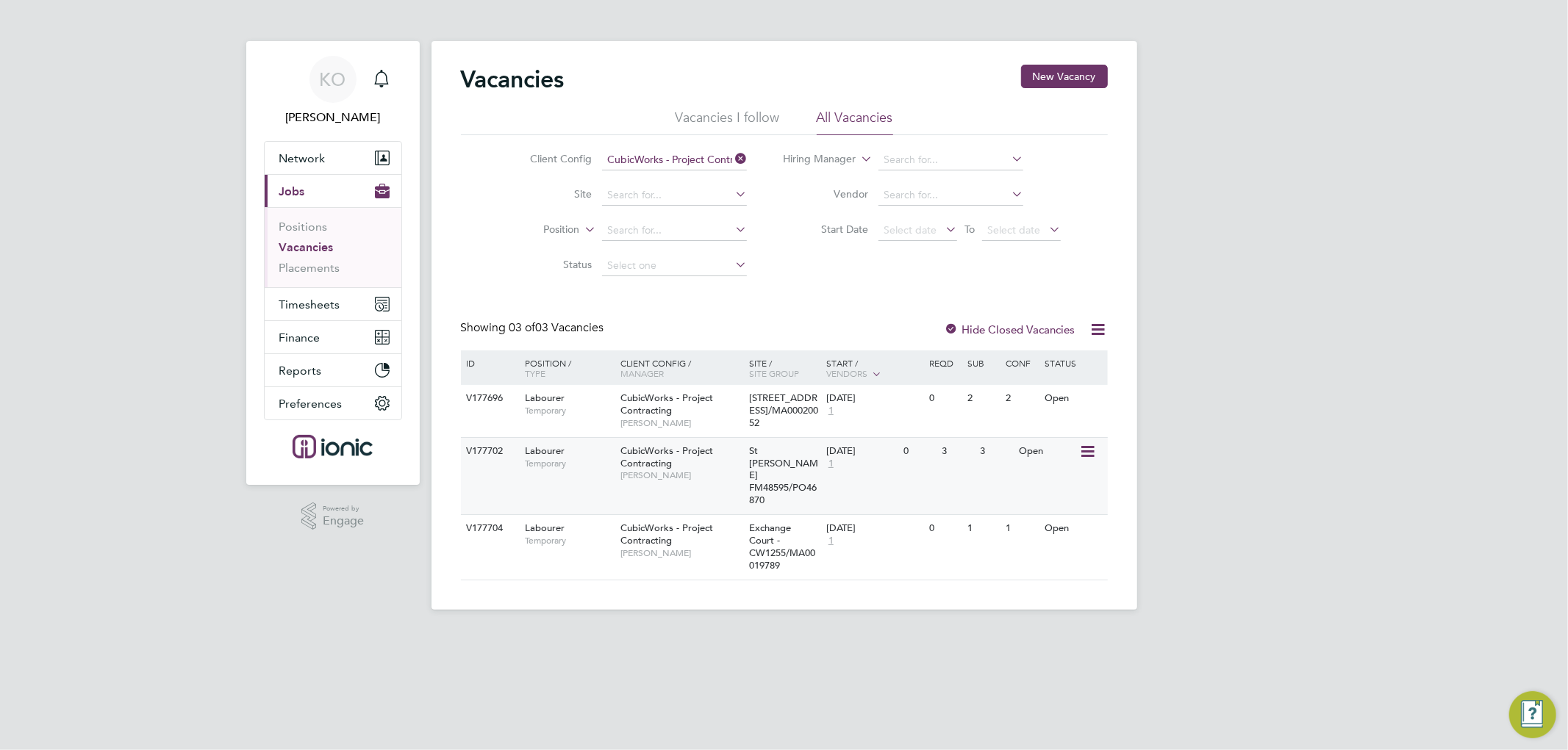
click at [1094, 460] on icon at bounding box center [1086, 452] width 15 height 18
click at [1055, 541] on li "Update Status" at bounding box center [1050, 539] width 85 height 20
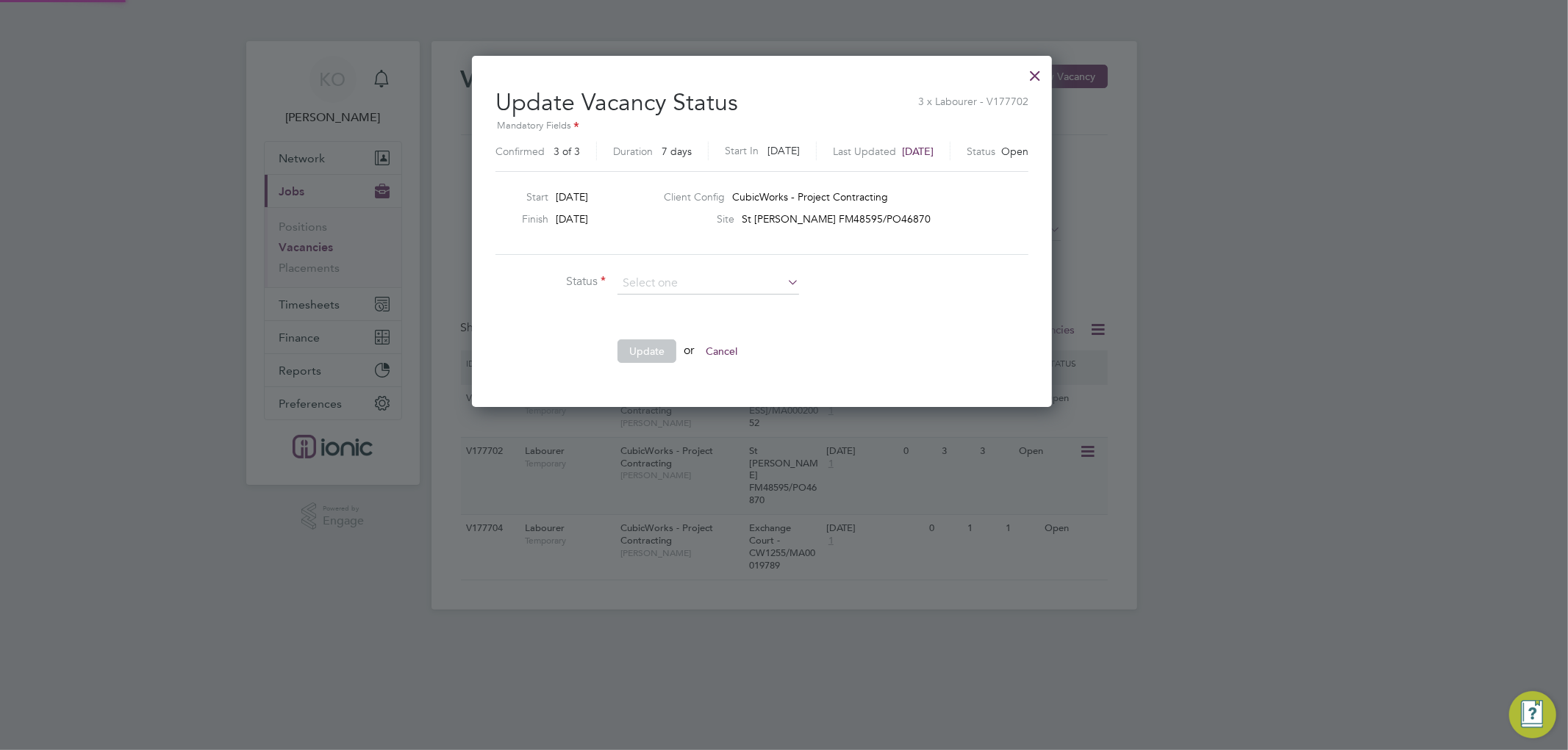
scroll to position [0, 0]
click at [647, 301] on li "Completed" at bounding box center [708, 303] width 183 height 19
type input "Completed"
click at [636, 351] on button "Update" at bounding box center [647, 351] width 59 height 23
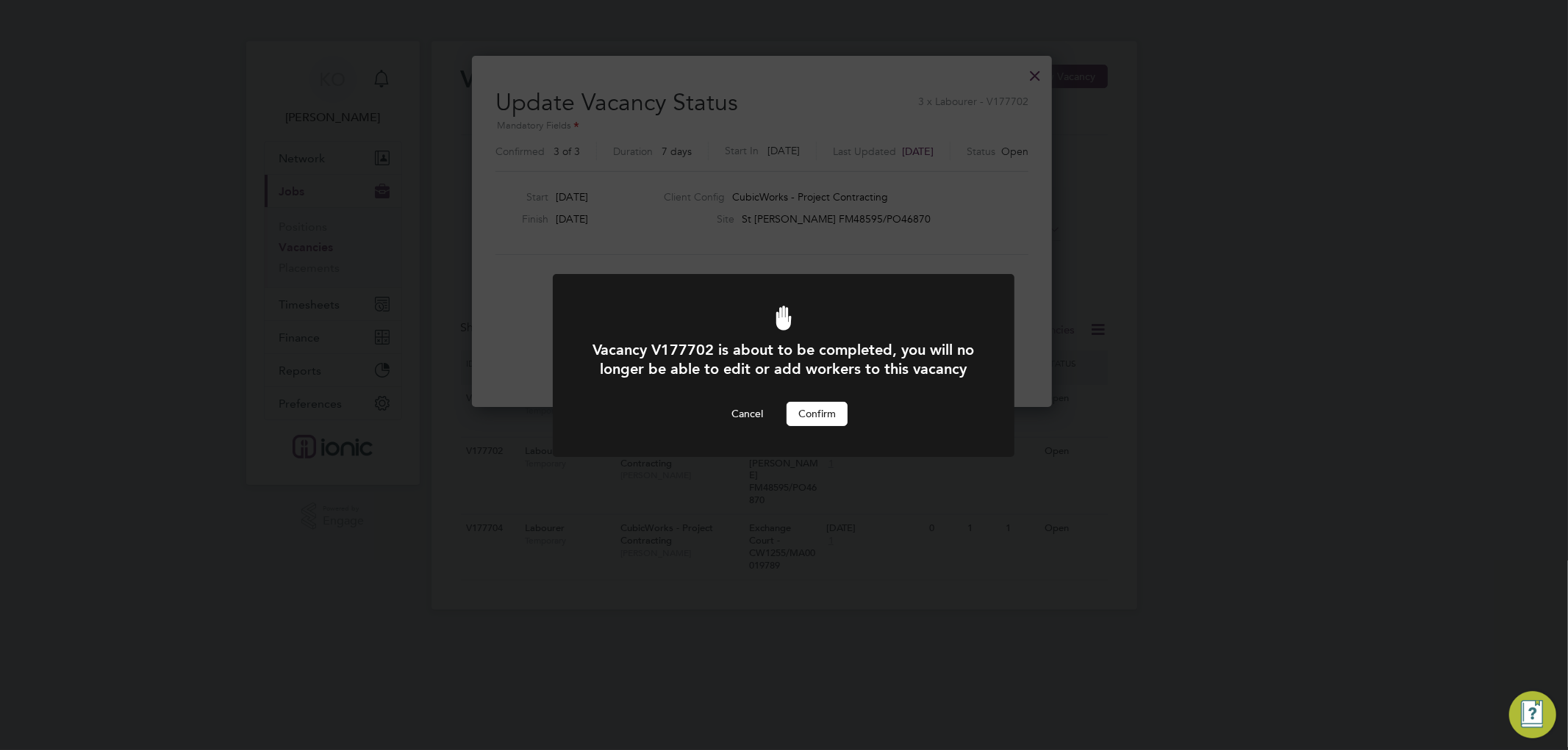
click at [818, 425] on button "Confirm" at bounding box center [817, 413] width 61 height 23
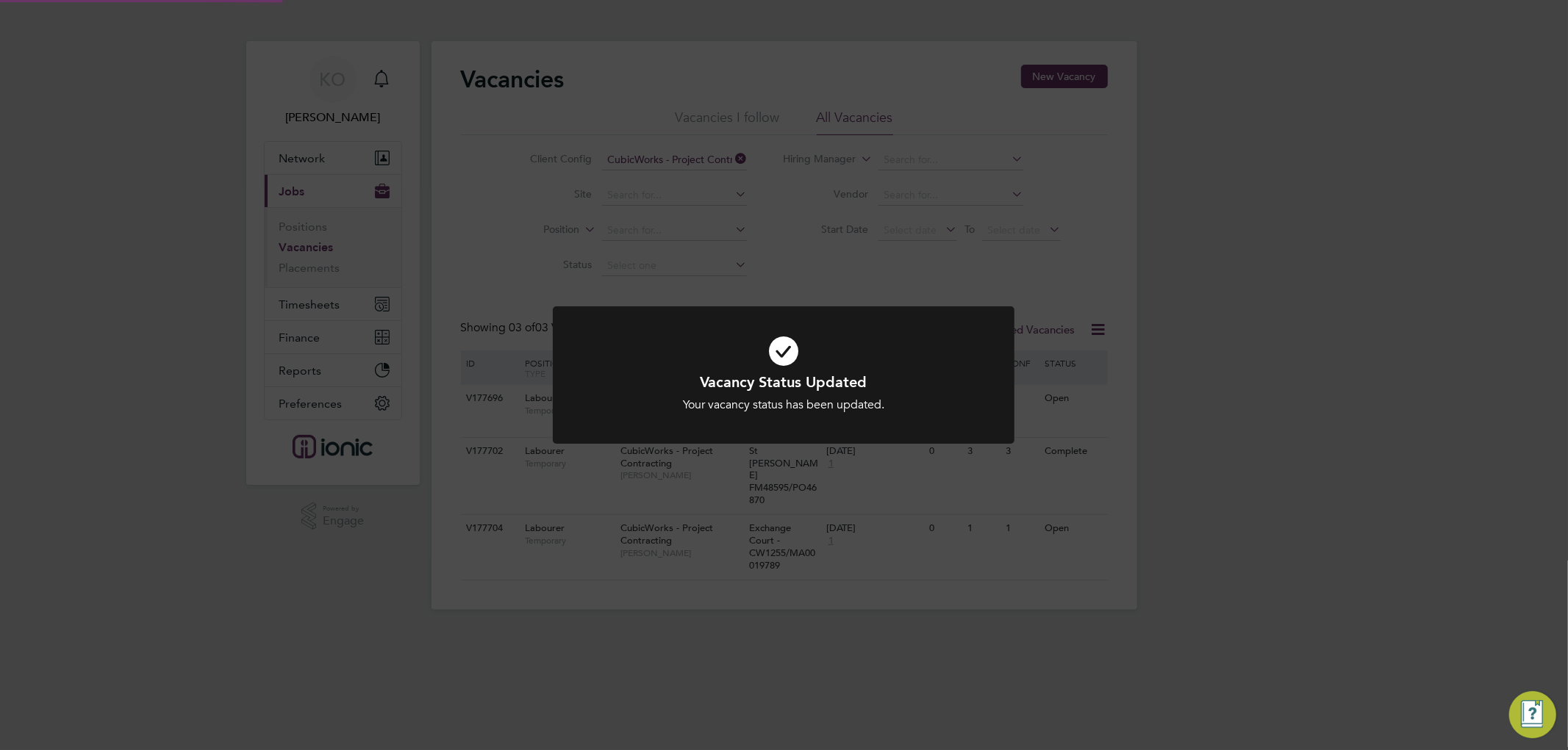
click at [1228, 462] on div "Vacancy Status Updated Your vacancy status has been updated. Cancel Okay" at bounding box center [784, 375] width 1568 height 750
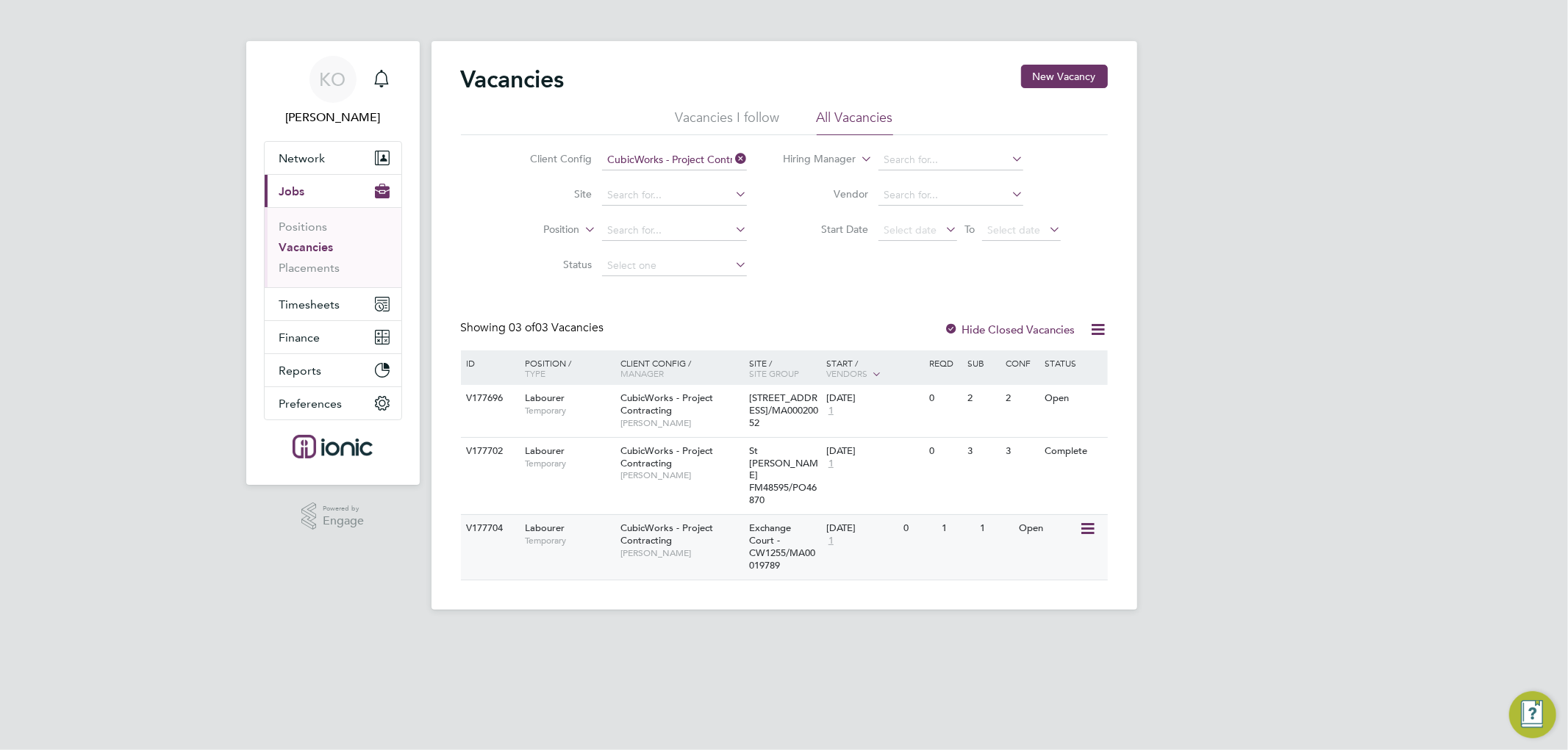
click at [1092, 520] on icon at bounding box center [1086, 529] width 15 height 18
click at [1053, 591] on li "Update Status" at bounding box center [1050, 591] width 85 height 20
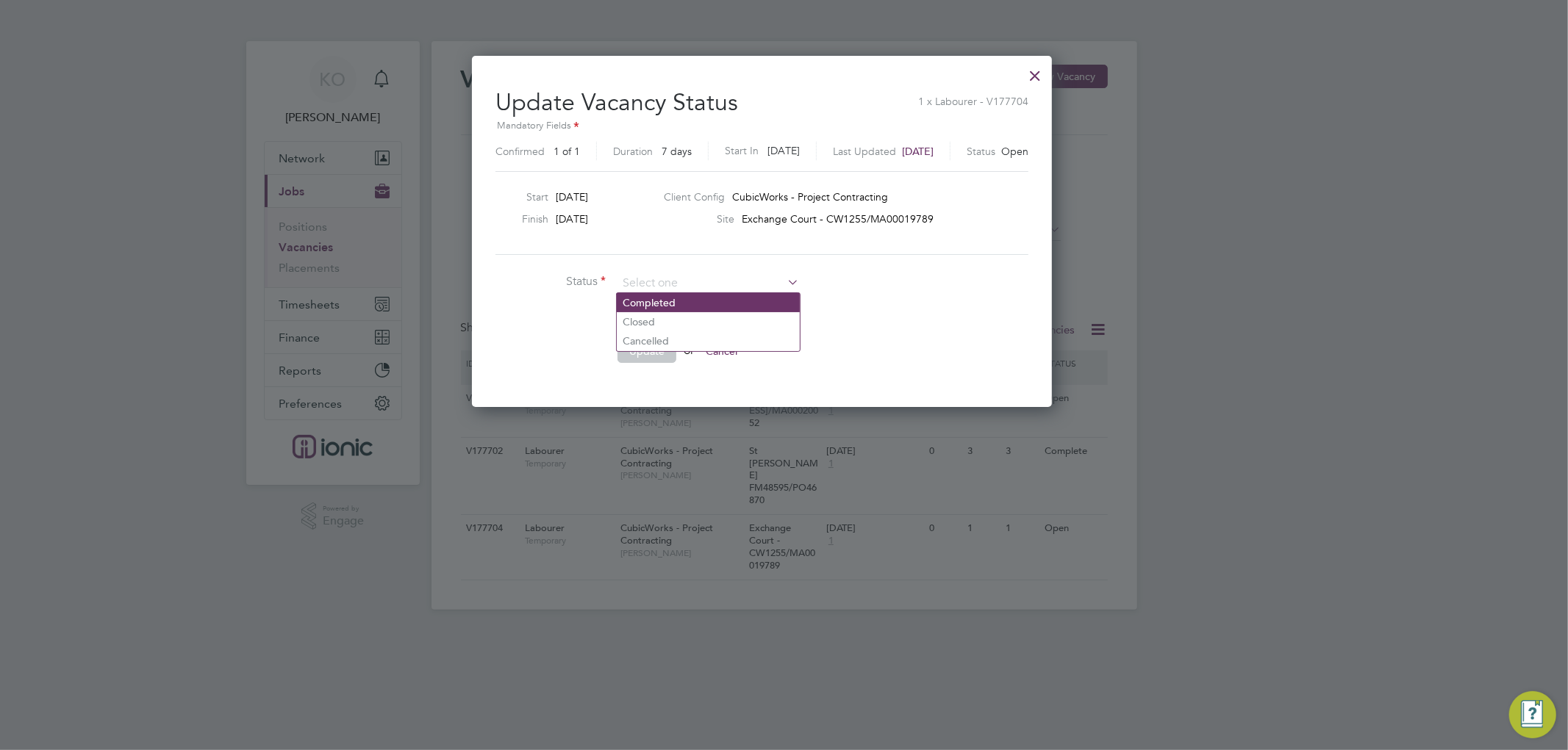
click at [643, 303] on li "Completed" at bounding box center [708, 303] width 183 height 19
type input "Completed"
click at [652, 339] on button "Update" at bounding box center [647, 351] width 59 height 23
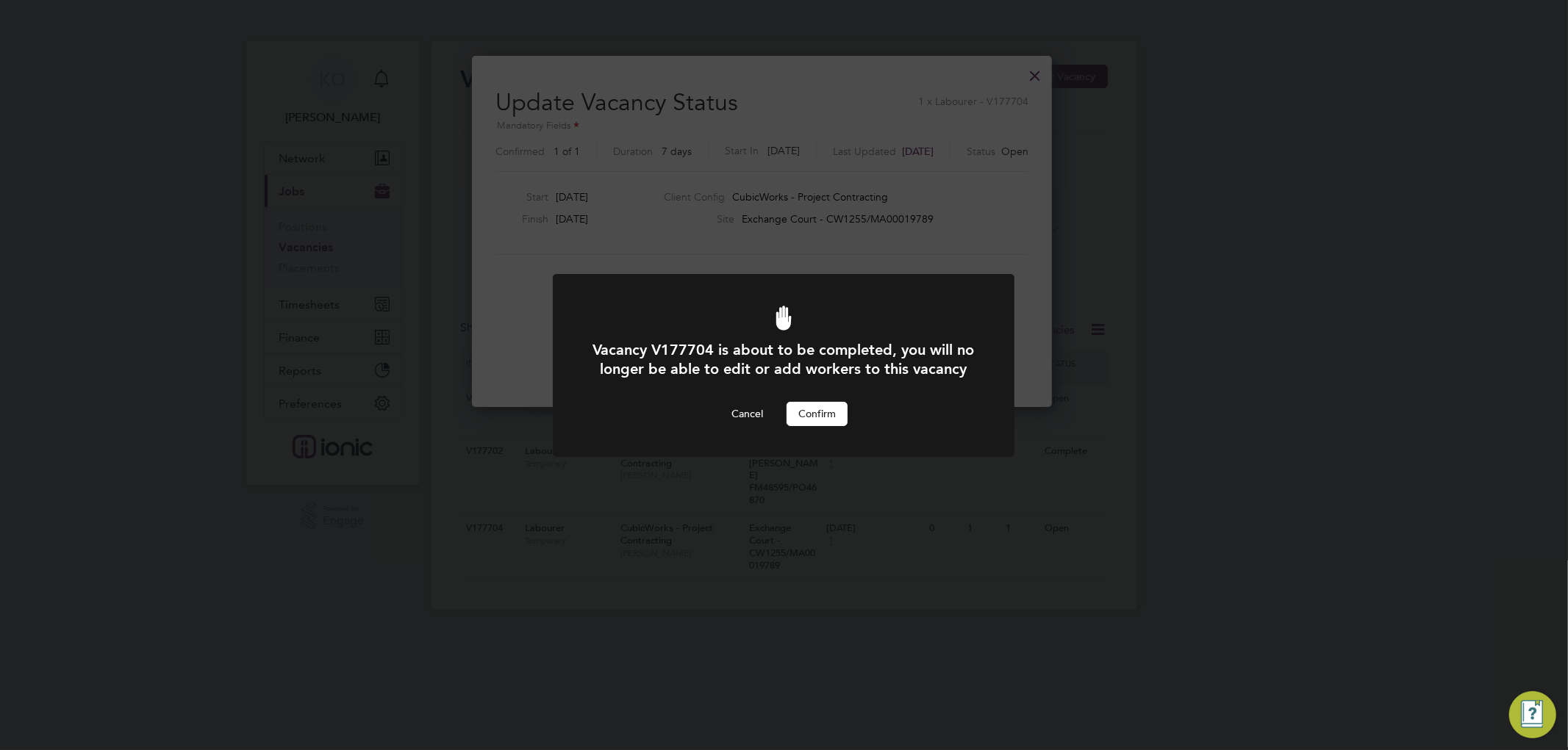
click at [807, 425] on button "Confirm" at bounding box center [817, 413] width 61 height 23
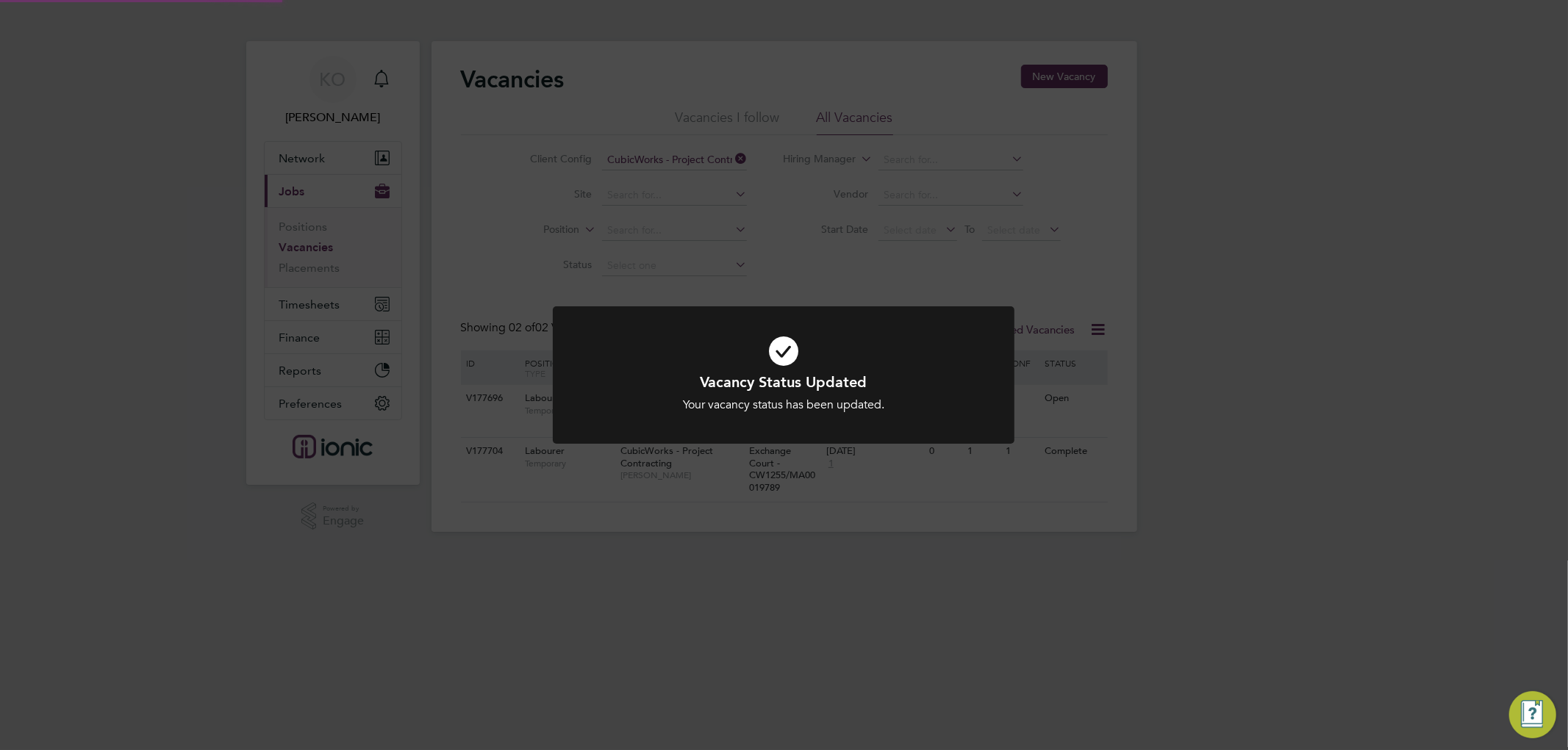
click at [1242, 420] on div "Vacancy Status Updated Your vacancy status has been updated. Cancel Okay" at bounding box center [784, 375] width 1568 height 750
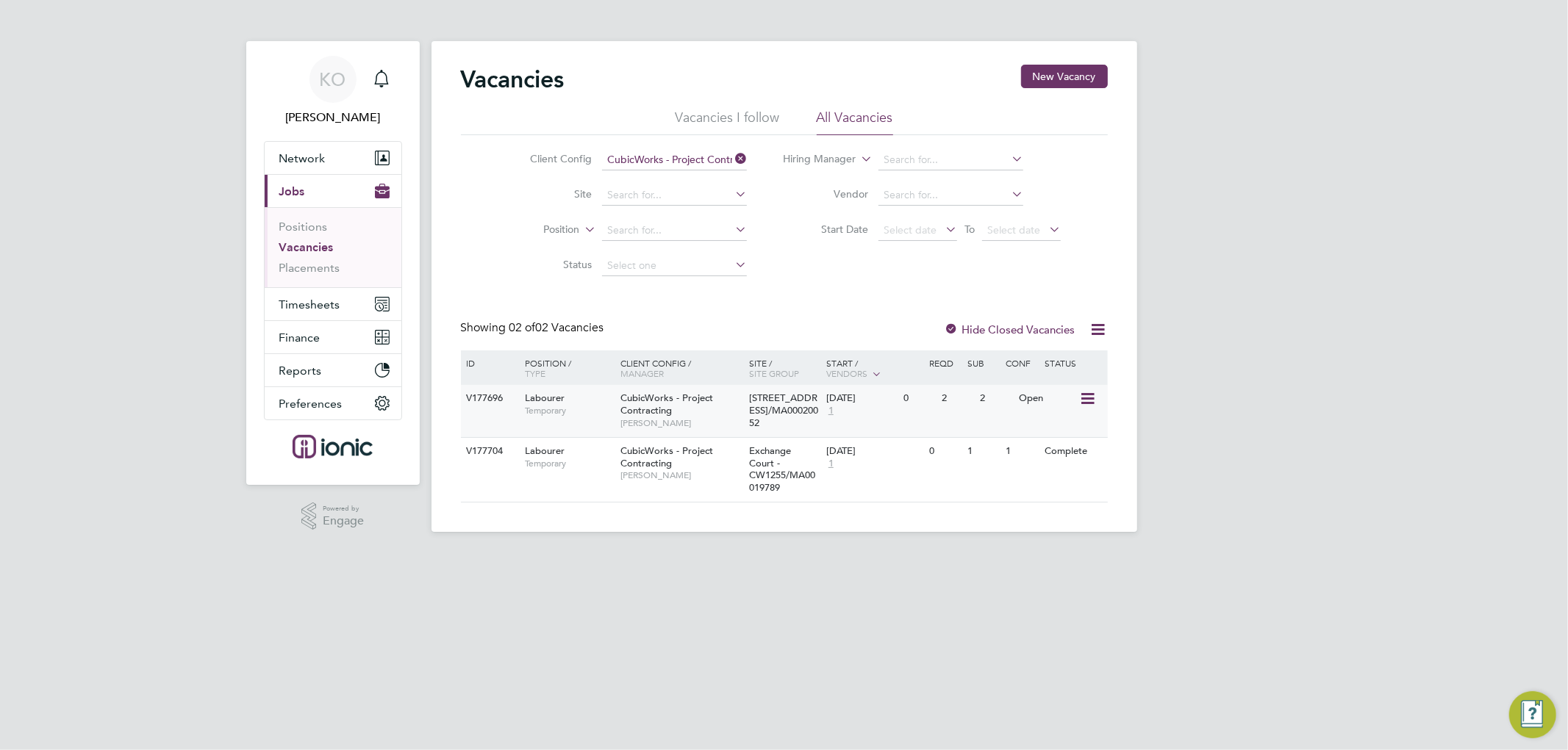
click at [1088, 395] on icon at bounding box center [1086, 399] width 15 height 18
click at [1045, 475] on li "Update Status" at bounding box center [1050, 473] width 85 height 20
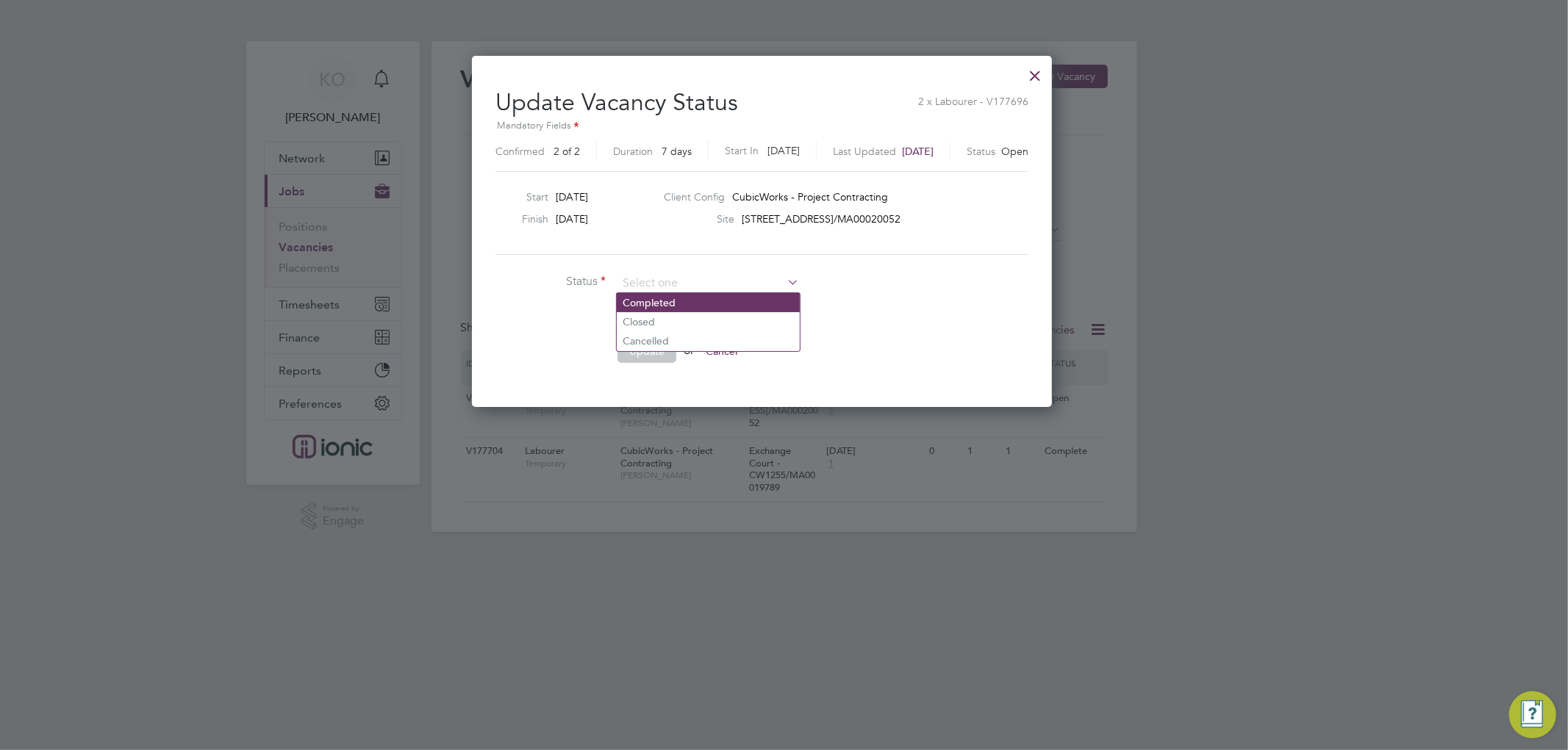
click at [665, 302] on li "Completed" at bounding box center [708, 303] width 183 height 19
type input "Completed"
click at [644, 339] on button "Update" at bounding box center [647, 351] width 59 height 23
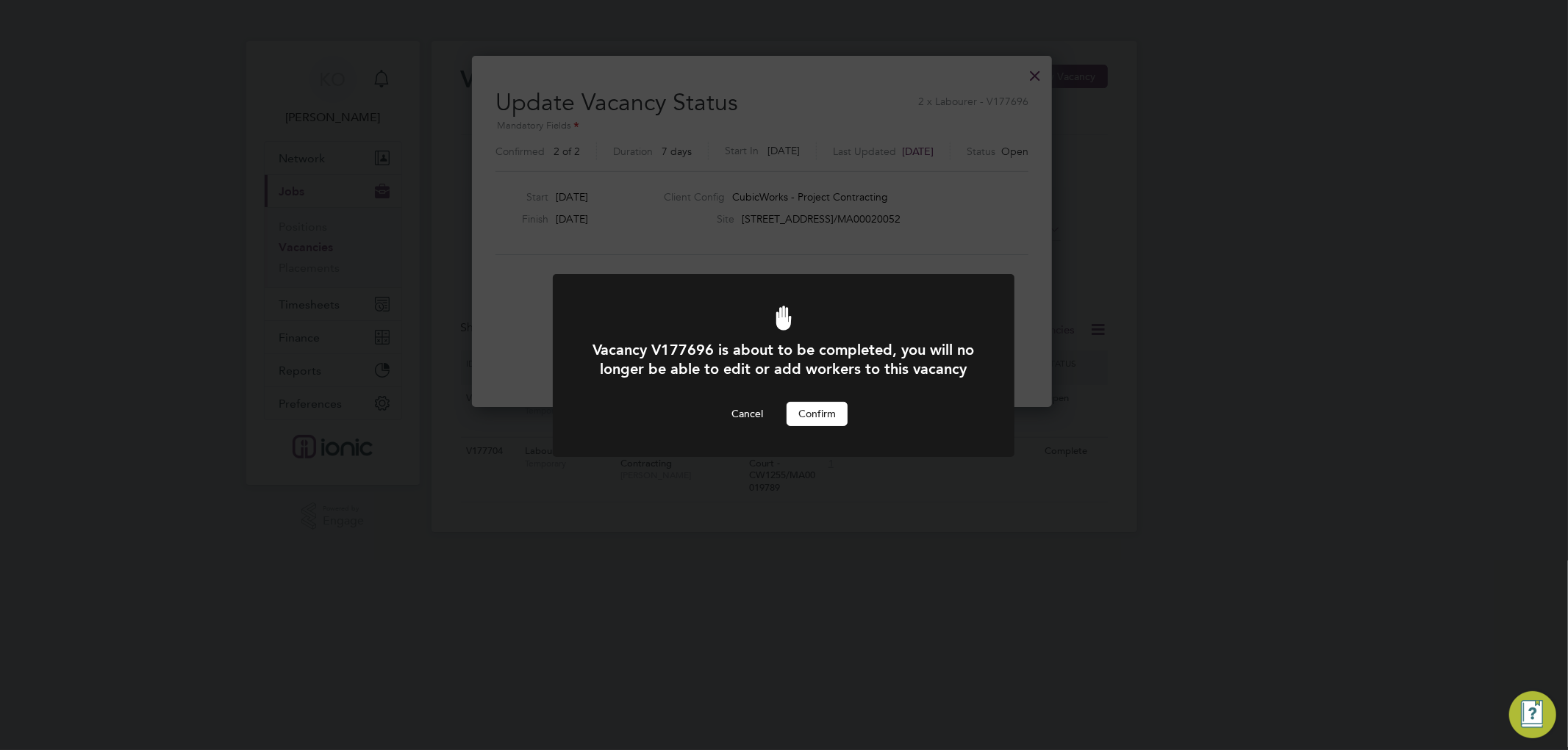
click at [818, 425] on button "Confirm" at bounding box center [817, 413] width 61 height 23
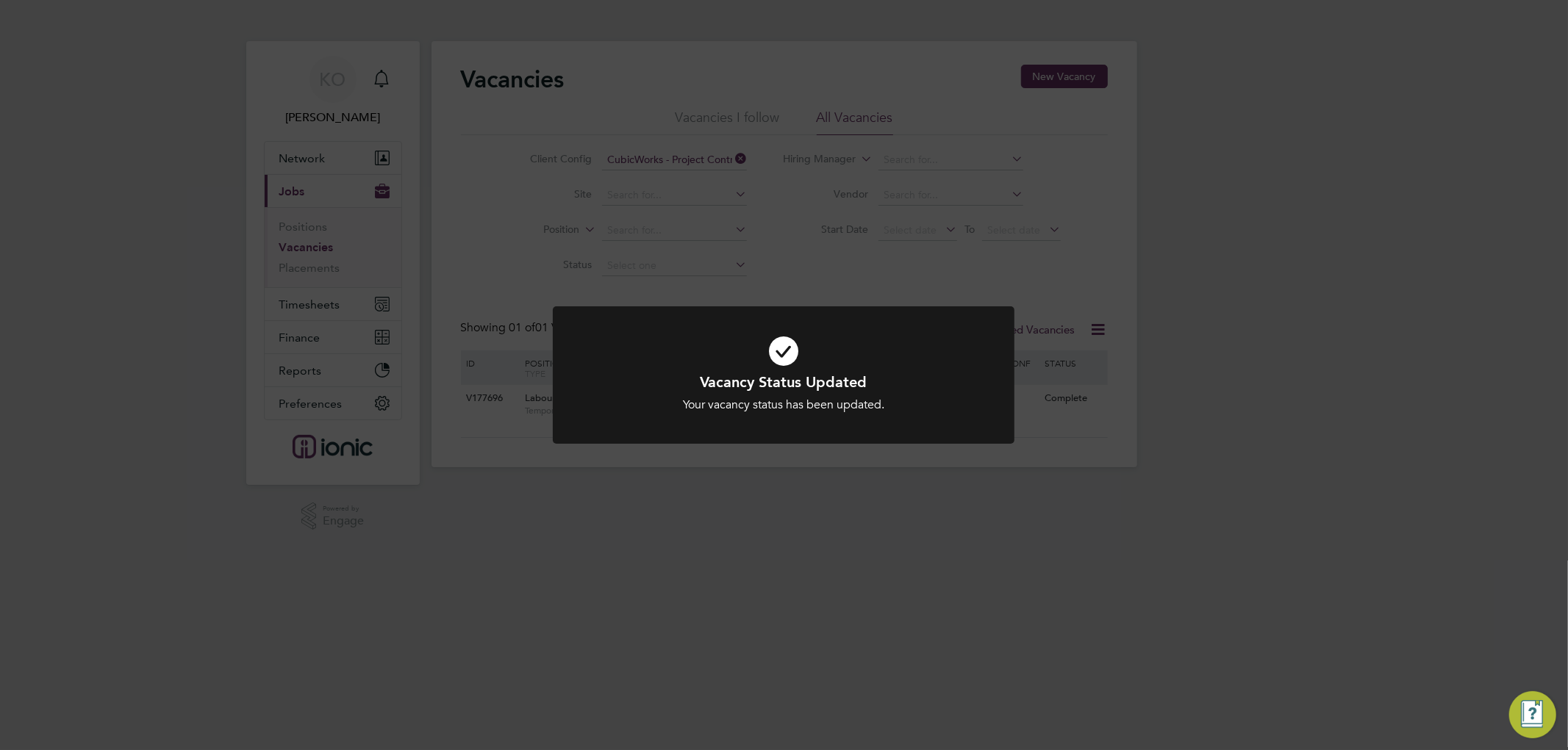
click at [1177, 346] on div "Vacancy Status Updated Your vacancy status has been updated. Cancel Okay" at bounding box center [784, 375] width 1568 height 750
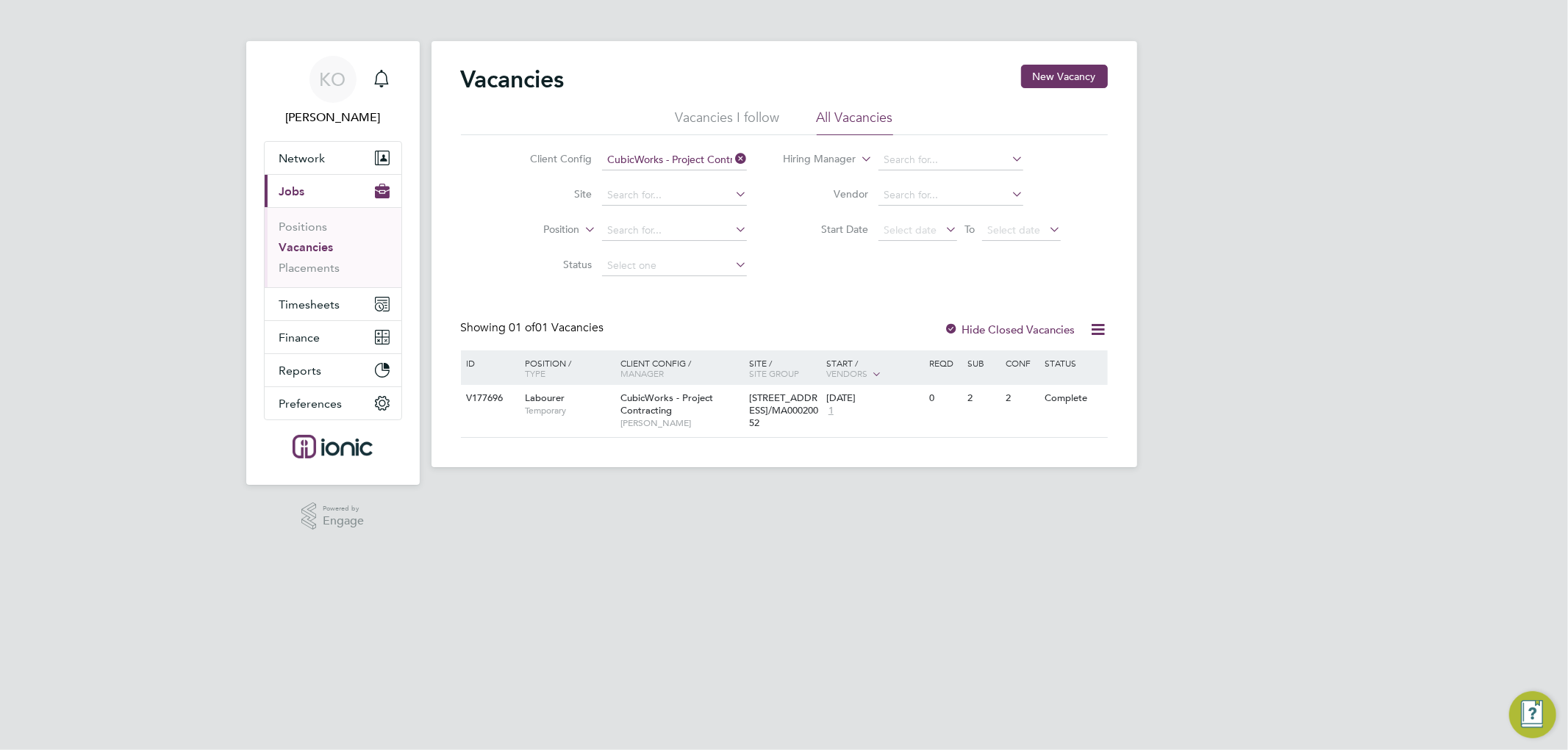
click at [794, 276] on div "Client Config CubicWorks - Project Contracting Site Position Status Hiring Mana…" at bounding box center [784, 209] width 647 height 148
click at [709, 151] on input at bounding box center [674, 160] width 145 height 20
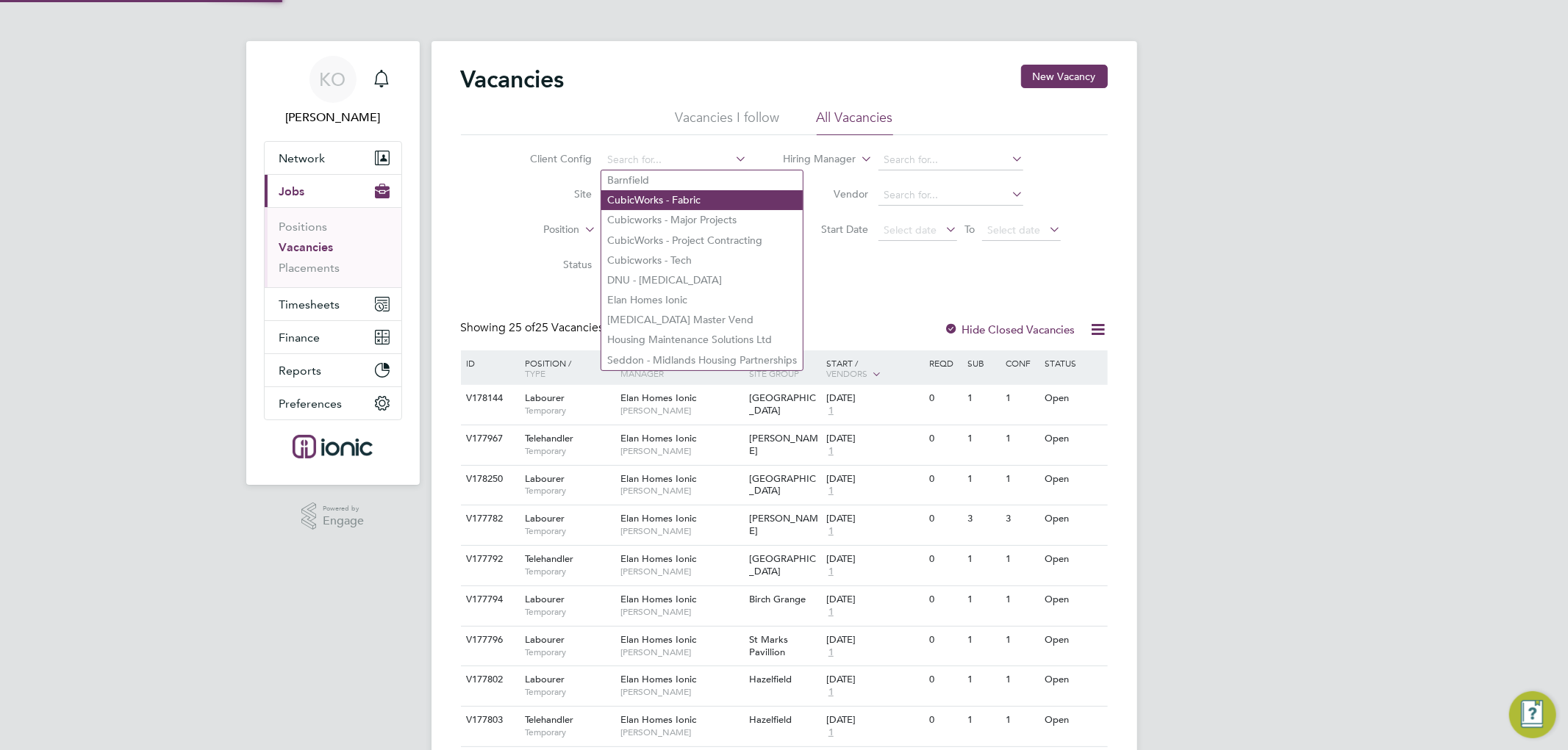
click at [692, 194] on li "CubicWorks - Fabric" at bounding box center [702, 200] width 202 height 19
type input "CubicWorks - Fabric"
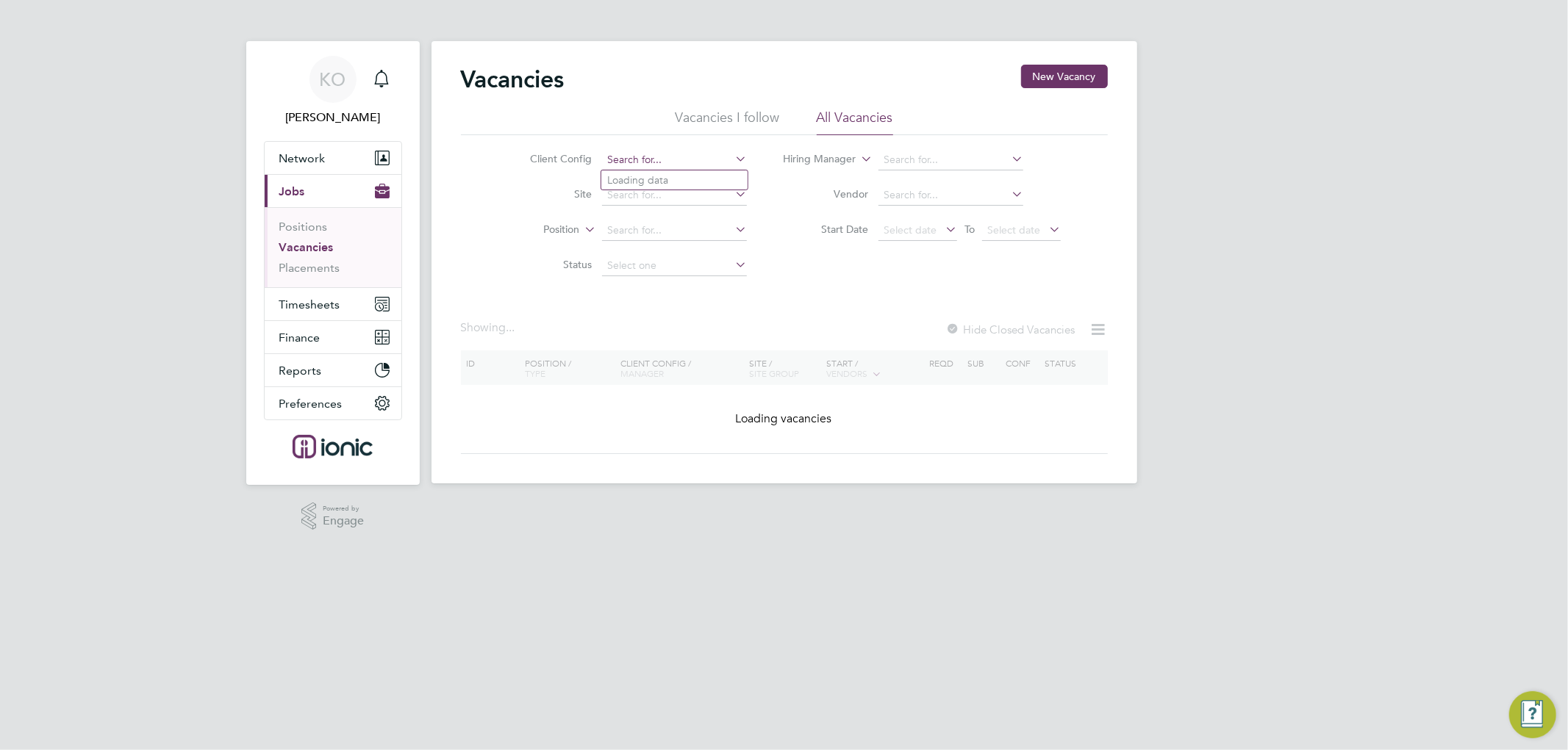
click at [703, 157] on input at bounding box center [674, 160] width 145 height 20
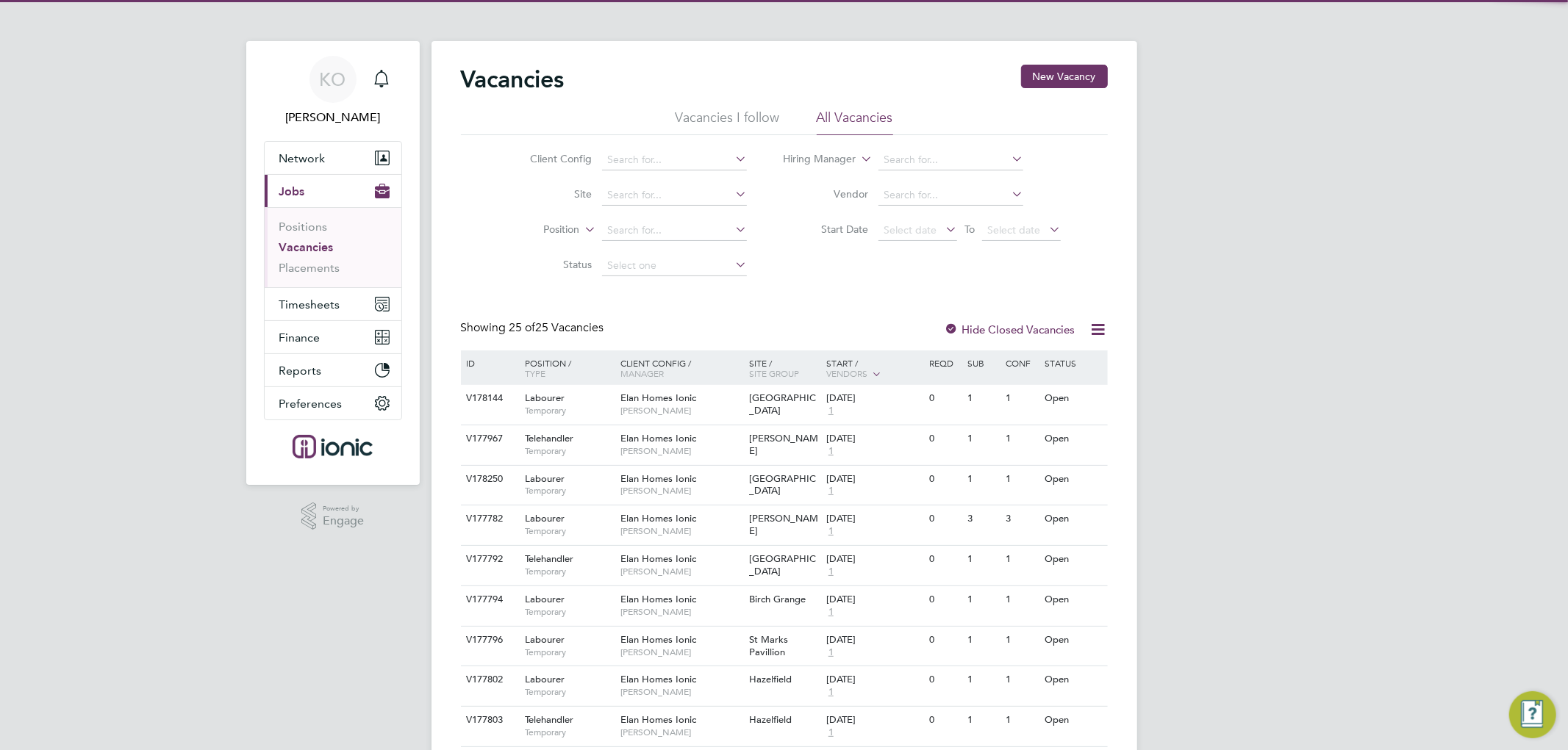
click at [691, 215] on li "Cubicworks - Major Projects" at bounding box center [702, 219] width 202 height 19
type input "Cubicworks - Major Projects"
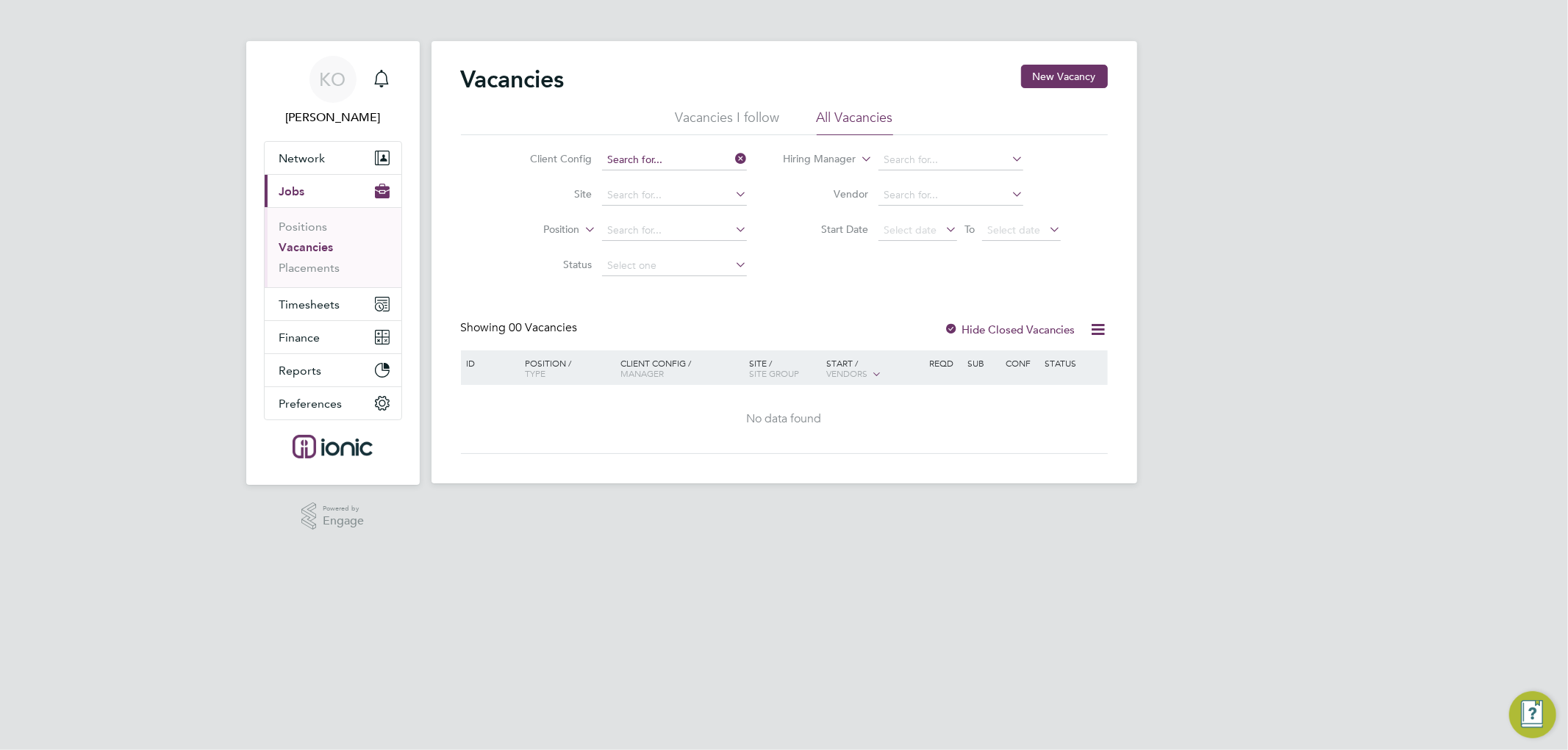
click at [692, 159] on input at bounding box center [674, 160] width 145 height 20
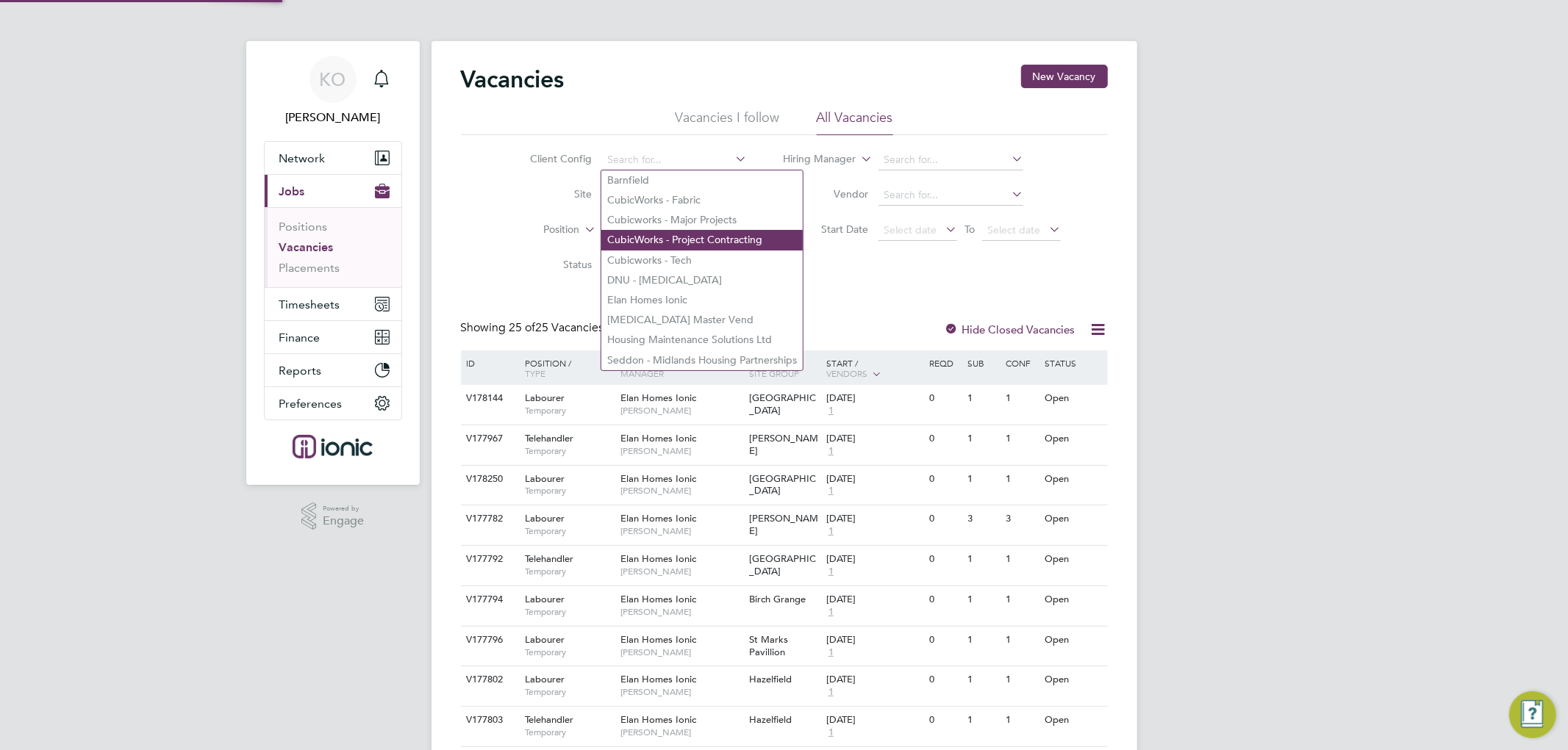
click at [682, 237] on li "CubicWorks - Project Contracting" at bounding box center [702, 240] width 202 height 19
type input "CubicWorks - Project Contracting"
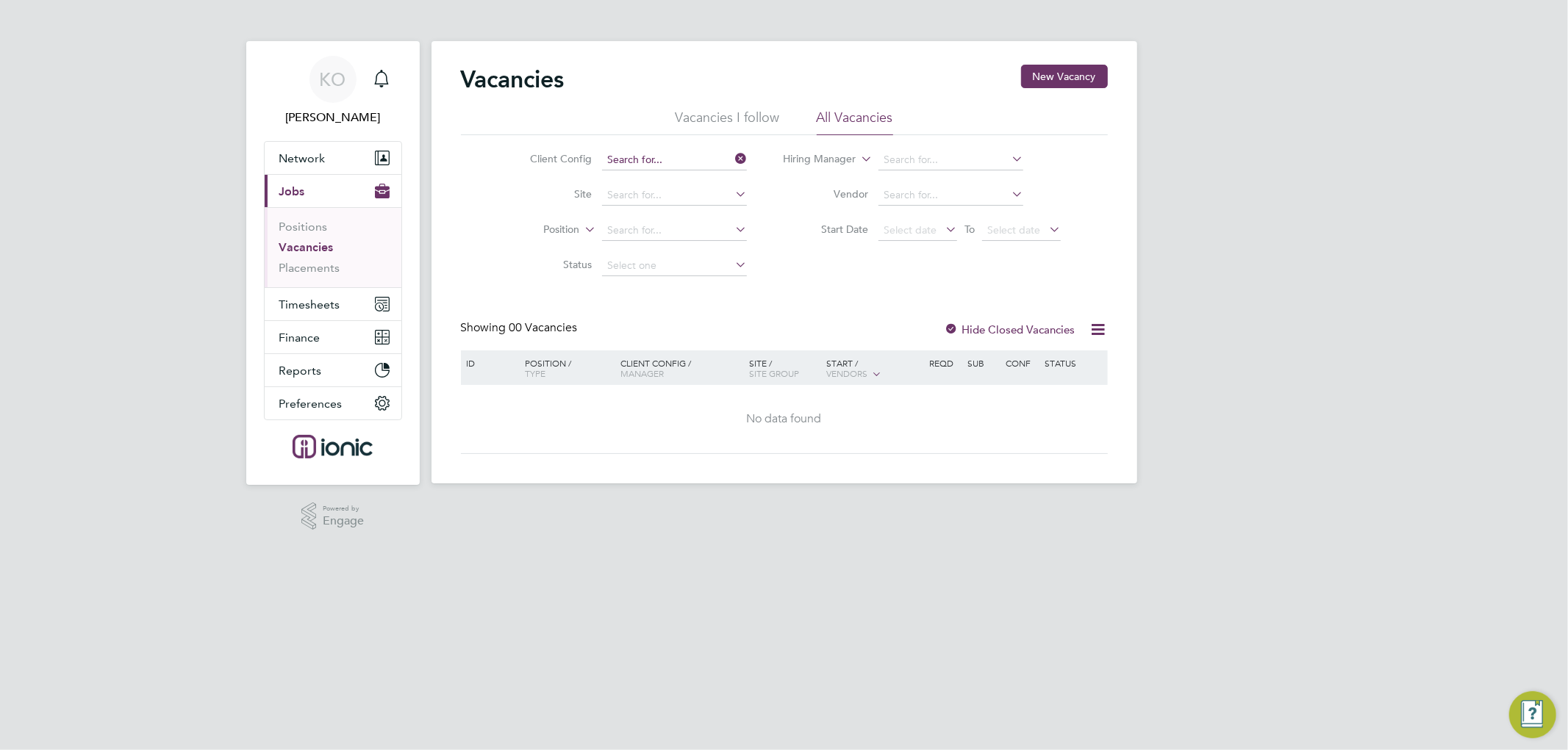
click at [684, 158] on input at bounding box center [674, 160] width 145 height 20
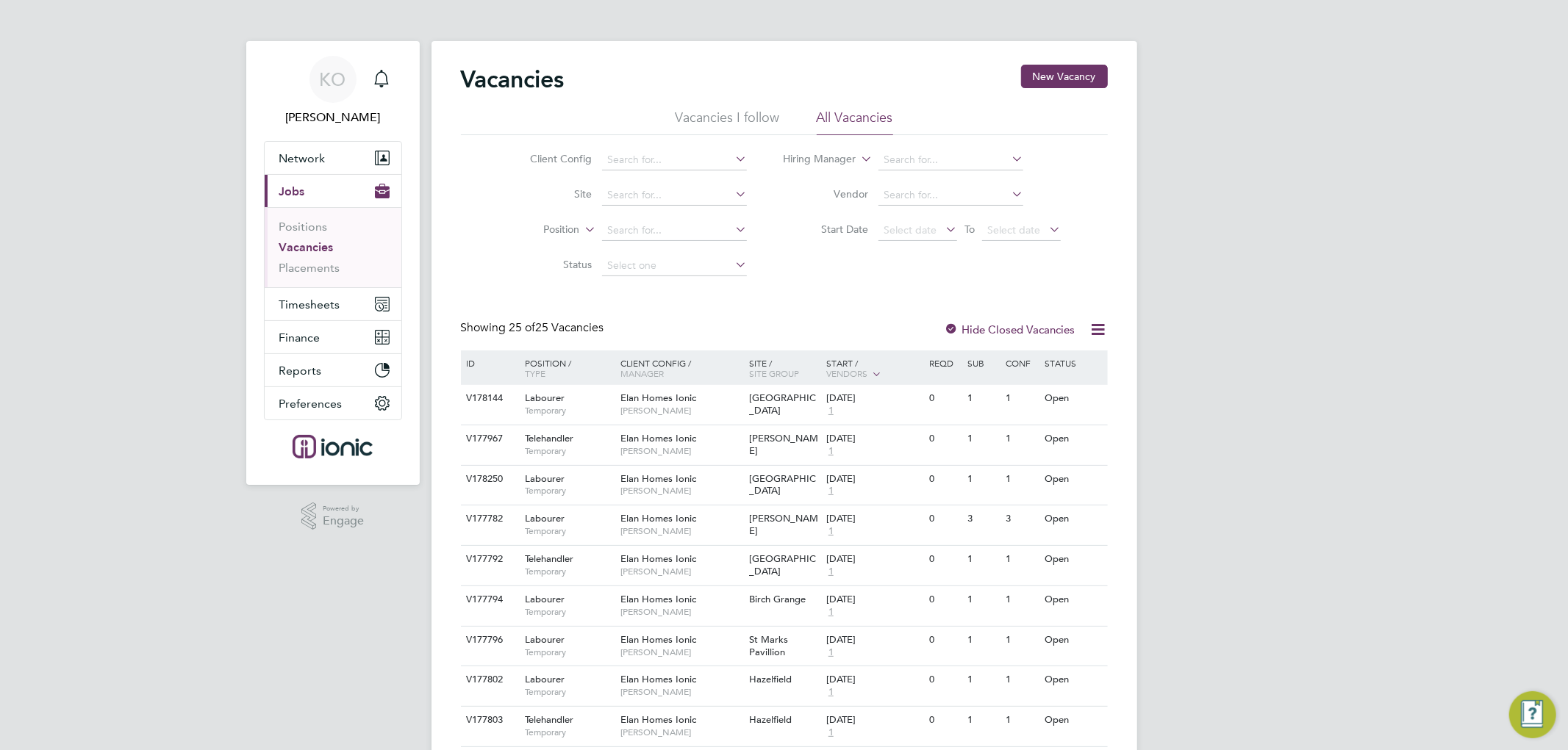
click at [657, 250] on li "Cubicworks - Tech" at bounding box center [702, 260] width 202 height 19
type input "Cubicworks - Tech"
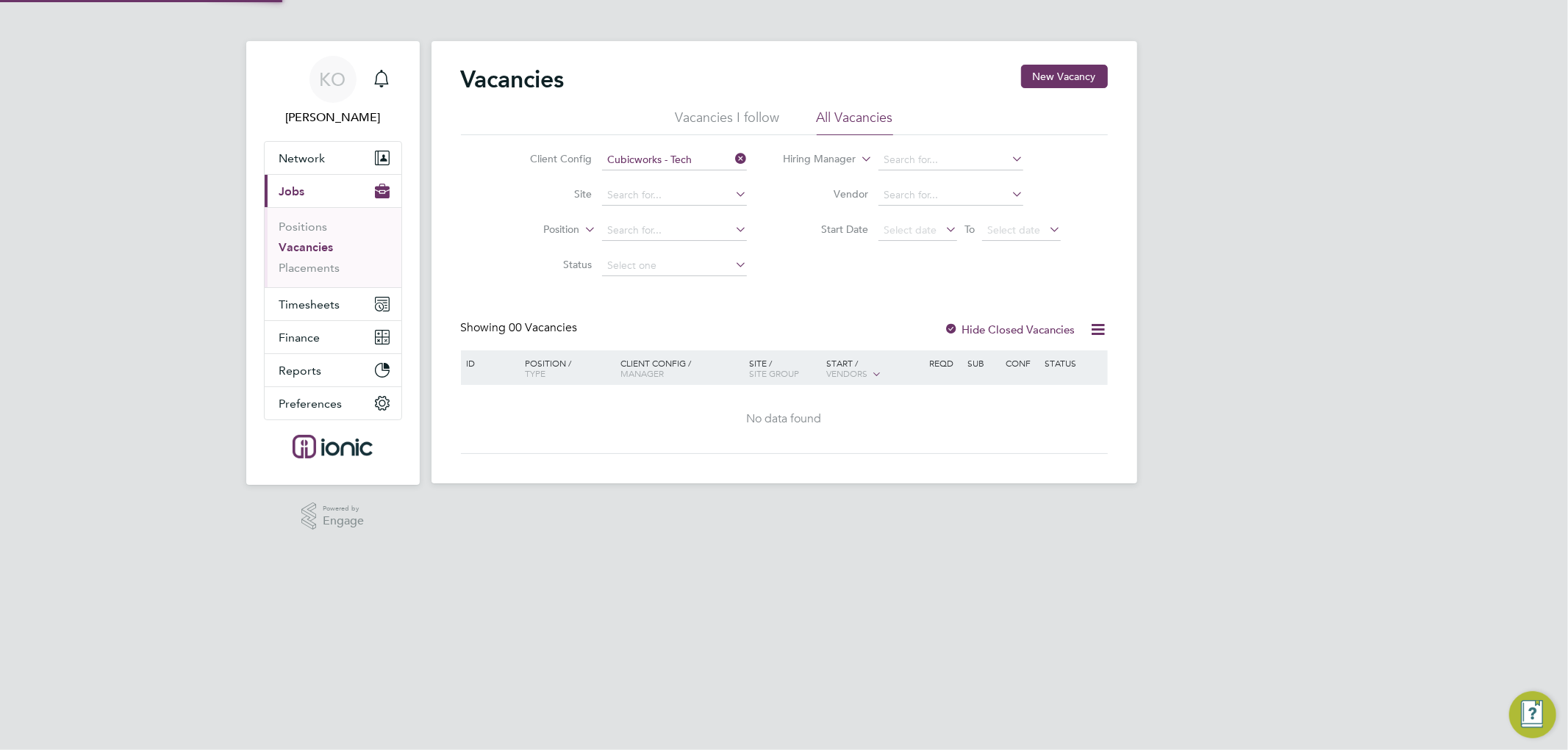
click at [828, 312] on div "Vacancies New Vacancy Vacancies I follow All Vacancies Client Config Cubicworks…" at bounding box center [784, 259] width 647 height 390
click at [301, 311] on span "Timesheets" at bounding box center [310, 304] width 61 height 14
click at [814, 306] on div "Vacancies New Vacancy Vacancies I follow All Vacancies Client Config Cubicworks…" at bounding box center [784, 259] width 647 height 390
click at [787, 307] on div "Vacancies New Vacancy Vacancies I follow All Vacancies Client Config Cubicworks…" at bounding box center [784, 259] width 647 height 390
click at [311, 299] on span "Timesheets" at bounding box center [310, 304] width 61 height 14
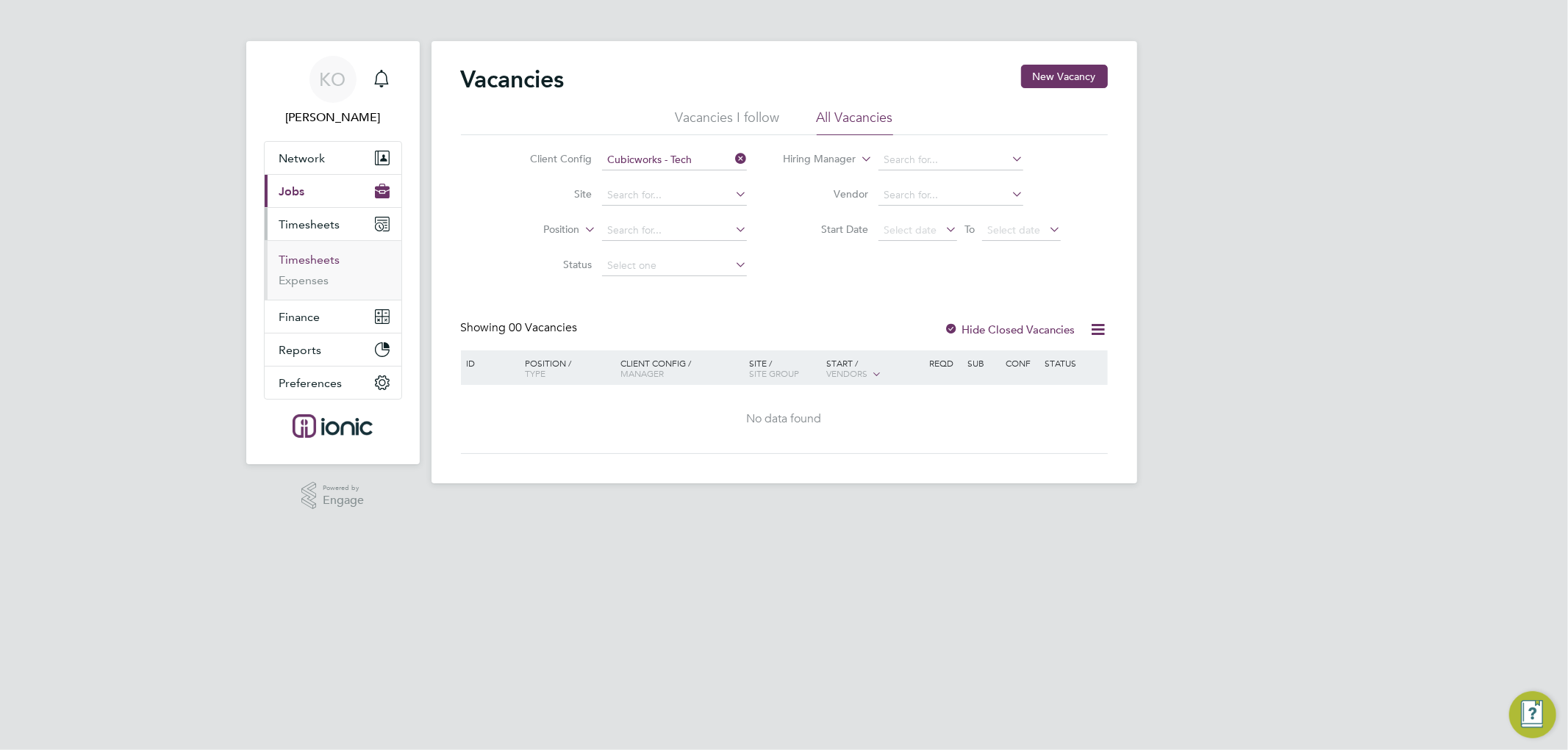
click at [319, 253] on link "Timesheets" at bounding box center [310, 259] width 61 height 14
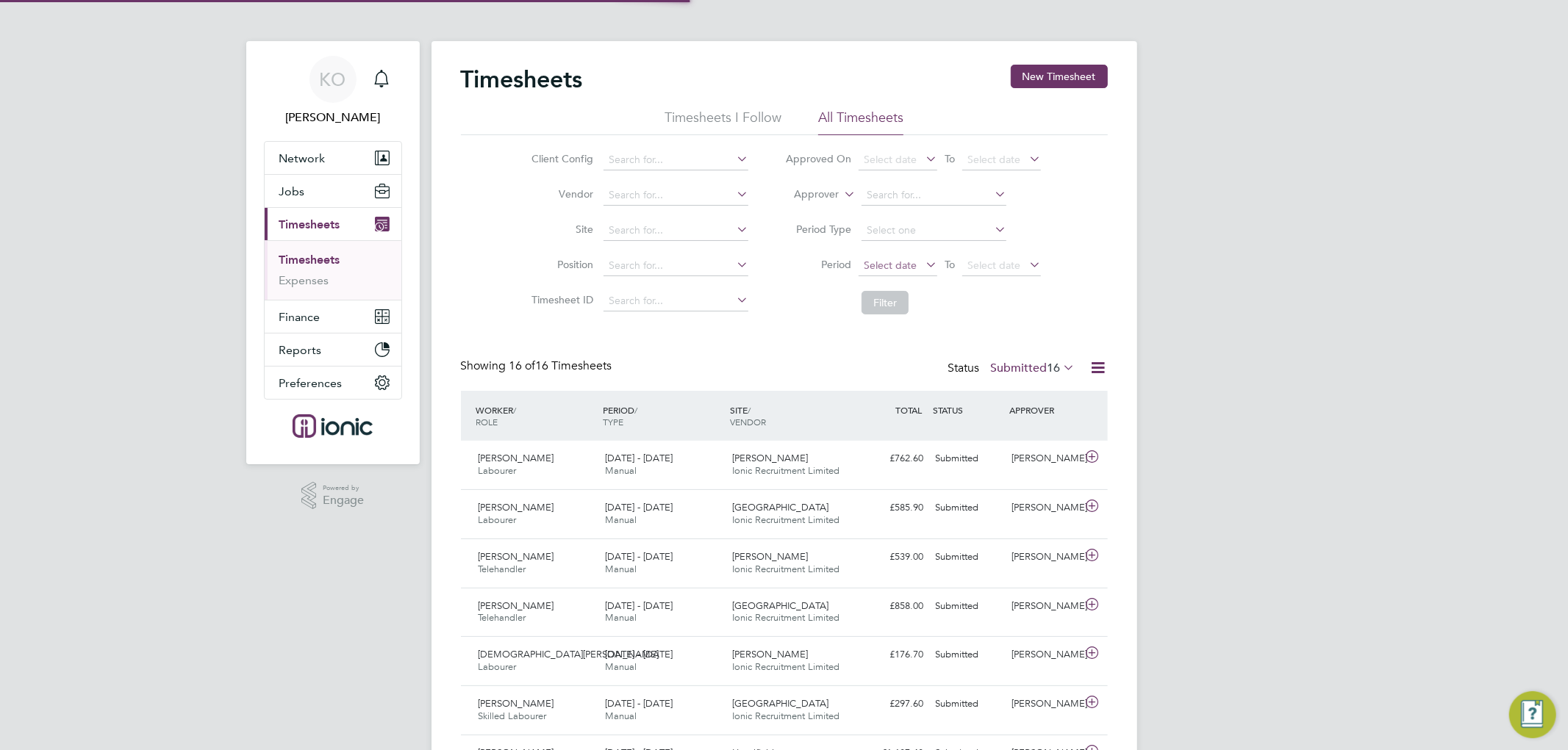
click at [904, 265] on span "Select date" at bounding box center [890, 265] width 53 height 13
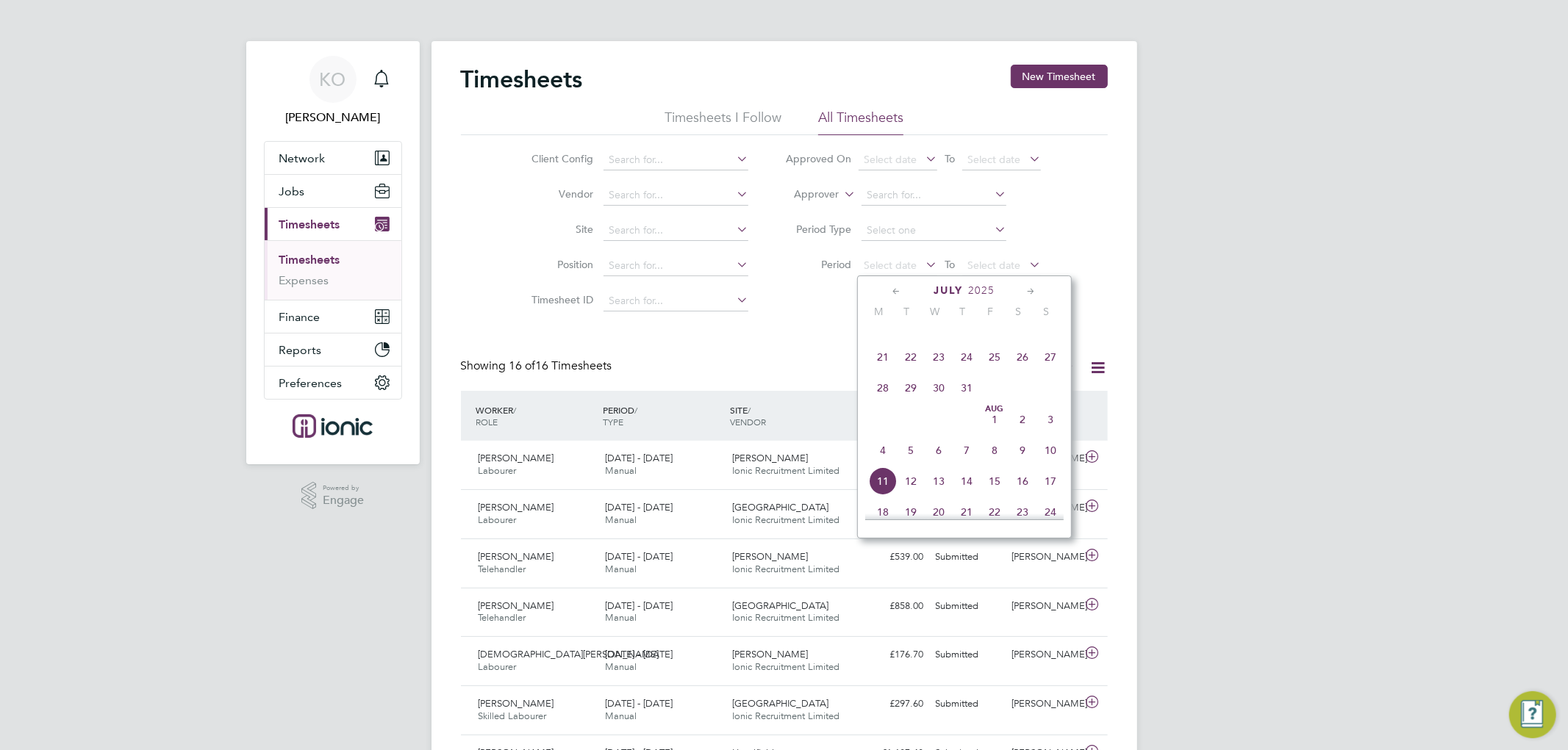
click at [814, 312] on li "Filter" at bounding box center [912, 302] width 293 height 38
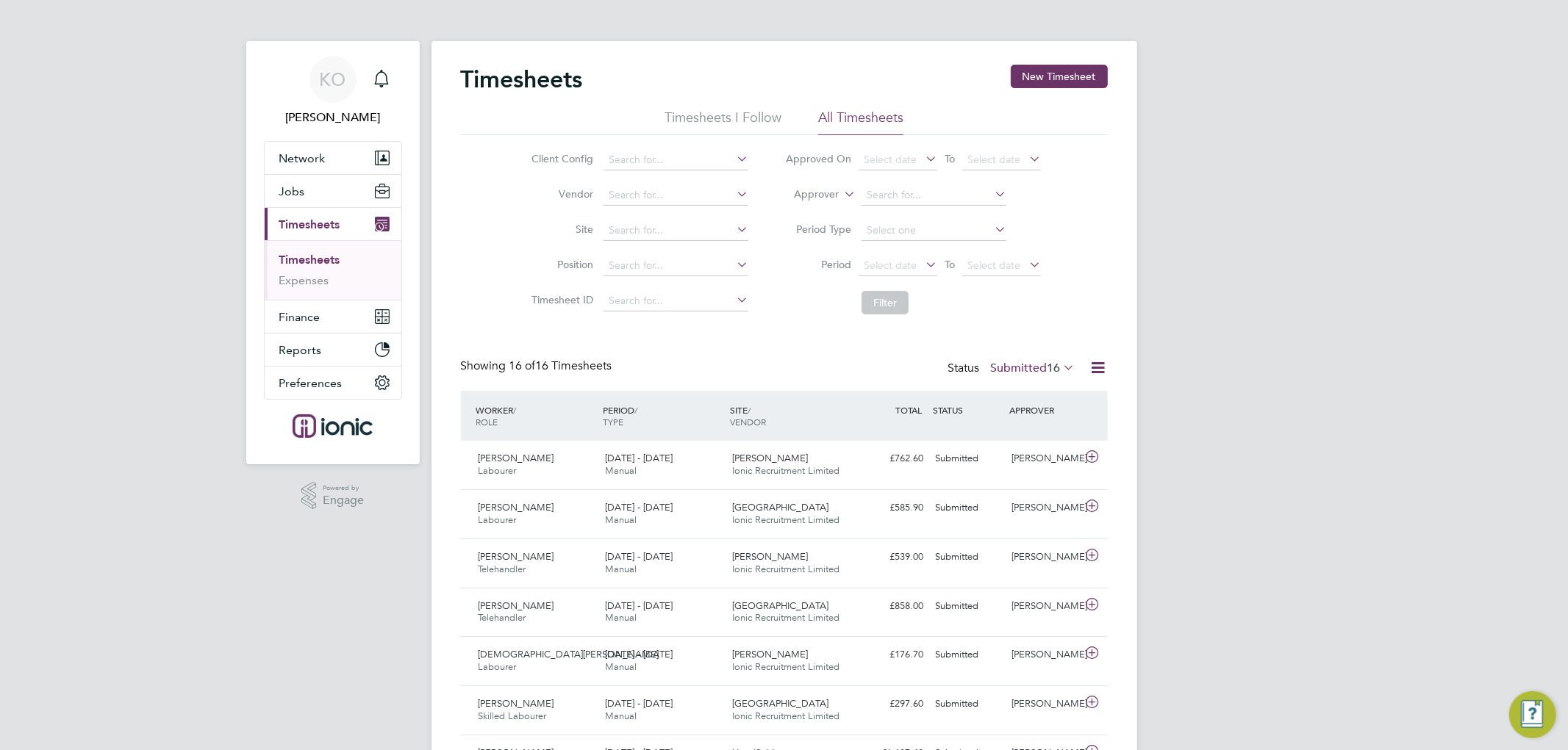
click at [165, 421] on div "KO Kirsty Owen Notifications Applications: Network Team Members Businesses Site…" at bounding box center [784, 639] width 1568 height 1279
click at [769, 326] on div "Timesheets New Timesheet Timesheets I Follow All Timesheets Client Config Vendo…" at bounding box center [784, 646] width 647 height 1161
click at [870, 265] on span "Select date" at bounding box center [890, 265] width 53 height 13
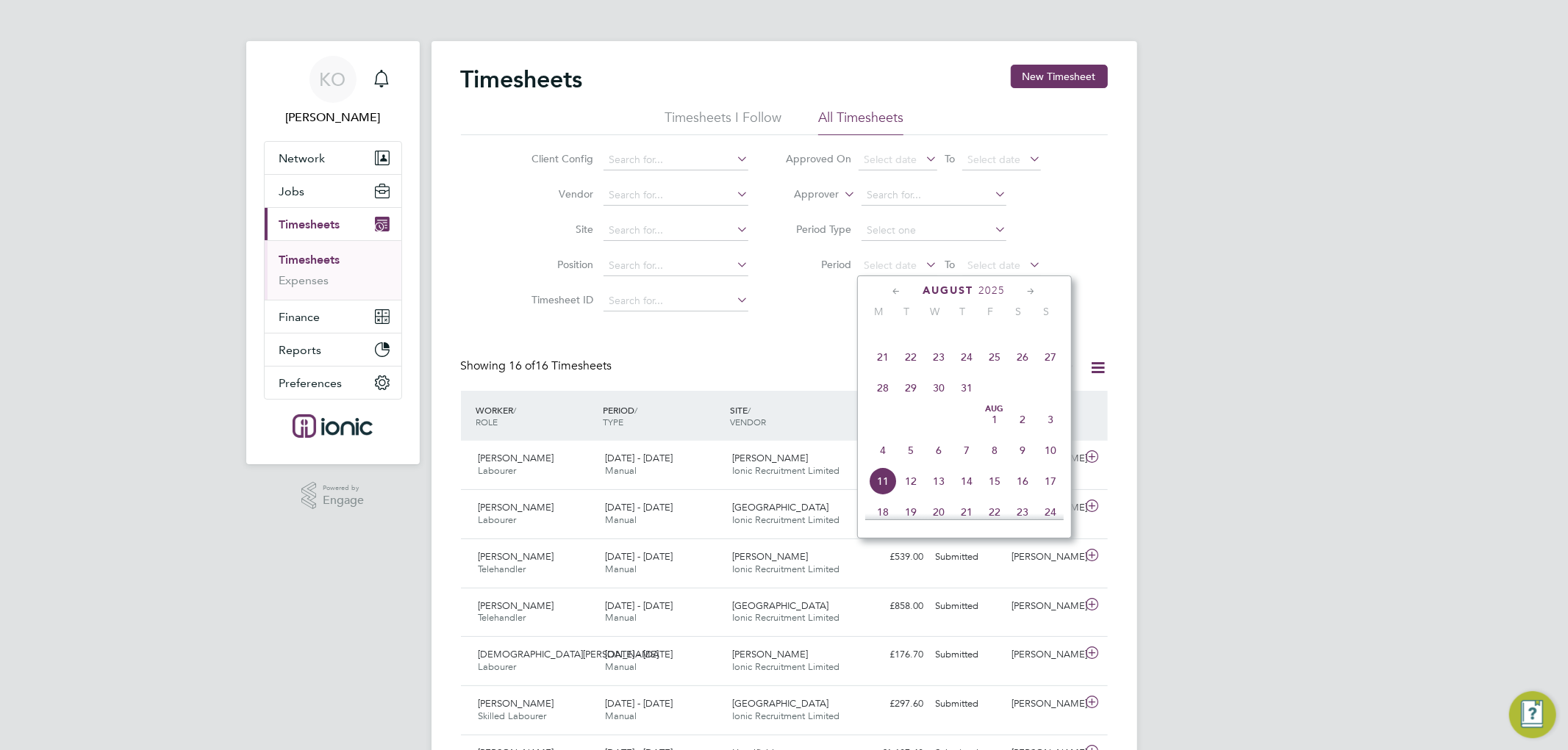
scroll to position [503, 0]
click at [881, 373] on span "4" at bounding box center [882, 369] width 28 height 28
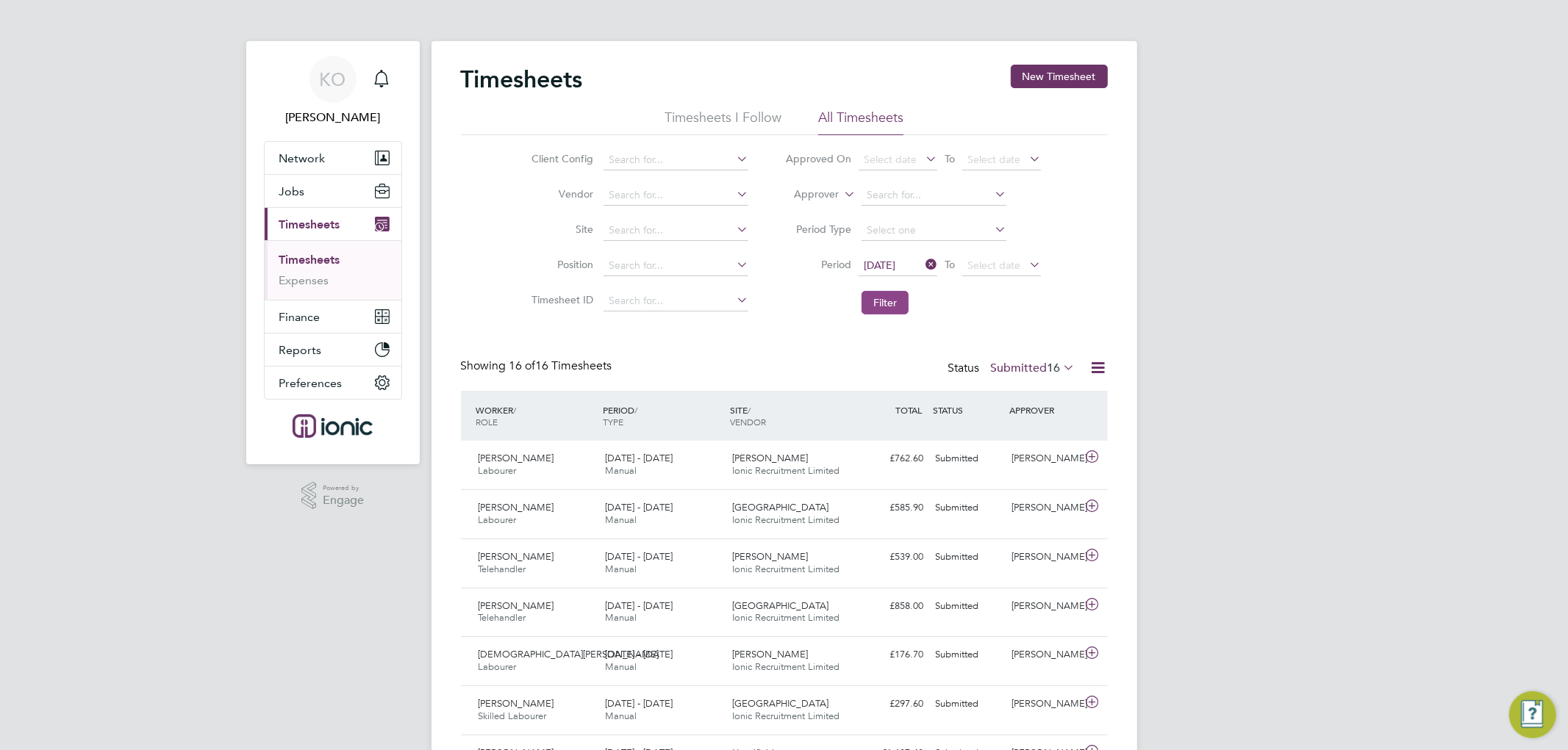
click at [882, 299] on button "Filter" at bounding box center [885, 302] width 47 height 23
click at [848, 368] on div "Showing 16 of 16 Timesheets Status Submitted 16" at bounding box center [784, 375] width 647 height 32
click at [1034, 360] on div "Status Submitted 16" at bounding box center [1013, 369] width 130 height 20
click at [1047, 365] on span "16" at bounding box center [1053, 368] width 13 height 15
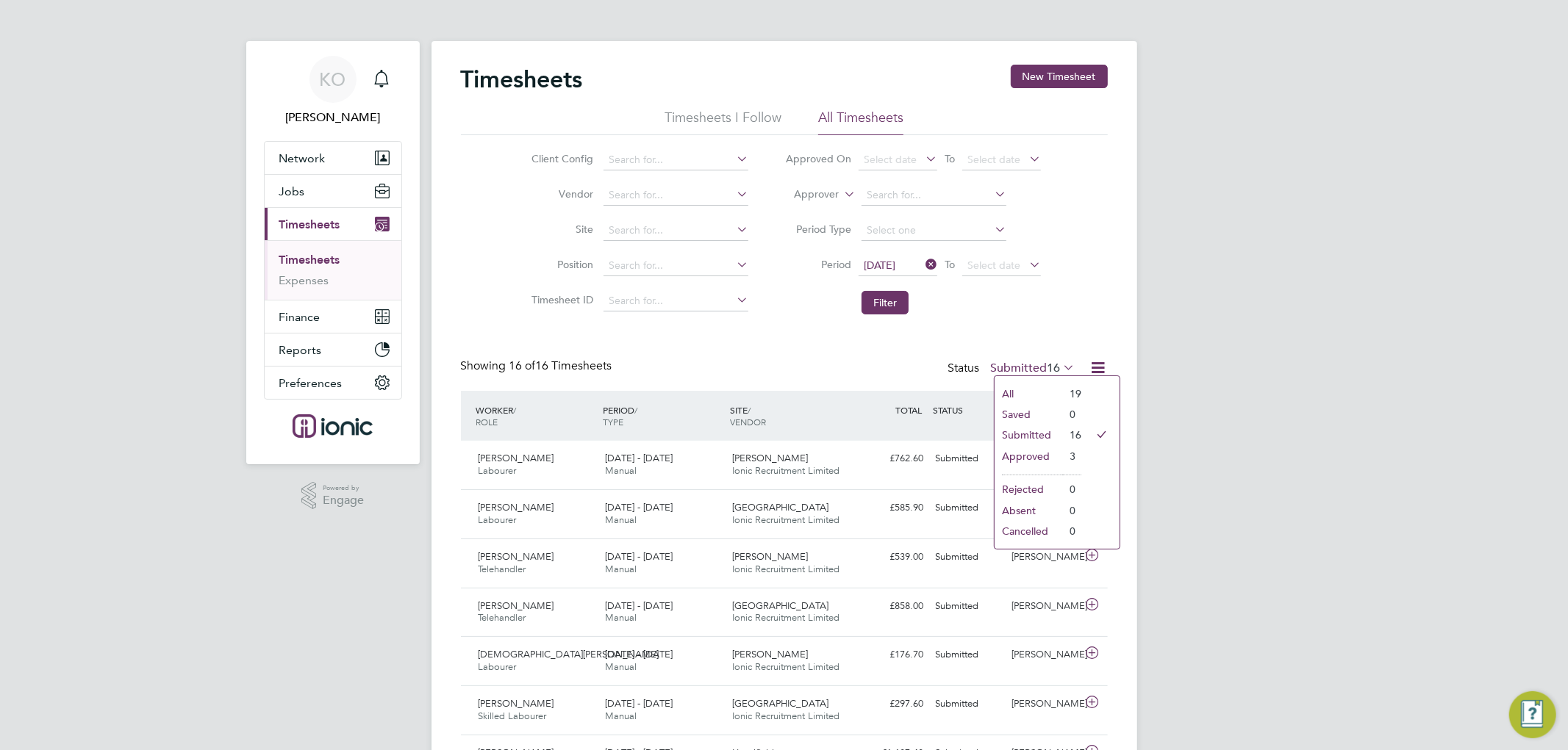
click at [1024, 449] on li "Approved" at bounding box center [1028, 456] width 67 height 20
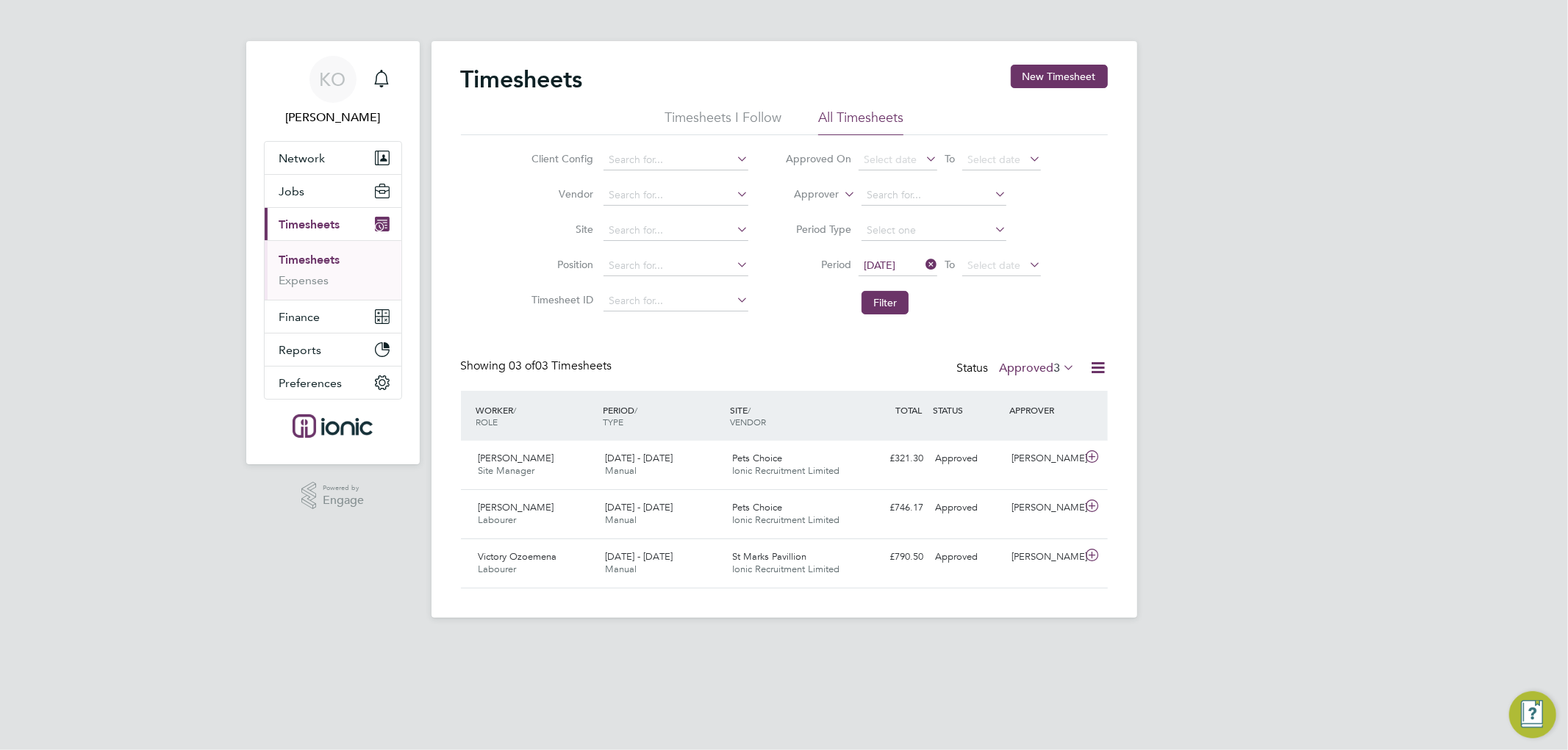
drag, startPoint x: 1125, startPoint y: 216, endPoint x: 1141, endPoint y: 202, distance: 21.3
click at [1125, 216] on div "Timesheets New Timesheet Timesheets I Follow All Timesheets Client Config Vendo…" at bounding box center [784, 330] width 706 height 577
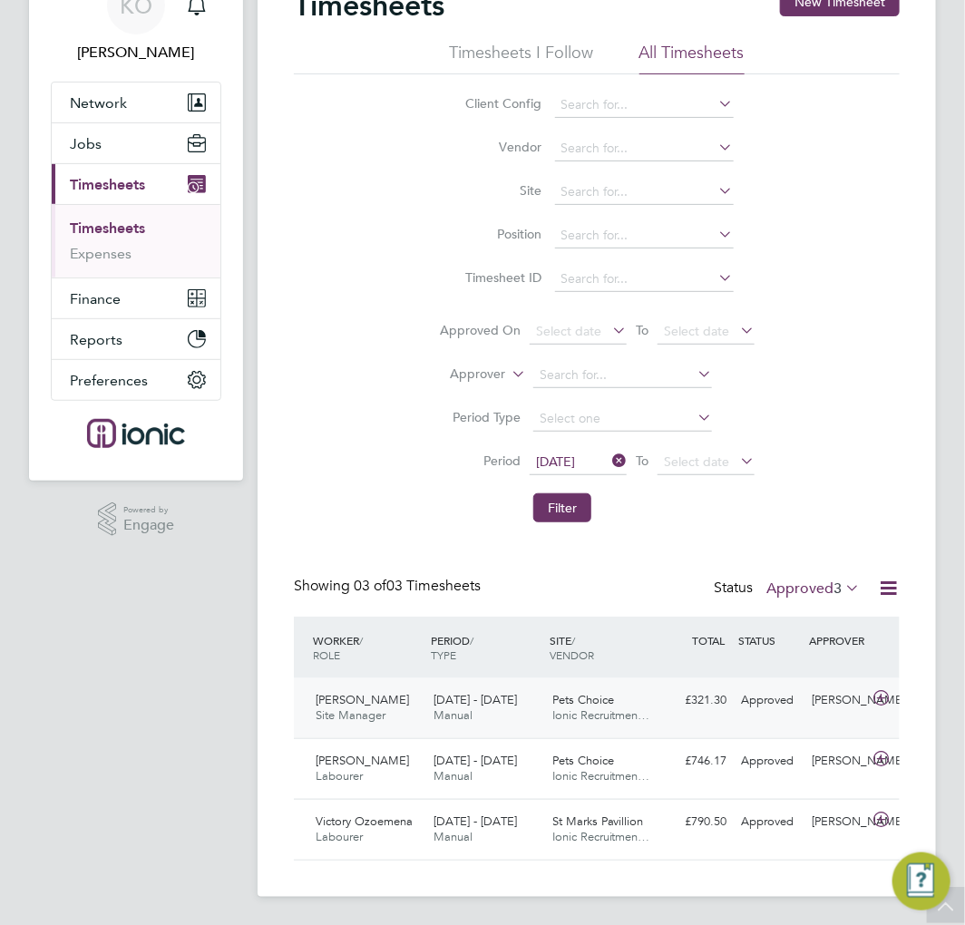
click at [372, 712] on span "Site Manager" at bounding box center [351, 714] width 70 height 15
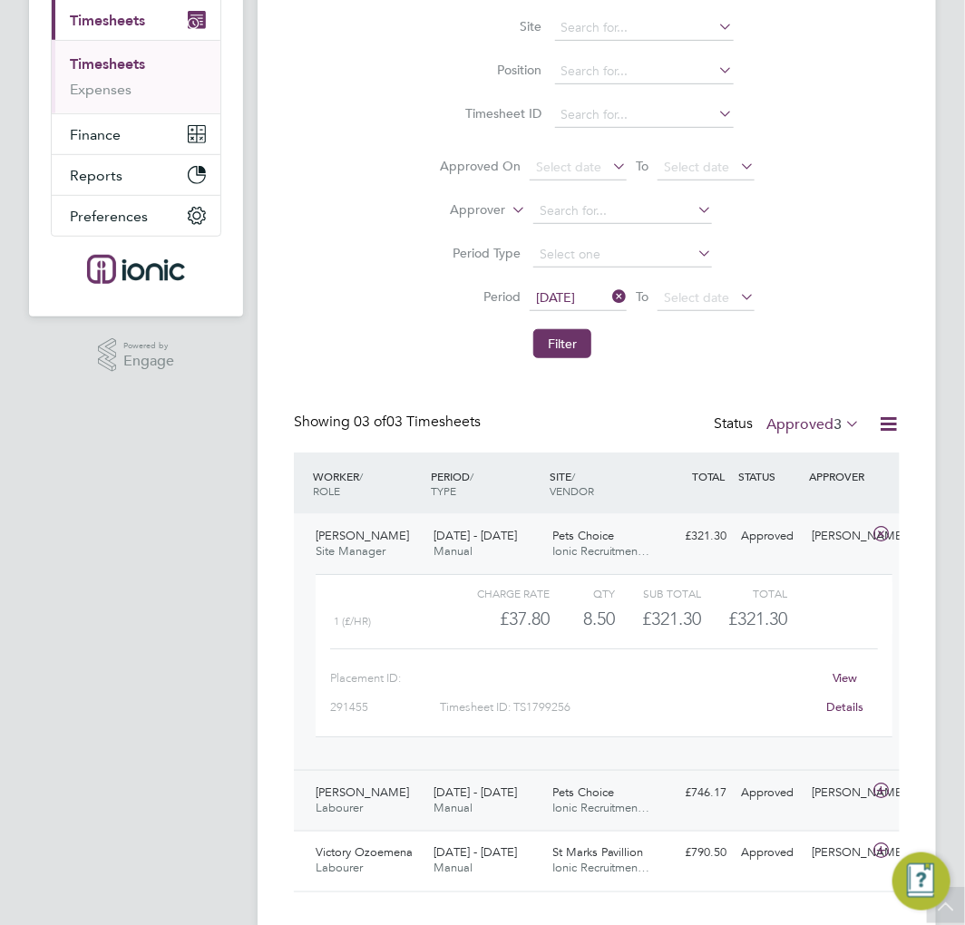
click at [550, 808] on div "Pets Choice Ionic Recruitmen…" at bounding box center [604, 800] width 118 height 45
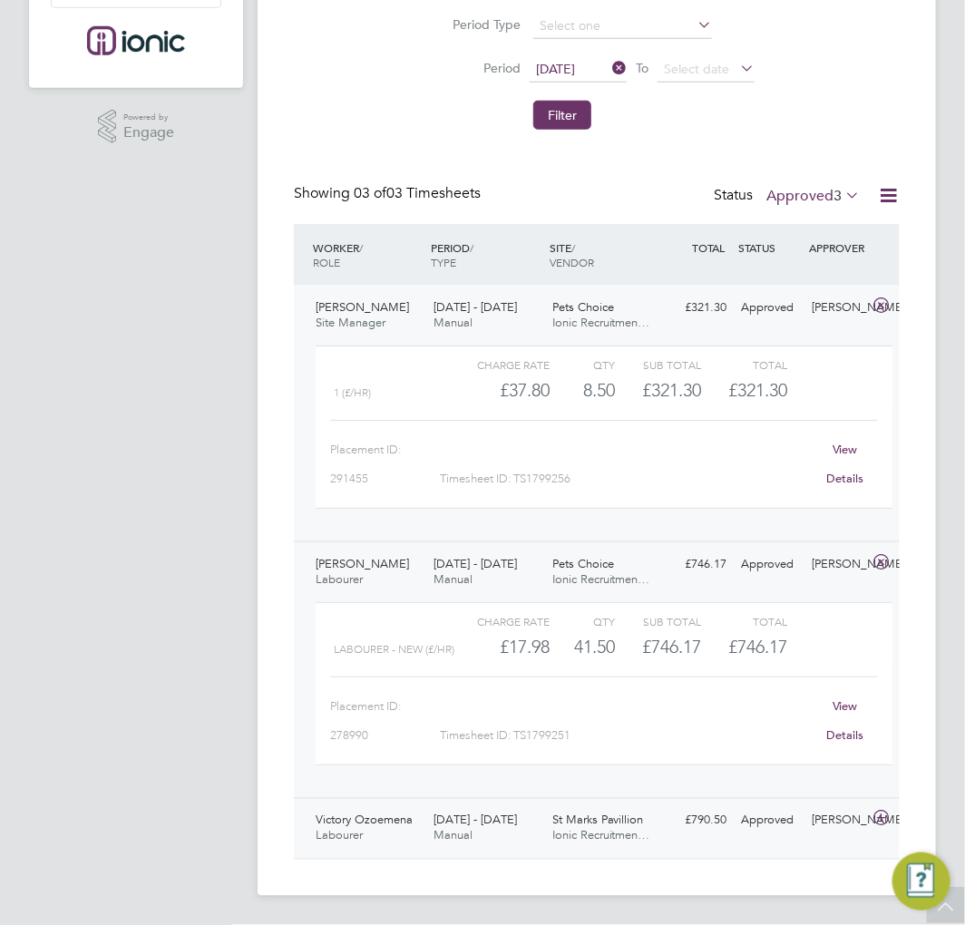
drag, startPoint x: 439, startPoint y: 837, endPoint x: 375, endPoint y: 822, distance: 66.2
click at [441, 837] on span "Manual" at bounding box center [453, 835] width 39 height 15
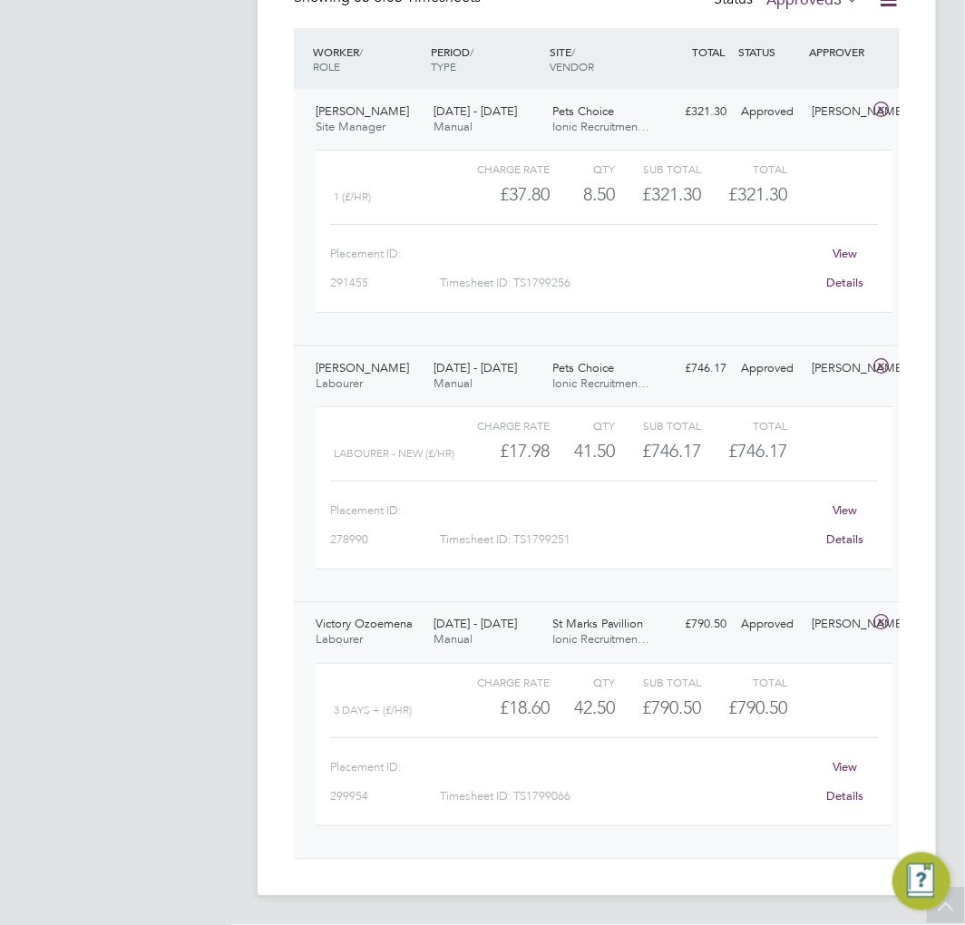
click at [633, 107] on div "Pets Choice Ionic Recruitmen…" at bounding box center [604, 119] width 118 height 45
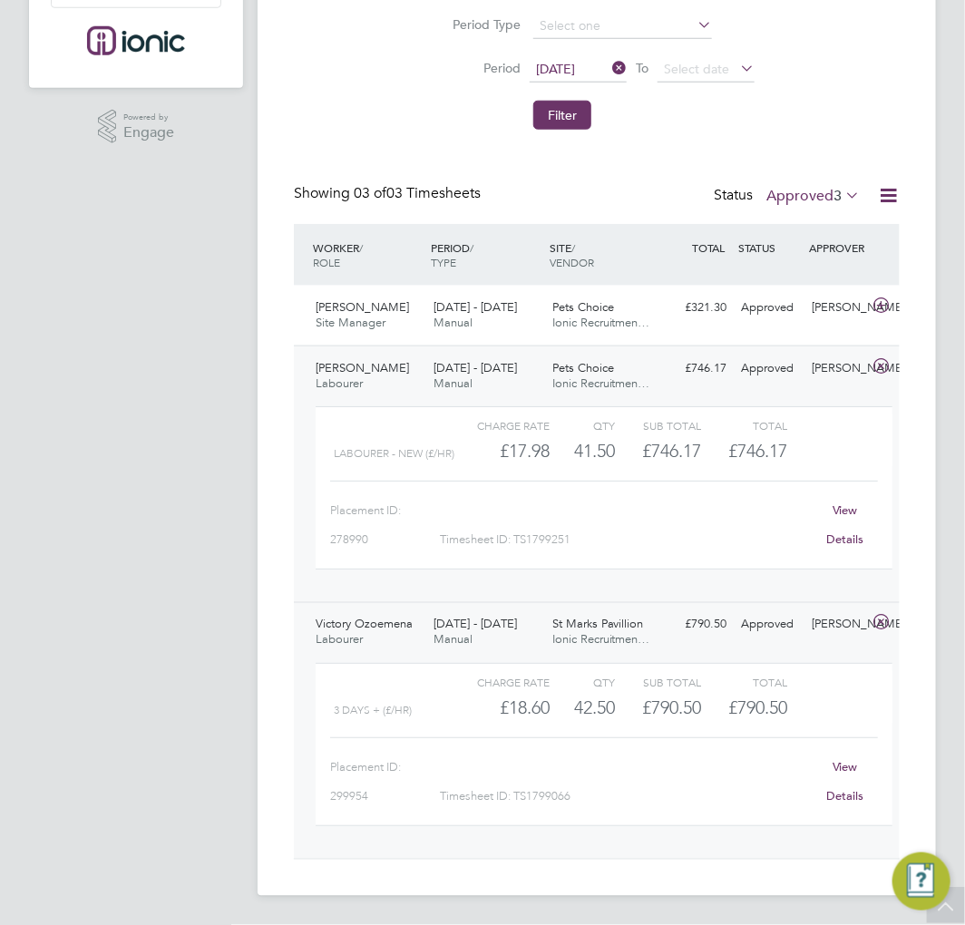
click at [619, 369] on div "Pets Choice Ionic Recruitmen…" at bounding box center [604, 376] width 118 height 45
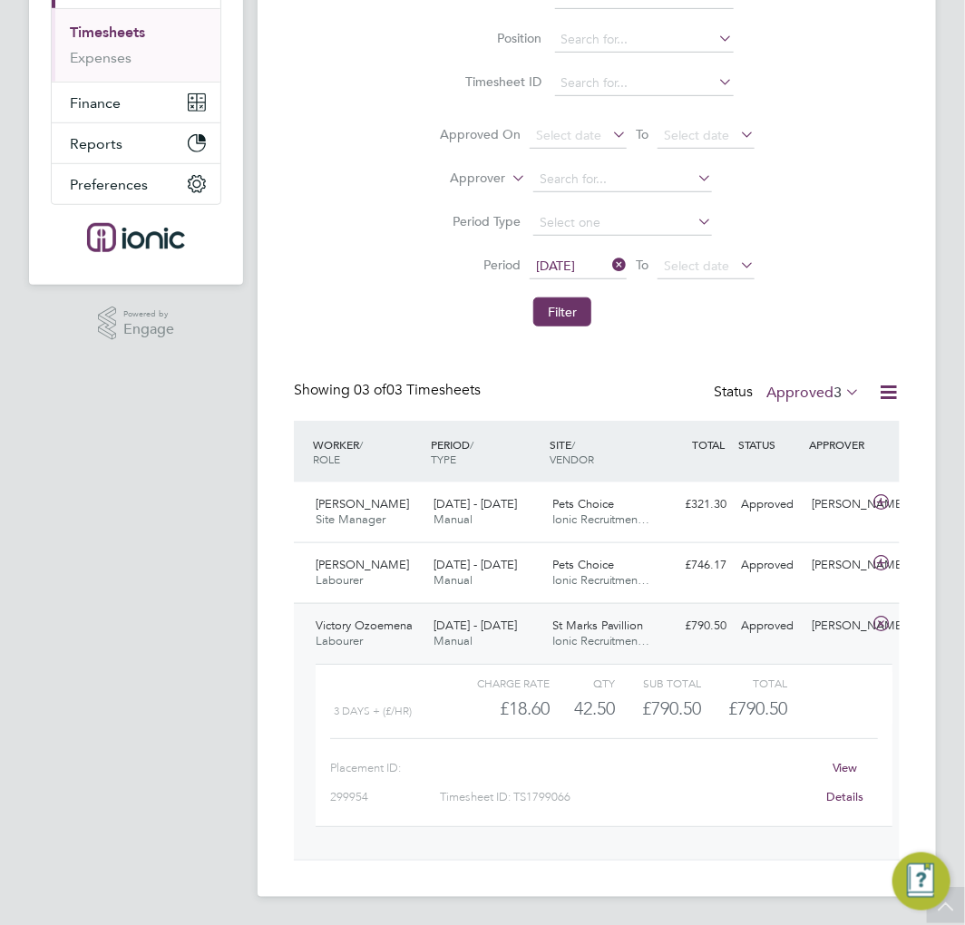
click at [608, 638] on span "Ionic Recruitmen…" at bounding box center [601, 640] width 98 height 15
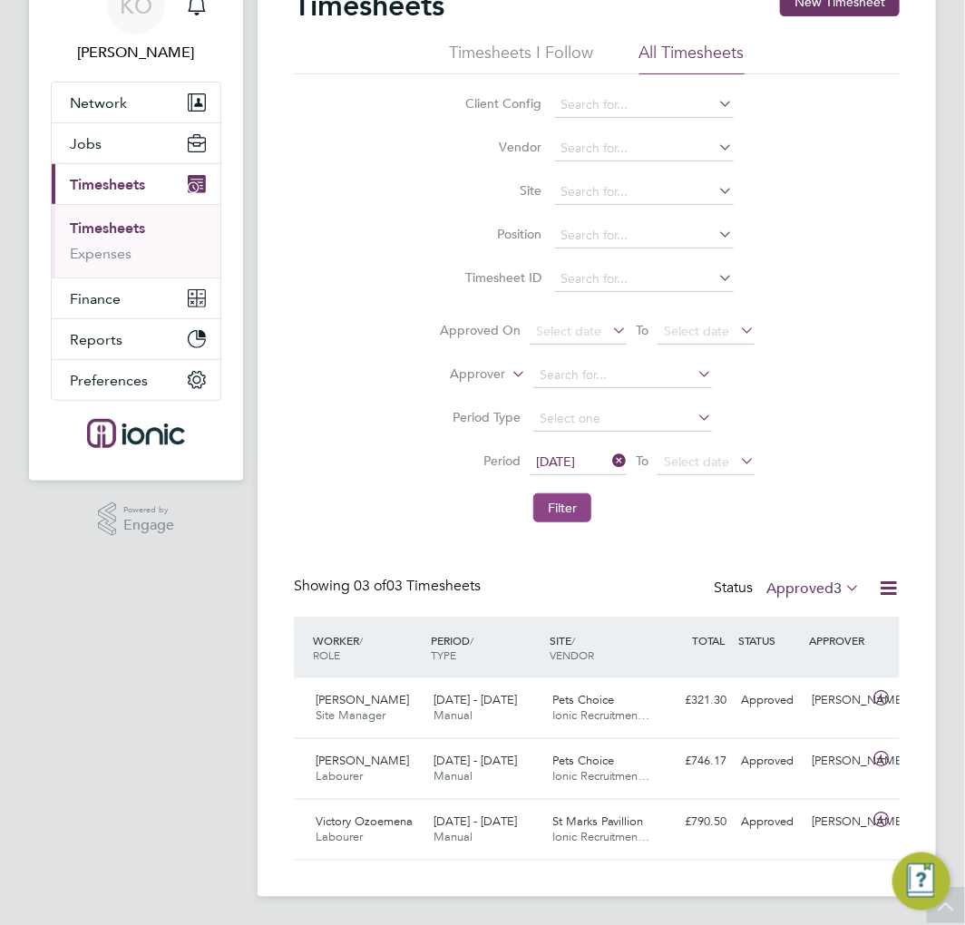
click at [563, 503] on button "Filter" at bounding box center [562, 507] width 58 height 29
click at [824, 583] on label "Approved 3" at bounding box center [812, 589] width 93 height 18
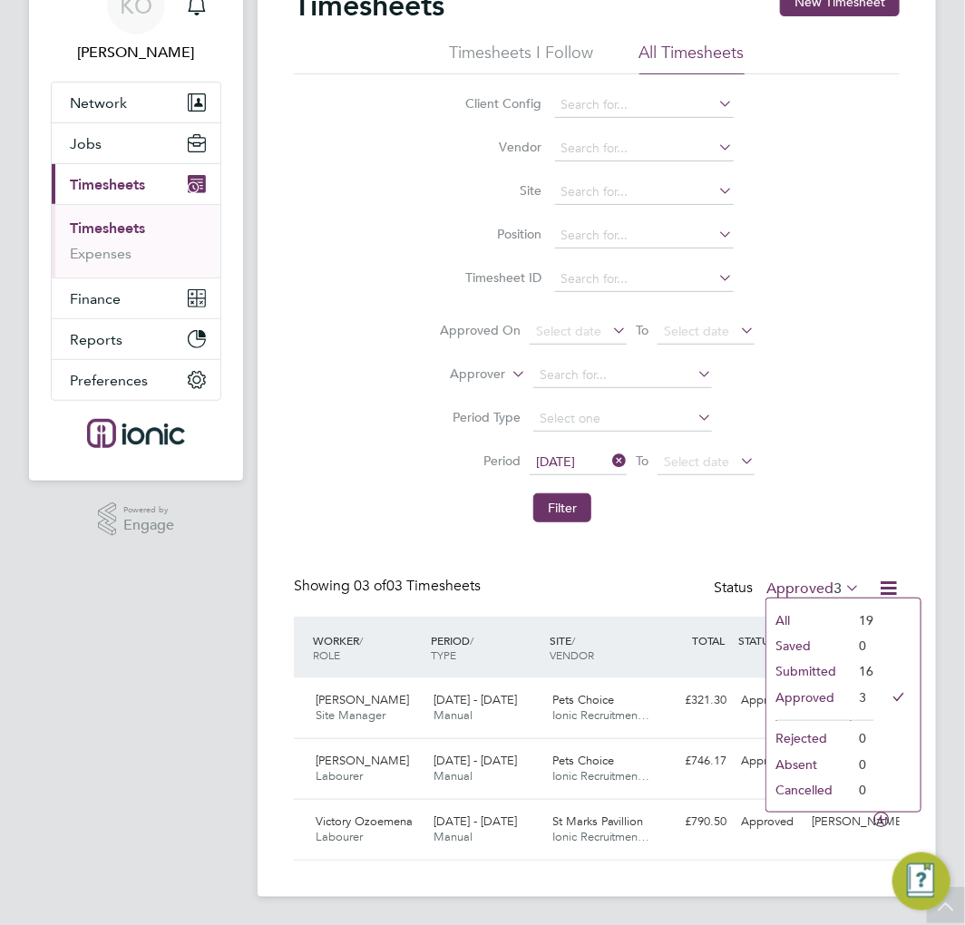
click at [808, 664] on li "Submitted" at bounding box center [807, 670] width 83 height 25
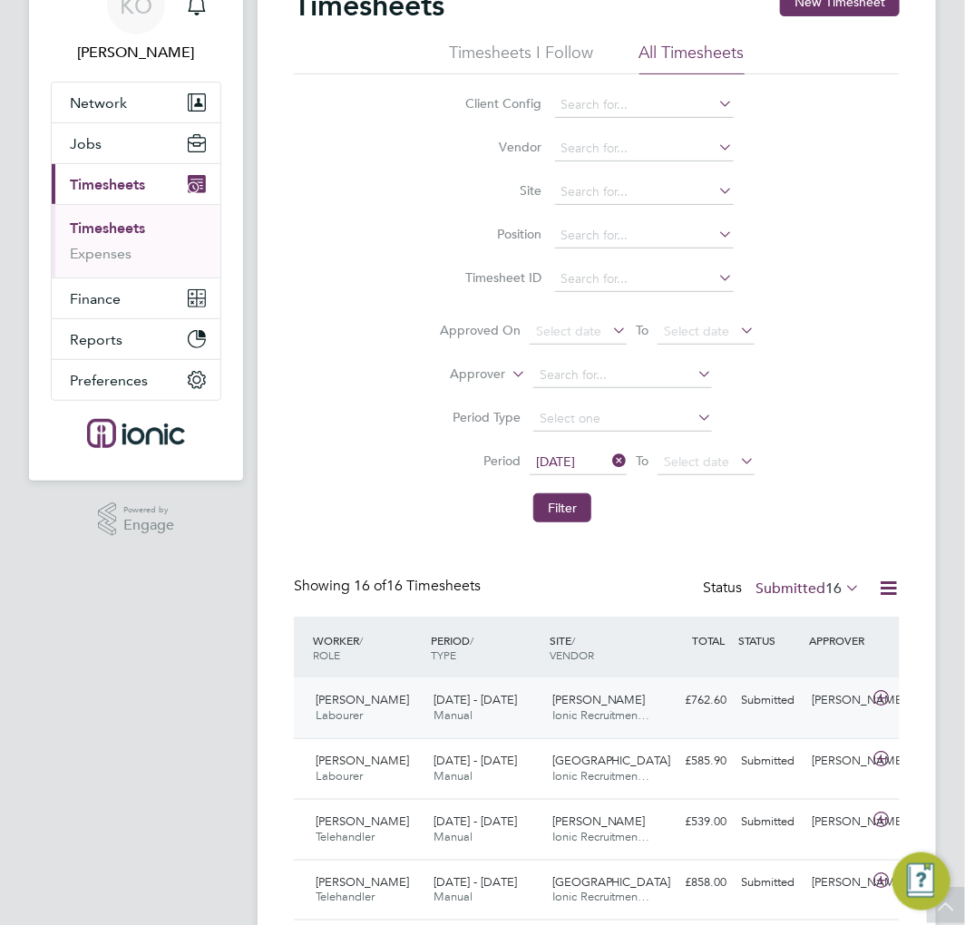
click at [545, 700] on div "Garrett Hall Ionic Recruitmen…" at bounding box center [604, 708] width 118 height 45
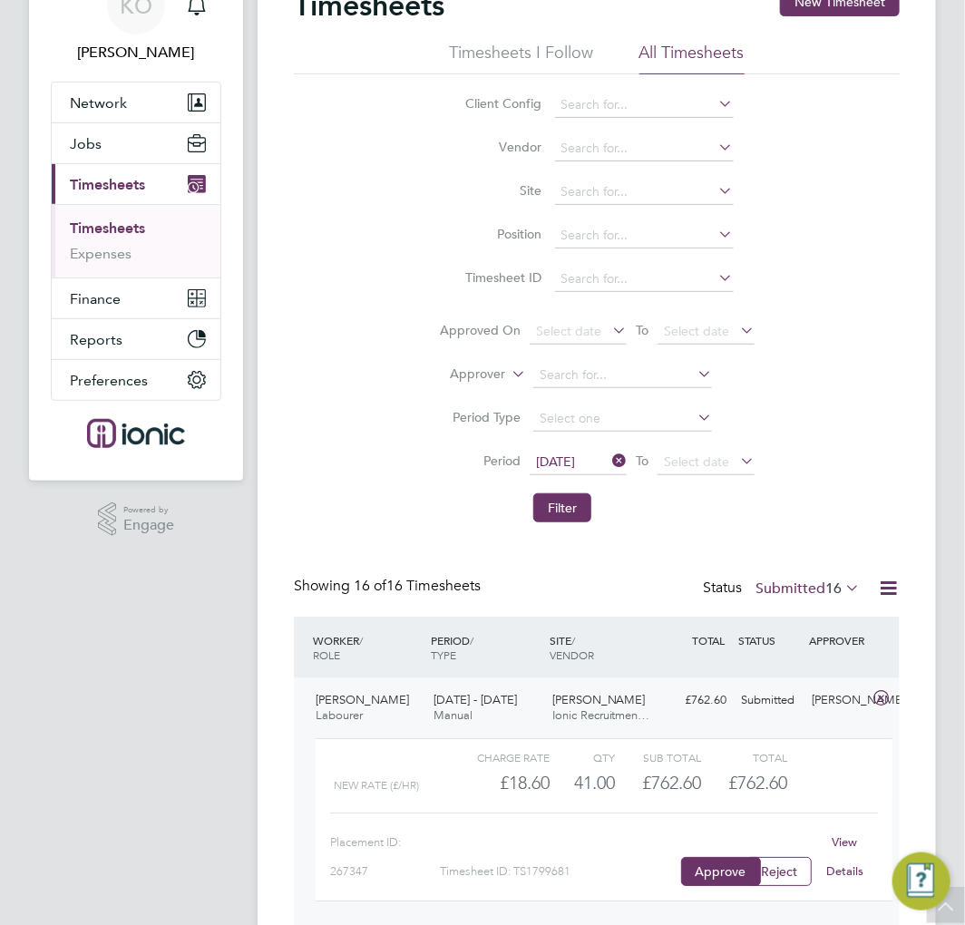
click at [577, 713] on span "Ionic Recruitmen…" at bounding box center [601, 714] width 98 height 15
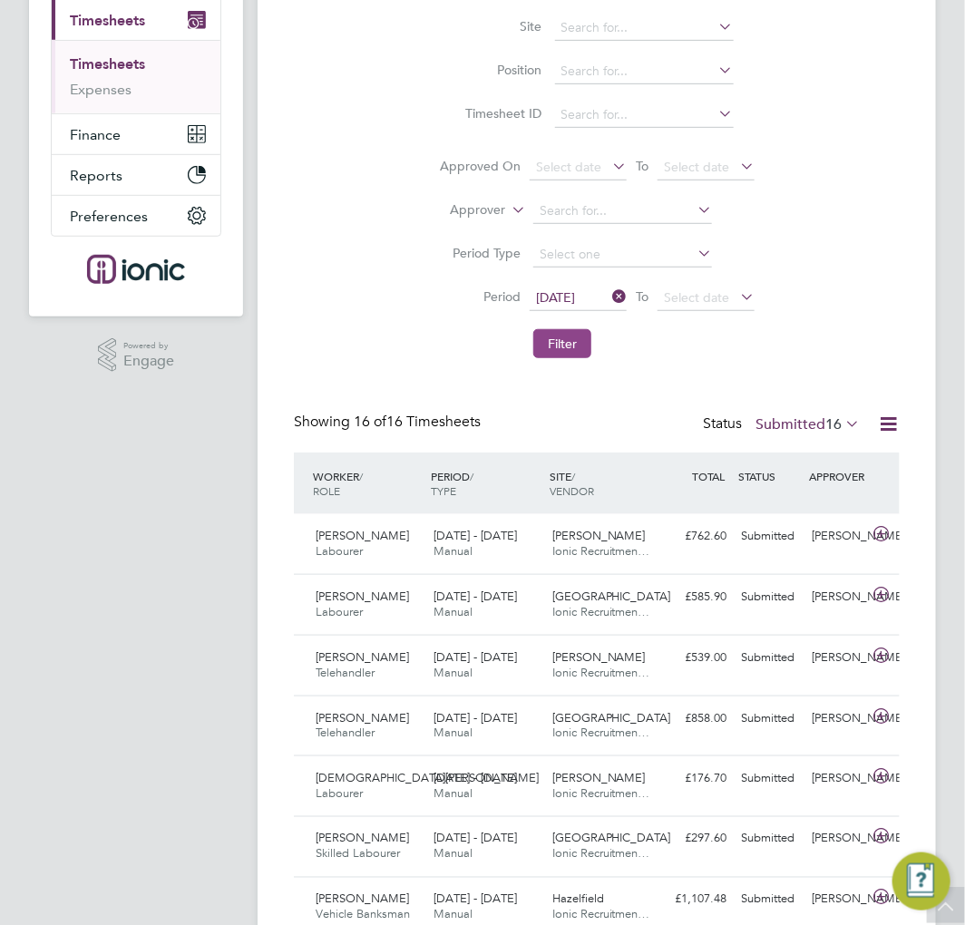
click at [551, 349] on button "Filter" at bounding box center [562, 343] width 58 height 29
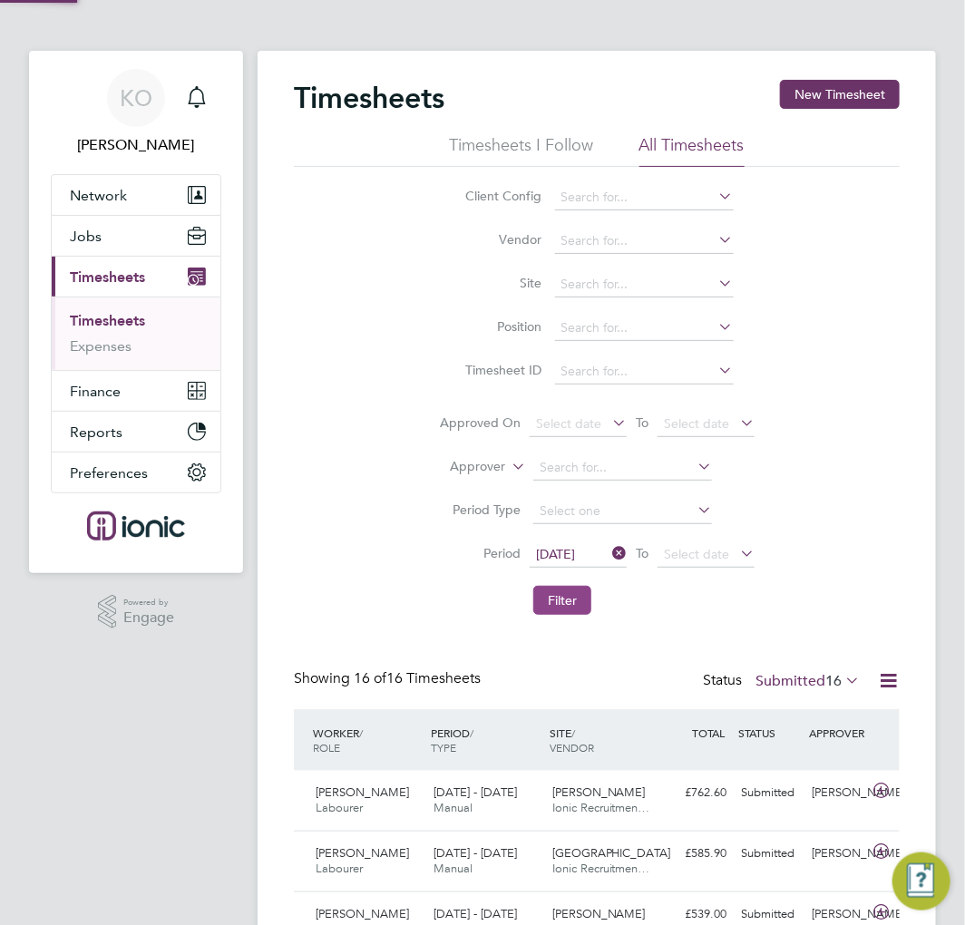
scroll to position [9, 9]
click at [551, 594] on button "Filter" at bounding box center [562, 600] width 58 height 29
click at [642, 633] on div "Timesheets New Timesheet Timesheets I Follow All Timesheets Client Config Vendo…" at bounding box center [597, 910] width 606 height 1661
click at [580, 601] on button "Filter" at bounding box center [562, 600] width 58 height 29
